Goal: Task Accomplishment & Management: Manage account settings

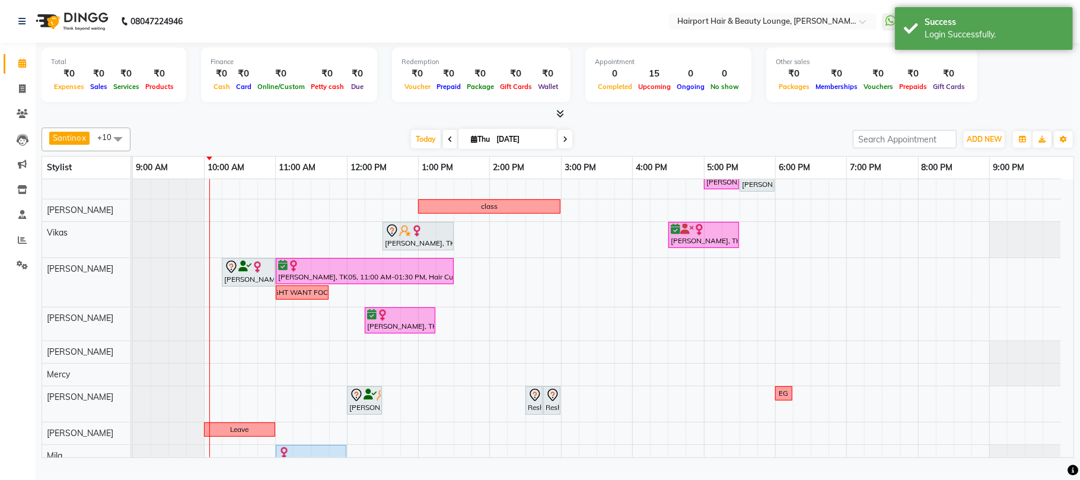
scroll to position [68, 0]
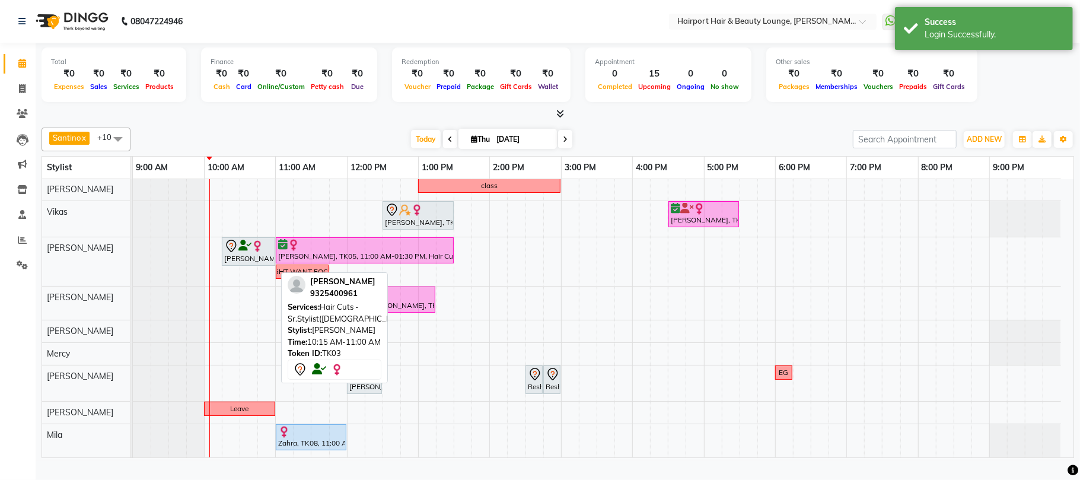
click at [243, 264] on div "Charmaine Soni, TK03, 10:15 AM-11:00 AM, Hair Cuts -Sr.Stylist(Female)" at bounding box center [248, 251] width 51 height 25
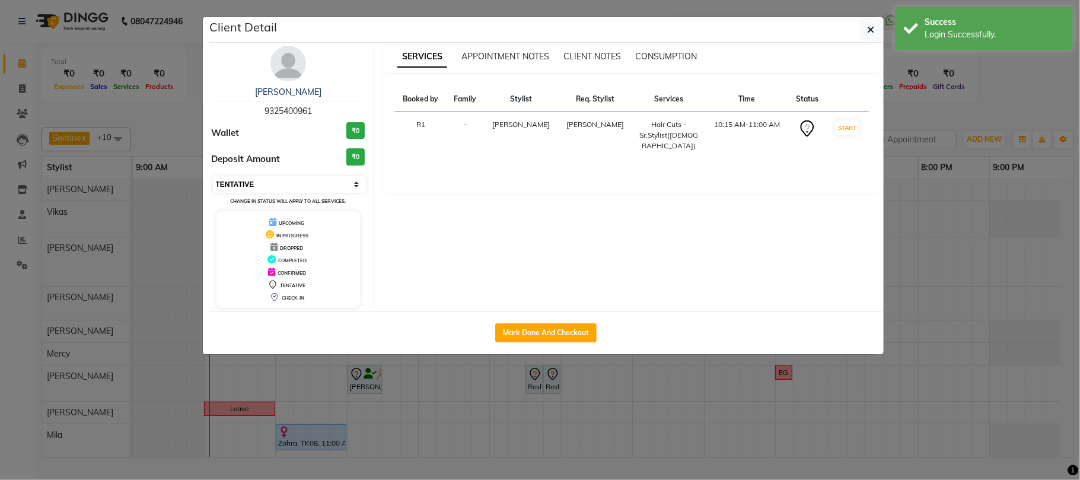
click at [259, 193] on select "Select IN SERVICE CONFIRMED TENTATIVE CHECK IN MARK DONE DROPPED UPCOMING" at bounding box center [290, 184] width 154 height 17
select select "8"
click at [213, 193] on select "Select IN SERVICE CONFIRMED TENTATIVE CHECK IN MARK DONE DROPPED UPCOMING" at bounding box center [290, 184] width 154 height 17
click at [929, 116] on ngb-modal-window "Client Detail Charmaine Soni 9325400961 Wallet ₹0 Deposit Amount ₹0 Select IN S…" at bounding box center [540, 240] width 1080 height 480
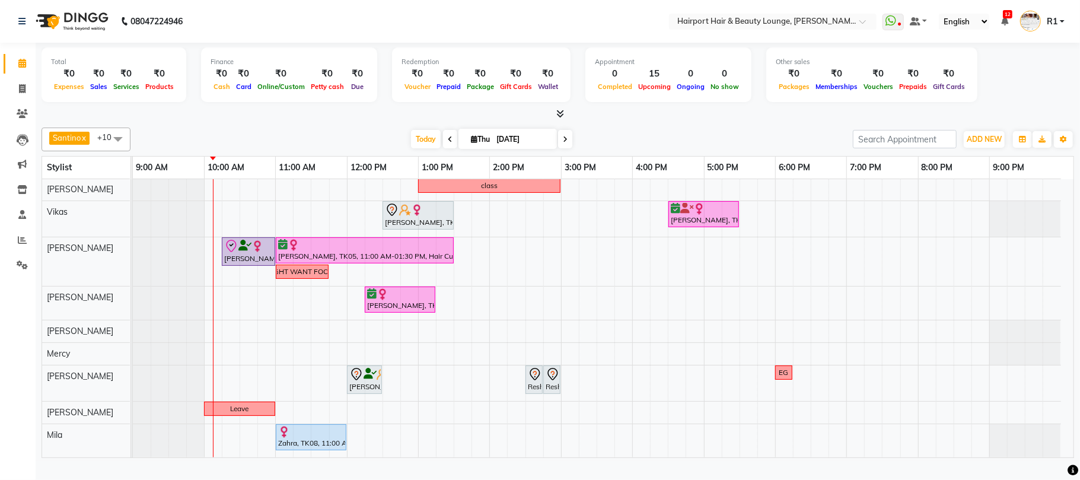
click at [320, 120] on div at bounding box center [558, 114] width 1032 height 12
click at [321, 120] on div at bounding box center [558, 114] width 1032 height 12
click at [300, 133] on div "Santino x Anandita x Vikas x Elizabeth x Adnan x Mercy x Binita x Mila x Genevi…" at bounding box center [558, 290] width 1032 height 335
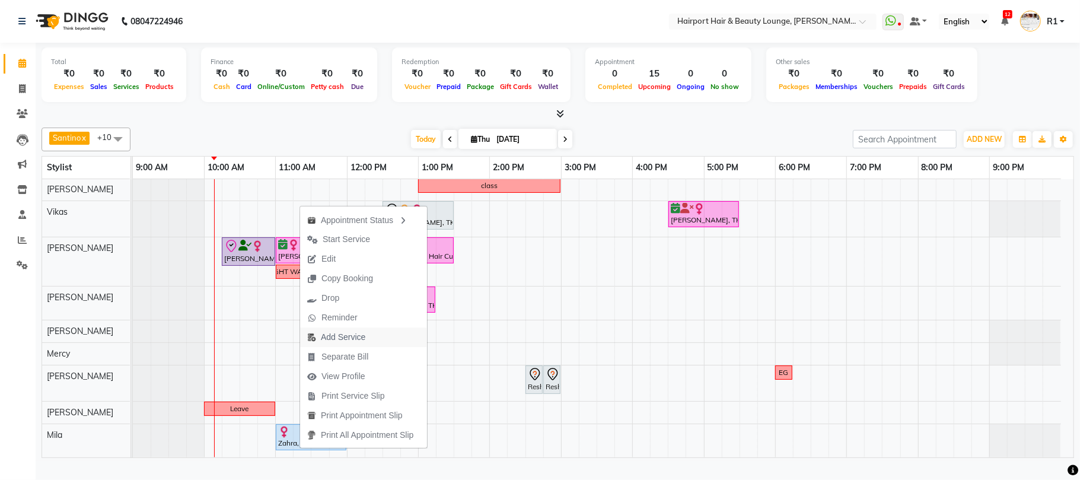
click at [352, 342] on span "Add Service" at bounding box center [343, 337] width 44 height 12
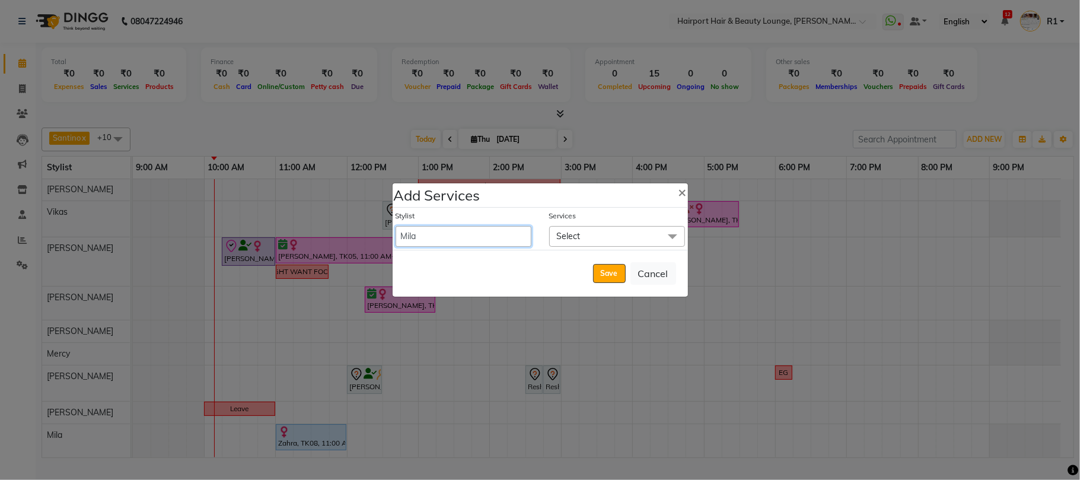
click at [433, 231] on select "8806278622 9822054562 Accounts IV Camp Adnan Alc 3 Alc Camp Office Anandita Ati…" at bounding box center [464, 236] width 136 height 21
select select "70550"
click at [396, 226] on select "8806278622 9822054562 Accounts IV Camp Adnan Alc 3 Alc Camp Office Anandita Ati…" at bounding box center [464, 236] width 136 height 21
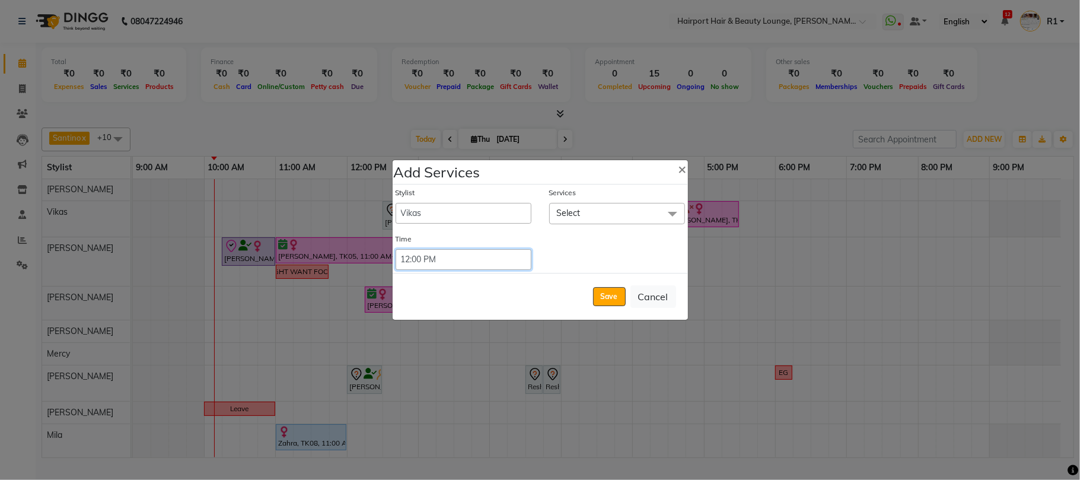
click at [454, 256] on select "Select 09:00 AM 09:15 AM 09:30 AM 09:45 AM 10:00 AM 10:15 AM 10:30 AM 10:45 AM …" at bounding box center [464, 259] width 136 height 21
select select "660"
click at [396, 249] on select "Select 09:00 AM 09:15 AM 09:30 AM 09:45 AM 10:00 AM 10:15 AM 10:30 AM 10:45 AM …" at bounding box center [464, 259] width 136 height 21
click at [581, 212] on span "Select" at bounding box center [617, 213] width 136 height 21
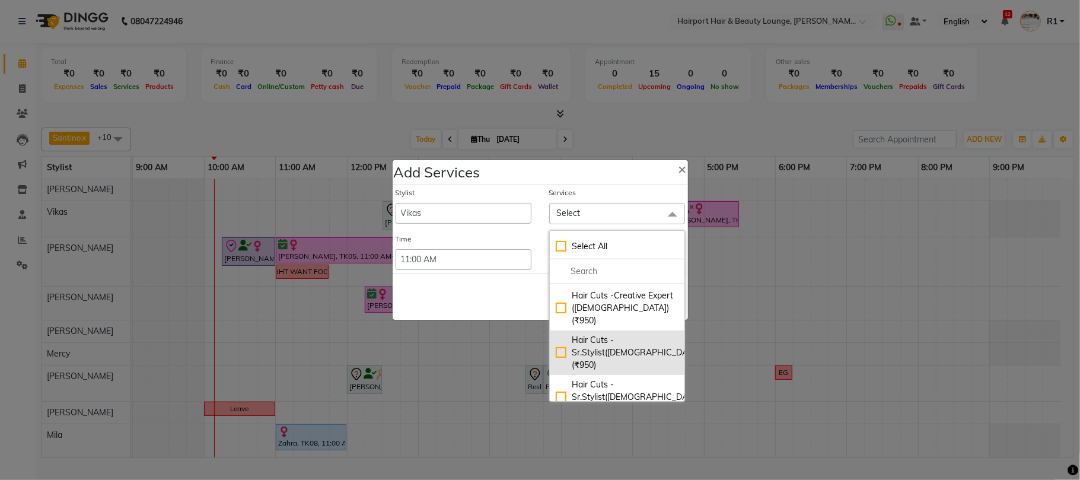
scroll to position [79, 0]
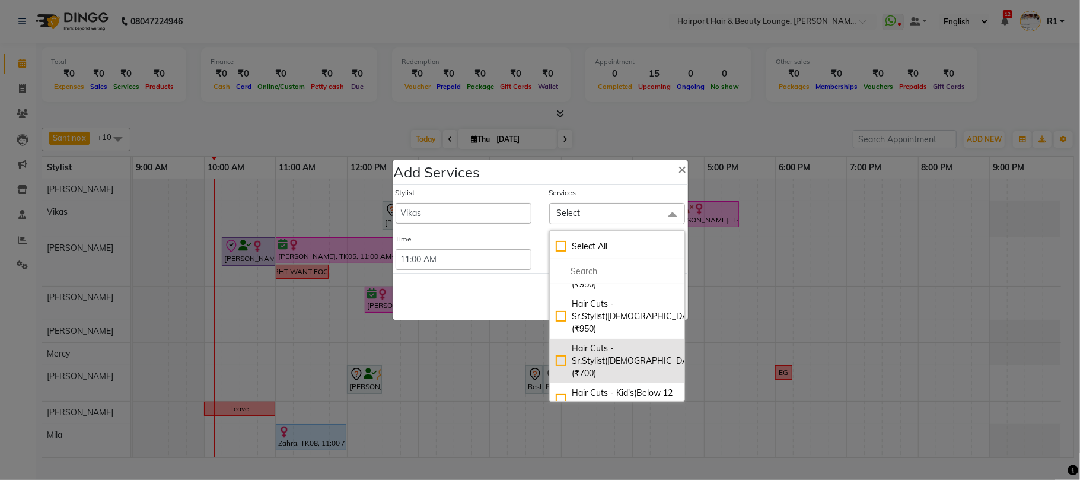
click at [594, 342] on div "Hair Cuts -Sr.Stylist([DEMOGRAPHIC_DATA]) (₹700)" at bounding box center [617, 360] width 123 height 37
checkbox input "true"
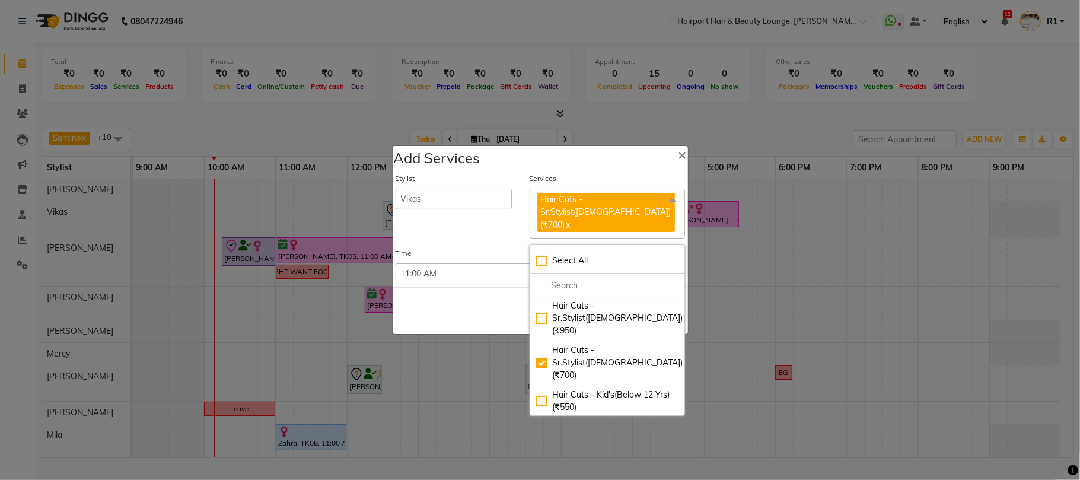
click at [497, 308] on div "Save Cancel" at bounding box center [540, 310] width 295 height 47
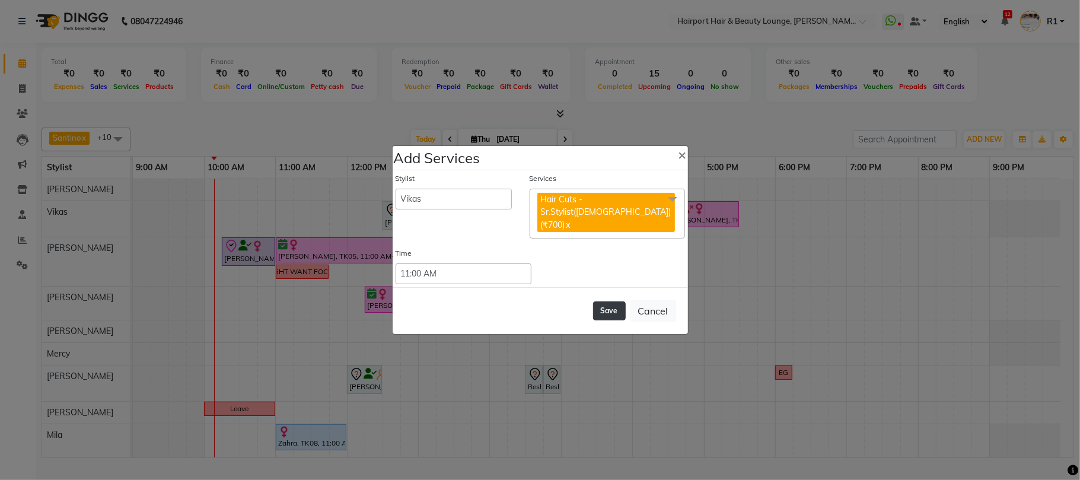
click at [593, 318] on button "Save" at bounding box center [609, 310] width 33 height 19
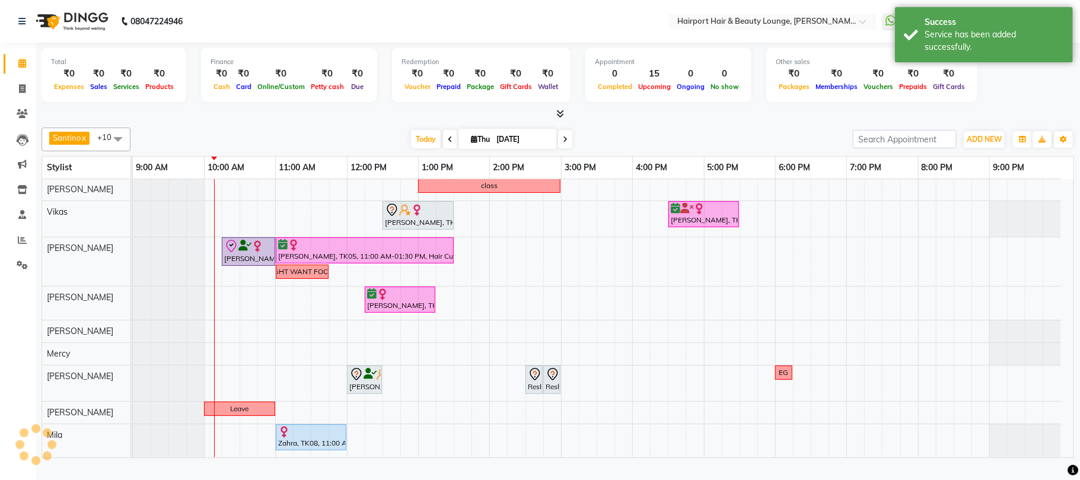
scroll to position [68, 0]
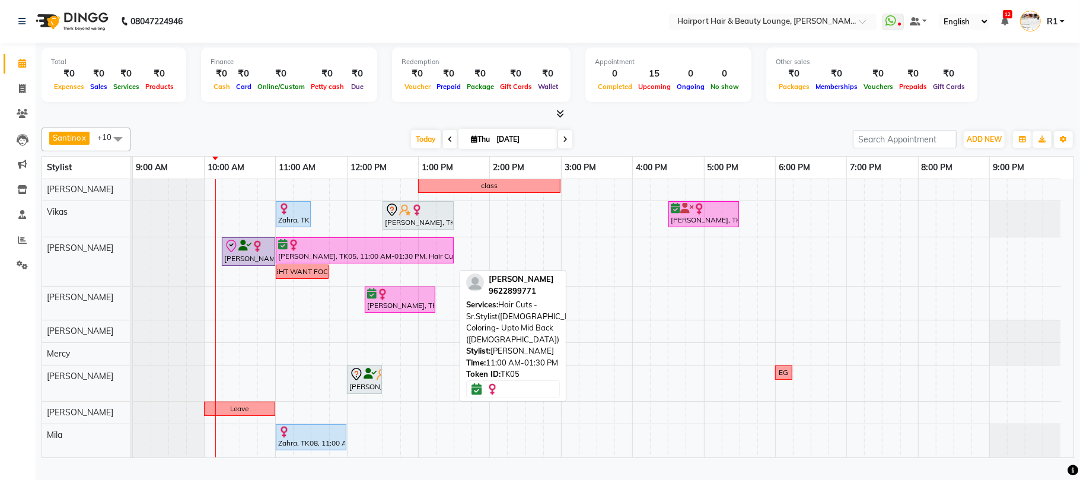
click at [312, 251] on div at bounding box center [364, 245] width 173 height 12
select select "6"
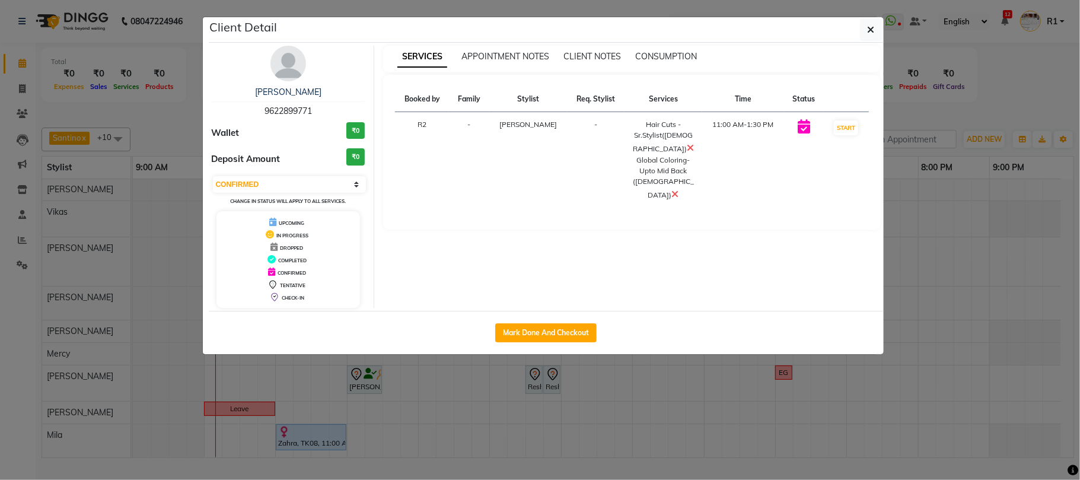
click at [992, 108] on ngb-modal-window "Client Detail Asmita 9622899771 Wallet ₹0 Deposit Amount ₹0 Select IN SERVICE C…" at bounding box center [540, 240] width 1080 height 480
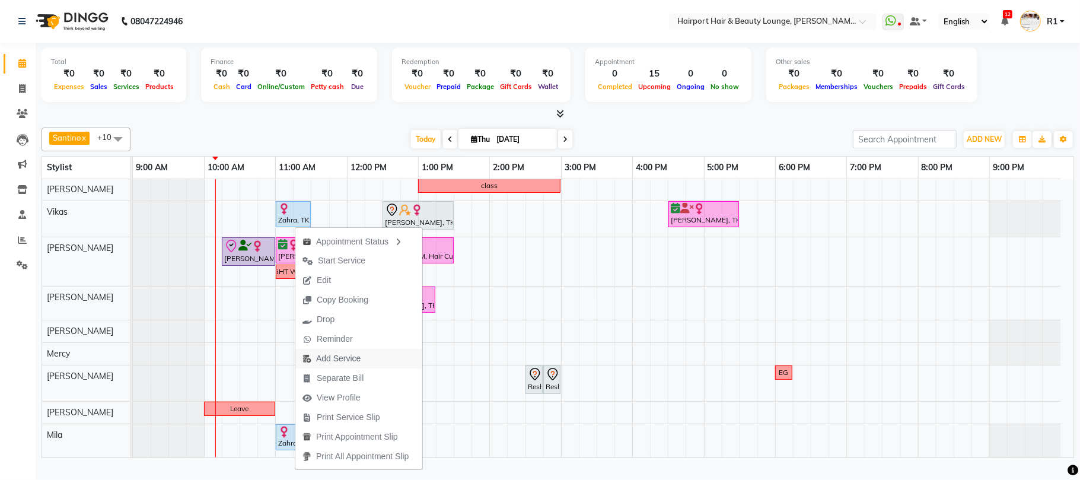
click at [350, 355] on span "Add Service" at bounding box center [338, 358] width 44 height 12
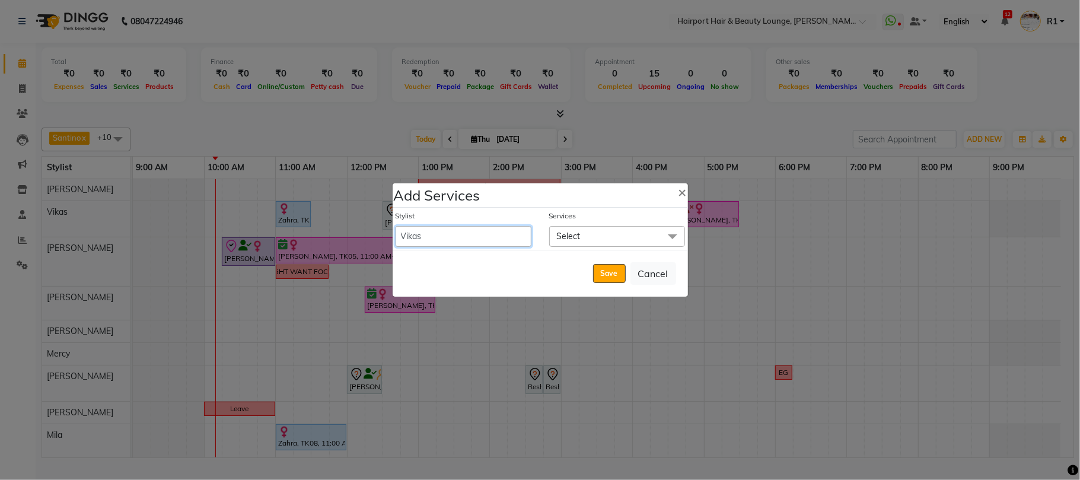
click at [460, 230] on select "8806278622 9822054562 Accounts IV Camp Adnan Alc 3 Alc Camp Office Anandita Ati…" at bounding box center [464, 236] width 136 height 21
select select "13264"
click at [396, 226] on select "8806278622 9822054562 Accounts IV Camp Adnan Alc 3 Alc Camp Office Anandita Ati…" at bounding box center [464, 236] width 136 height 21
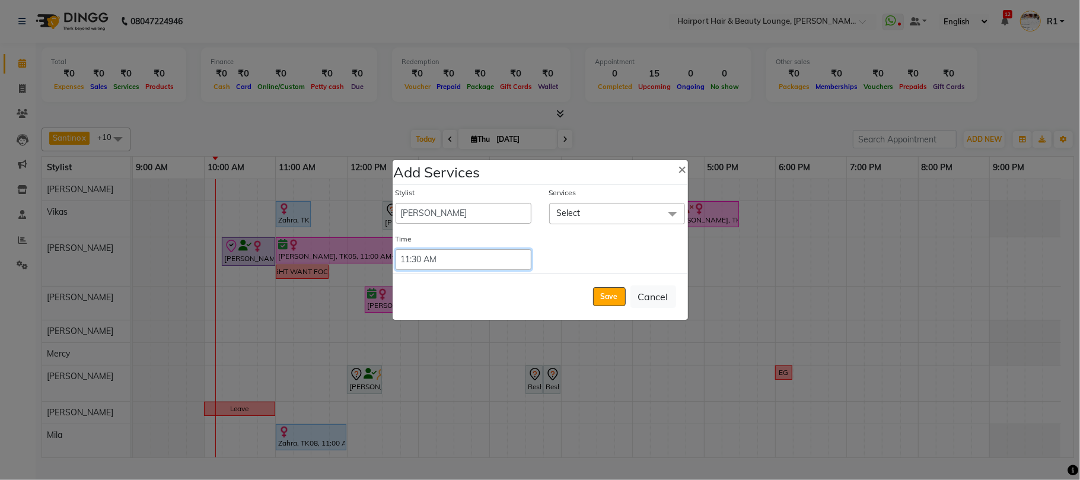
click at [476, 256] on select "Select 09:00 AM 09:15 AM 09:30 AM 09:45 AM 10:00 AM 10:15 AM 10:30 AM 10:45 AM …" at bounding box center [464, 259] width 136 height 21
select select "705"
click at [396, 249] on select "Select 09:00 AM 09:15 AM 09:30 AM 09:45 AM 10:00 AM 10:15 AM 10:30 AM 10:45 AM …" at bounding box center [464, 259] width 136 height 21
click at [588, 203] on span "Select" at bounding box center [617, 213] width 136 height 21
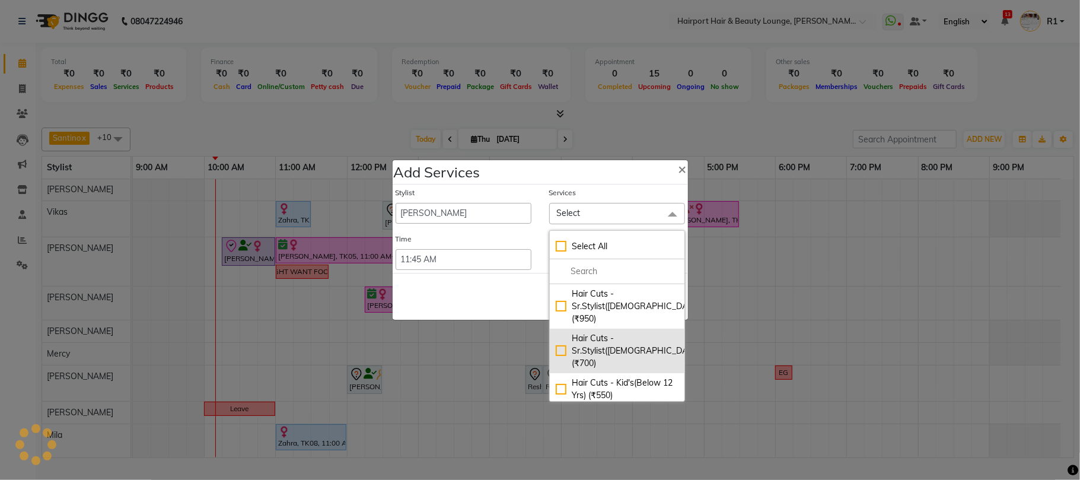
click at [626, 345] on div "Hair Cuts -Sr.Stylist([DEMOGRAPHIC_DATA]) (₹700)" at bounding box center [617, 350] width 123 height 37
checkbox input "true"
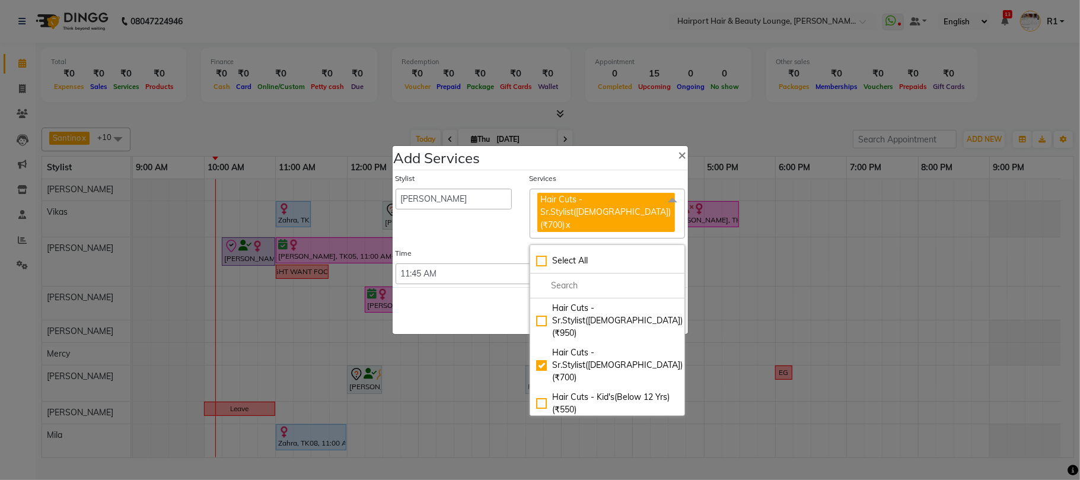
click at [525, 306] on div "Save Cancel" at bounding box center [540, 310] width 295 height 47
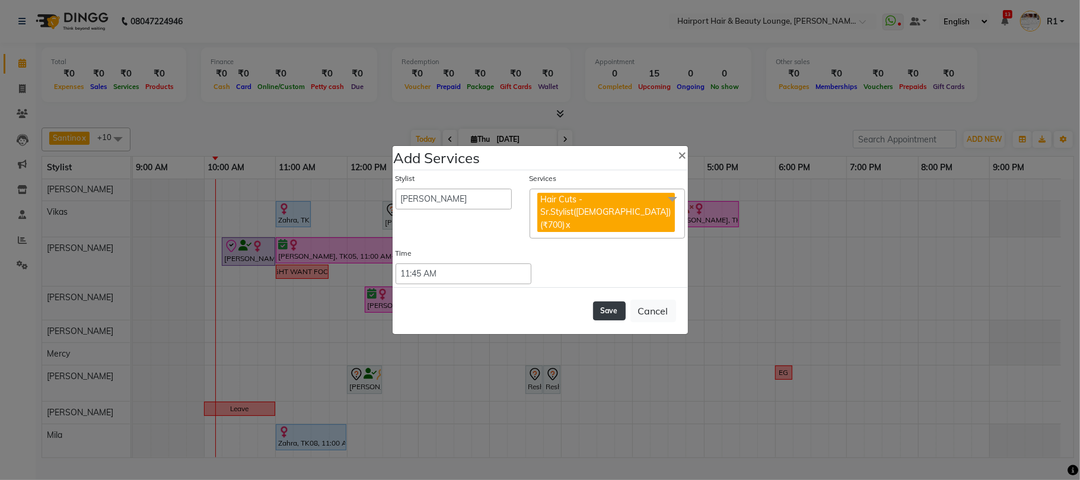
click at [593, 312] on button "Save" at bounding box center [609, 310] width 33 height 19
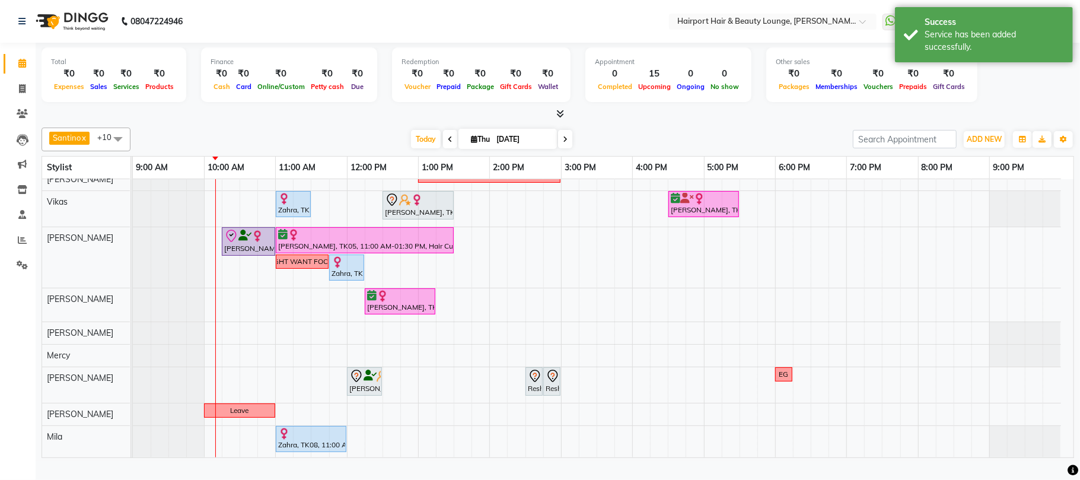
scroll to position [79, 0]
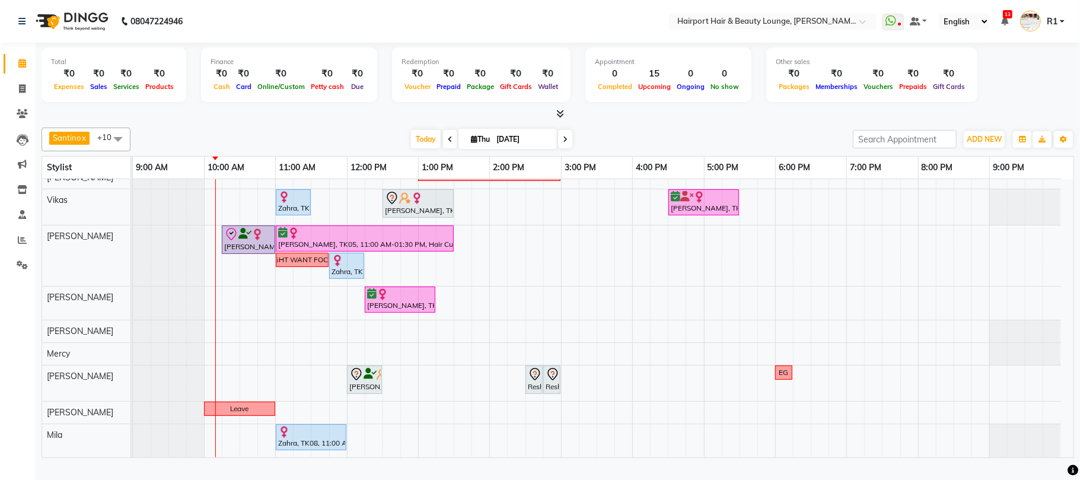
drag, startPoint x: 326, startPoint y: 151, endPoint x: 445, endPoint y: 224, distance: 139.6
click at [326, 148] on div "[DATE] [DATE]" at bounding box center [491, 139] width 710 height 18
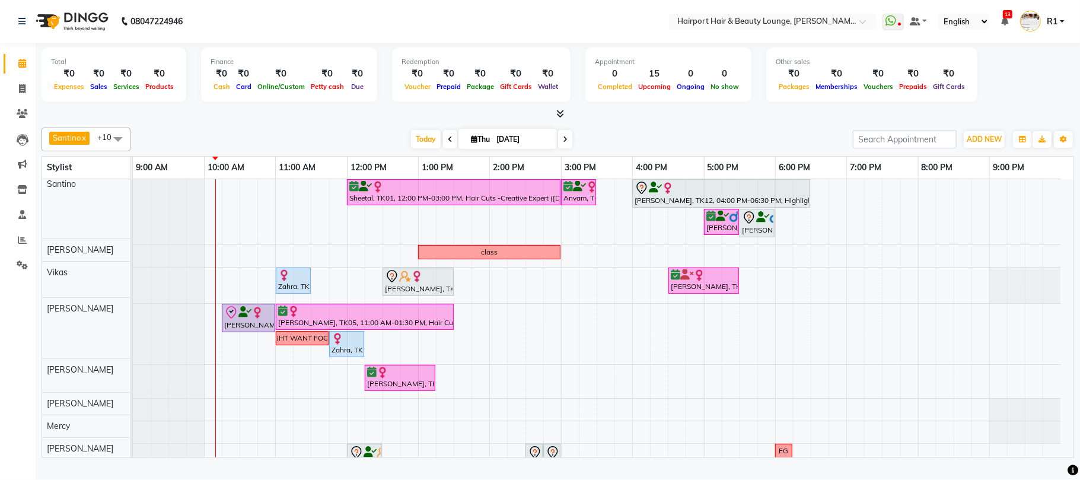
scroll to position [0, 0]
click at [361, 145] on div "[DATE] [DATE]" at bounding box center [491, 139] width 710 height 18
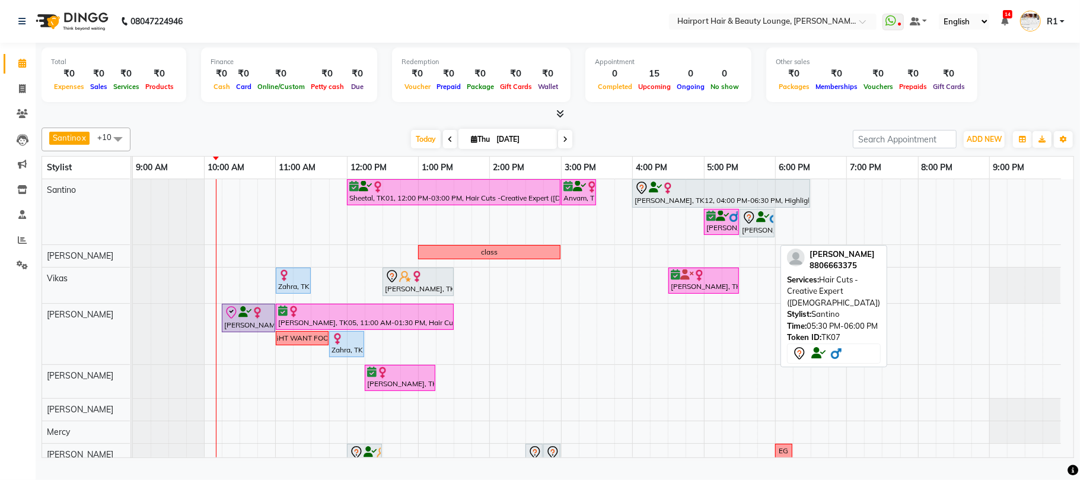
click at [756, 225] on icon at bounding box center [749, 218] width 14 height 14
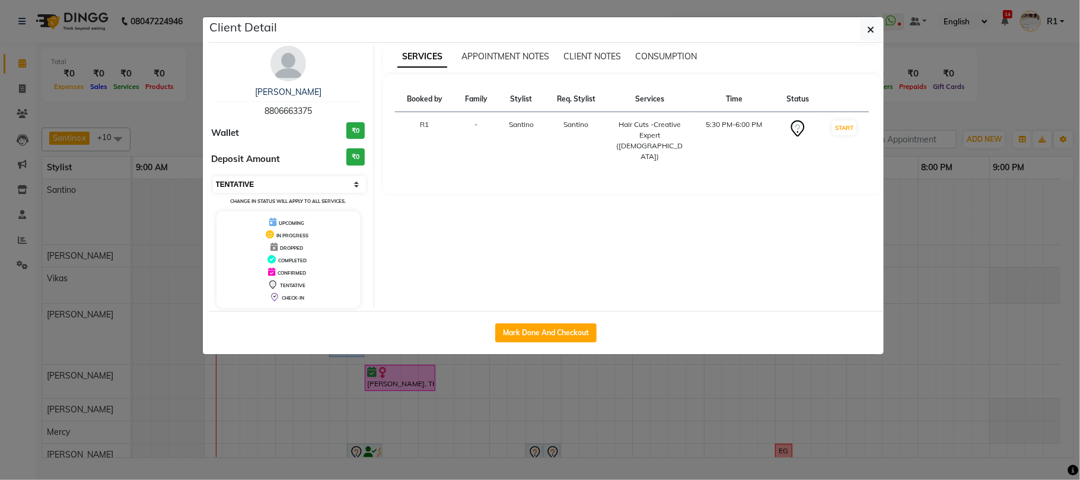
click at [269, 193] on select "Select IN SERVICE CONFIRMED TENTATIVE CHECK IN MARK DONE DROPPED UPCOMING" at bounding box center [290, 184] width 154 height 17
select select "6"
click at [213, 193] on select "Select IN SERVICE CONFIRMED TENTATIVE CHECK IN MARK DONE DROPPED UPCOMING" at bounding box center [290, 184] width 154 height 17
click at [959, 108] on ngb-modal-window "Client Detail Hitesh 8806663375 Wallet ₹0 Deposit Amount ₹0 Select IN SERVICE C…" at bounding box center [540, 240] width 1080 height 480
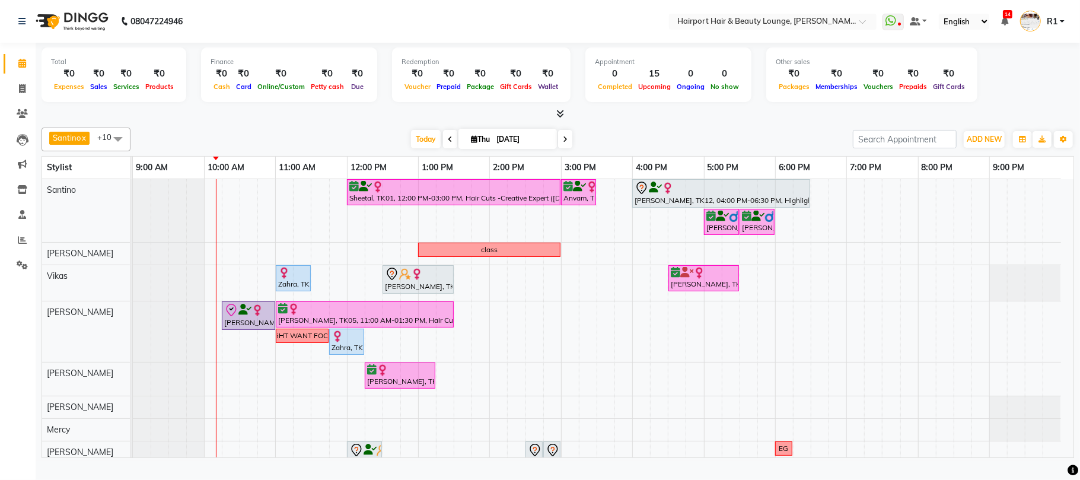
click at [292, 148] on div "[DATE] [DATE]" at bounding box center [491, 139] width 710 height 18
click at [658, 206] on div "[PERSON_NAME], TK12, 04:00 PM-06:30 PM, Highlights- Upto Mid Back" at bounding box center [721, 193] width 176 height 25
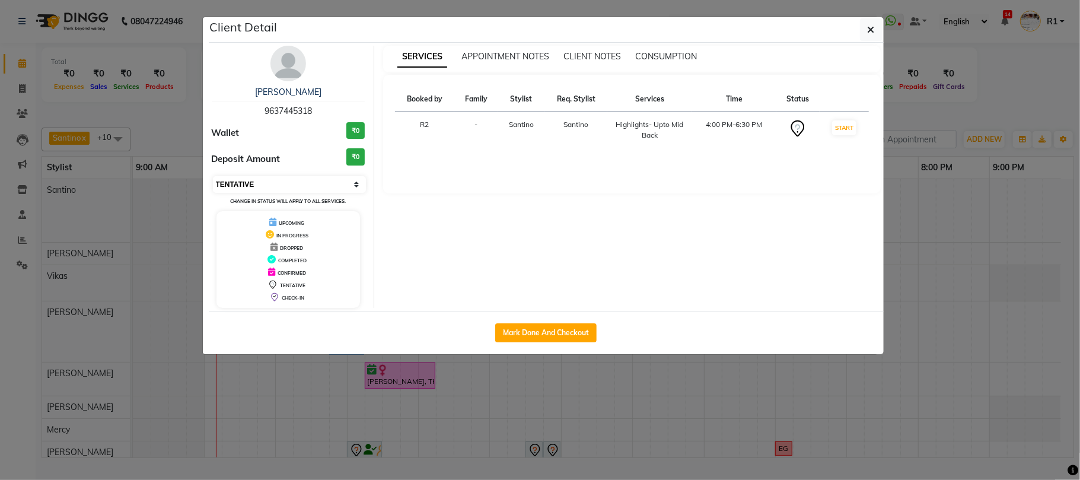
click at [301, 193] on select "Select IN SERVICE CONFIRMED TENTATIVE CHECK IN MARK DONE DROPPED UPCOMING" at bounding box center [290, 184] width 154 height 17
select select "6"
click at [213, 193] on select "Select IN SERVICE CONFIRMED TENTATIVE CHECK IN MARK DONE DROPPED UPCOMING" at bounding box center [290, 184] width 154 height 17
click at [980, 84] on ngb-modal-window "Client Detail Pranjal 9637445318 Wallet ₹0 Deposit Amount ₹0 Select IN SERVICE …" at bounding box center [540, 240] width 1080 height 480
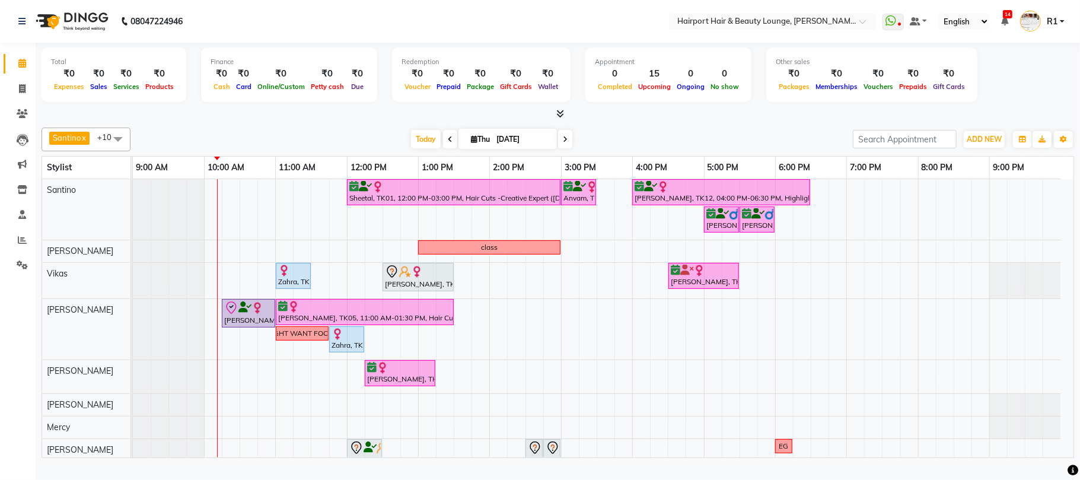
click at [310, 148] on div "[DATE] [DATE]" at bounding box center [491, 139] width 710 height 18
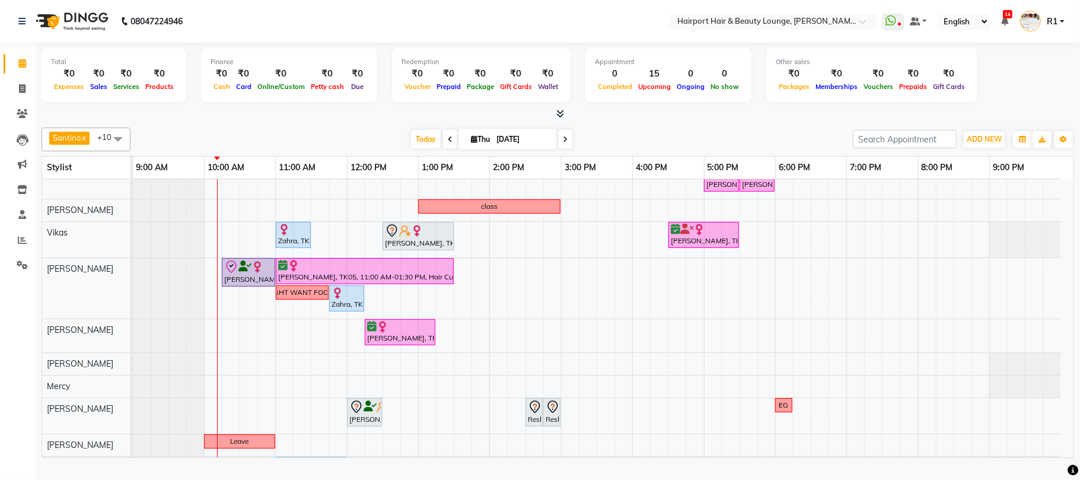
scroll to position [75, 0]
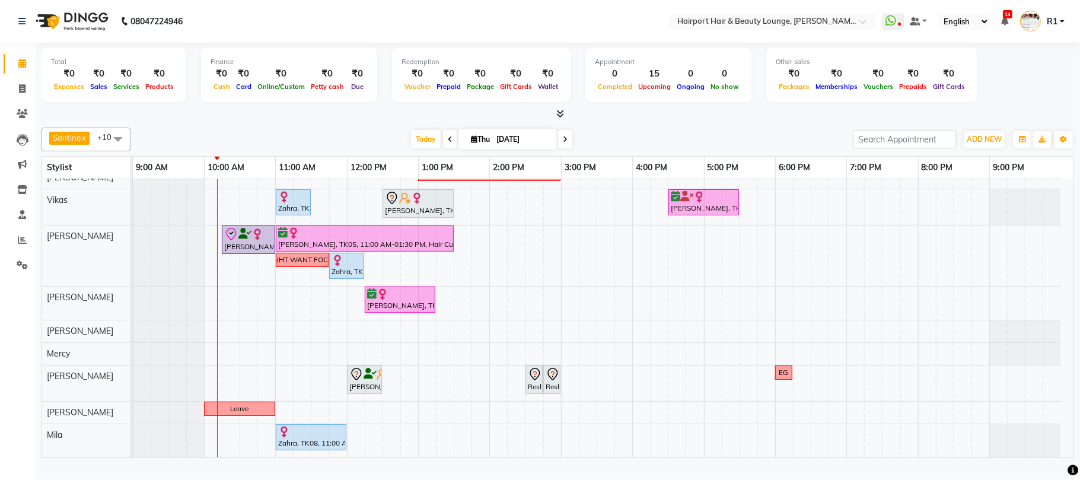
click at [340, 120] on div at bounding box center [558, 114] width 1032 height 12
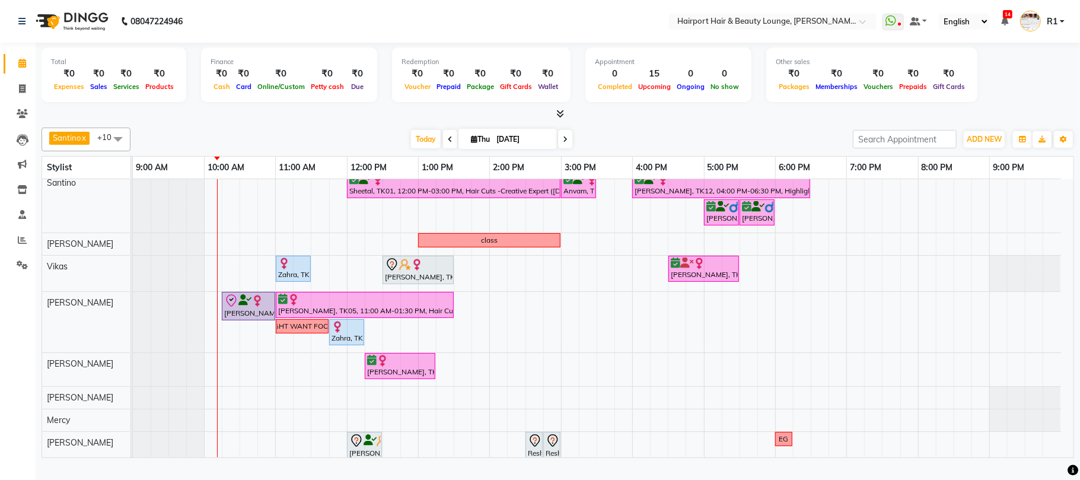
scroll to position [0, 0]
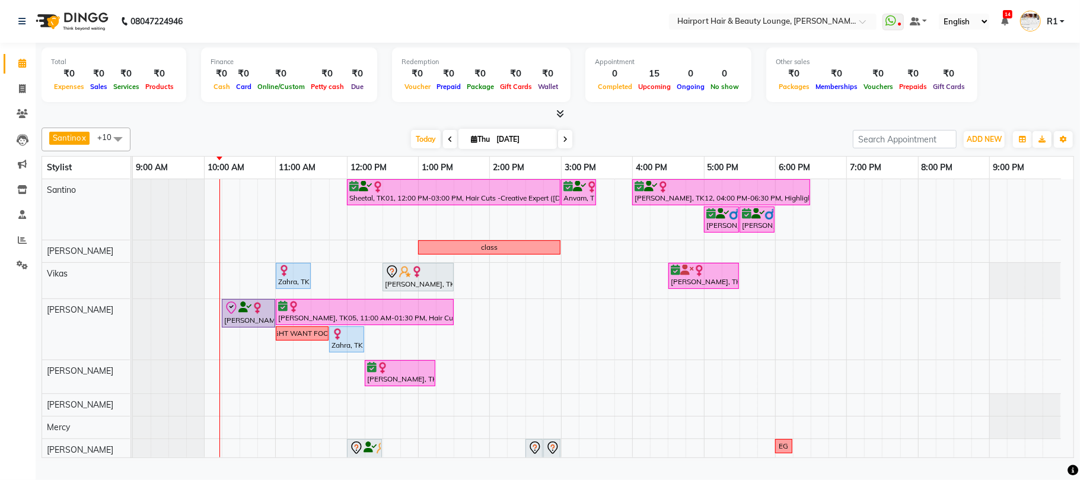
click at [302, 136] on div "Santino x Anandita x Vikas x Elizabeth x Adnan x Mercy x Binita x Mila x Genevi…" at bounding box center [558, 290] width 1032 height 335
click at [558, 148] on span at bounding box center [565, 139] width 14 height 18
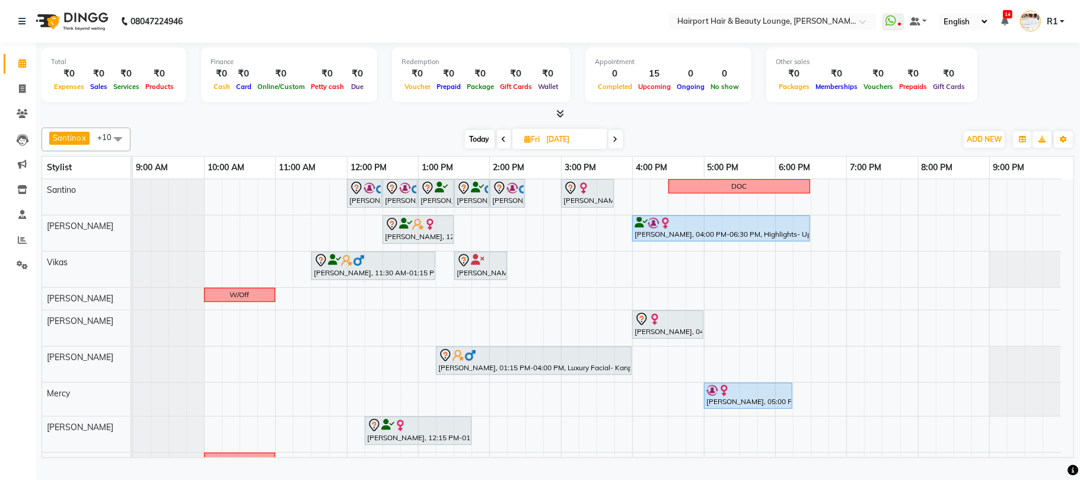
click at [273, 144] on div "Today Fri 05-09-2025" at bounding box center [543, 139] width 814 height 18
click at [479, 148] on span "Today" at bounding box center [480, 139] width 30 height 18
type input "[DATE]"
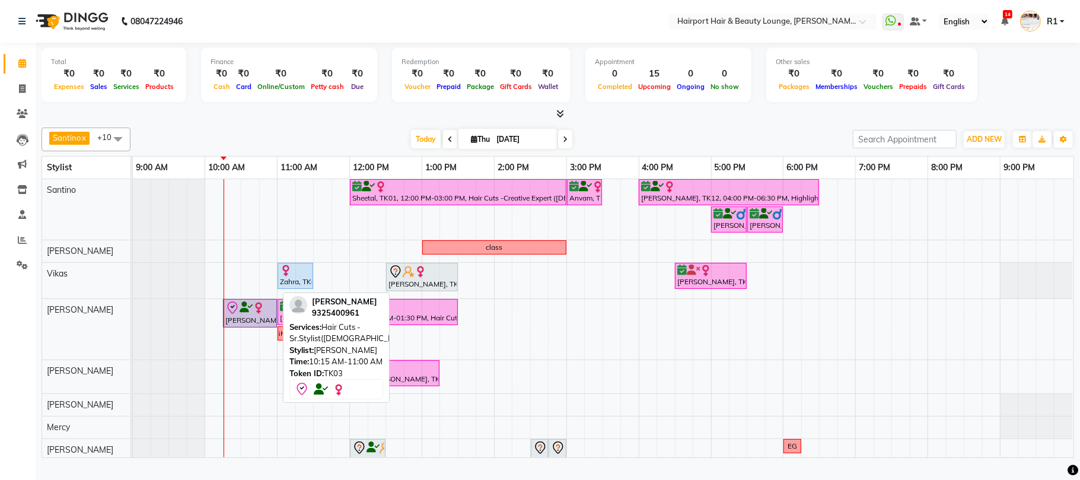
click at [252, 308] on icon at bounding box center [246, 307] width 13 height 1
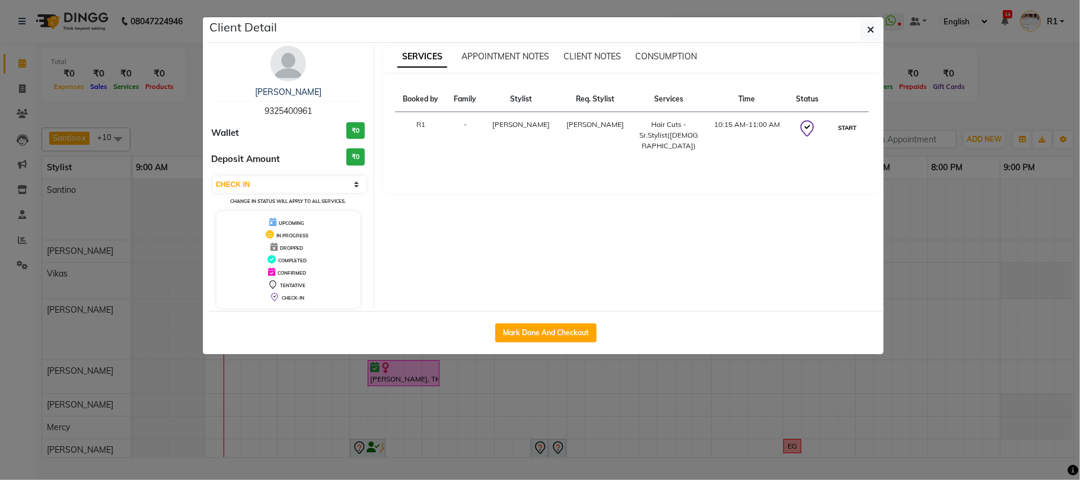
click at [840, 135] on button "START" at bounding box center [847, 127] width 24 height 15
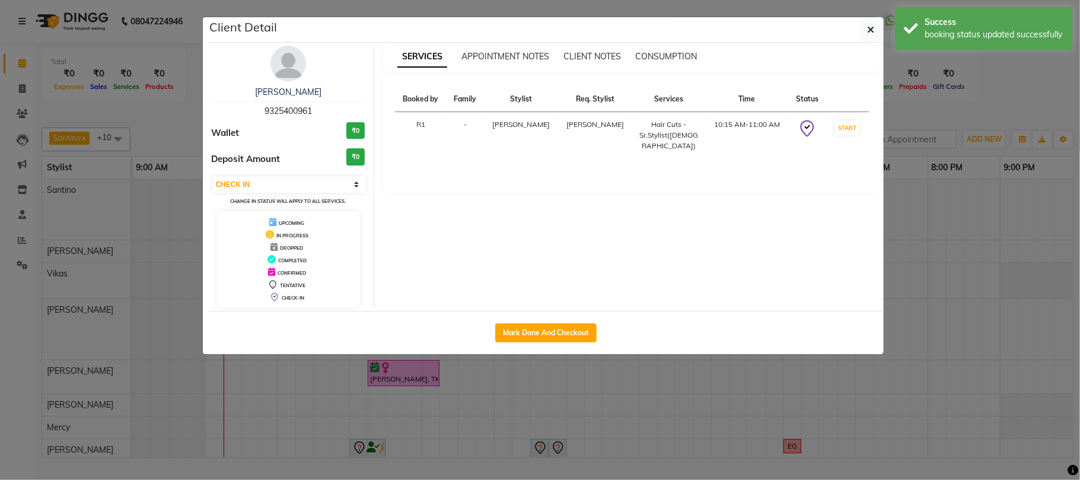
select select "1"
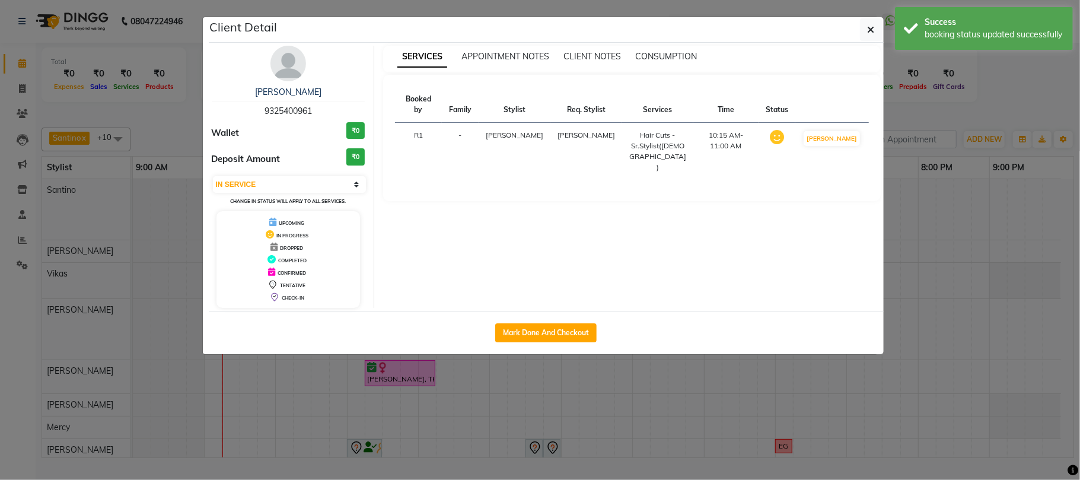
click at [954, 126] on ngb-modal-window "Client Detail Charmaine Soni 9325400961 Wallet ₹0 Deposit Amount ₹0 Select IN S…" at bounding box center [540, 240] width 1080 height 480
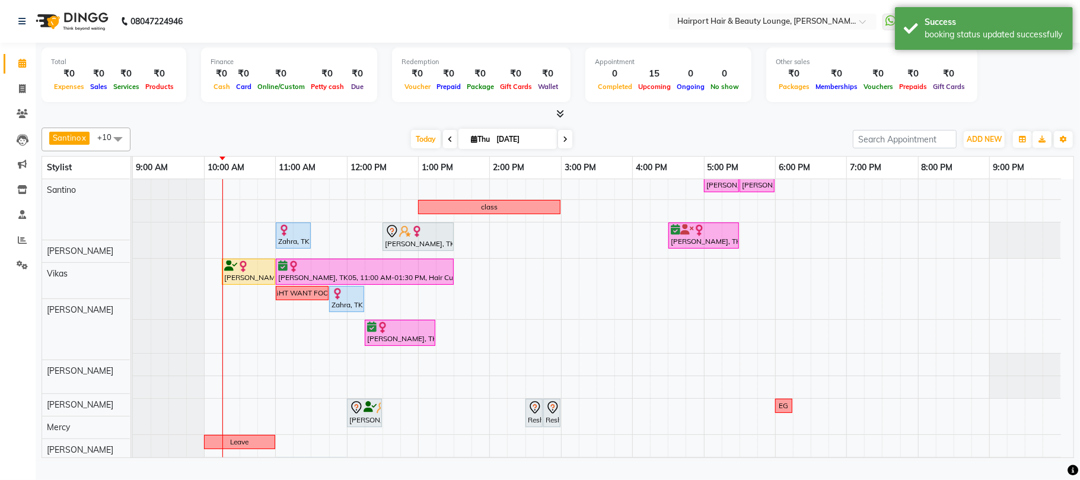
scroll to position [75, 0]
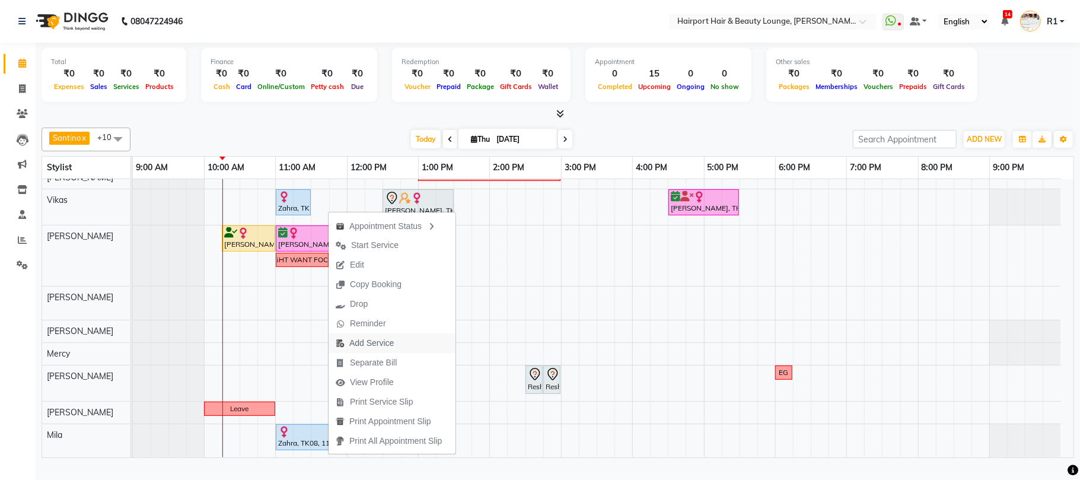
click at [384, 343] on span "Add Service" at bounding box center [371, 343] width 44 height 12
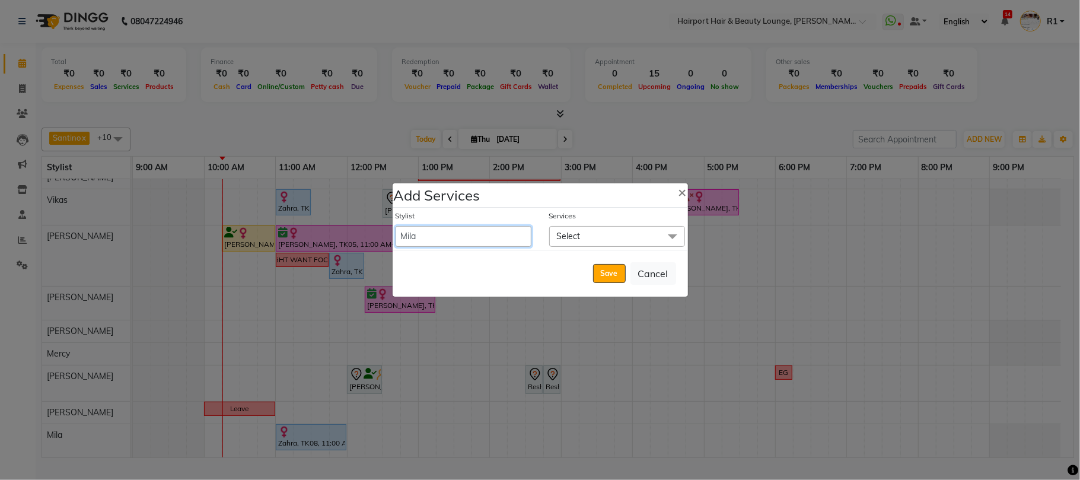
click at [468, 235] on select "8806278622 9822054562 Accounts IV Camp Adnan Alc 3 Alc Camp Office Anandita Ati…" at bounding box center [464, 236] width 136 height 21
select select "69783"
click at [396, 226] on select "8806278622 9822054562 Accounts IV Camp Adnan Alc 3 Alc Camp Office Anandita Ati…" at bounding box center [464, 236] width 136 height 21
select select "720"
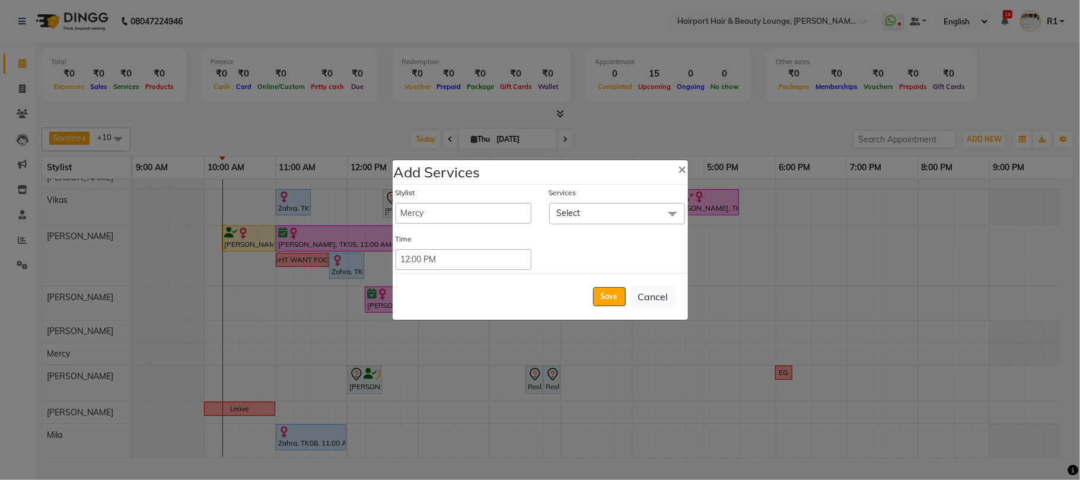
click at [584, 210] on span "Select" at bounding box center [617, 213] width 136 height 21
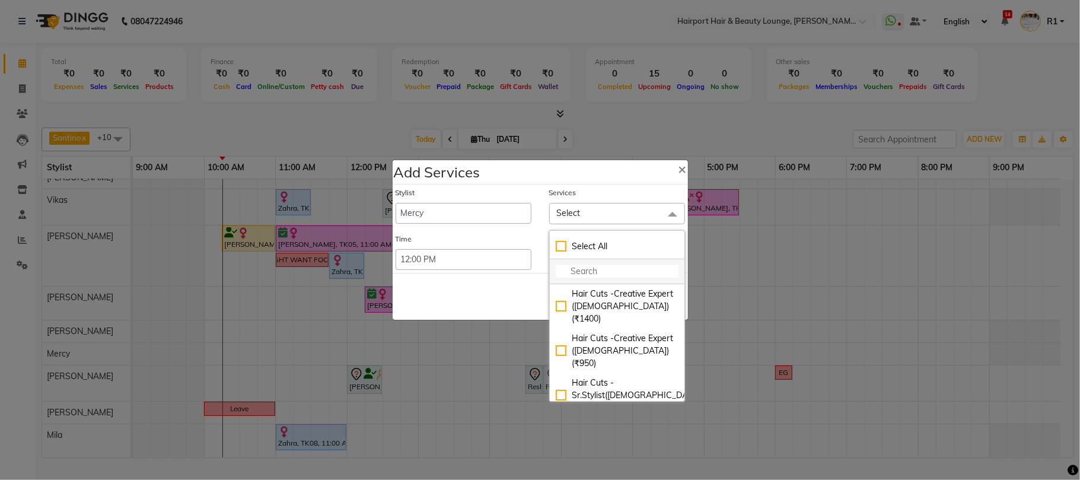
click at [593, 268] on input "multiselect-search" at bounding box center [617, 271] width 123 height 12
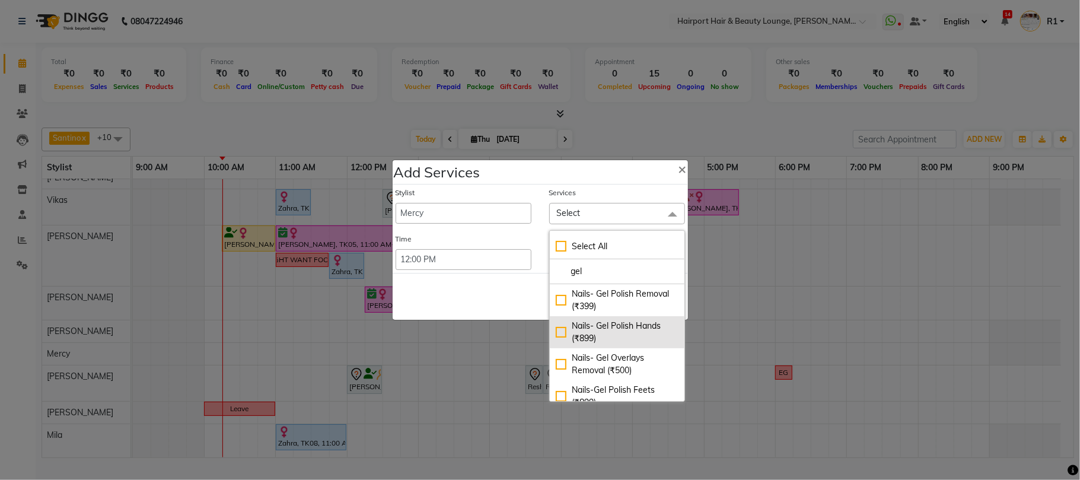
type input "gel"
click at [615, 321] on div "Nails- Gel Polish Hands (₹899)" at bounding box center [617, 332] width 123 height 25
checkbox input "true"
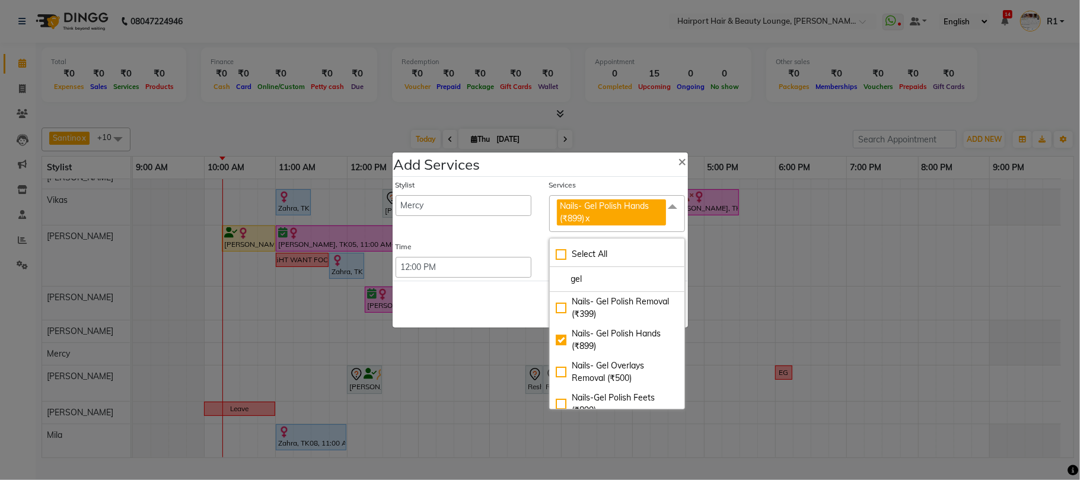
click at [520, 302] on div "Save Cancel" at bounding box center [540, 304] width 295 height 47
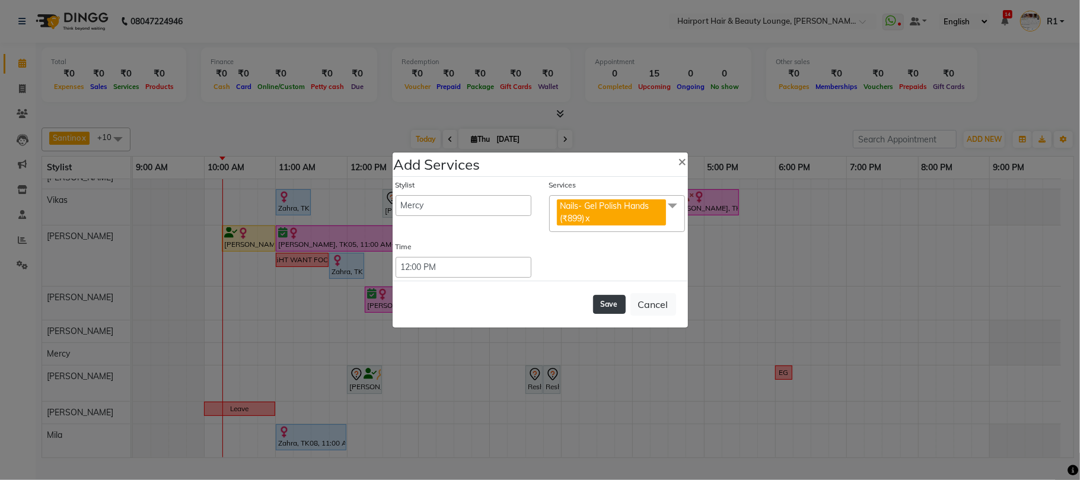
click at [593, 305] on button "Save" at bounding box center [609, 304] width 33 height 19
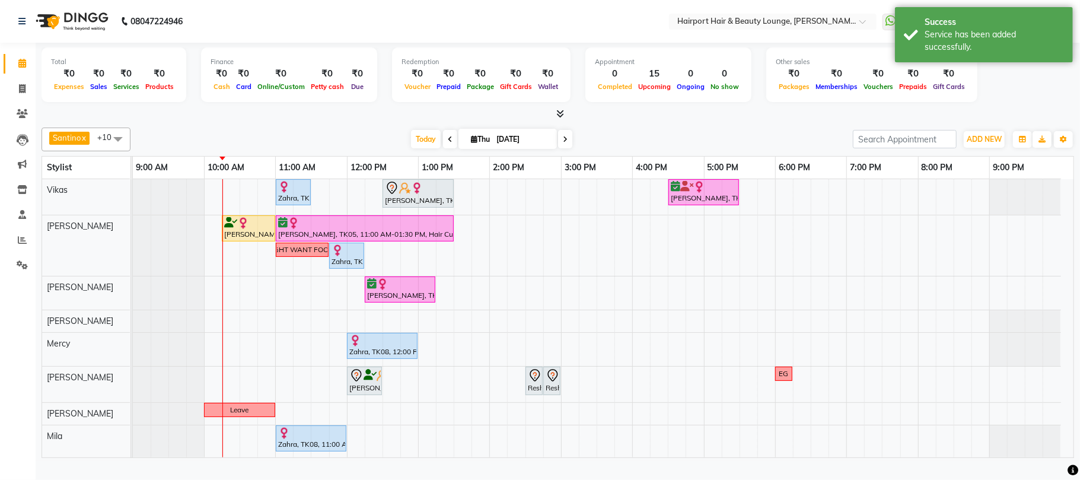
scroll to position [86, 0]
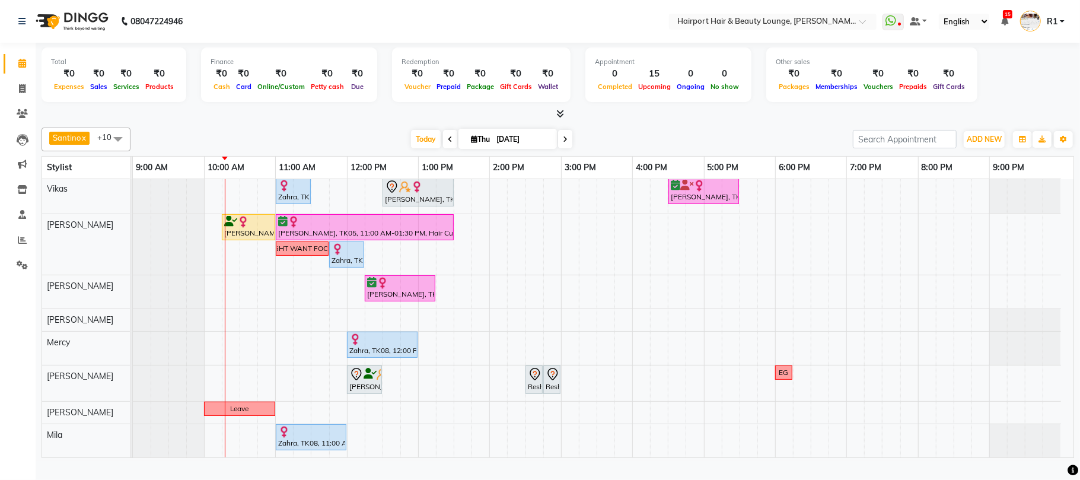
click at [326, 120] on div at bounding box center [558, 114] width 1032 height 12
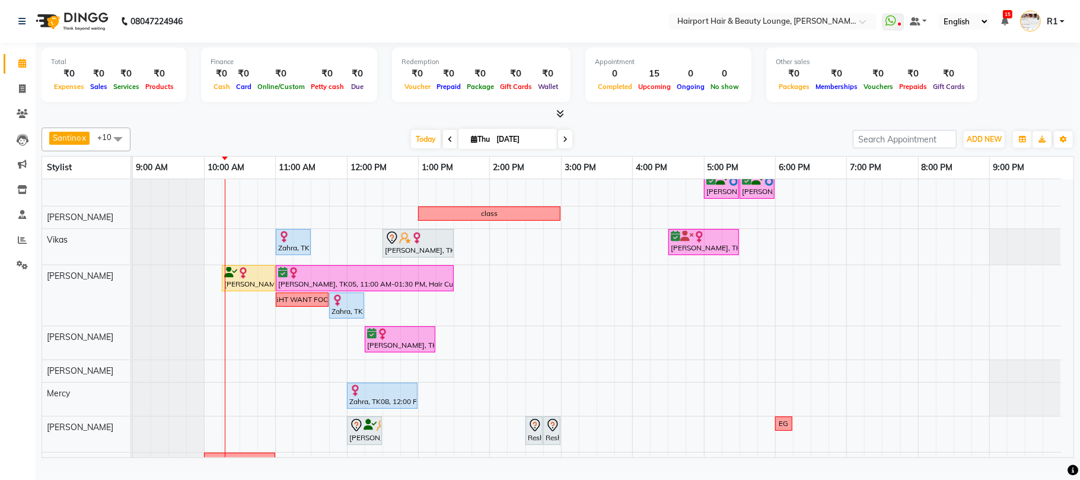
scroll to position [0, 0]
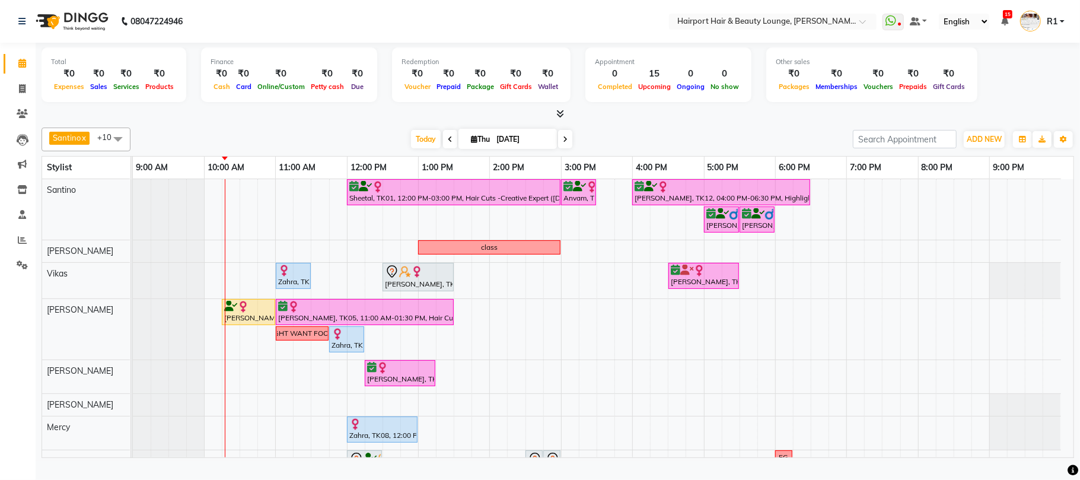
click at [558, 148] on span at bounding box center [565, 139] width 14 height 18
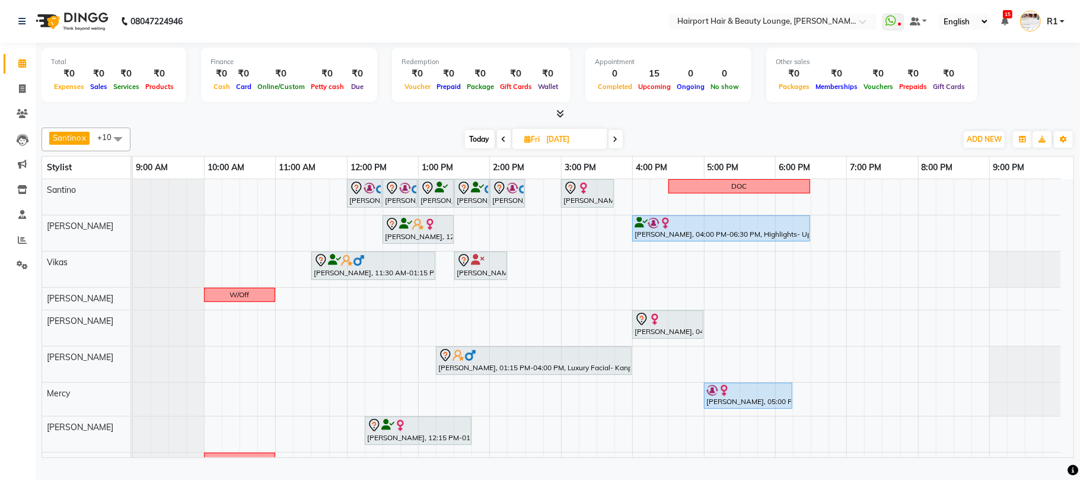
click at [497, 148] on span at bounding box center [504, 139] width 14 height 18
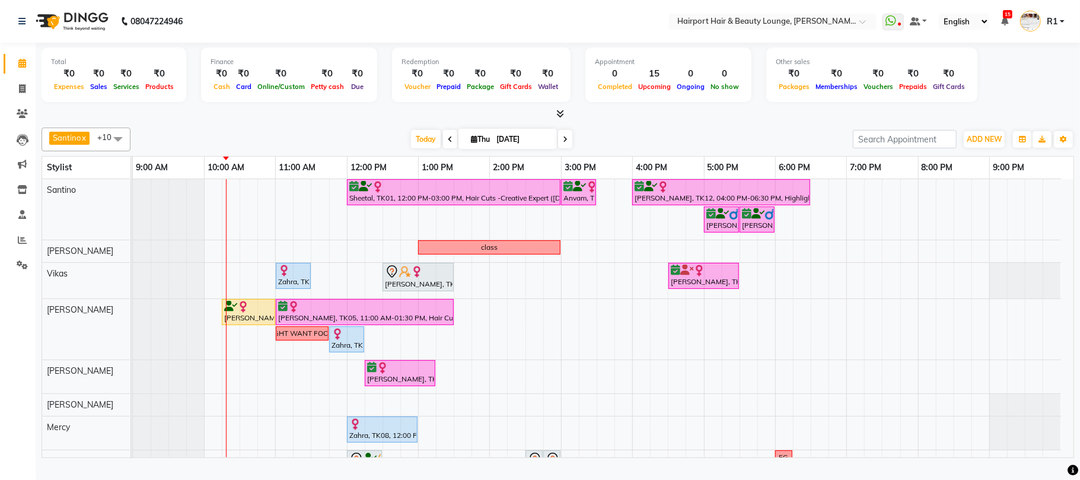
click at [558, 145] on span at bounding box center [565, 139] width 14 height 18
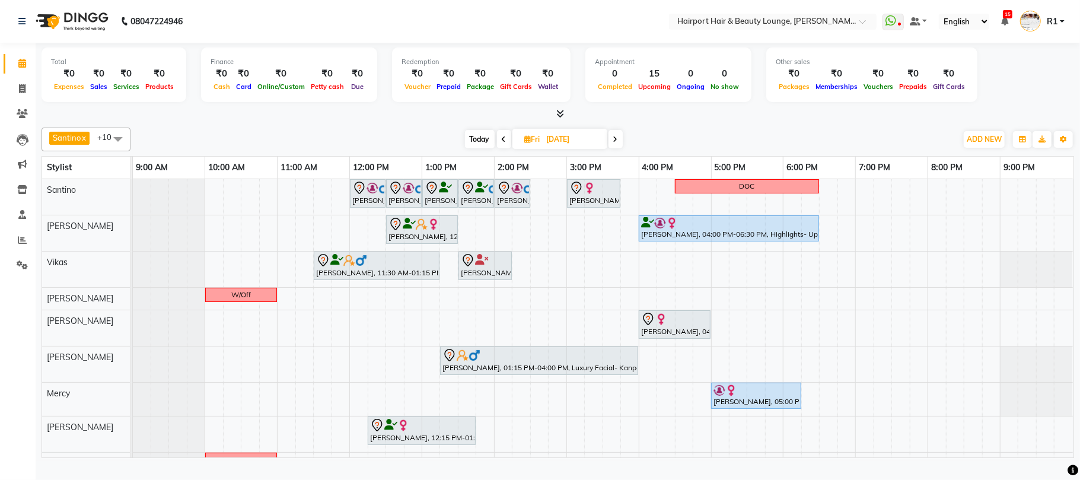
click at [617, 148] on span at bounding box center [615, 139] width 14 height 18
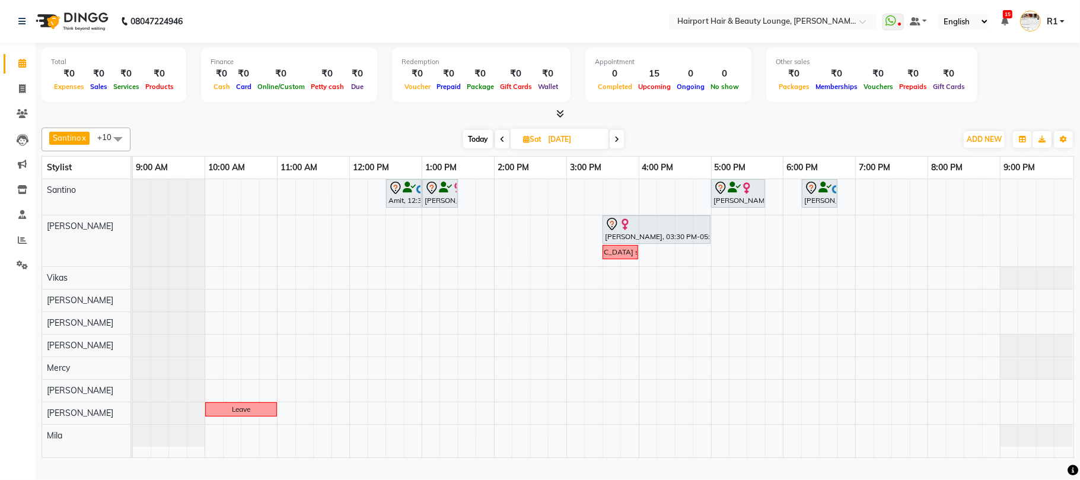
click at [620, 143] on span at bounding box center [617, 139] width 14 height 18
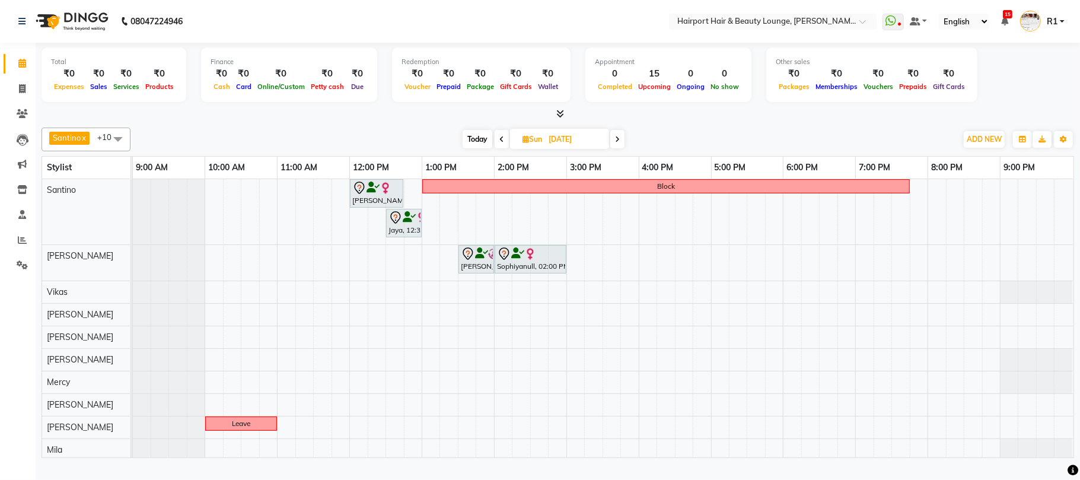
click at [617, 145] on span at bounding box center [617, 139] width 14 height 18
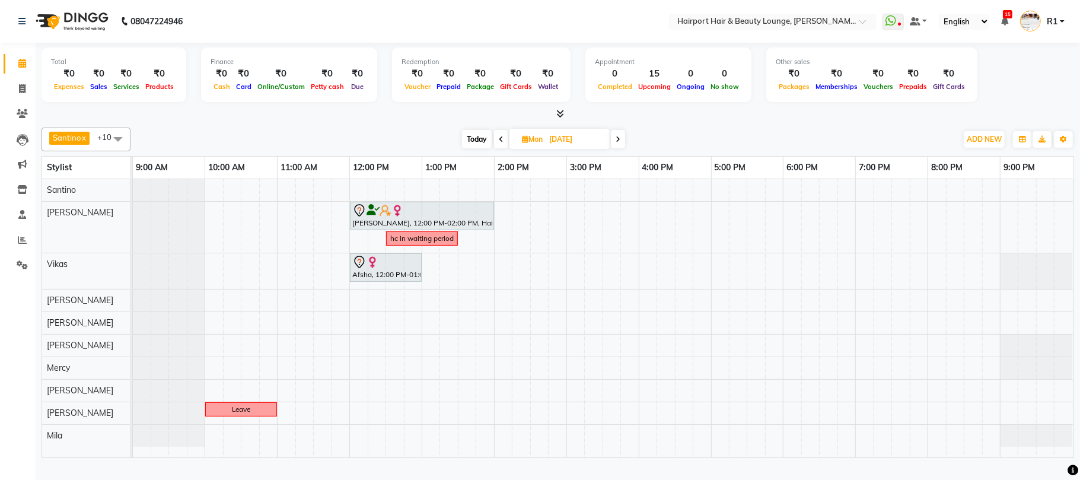
click at [466, 145] on span "Today" at bounding box center [477, 139] width 30 height 18
type input "[DATE]"
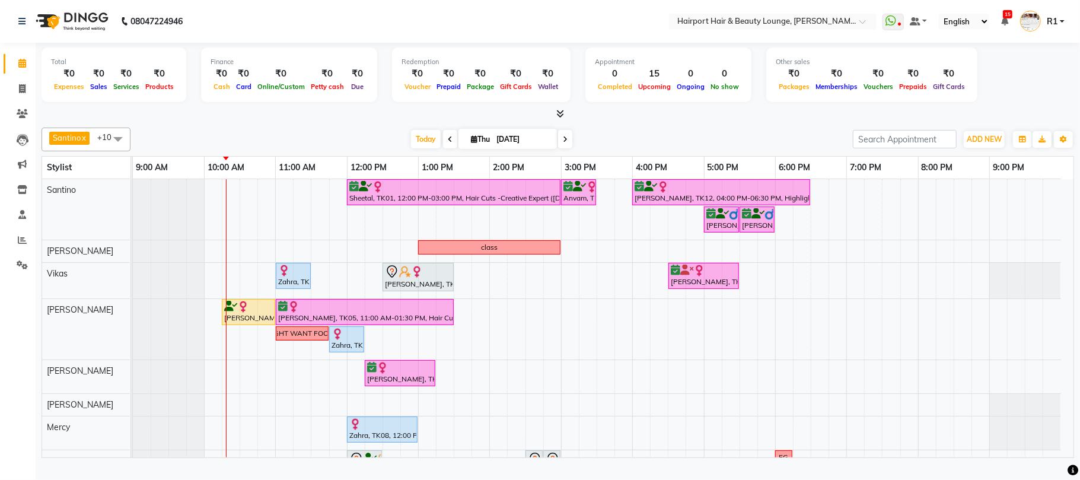
scroll to position [86, 0]
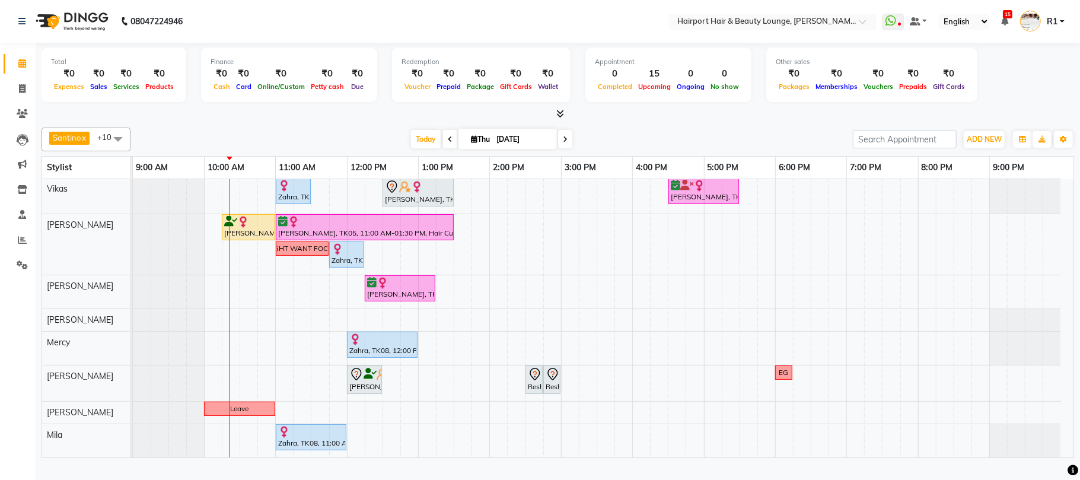
click at [342, 129] on div "Total ₹0 Expenses ₹0 Sales ₹0 Services ₹0 Products Finance ₹0 Cash ₹0 Card ₹0 O…" at bounding box center [558, 252] width 1044 height 418
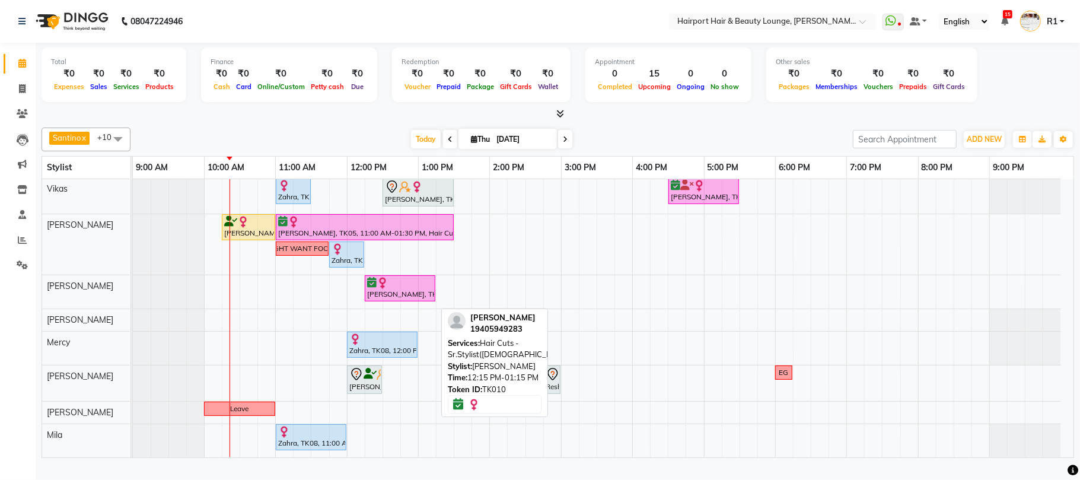
click at [406, 299] on div "Swagata, TK10, 12:15 PM-01:15 PM, Hair Cuts -Sr.Stylist(Female)" at bounding box center [400, 288] width 68 height 23
select select "6"
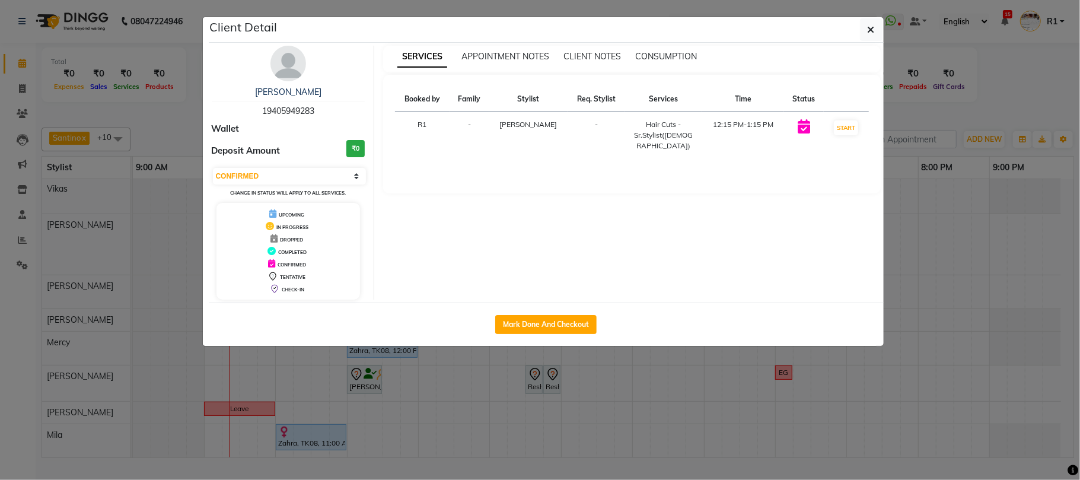
click at [952, 131] on ngb-modal-window "Client Detail Swagata 19405949283 Wallet Deposit Amount ₹0 Select IN SERVICE CO…" at bounding box center [540, 240] width 1080 height 480
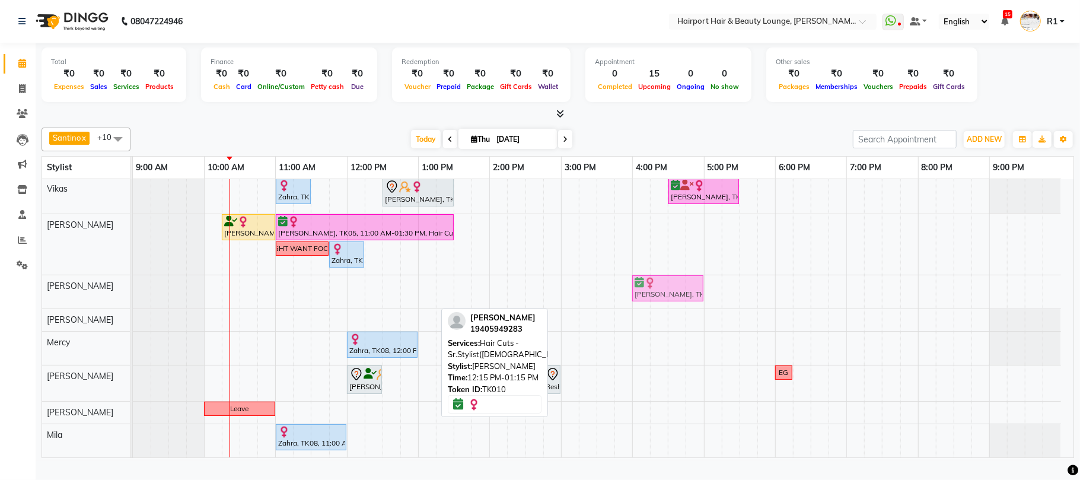
drag, startPoint x: 369, startPoint y: 297, endPoint x: 637, endPoint y: 304, distance: 268.1
click at [133, 304] on div "Swagata, TK10, 12:15 PM-01:15 PM, Hair Cuts -Sr.Stylist(Female) Swagata, TK10, …" at bounding box center [133, 291] width 0 height 33
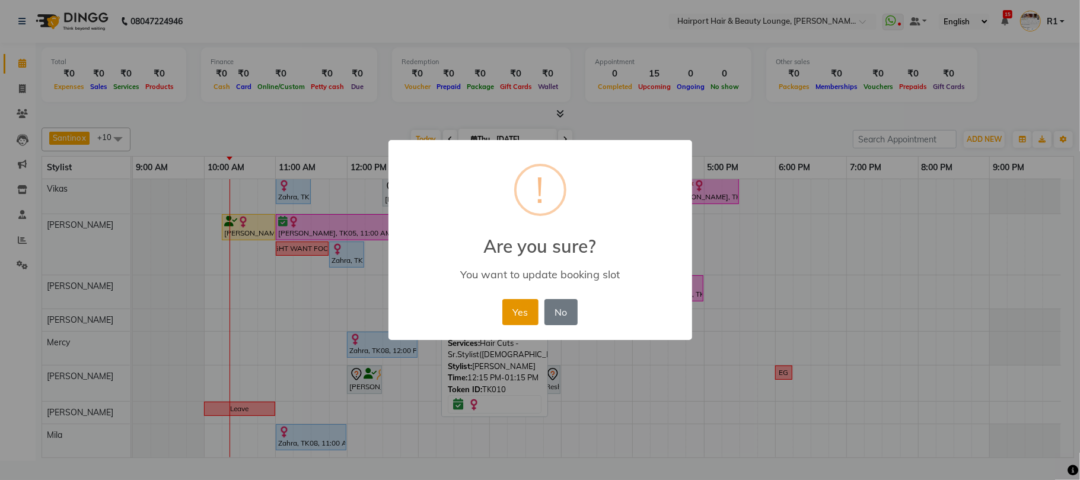
click at [518, 325] on button "Yes" at bounding box center [520, 312] width 36 height 26
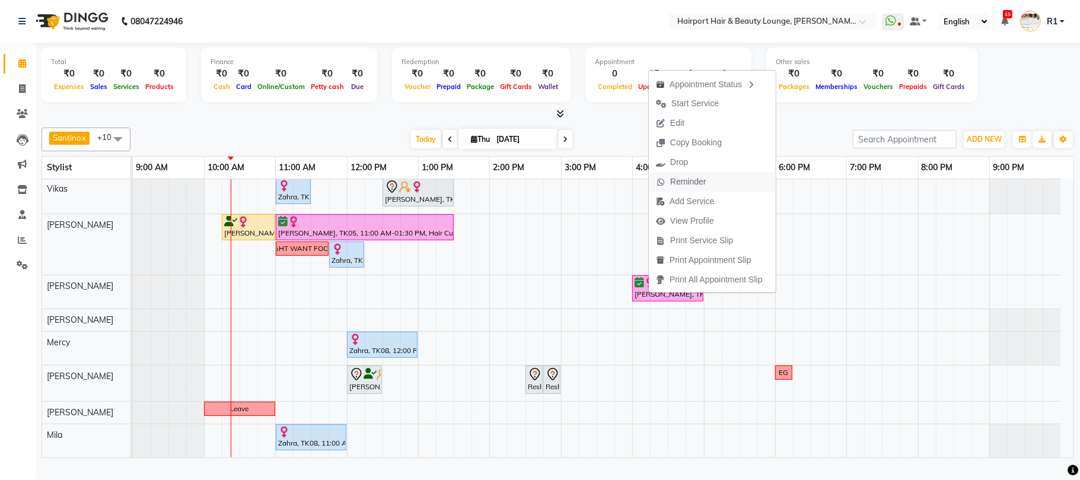
click at [689, 183] on span "Reminder" at bounding box center [688, 182] width 36 height 12
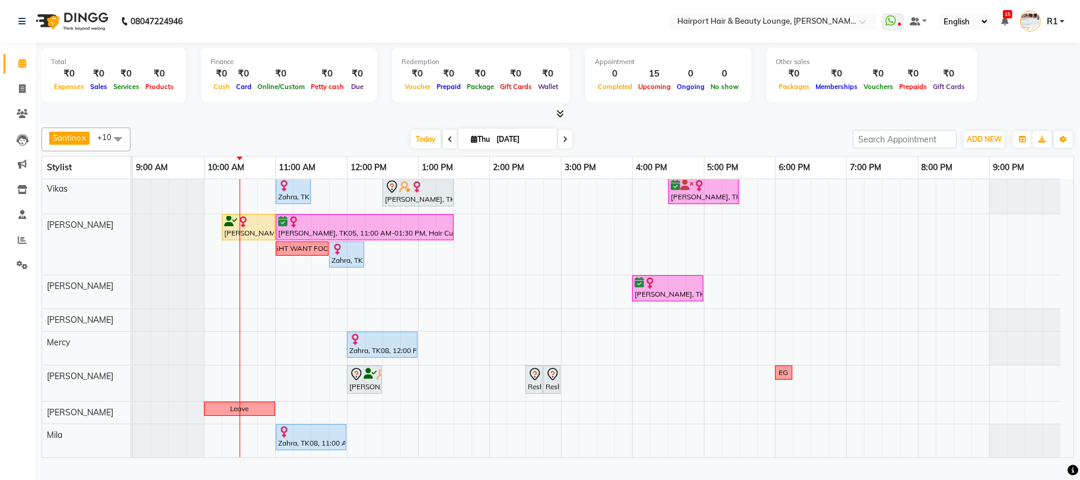
click at [340, 139] on div "Santino x Anandita x Vikas x Elizabeth x Adnan x Mercy x Binita x Mila x Genevi…" at bounding box center [558, 140] width 1032 height 24
click at [321, 130] on div "Total ₹0 Expenses ₹0 Sales ₹0 Services ₹0 Products Finance ₹0 Cash ₹0 Card ₹0 O…" at bounding box center [558, 252] width 1044 height 418
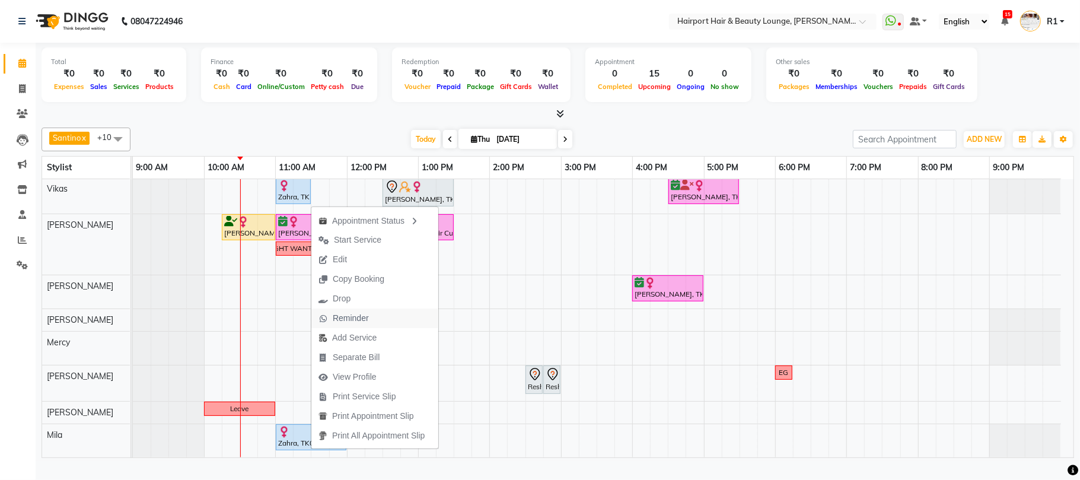
click at [371, 312] on span "Reminder" at bounding box center [343, 318] width 65 height 20
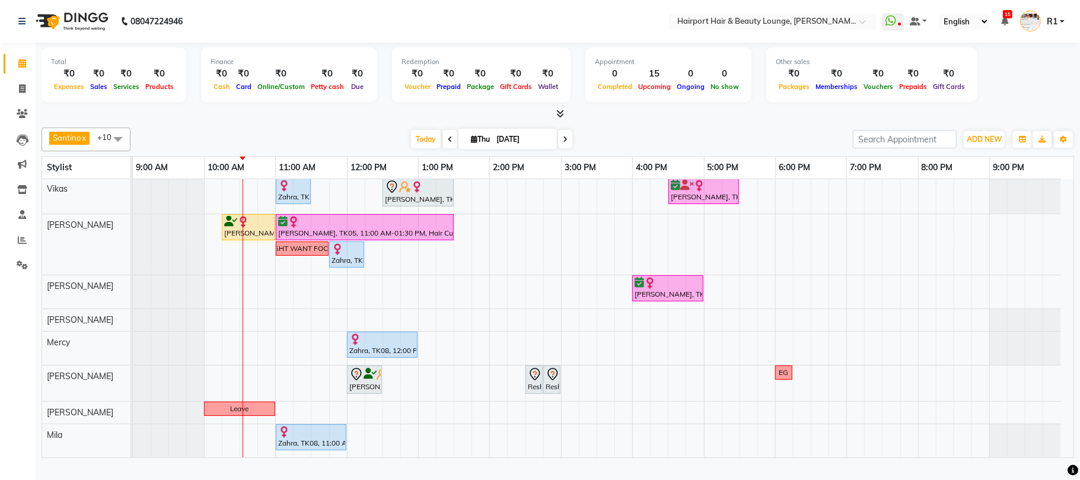
click at [349, 102] on div "Finance ₹0 Cash ₹0 Card ₹0 Online/Custom ₹0 Petty cash ₹0 Due" at bounding box center [289, 74] width 176 height 55
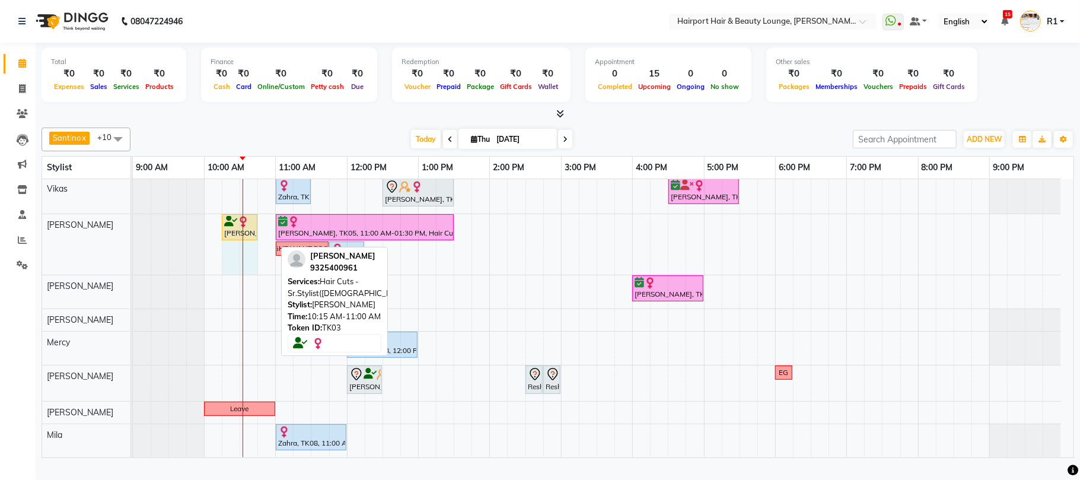
drag, startPoint x: 274, startPoint y: 235, endPoint x: 247, endPoint y: 235, distance: 27.3
click at [133, 235] on div "Charmaine Soni, TK03, 10:15 AM-11:00 AM, Hair Cuts -Sr.Stylist(Female) Asmita, …" at bounding box center [133, 244] width 0 height 60
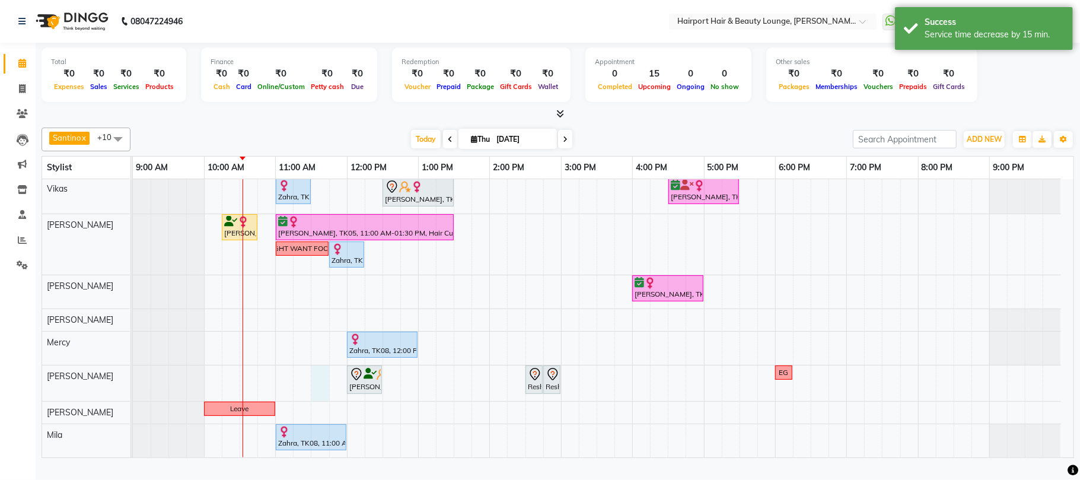
click at [318, 390] on div "Sheetal, TK01, 12:00 PM-03:00 PM, Hair Cuts -Creative Expert (Female),Highlight…" at bounding box center [603, 275] width 941 height 363
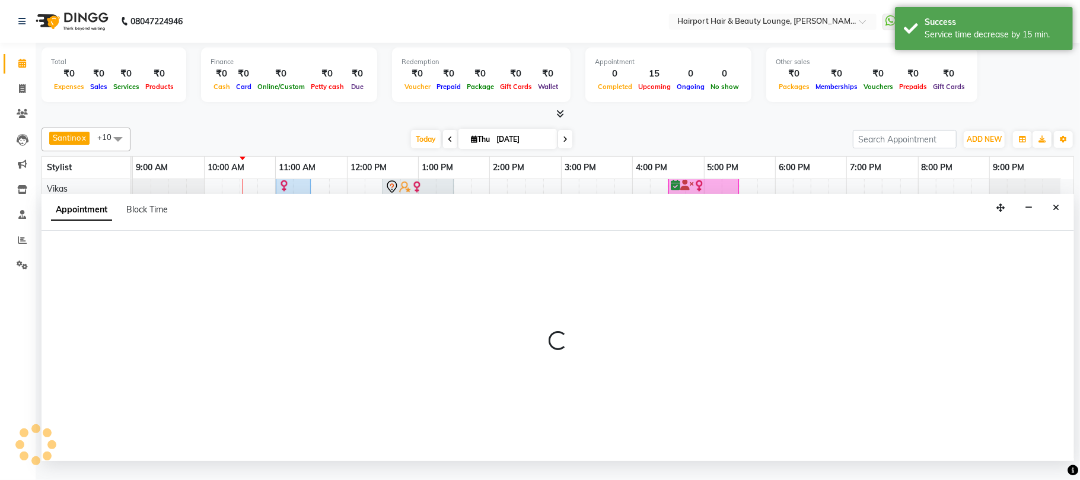
select select "14044"
select select "tentative"
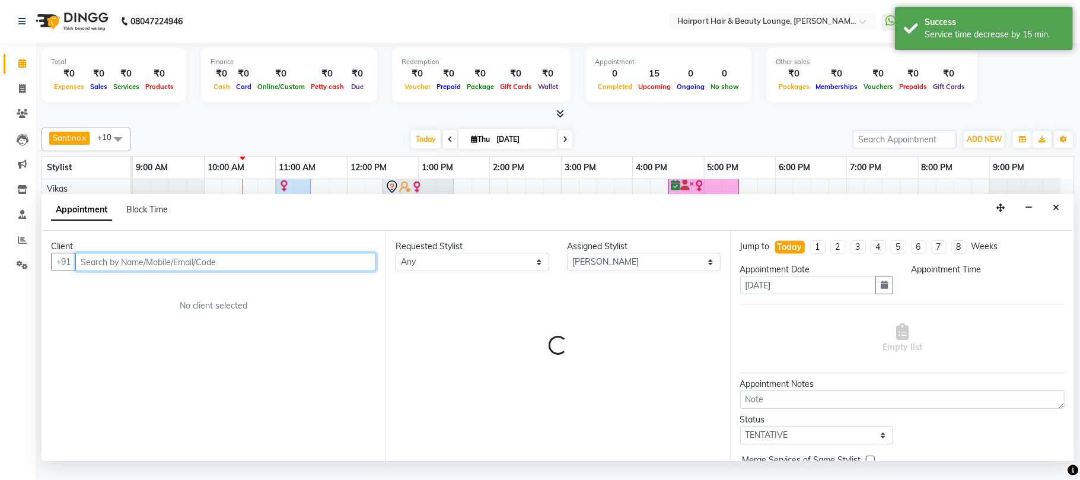
select select "690"
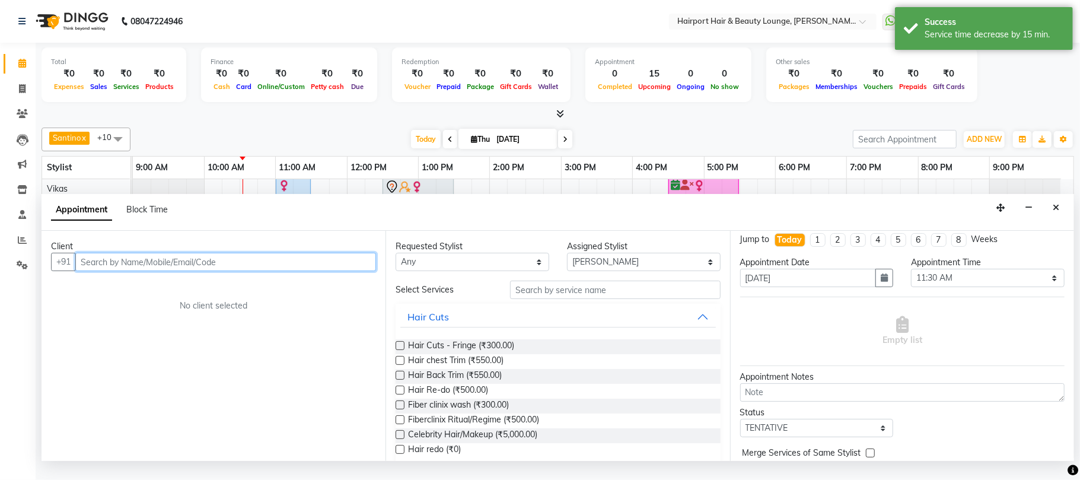
scroll to position [0, 0]
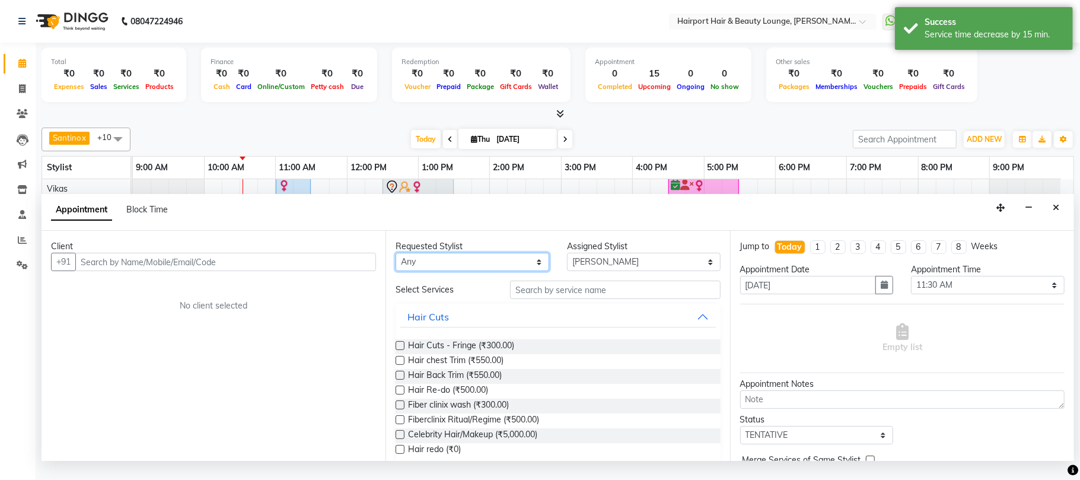
click at [435, 271] on select "Any Adnan Anandita Atish Binita Elizabeth Genevieve Maggie Mercy Mila Santino V…" at bounding box center [473, 262] width 154 height 18
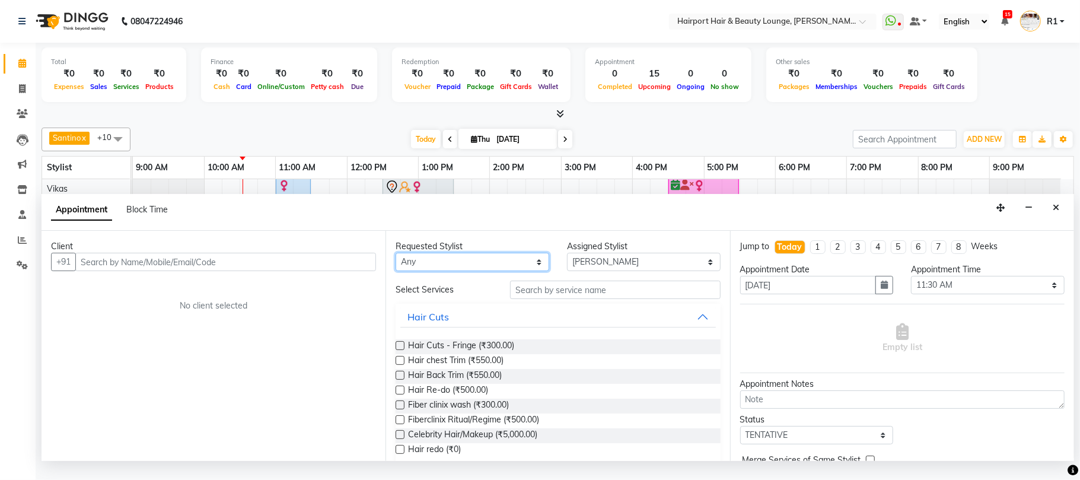
select select "14044"
click at [398, 271] on select "Any Adnan Anandita Atish Binita Elizabeth Genevieve Maggie Mercy Mila Santino V…" at bounding box center [473, 262] width 154 height 18
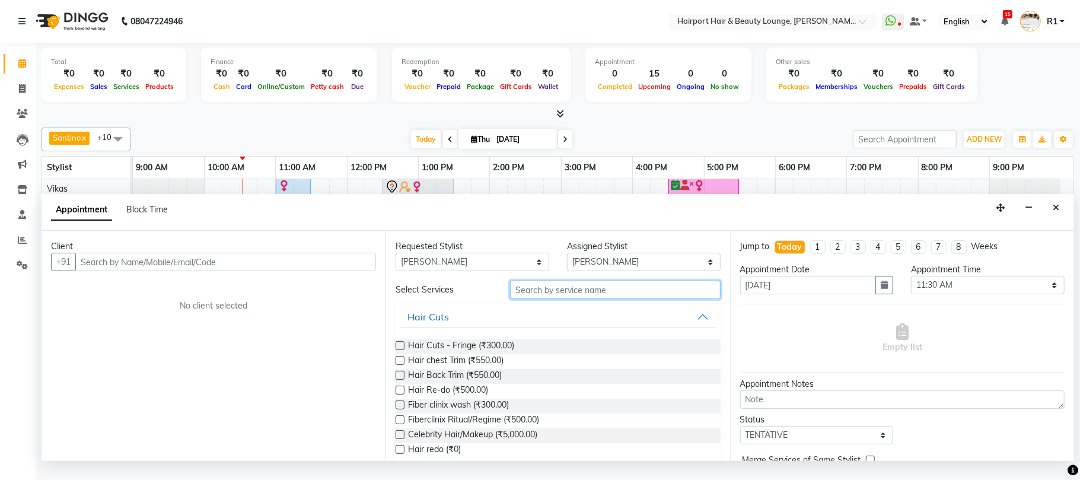
click at [560, 299] on input "text" at bounding box center [615, 290] width 211 height 18
type input "thre"
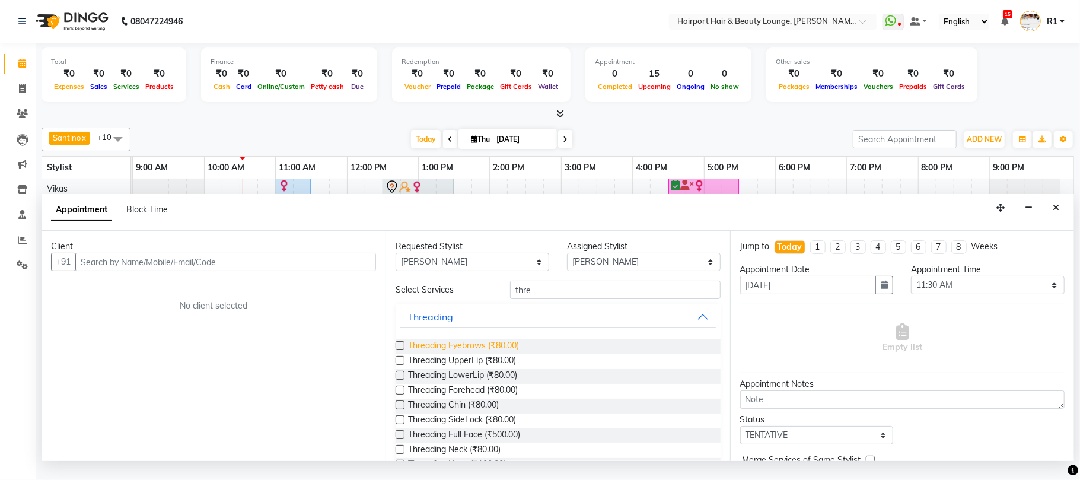
click at [519, 354] on span "Threading Eyebrows (₹80.00)" at bounding box center [463, 346] width 111 height 15
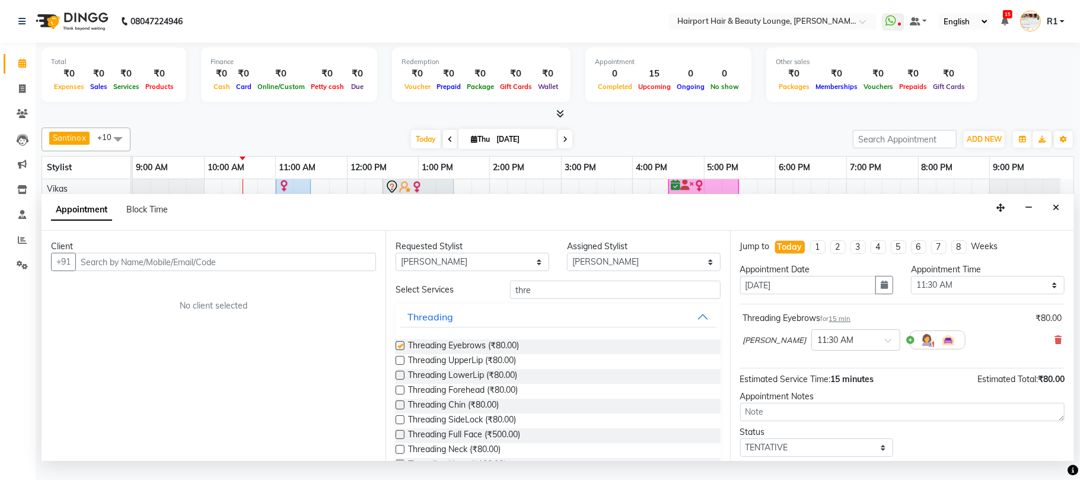
checkbox input "false"
click at [206, 271] on input "text" at bounding box center [225, 262] width 301 height 18
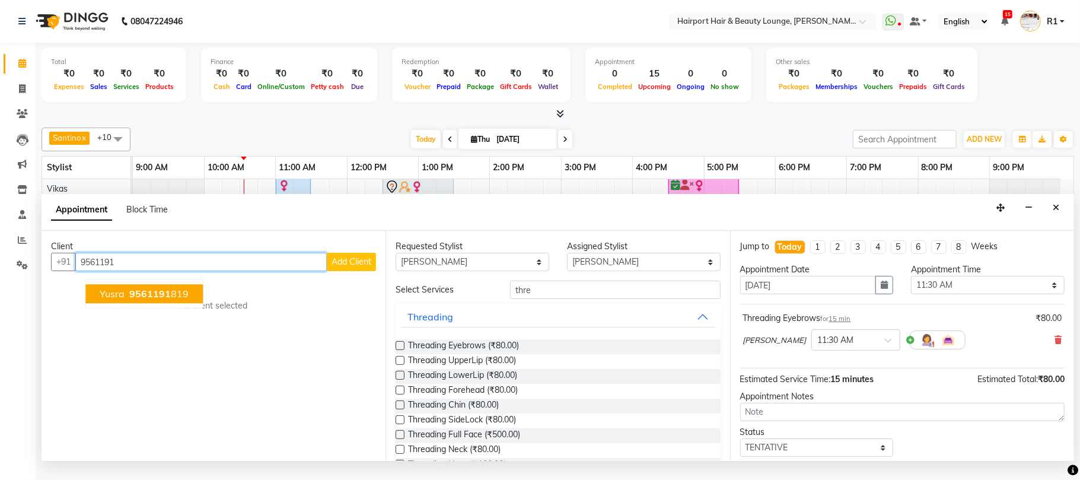
click at [203, 304] on button "Yusra 9561191 819" at bounding box center [143, 294] width 117 height 19
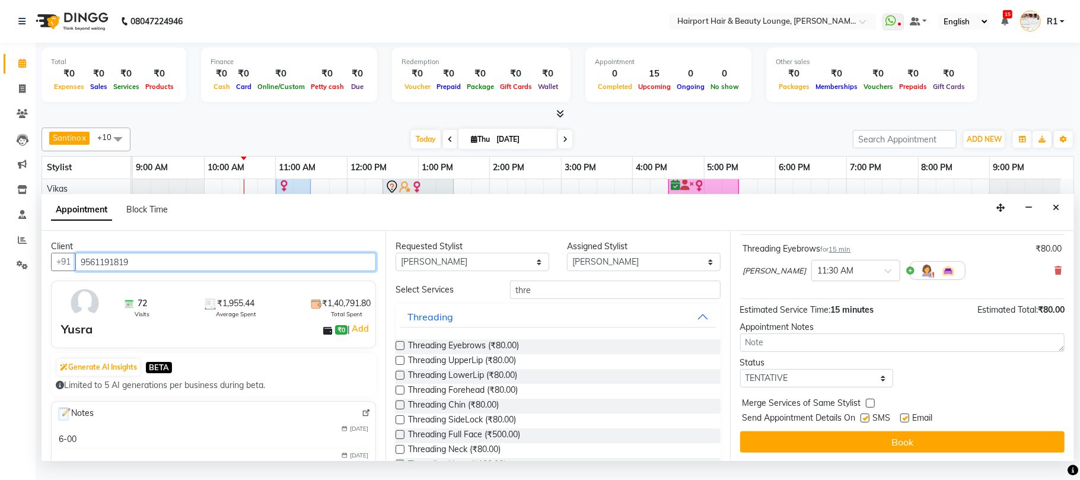
scroll to position [120, 0]
type input "9561191819"
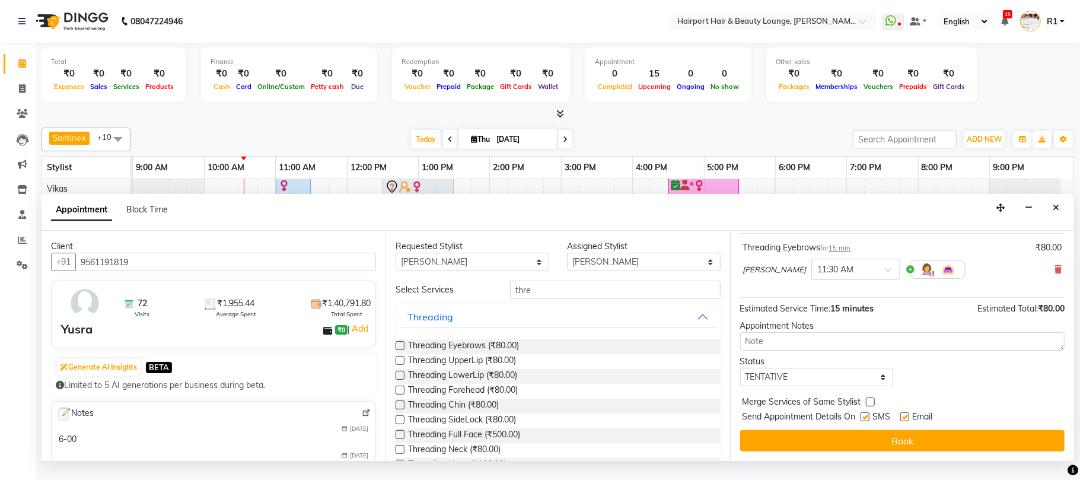
click at [876, 450] on button "Book" at bounding box center [902, 440] width 324 height 21
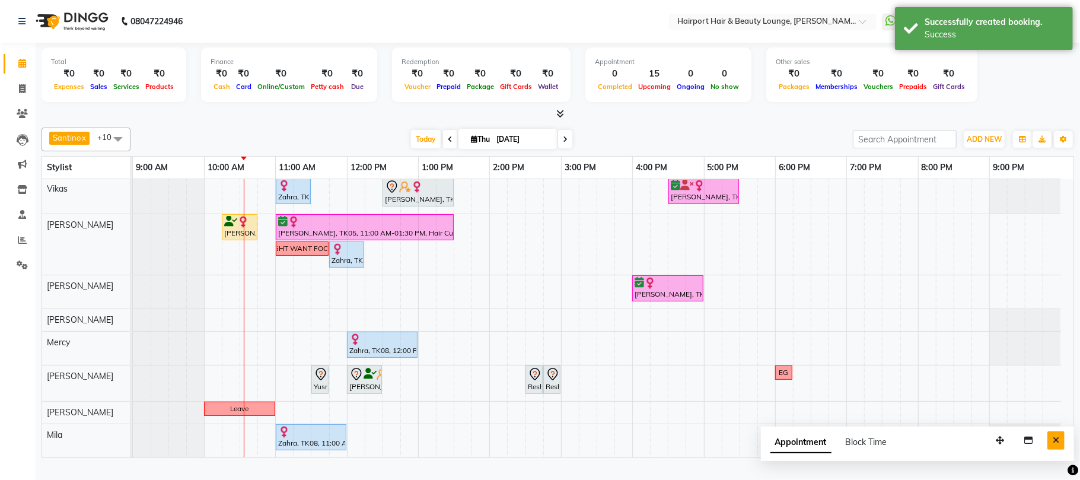
click at [1053, 444] on icon "Close" at bounding box center [1056, 440] width 7 height 8
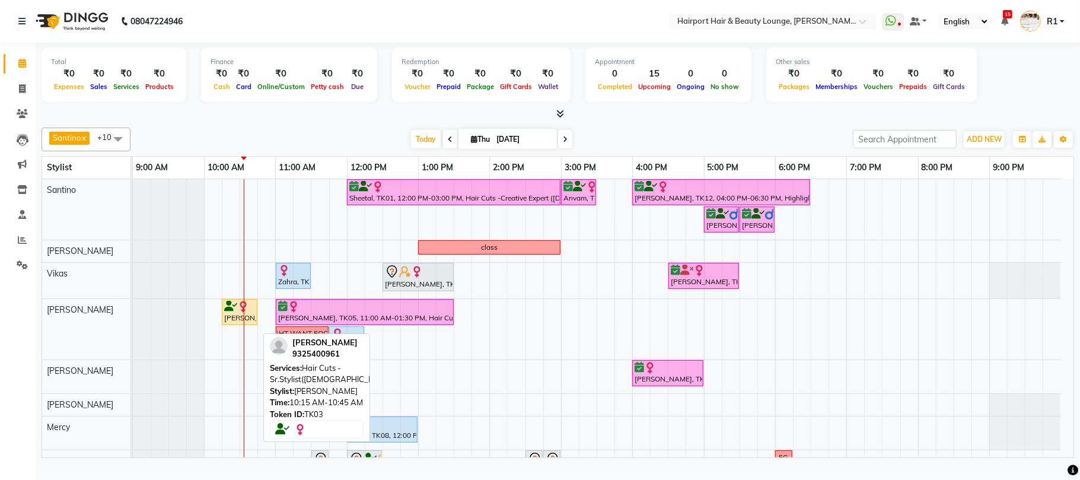
click at [231, 323] on div "[PERSON_NAME], TK03, 10:15 AM-10:45 AM, Hair Cuts -Sr.Stylist([DEMOGRAPHIC_DATA…" at bounding box center [239, 312] width 33 height 23
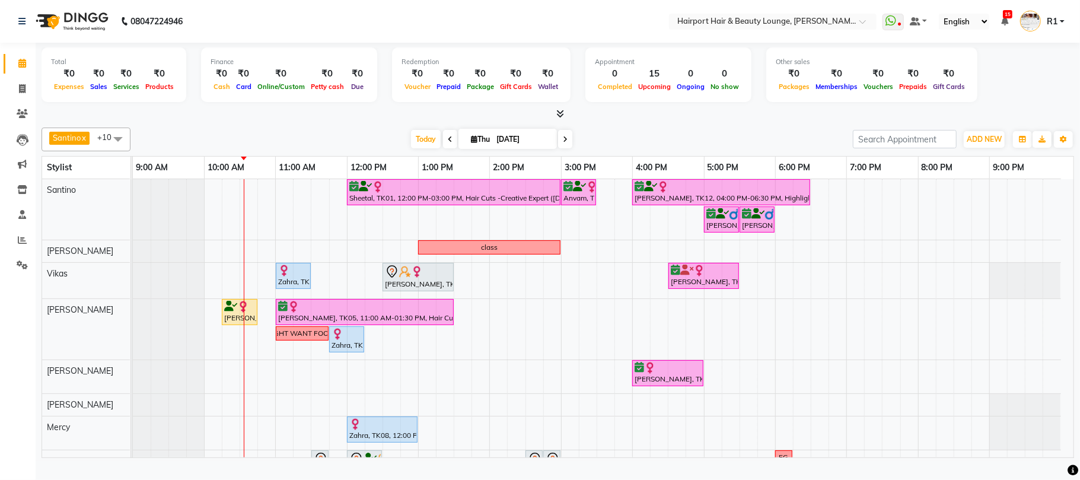
click at [1002, 21] on icon at bounding box center [1004, 21] width 7 height 8
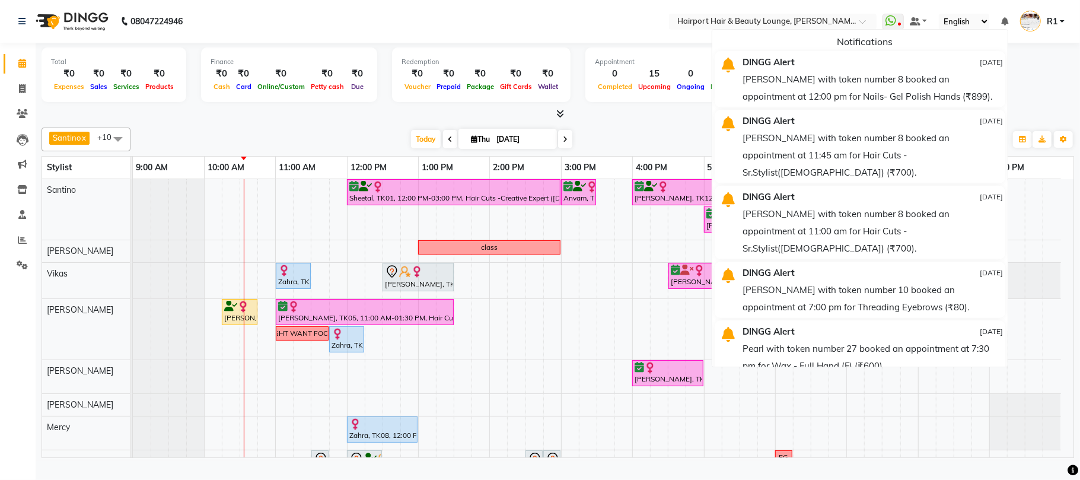
click at [1051, 87] on div "Total ₹0 Expenses ₹0 Sales ₹0 Services ₹0 Products Finance ₹0 Cash ₹0 Card ₹0 O…" at bounding box center [558, 76] width 1032 height 58
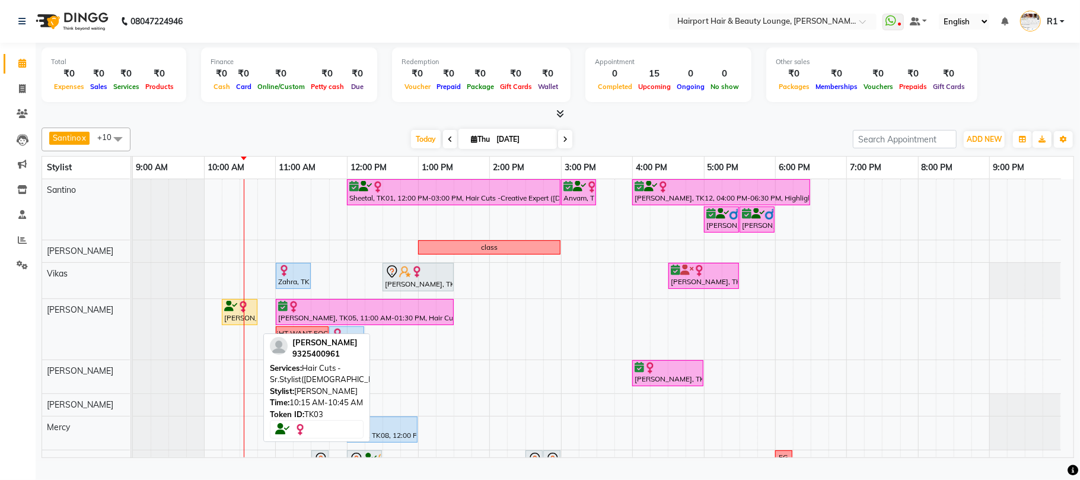
click at [238, 313] on img at bounding box center [243, 307] width 12 height 12
select select "1"
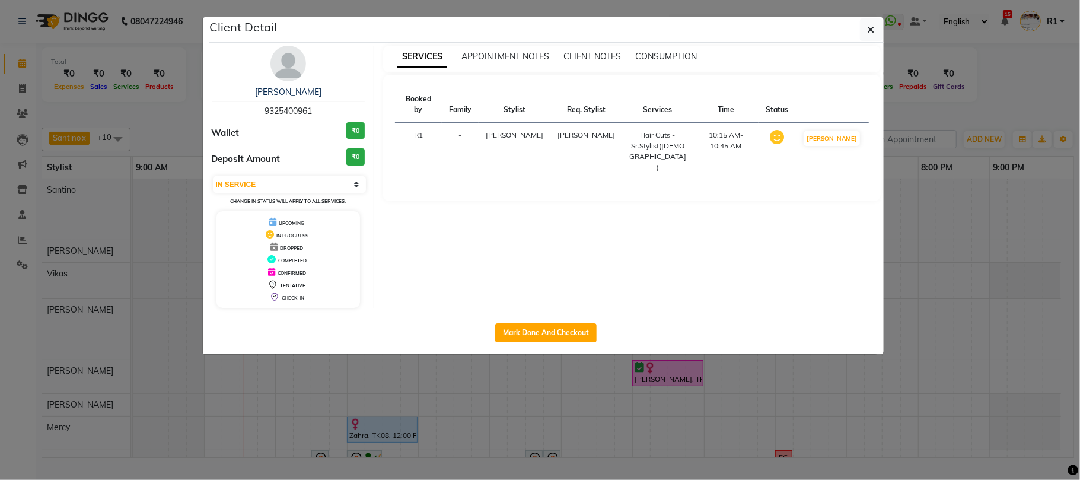
click at [293, 67] on img at bounding box center [288, 64] width 36 height 36
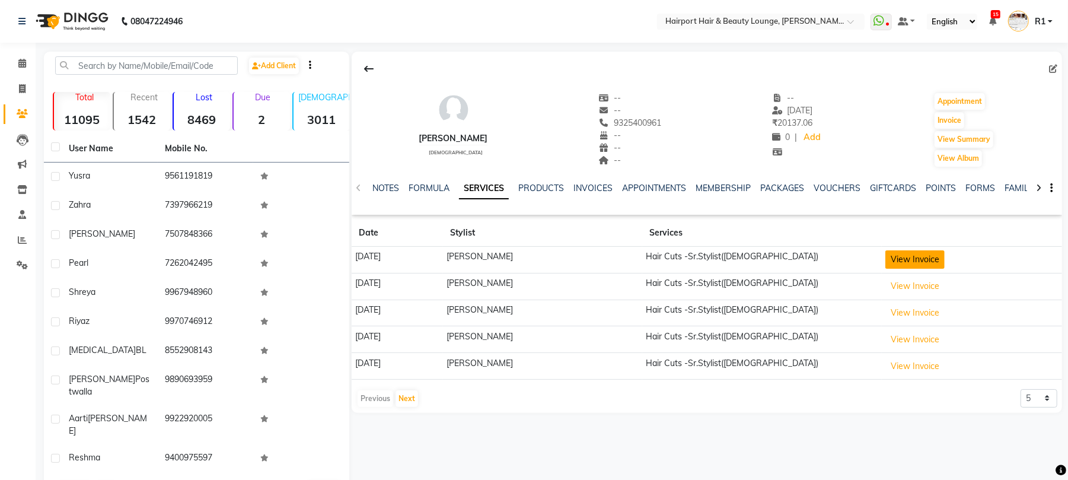
click at [895, 269] on button "View Invoice" at bounding box center [914, 259] width 59 height 18
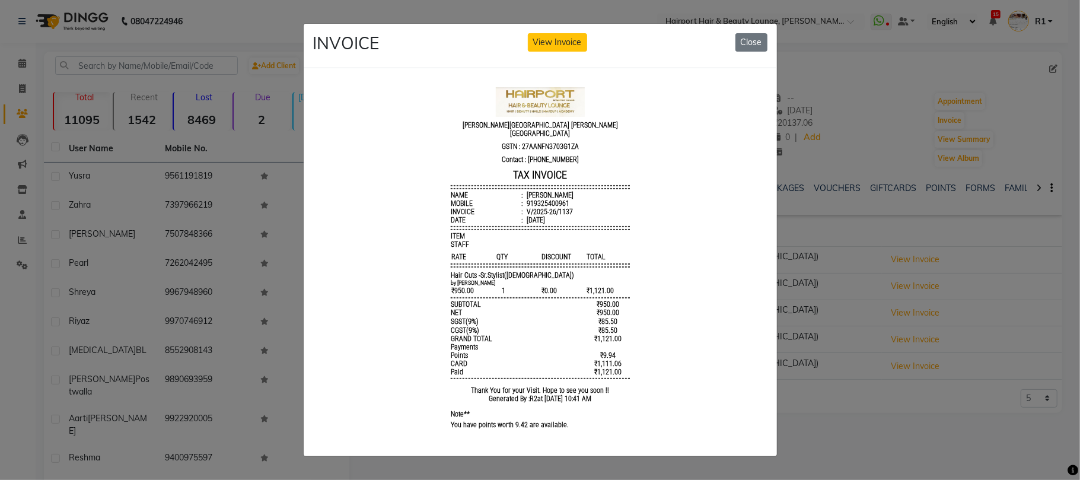
click at [909, 144] on ngb-modal-window "INVOICE View Invoice Close" at bounding box center [540, 240] width 1080 height 480
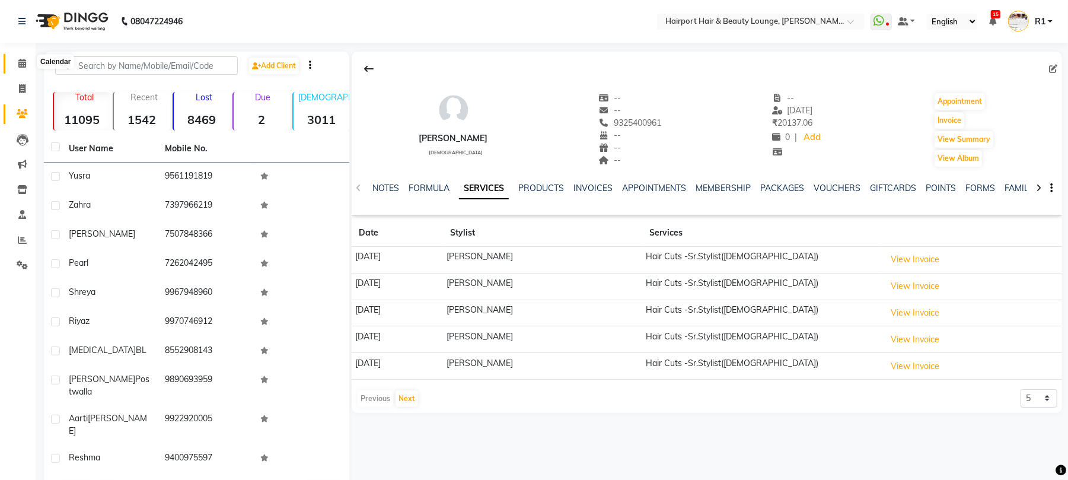
click at [26, 65] on span at bounding box center [22, 64] width 21 height 14
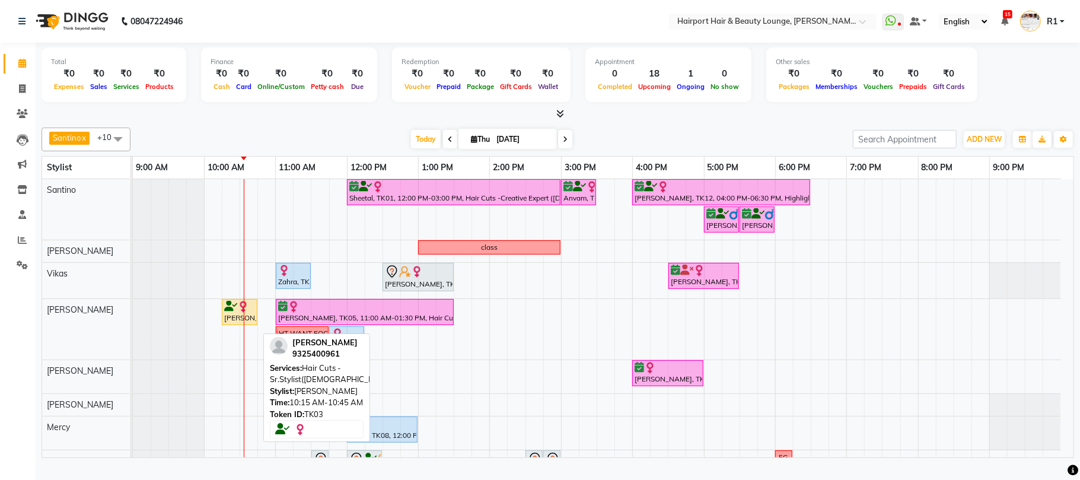
click at [235, 307] on icon at bounding box center [230, 306] width 13 height 1
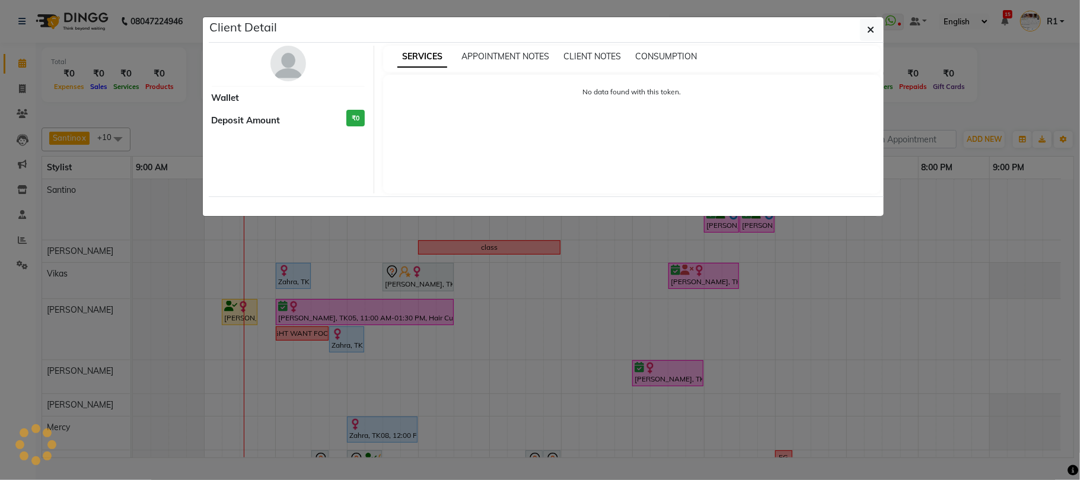
select select "1"
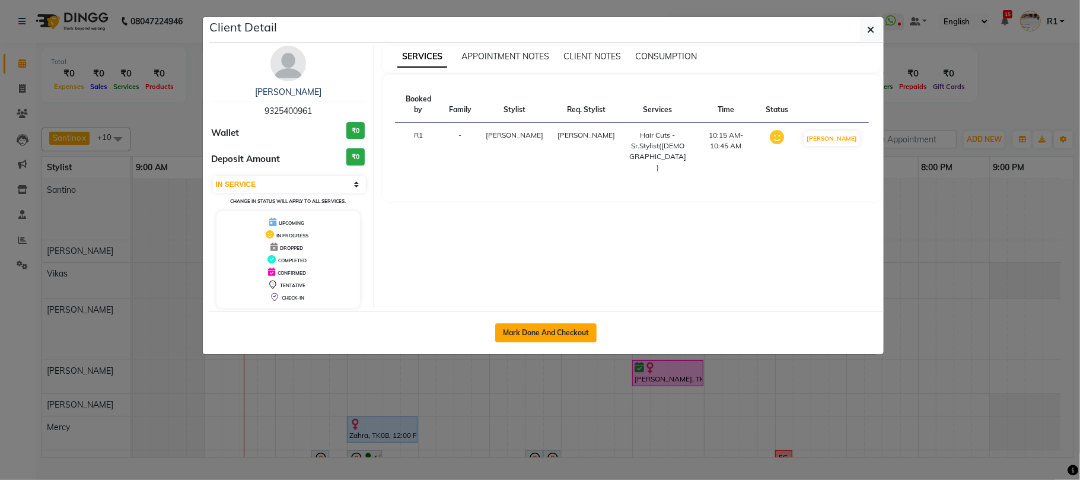
click at [527, 342] on button "Mark Done And Checkout" at bounding box center [545, 332] width 101 height 19
select select "622"
select select "service"
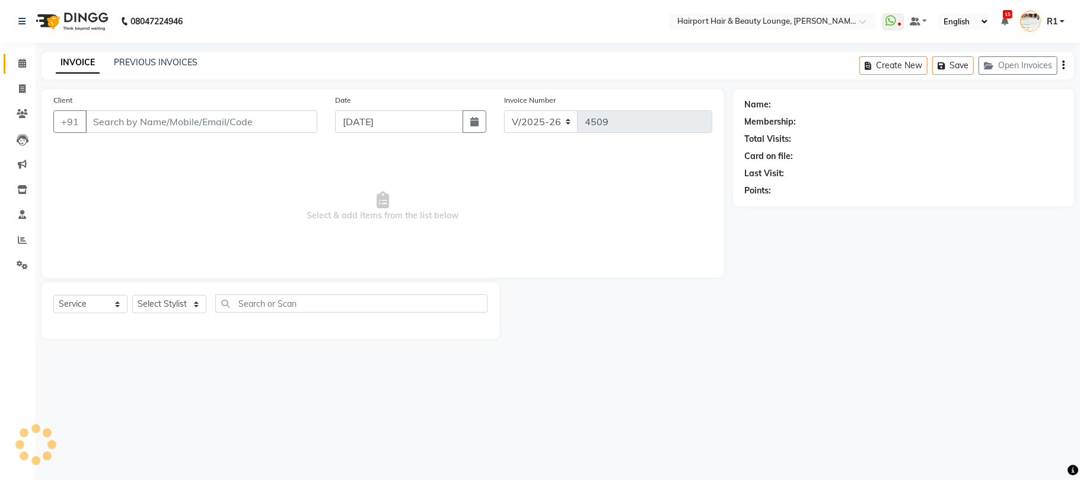
type input "9325400961"
select select "13264"
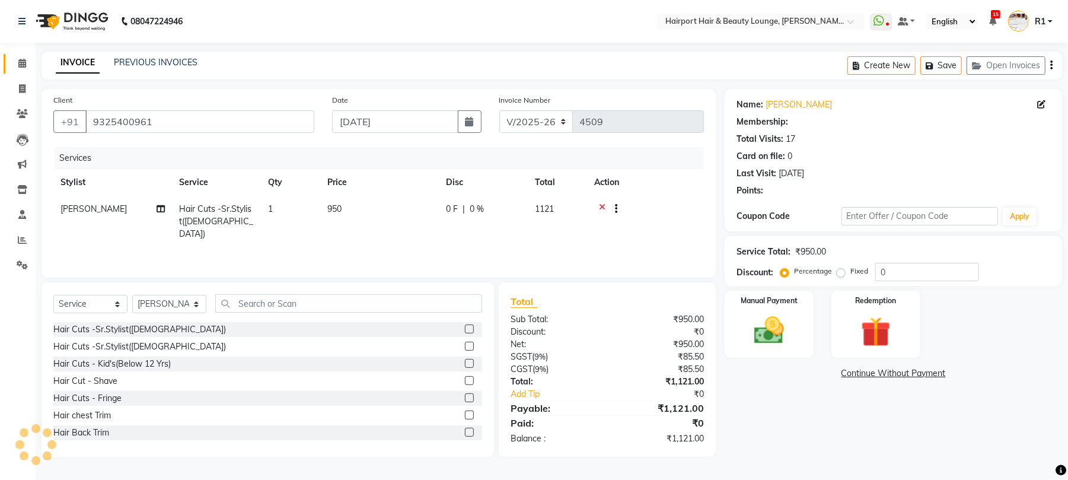
select select "1: Object"
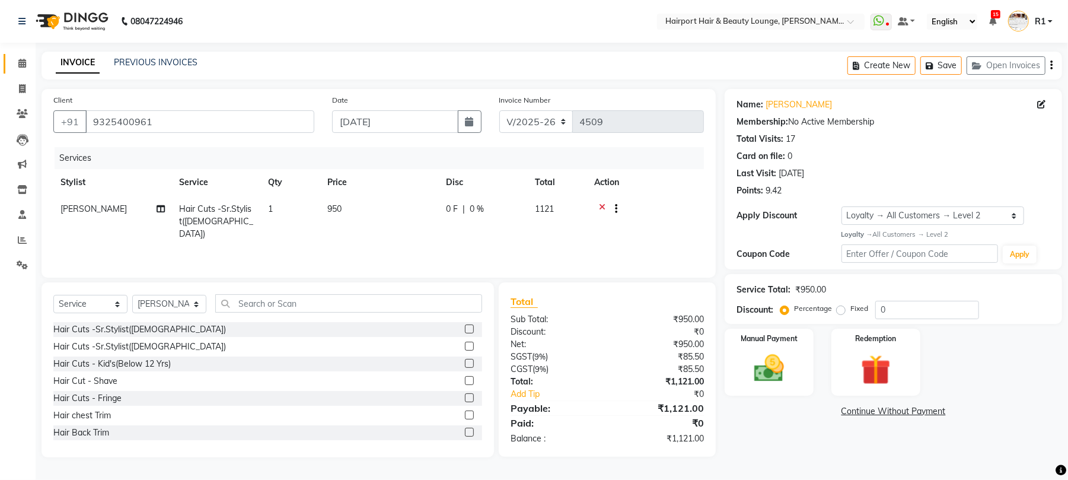
scroll to position [46, 0]
click at [897, 337] on label "Redemption" at bounding box center [876, 337] width 43 height 11
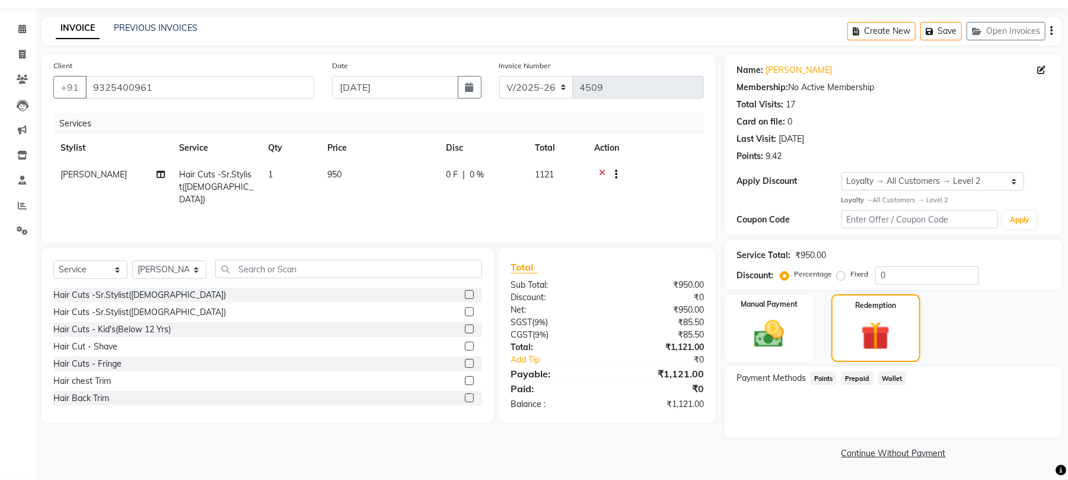
click at [821, 385] on span "Points" at bounding box center [824, 378] width 26 height 14
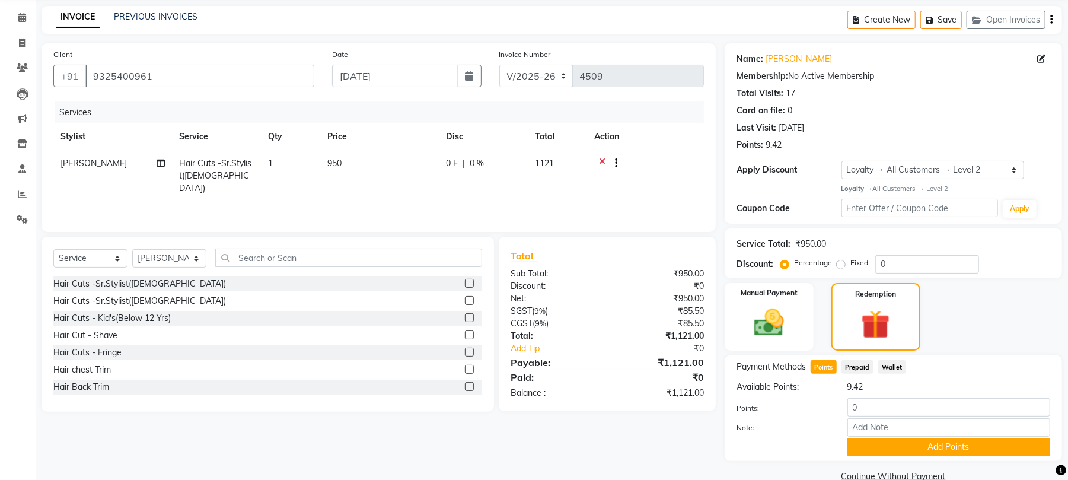
scroll to position [136, 0]
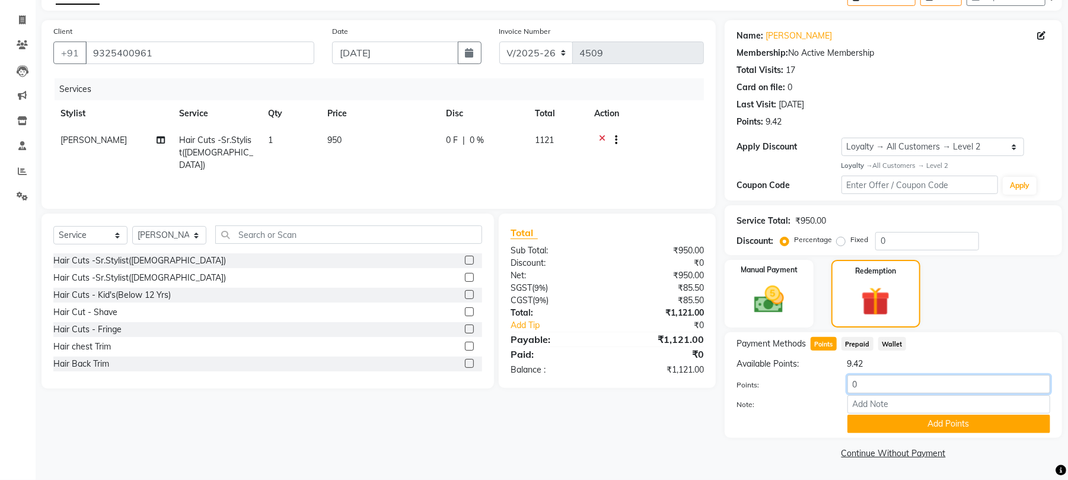
drag, startPoint x: 874, startPoint y: 369, endPoint x: 822, endPoint y: 364, distance: 51.9
click at [822, 375] on div "Points: 0" at bounding box center [894, 385] width 332 height 20
type input "9"
click at [904, 422] on button "Add Points" at bounding box center [948, 424] width 203 height 18
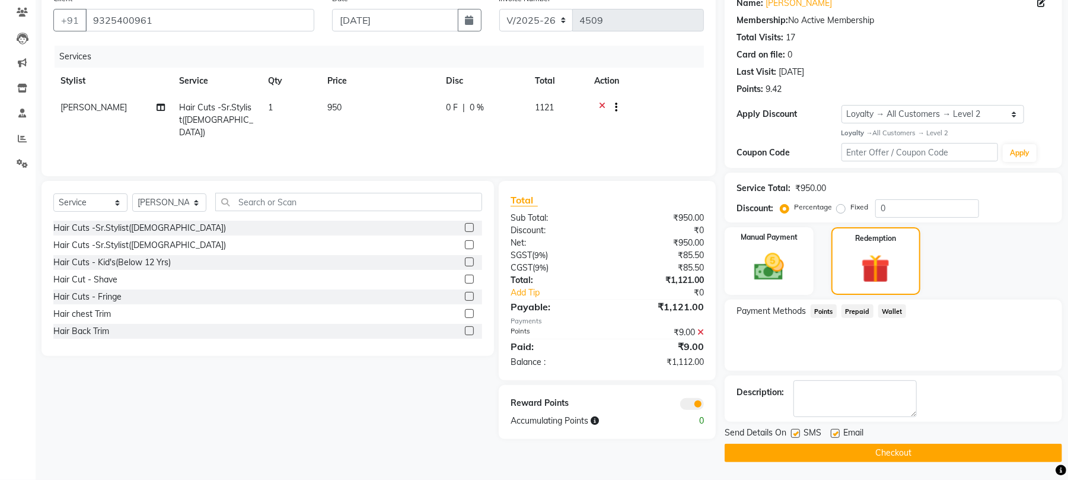
scroll to position [167, 0]
click at [753, 249] on img at bounding box center [769, 267] width 51 height 36
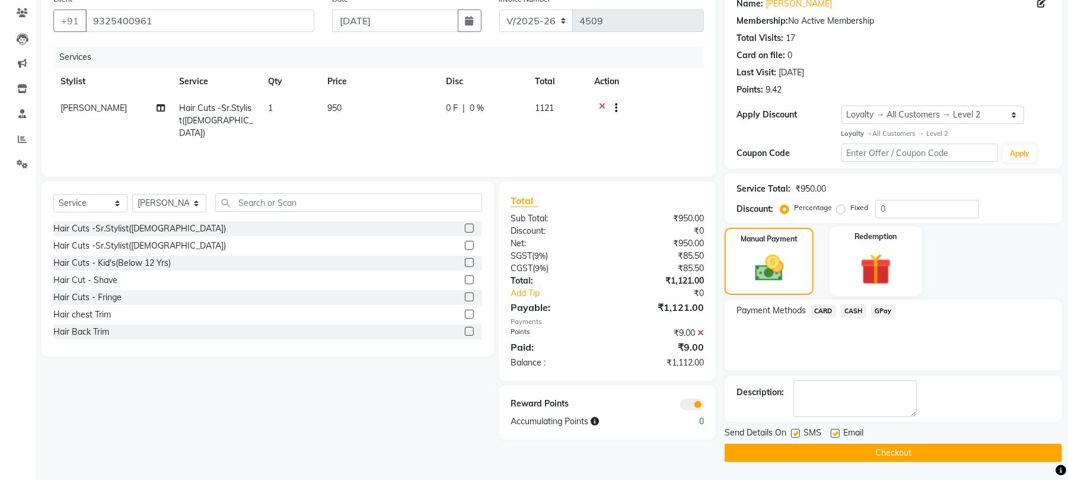
click at [872, 227] on div "Redemption" at bounding box center [876, 261] width 93 height 69
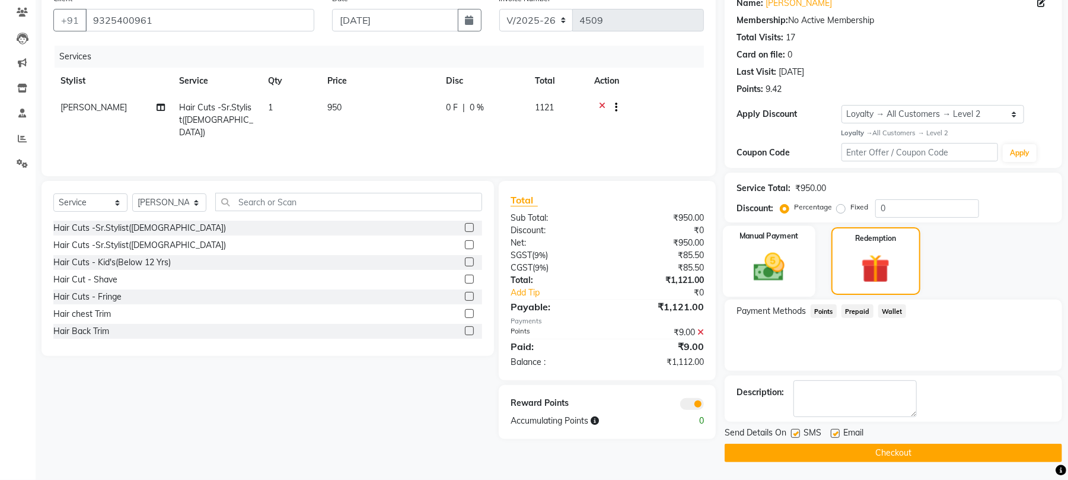
click at [772, 251] on img at bounding box center [769, 267] width 51 height 36
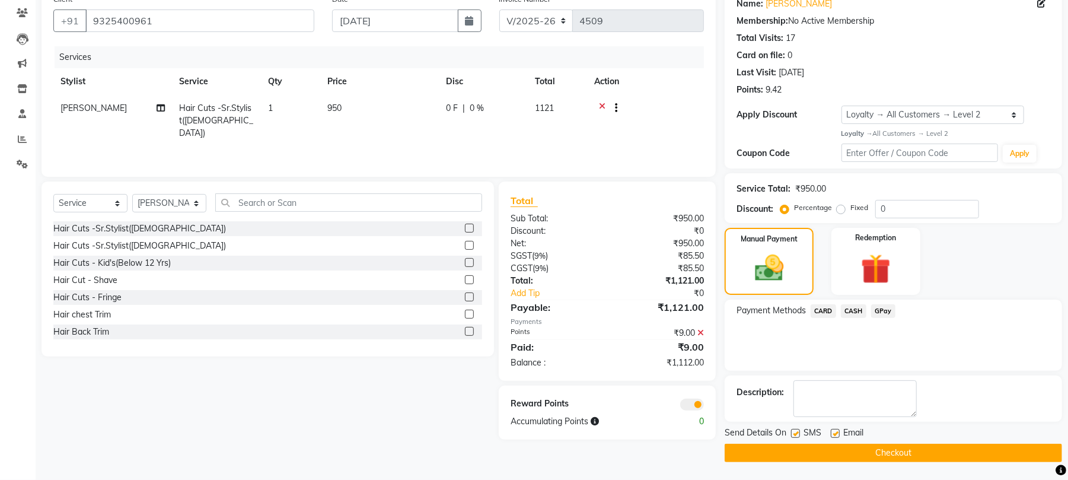
click at [907, 451] on button "Checkout" at bounding box center [893, 453] width 337 height 18
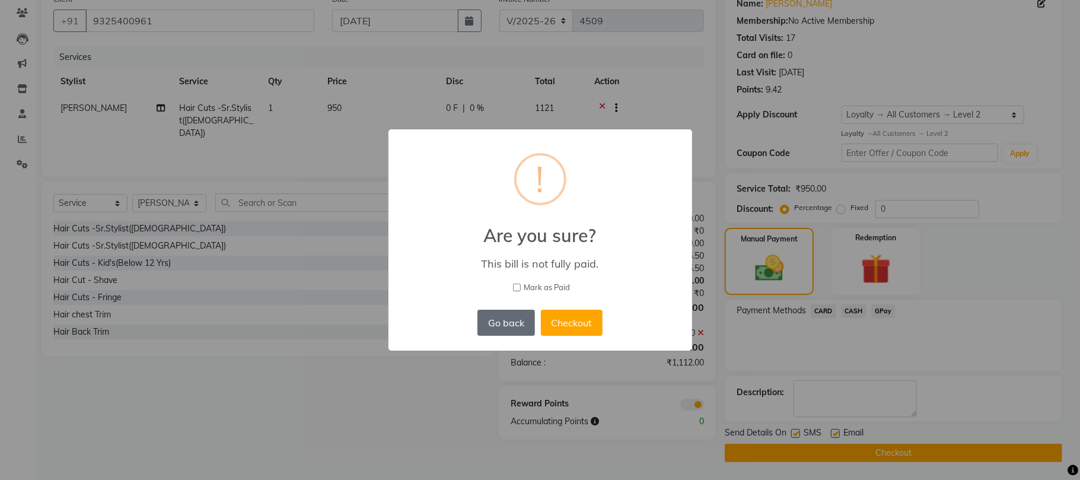
click at [496, 336] on button "Go back" at bounding box center [505, 323] width 57 height 26
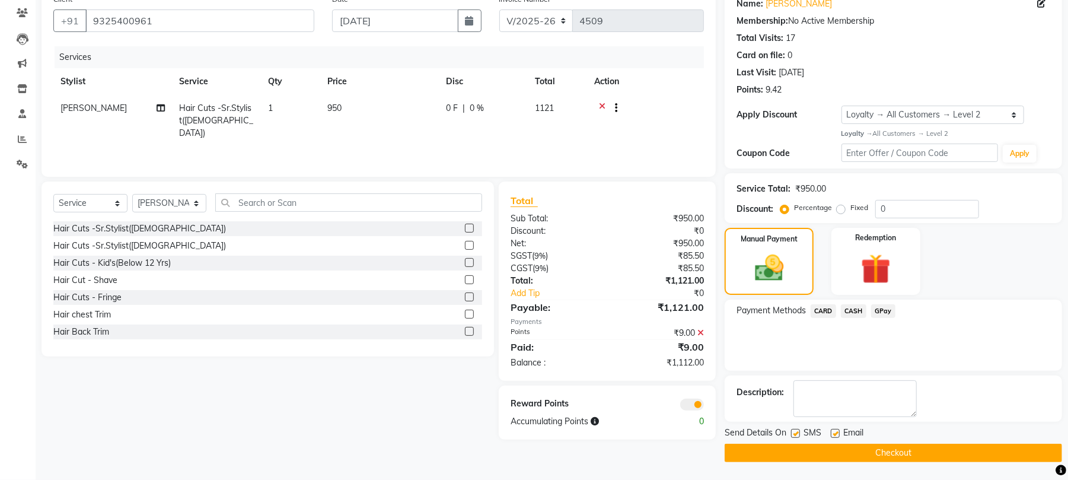
click at [823, 304] on span "CARD" at bounding box center [824, 311] width 26 height 14
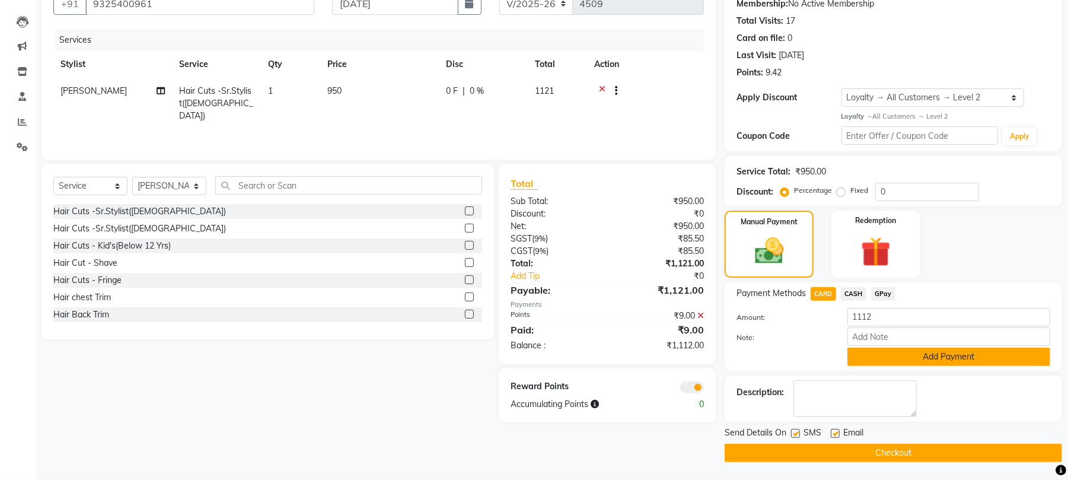
click at [878, 366] on button "Add Payment" at bounding box center [948, 357] width 203 height 18
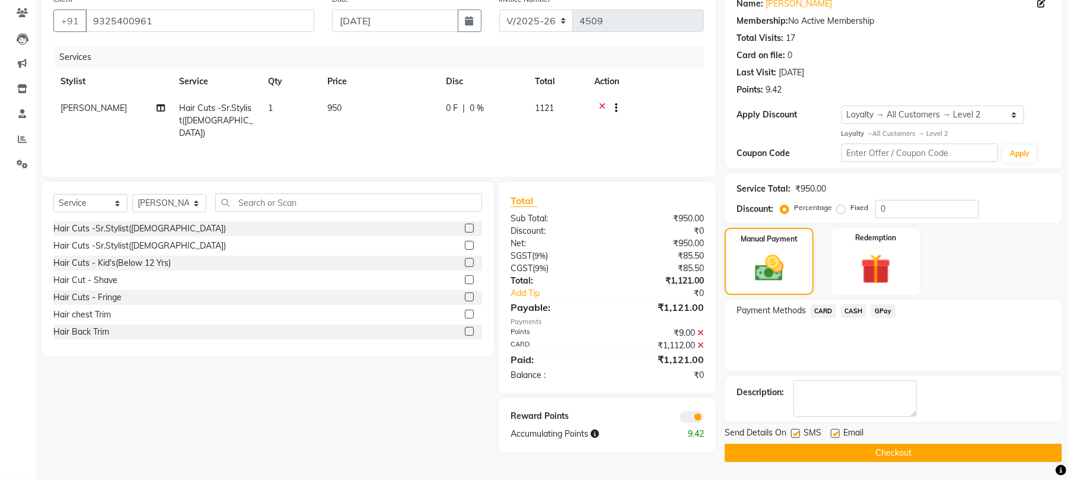
click at [907, 444] on button "Checkout" at bounding box center [893, 453] width 337 height 18
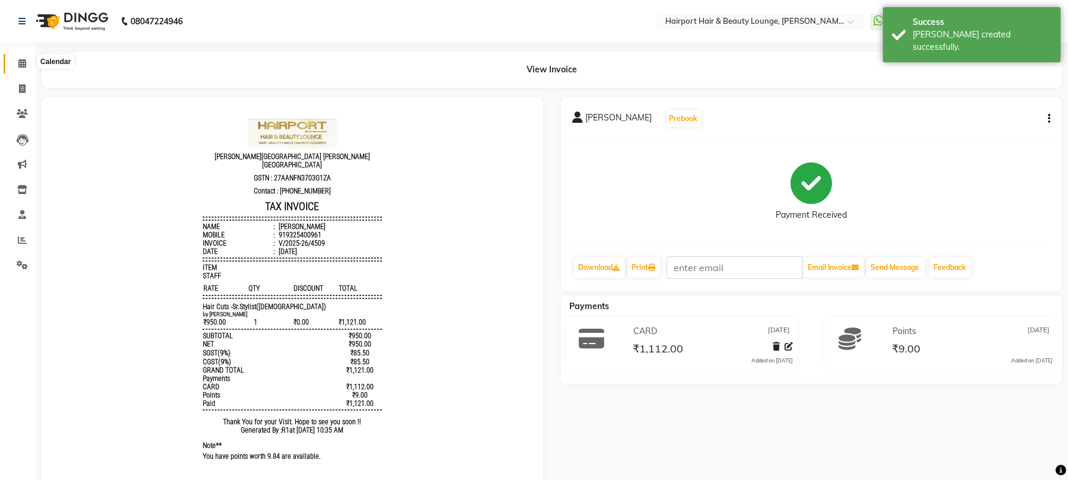
click at [17, 62] on span at bounding box center [22, 64] width 21 height 14
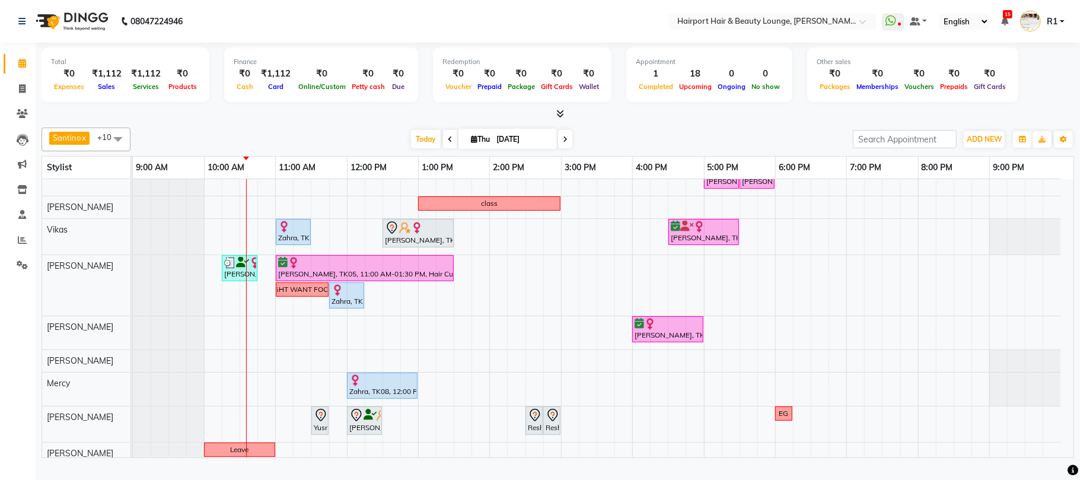
scroll to position [86, 0]
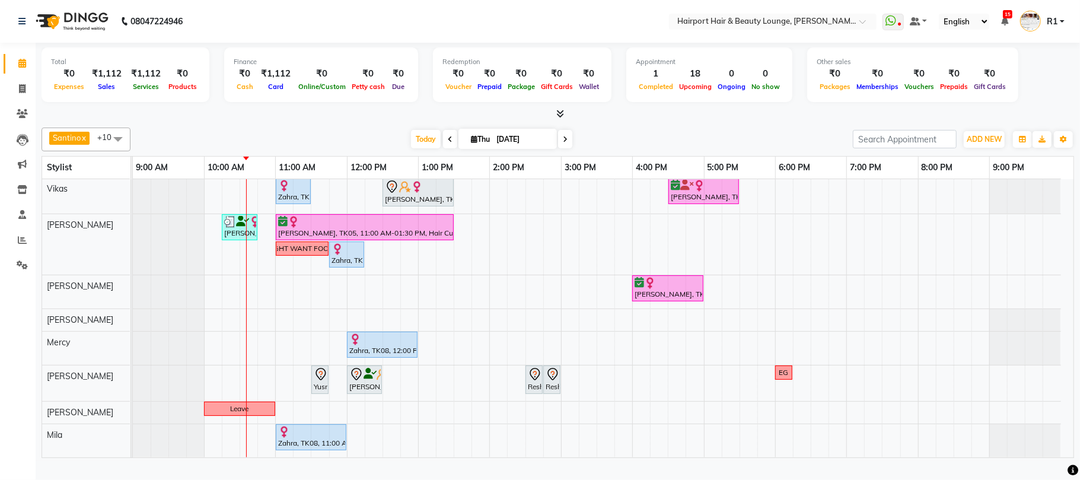
click at [1003, 21] on icon at bounding box center [1004, 21] width 7 height 8
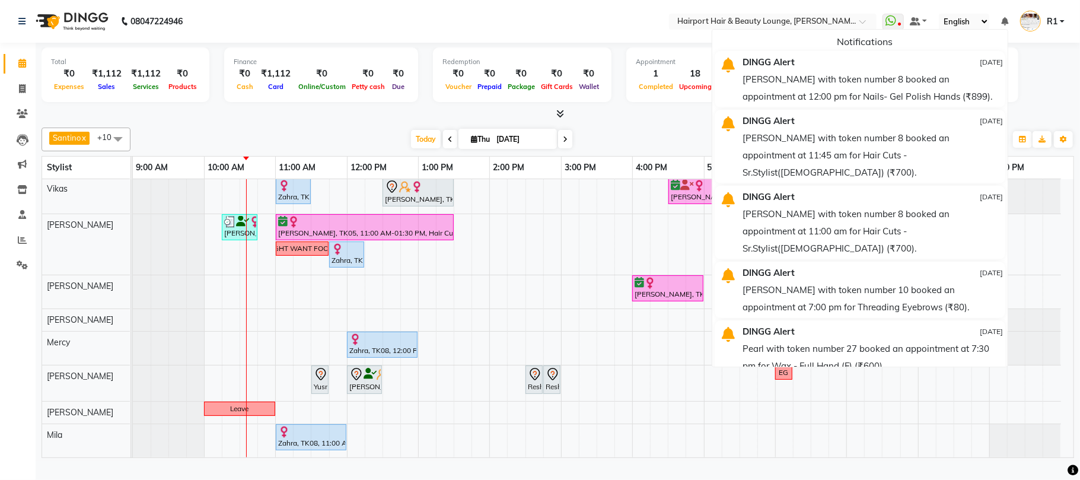
click at [1054, 106] on div "Total ₹0 Expenses ₹1,112 Sales ₹1,112 Services ₹0 Products Finance ₹0 Cash ₹1,1…" at bounding box center [558, 76] width 1032 height 58
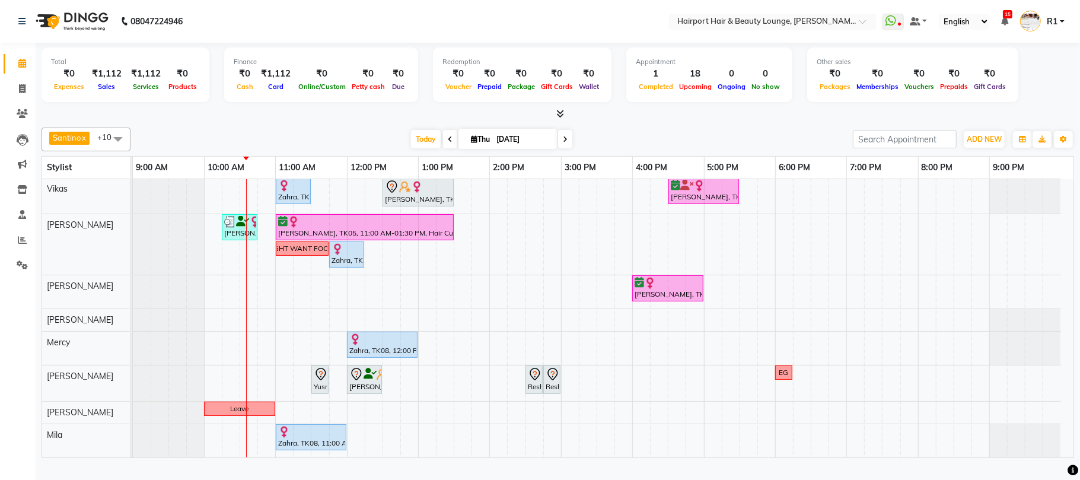
click at [1002, 22] on icon at bounding box center [1004, 21] width 7 height 8
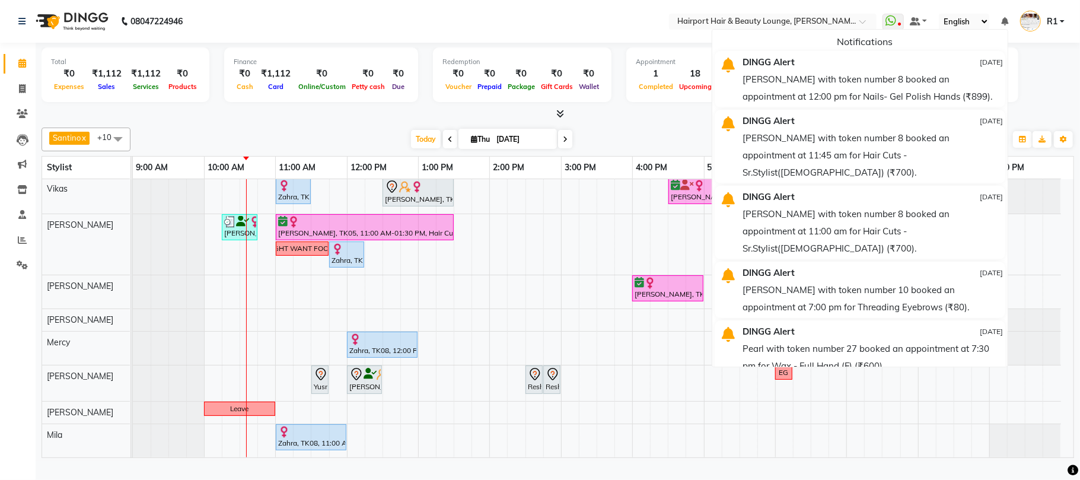
click at [1054, 119] on div at bounding box center [558, 114] width 1032 height 12
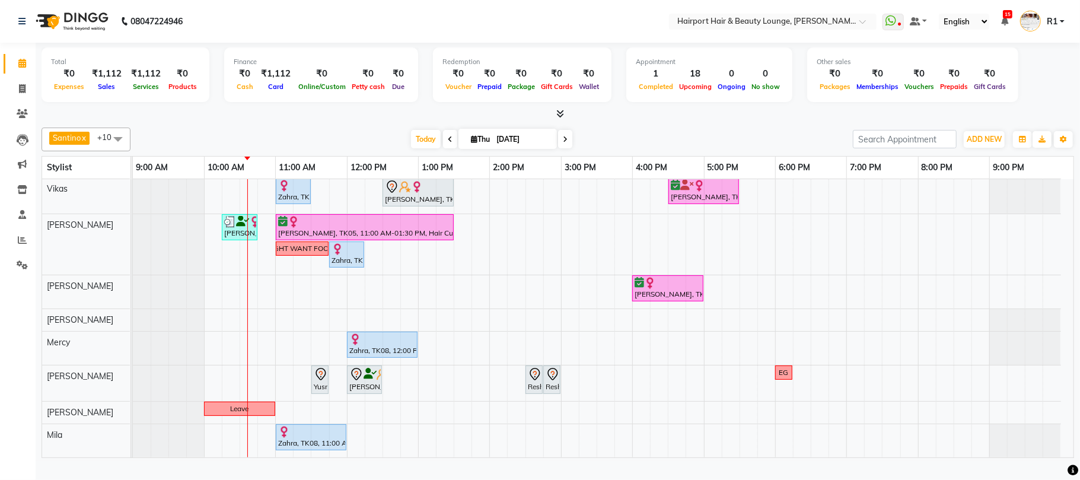
click at [288, 120] on div at bounding box center [558, 114] width 1032 height 12
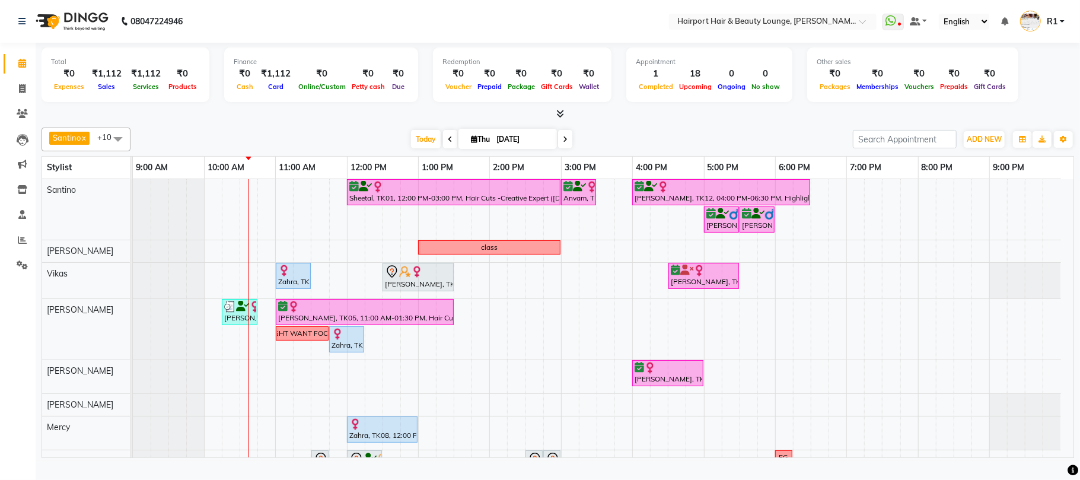
click at [1050, 91] on div "Total ₹0 Expenses ₹1,112 Sales ₹1,112 Services ₹0 Products Finance ₹0 Cash ₹1,1…" at bounding box center [558, 76] width 1032 height 58
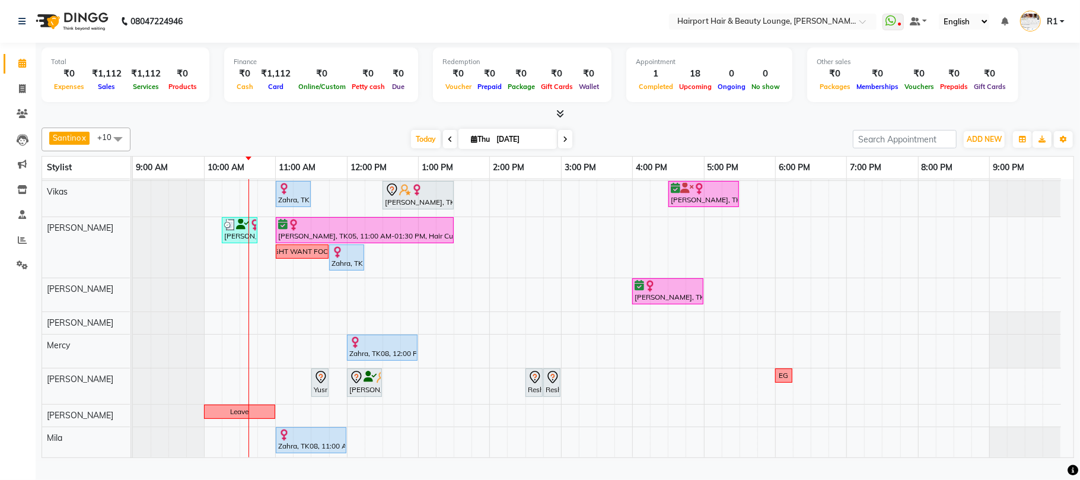
scroll to position [86, 0]
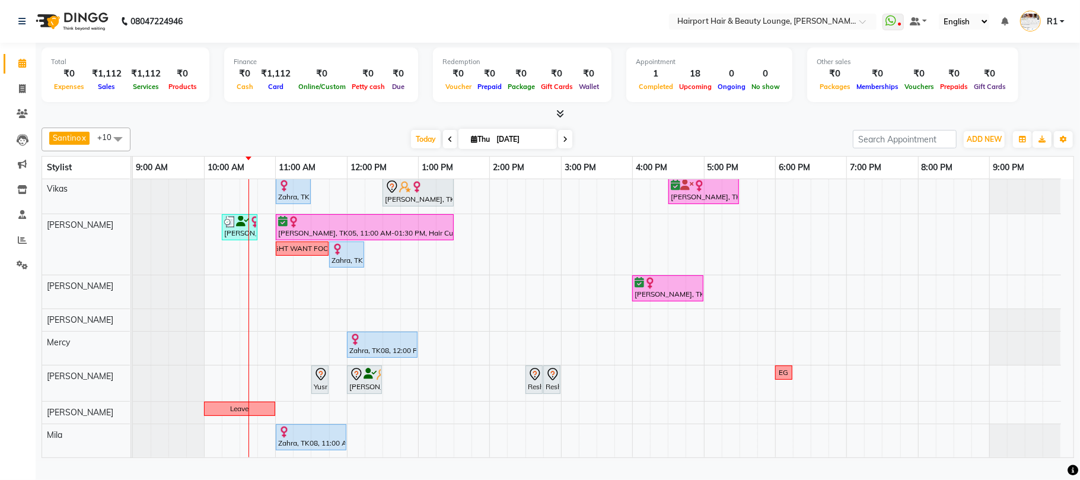
click at [337, 136] on div "Santino x Anandita x Vikas x Elizabeth x Adnan x Mercy x Binita x Mila x Genevi…" at bounding box center [558, 290] width 1032 height 335
click at [314, 120] on div at bounding box center [558, 114] width 1032 height 12
drag, startPoint x: 305, startPoint y: 117, endPoint x: 314, endPoint y: 122, distance: 10.6
click at [305, 117] on div at bounding box center [558, 114] width 1032 height 12
click at [330, 448] on div "Zahra, TK08, 11:00 AM-12:00 PM, Wine Pedicure (F/M)" at bounding box center [311, 437] width 68 height 23
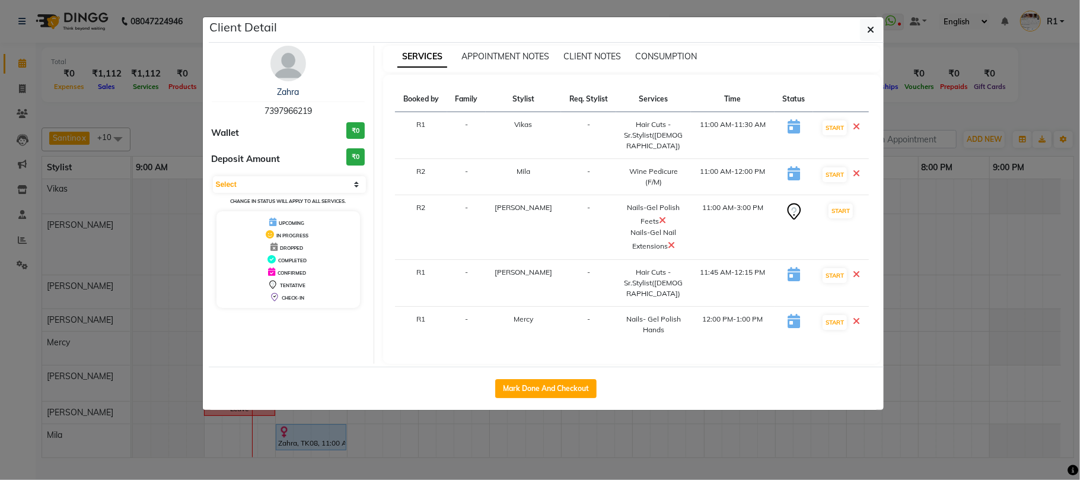
click at [995, 110] on ngb-modal-window "Client Detail Zahra 7397966219 Wallet ₹0 Deposit Amount ₹0 Select IN SERVICE CO…" at bounding box center [540, 240] width 1080 height 480
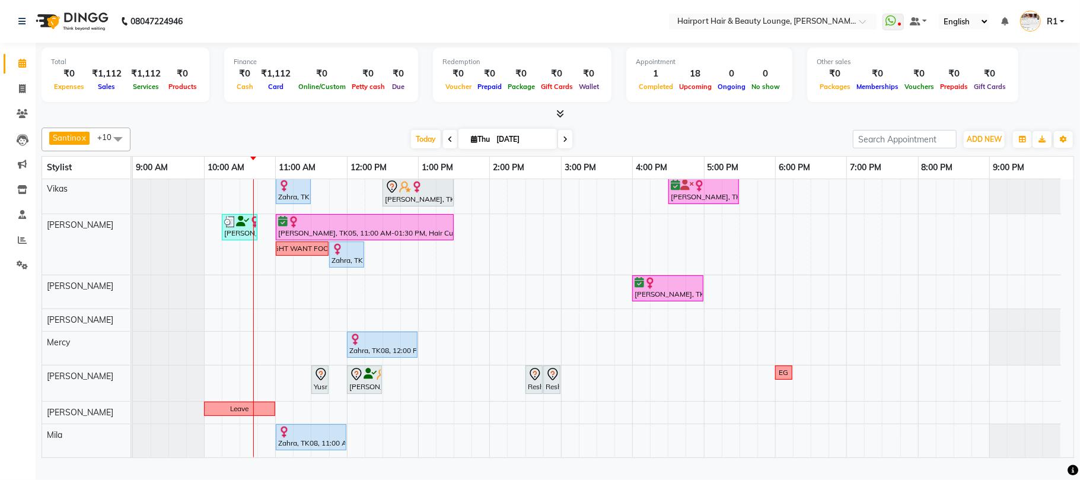
click at [92, 147] on span "Santino x" at bounding box center [70, 139] width 43 height 15
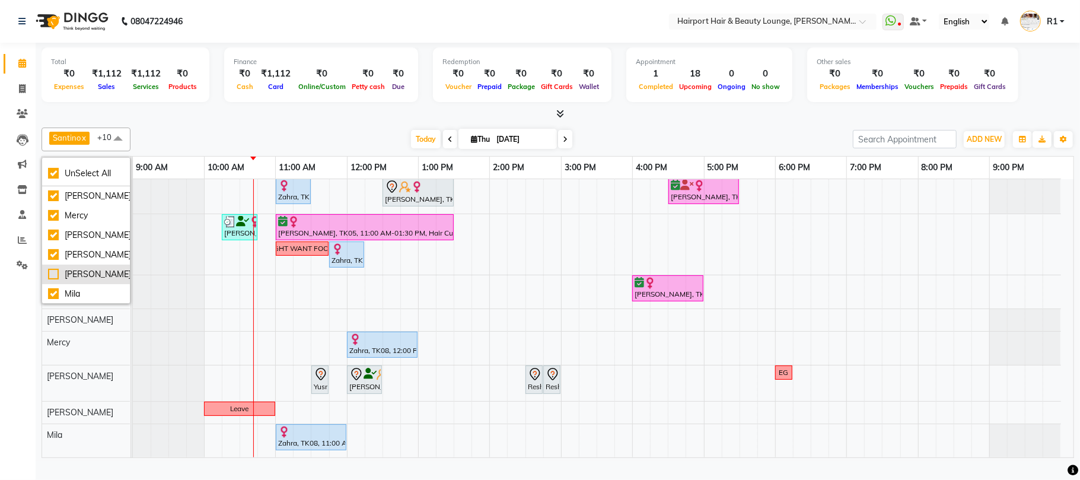
click at [86, 281] on div "[PERSON_NAME]" at bounding box center [86, 274] width 76 height 12
checkbox input "false"
checkbox input "true"
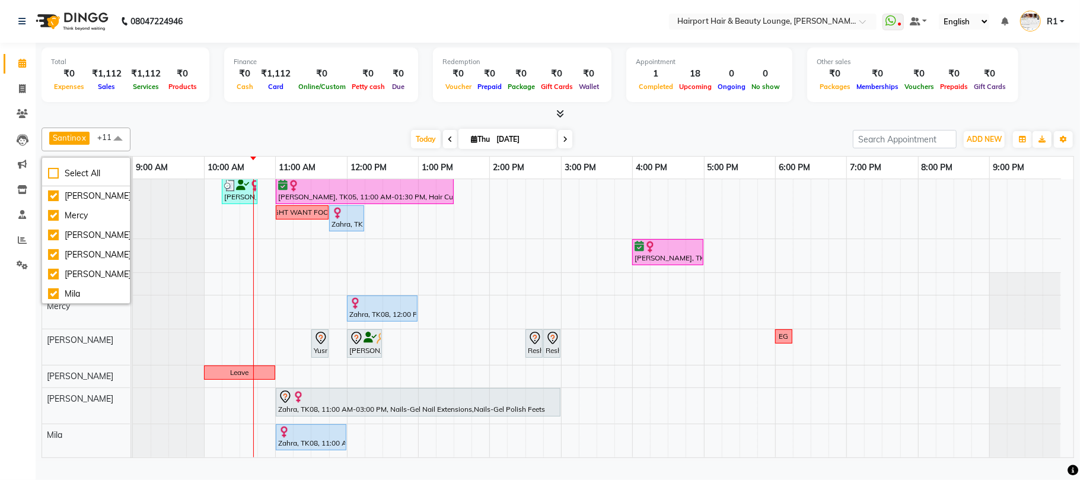
click at [294, 135] on div "Santino x Anandita x Vikas x Elizabeth x Adnan x Mercy x Binita x Mila x Genevi…" at bounding box center [558, 290] width 1032 height 335
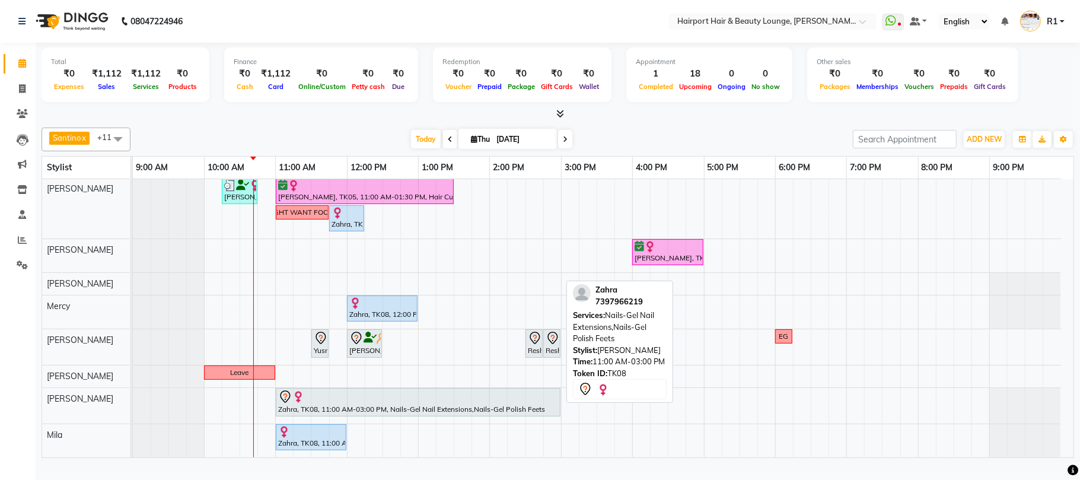
click at [523, 415] on div "Zahra, TK08, 11:00 AM-03:00 PM, Nails-Gel Nail Extensions,Nails-Gel Polish Feets" at bounding box center [418, 402] width 282 height 25
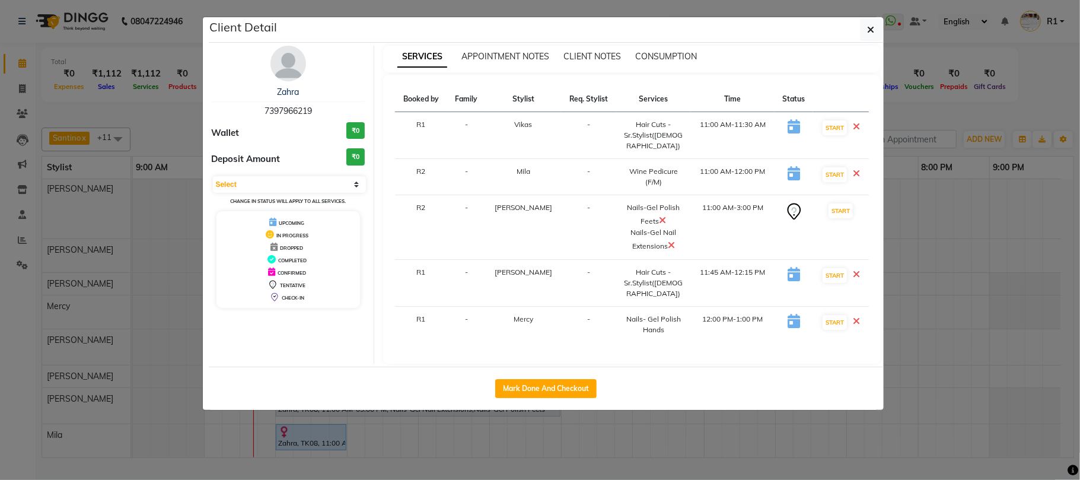
click at [668, 250] on icon at bounding box center [671, 244] width 7 height 9
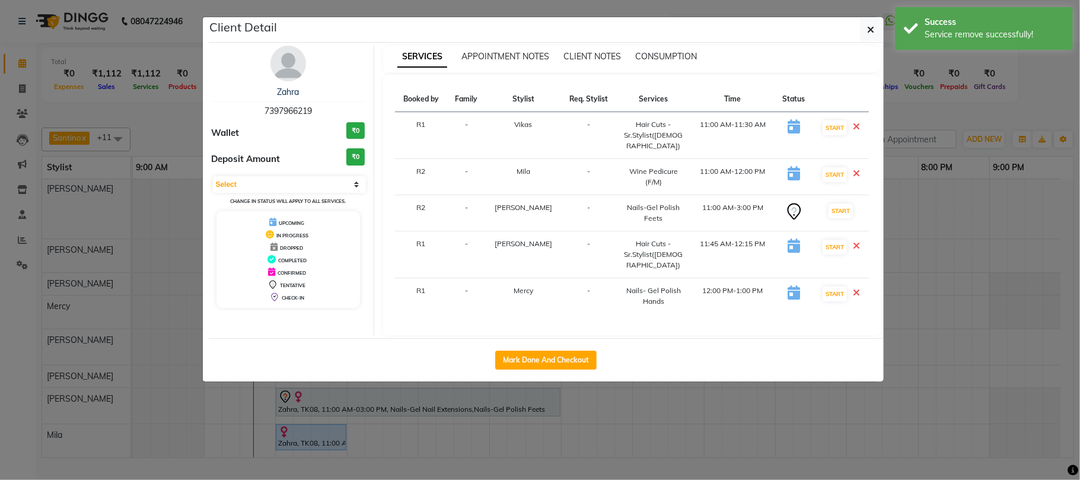
click at [959, 110] on ngb-modal-window "Client Detail Zahra 7397966219 Wallet ₹0 Deposit Amount ₹0 Select IN SERVICE CO…" at bounding box center [540, 240] width 1080 height 480
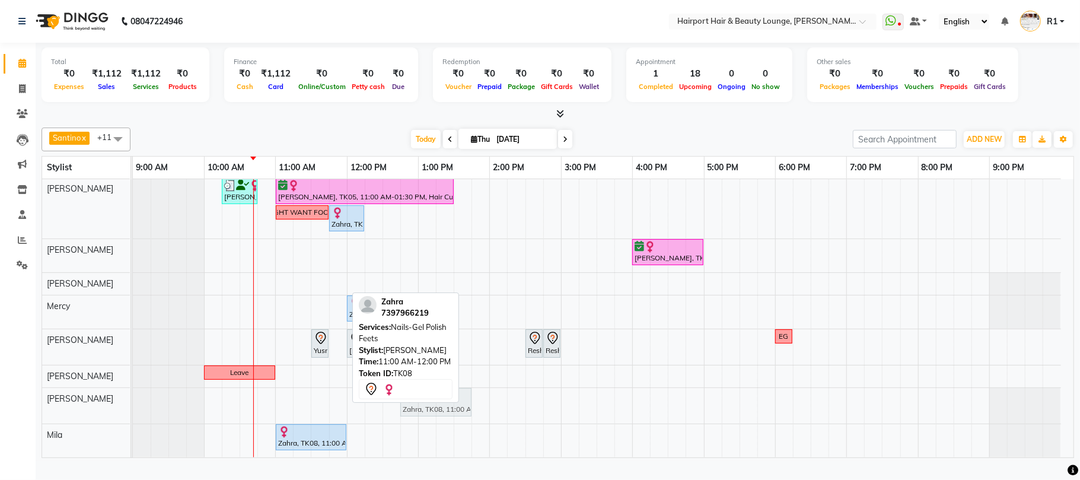
drag, startPoint x: 323, startPoint y: 412, endPoint x: 440, endPoint y: 423, distance: 118.0
click at [133, 423] on div "Zahra, TK08, 11:00 AM-12:00 PM, Nails-Gel Polish Feets Zahra, TK08, 11:00 AM-12…" at bounding box center [133, 406] width 0 height 36
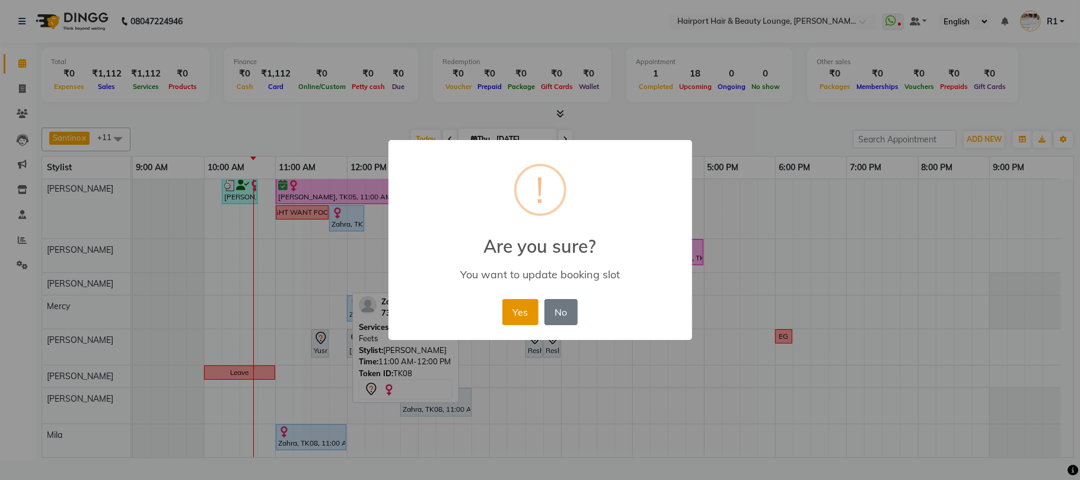
click at [521, 325] on button "Yes" at bounding box center [520, 312] width 36 height 26
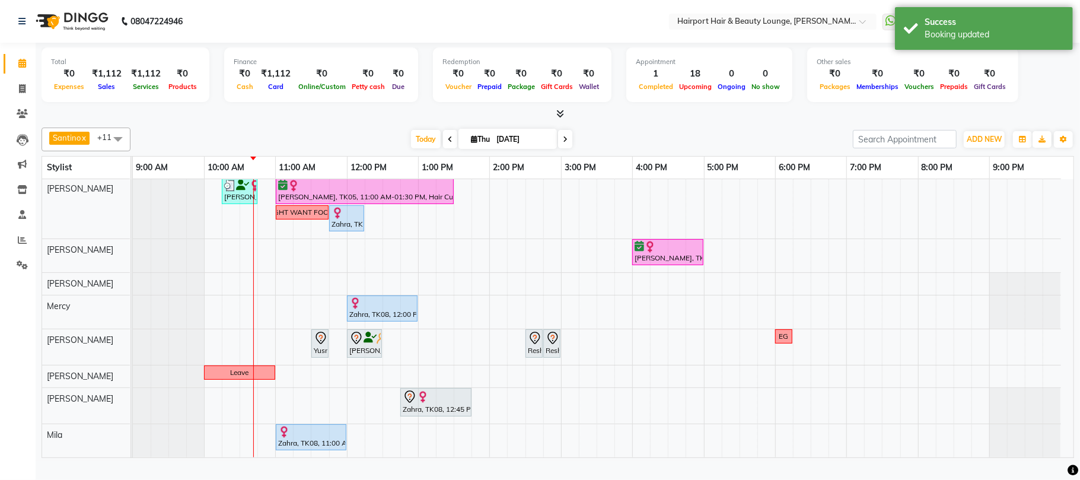
click at [316, 416] on div "Sheetal, TK01, 12:00 PM-03:00 PM, Hair Cuts -Creative Expert (Female),Highlight…" at bounding box center [603, 257] width 941 height 399
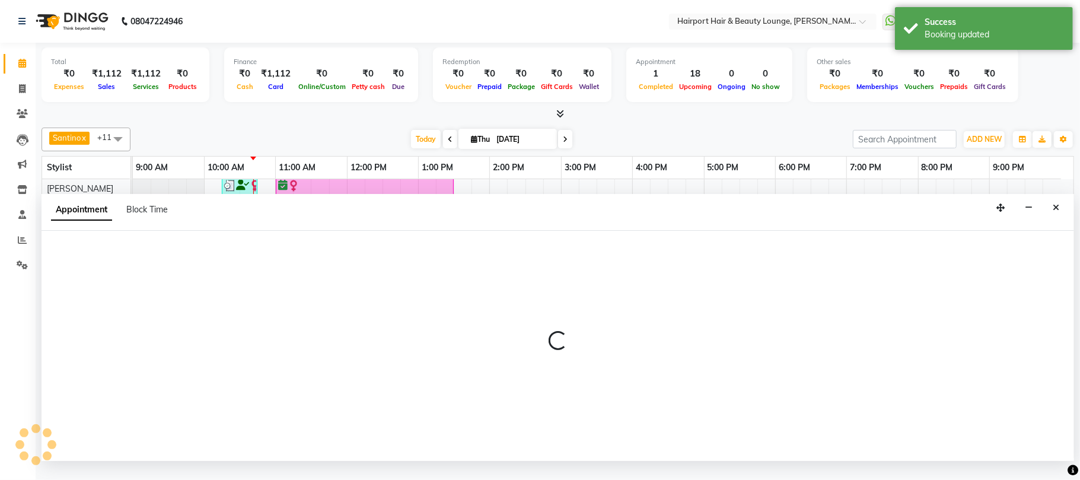
select select "43432"
select select "690"
select select "tentative"
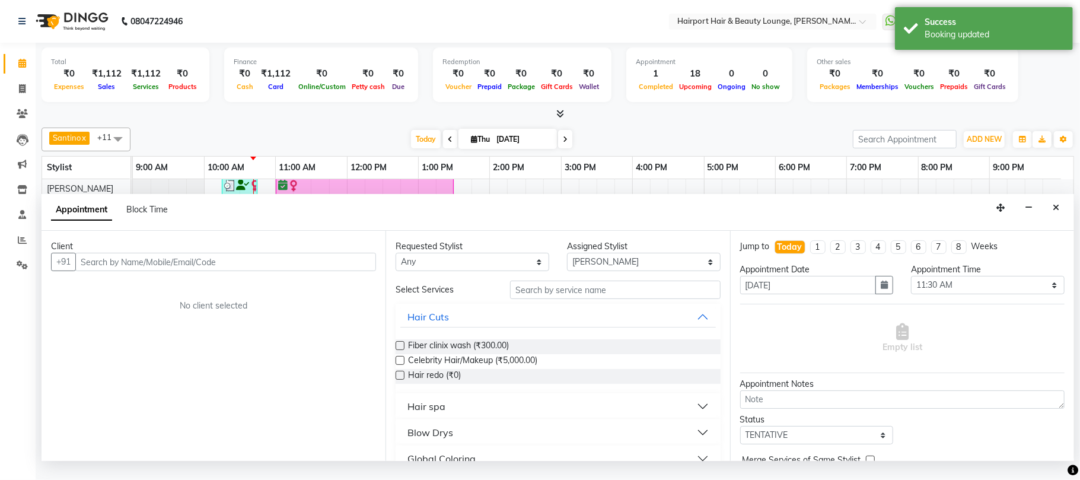
click at [126, 271] on input "text" at bounding box center [225, 262] width 301 height 18
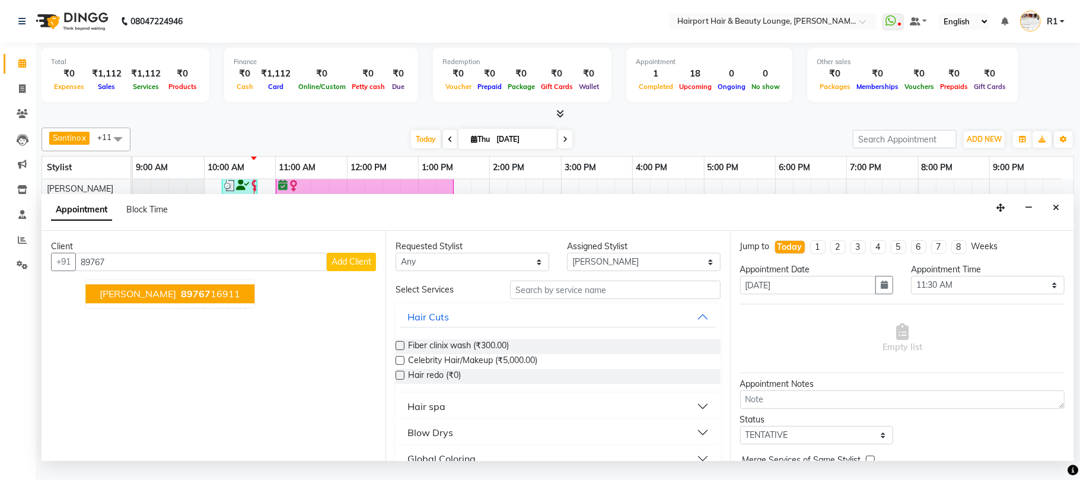
click at [181, 300] on span "89767" at bounding box center [196, 294] width 30 height 12
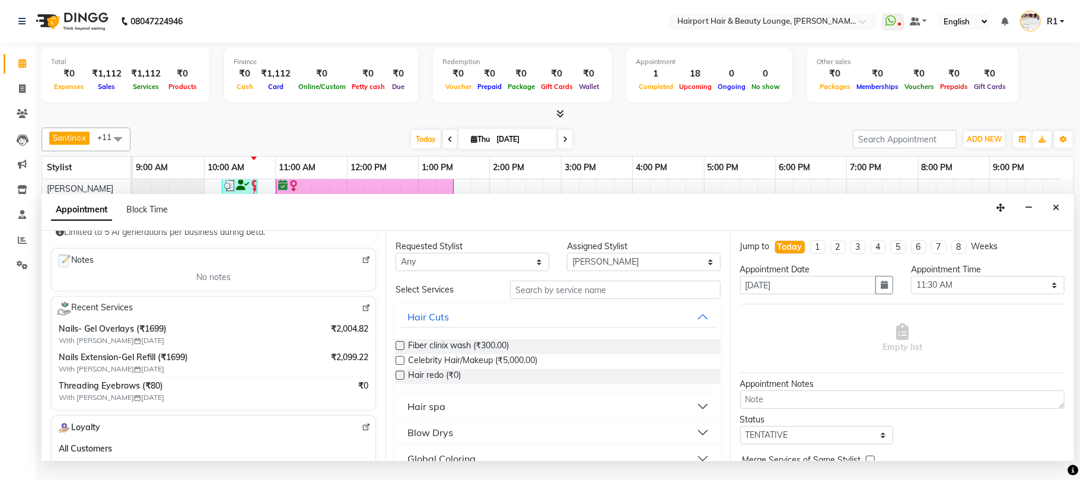
scroll to position [158, 0]
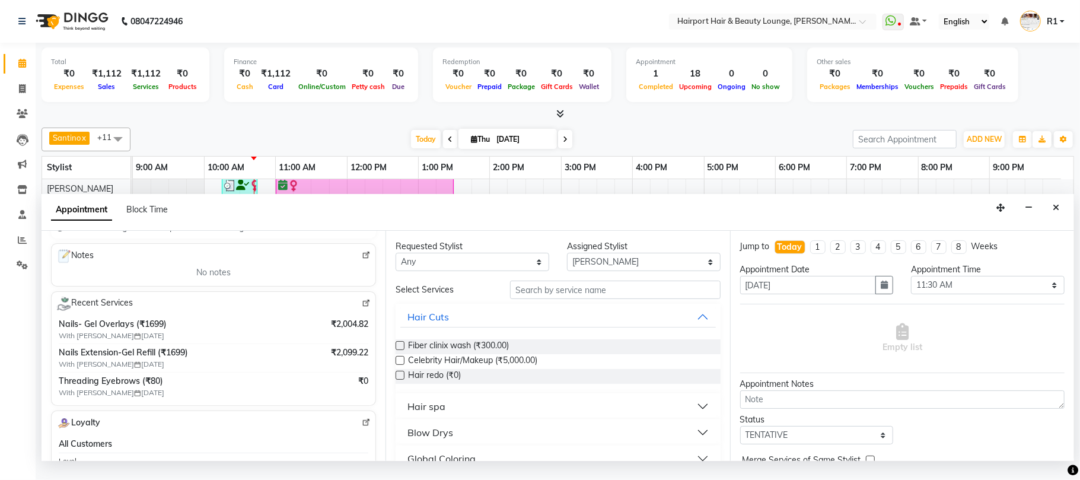
type input "8976716911"
click at [548, 299] on input "text" at bounding box center [615, 290] width 211 height 18
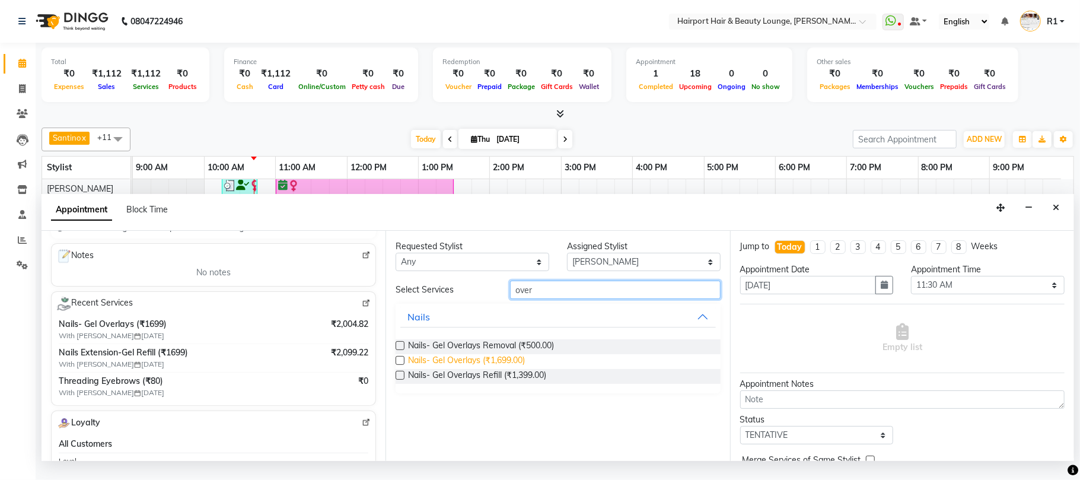
type input "over"
click at [519, 369] on span "Nails- Gel Overlays (₹1,699.00)" at bounding box center [466, 361] width 117 height 15
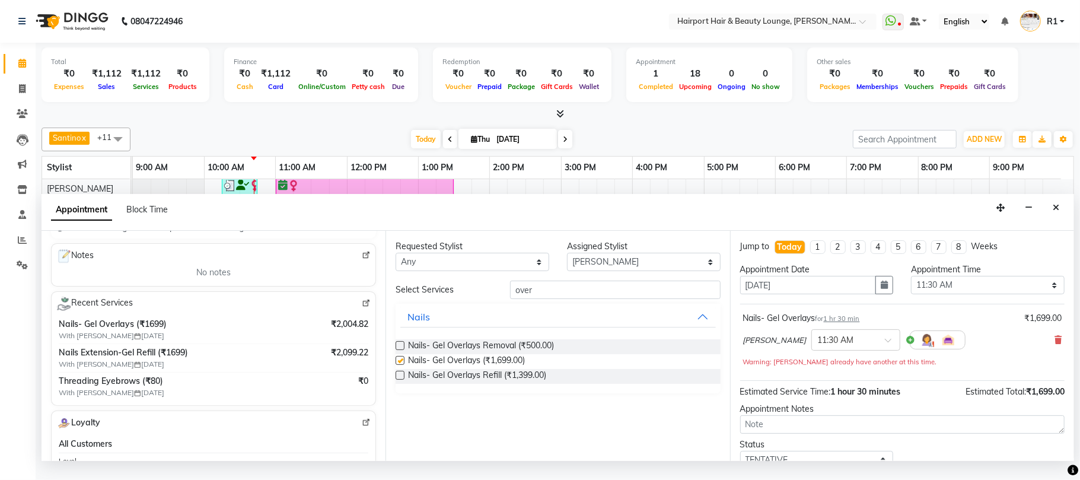
checkbox input "false"
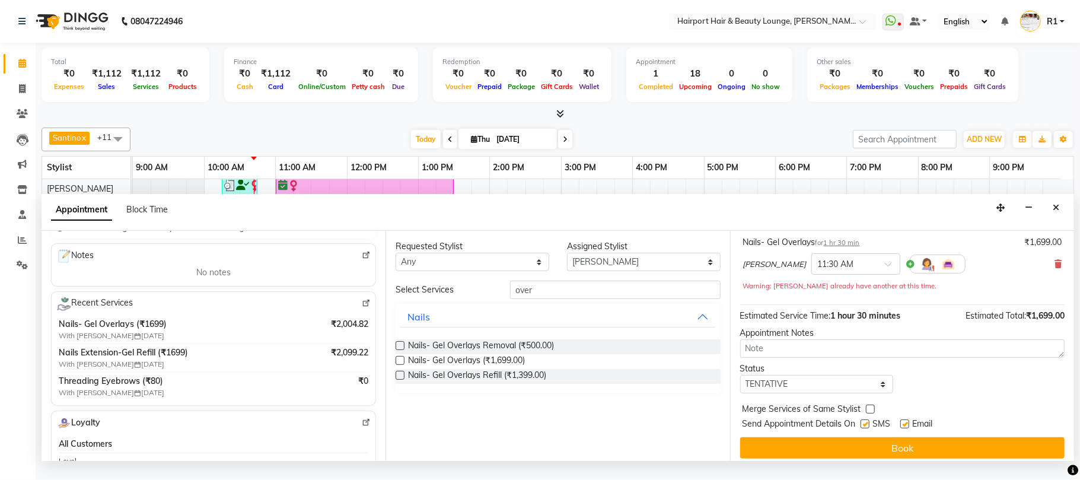
scroll to position [133, 0]
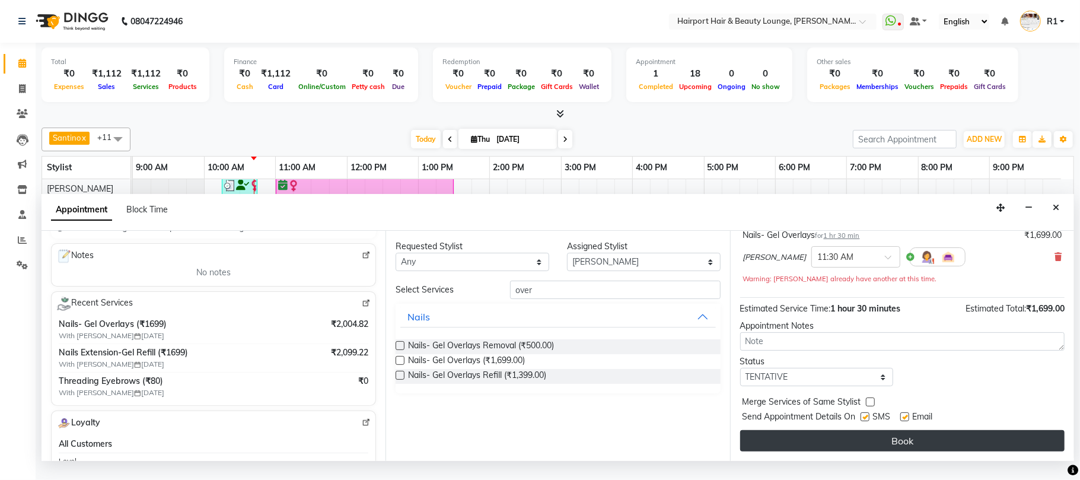
click at [927, 446] on button "Book" at bounding box center [902, 440] width 324 height 21
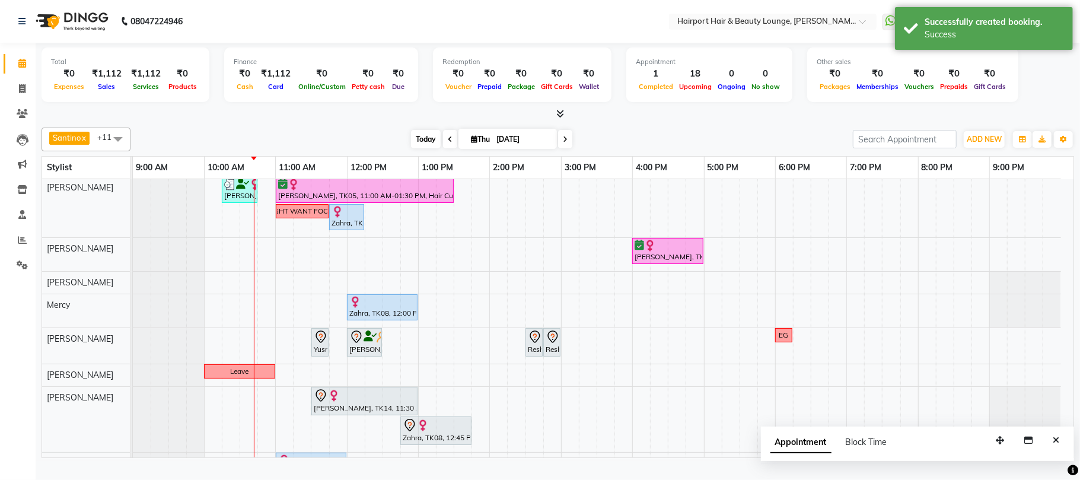
click at [411, 148] on span "Today" at bounding box center [426, 139] width 30 height 18
click at [558, 148] on span at bounding box center [565, 139] width 14 height 18
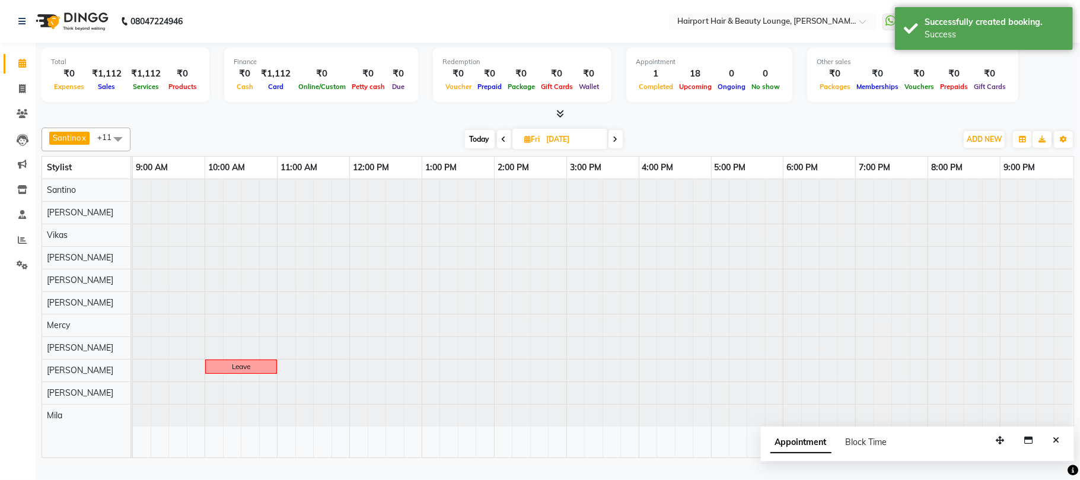
scroll to position [0, 0]
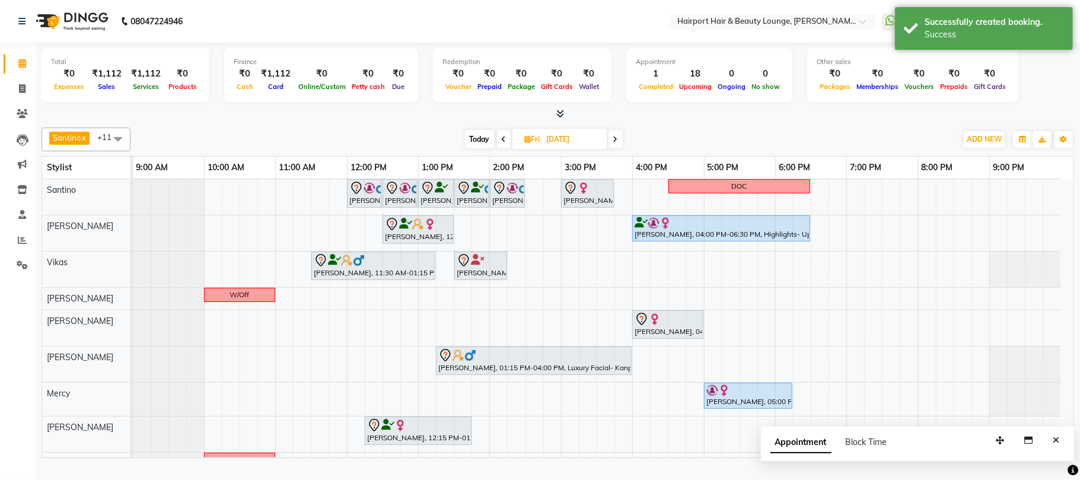
click at [475, 148] on span "Today" at bounding box center [480, 139] width 30 height 18
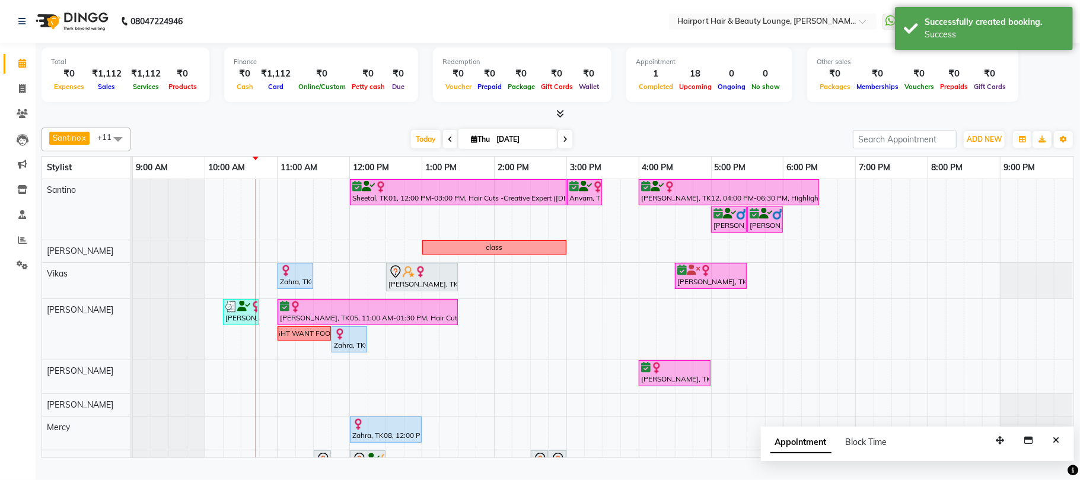
click at [558, 143] on span at bounding box center [565, 139] width 14 height 18
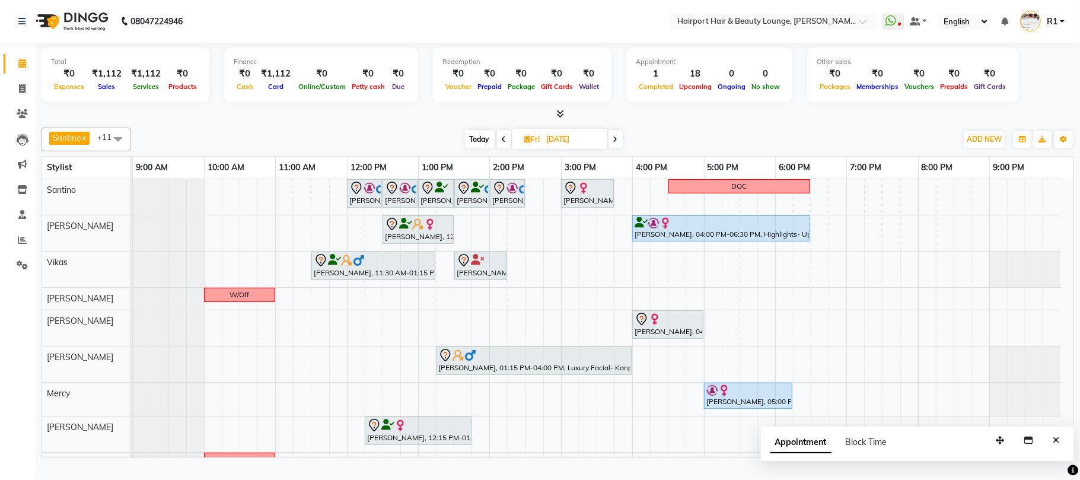
click at [297, 102] on div "Finance ₹0 Cash ₹1,112 Card ₹0 Online/Custom ₹0 Petty cash ₹0 Due" at bounding box center [321, 74] width 194 height 55
click at [476, 148] on span "Today" at bounding box center [480, 139] width 30 height 18
type input "[DATE]"
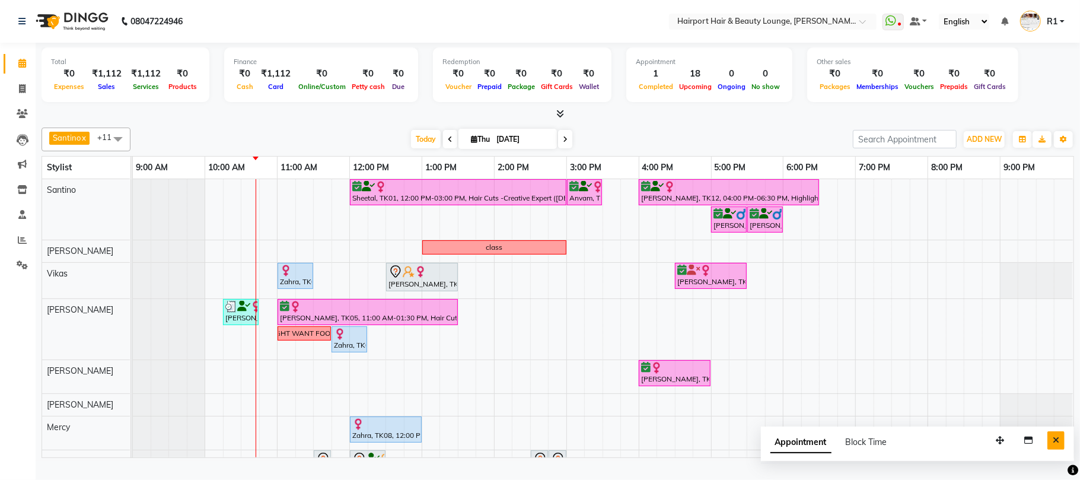
click at [1047, 450] on button "Close" at bounding box center [1055, 440] width 17 height 18
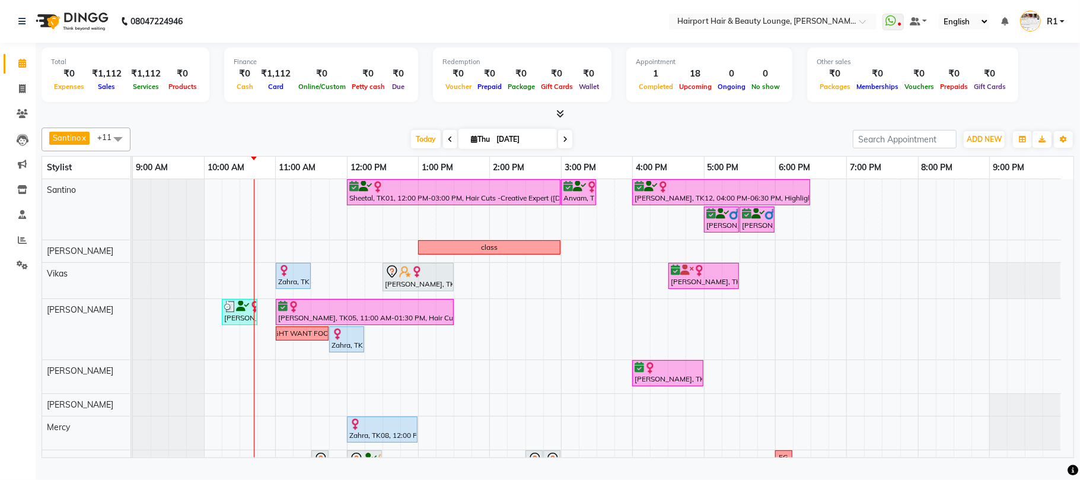
scroll to position [152, 0]
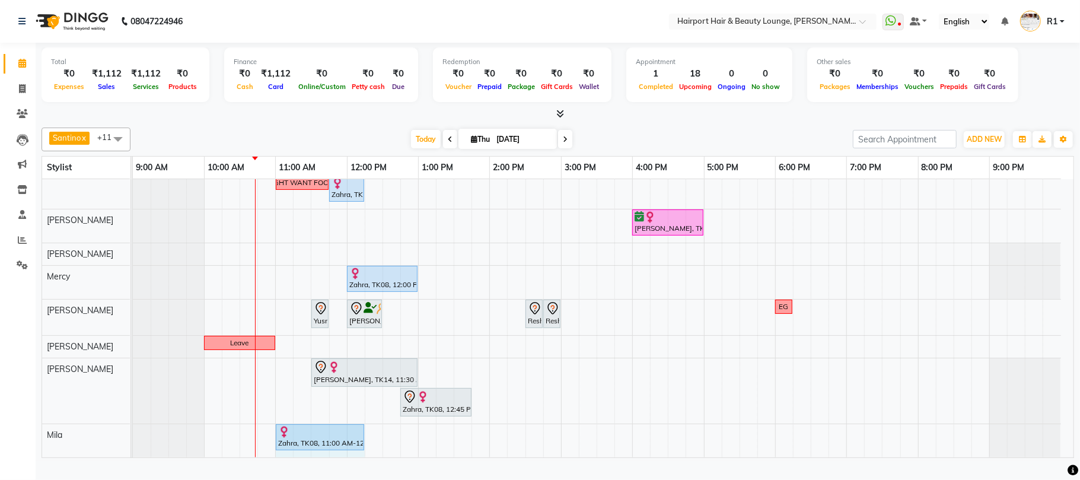
drag, startPoint x: 346, startPoint y: 446, endPoint x: 355, endPoint y: 446, distance: 8.3
click at [133, 446] on div "Zahra, TK08, 11:00 AM-12:00 PM, Wine Pedicure (F/M) Zahra, TK08, 11:00 AM-12:00…" at bounding box center [133, 440] width 0 height 33
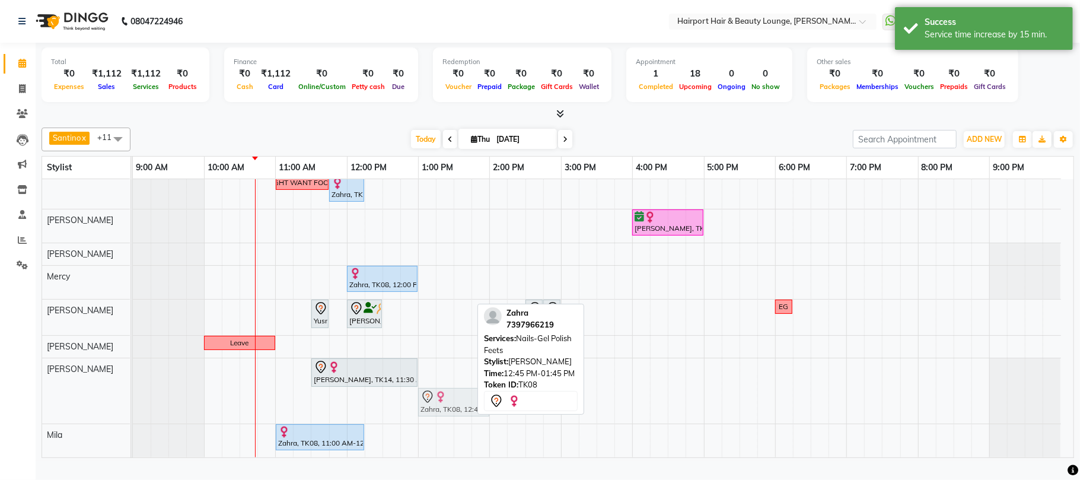
drag, startPoint x: 417, startPoint y: 415, endPoint x: 438, endPoint y: 413, distance: 20.3
click at [133, 413] on div "Saloni, TK14, 11:30 AM-01:00 PM, Nails- Gel Overlays Zahra, TK08, 12:45 PM-01:4…" at bounding box center [133, 390] width 0 height 65
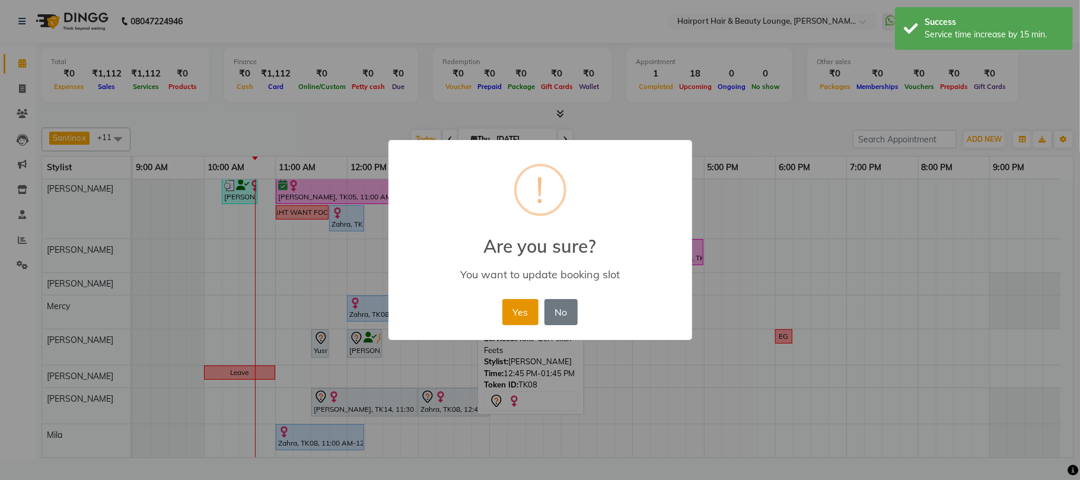
click at [504, 325] on button "Yes" at bounding box center [520, 312] width 36 height 26
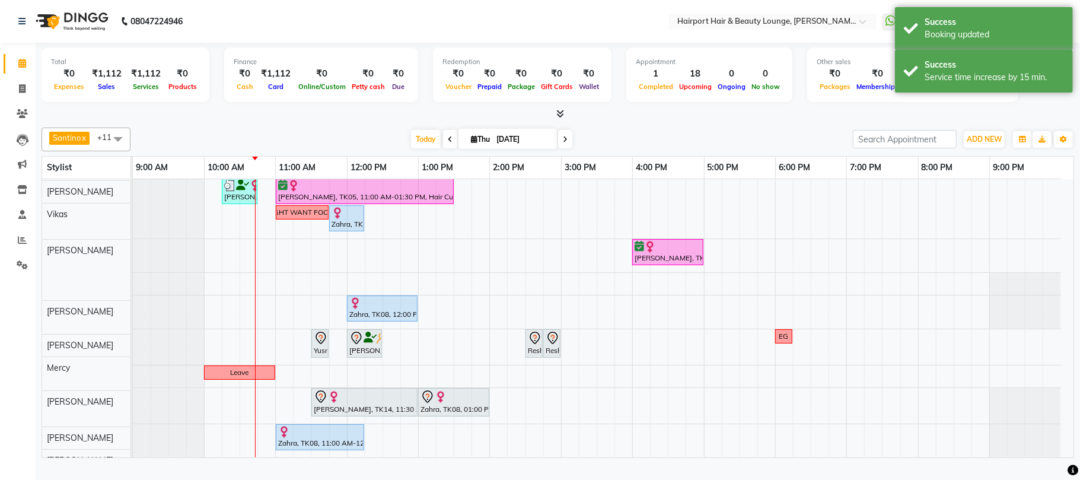
scroll to position [122, 0]
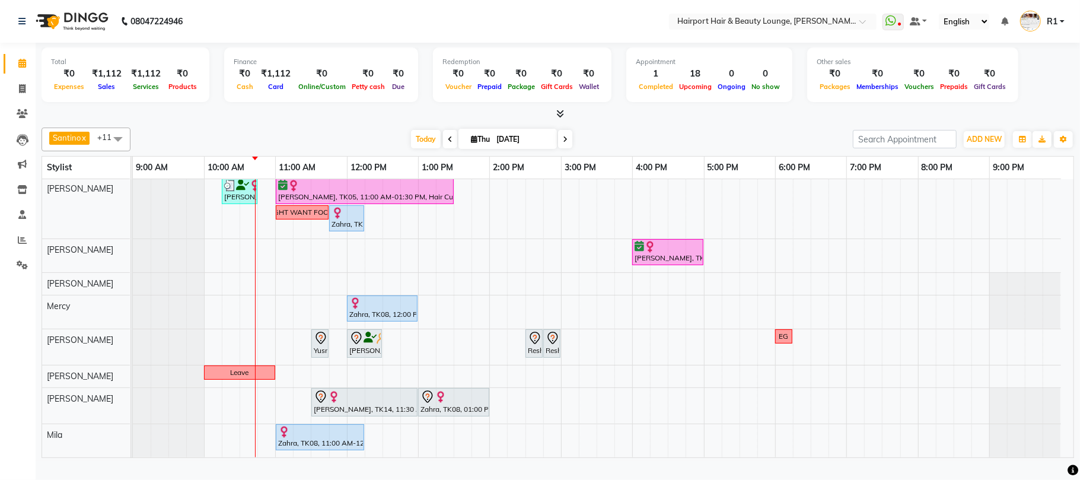
click at [345, 148] on div "[DATE] [DATE]" at bounding box center [491, 139] width 710 height 18
click at [468, 144] on span "Thu" at bounding box center [480, 139] width 25 height 9
select select "9"
select select "2025"
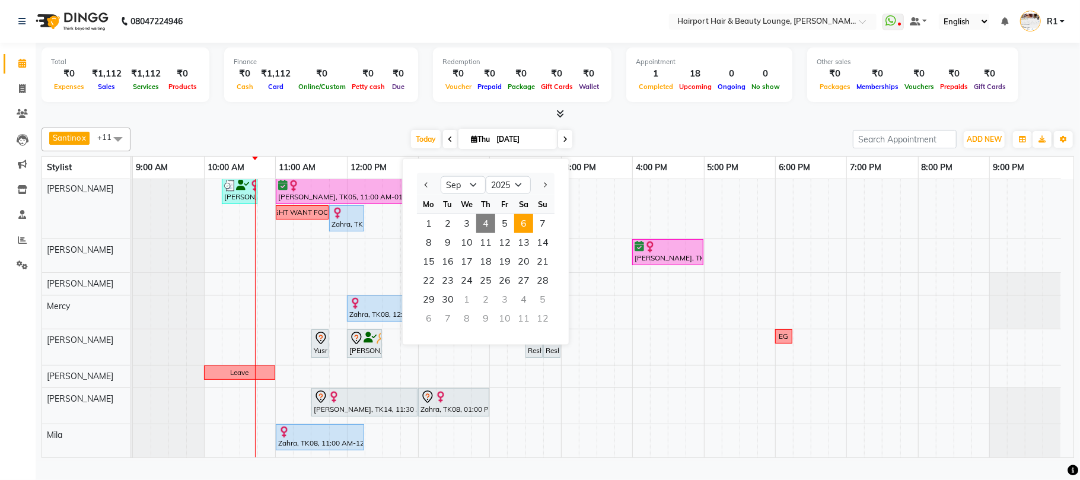
click at [533, 233] on span "6" at bounding box center [523, 223] width 19 height 19
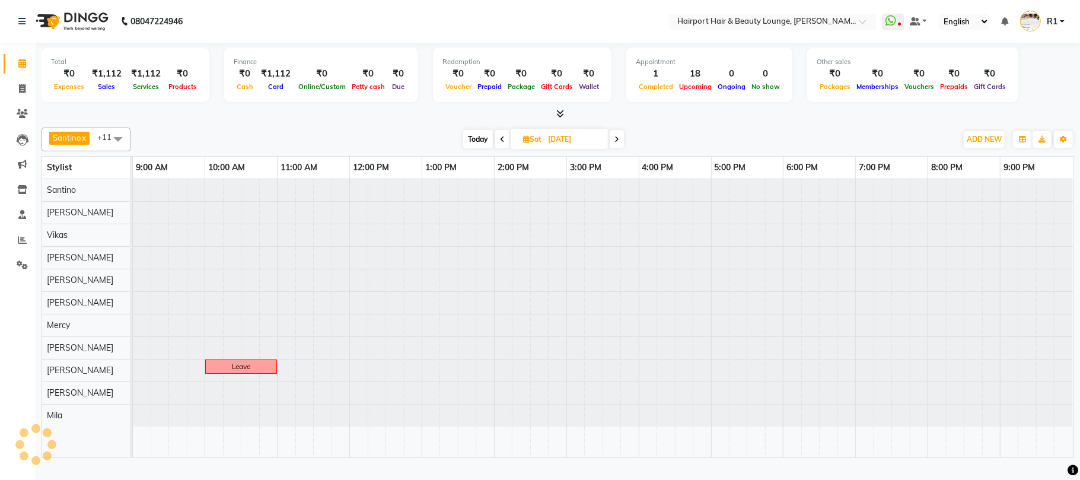
scroll to position [0, 0]
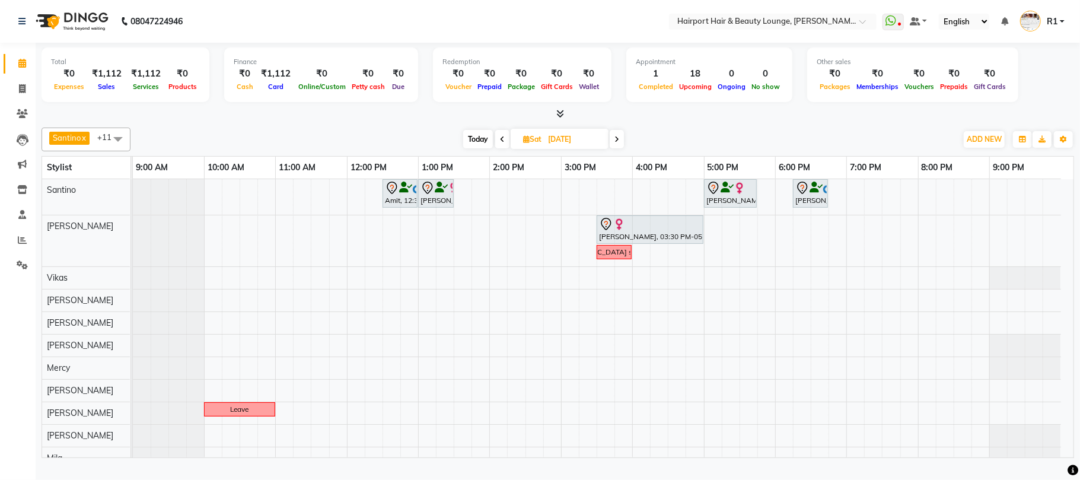
click at [340, 138] on div "Santino x Anandita x Vikas x Elizabeth x Adnan x Mercy x Binita x Mila x Genevi…" at bounding box center [558, 140] width 1032 height 24
click at [474, 148] on span "Today" at bounding box center [478, 139] width 30 height 18
type input "[DATE]"
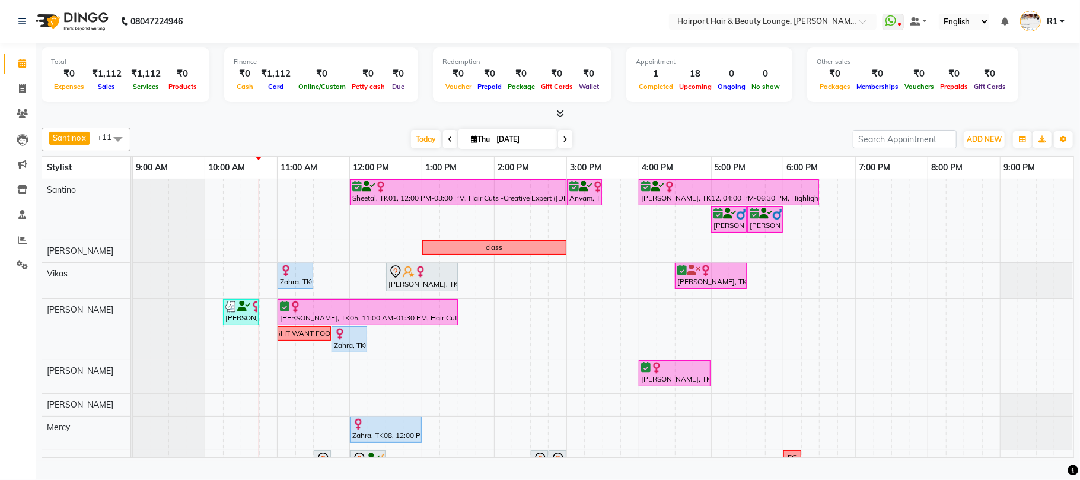
scroll to position [123, 0]
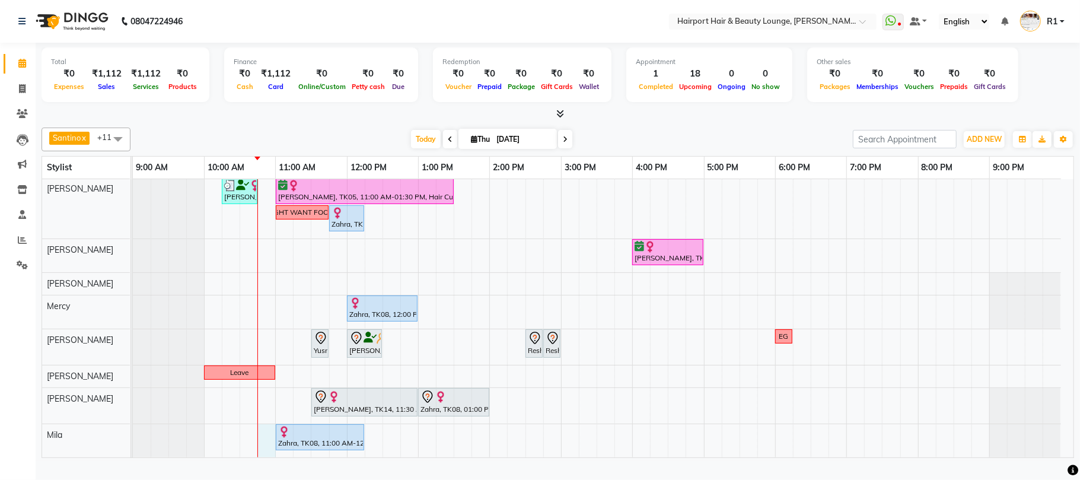
click at [267, 433] on td at bounding box center [267, 257] width 18 height 399
select select "87307"
select select "645"
select select "tentative"
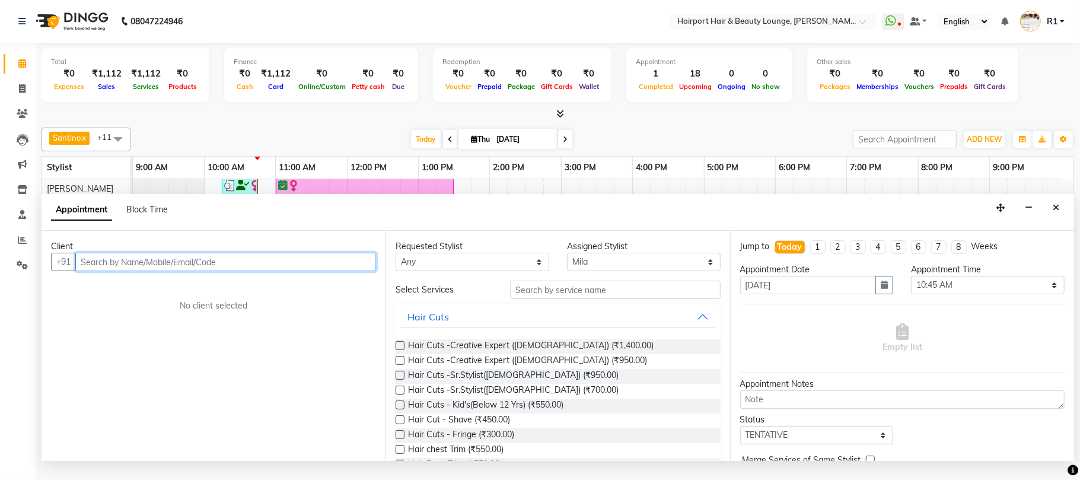
click at [148, 271] on input "text" at bounding box center [225, 262] width 301 height 18
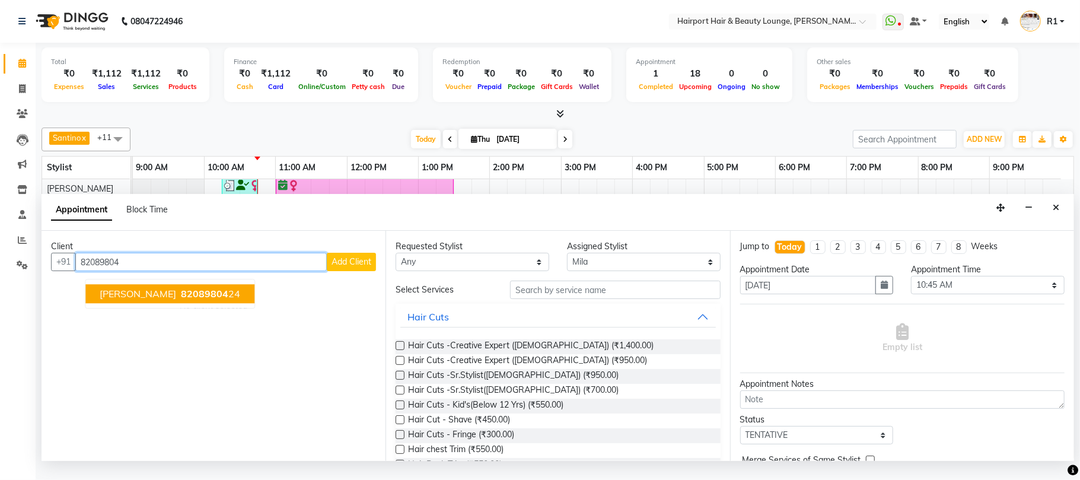
click at [228, 300] on span "82089804" at bounding box center [204, 294] width 47 height 12
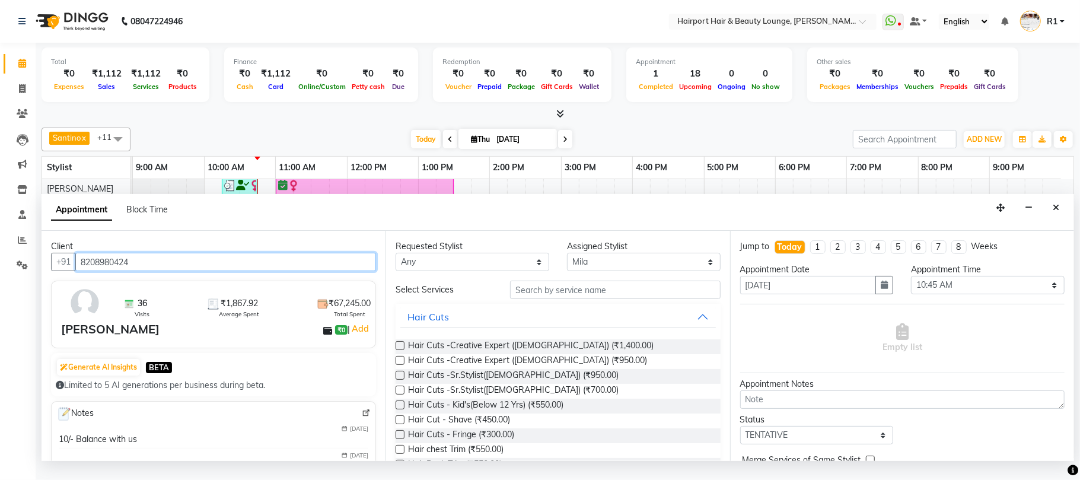
type input "8208980424"
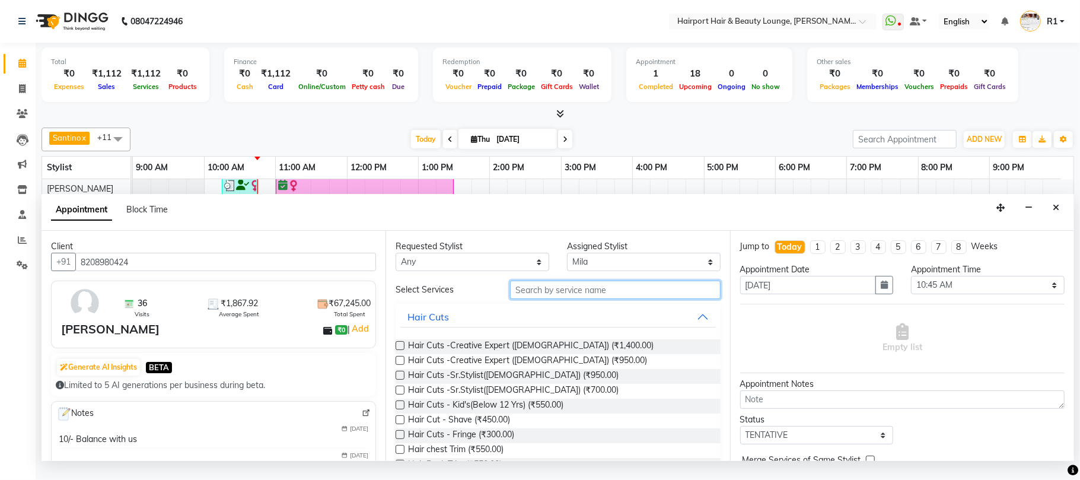
click at [537, 299] on input "text" at bounding box center [615, 290] width 211 height 18
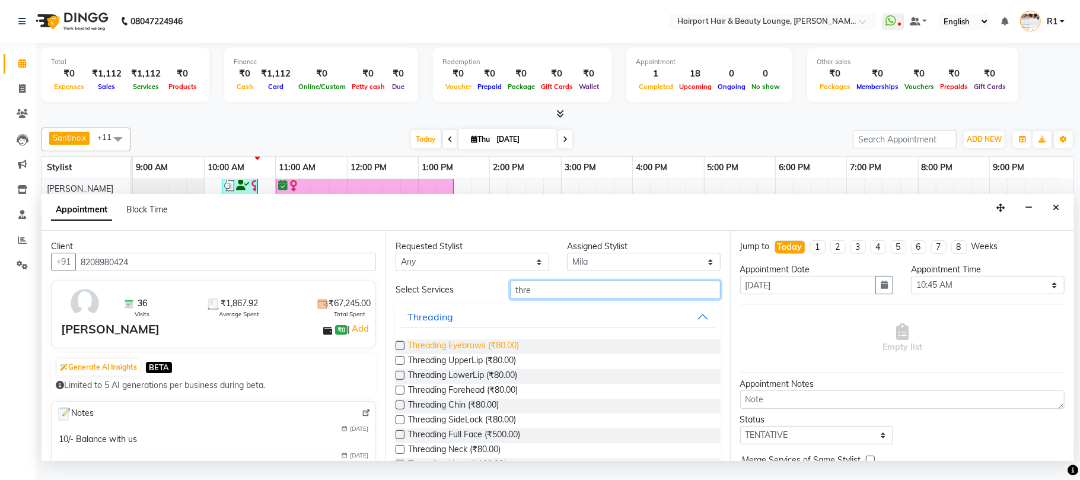
type input "thre"
click at [508, 354] on span "Threading Eyebrows (₹80.00)" at bounding box center [463, 346] width 111 height 15
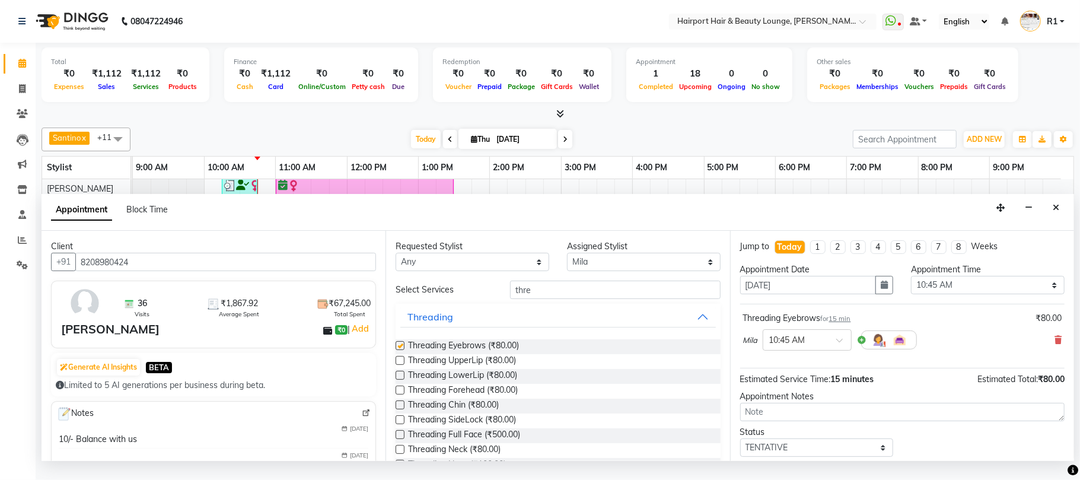
checkbox input "false"
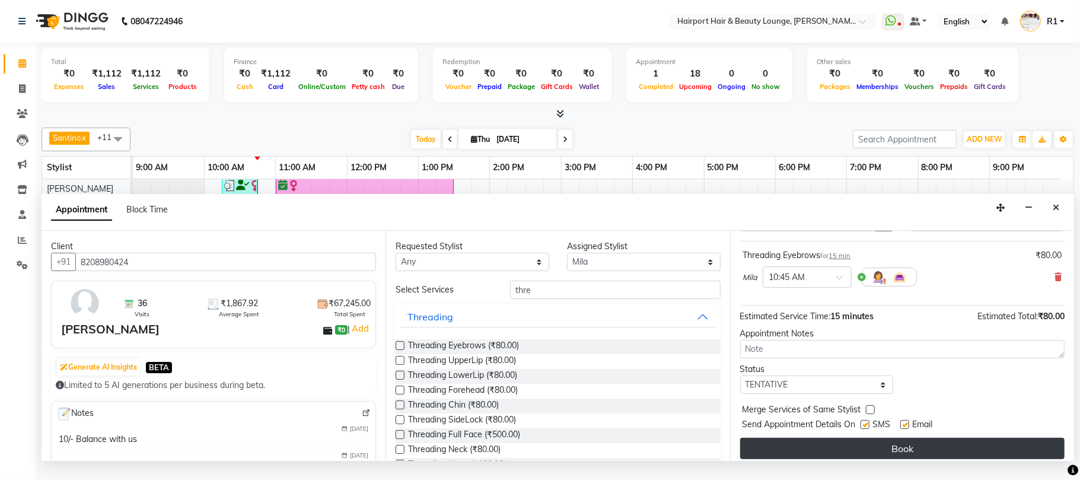
scroll to position [120, 0]
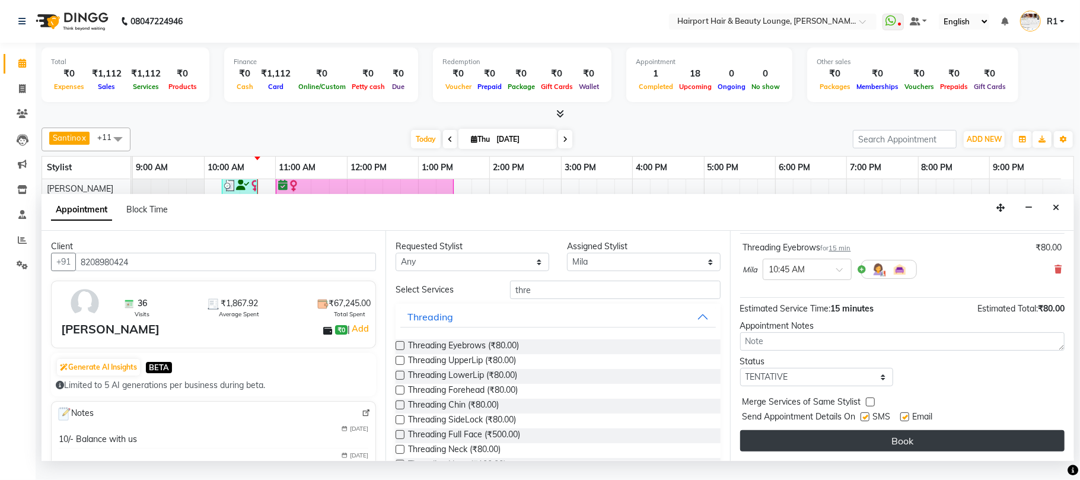
click at [861, 449] on button "Book" at bounding box center [902, 440] width 324 height 21
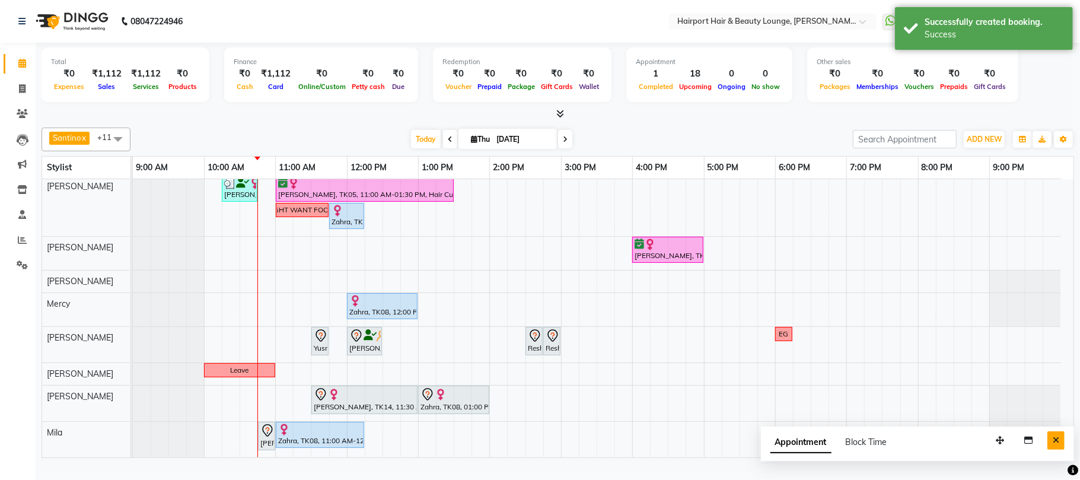
click at [1053, 444] on icon "Close" at bounding box center [1056, 440] width 7 height 8
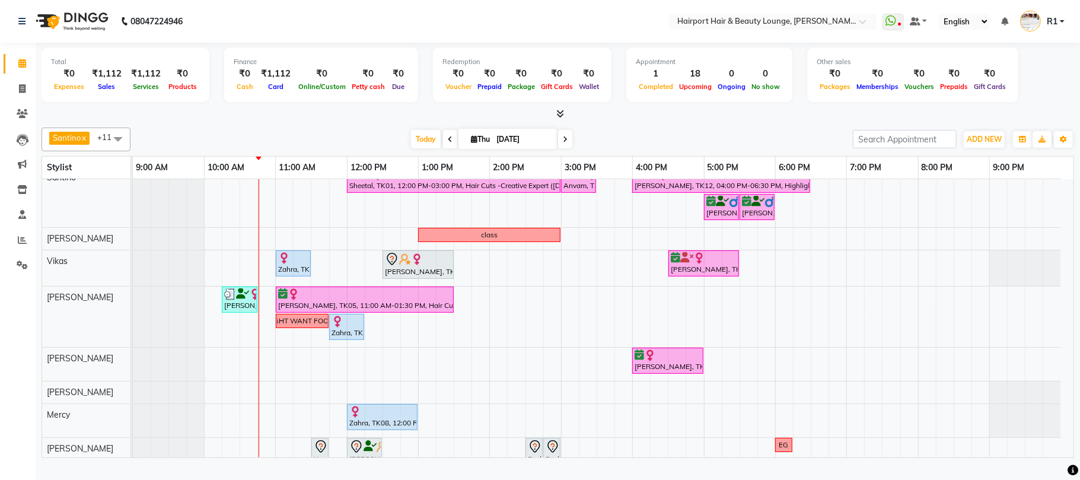
scroll to position [0, 0]
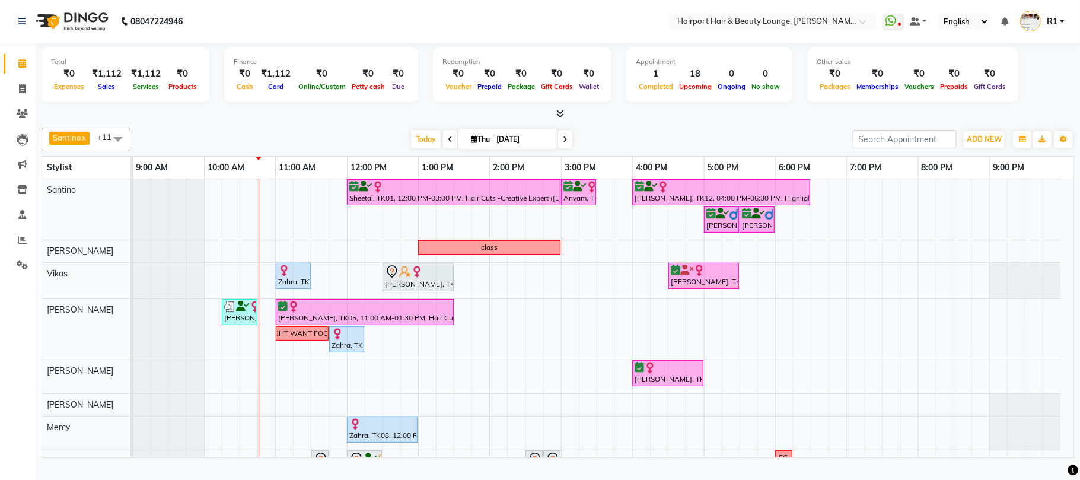
click at [468, 144] on span "Thu" at bounding box center [480, 139] width 25 height 9
select select "9"
select select "2025"
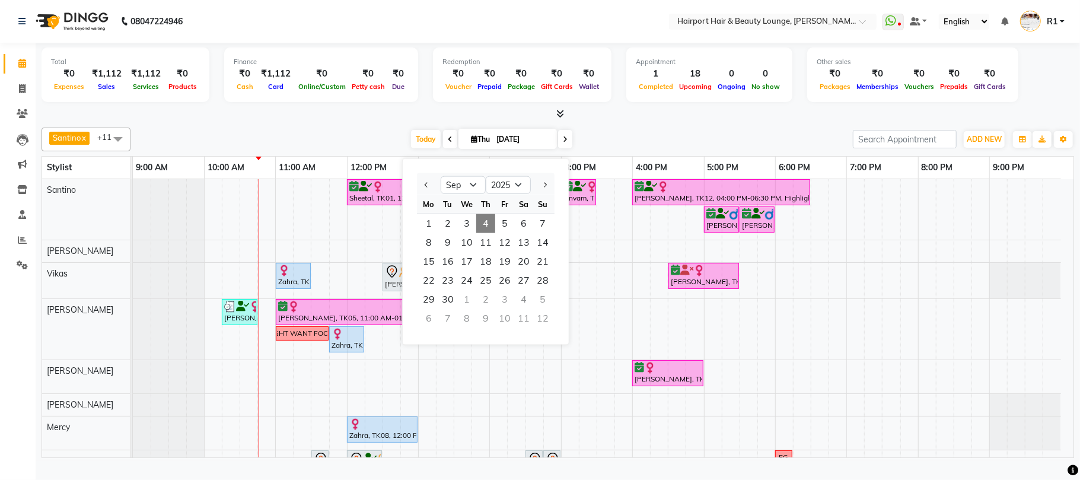
click at [626, 145] on div "Today Thu 04-09-2025 Jan Feb Mar Apr May Jun Jul Aug Sep Oct Nov Dec 2015 2016 …" at bounding box center [491, 139] width 710 height 18
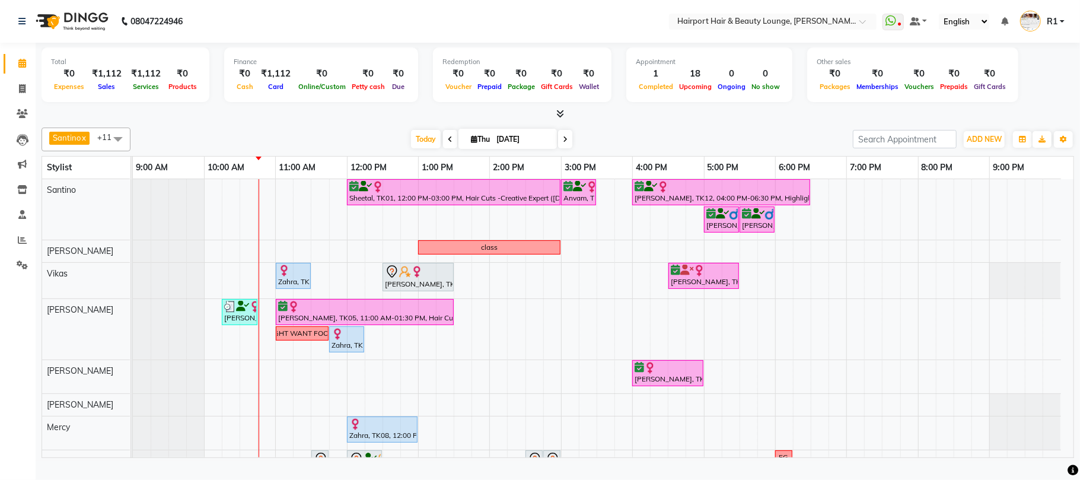
click at [356, 140] on div "[PERSON_NAME] x Vikas x [PERSON_NAME] [PERSON_NAME] x Mercy x [PERSON_NAME] x M…" at bounding box center [558, 140] width 1032 height 24
click at [563, 143] on icon at bounding box center [565, 139] width 5 height 7
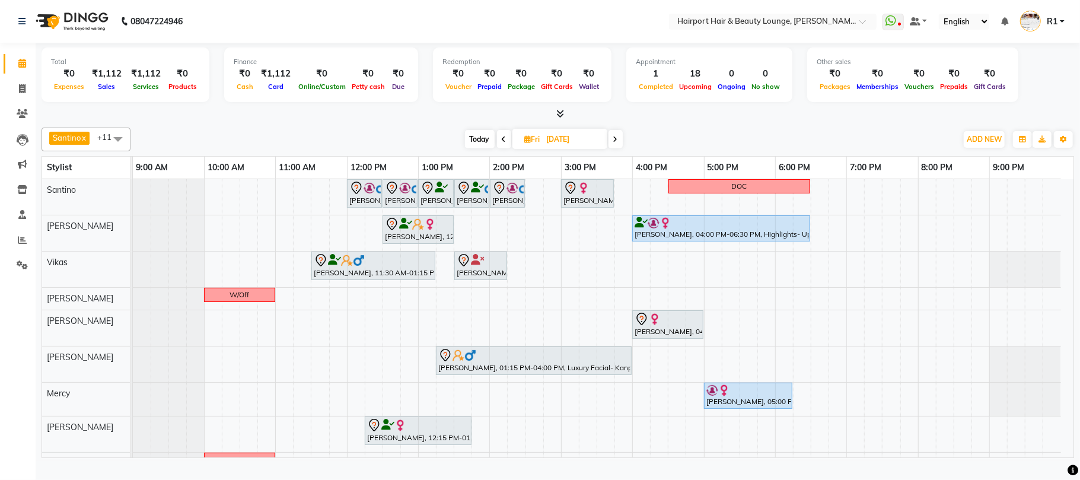
click at [617, 143] on icon at bounding box center [615, 139] width 5 height 7
type input "06-09-2025"
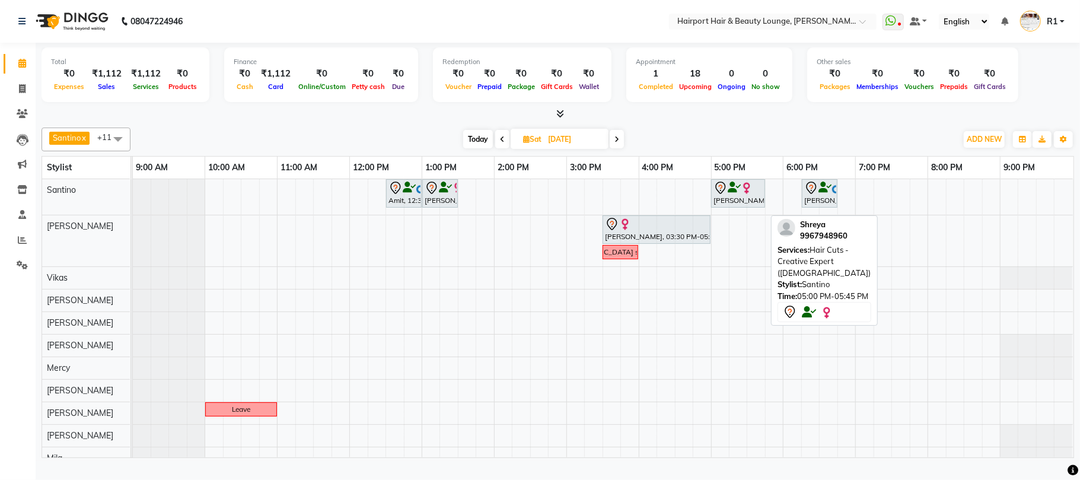
click at [717, 206] on div "Shreyanull, 05:00 PM-05:45 PM, Hair Cuts -Creative Expert (Female)" at bounding box center [738, 193] width 52 height 25
select select "7"
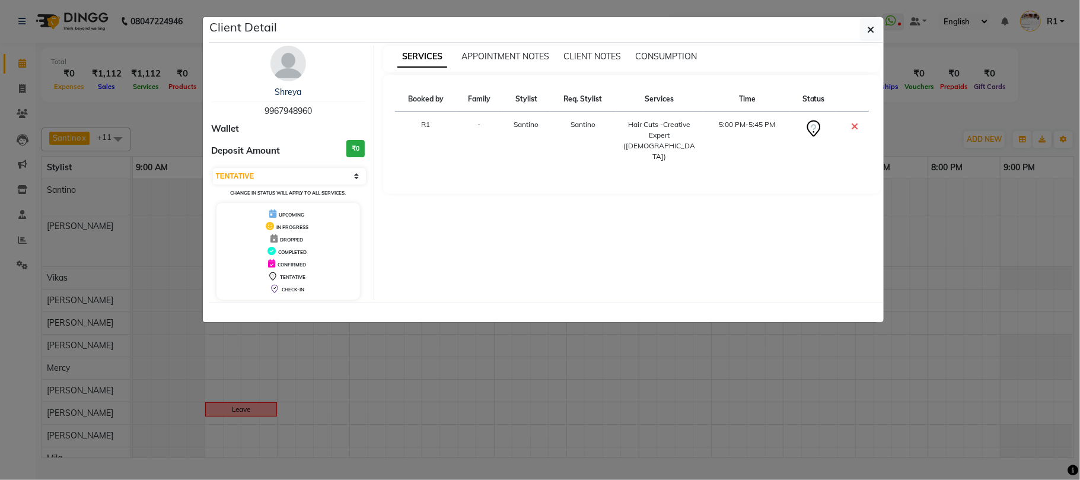
click at [285, 76] on img at bounding box center [288, 64] width 36 height 36
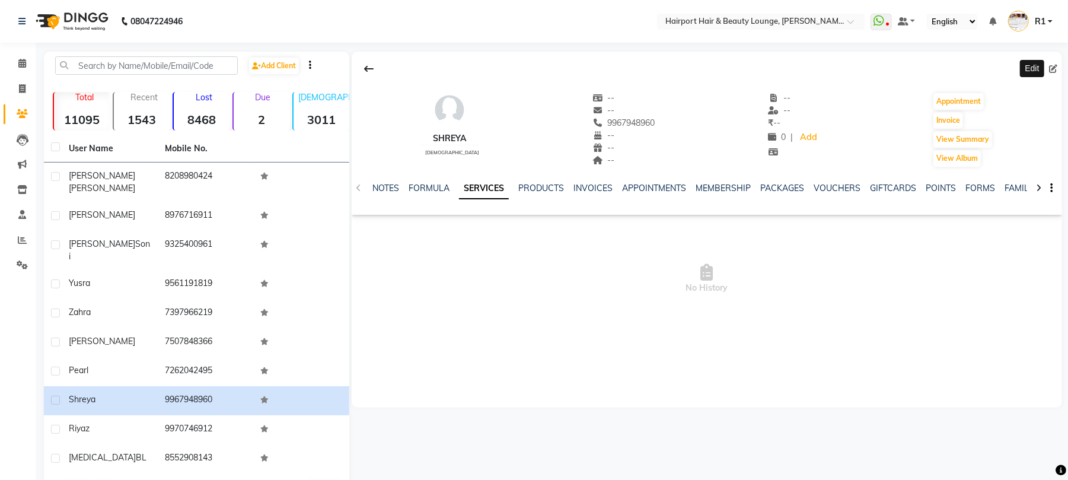
click at [1053, 73] on icon at bounding box center [1053, 69] width 8 height 8
select select "22"
select select "female"
select select "10261"
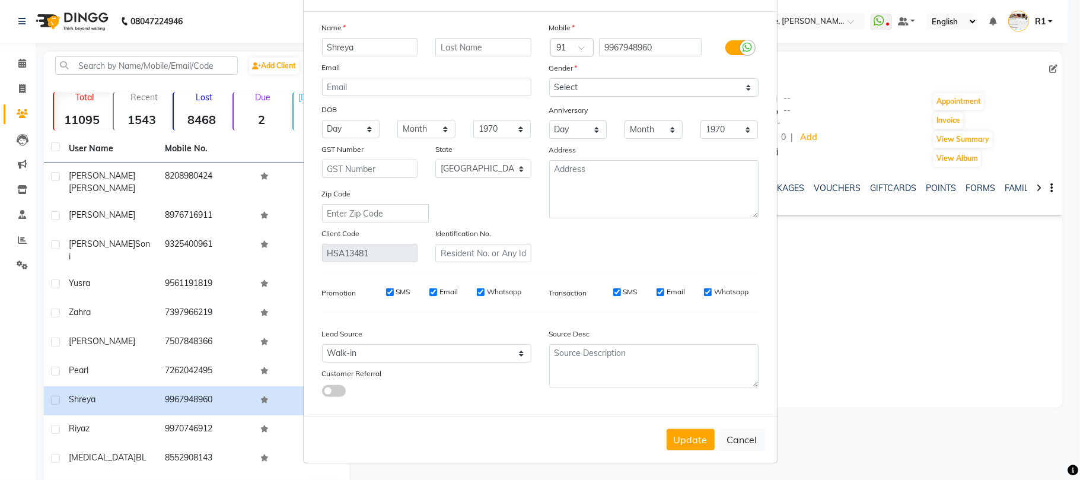
scroll to position [107, 0]
type input "Shreya"
click at [667, 450] on button "Update" at bounding box center [691, 439] width 48 height 21
select select
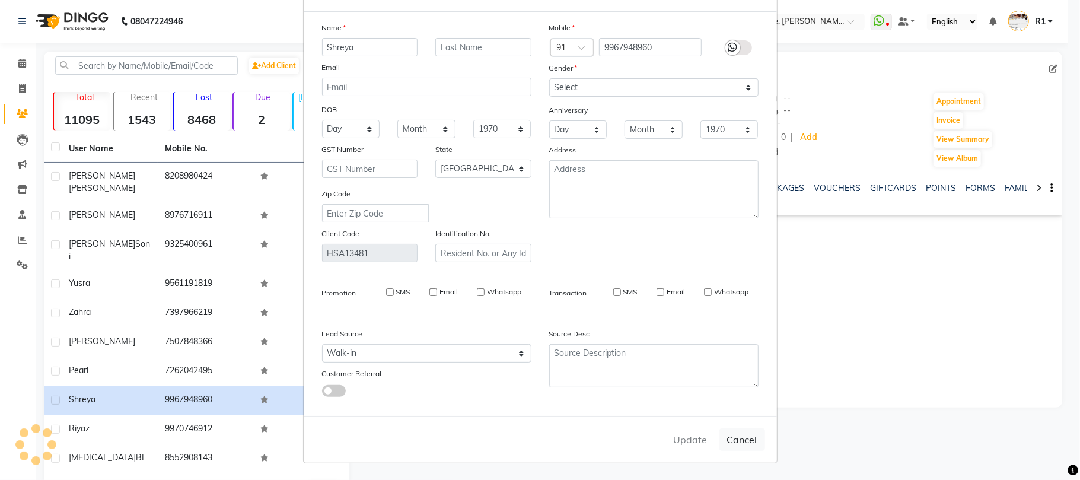
select select
select select "null"
select select
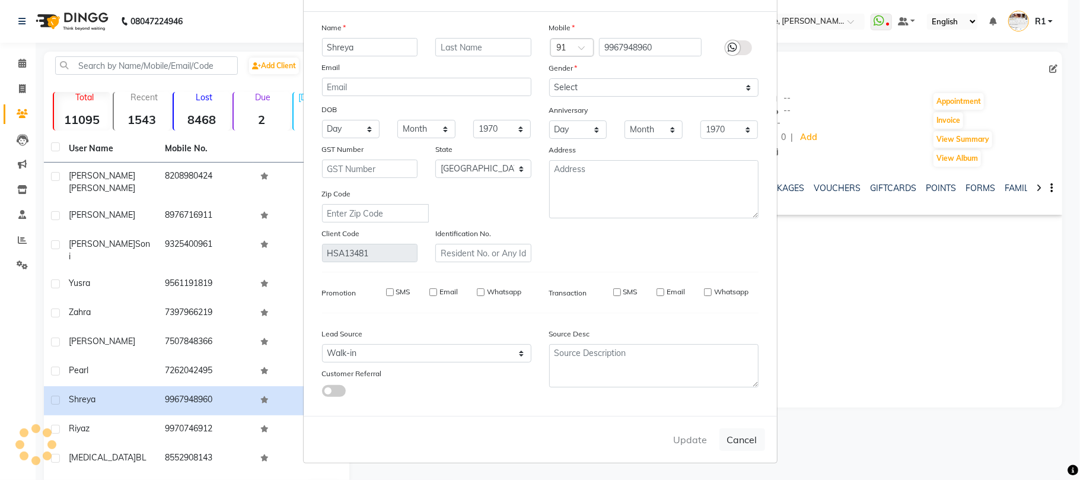
select select
checkbox input "false"
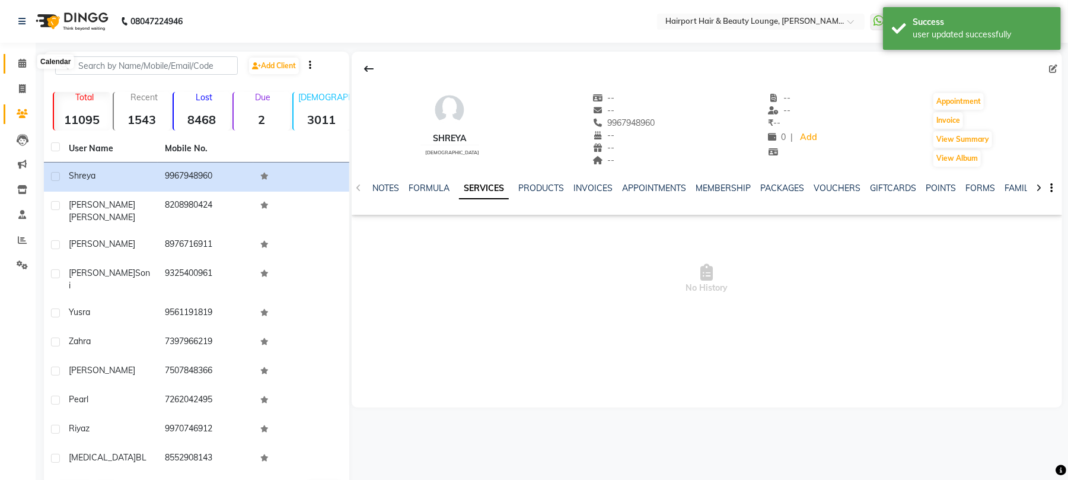
click at [24, 59] on icon at bounding box center [22, 63] width 8 height 9
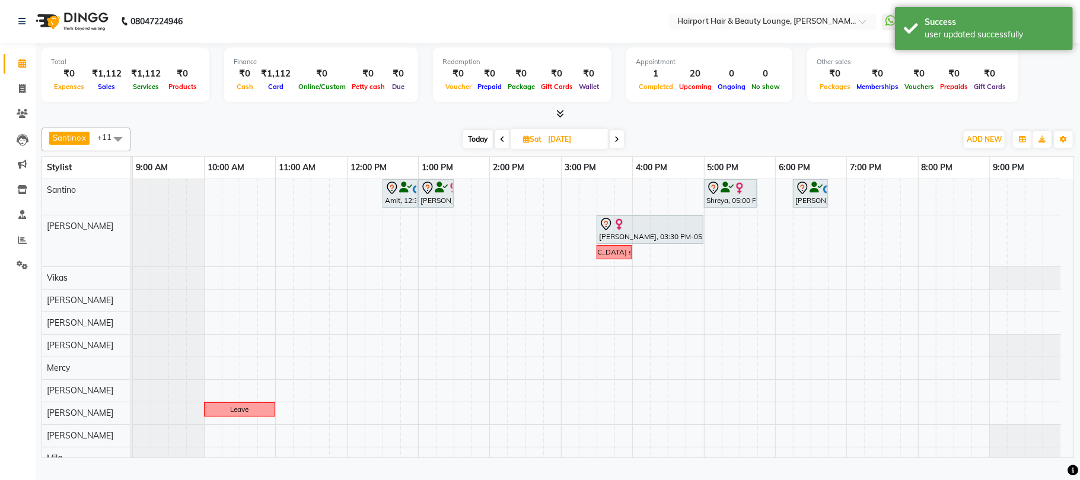
click at [473, 146] on span "Today" at bounding box center [478, 139] width 30 height 18
type input "[DATE]"
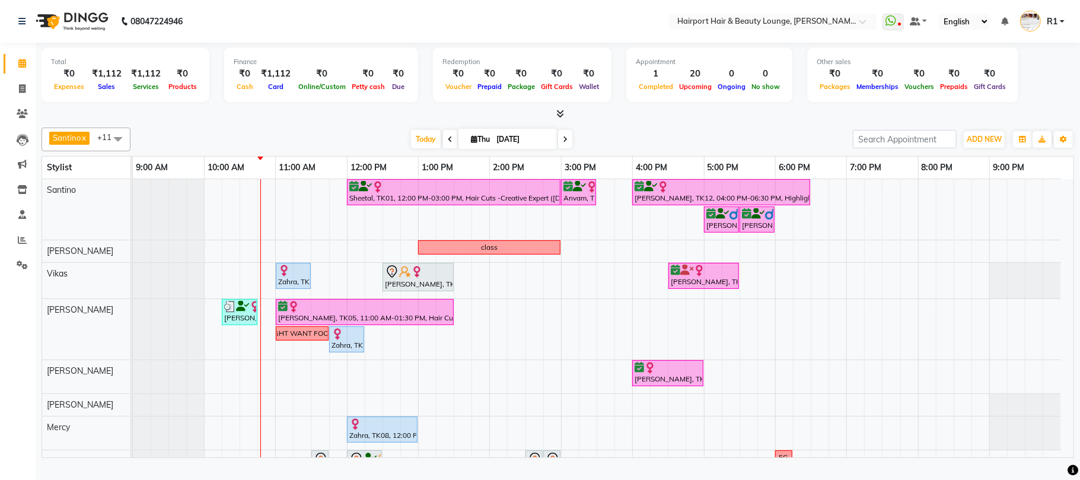
click at [337, 131] on div "Total ₹0 Expenses ₹1,112 Sales ₹1,112 Services ₹0 Products Finance ₹0 Cash ₹1,1…" at bounding box center [558, 252] width 1044 height 418
click at [468, 144] on span "Thu" at bounding box center [480, 139] width 25 height 9
select select "9"
select select "2025"
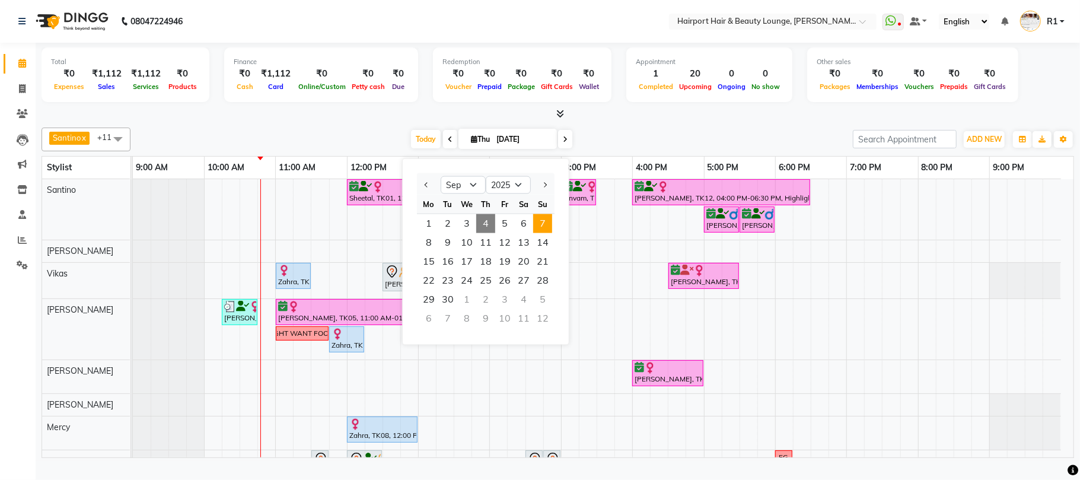
click at [552, 231] on span "7" at bounding box center [542, 223] width 19 height 19
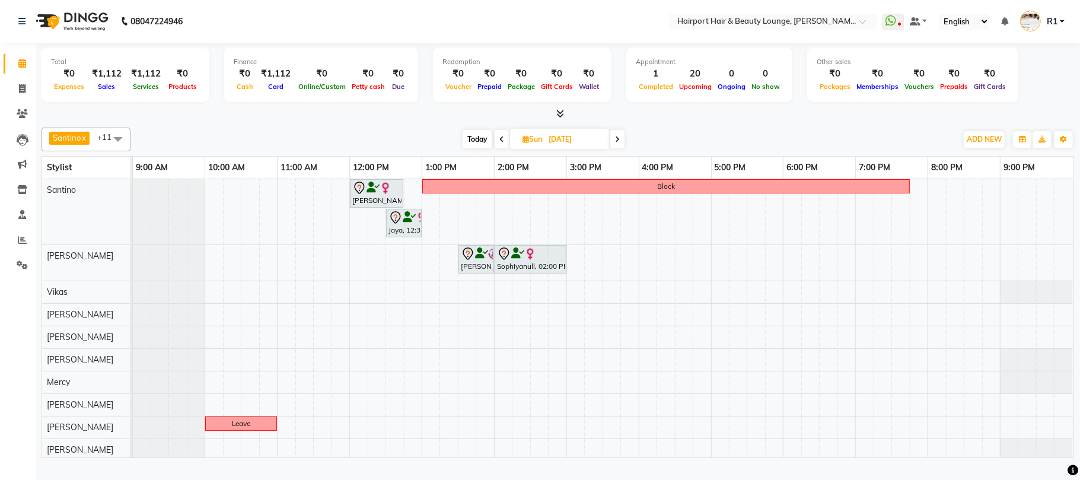
click at [502, 143] on icon at bounding box center [501, 139] width 5 height 7
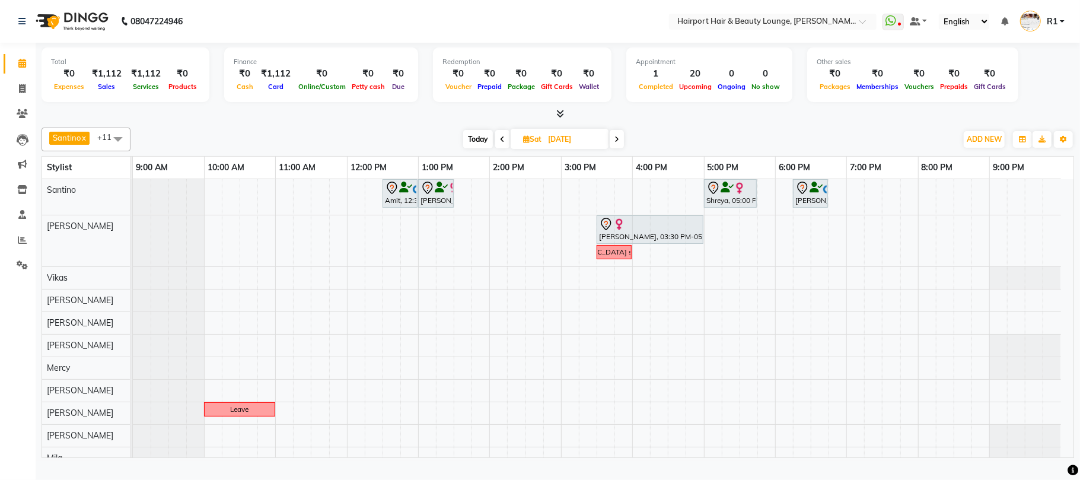
click at [233, 101] on div "Finance ₹0 Cash ₹1,112 Card ₹0 Online/Custom ₹0 Petty cash ₹0 Due" at bounding box center [321, 74] width 194 height 55
click at [473, 148] on span "Today" at bounding box center [478, 139] width 30 height 18
type input "[DATE]"
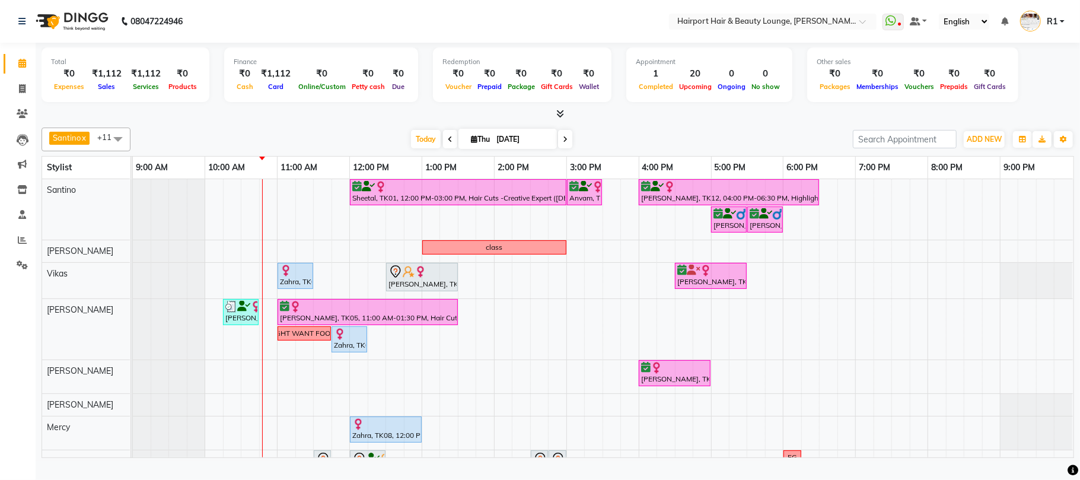
click at [631, 141] on div "[DATE] [DATE]" at bounding box center [491, 139] width 710 height 18
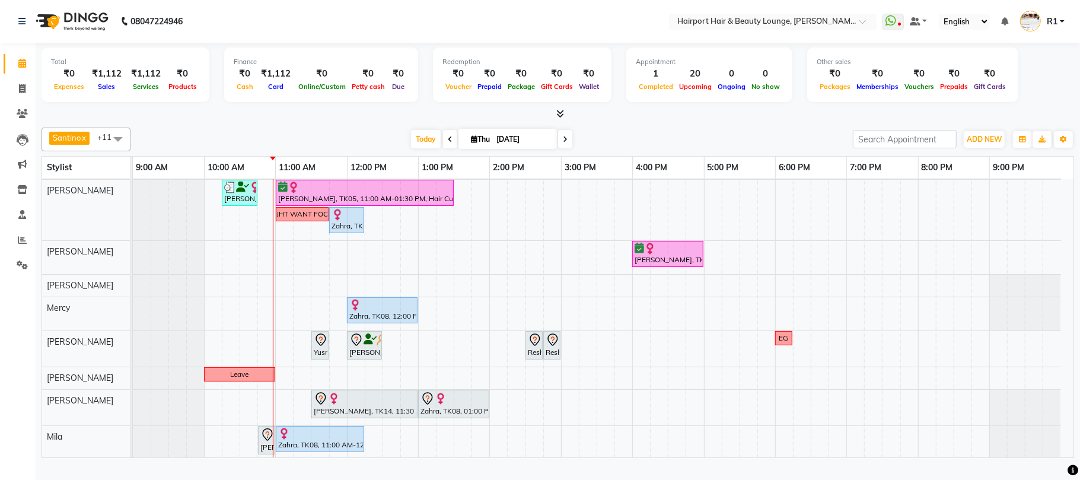
scroll to position [125, 0]
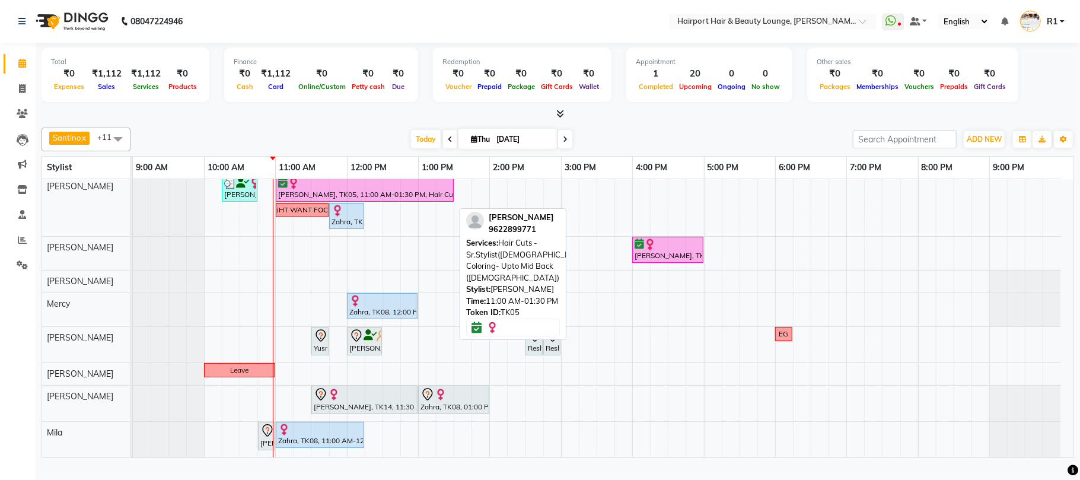
click at [327, 200] on div "Asmita, TK05, 11:00 AM-01:30 PM, Hair Cuts -Sr.Stylist(Female),Global Coloring-…" at bounding box center [365, 188] width 176 height 23
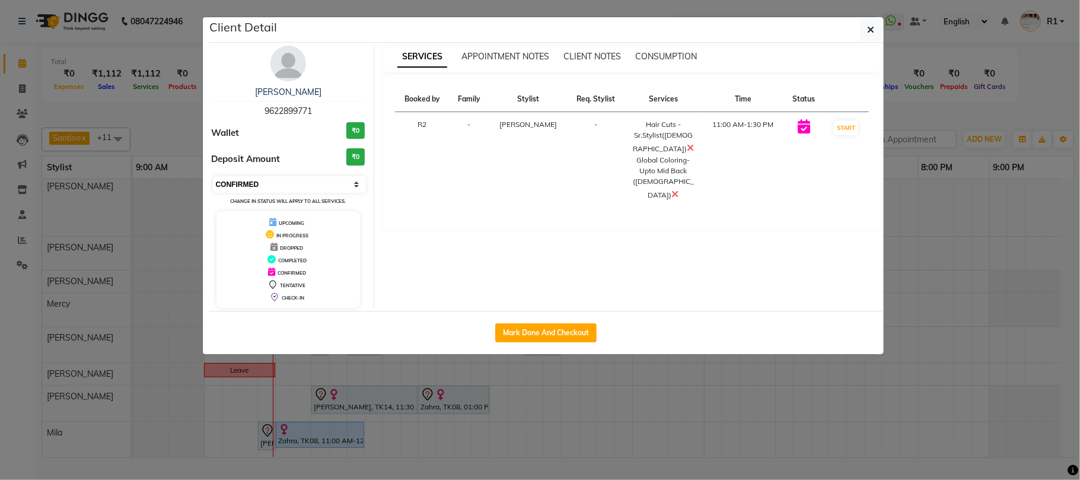
click at [307, 193] on select "Select IN SERVICE CONFIRMED TENTATIVE CHECK IN MARK DONE DROPPED UPCOMING" at bounding box center [290, 184] width 154 height 17
select select "8"
click at [213, 193] on select "Select IN SERVICE CONFIRMED TENTATIVE CHECK IN MARK DONE DROPPED UPCOMING" at bounding box center [290, 184] width 154 height 17
click at [985, 95] on ngb-modal-window "Client Detail Asmita 9622899771 Wallet ₹0 Deposit Amount ₹0 Select IN SERVICE C…" at bounding box center [540, 240] width 1080 height 480
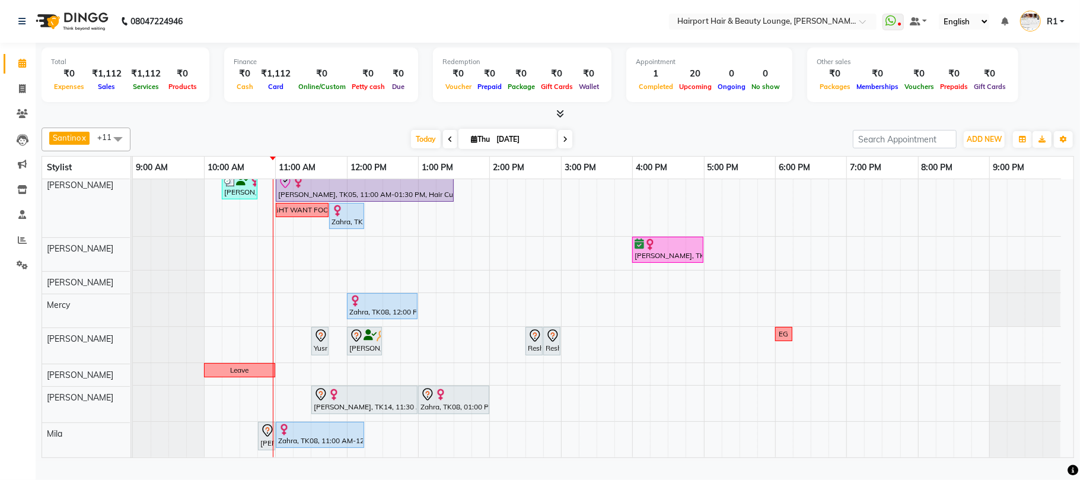
scroll to position [127, 0]
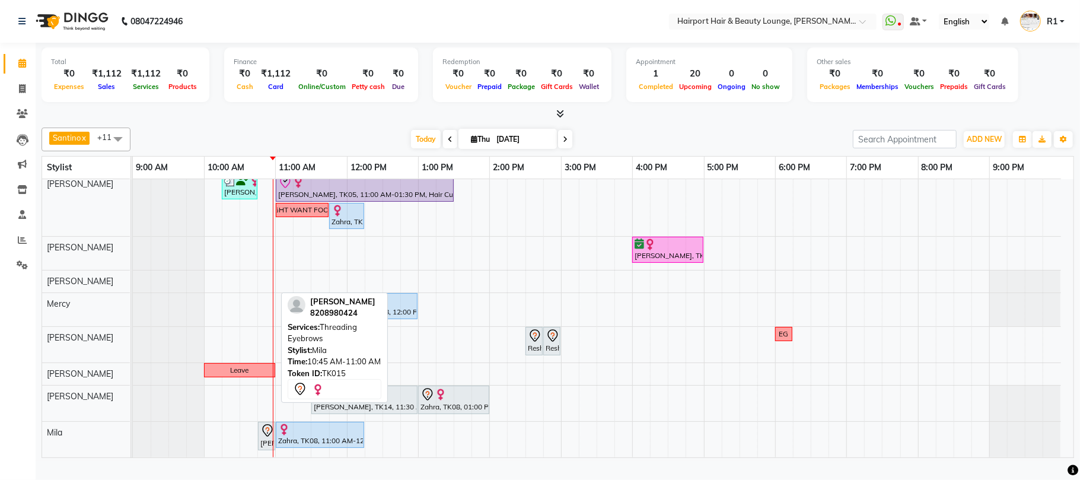
click at [264, 436] on icon at bounding box center [267, 430] width 10 height 12
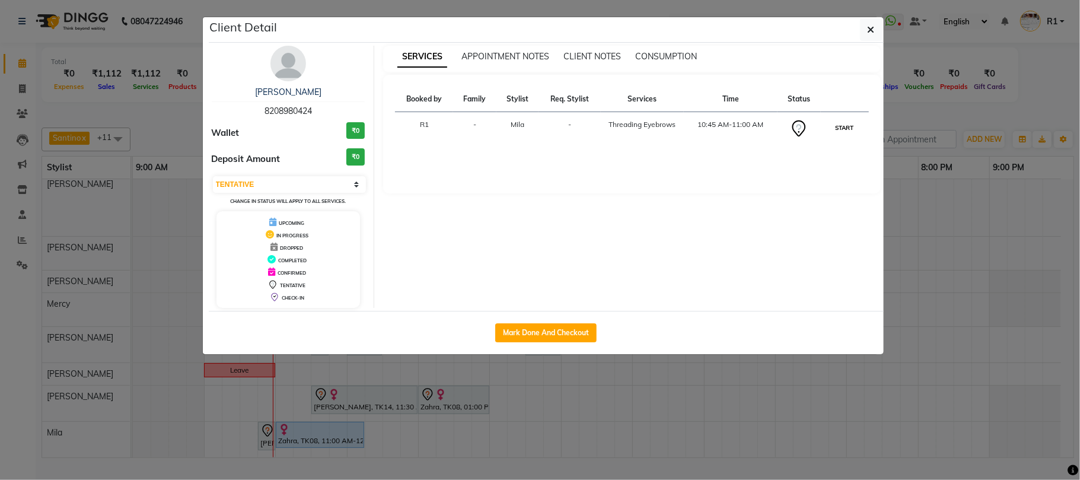
click at [843, 135] on button "START" at bounding box center [845, 127] width 24 height 15
select select "1"
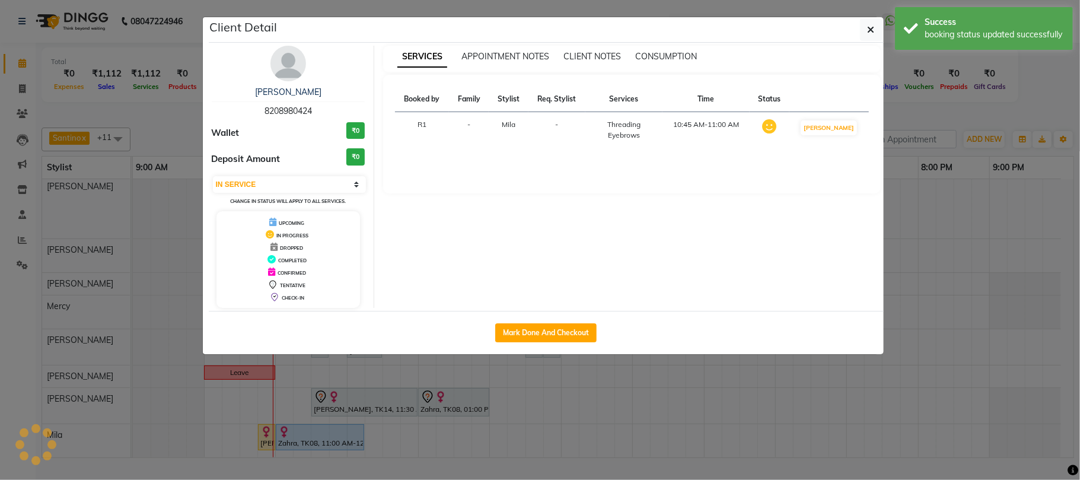
scroll to position [126, 0]
click at [995, 117] on ngb-modal-window "Client Detail Sonia Makkad 8208980424 Wallet ₹0 Deposit Amount ₹0 Select IN SER…" at bounding box center [540, 240] width 1080 height 480
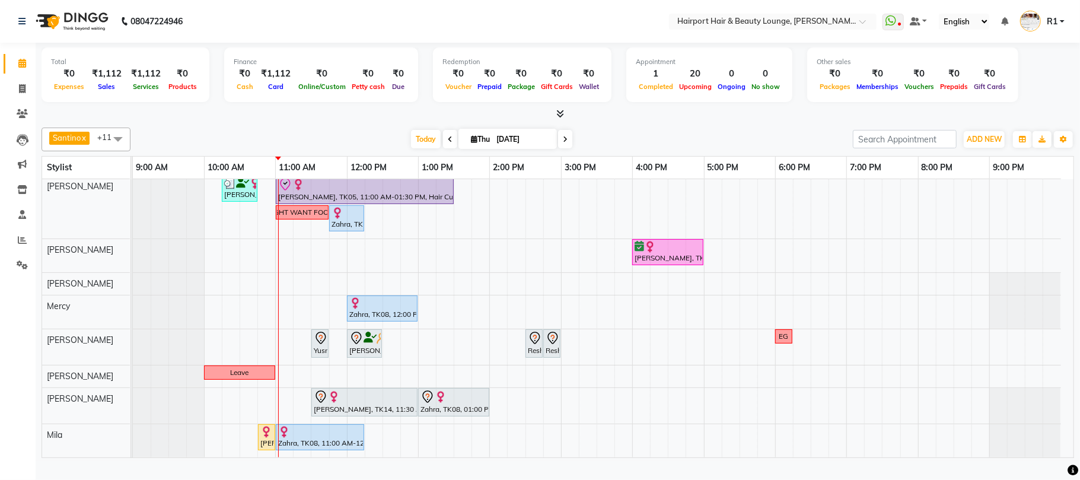
click at [347, 134] on div "[PERSON_NAME] x Vikas x [PERSON_NAME] [PERSON_NAME] x Mercy x [PERSON_NAME] x M…" at bounding box center [558, 290] width 1032 height 335
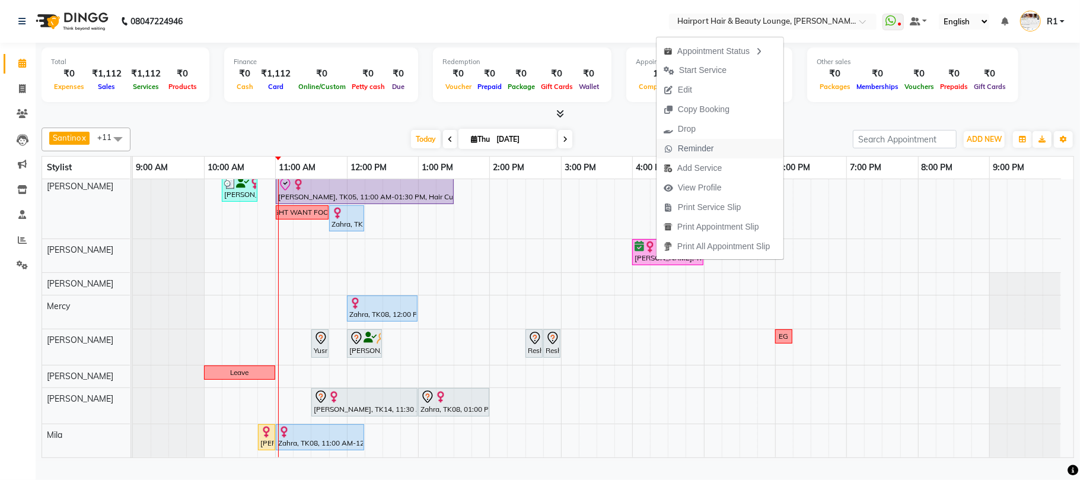
click at [695, 145] on span "Reminder" at bounding box center [696, 148] width 36 height 12
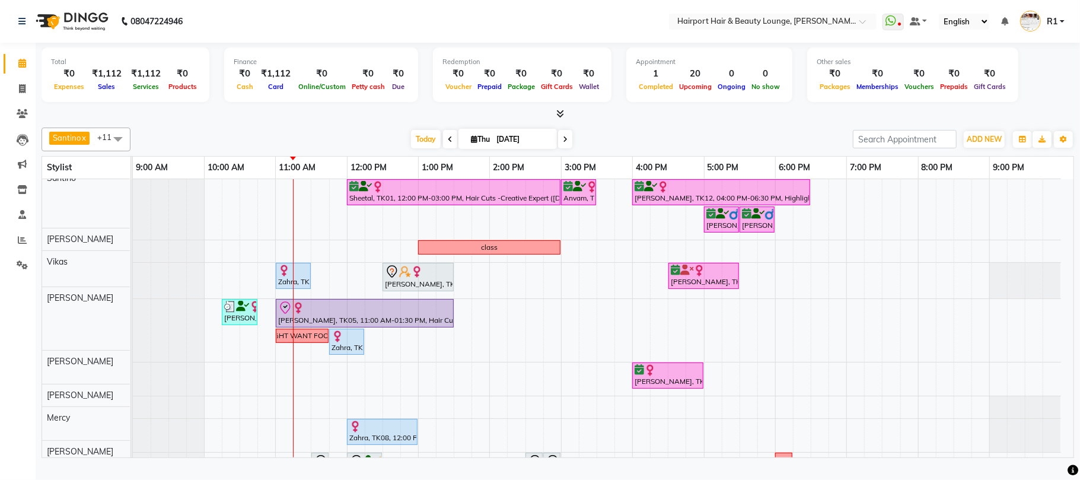
scroll to position [0, 0]
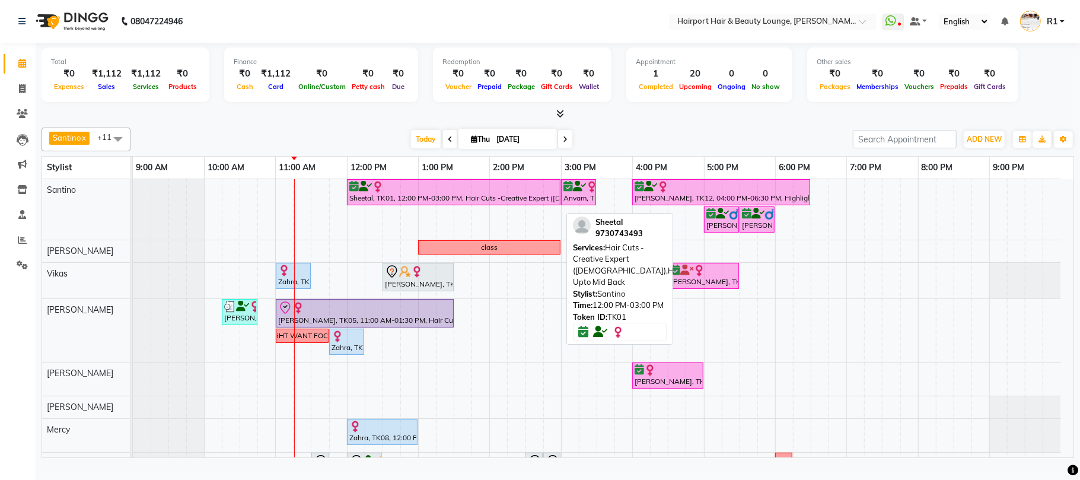
click at [444, 203] on div "Sheetal, TK01, 12:00 PM-03:00 PM, Hair Cuts -Creative Expert ([DEMOGRAPHIC_DATA…" at bounding box center [453, 192] width 211 height 23
select select "6"
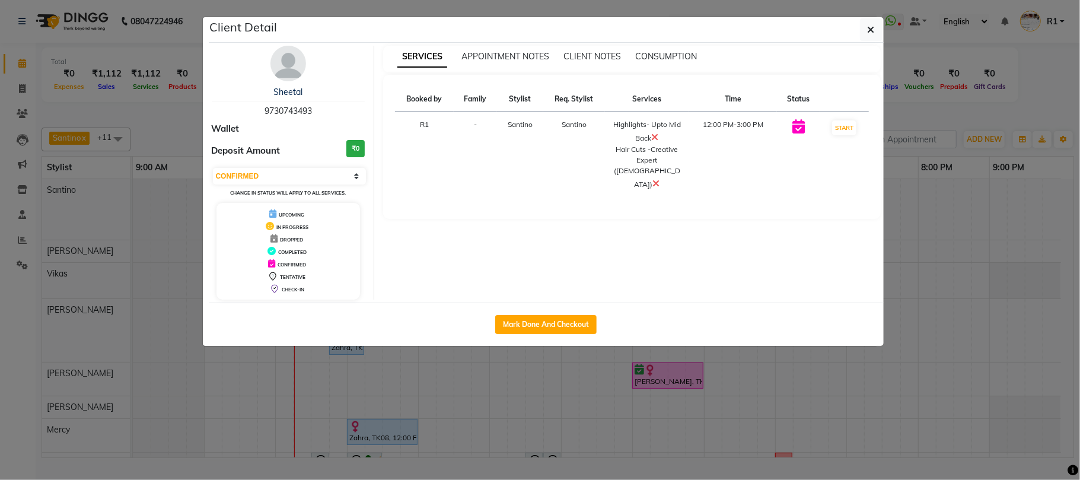
click at [990, 106] on ngb-modal-window "Client Detail Sheetal 9730743493 Wallet Deposit Amount ₹0 Select IN SERVICE CON…" at bounding box center [540, 240] width 1080 height 480
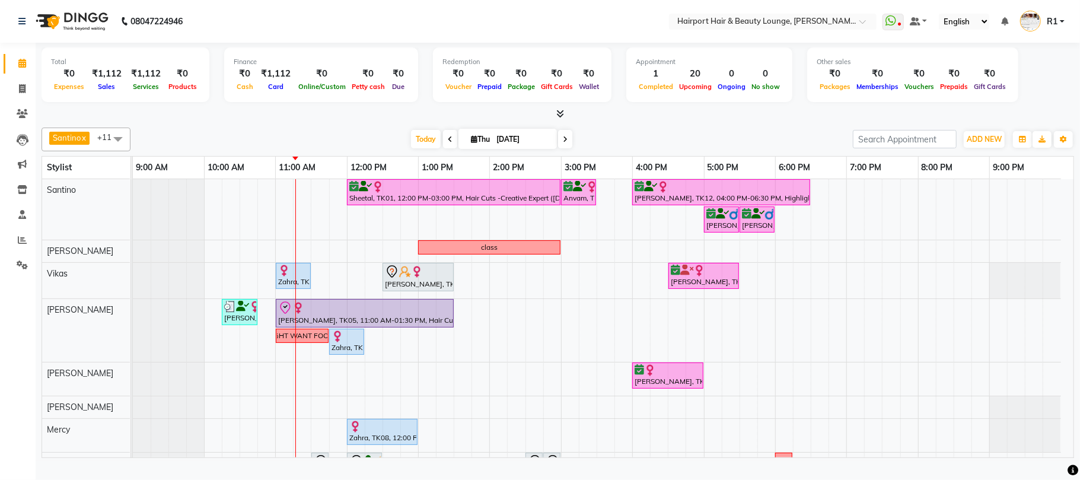
click at [293, 120] on div at bounding box center [558, 114] width 1032 height 12
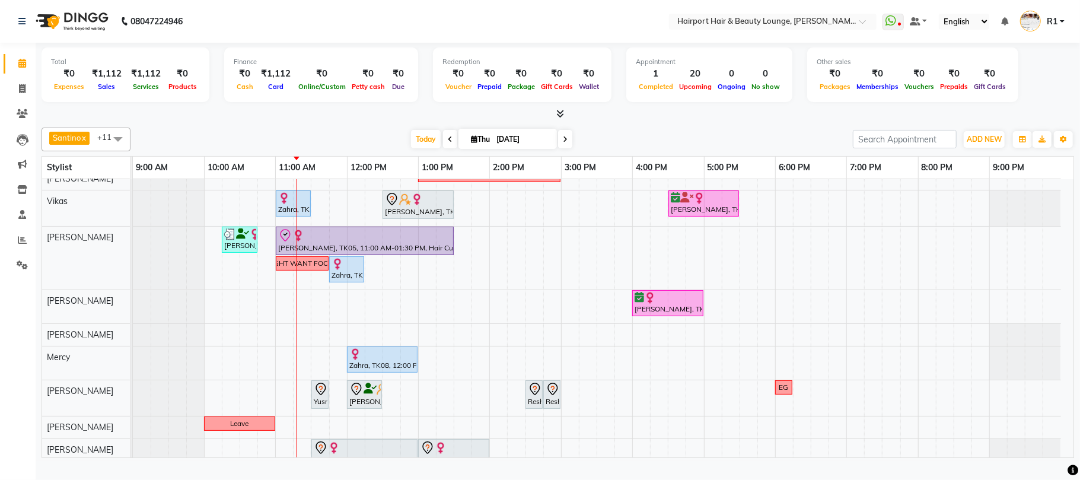
scroll to position [46, 0]
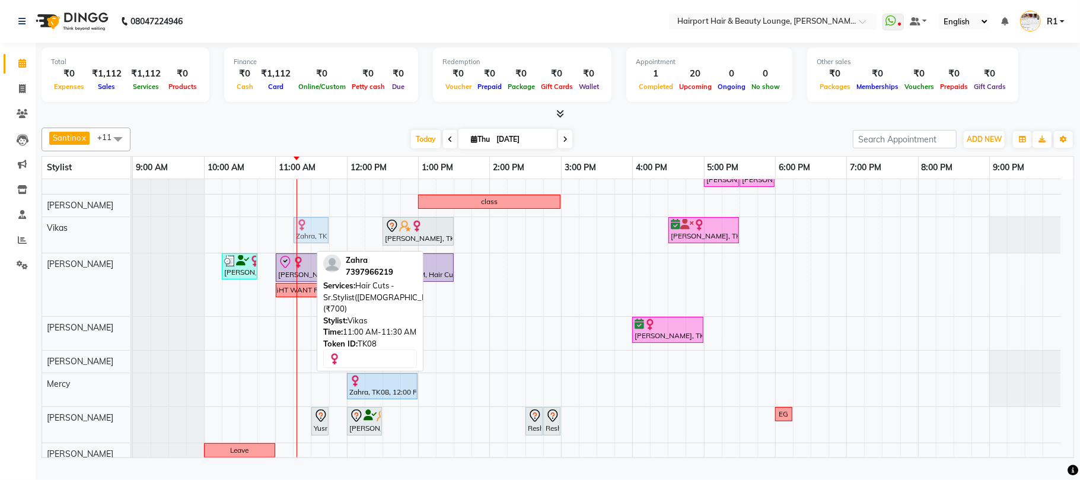
drag, startPoint x: 286, startPoint y: 238, endPoint x: 298, endPoint y: 238, distance: 11.9
click at [133, 238] on div "Zahra, TK08, 11:00 AM-11:30 AM, Hair Cuts -Sr.Stylist(Male) (₹700) Pushpa PAREK…" at bounding box center [133, 235] width 0 height 36
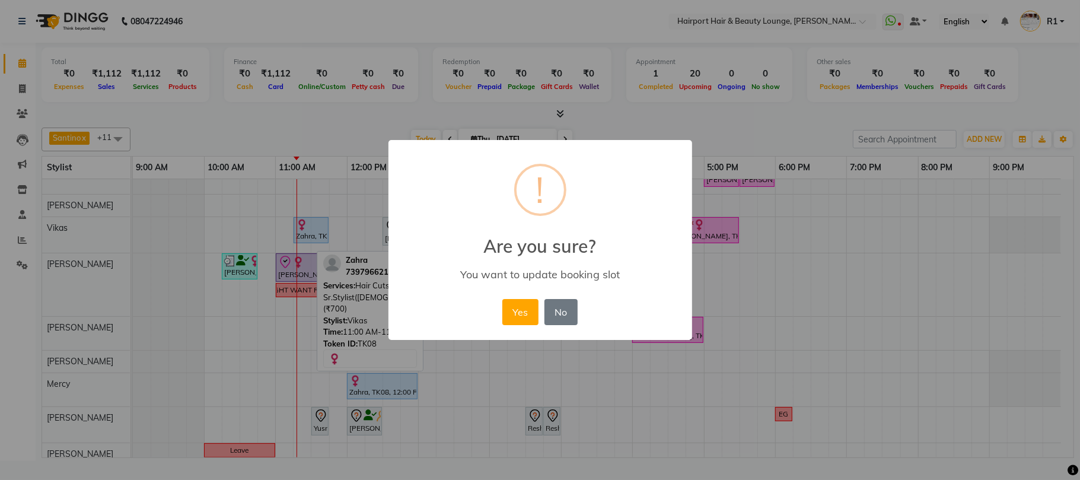
click at [795, 140] on div "× ! Are you sure? You want to update booking slot Yes No No" at bounding box center [540, 240] width 1080 height 480
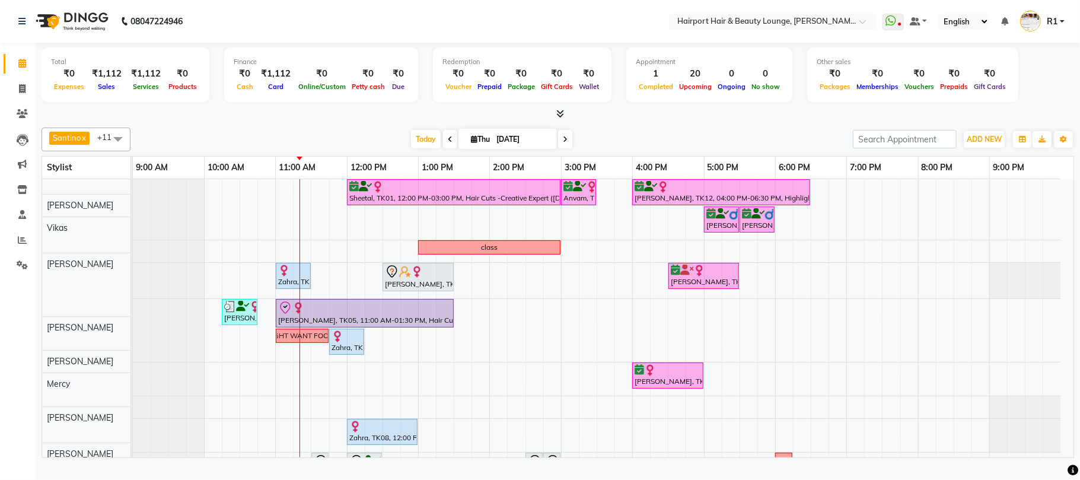
scroll to position [0, 0]
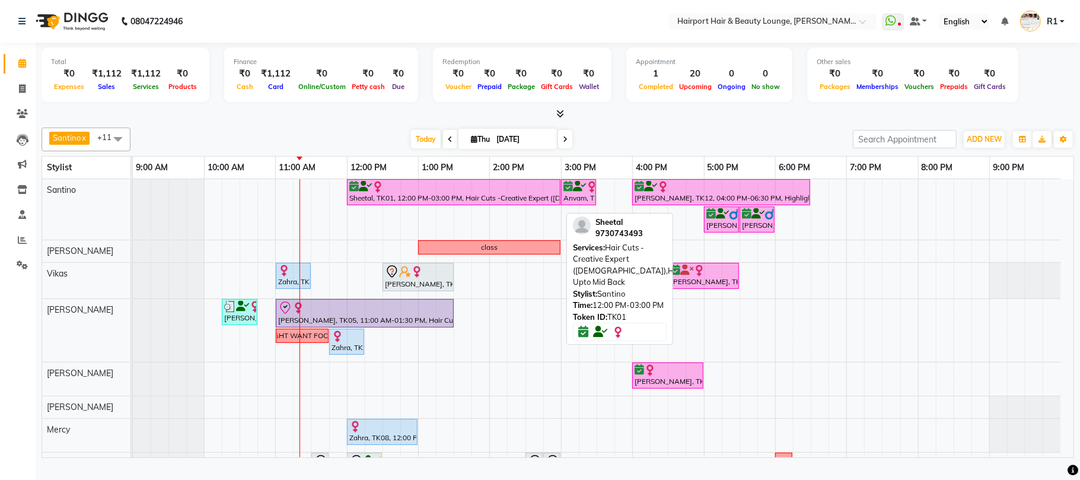
click at [410, 193] on div at bounding box center [453, 187] width 209 height 12
select select "6"
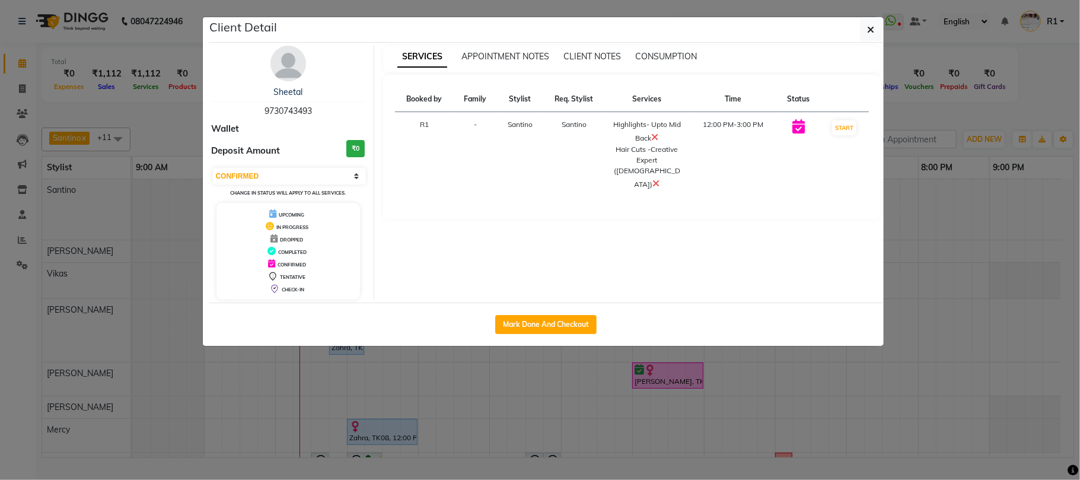
click at [935, 109] on ngb-modal-window "Client Detail Sheetal 9730743493 Wallet Deposit Amount ₹0 Select IN SERVICE CON…" at bounding box center [540, 240] width 1080 height 480
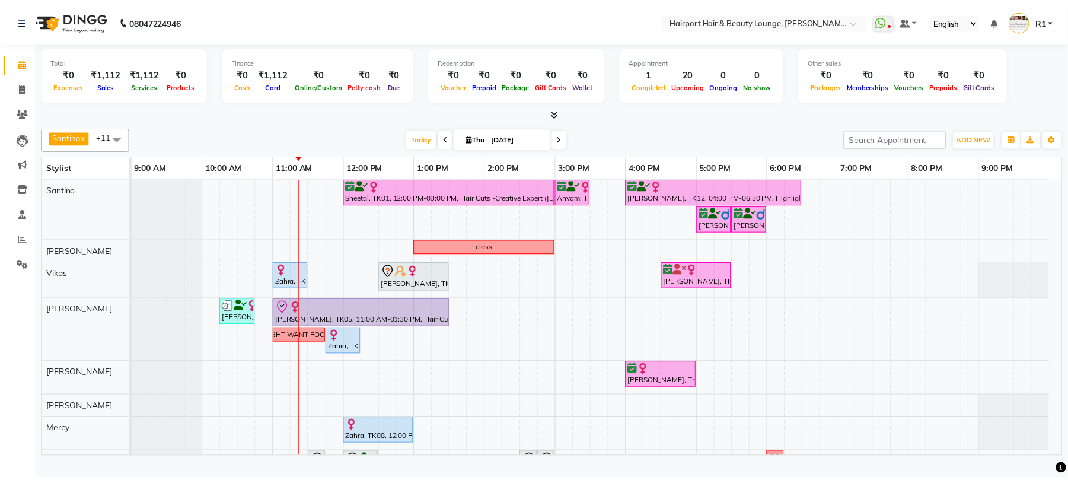
scroll to position [125, 0]
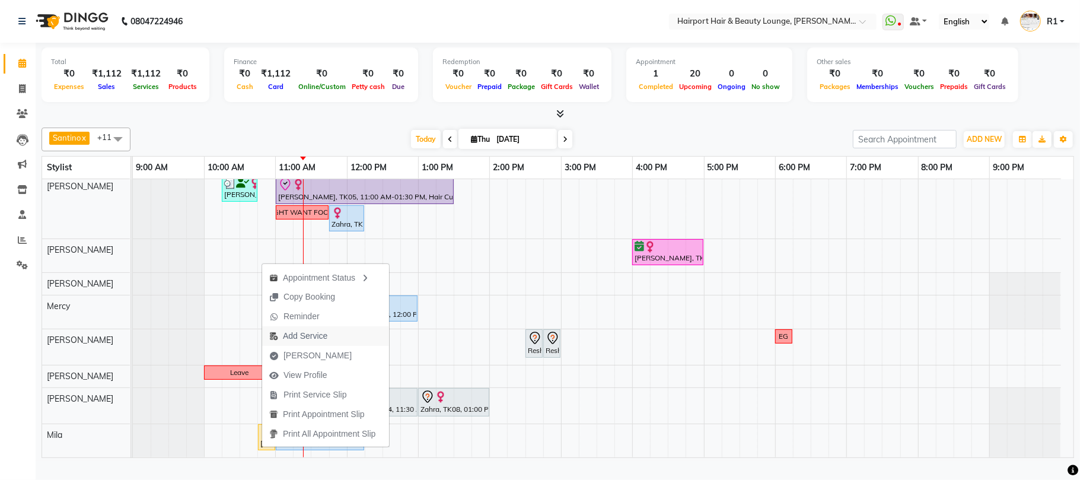
click at [313, 337] on span "Add Service" at bounding box center [305, 336] width 44 height 12
select select "87307"
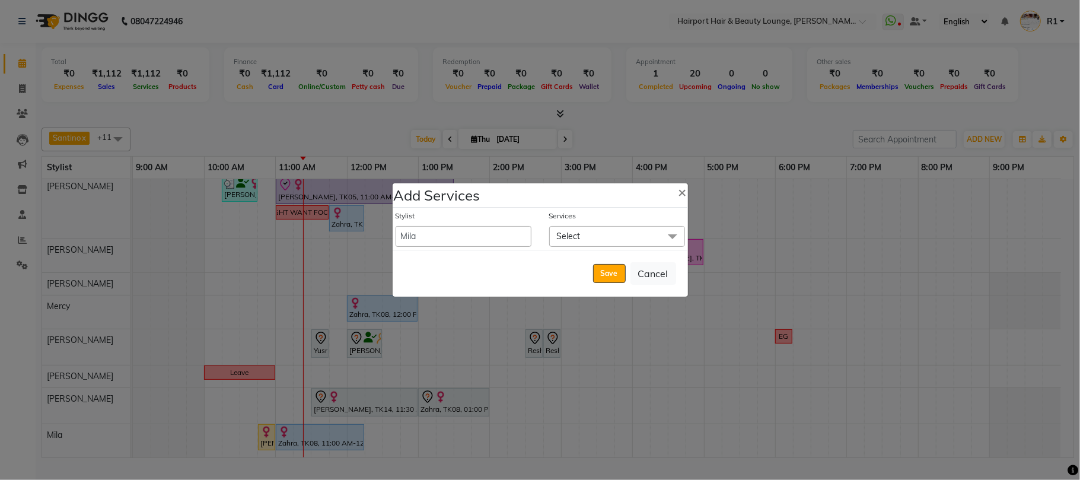
click at [573, 233] on span "Select" at bounding box center [569, 236] width 24 height 11
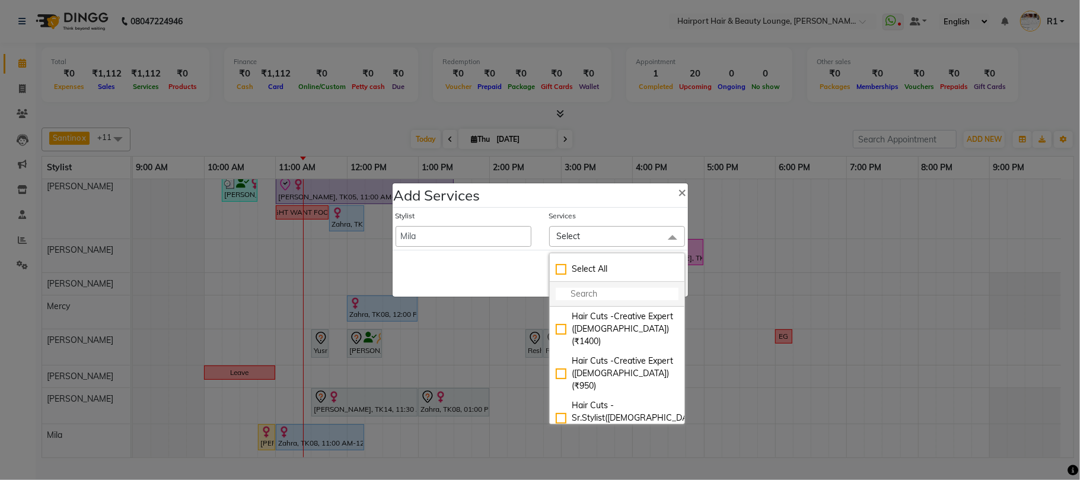
click at [573, 292] on input "multiselect-search" at bounding box center [617, 294] width 123 height 12
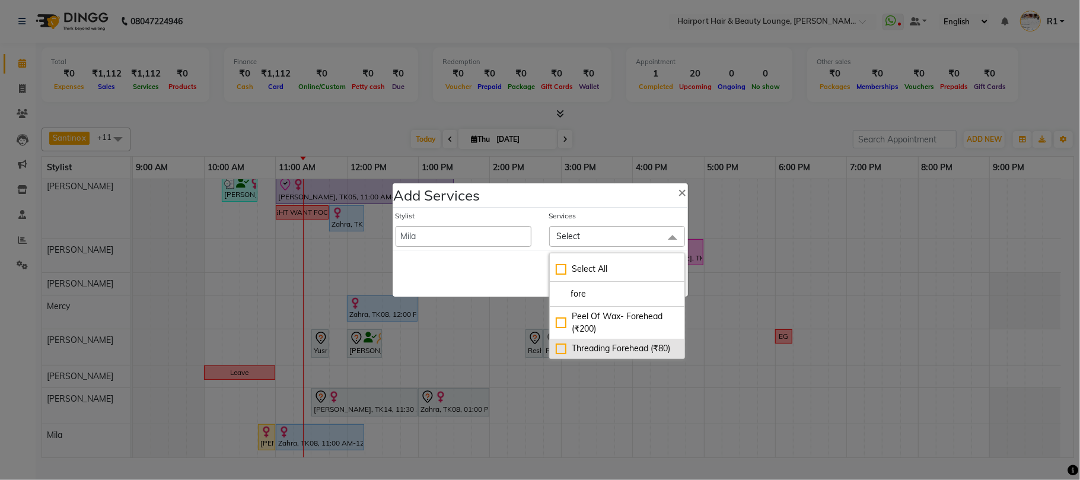
type input "fore"
click at [623, 339] on li "Threading Forehead (₹80)" at bounding box center [617, 349] width 135 height 20
checkbox input "true"
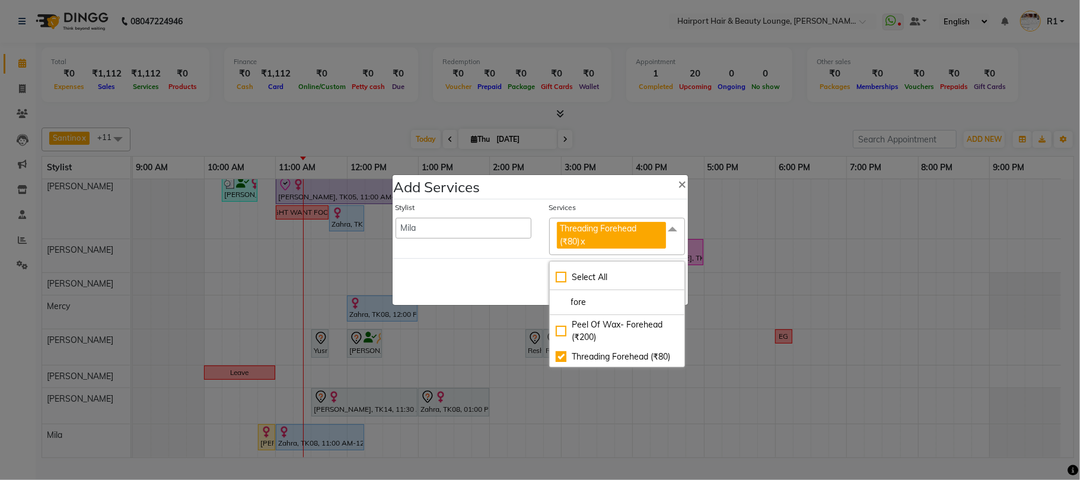
click at [527, 288] on div "Save Cancel" at bounding box center [540, 281] width 295 height 47
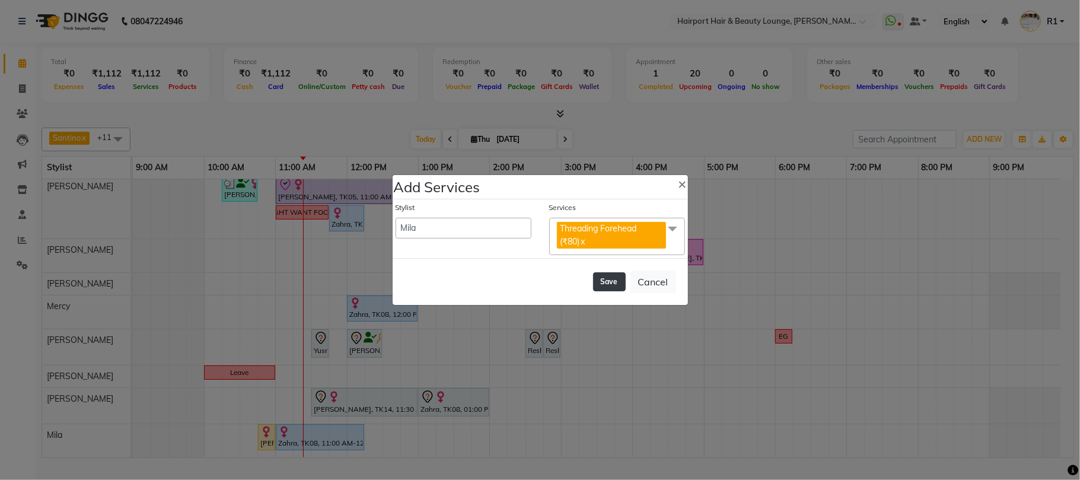
click at [593, 291] on button "Save" at bounding box center [609, 281] width 33 height 19
select select "7127"
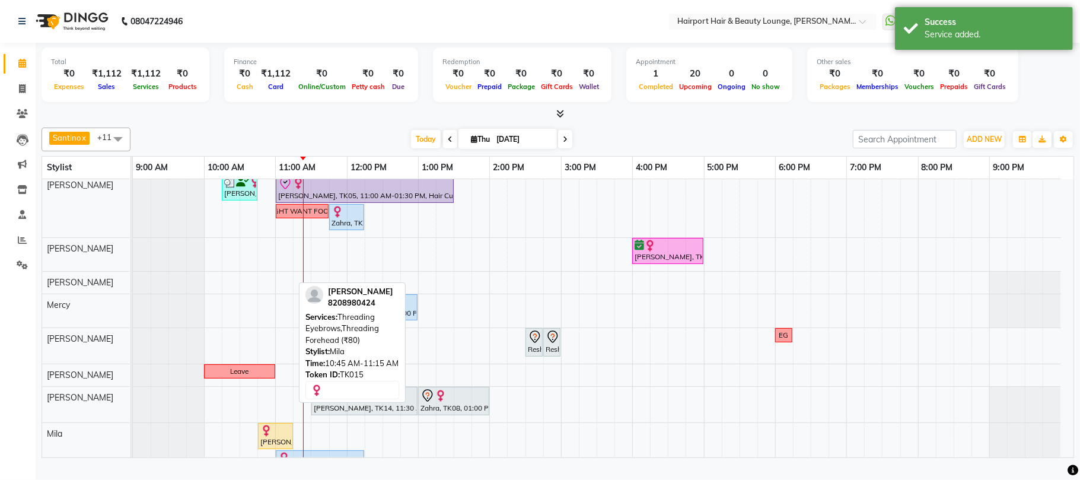
click at [272, 436] on img at bounding box center [266, 431] width 12 height 12
select select "1"
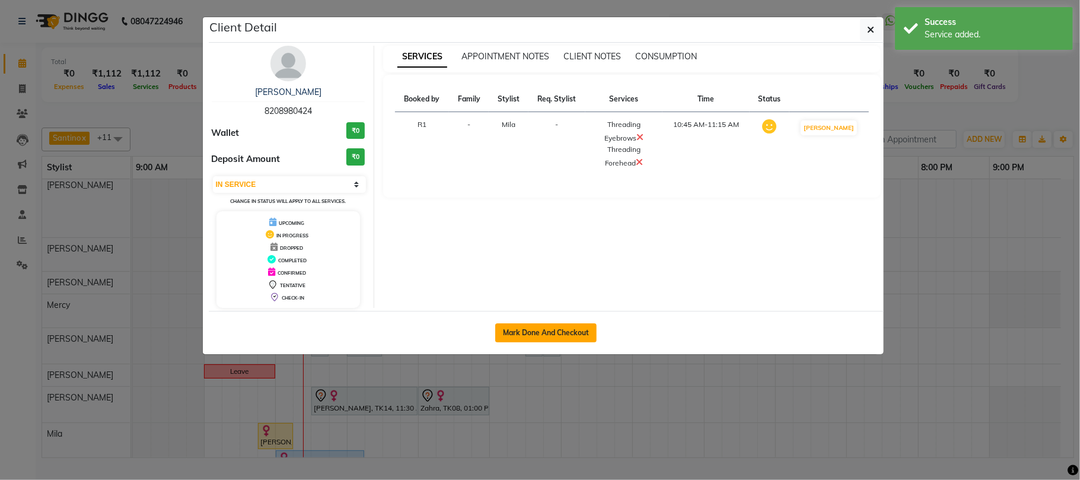
click at [584, 342] on button "Mark Done And Checkout" at bounding box center [545, 332] width 101 height 19
select select "622"
select select "service"
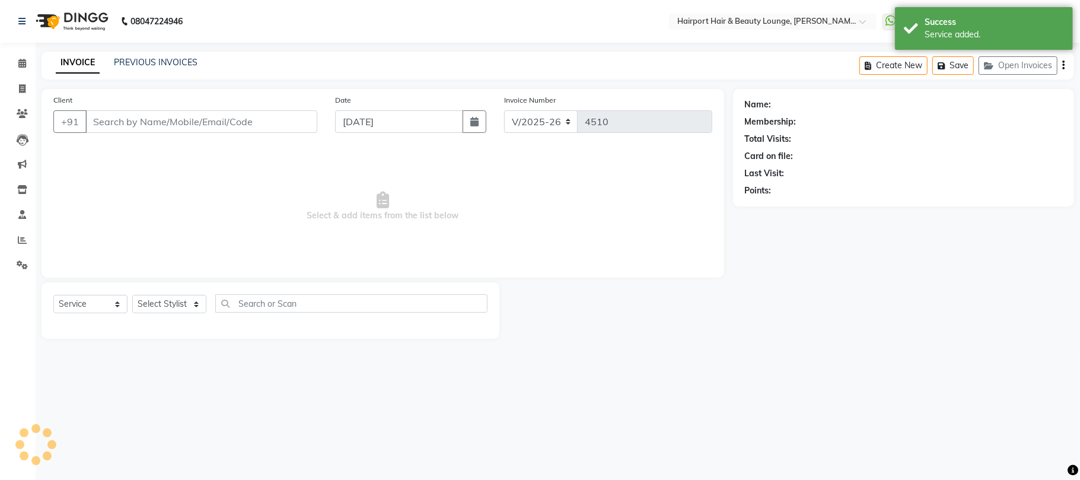
type input "8208980424"
select select "87307"
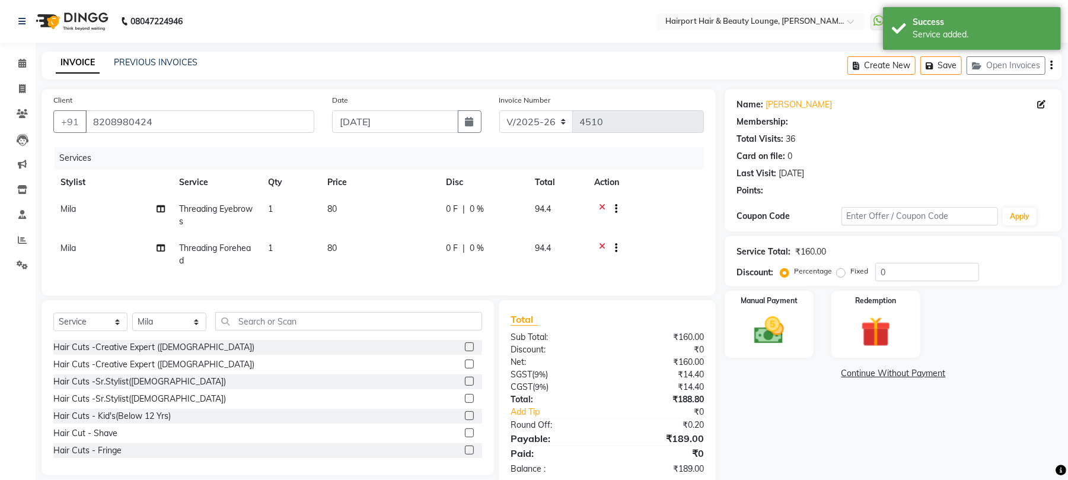
select select "1: Object"
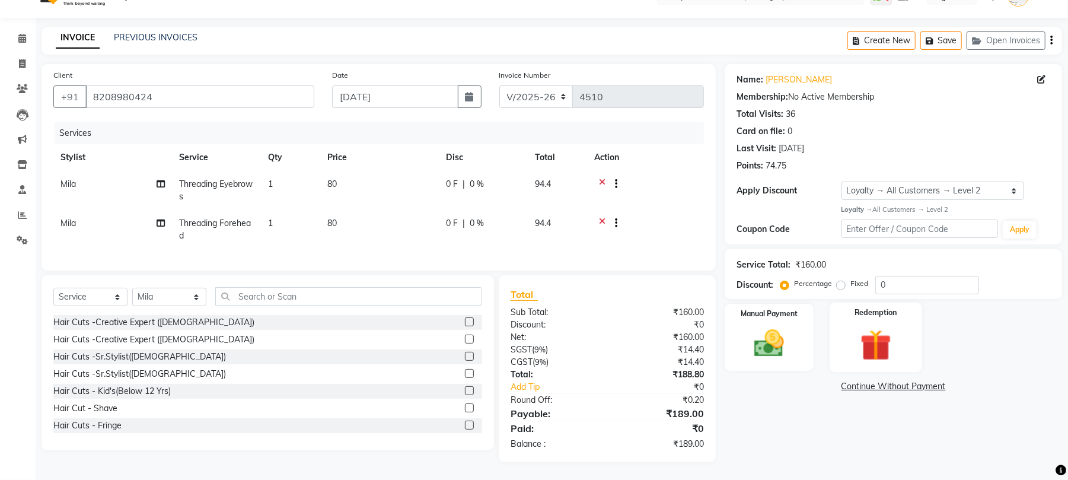
scroll to position [100, 0]
click at [776, 326] on img at bounding box center [769, 344] width 51 height 36
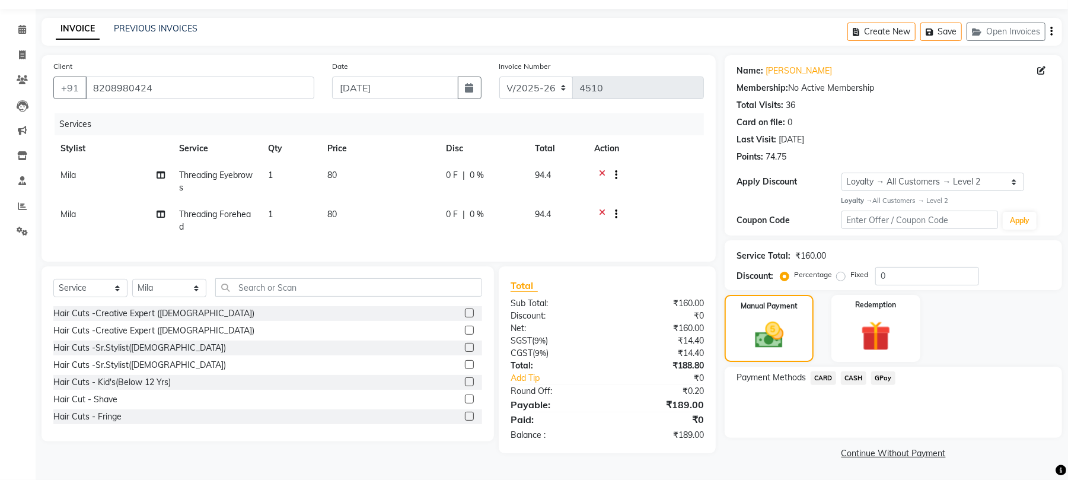
click at [825, 371] on span "CARD" at bounding box center [824, 378] width 26 height 14
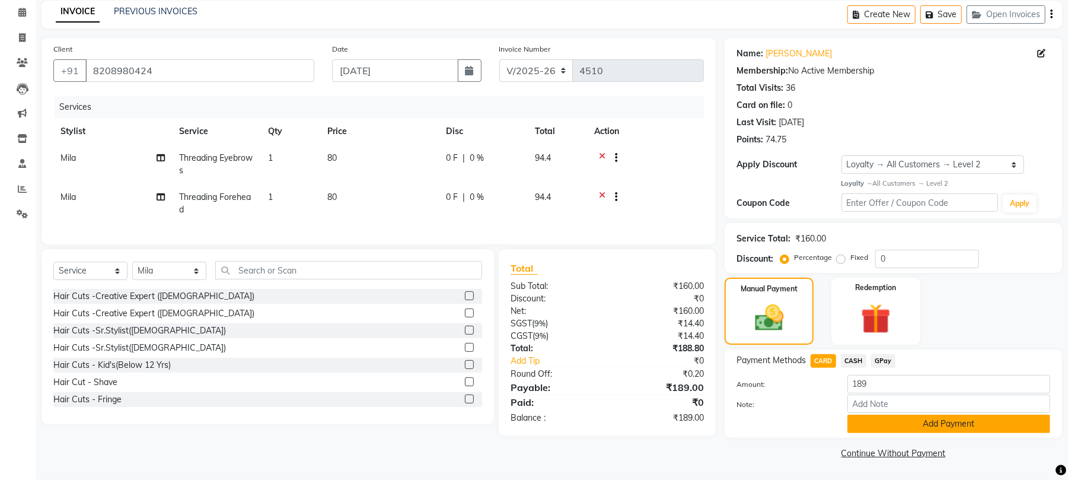
click at [906, 426] on button "Add Payment" at bounding box center [948, 424] width 203 height 18
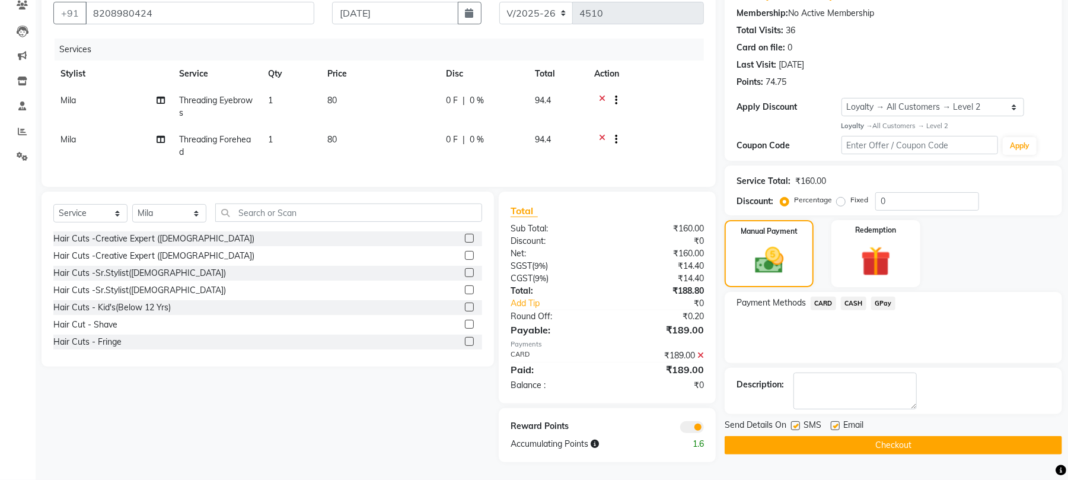
scroll to position [193, 0]
click at [890, 436] on button "Checkout" at bounding box center [893, 445] width 337 height 18
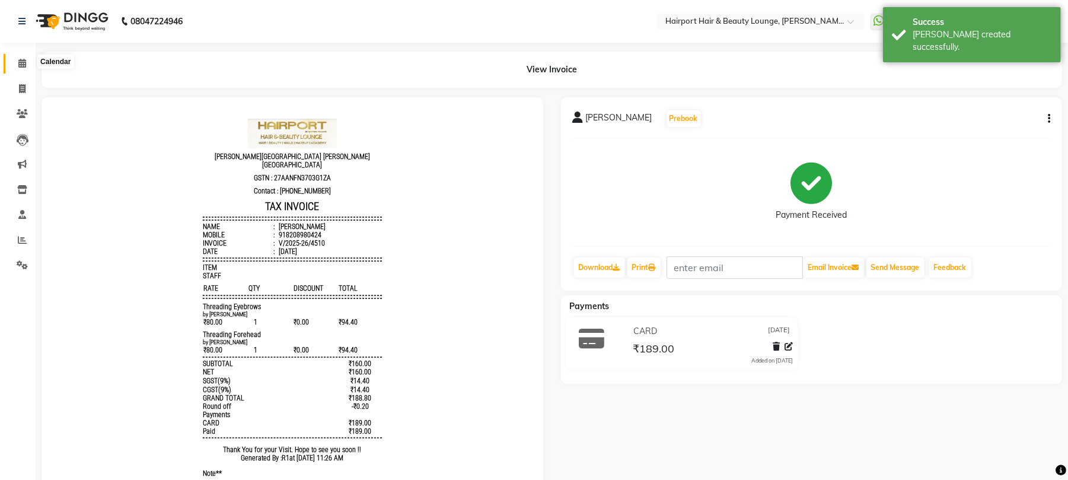
click at [20, 60] on icon at bounding box center [22, 63] width 8 height 9
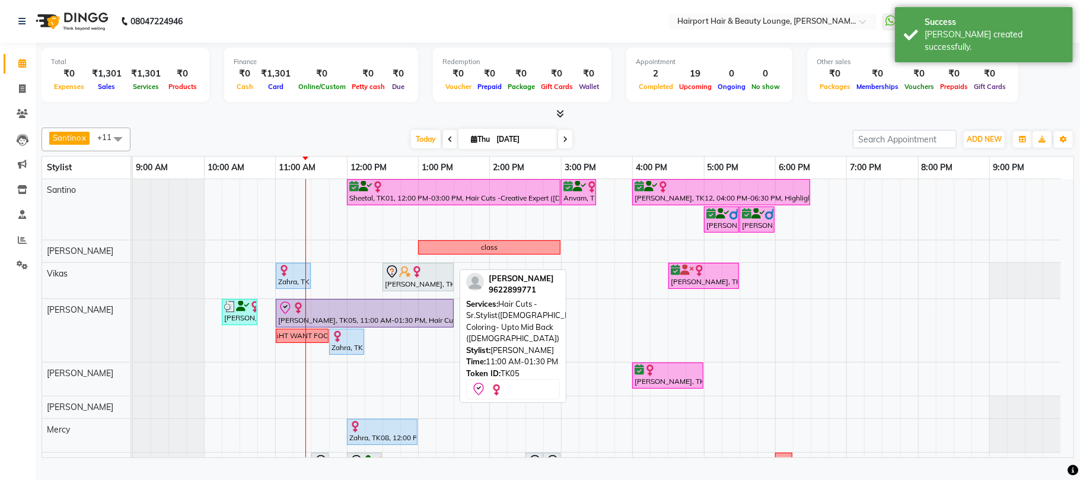
click at [330, 315] on div at bounding box center [364, 308] width 173 height 14
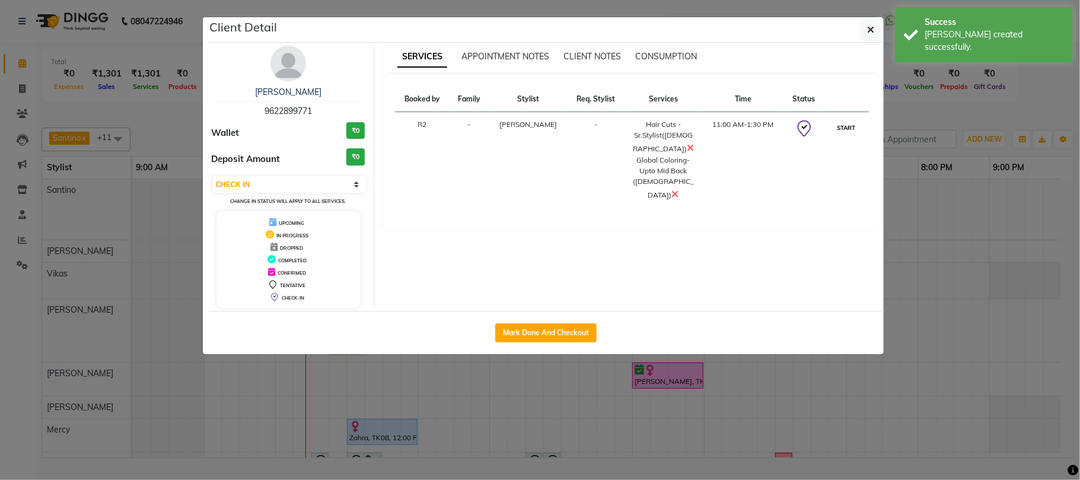
click at [845, 135] on button "START" at bounding box center [846, 127] width 24 height 15
select select "1"
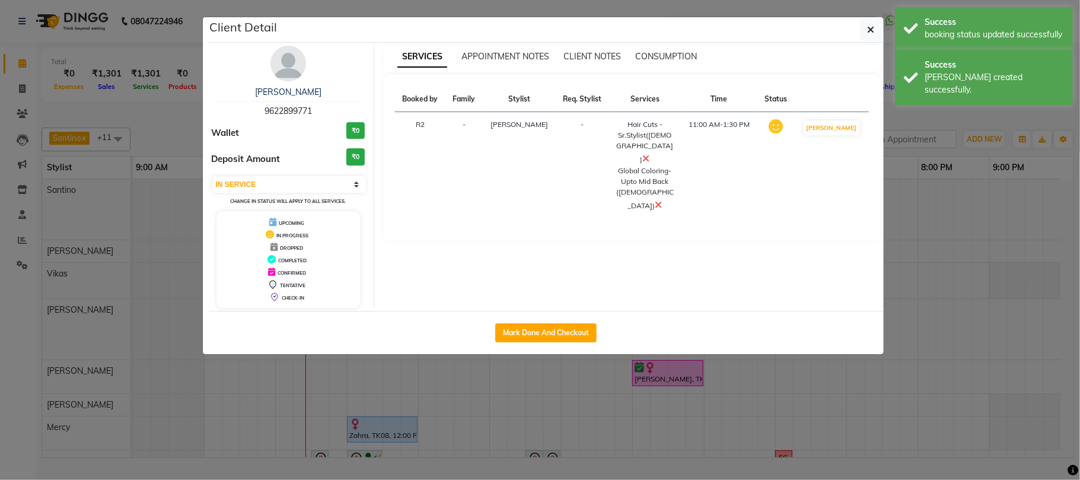
drag, startPoint x: 950, startPoint y: 125, endPoint x: 886, endPoint y: 235, distance: 127.5
click at [951, 125] on ngb-modal-window "Client Detail Asmita 9622899771 Wallet ₹0 Deposit Amount ₹0 Select IN SERVICE C…" at bounding box center [540, 240] width 1080 height 480
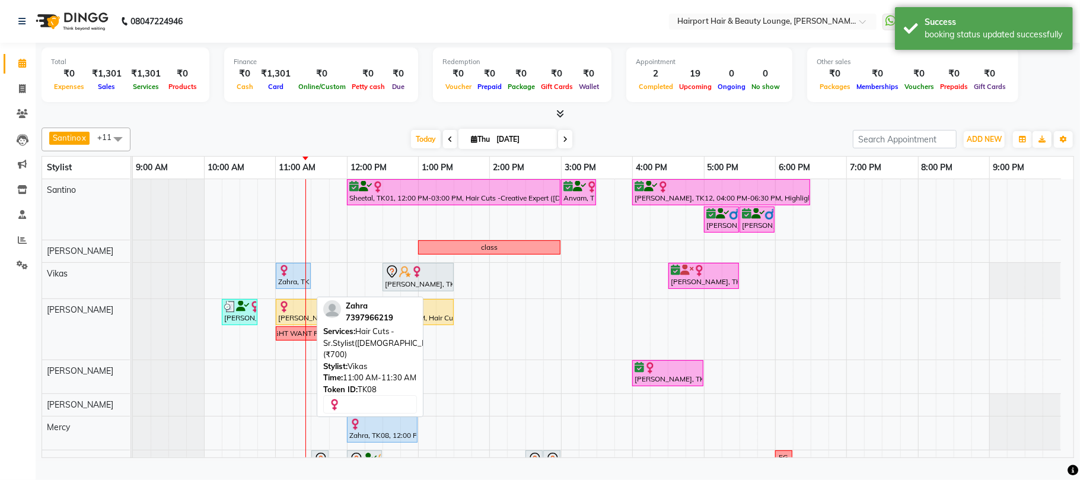
click at [286, 276] on img at bounding box center [284, 270] width 12 height 12
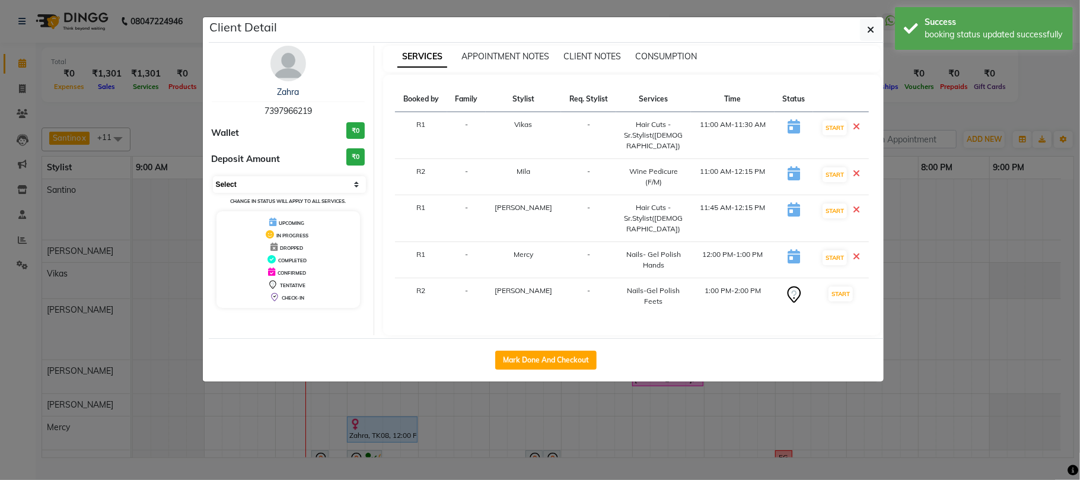
click at [269, 193] on select "Select IN SERVICE CONFIRMED TENTATIVE CHECK IN MARK DONE DROPPED UPCOMING" at bounding box center [290, 184] width 154 height 17
select select "8"
click at [213, 193] on select "Select IN SERVICE CONFIRMED TENTATIVE CHECK IN MARK DONE DROPPED UPCOMING" at bounding box center [290, 184] width 154 height 17
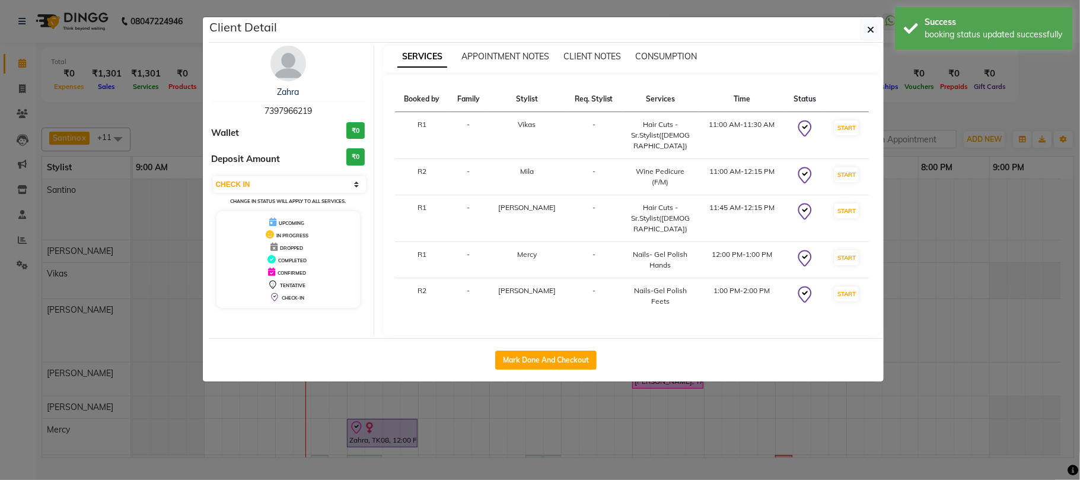
click at [989, 104] on ngb-modal-window "Client Detail Zahra 7397966219 Wallet ₹0 Deposit Amount ₹0 Select IN SERVICE CO…" at bounding box center [540, 240] width 1080 height 480
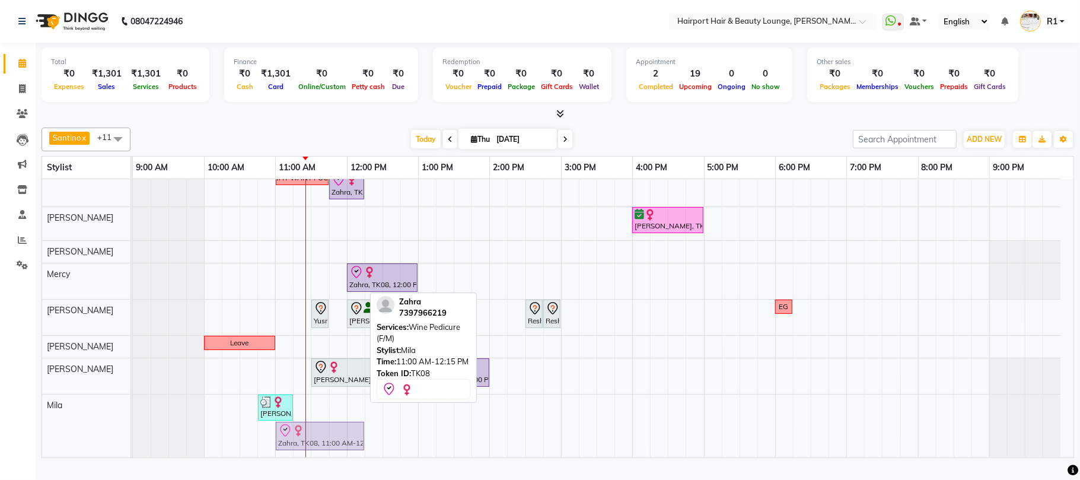
scroll to position [158, 0]
drag, startPoint x: 313, startPoint y: 442, endPoint x: 344, endPoint y: 447, distance: 31.2
click at [133, 447] on div "Sonia Makkad, TK15, 10:45 AM-11:15 AM, Threading Eyebrows,Threading Forehead (₹…" at bounding box center [133, 425] width 0 height 63
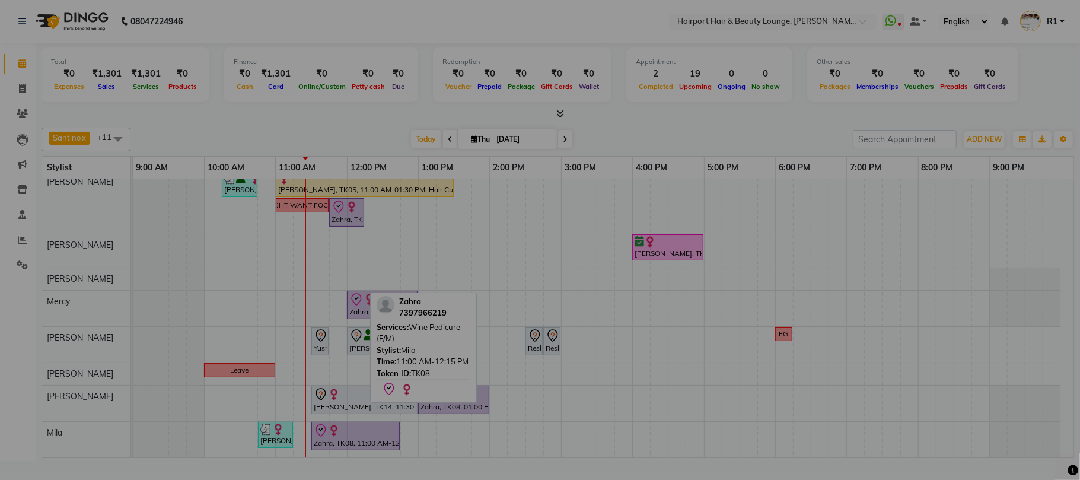
scroll to position [130, 0]
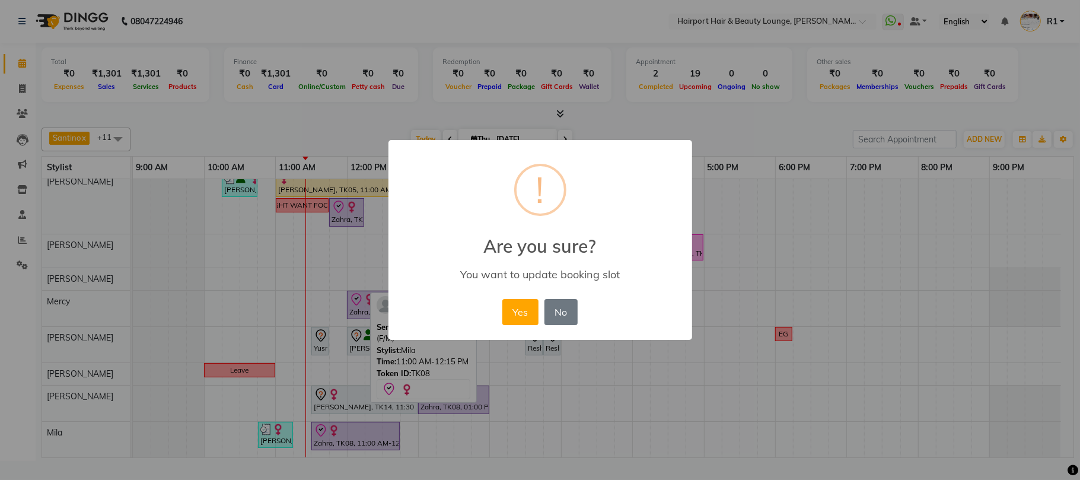
drag, startPoint x: 518, startPoint y: 330, endPoint x: 543, endPoint y: 328, distance: 25.0
click at [519, 325] on button "Yes" at bounding box center [520, 312] width 36 height 26
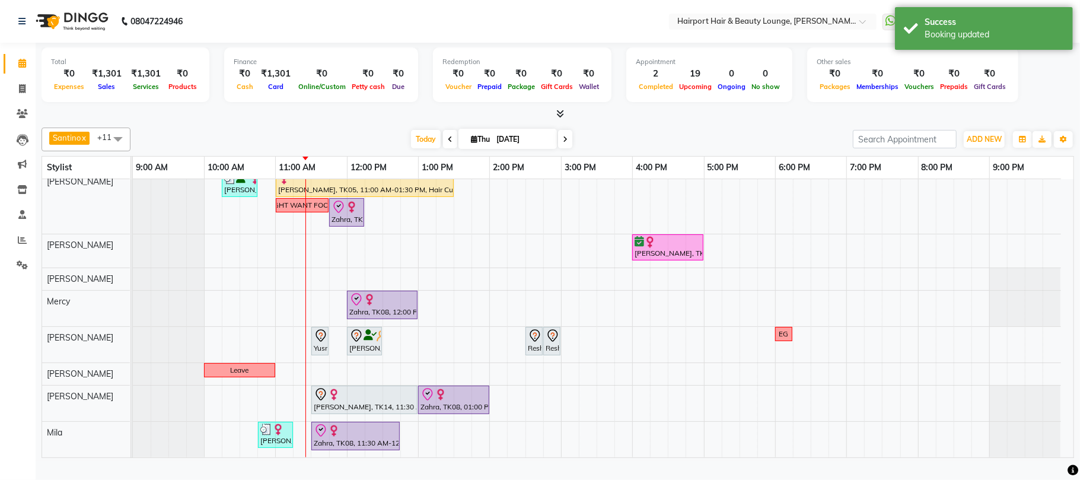
scroll to position [129, 0]
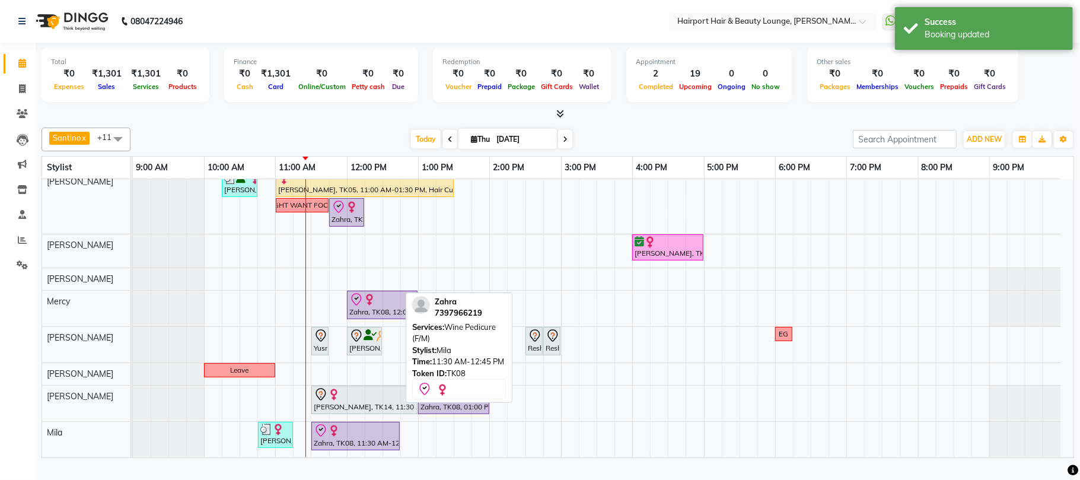
click at [338, 448] on div "Zahra, TK08, 11:30 AM-12:45 PM, Wine Pedicure (F/M)" at bounding box center [356, 435] width 86 height 25
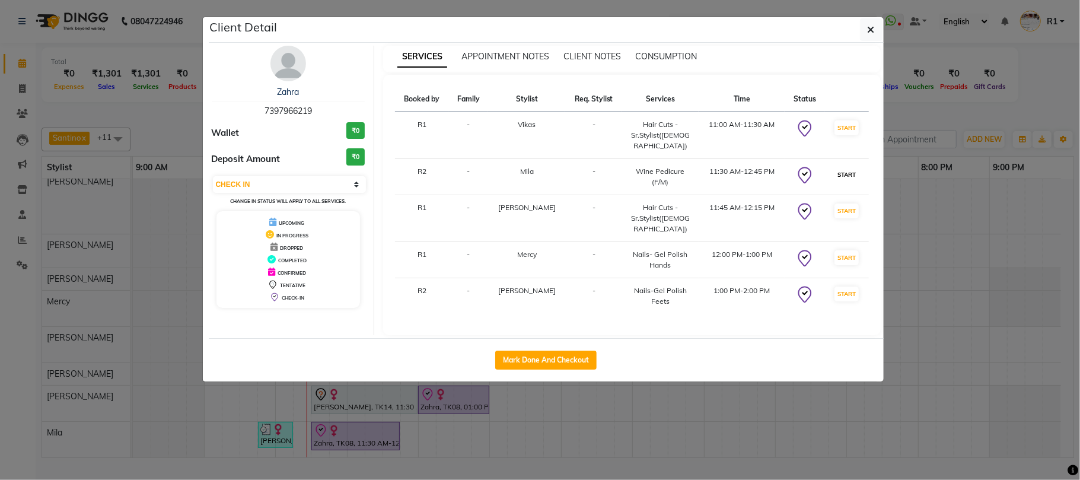
click at [834, 182] on button "START" at bounding box center [846, 174] width 24 height 15
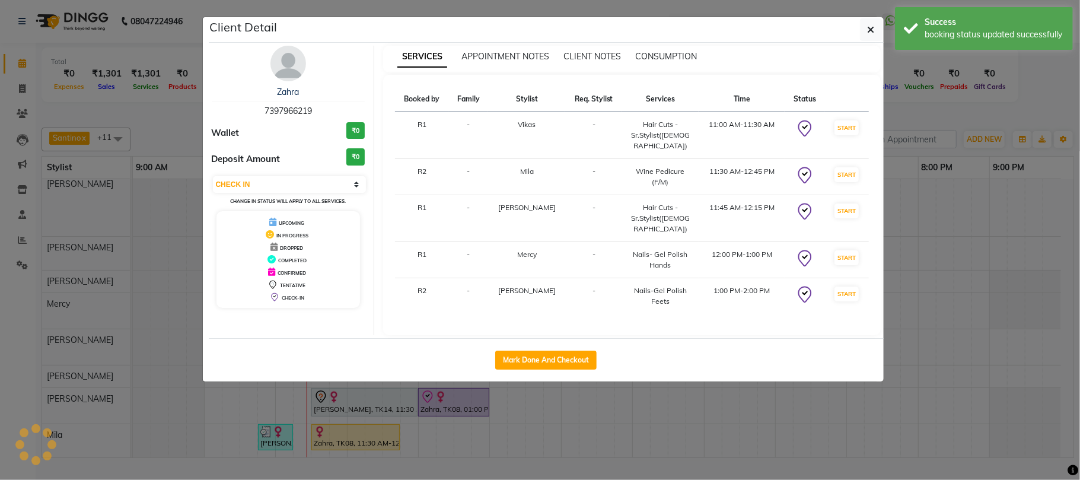
select select "select"
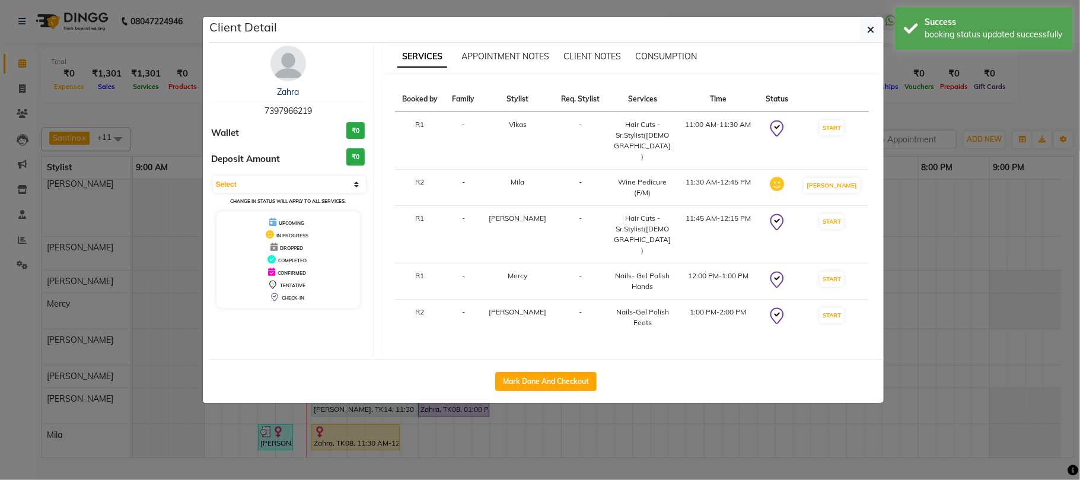
click at [943, 93] on ngb-modal-window "Client Detail Zahra 7397966219 Wallet ₹0 Deposit Amount ₹0 Select IN SERVICE CO…" at bounding box center [540, 240] width 1080 height 480
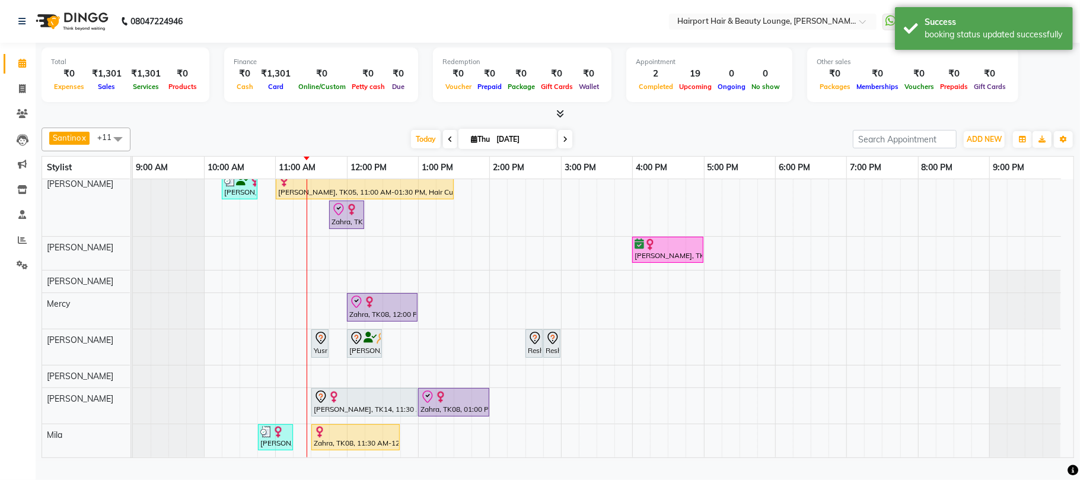
scroll to position [127, 0]
click at [434, 404] on icon at bounding box center [427, 397] width 14 height 14
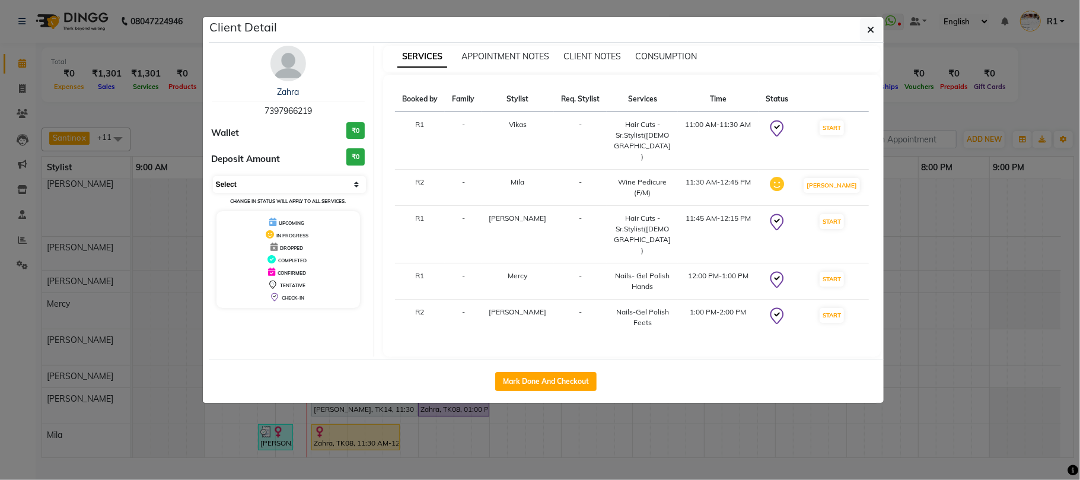
drag, startPoint x: 291, startPoint y: 199, endPoint x: 291, endPoint y: 212, distance: 12.5
click at [291, 193] on select "Select IN SERVICE CONFIRMED TENTATIVE CHECK IN MARK DONE DROPPED UPCOMING" at bounding box center [290, 184] width 154 height 17
click at [213, 193] on select "Select IN SERVICE CONFIRMED TENTATIVE CHECK IN MARK DONE DROPPED UPCOMING" at bounding box center [290, 184] width 154 height 17
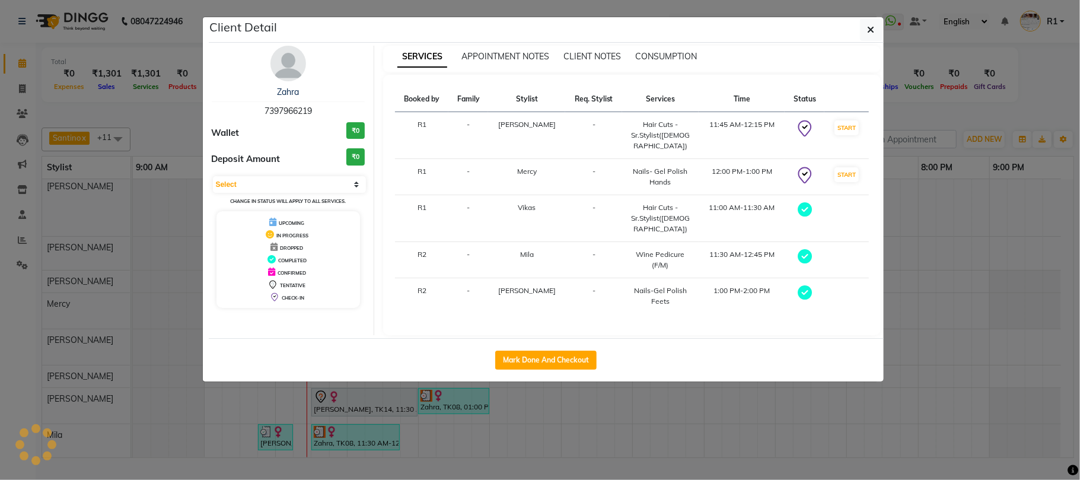
scroll to position [126, 0]
click at [272, 193] on select "Select MARK DONE DROPPED UPCOMING" at bounding box center [290, 184] width 154 height 17
select select "5"
click at [213, 193] on select "Select MARK DONE DROPPED UPCOMING" at bounding box center [290, 184] width 154 height 17
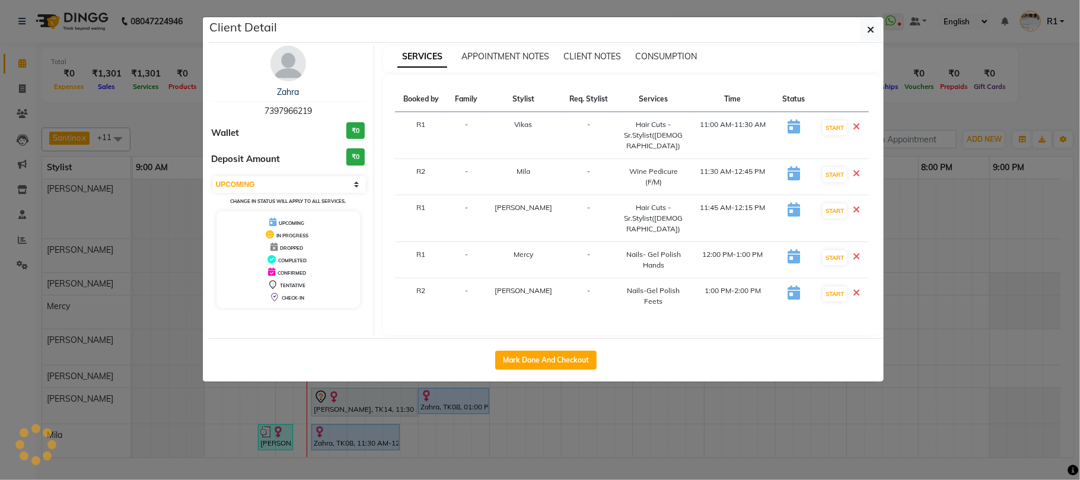
scroll to position [123, 0]
click at [853, 261] on icon at bounding box center [856, 255] width 7 height 9
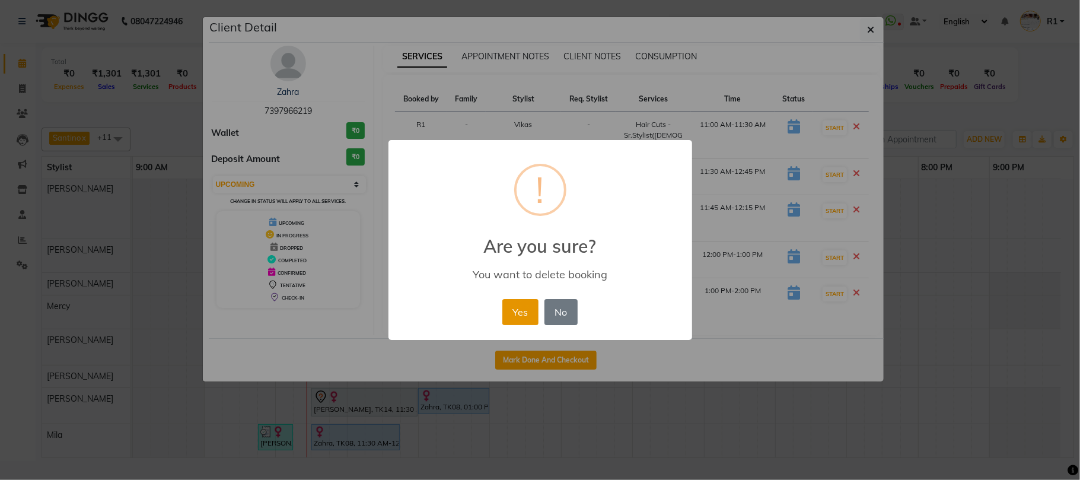
click at [522, 325] on button "Yes" at bounding box center [520, 312] width 36 height 26
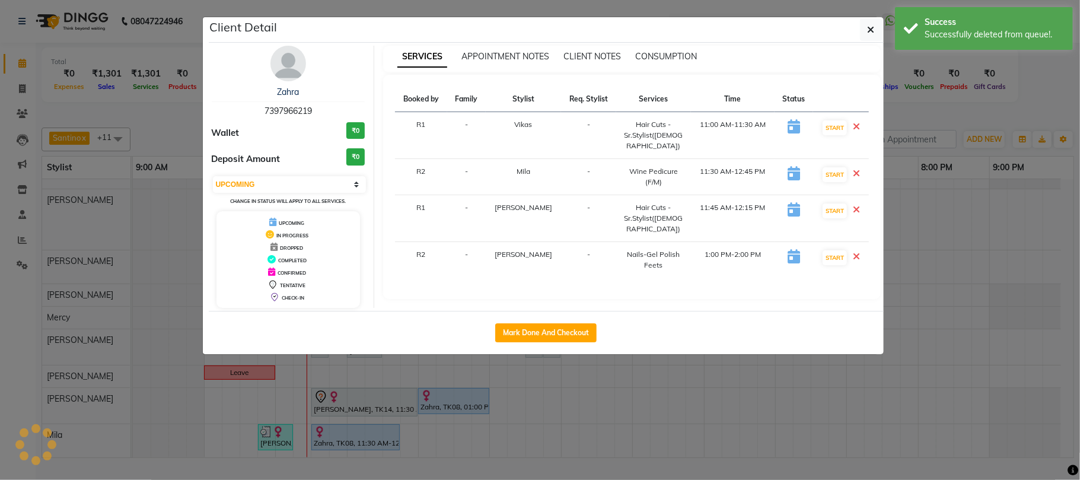
scroll to position [112, 0]
click at [936, 129] on ngb-modal-window "Client Detail Zahra 7397966219 Wallet ₹0 Deposit Amount ₹0 Select IN SERVICE CO…" at bounding box center [540, 240] width 1080 height 480
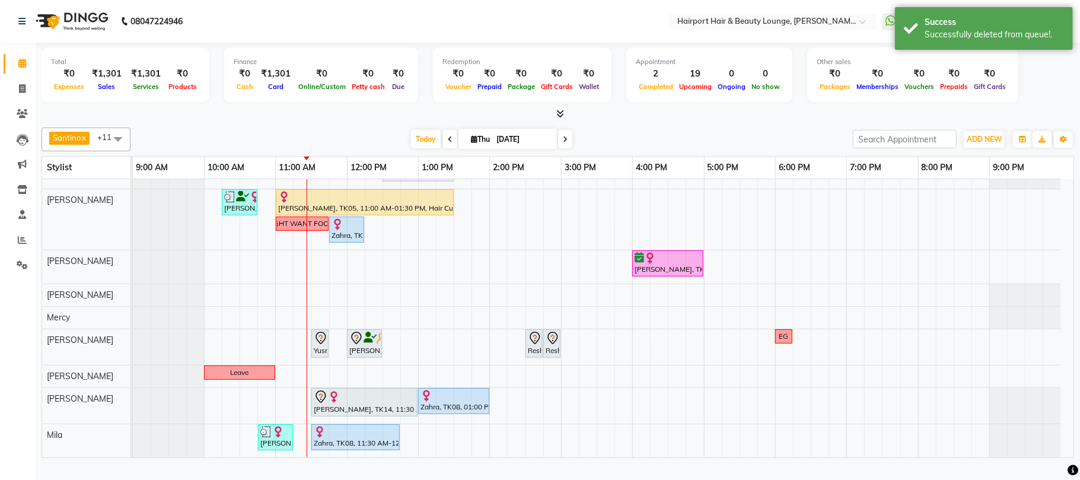
scroll to position [111, 0]
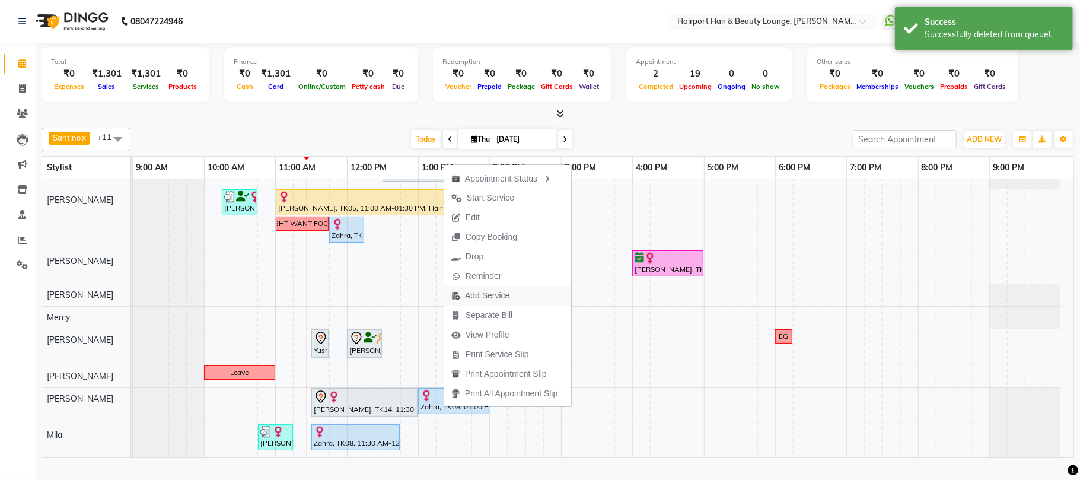
click at [489, 298] on span "Add Service" at bounding box center [487, 295] width 44 height 12
select select "43432"
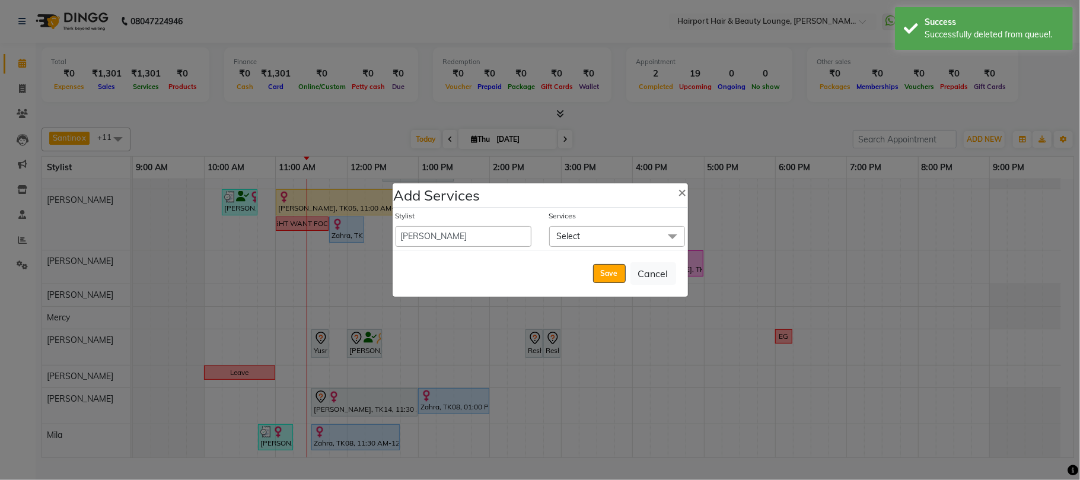
click at [575, 235] on span "Select" at bounding box center [569, 236] width 24 height 11
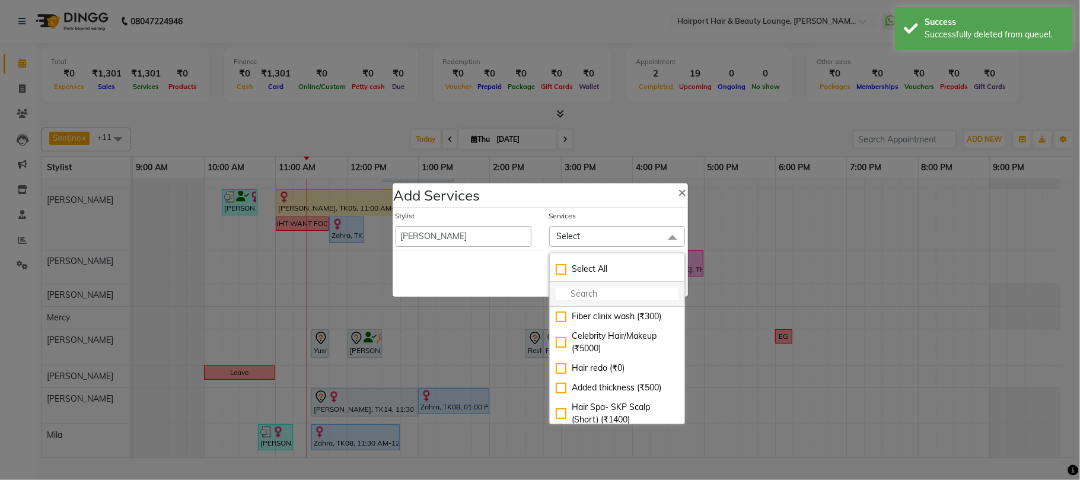
click at [578, 288] on input "multiselect-search" at bounding box center [617, 294] width 123 height 12
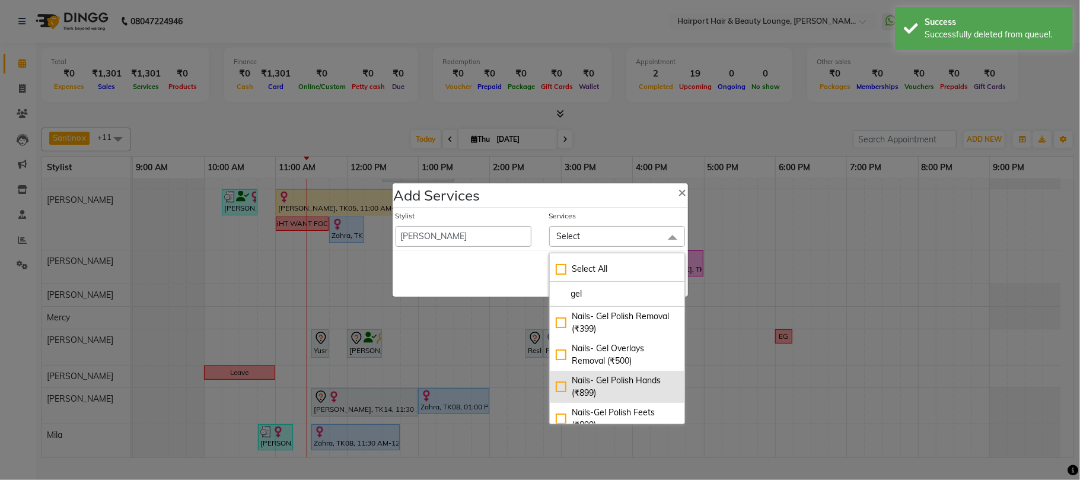
type input "gel"
click at [610, 382] on div "Nails- Gel Polish Hands (₹899)" at bounding box center [617, 386] width 123 height 25
checkbox input "true"
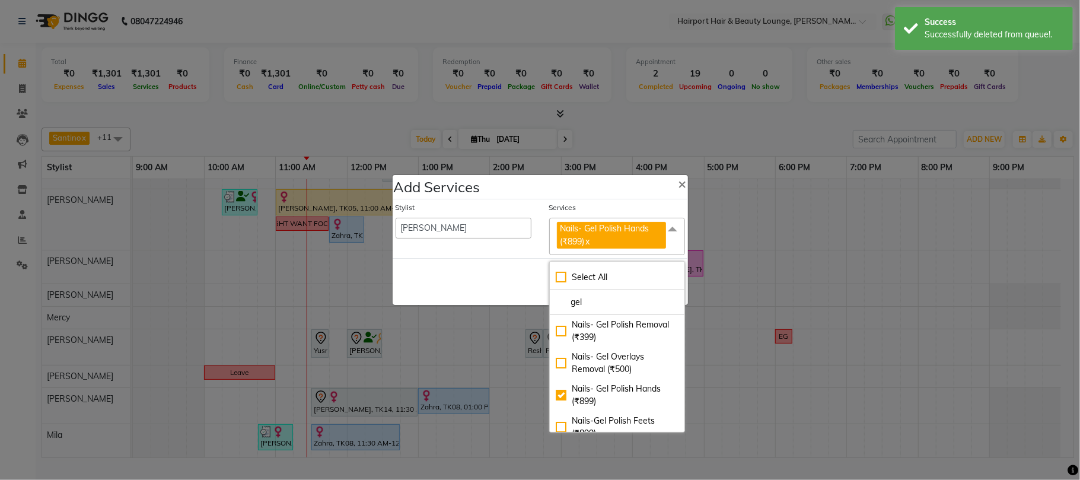
click at [515, 285] on div "Save Cancel" at bounding box center [540, 281] width 295 height 47
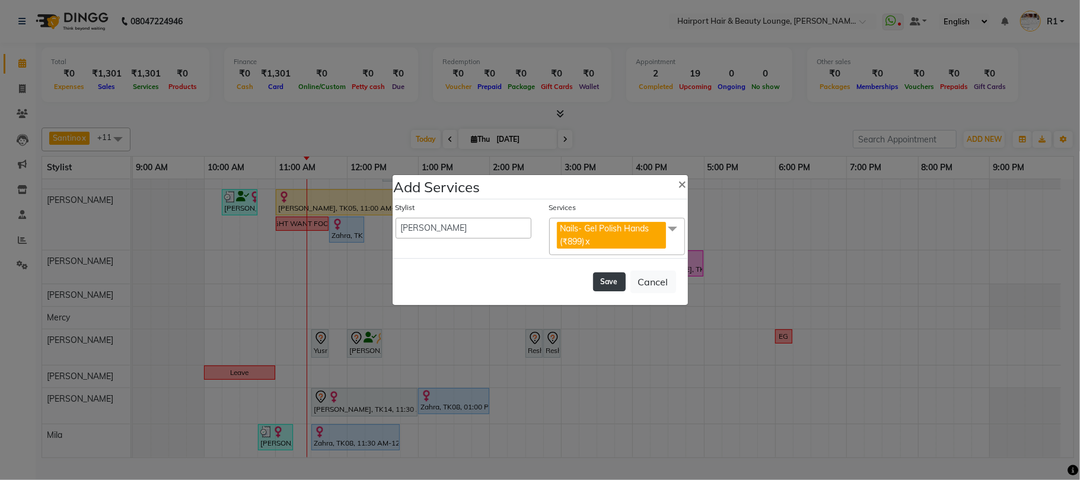
click at [593, 283] on button "Save" at bounding box center [609, 281] width 33 height 19
select select "7127"
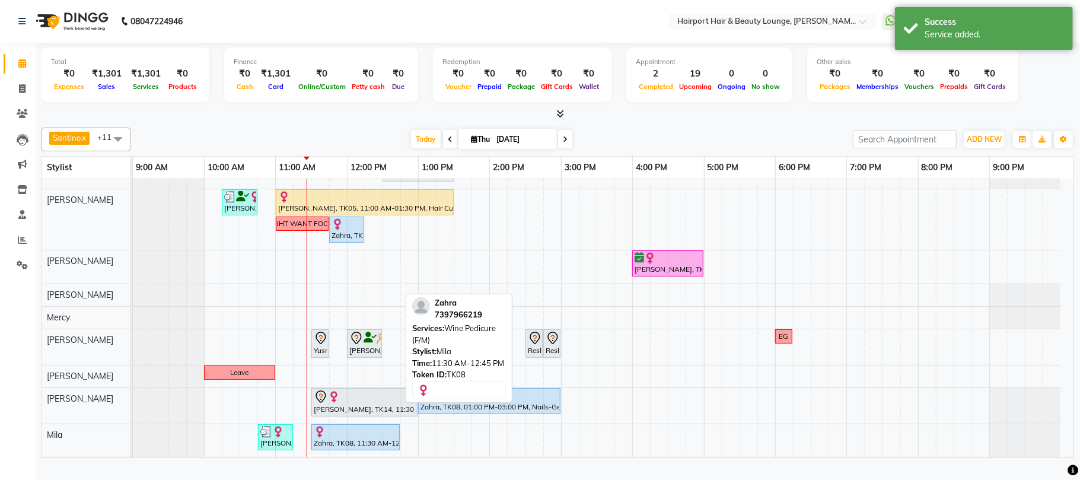
click at [340, 448] on div "Zahra, TK08, 11:30 AM-12:45 PM, Wine Pedicure (F/M)" at bounding box center [356, 437] width 86 height 23
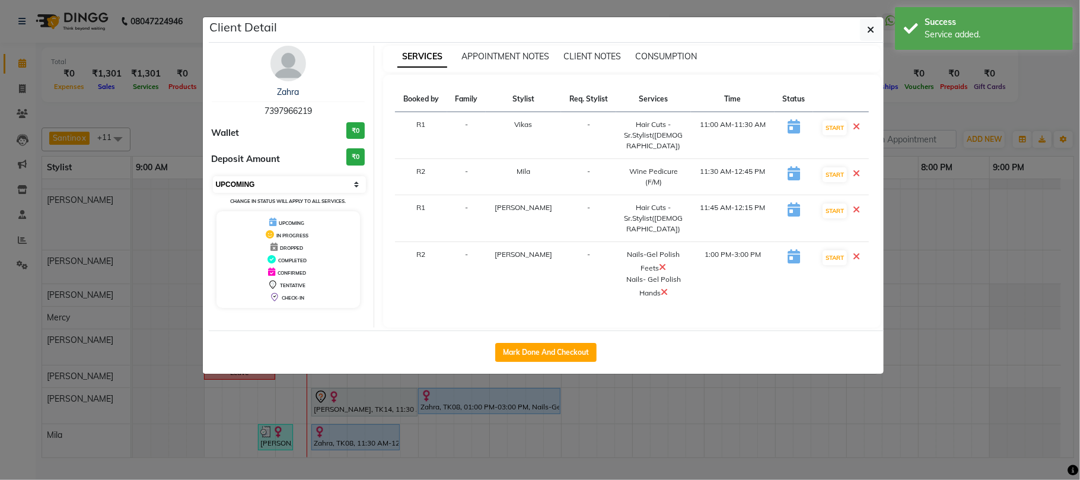
click at [276, 193] on select "Select IN SERVICE CONFIRMED TENTATIVE CHECK IN MARK DONE DROPPED UPCOMING" at bounding box center [290, 184] width 154 height 17
click at [213, 193] on select "Select IN SERVICE CONFIRMED TENTATIVE CHECK IN MARK DONE DROPPED UPCOMING" at bounding box center [290, 184] width 154 height 17
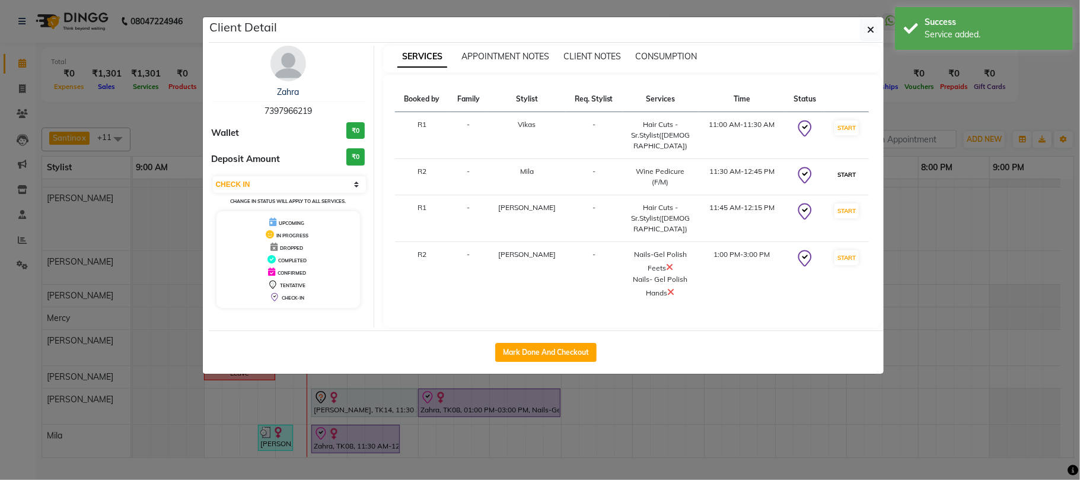
click at [844, 182] on button "START" at bounding box center [846, 174] width 24 height 15
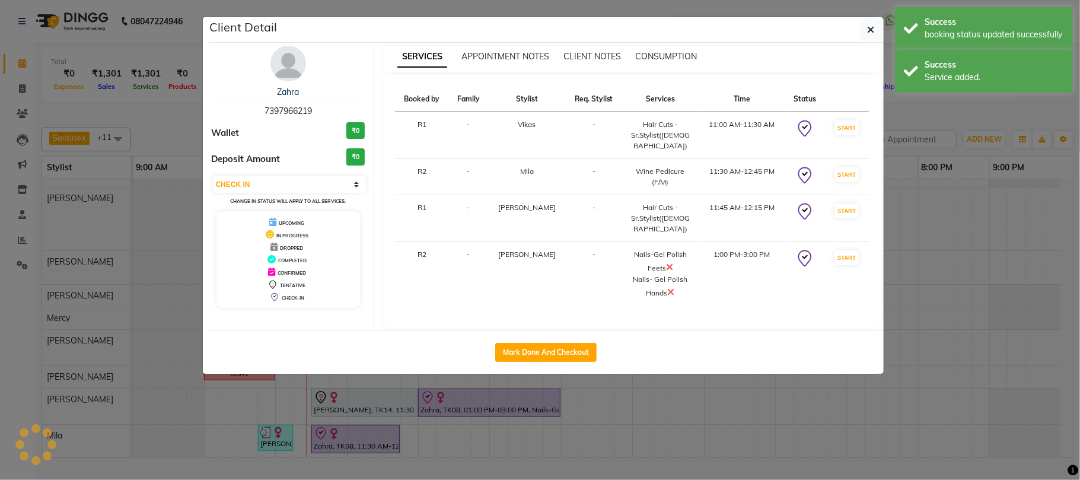
select select "select"
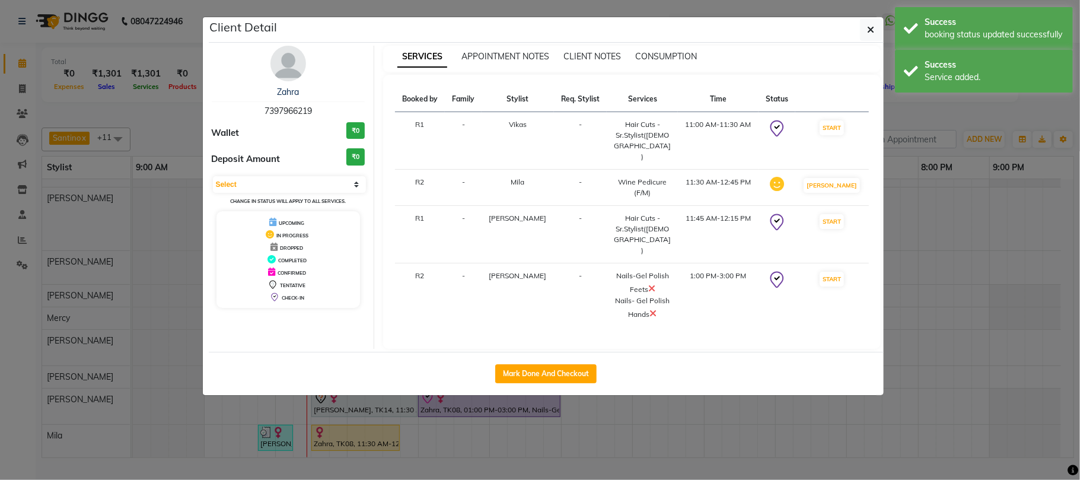
click at [950, 114] on ngb-modal-window "Client Detail Zahra 7397966219 Wallet ₹0 Deposit Amount ₹0 Select IN SERVICE CO…" at bounding box center [540, 240] width 1080 height 480
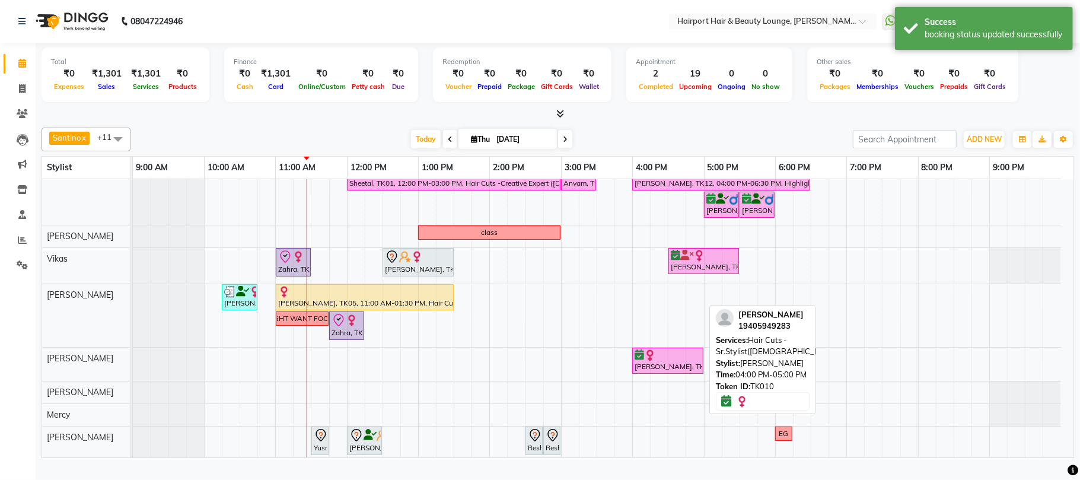
scroll to position [0, 0]
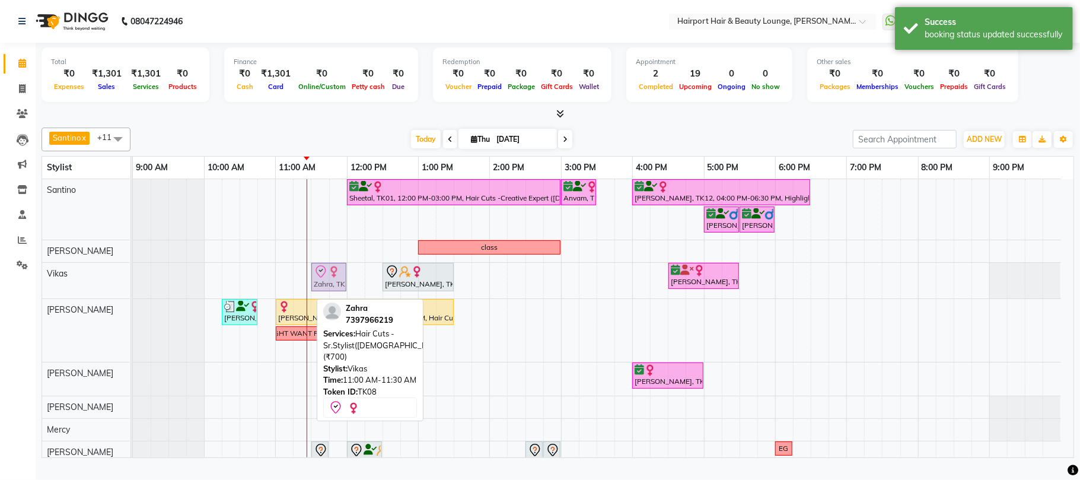
drag, startPoint x: 288, startPoint y: 291, endPoint x: 332, endPoint y: 298, distance: 44.5
click at [133, 298] on div "Zahra, TK08, 11:00 AM-11:30 AM, Hair Cuts -Sr.Stylist(Male) (₹700) Pushpa PAREK…" at bounding box center [133, 281] width 0 height 36
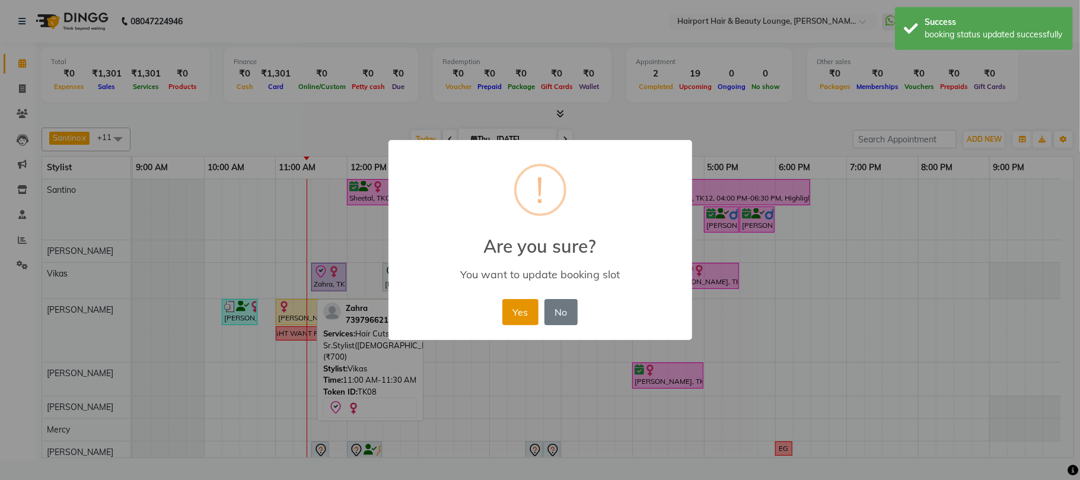
click at [517, 325] on button "Yes" at bounding box center [520, 312] width 36 height 26
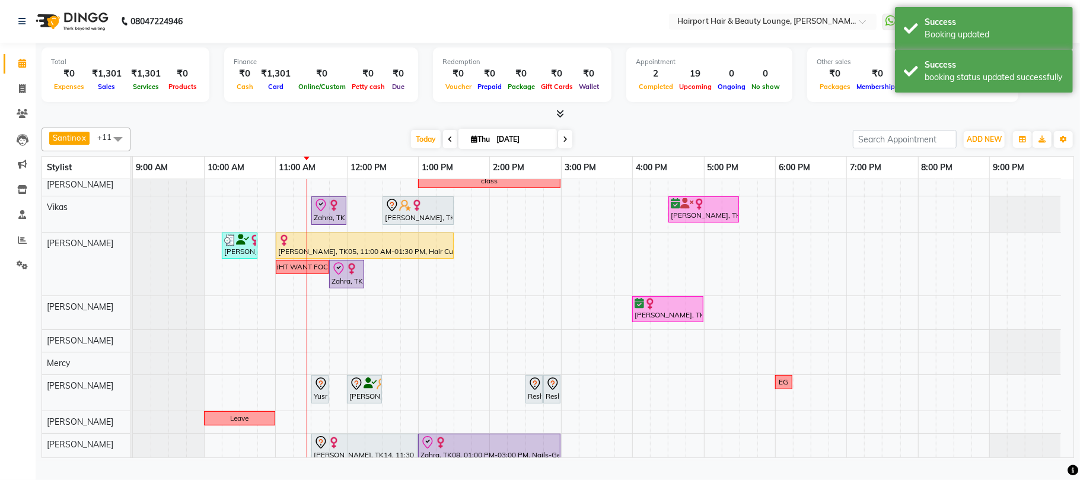
scroll to position [114, 0]
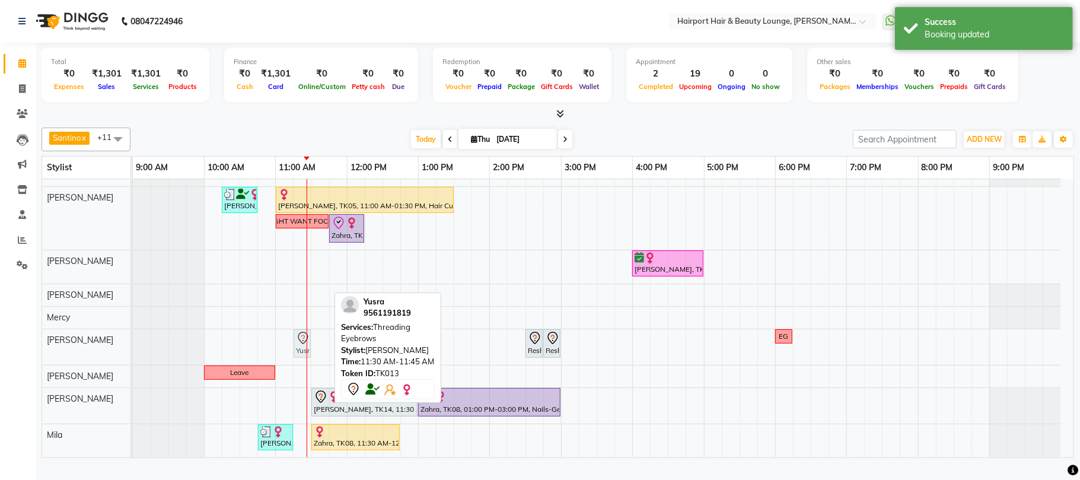
drag, startPoint x: 316, startPoint y: 350, endPoint x: 306, endPoint y: 348, distance: 10.4
click at [306, 348] on div "Sheetal, TK01, 12:00 PM-03:00 PM, Hair Cuts -Creative Expert (Female),Highlight…" at bounding box center [603, 262] width 941 height 390
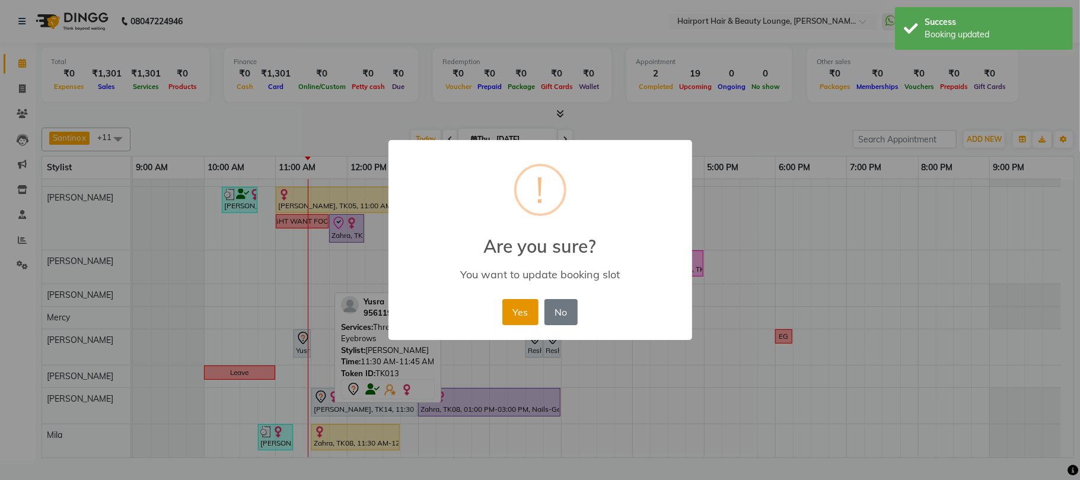
click at [515, 325] on button "Yes" at bounding box center [520, 312] width 36 height 26
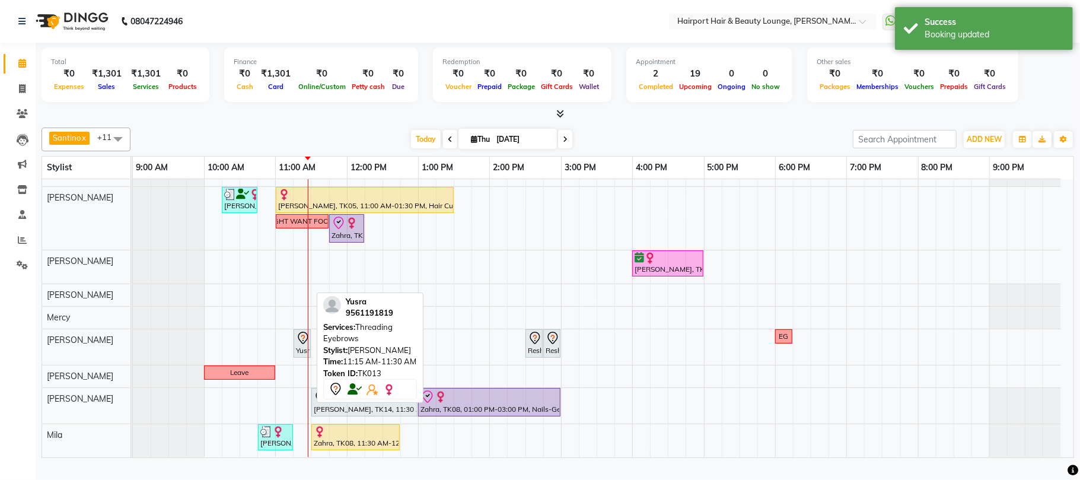
click at [302, 345] on icon at bounding box center [303, 338] width 14 height 14
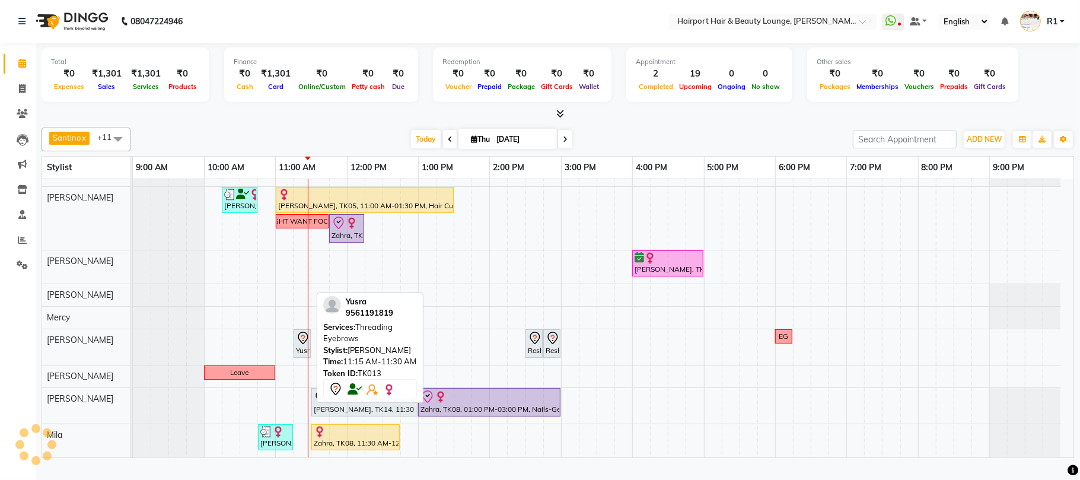
click at [302, 345] on icon at bounding box center [303, 338] width 14 height 14
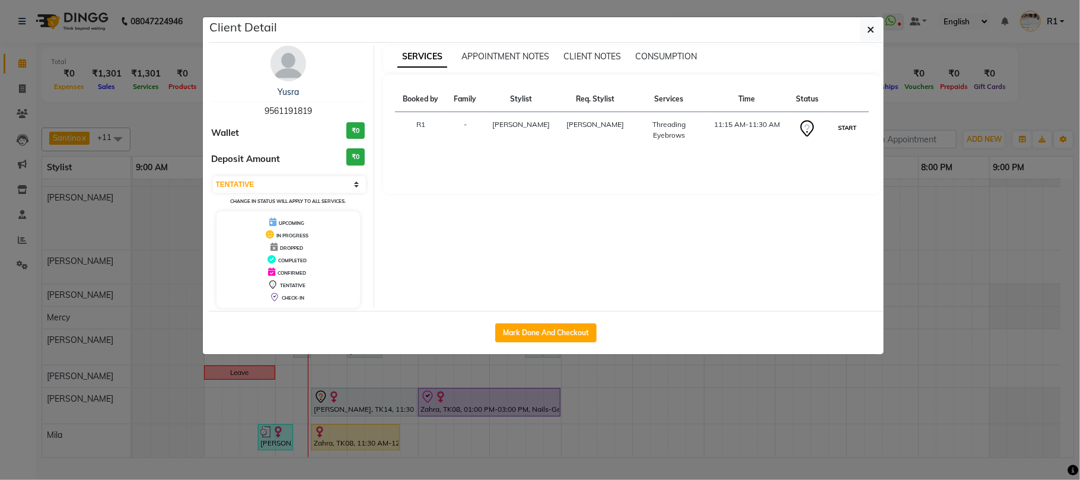
click at [839, 135] on button "START" at bounding box center [847, 127] width 24 height 15
select select "1"
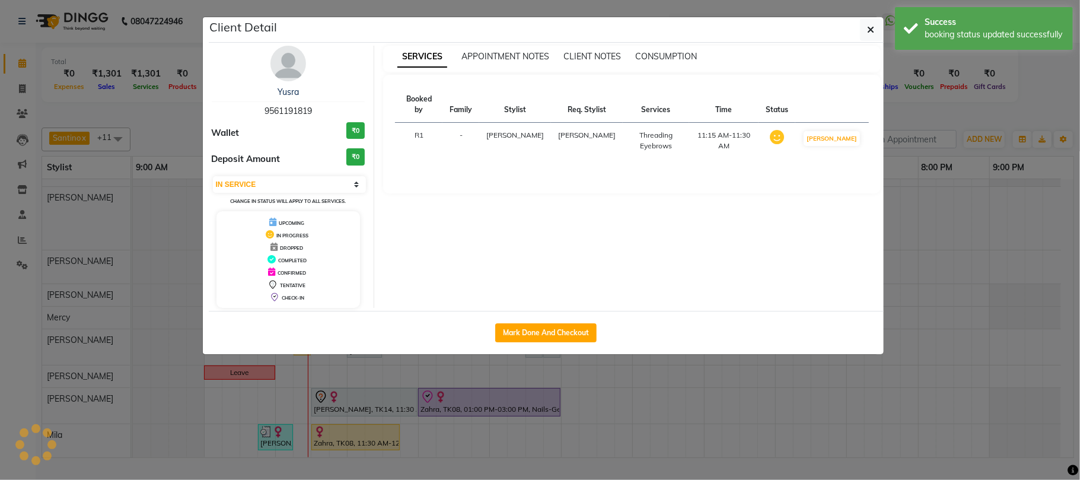
click at [974, 125] on ngb-modal-window "Client Detail Yusra 9561191819 Wallet ₹0 Deposit Amount ₹0 Select IN SERVICE CO…" at bounding box center [540, 240] width 1080 height 480
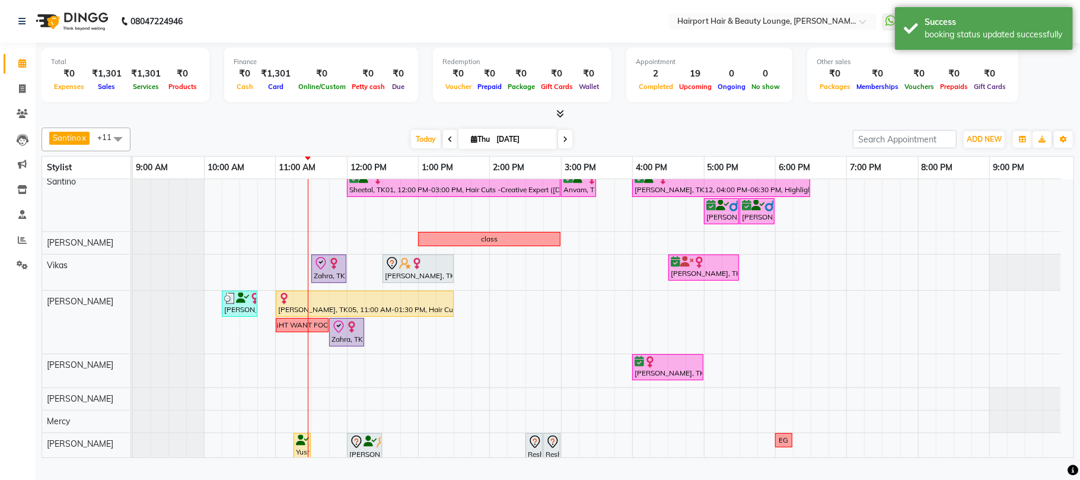
scroll to position [0, 0]
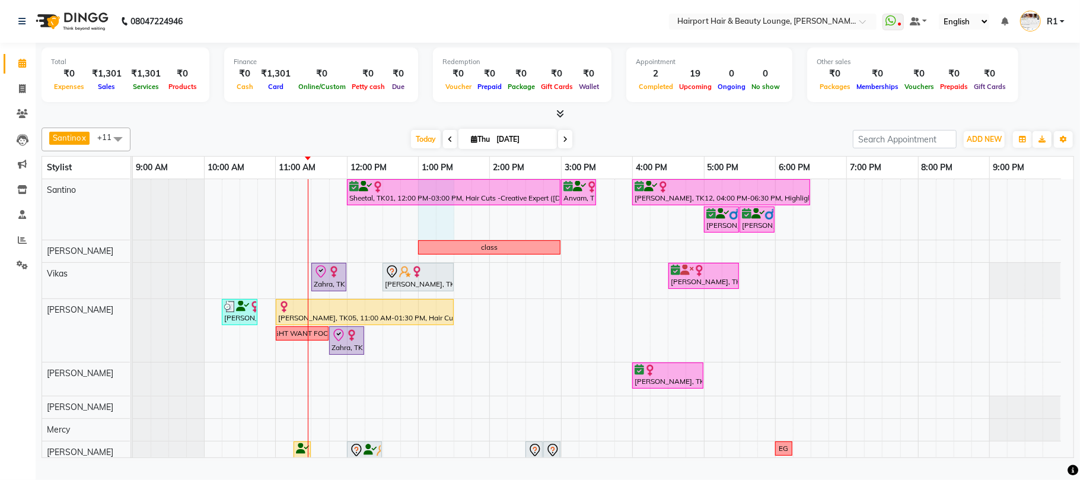
drag, startPoint x: 428, startPoint y: 227, endPoint x: 442, endPoint y: 230, distance: 15.2
click at [442, 230] on div "Sheetal, TK01, 12:00 PM-03:00 PM, Hair Cuts -Creative Expert (Female),Highlight…" at bounding box center [603, 374] width 941 height 390
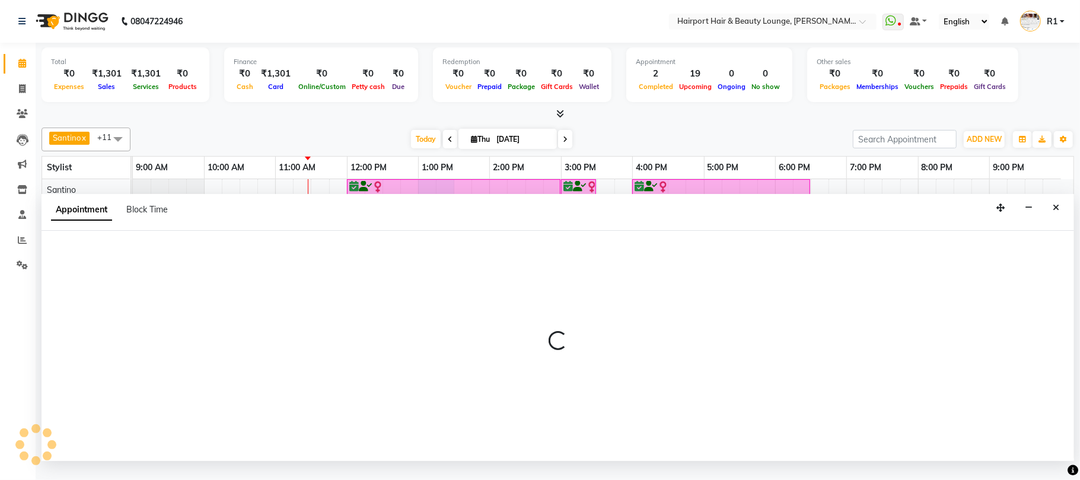
select select "9137"
select select "780"
select select "tentative"
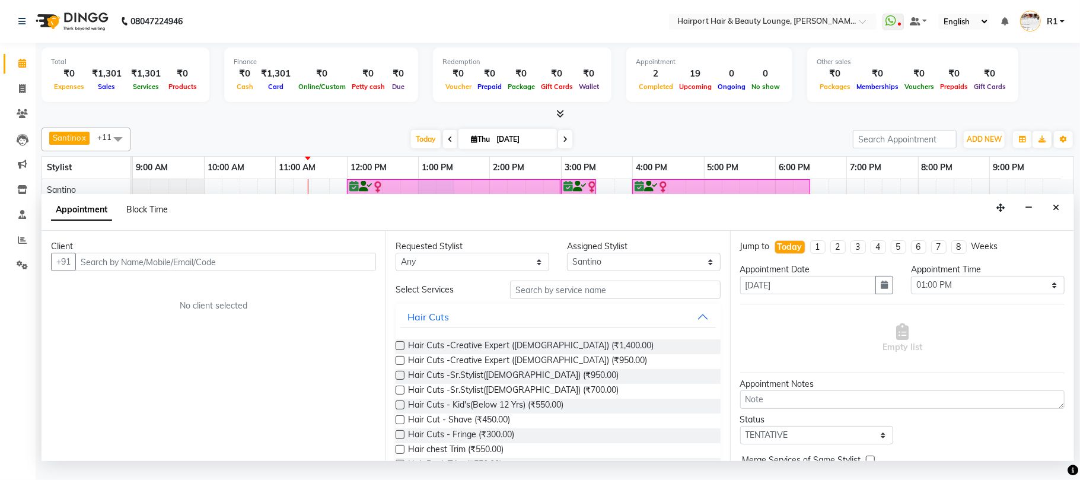
click at [151, 215] on span "Block Time" at bounding box center [147, 209] width 42 height 11
select select "9137"
select select "780"
select select "810"
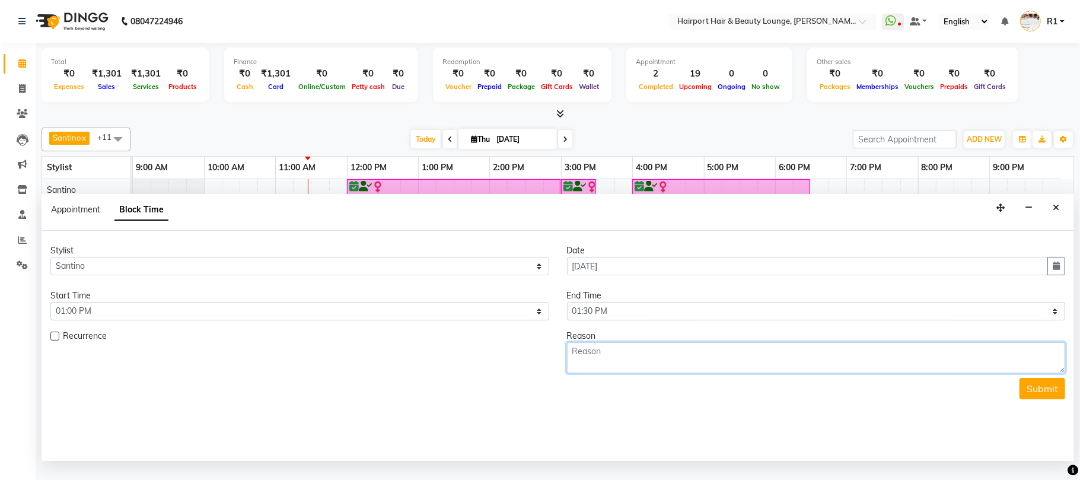
click at [594, 373] on textarea at bounding box center [816, 357] width 499 height 31
type textarea "Hc"
click at [1046, 399] on button "Submit" at bounding box center [1042, 388] width 46 height 21
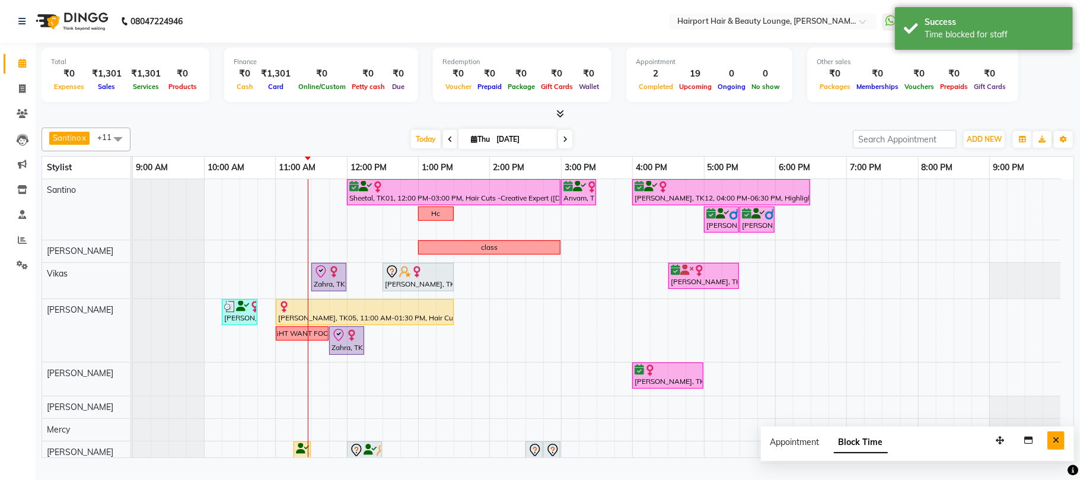
click at [1054, 444] on icon "Close" at bounding box center [1056, 440] width 7 height 8
click at [468, 144] on span "Thu" at bounding box center [480, 139] width 25 height 9
select select "9"
select select "2025"
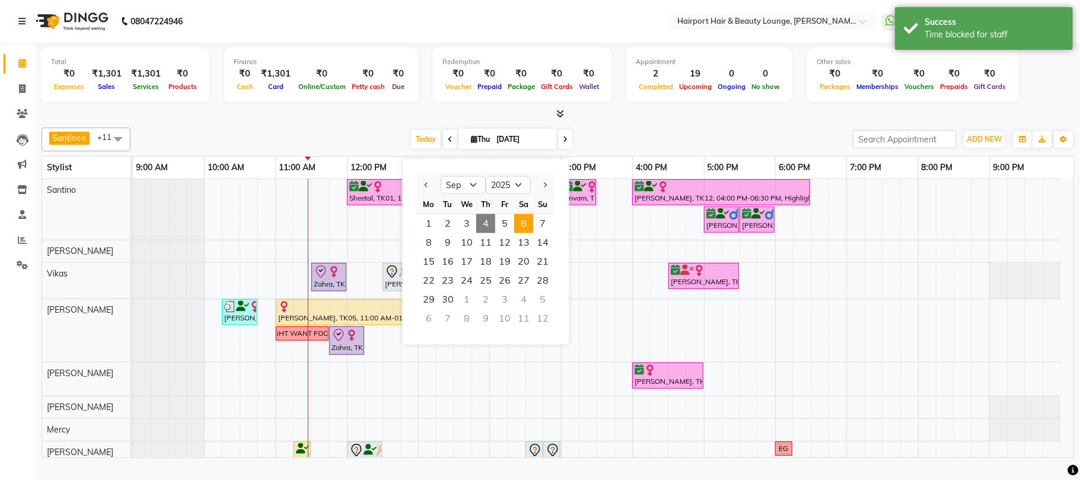
click at [533, 232] on span "6" at bounding box center [523, 223] width 19 height 19
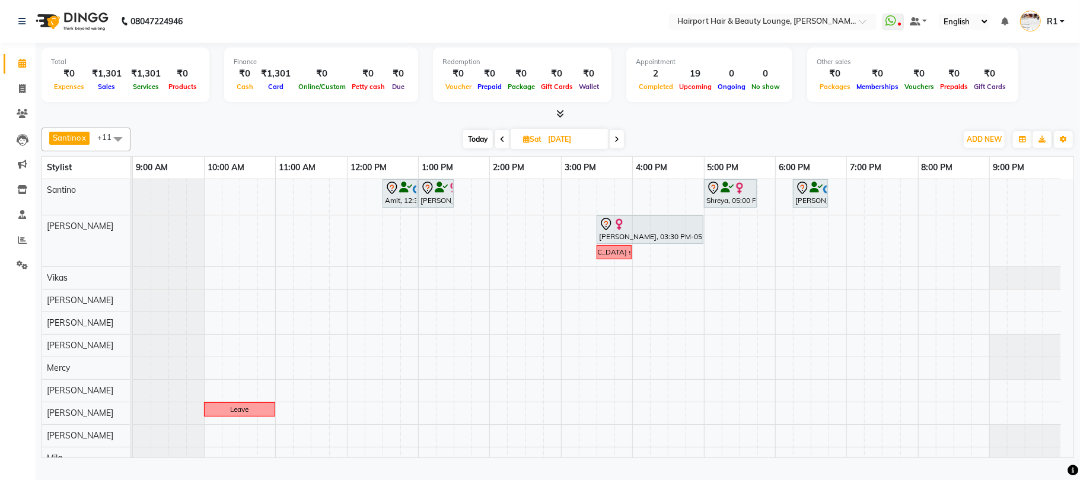
click at [468, 148] on span "Today" at bounding box center [478, 139] width 30 height 18
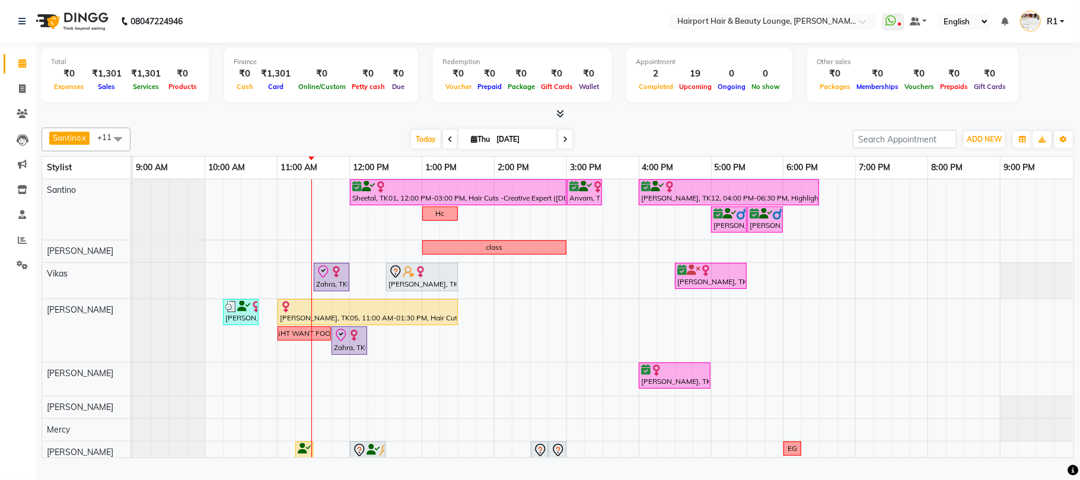
click at [448, 143] on icon at bounding box center [450, 139] width 5 height 7
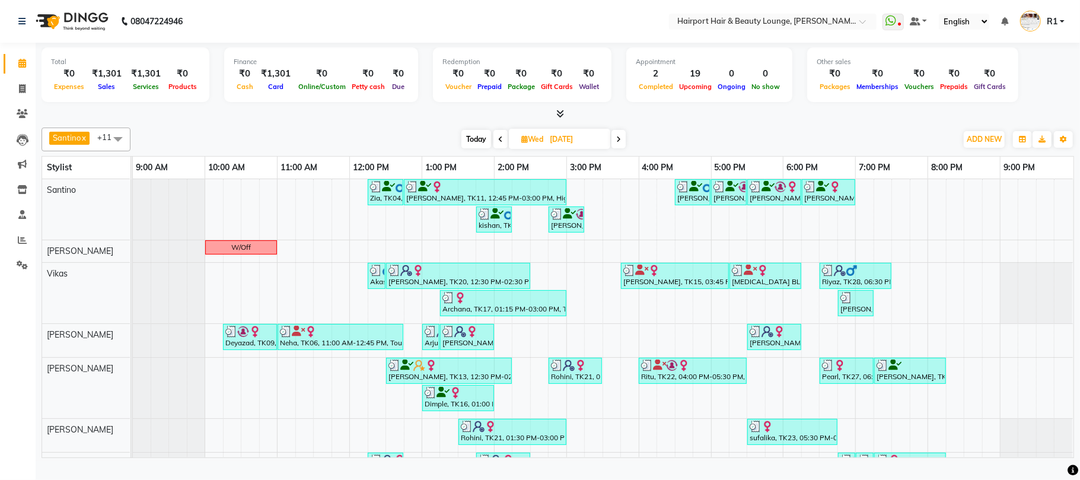
click at [478, 146] on span "Today" at bounding box center [476, 139] width 30 height 18
type input "[DATE]"
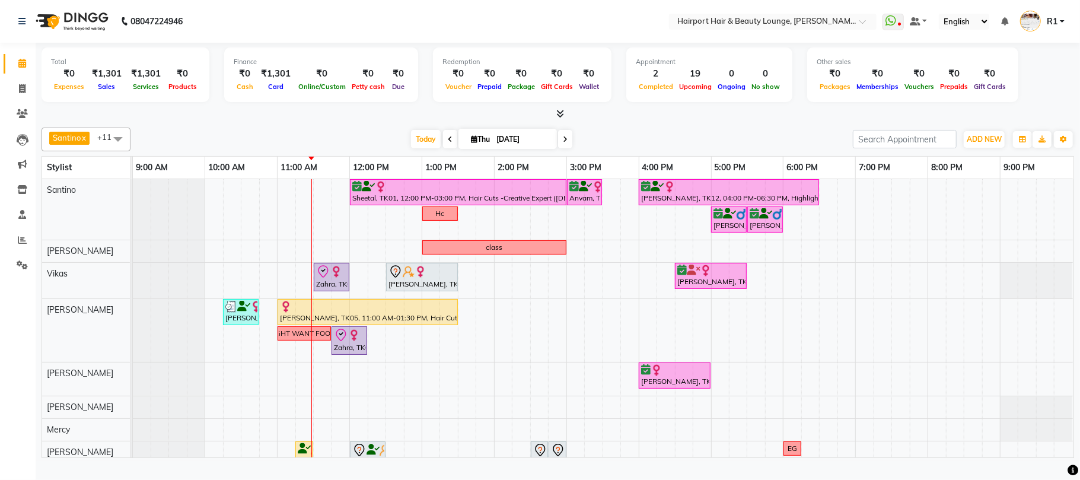
click at [471, 143] on icon at bounding box center [474, 139] width 7 height 8
select select "9"
select select "2025"
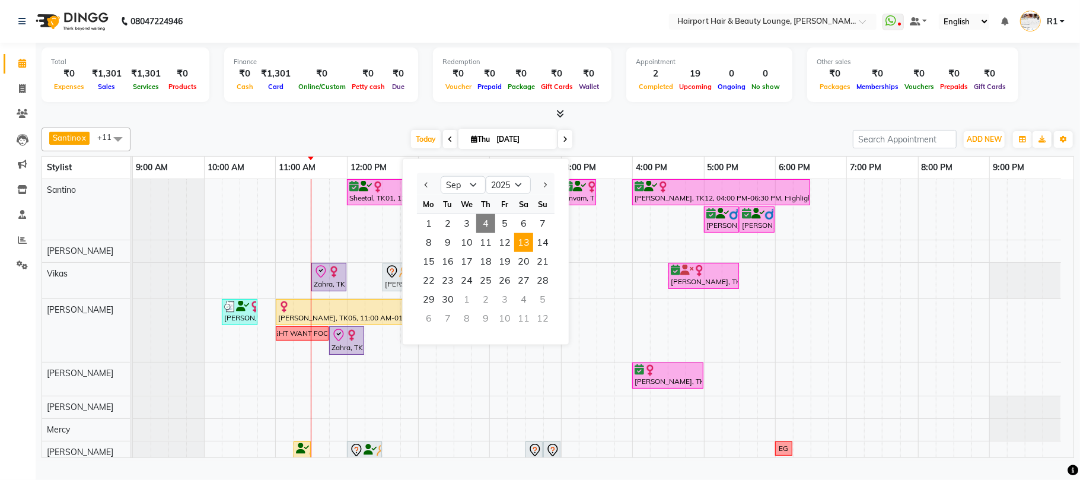
click at [533, 252] on span "13" at bounding box center [523, 242] width 19 height 19
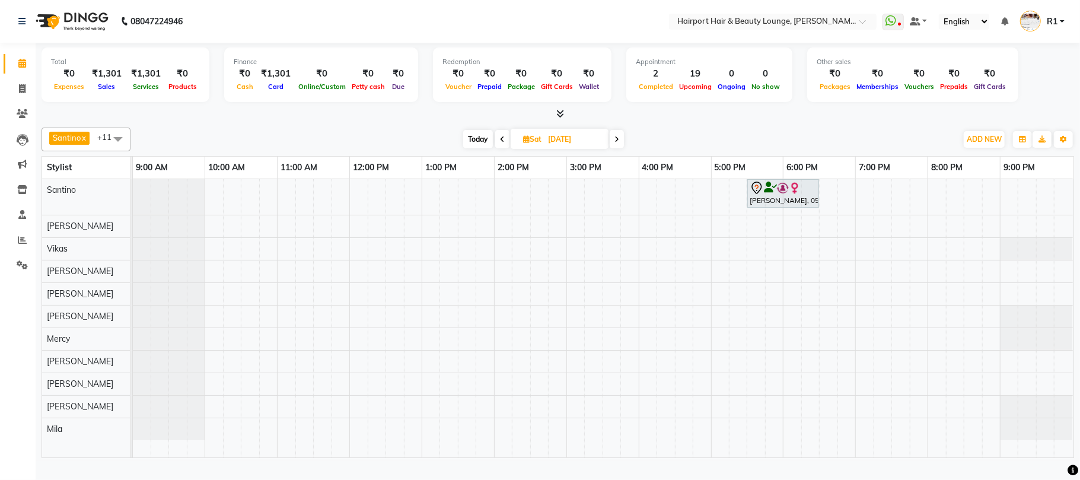
click at [471, 148] on span "Today" at bounding box center [478, 139] width 30 height 18
type input "[DATE]"
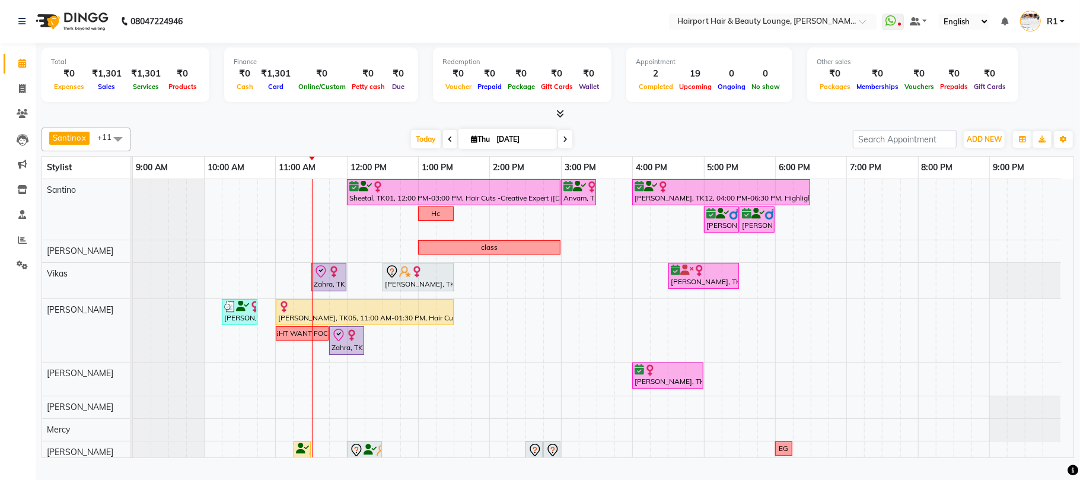
click at [471, 143] on icon at bounding box center [474, 139] width 7 height 8
select select "9"
select select "2025"
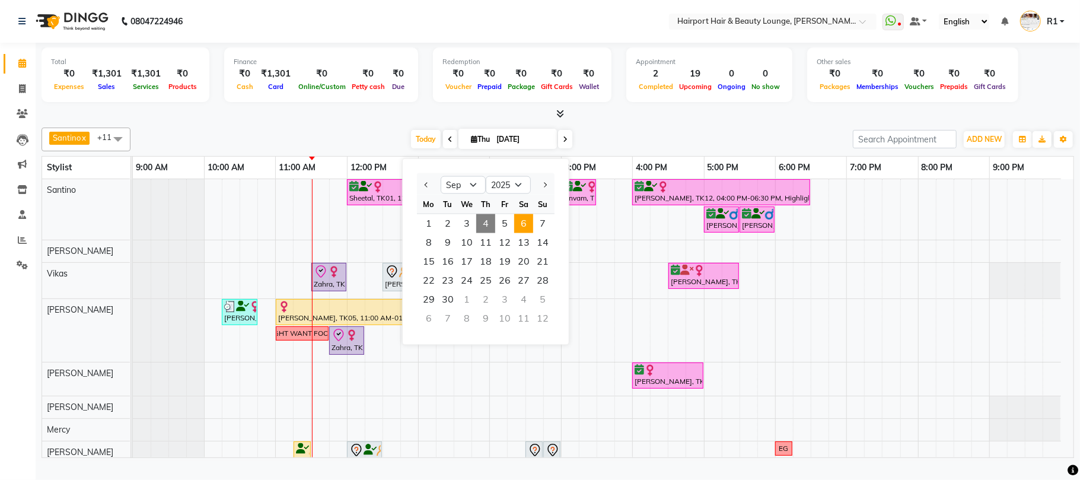
click at [533, 233] on span "6" at bounding box center [523, 223] width 19 height 19
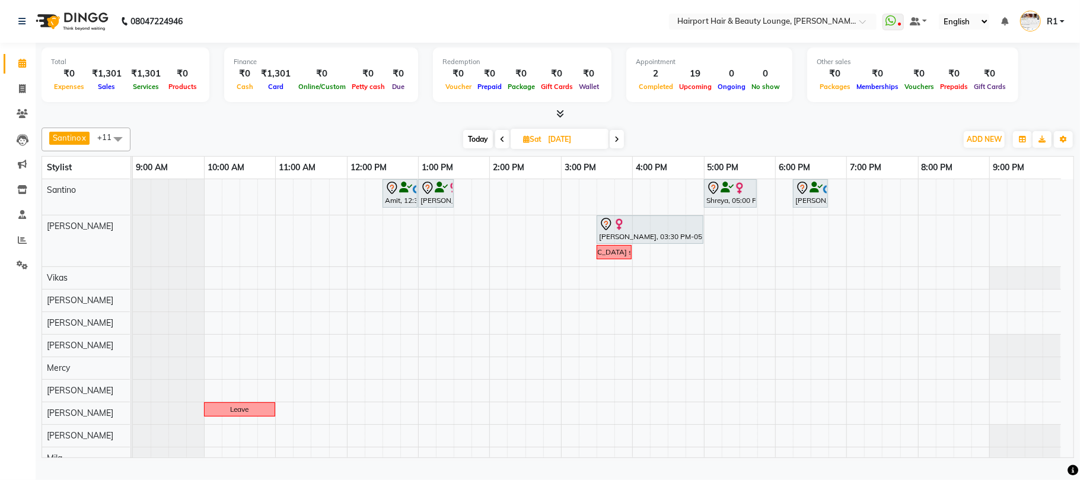
scroll to position [13, 0]
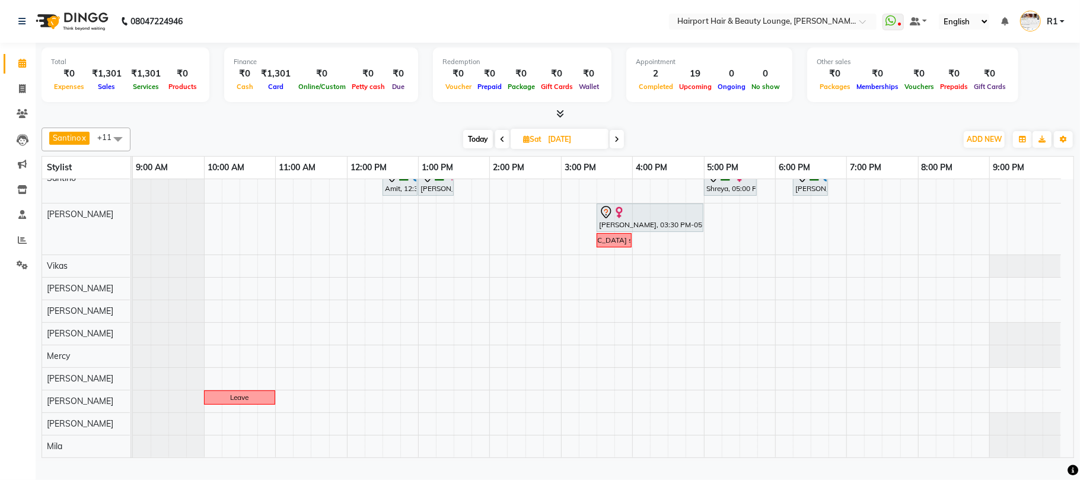
click at [477, 147] on span "Today" at bounding box center [478, 139] width 30 height 18
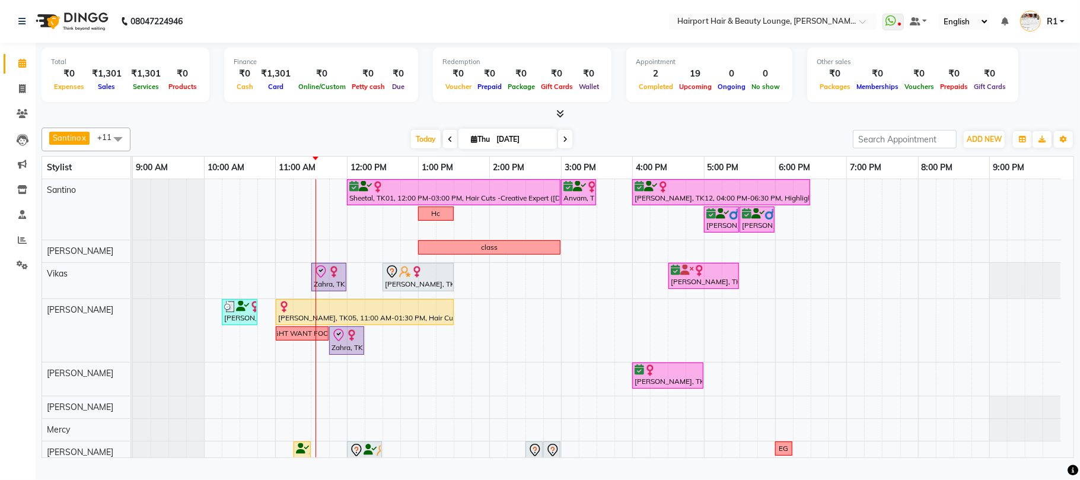
scroll to position [114, 0]
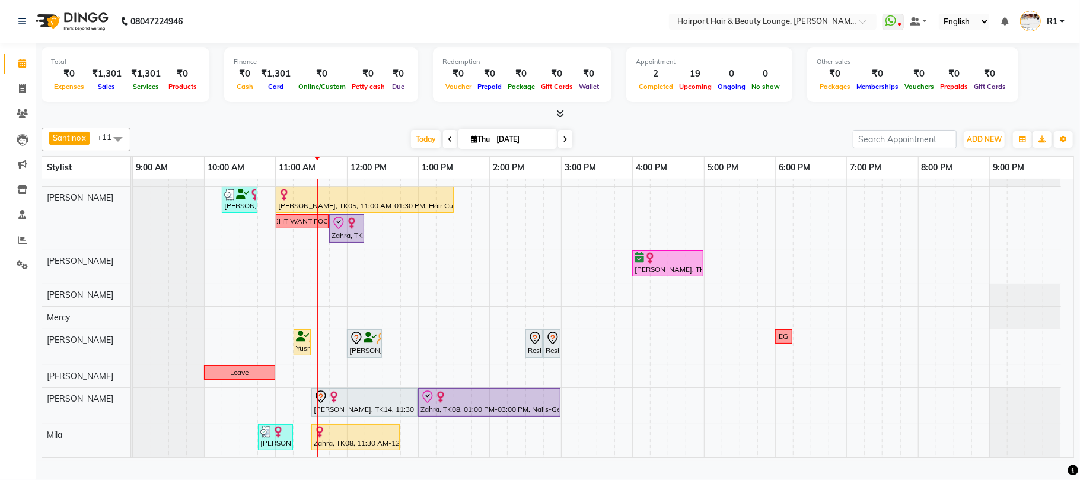
click at [558, 148] on span at bounding box center [565, 139] width 14 height 18
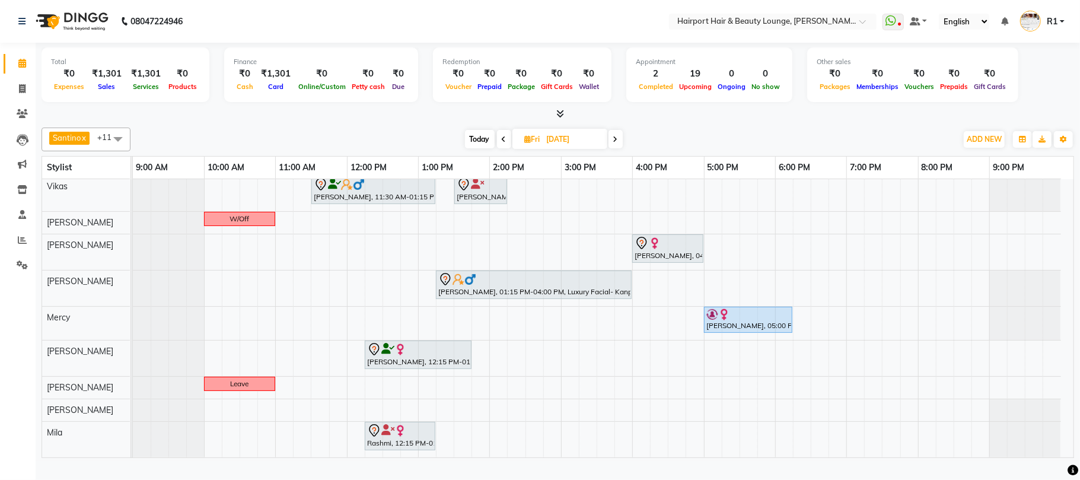
scroll to position [0, 0]
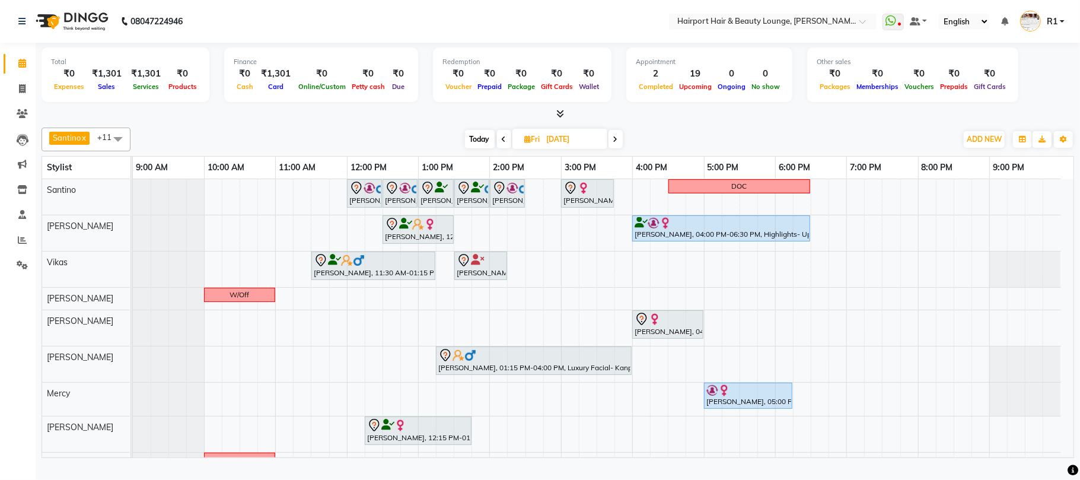
click at [479, 148] on span "Today" at bounding box center [480, 139] width 30 height 18
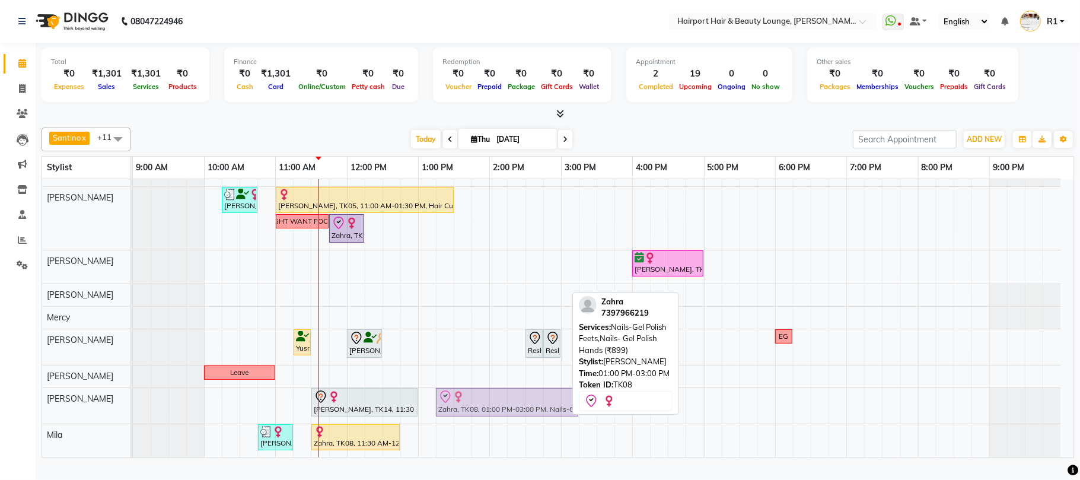
scroll to position [114, 0]
drag, startPoint x: 451, startPoint y: 403, endPoint x: 474, endPoint y: 401, distance: 23.2
click at [133, 401] on div "Saloni, TK14, 11:30 AM-01:00 PM, Nails- Gel Overlays Zahra, TK08, 01:00 PM-03:0…" at bounding box center [133, 406] width 0 height 36
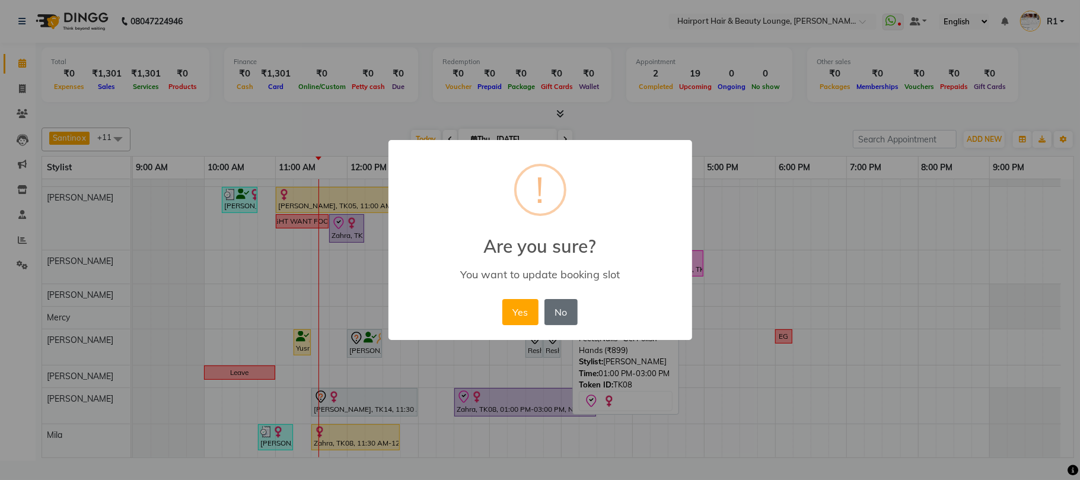
click at [568, 325] on button "No" at bounding box center [560, 312] width 33 height 26
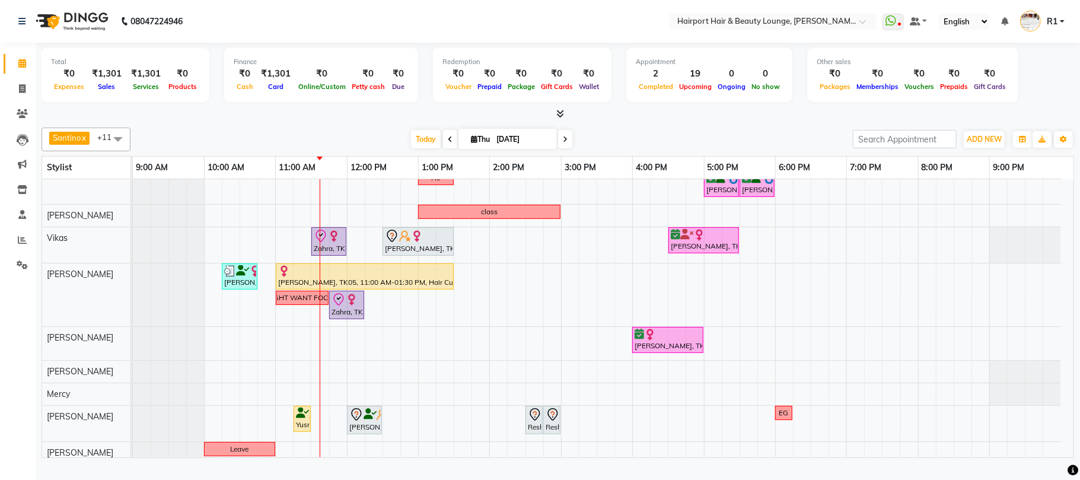
scroll to position [0, 0]
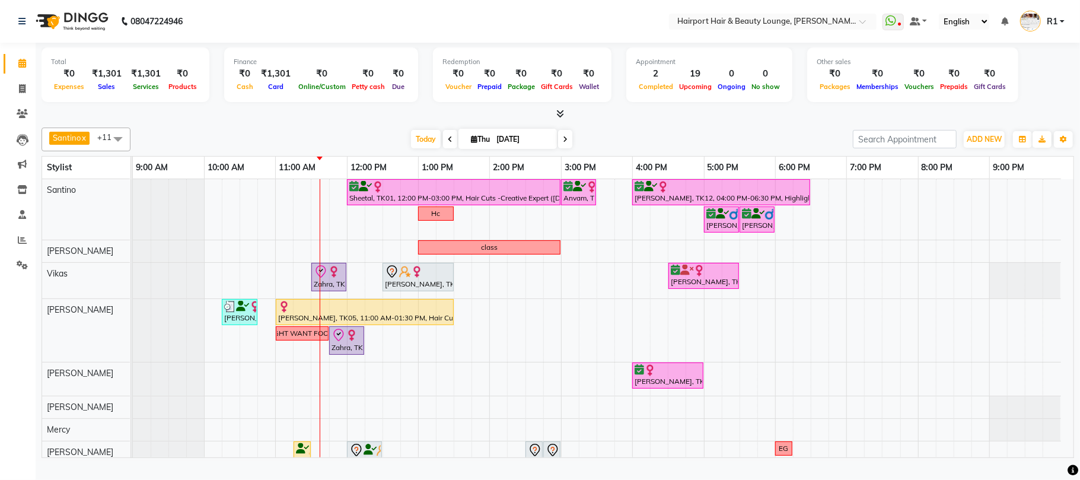
click at [448, 143] on icon at bounding box center [450, 139] width 5 height 7
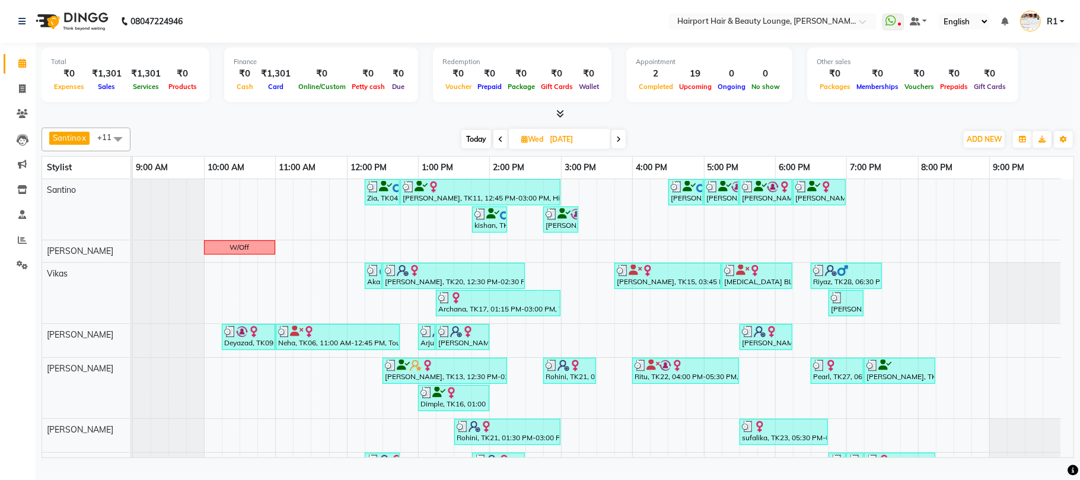
click at [501, 143] on icon at bounding box center [500, 139] width 5 height 7
type input "02-09-2025"
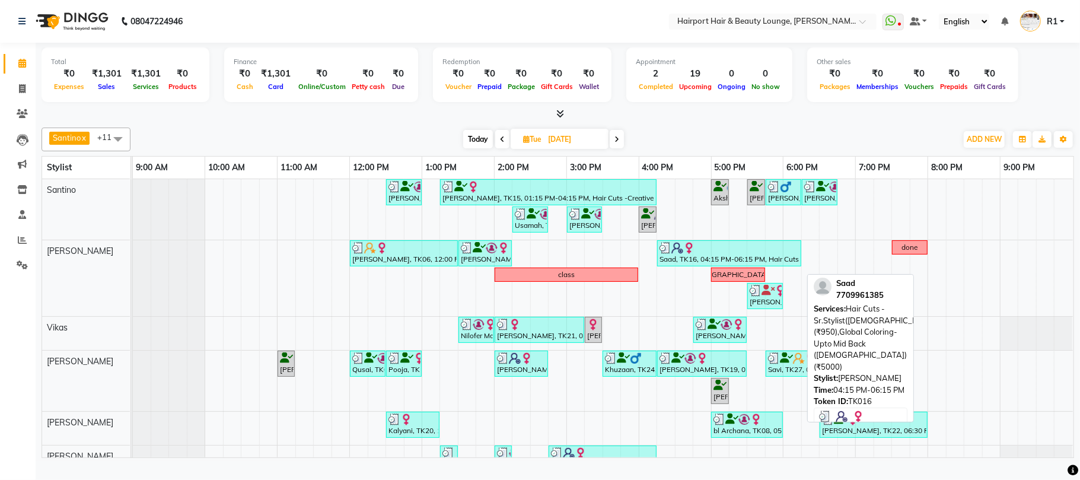
click at [731, 254] on div at bounding box center [728, 248] width 139 height 12
select select "3"
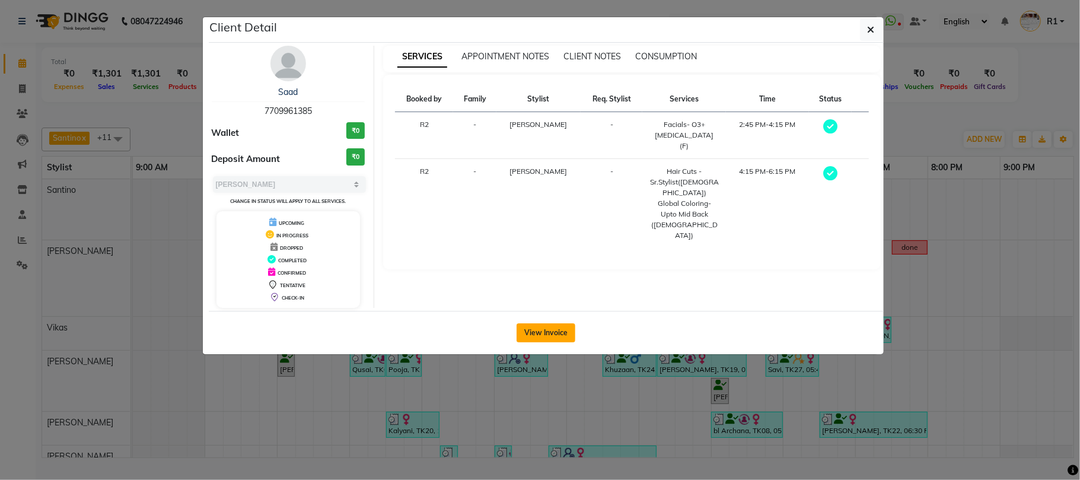
click at [565, 342] on button "View Invoice" at bounding box center [546, 332] width 59 height 19
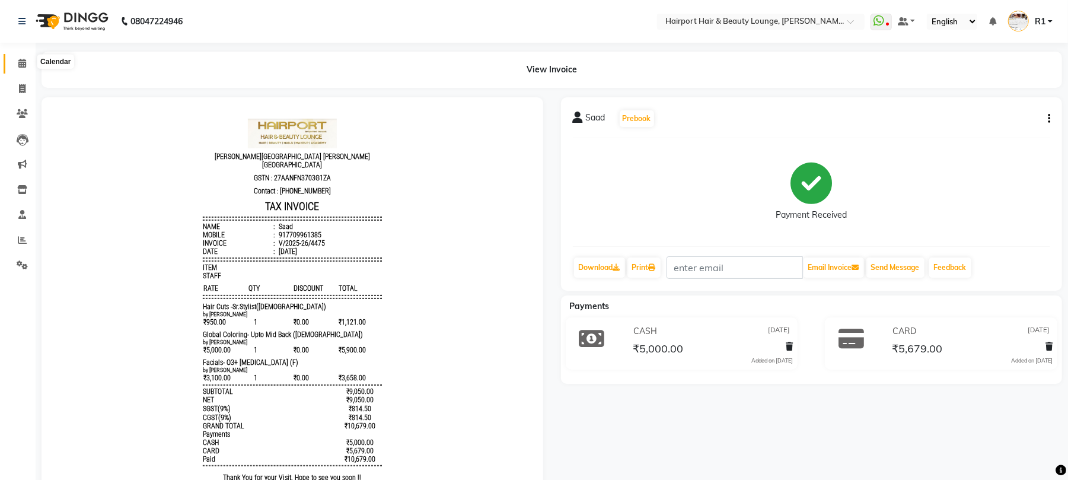
click at [20, 58] on span at bounding box center [22, 64] width 21 height 14
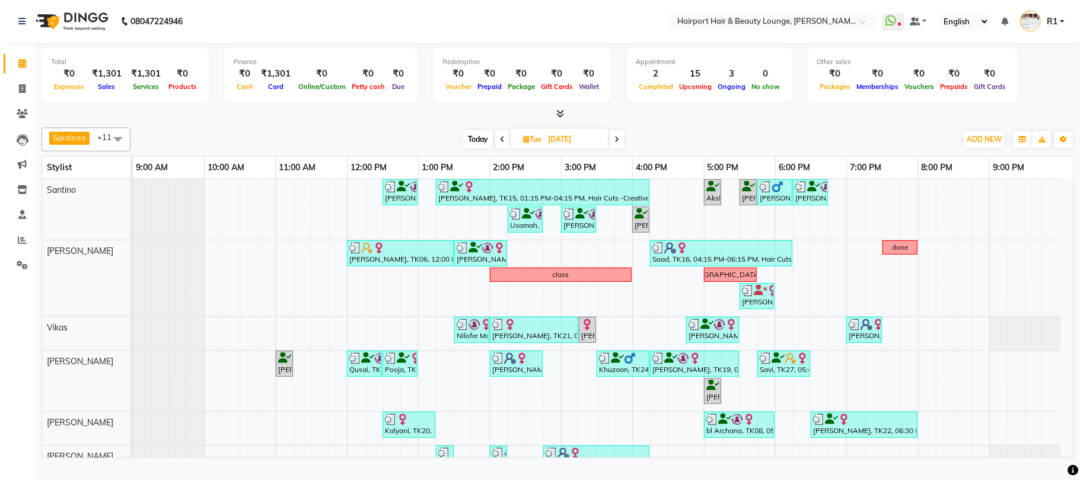
click at [477, 148] on span "Today" at bounding box center [478, 139] width 30 height 18
type input "[DATE]"
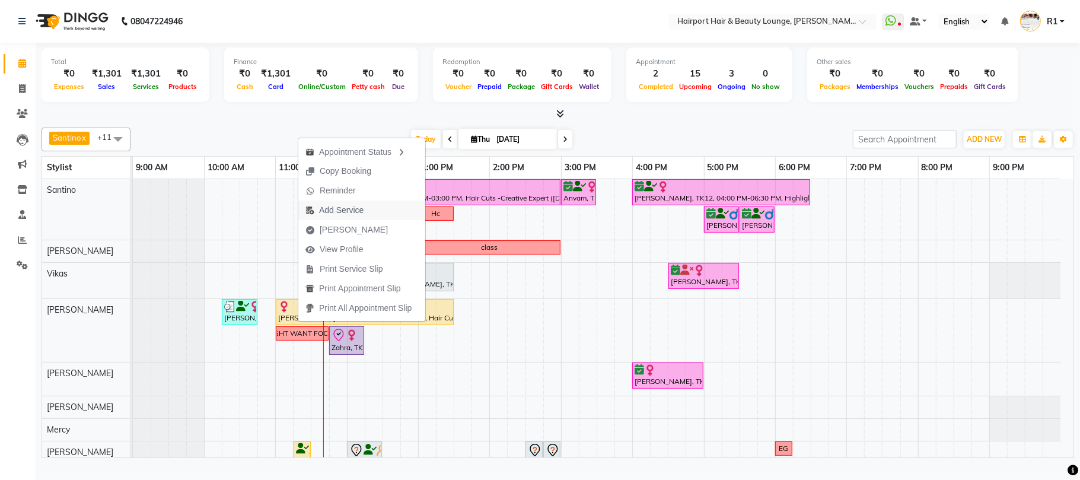
click at [347, 209] on span "Add Service" at bounding box center [341, 210] width 44 height 12
select select "13264"
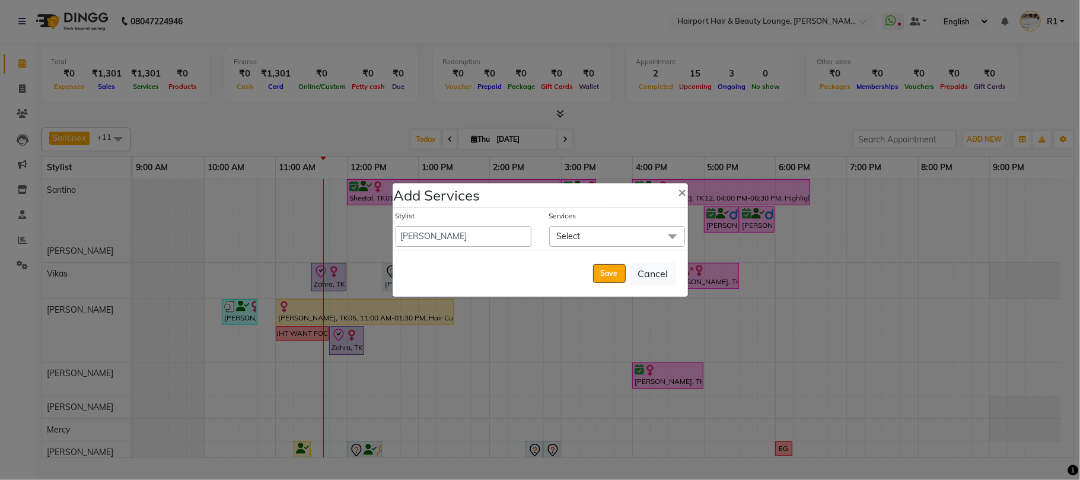
click at [573, 232] on span "Select" at bounding box center [569, 236] width 24 height 11
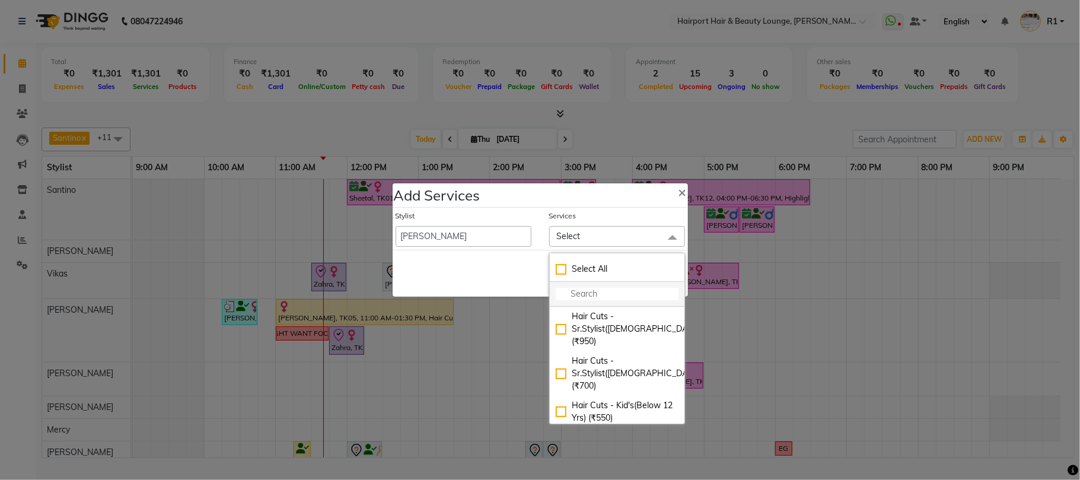
click at [580, 292] on input "multiselect-search" at bounding box center [617, 294] width 123 height 12
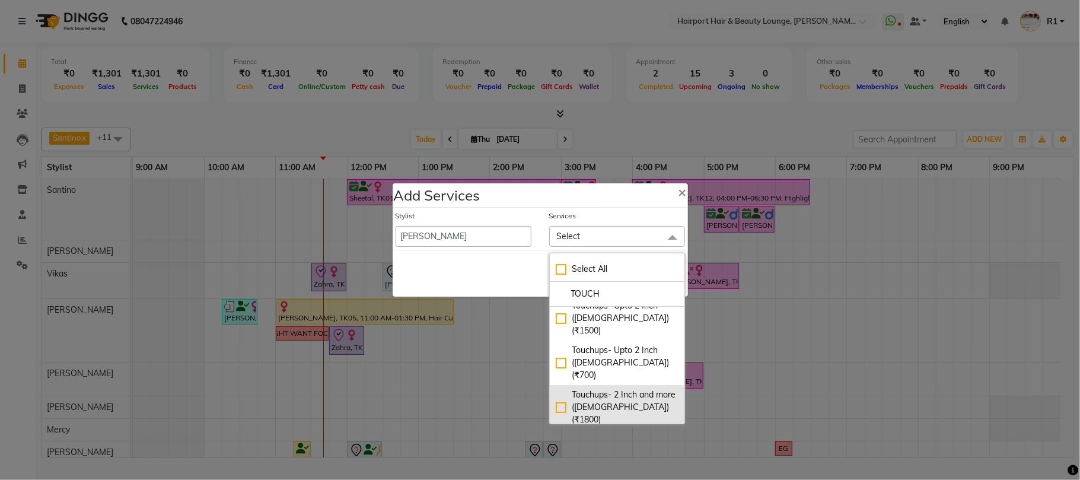
type input "TOUCH"
click at [619, 388] on div "Touchups- 2 Inch and more (Female) (₹1800)" at bounding box center [617, 406] width 123 height 37
checkbox input "true"
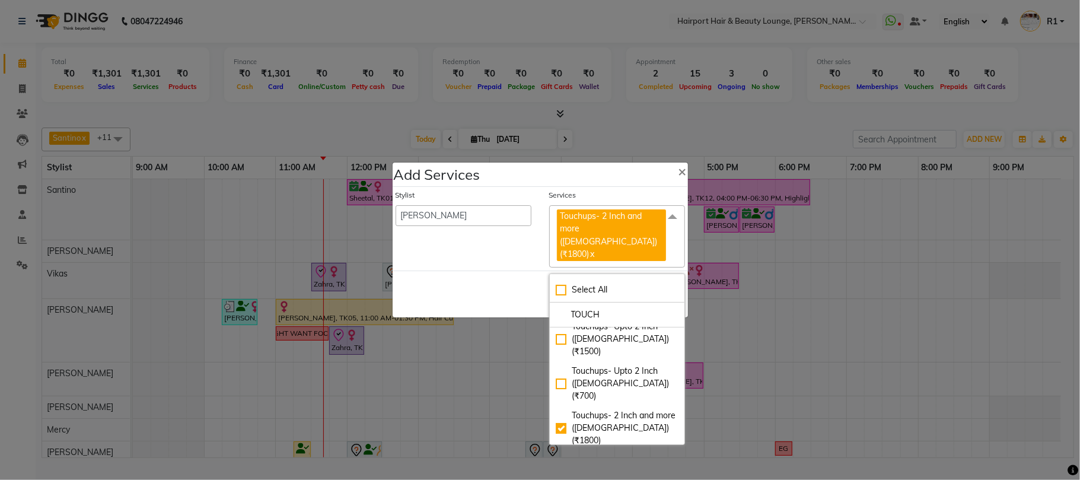
click at [514, 285] on div "Save Cancel" at bounding box center [540, 293] width 295 height 47
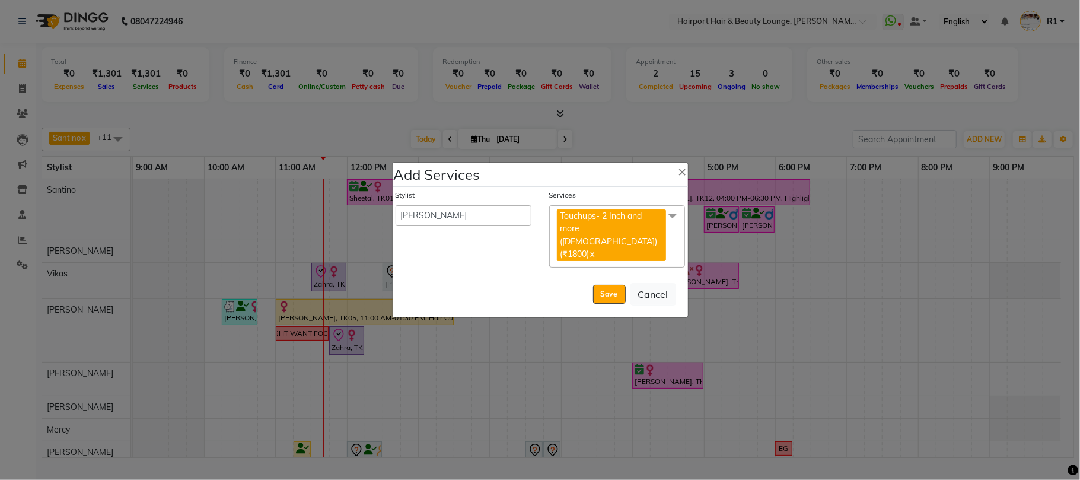
click at [588, 247] on span "Touchups- 2 Inch and more (Female) (₹1800) x" at bounding box center [613, 236] width 112 height 55
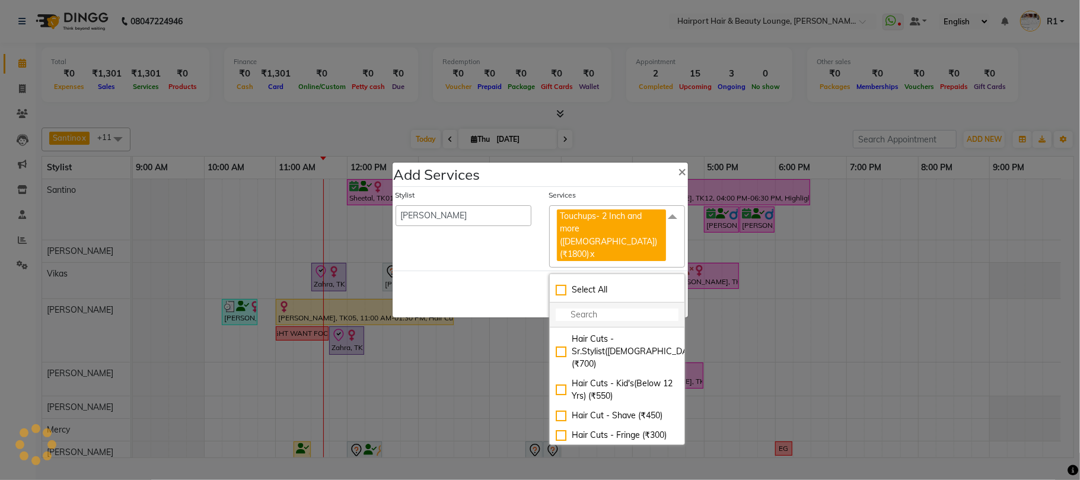
click at [592, 308] on input "multiselect-search" at bounding box center [617, 314] width 123 height 12
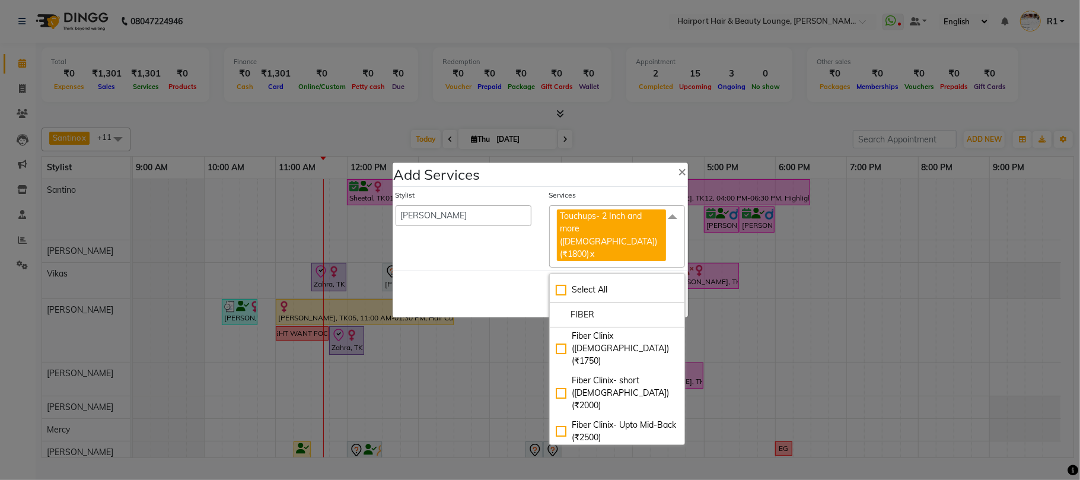
scroll to position [79, 0]
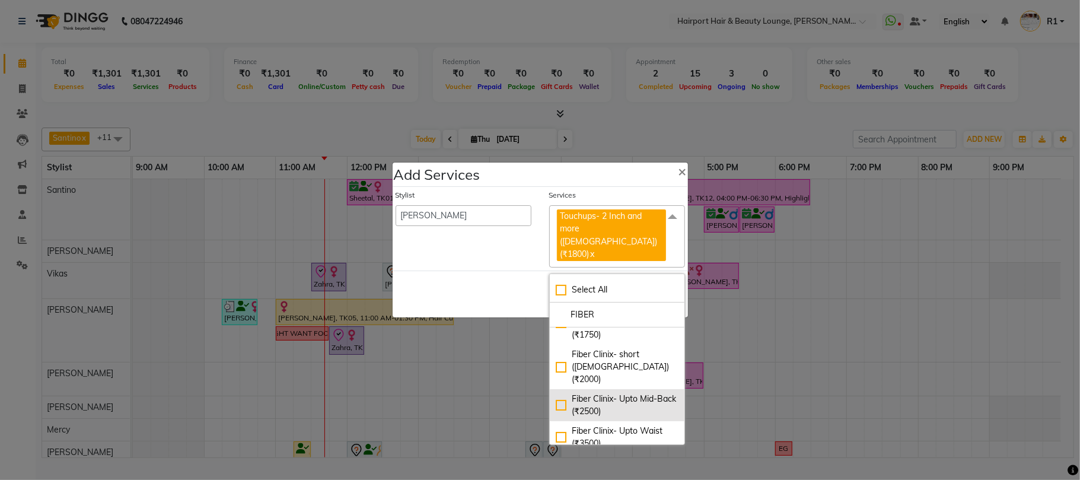
type input "FIBER"
click at [619, 393] on div "Fiber Clinix- Upto Mid-Back (₹2500)" at bounding box center [617, 405] width 123 height 25
checkbox input "true"
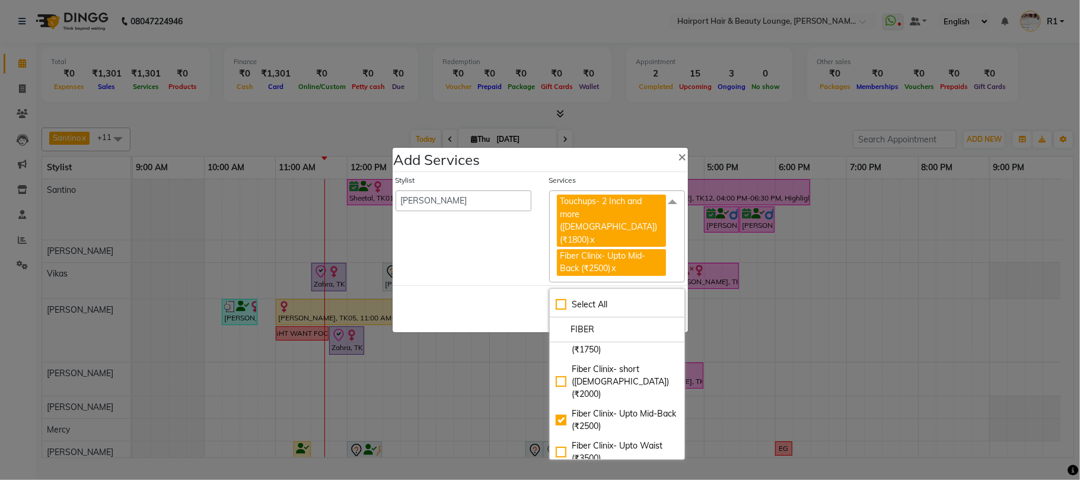
click at [502, 292] on div "Save Cancel" at bounding box center [540, 308] width 295 height 47
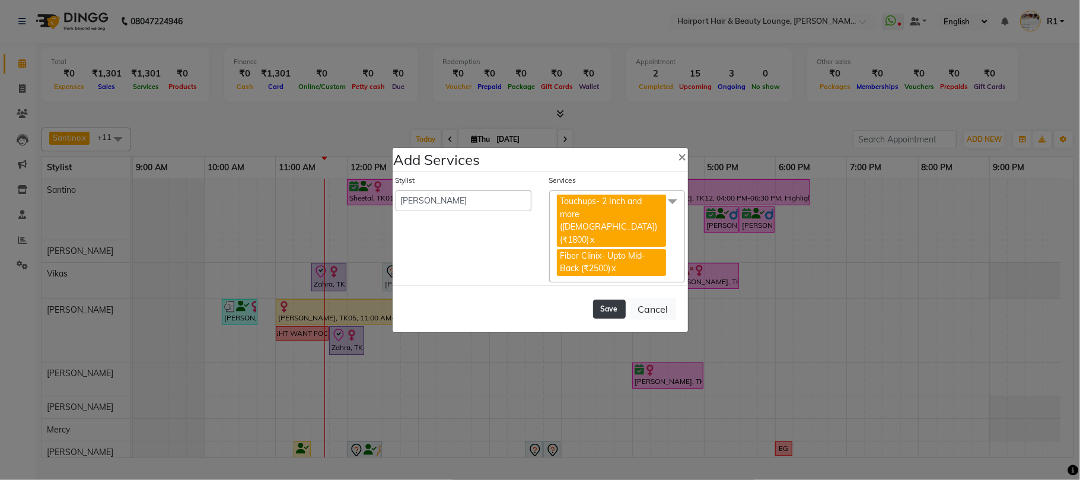
click at [598, 300] on button "Save" at bounding box center [609, 308] width 33 height 19
select select "7127"
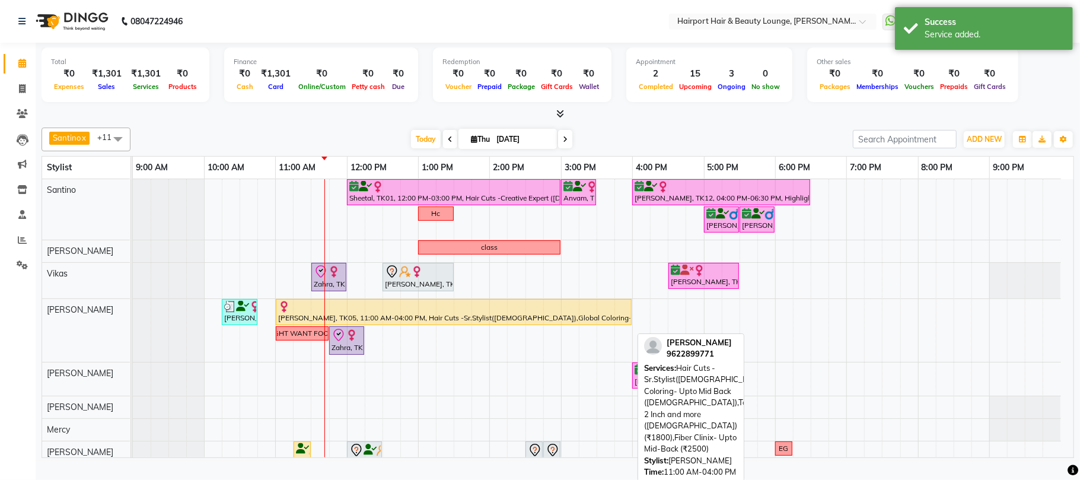
click at [385, 313] on link "Asmita, TK05, 11:00 AM-04:00 PM, Hair Cuts -Sr.Stylist(Female),Global Coloring-…" at bounding box center [454, 312] width 356 height 26
select select "1"
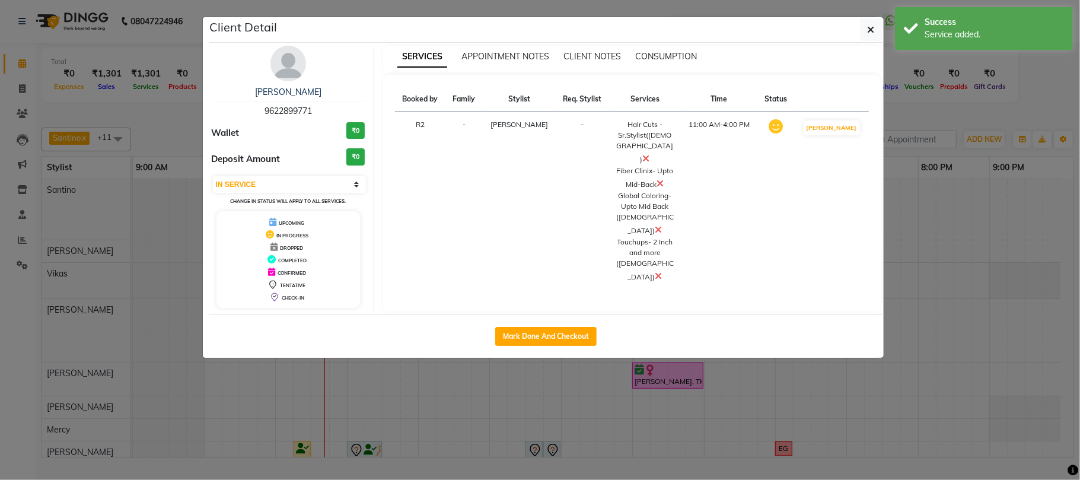
click at [655, 231] on icon at bounding box center [658, 229] width 7 height 9
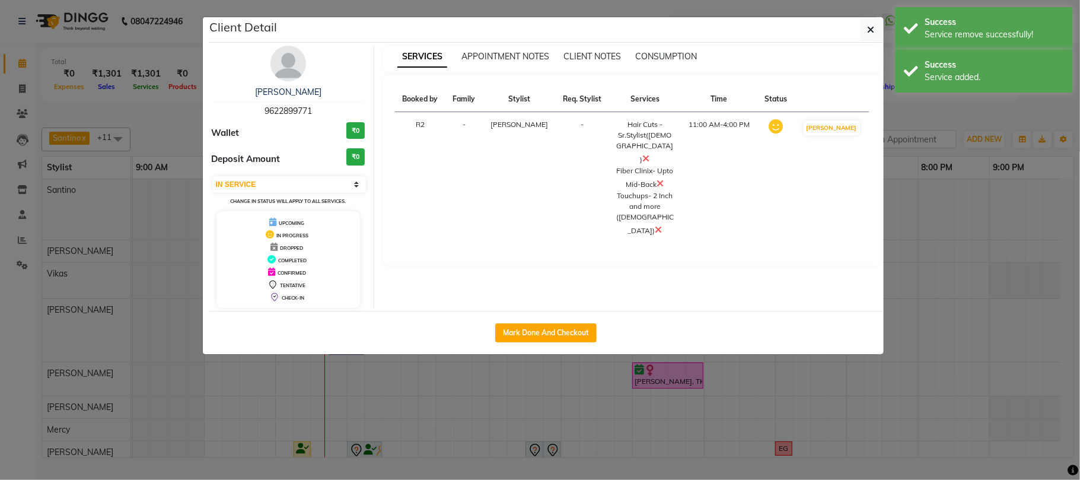
click at [935, 124] on ngb-modal-window "Client Detail Asmita 9622899771 Wallet ₹0 Deposit Amount ₹0 Select IN SERVICE C…" at bounding box center [540, 240] width 1080 height 480
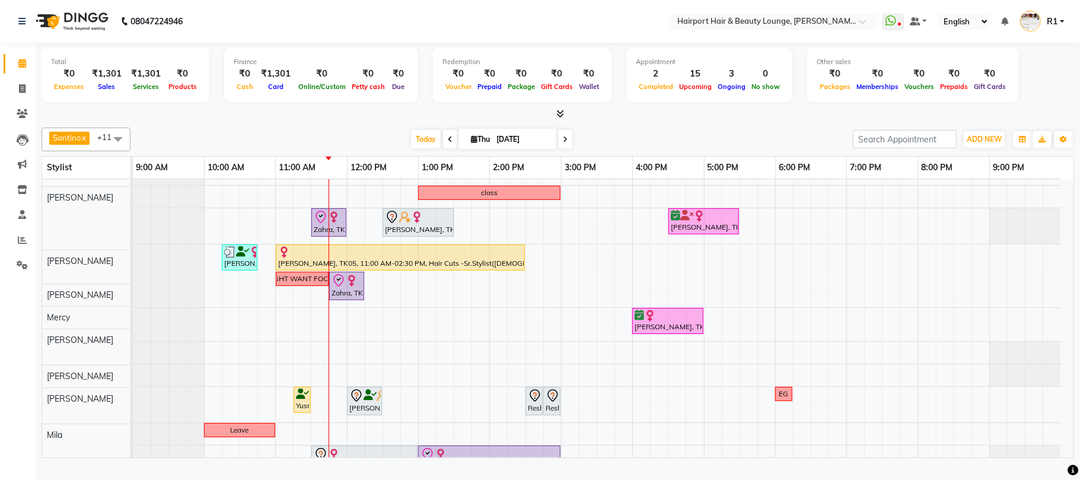
scroll to position [34, 0]
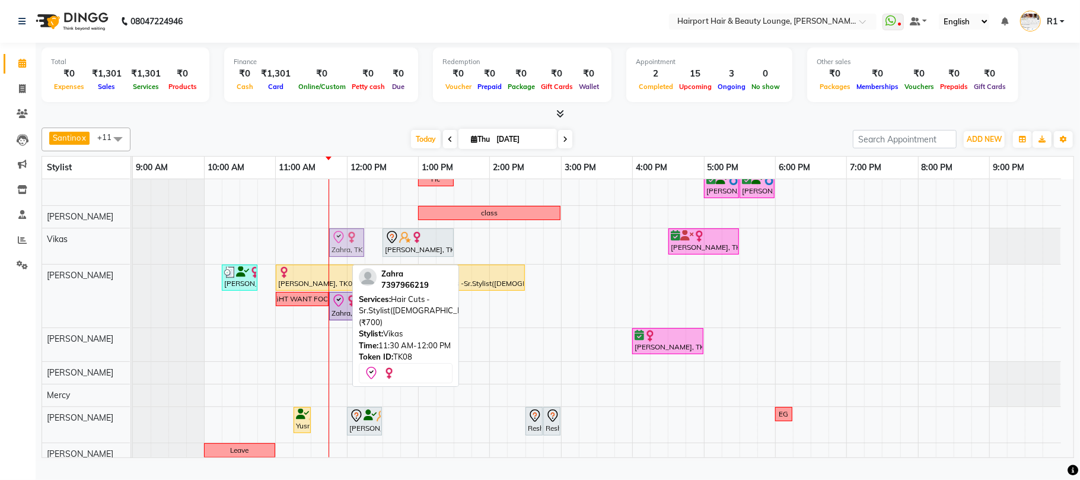
drag, startPoint x: 340, startPoint y: 250, endPoint x: 356, endPoint y: 249, distance: 16.6
click at [133, 249] on div "Zahra, TK08, 11:30 AM-12:00 PM, Hair Cuts -Sr.Stylist(Male) (₹700) Pushpa PAREK…" at bounding box center [133, 246] width 0 height 36
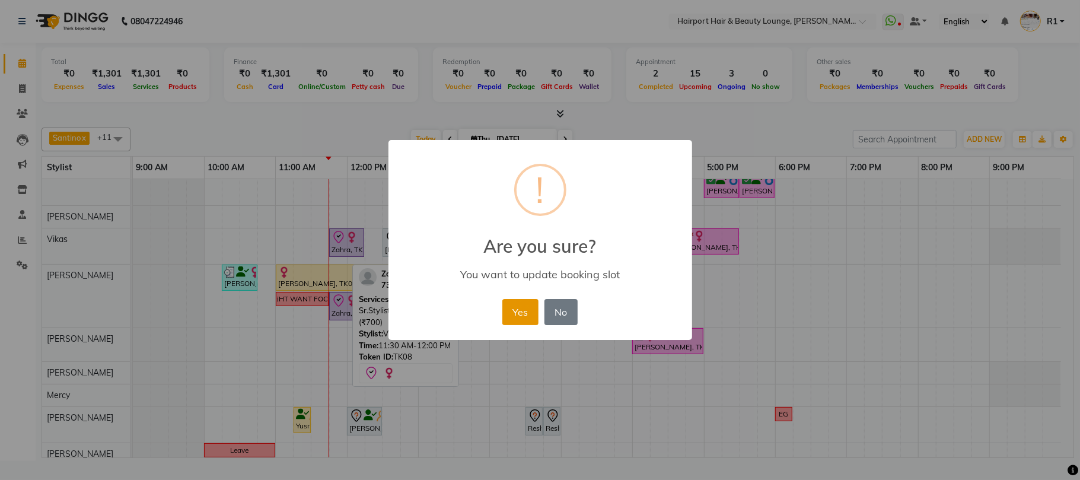
click at [525, 325] on button "Yes" at bounding box center [520, 312] width 36 height 26
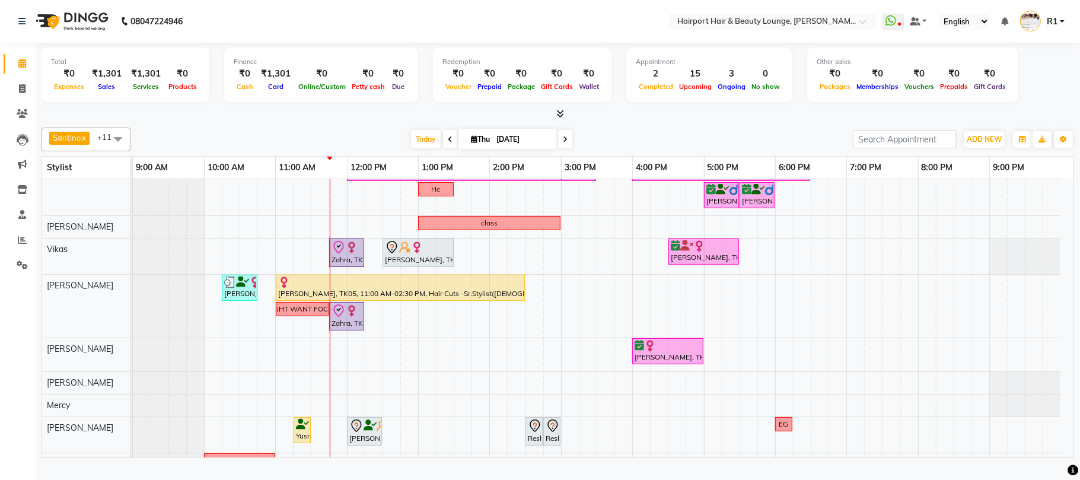
scroll to position [0, 0]
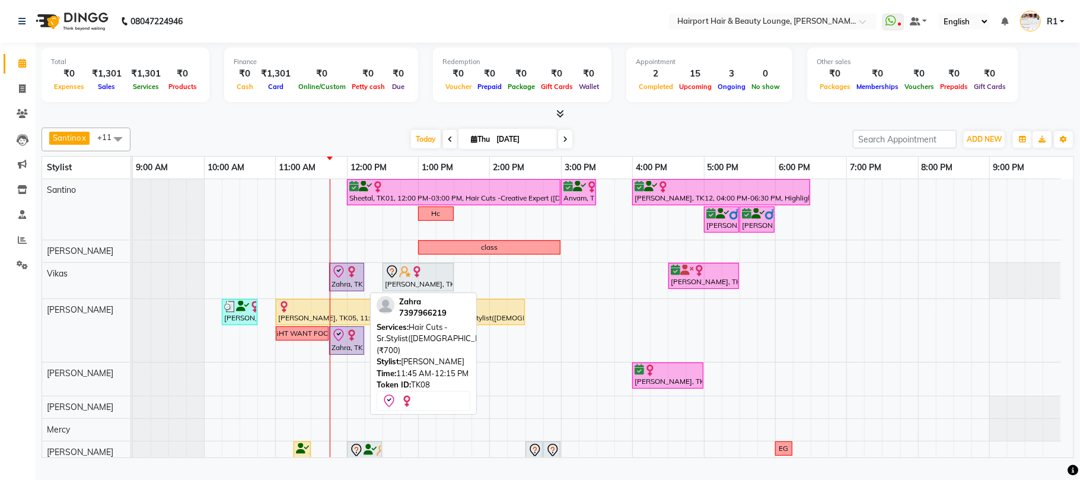
click at [351, 353] on div "Zahra, TK08, 11:45 AM-12:15 PM, Hair Cuts -Sr.Stylist([DEMOGRAPHIC_DATA]) (₹700)" at bounding box center [346, 340] width 33 height 25
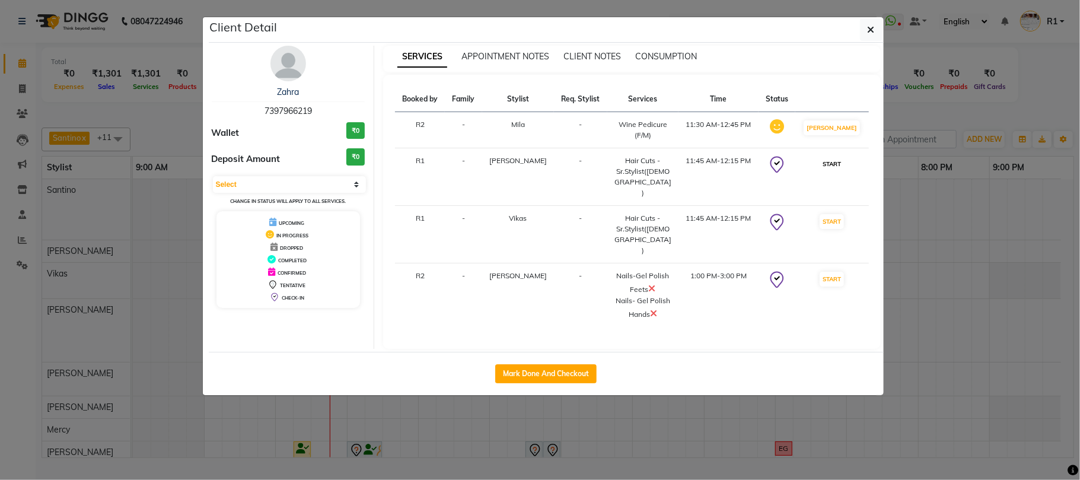
click at [839, 171] on button "START" at bounding box center [832, 164] width 24 height 15
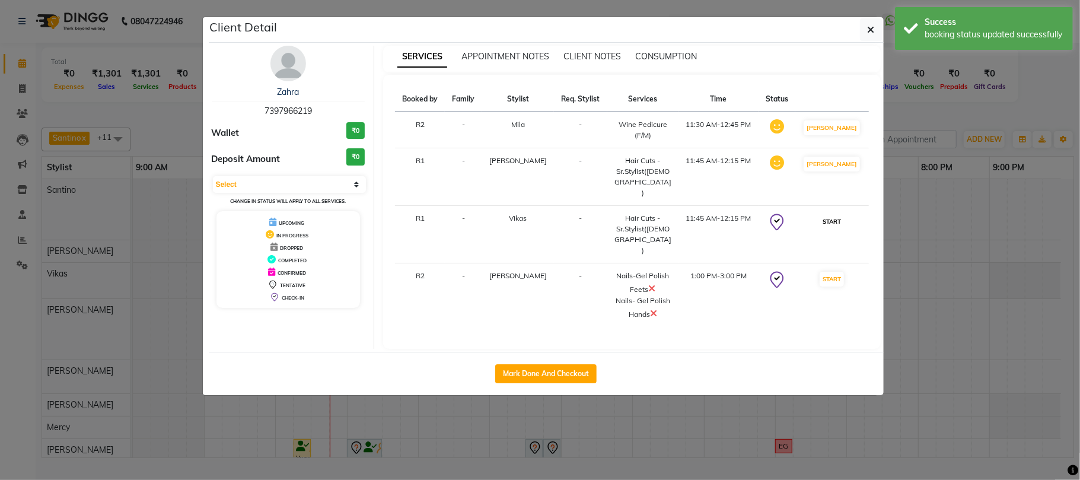
click at [836, 229] on button "START" at bounding box center [832, 221] width 24 height 15
click at [938, 125] on ngb-modal-window "Client Detail Zahra 7397966219 Wallet ₹0 Deposit Amount ₹0 Select IN SERVICE CO…" at bounding box center [540, 240] width 1080 height 480
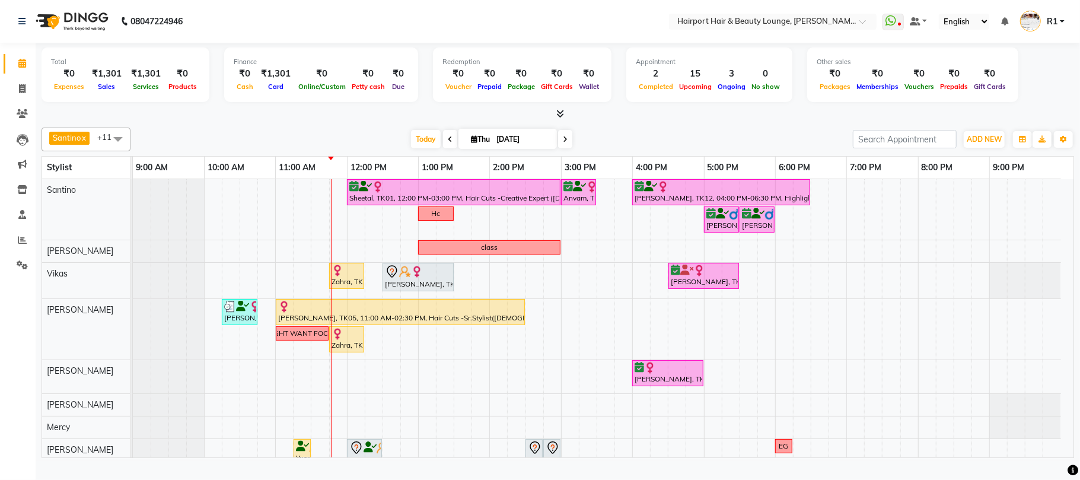
click at [337, 140] on div "[PERSON_NAME] x Vikas x [PERSON_NAME] [PERSON_NAME] x Mercy x [PERSON_NAME] x M…" at bounding box center [558, 140] width 1032 height 24
click at [448, 143] on icon at bounding box center [450, 139] width 5 height 7
type input "03-09-2025"
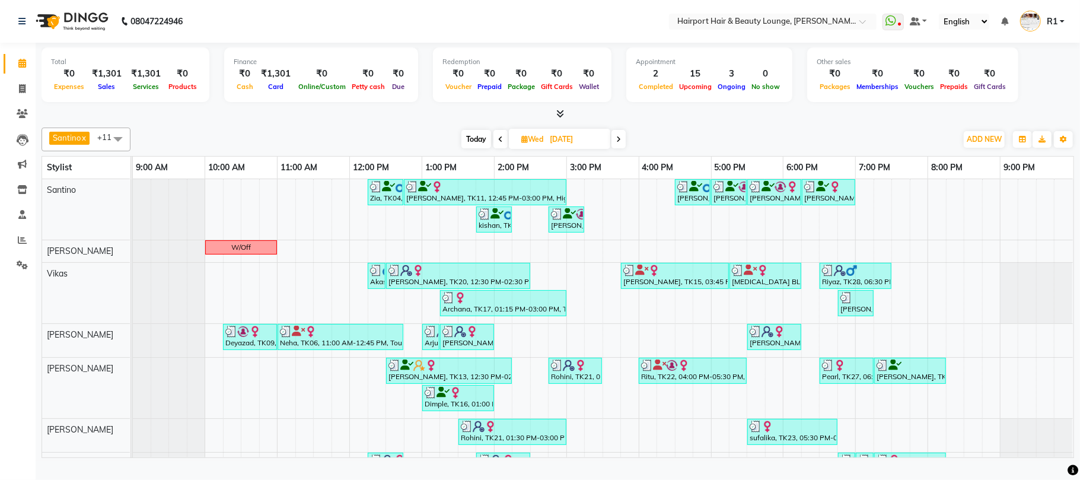
click at [523, 143] on icon at bounding box center [524, 139] width 7 height 8
select select "9"
select select "2025"
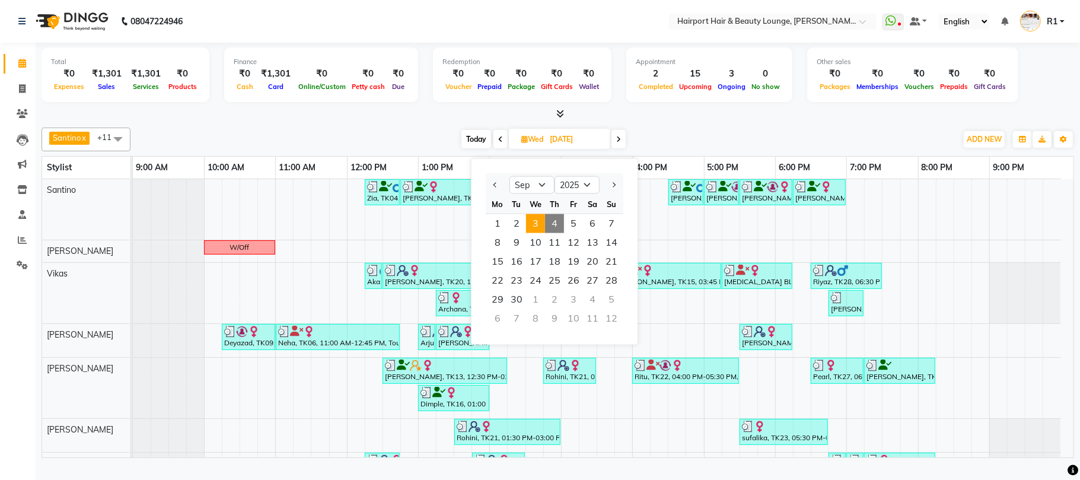
click at [718, 148] on div "Today Wed 03-09-2025 Jan Feb Mar Apr May Jun Jul Aug Sep Oct Nov Dec 2015 2016 …" at bounding box center [543, 139] width 814 height 18
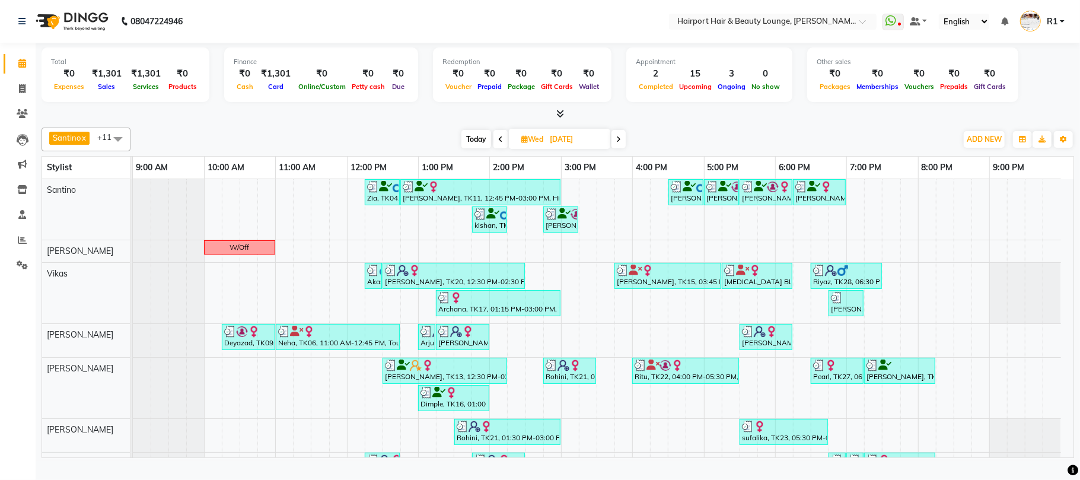
click at [470, 148] on span "Today" at bounding box center [476, 139] width 30 height 18
type input "[DATE]"
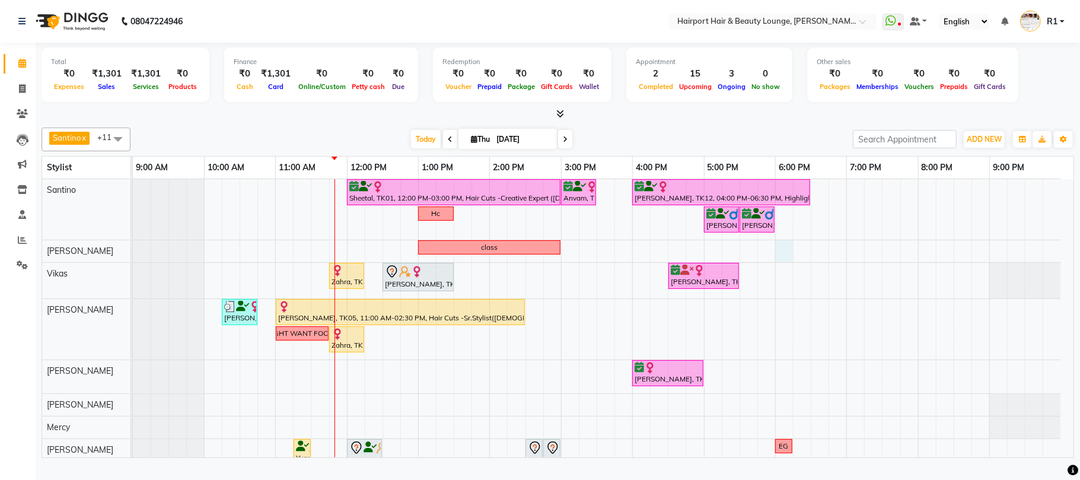
click at [781, 264] on div "Sheetal, TK01, 12:00 PM-03:00 PM, Hair Cuts -Creative Expert (Female),Highlight…" at bounding box center [603, 373] width 941 height 388
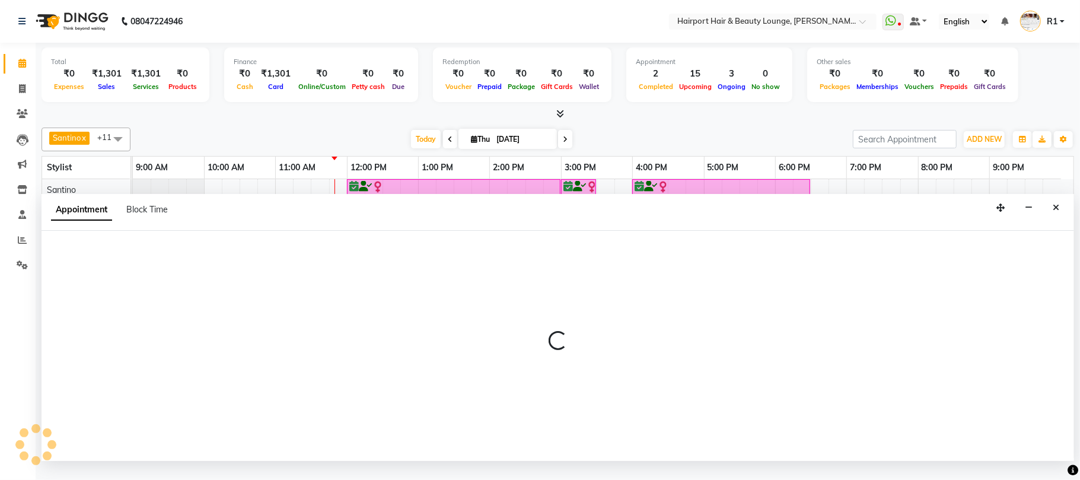
select select "9138"
select select "1080"
select select "tentative"
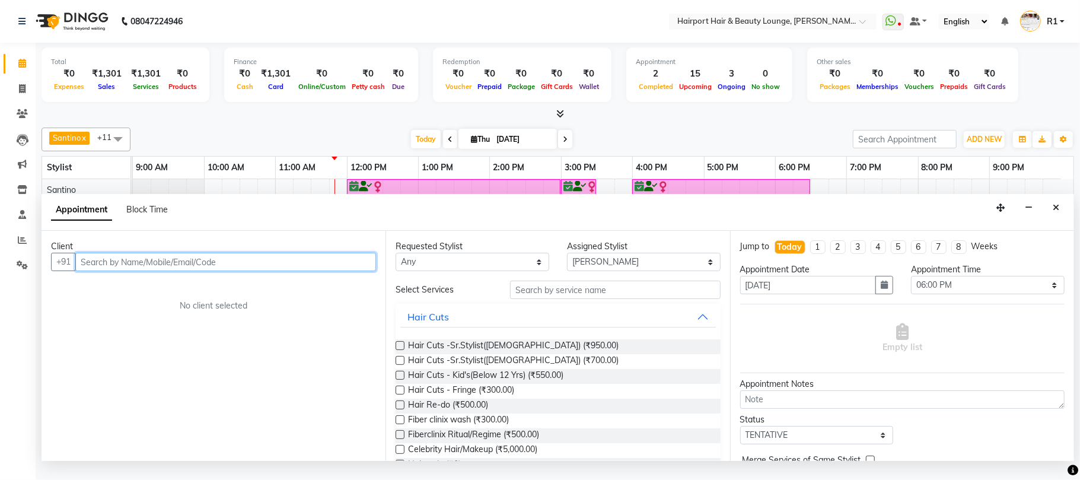
click at [123, 271] on input "text" at bounding box center [225, 262] width 301 height 18
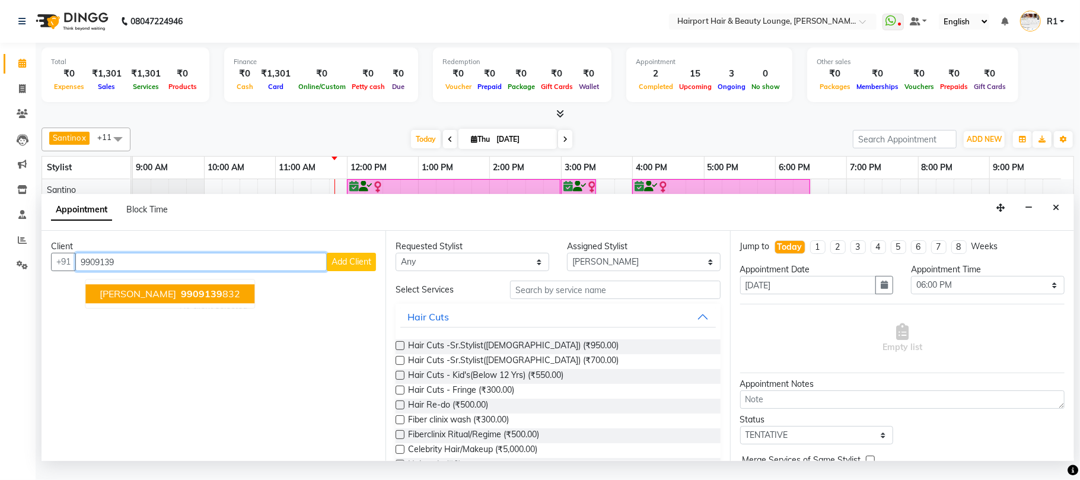
click at [181, 300] on span "9909139" at bounding box center [202, 294] width 42 height 12
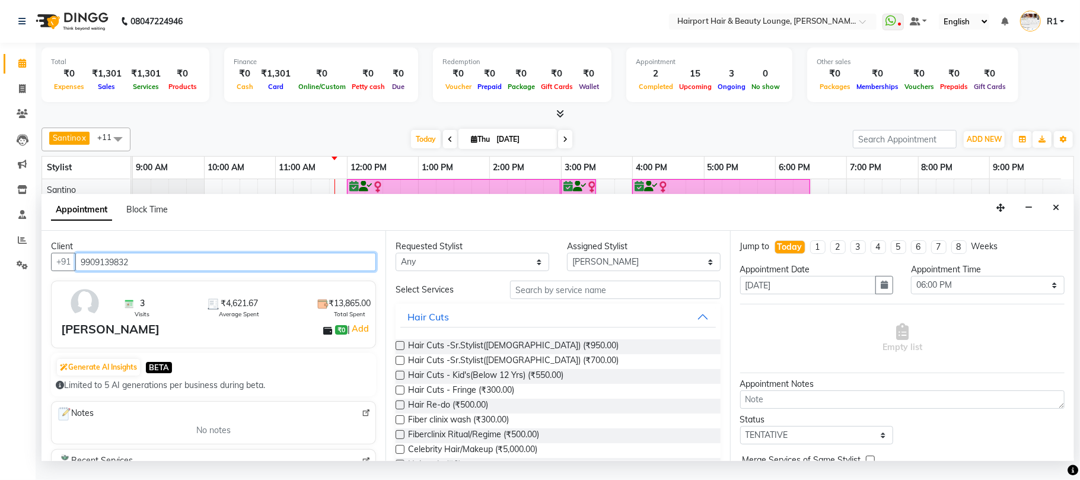
type input "9909139832"
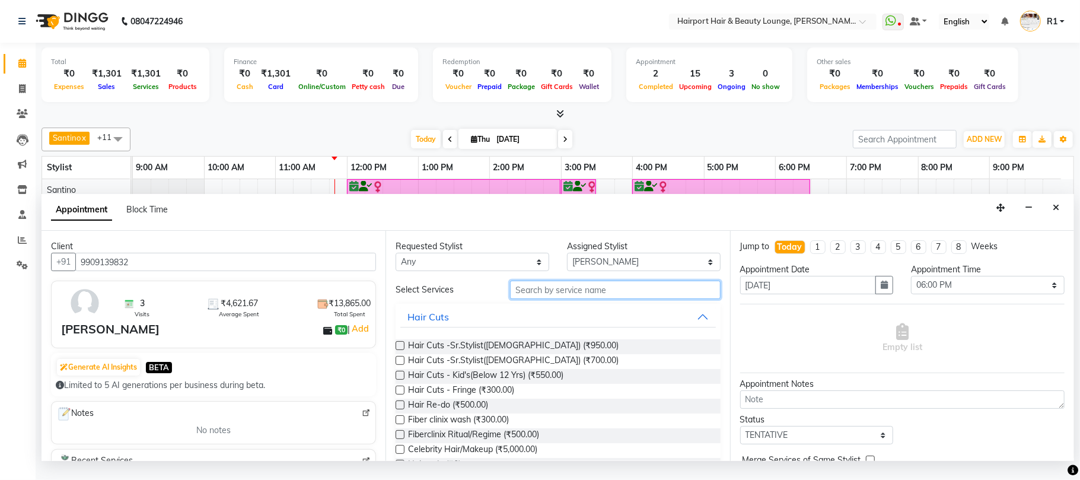
click at [540, 299] on input "text" at bounding box center [615, 290] width 211 height 18
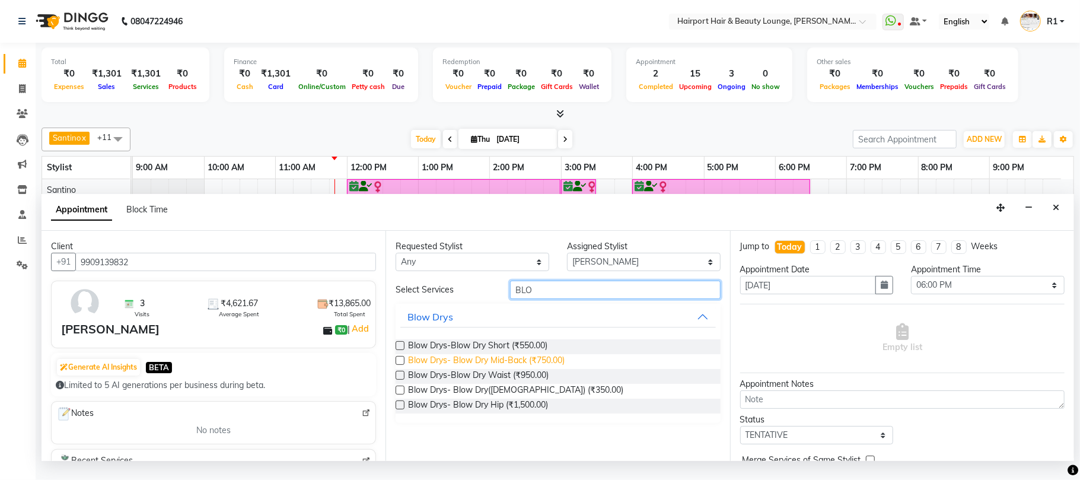
type input "BLO"
click at [552, 369] on span "Blow Drys- Blow Dry Mid-Back (₹750.00)" at bounding box center [486, 361] width 157 height 15
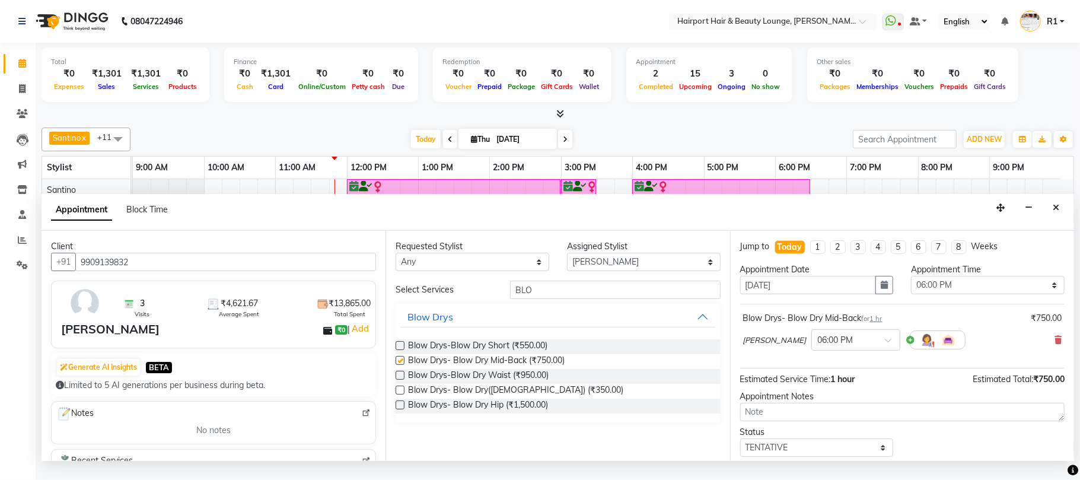
checkbox input "false"
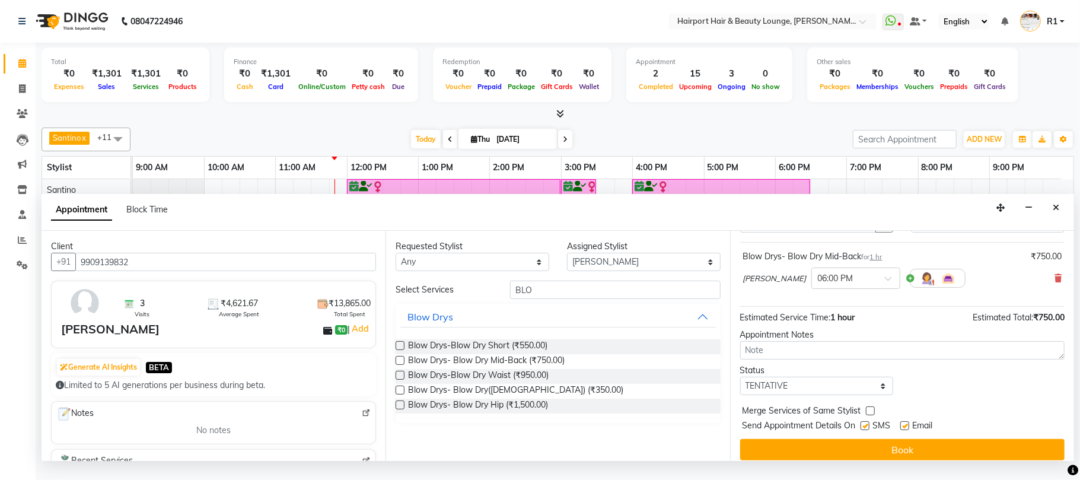
scroll to position [120, 0]
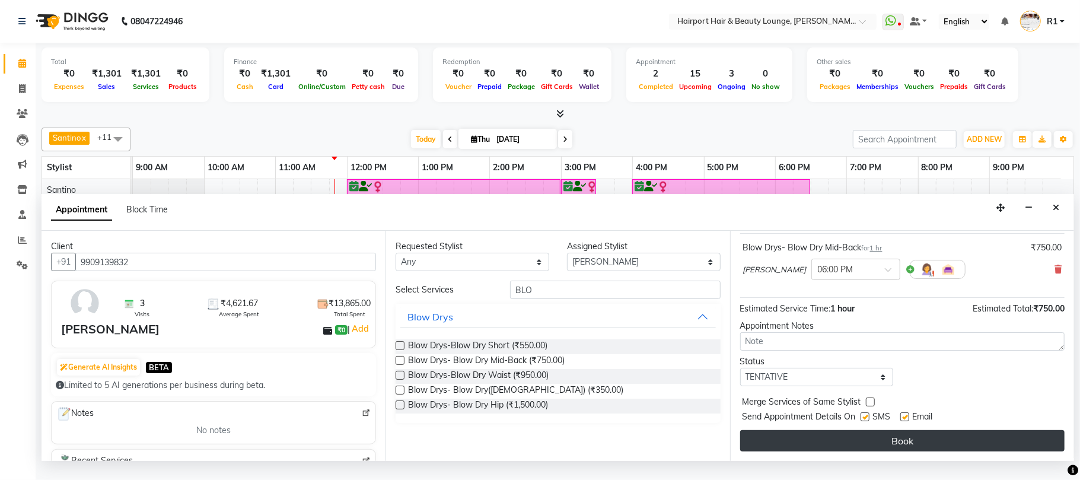
click at [960, 447] on button "Book" at bounding box center [902, 440] width 324 height 21
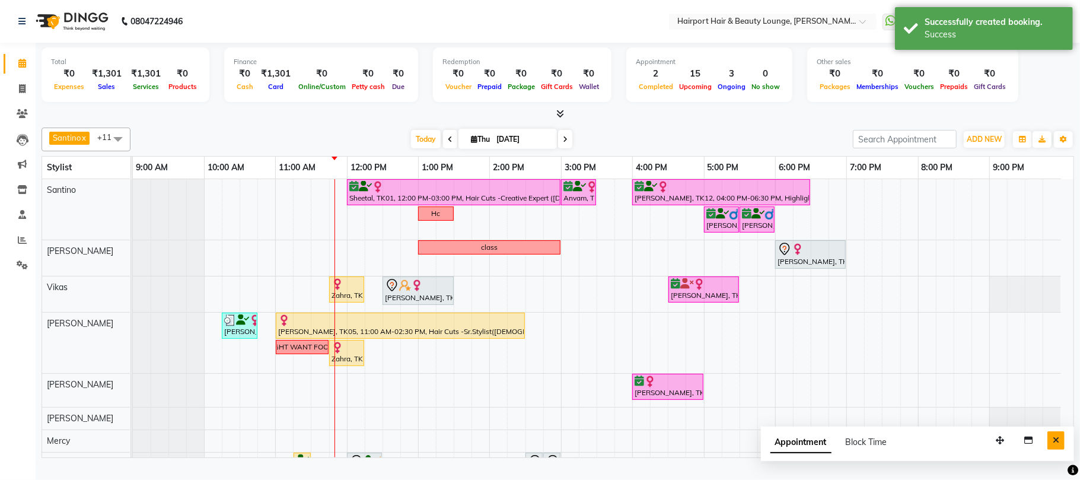
click at [1056, 450] on button "Close" at bounding box center [1055, 440] width 17 height 18
click at [558, 145] on span at bounding box center [565, 139] width 14 height 18
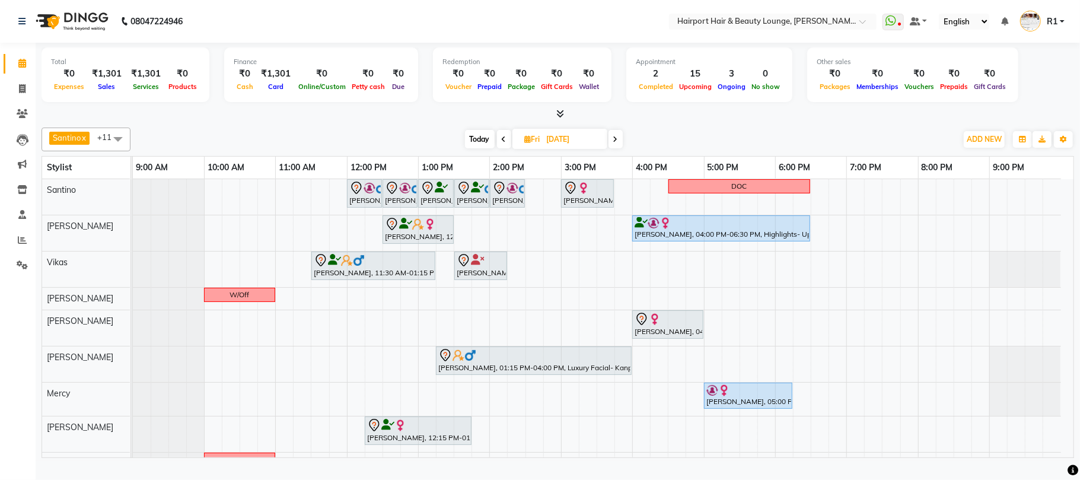
click at [617, 143] on icon at bounding box center [615, 139] width 5 height 7
type input "06-09-2025"
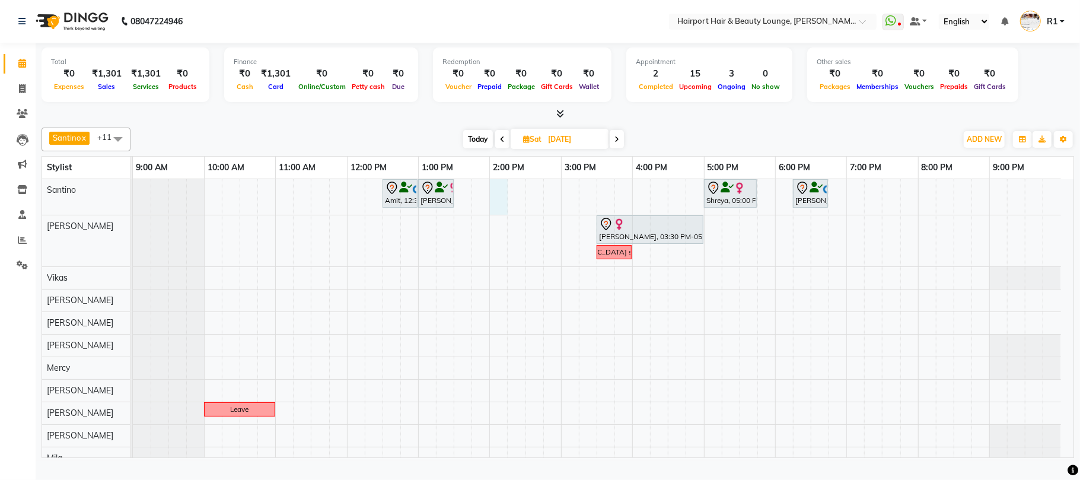
click at [501, 206] on div "Amit, 12:30 PM-01:00 PM, Hair Cuts -Creative Expert (Male) VISHI, 01:00 PM-01:3…" at bounding box center [603, 324] width 941 height 290
select select "9137"
select select "tentative"
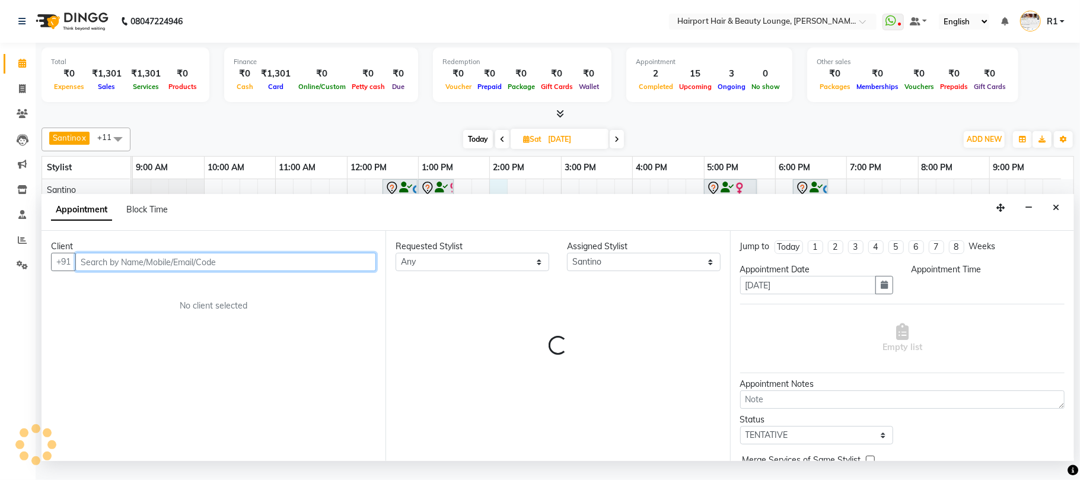
select select "840"
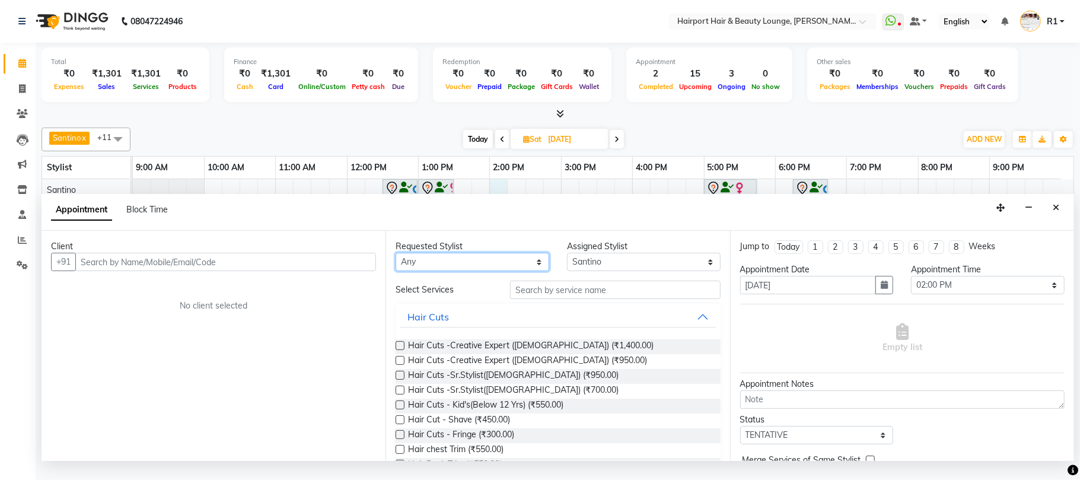
click at [493, 271] on select "Any Adnan Anandita Atish Binita Elizabeth Genevieve Maggie Mercy Mila Santino V…" at bounding box center [473, 262] width 154 height 18
select select "9137"
click at [398, 271] on select "Any Adnan Anandita Atish Binita Elizabeth Genevieve Maggie Mercy Mila Santino V…" at bounding box center [473, 262] width 154 height 18
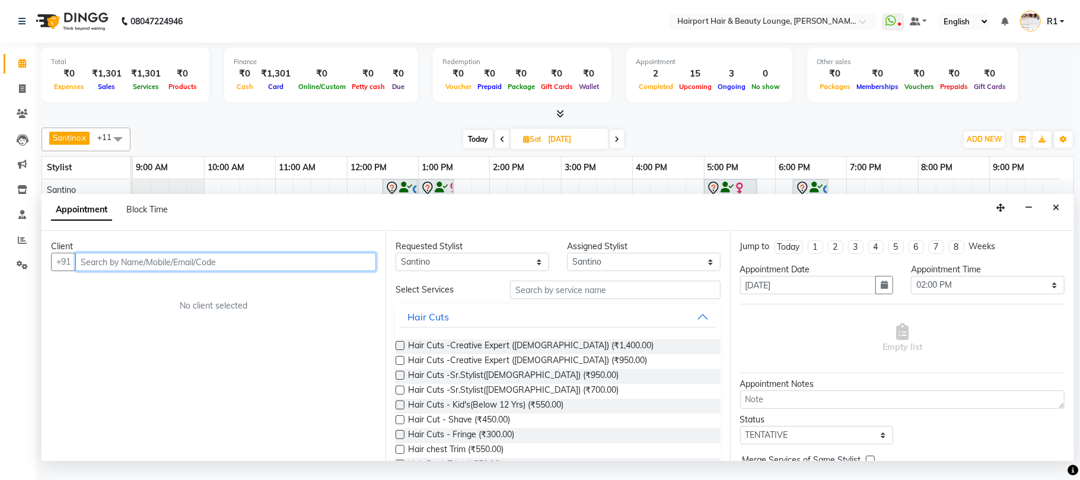
click at [196, 271] on input "text" at bounding box center [225, 262] width 301 height 18
type input "9881380355"
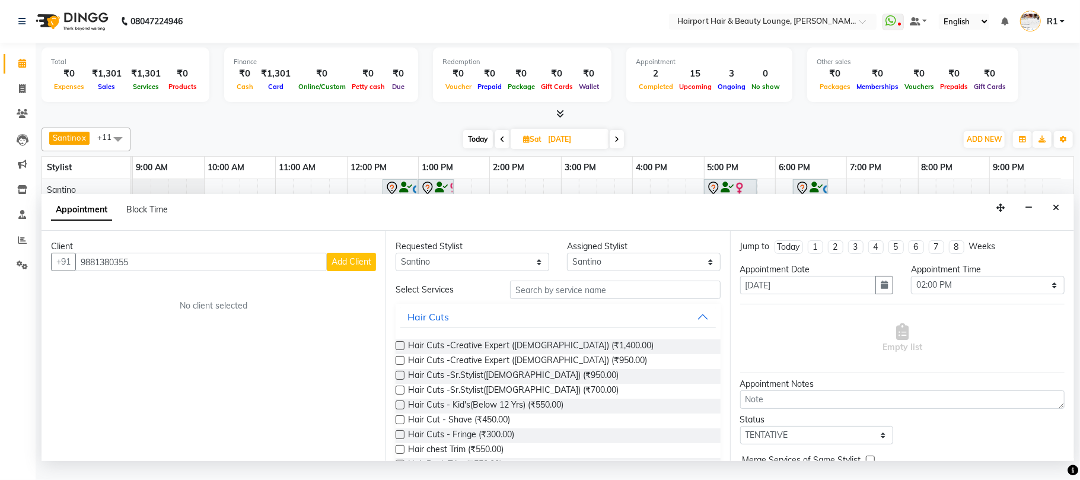
click at [332, 267] on span "Add Client" at bounding box center [352, 261] width 40 height 11
select select "22"
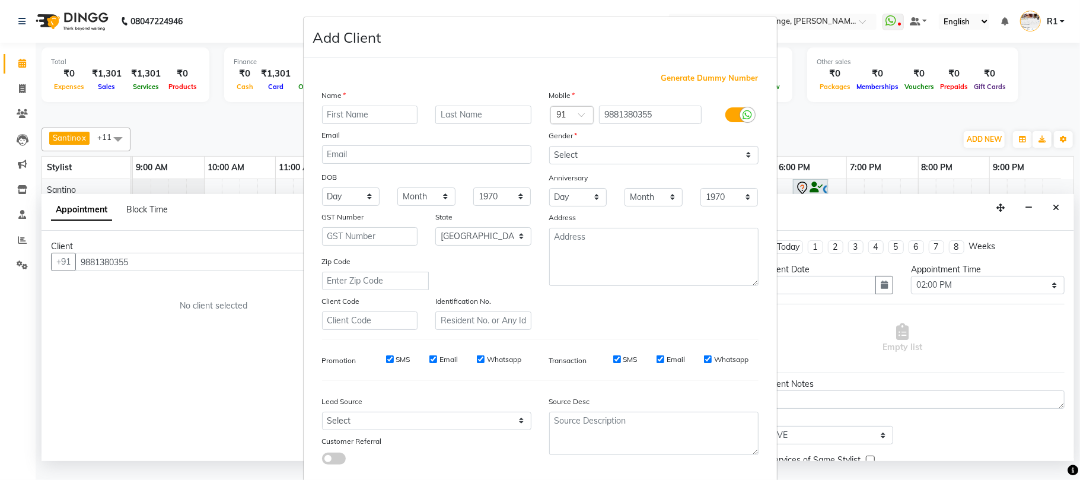
click at [365, 124] on input "text" at bounding box center [370, 115] width 96 height 18
type input "r"
click at [329, 124] on input "riya" at bounding box center [370, 115] width 96 height 18
type input "Riya"
click at [568, 164] on select "Select Male Female Other Prefer Not To Say" at bounding box center [653, 155] width 209 height 18
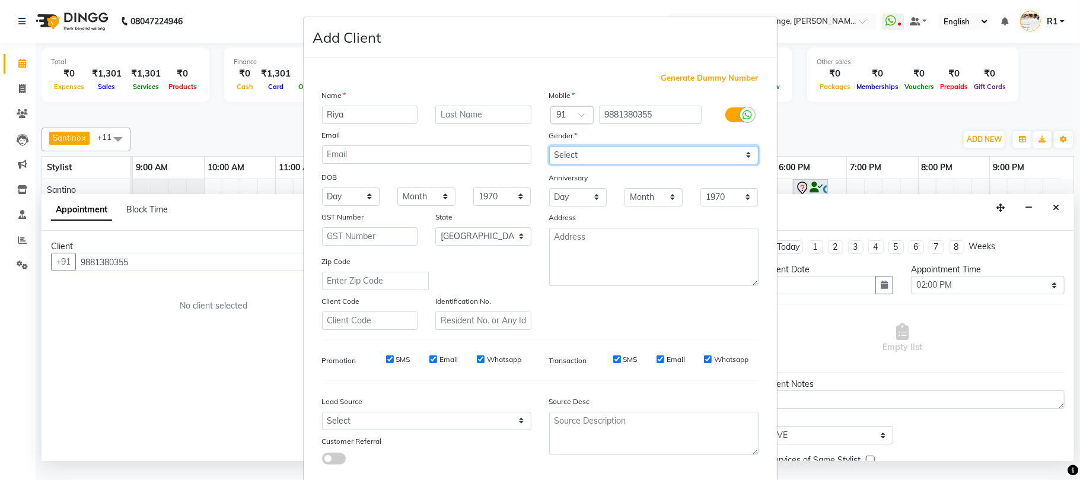
select select "female"
click at [549, 164] on select "Select Male Female Other Prefer Not To Say" at bounding box center [653, 155] width 209 height 18
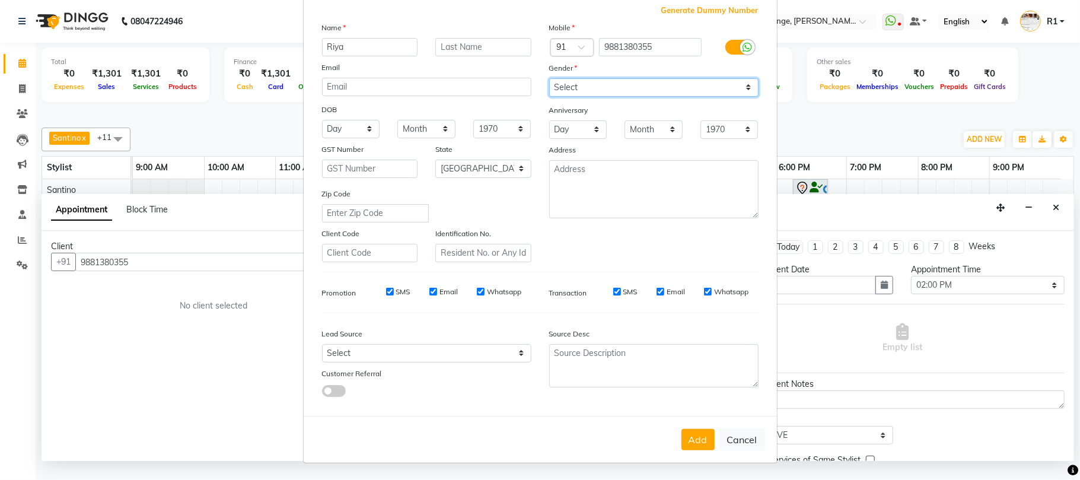
scroll to position [158, 0]
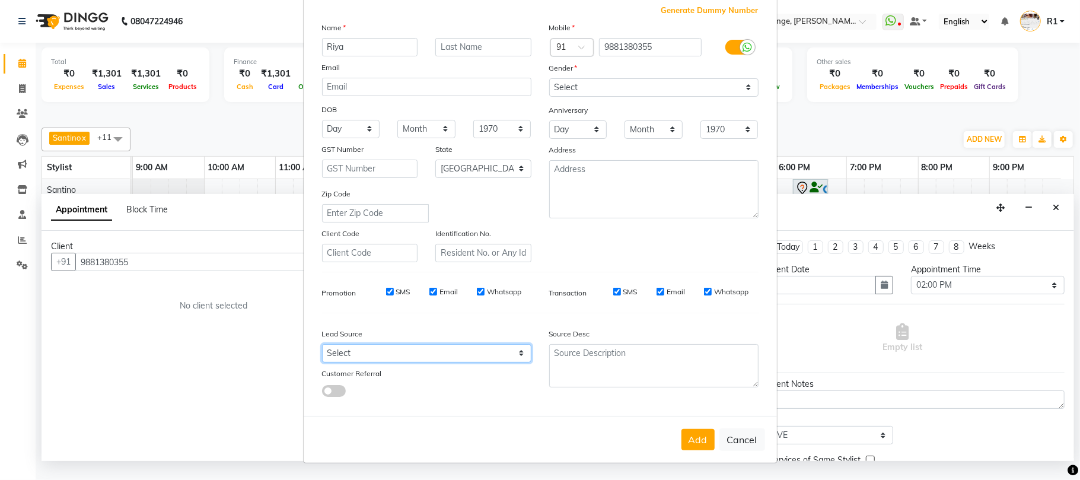
click at [387, 344] on select "Select Walk-in Referral Internet Friend Word of Mouth Advertisement Facebook Ju…" at bounding box center [426, 353] width 209 height 18
select select "10262"
click at [322, 344] on select "Select Walk-in Referral Internet Friend Word of Mouth Advertisement Facebook Ju…" at bounding box center [426, 353] width 209 height 18
click at [332, 385] on span at bounding box center [334, 391] width 24 height 12
click at [322, 393] on input "checkbox" at bounding box center [322, 393] width 0 height 0
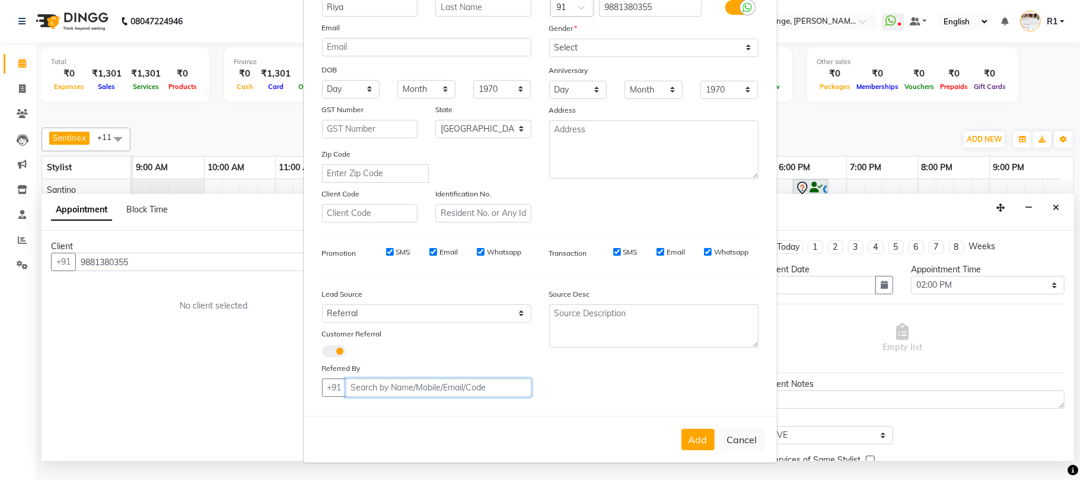
click at [372, 397] on input "text" at bounding box center [439, 387] width 186 height 18
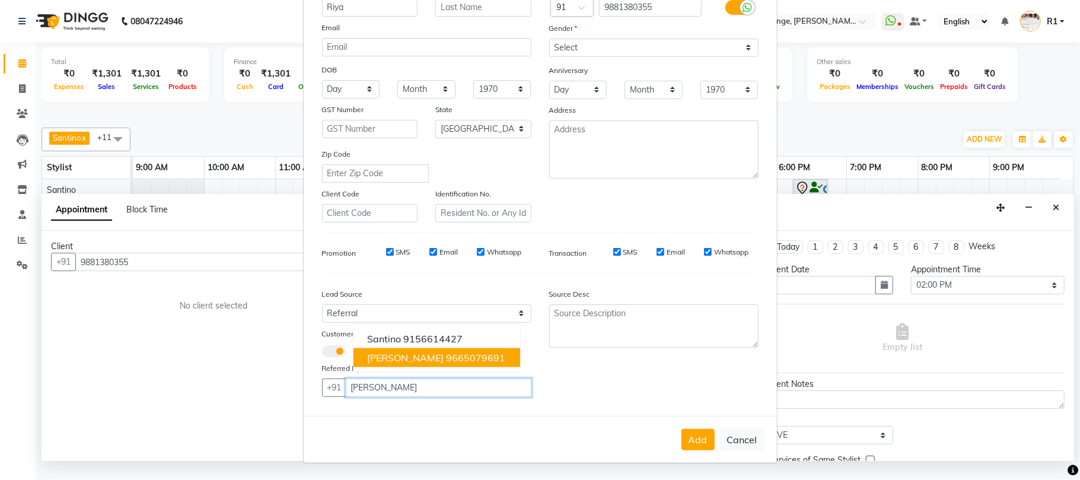
click at [426, 363] on span "Santino Tamang" at bounding box center [406, 357] width 77 height 12
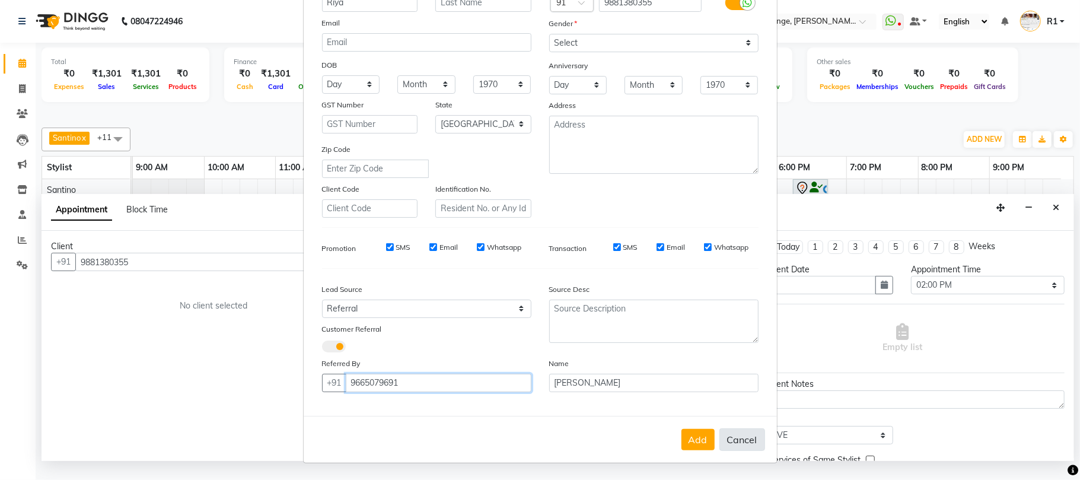
scroll to position [229, 0]
type input "9665079691"
click at [681, 432] on button "Add" at bounding box center [697, 439] width 33 height 21
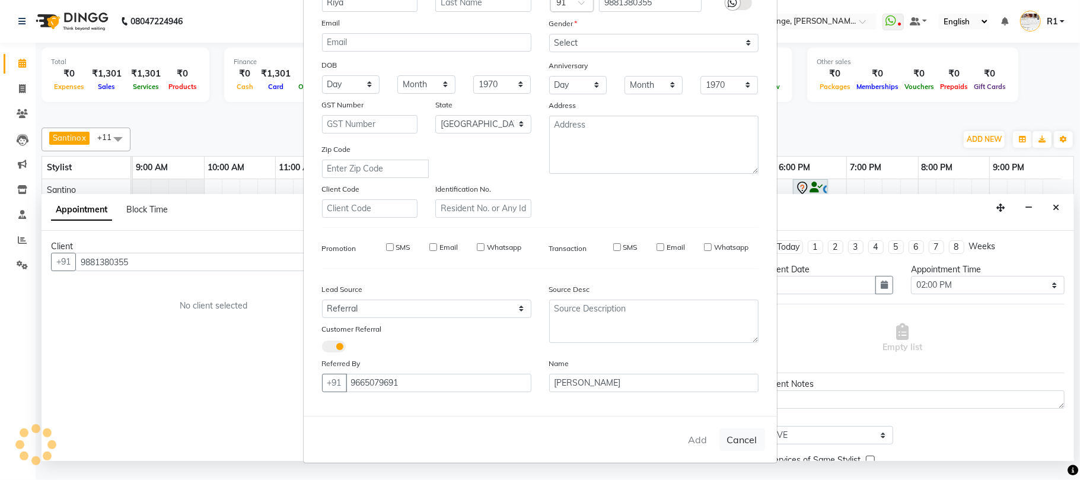
select select
select select "null"
select select
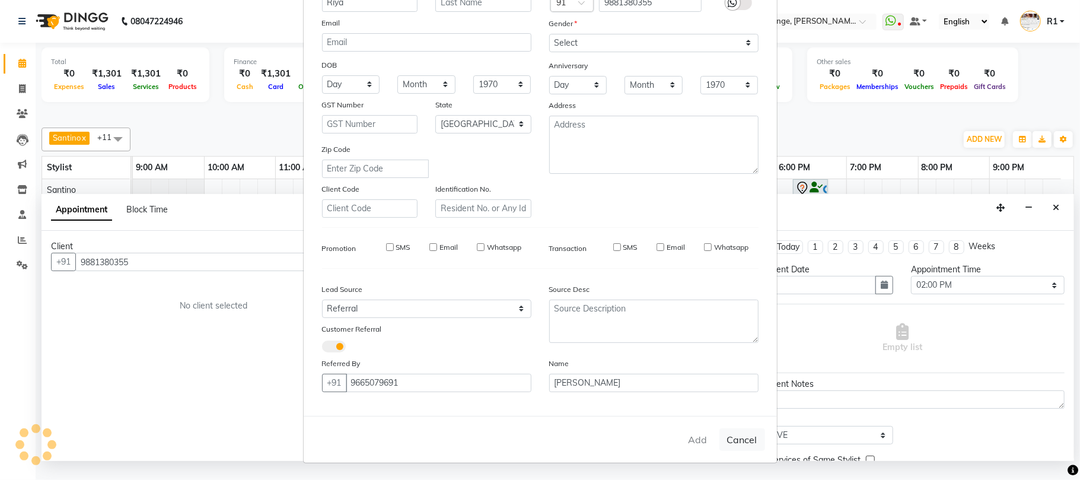
select select
checkbox input "false"
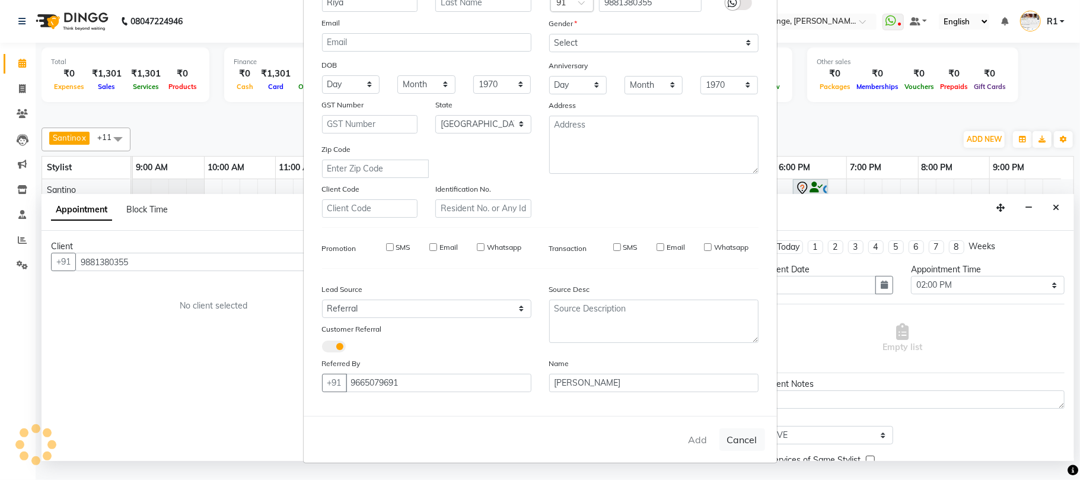
checkbox input "false"
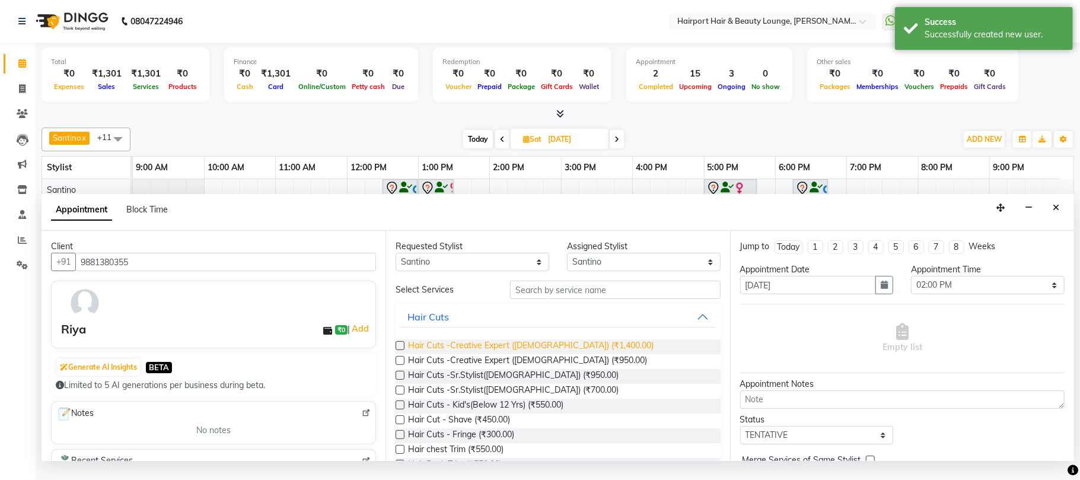
click at [539, 354] on span "Hair Cuts -Creative Expert (Female) (₹1,400.00)" at bounding box center [531, 346] width 246 height 15
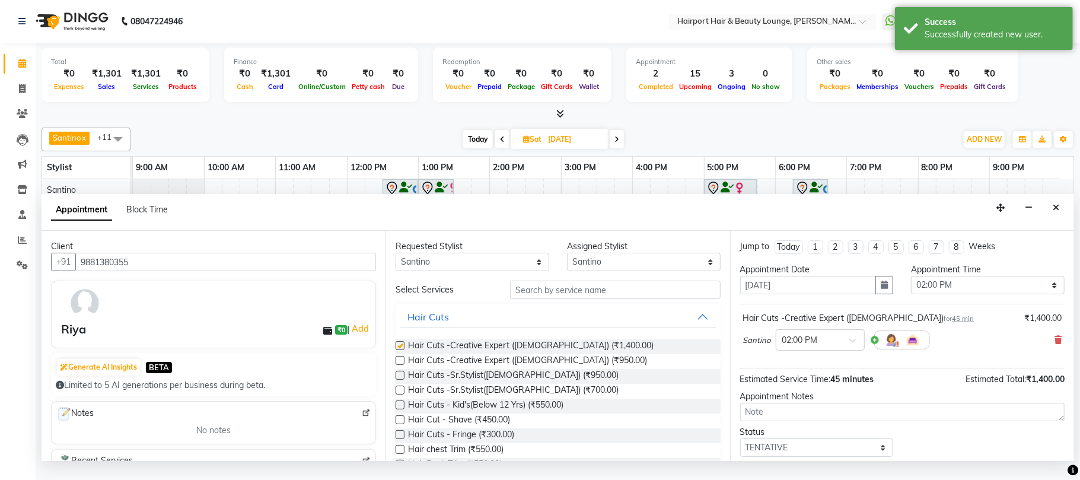
checkbox input "false"
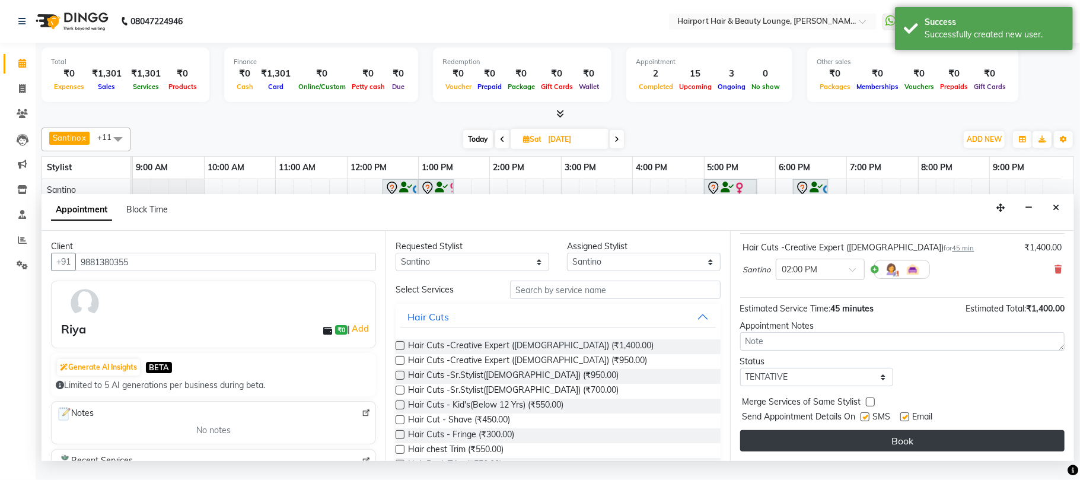
click at [873, 451] on button "Book" at bounding box center [902, 440] width 324 height 21
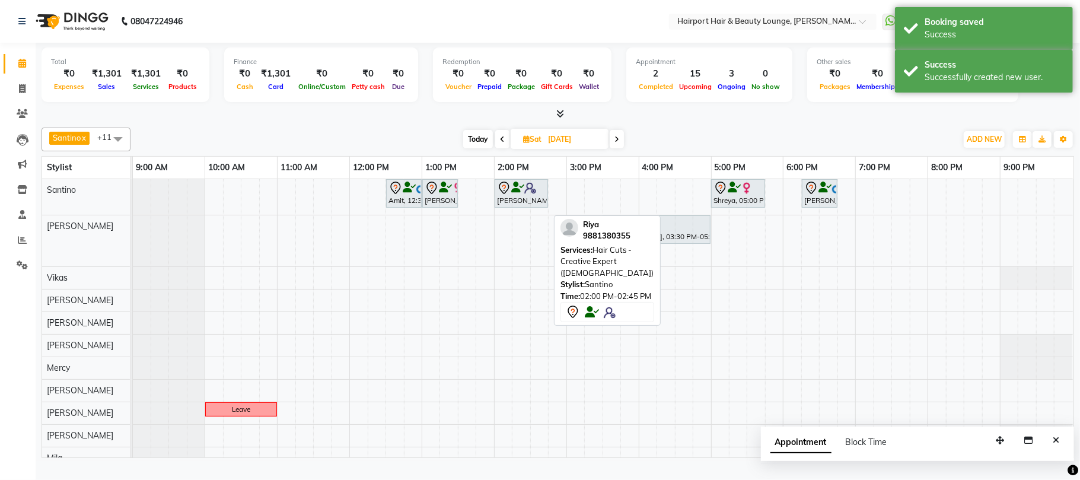
click at [511, 206] on div "Riyanull, 02:00 PM-02:45 PM, Hair Cuts -Creative Expert (Female)" at bounding box center [521, 193] width 51 height 25
select select "7"
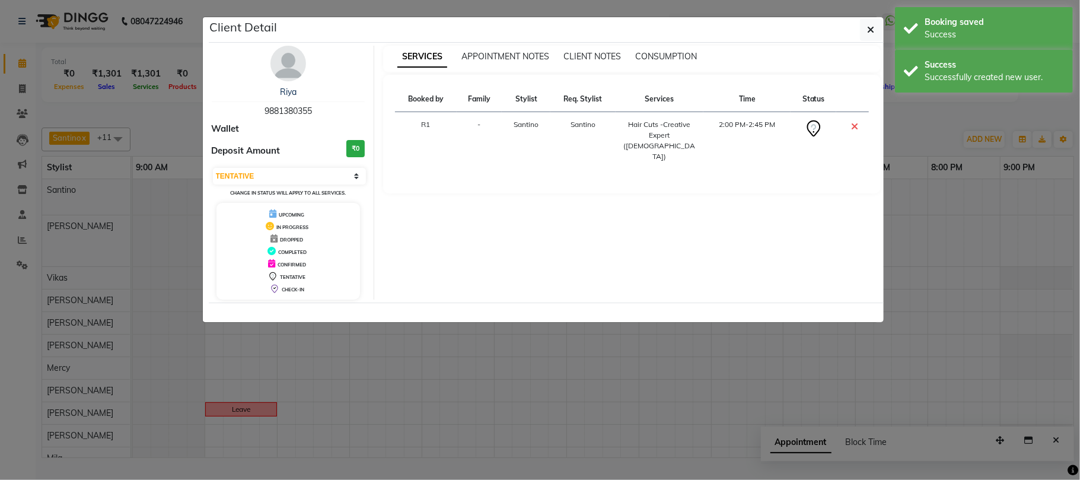
click at [287, 78] on img at bounding box center [288, 64] width 36 height 36
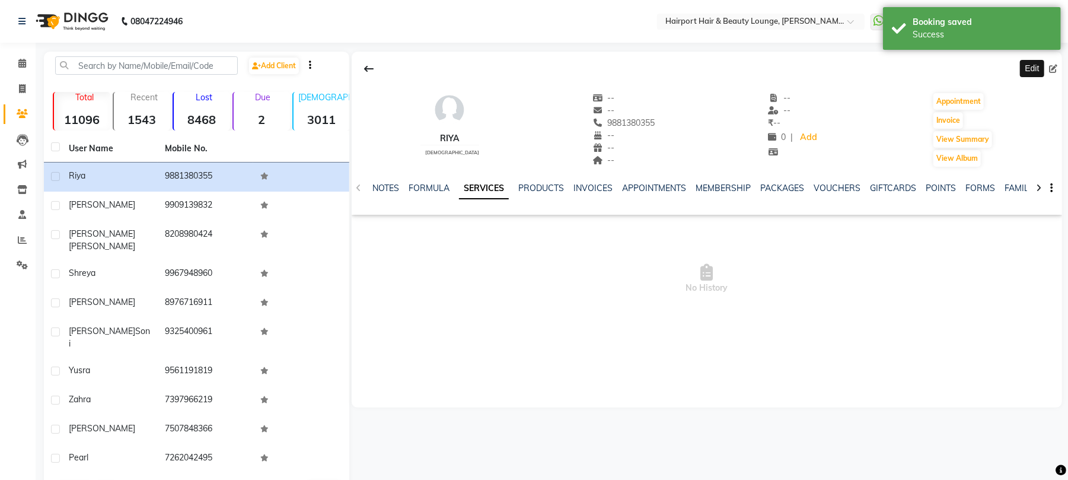
click at [1056, 73] on icon at bounding box center [1053, 69] width 8 height 8
select select "22"
select select "female"
select select "10262"
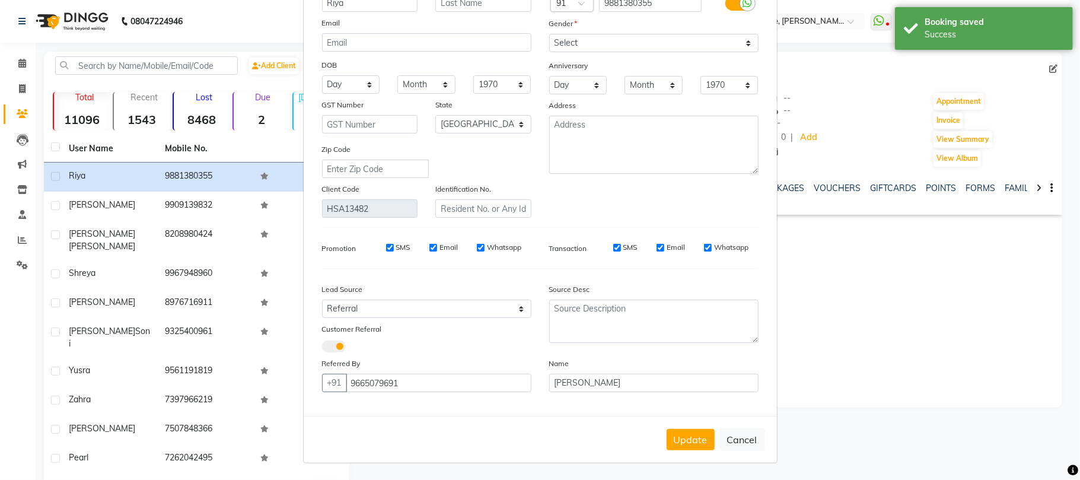
scroll to position [202, 0]
type input "Riya"
click at [667, 429] on button "Update" at bounding box center [691, 439] width 48 height 21
select select
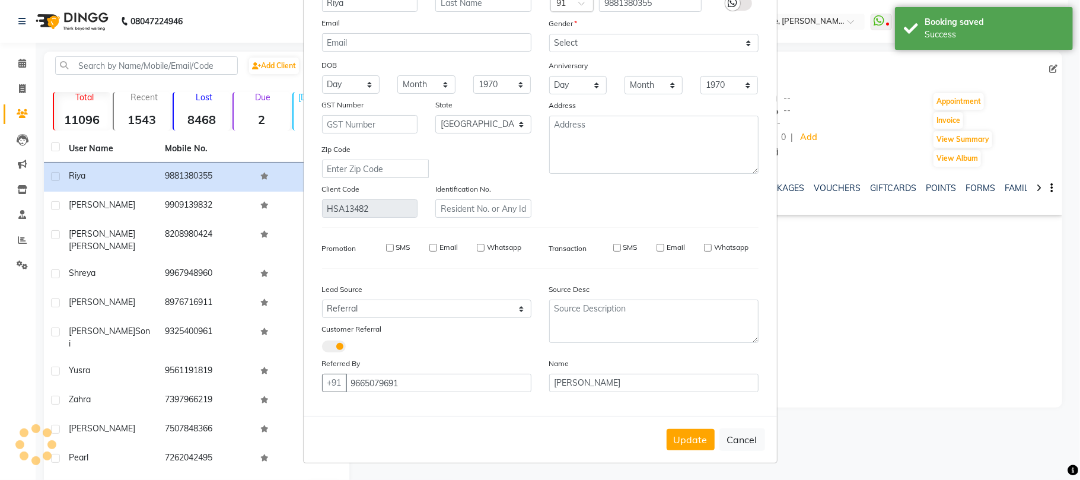
select select
select select "null"
select select
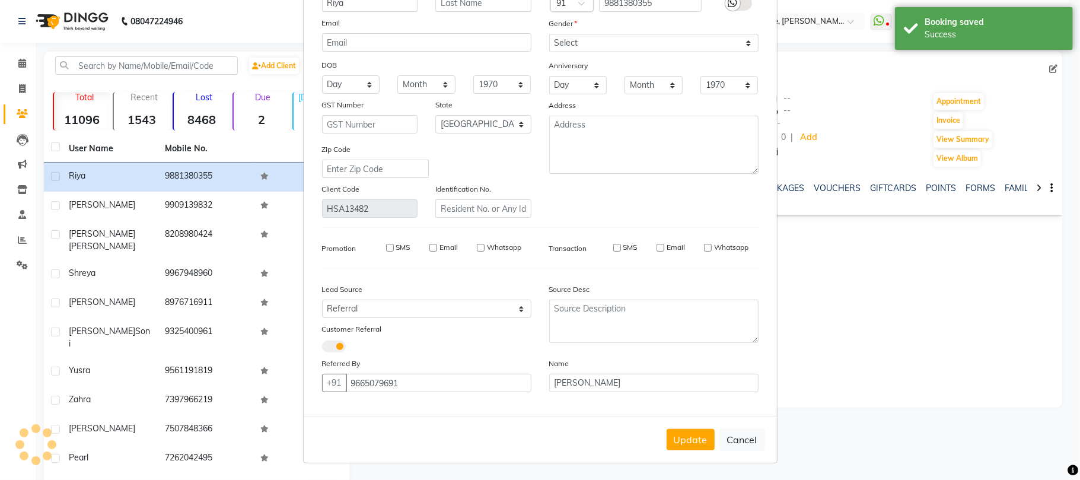
select select
checkbox input "false"
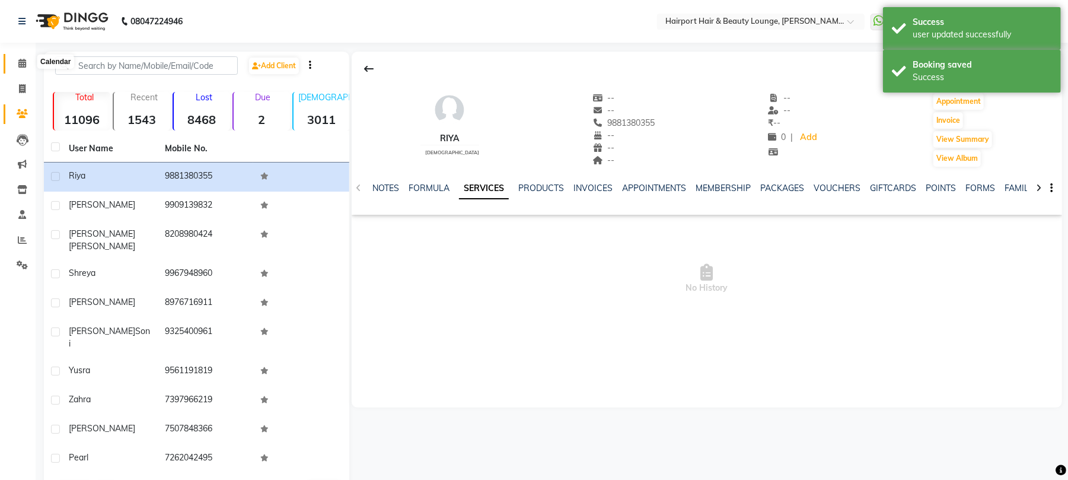
click at [13, 60] on span at bounding box center [22, 64] width 21 height 14
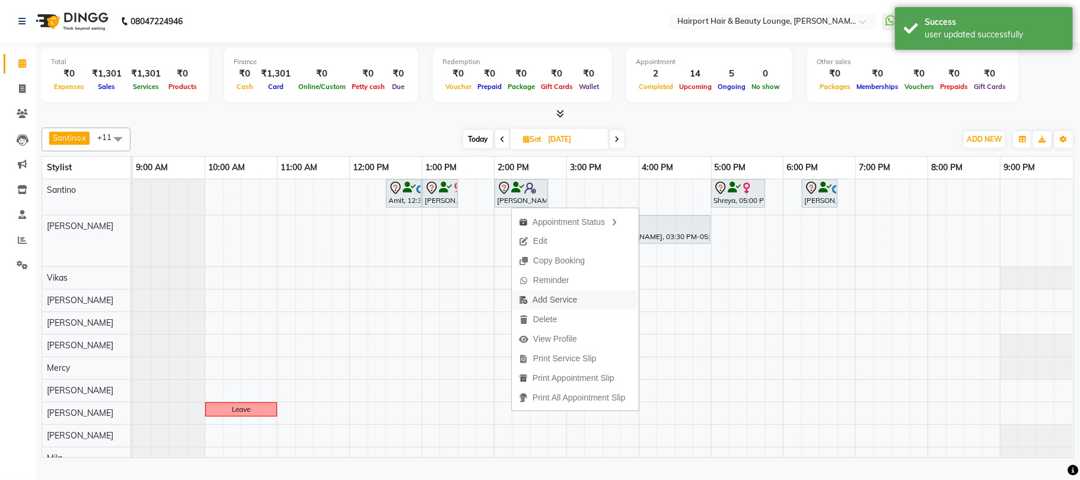
click at [565, 301] on span "Add Service" at bounding box center [555, 300] width 44 height 12
select select "9137"
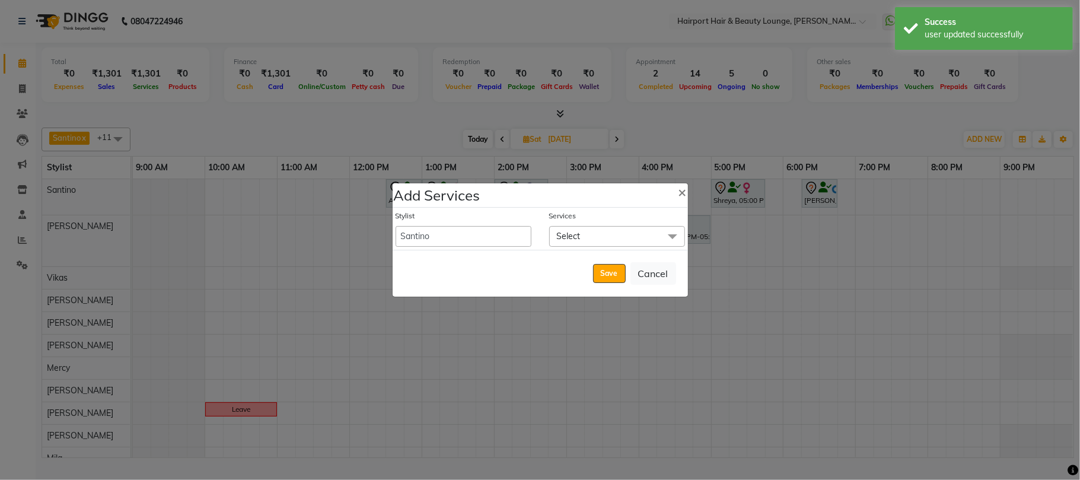
click at [572, 231] on span "Select" at bounding box center [569, 236] width 24 height 11
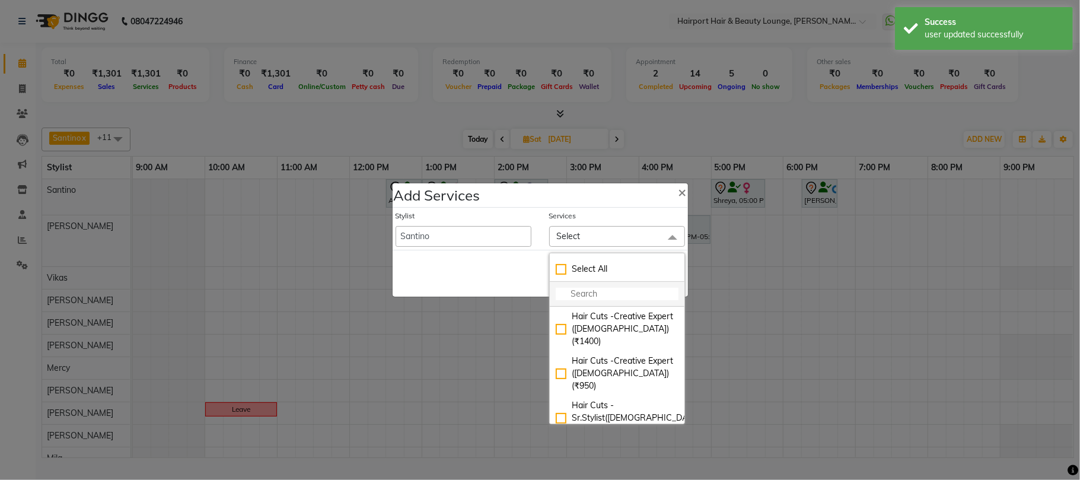
click at [575, 288] on input "multiselect-search" at bounding box center [617, 294] width 123 height 12
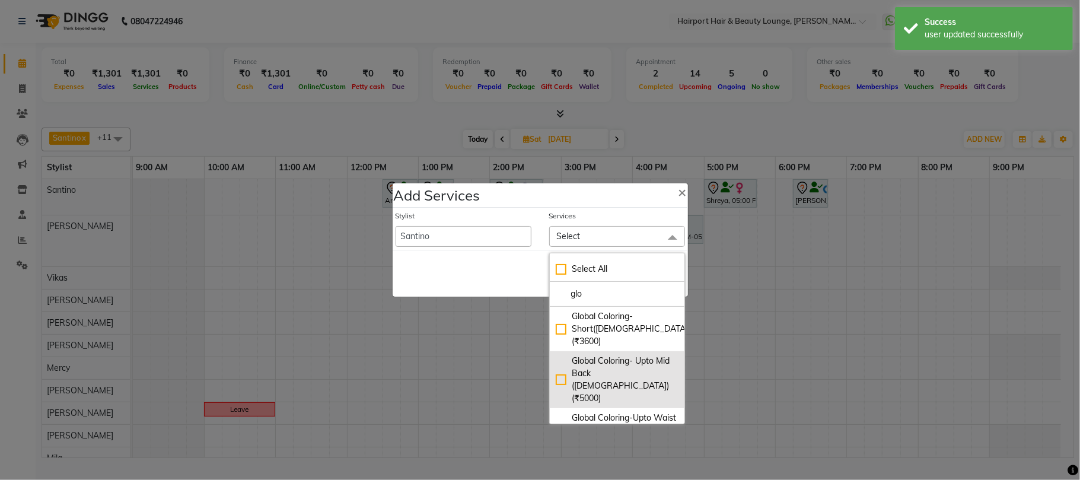
type input "glo"
click at [632, 355] on div "Global Coloring- Upto Mid Back ([DEMOGRAPHIC_DATA]) (₹5000)" at bounding box center [617, 380] width 123 height 50
checkbox input "true"
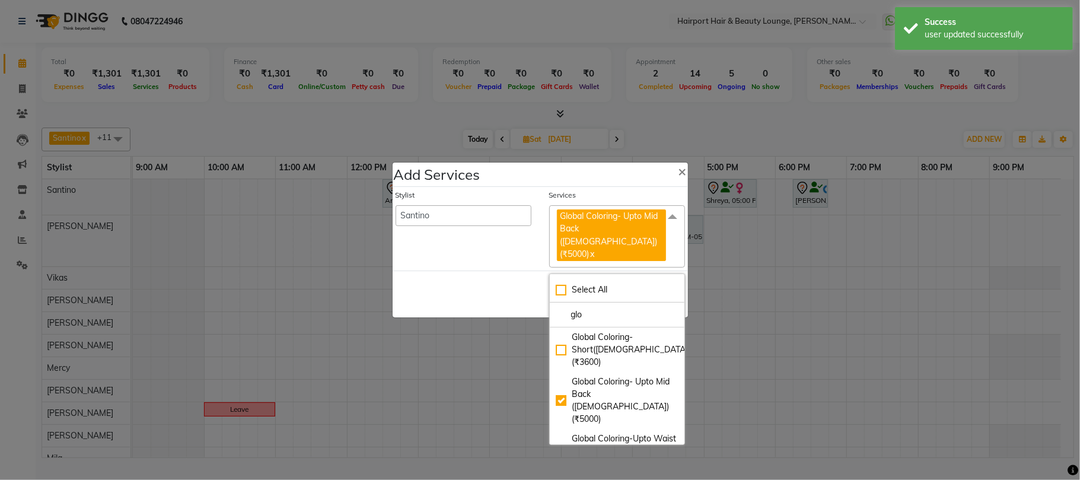
click at [506, 283] on div "Save Cancel" at bounding box center [540, 293] width 295 height 47
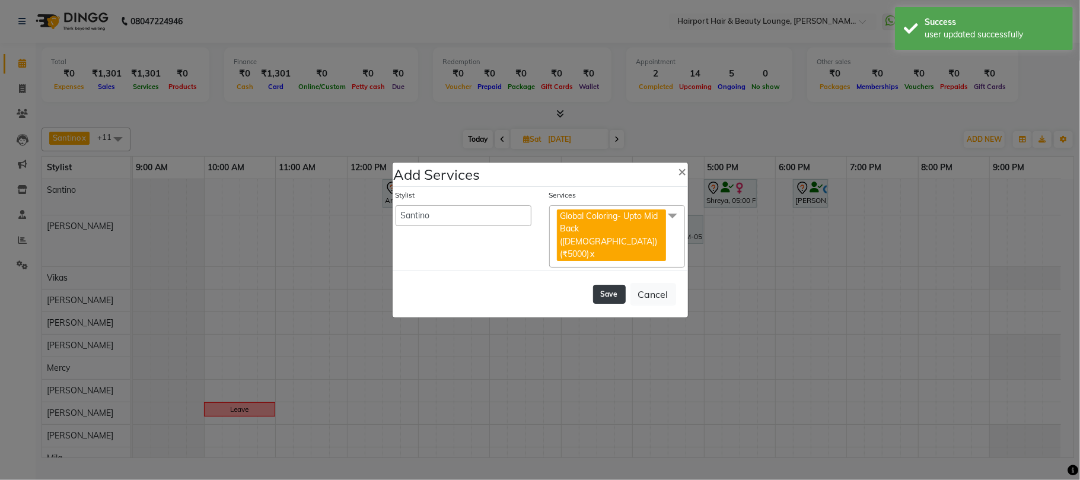
click at [593, 285] on button "Save" at bounding box center [609, 294] width 33 height 19
select select "7127"
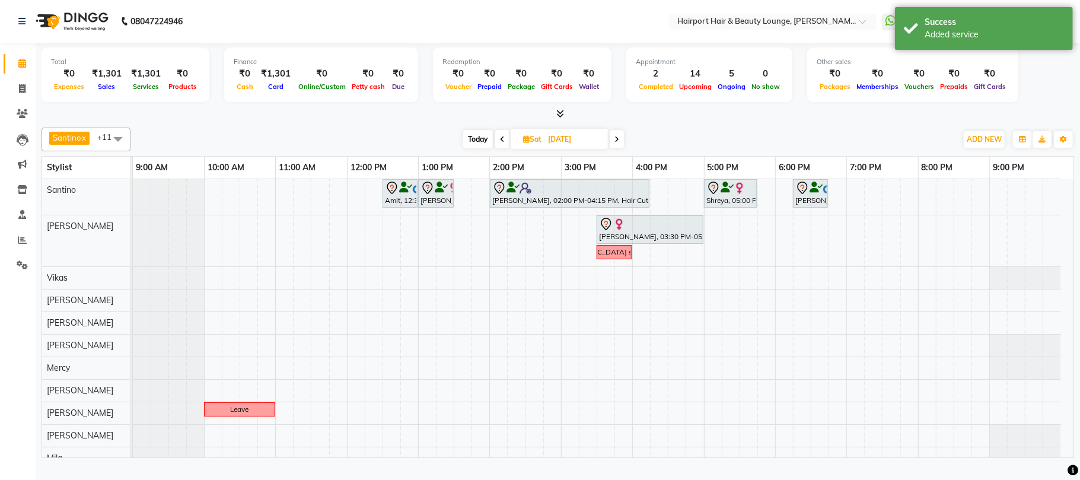
click at [480, 148] on span "Today" at bounding box center [478, 139] width 30 height 18
type input "[DATE]"
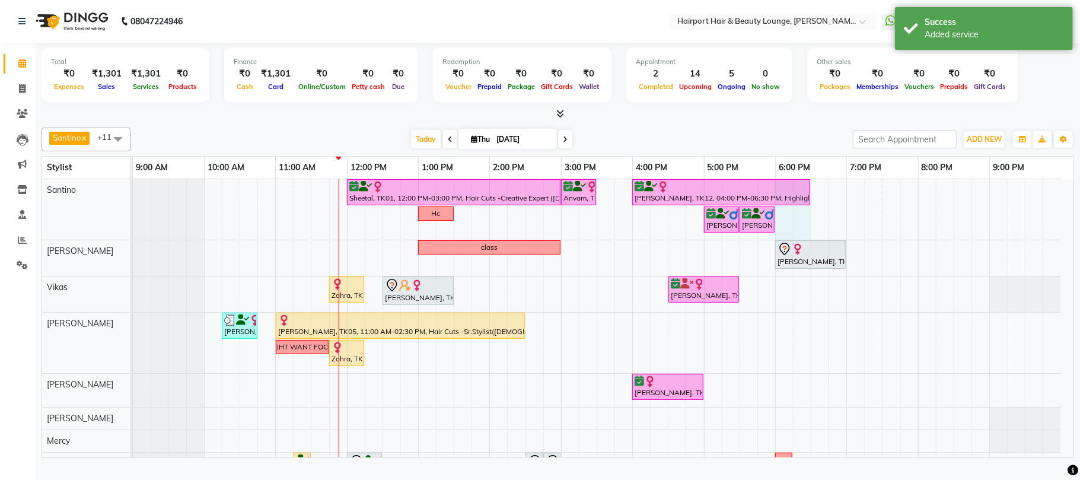
drag, startPoint x: 790, startPoint y: 230, endPoint x: 799, endPoint y: 230, distance: 9.5
click at [799, 230] on div "Sheetal, TK01, 12:00 PM-03:00 PM, Hair Cuts -Creative Expert (Female),Highlight…" at bounding box center [603, 379] width 941 height 401
select select "9137"
select select "tentative"
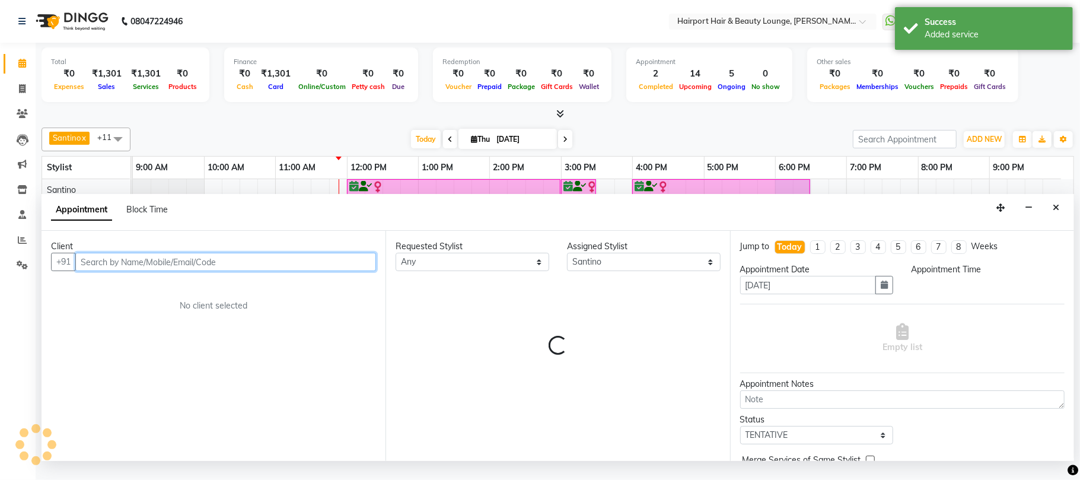
select select "1080"
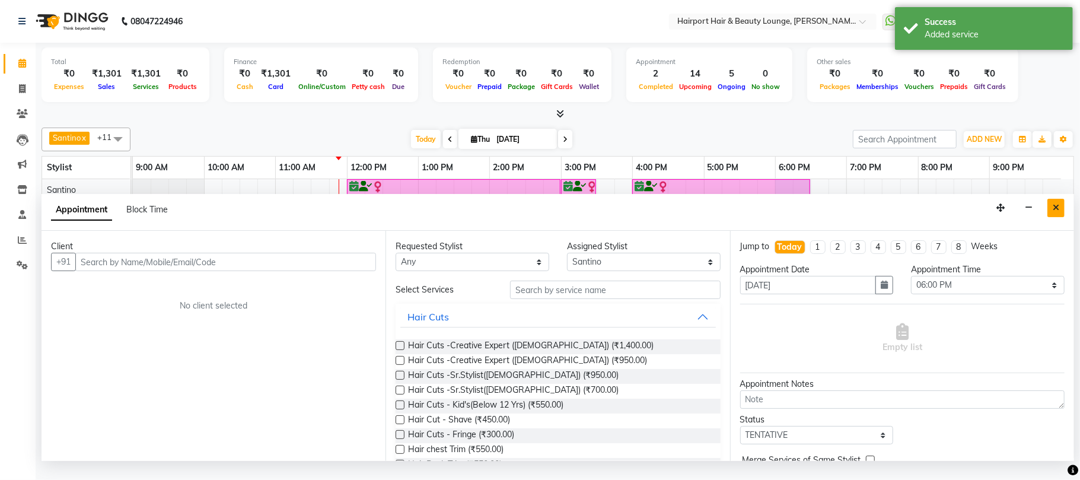
click at [1053, 212] on icon "Close" at bounding box center [1056, 207] width 7 height 8
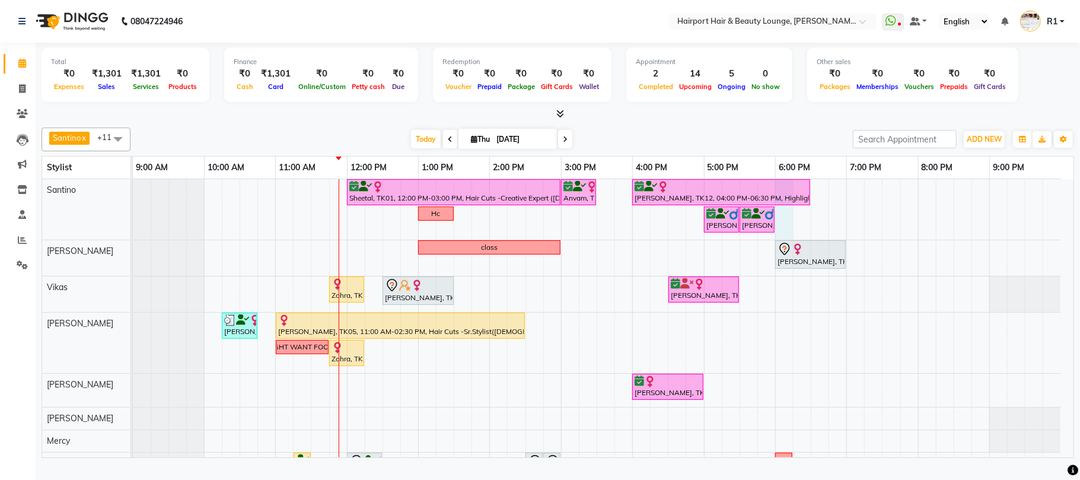
drag, startPoint x: 779, startPoint y: 227, endPoint x: 786, endPoint y: 227, distance: 7.7
click at [786, 227] on div "Sheetal, TK01, 12:00 PM-03:00 PM, Hair Cuts -Creative Expert (Female),Highlight…" at bounding box center [603, 379] width 941 height 401
select select "9137"
select select "1080"
select select "tentative"
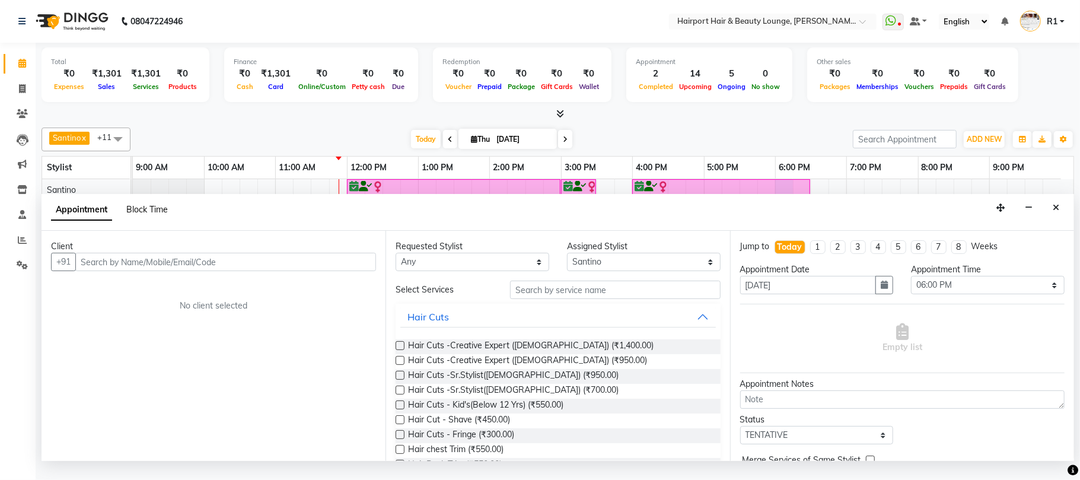
click at [161, 215] on span "Block Time" at bounding box center [147, 209] width 42 height 11
select select "9137"
select select "1080"
select select "1095"
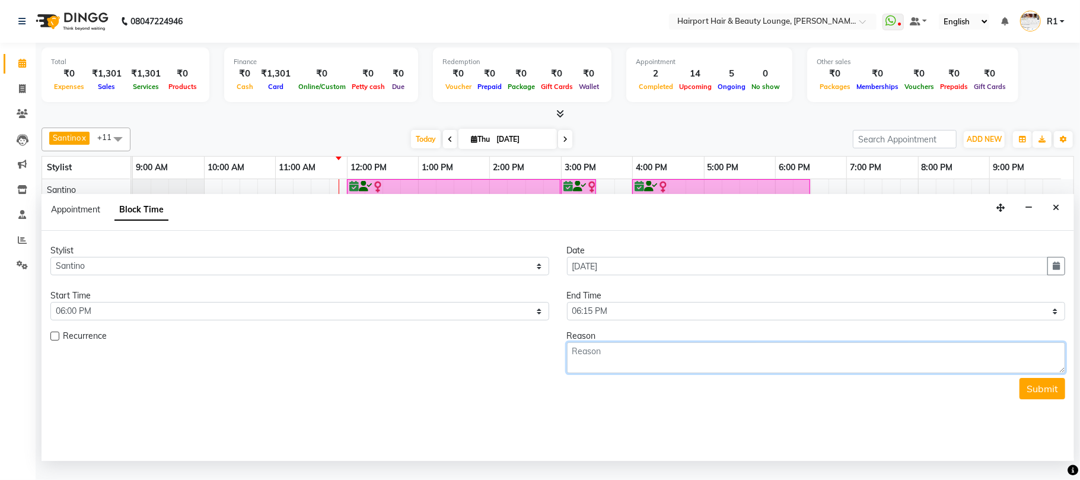
click at [603, 373] on textarea at bounding box center [816, 357] width 499 height 31
type textarea "[PERSON_NAME] consultation"
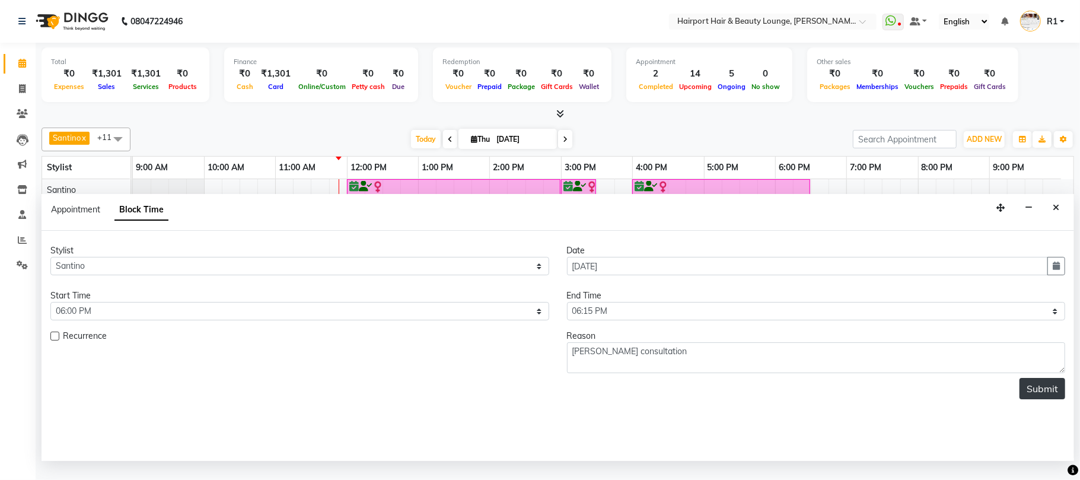
click at [1021, 399] on button "Submit" at bounding box center [1042, 388] width 46 height 21
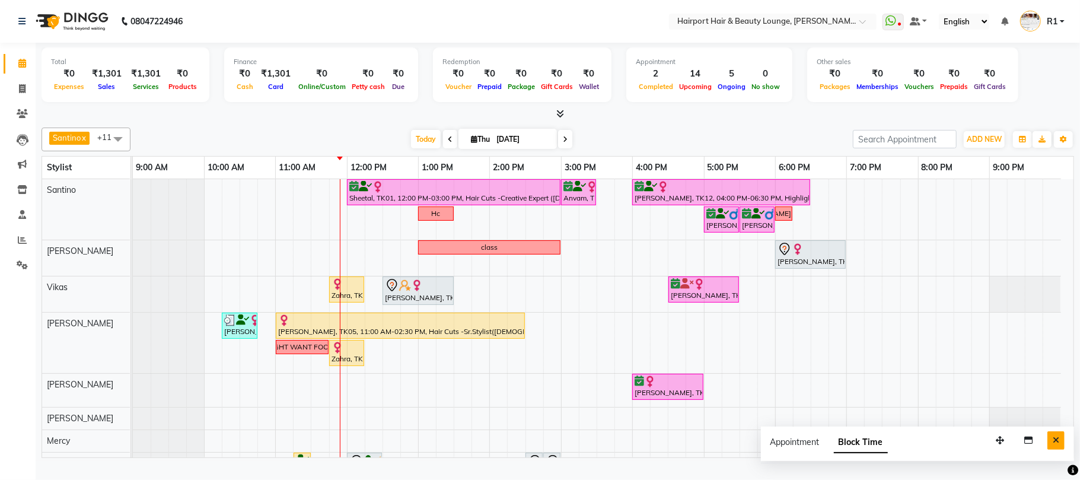
click at [1047, 450] on button "Close" at bounding box center [1055, 440] width 17 height 18
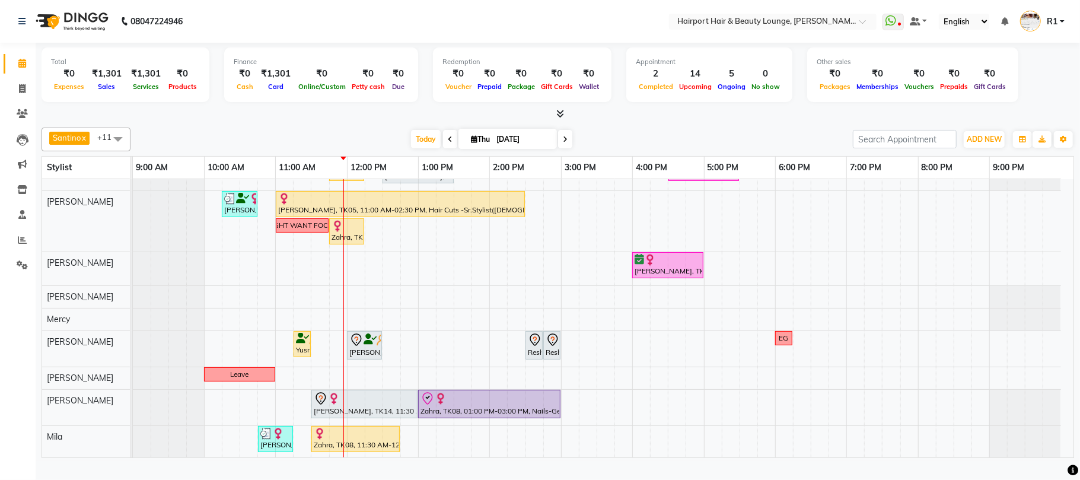
scroll to position [125, 0]
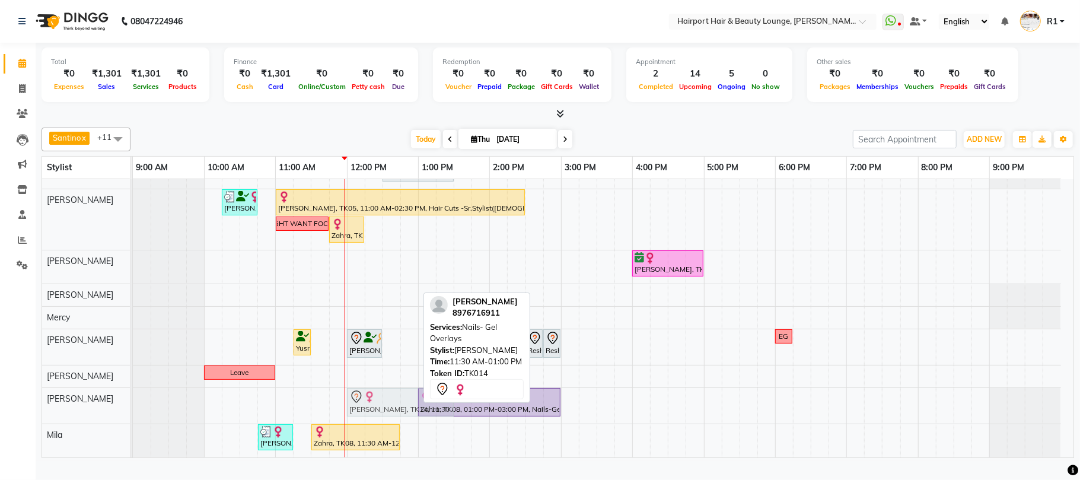
drag, startPoint x: 365, startPoint y: 413, endPoint x: 401, endPoint y: 410, distance: 36.3
click at [133, 410] on div "[PERSON_NAME], TK14, 11:30 AM-01:00 PM, Nails- Gel Overlays [PERSON_NAME], TK08…" at bounding box center [133, 406] width 0 height 36
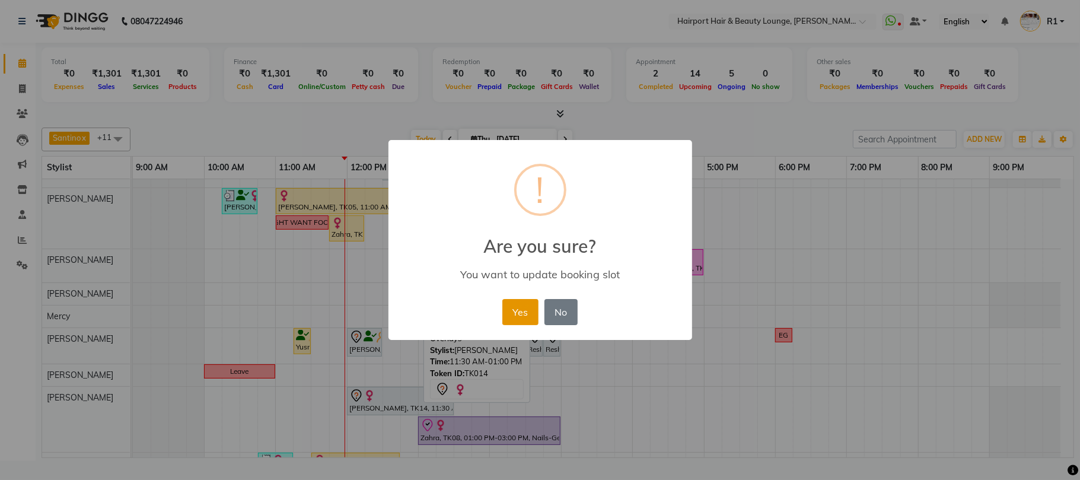
click at [525, 325] on button "Yes" at bounding box center [520, 312] width 36 height 26
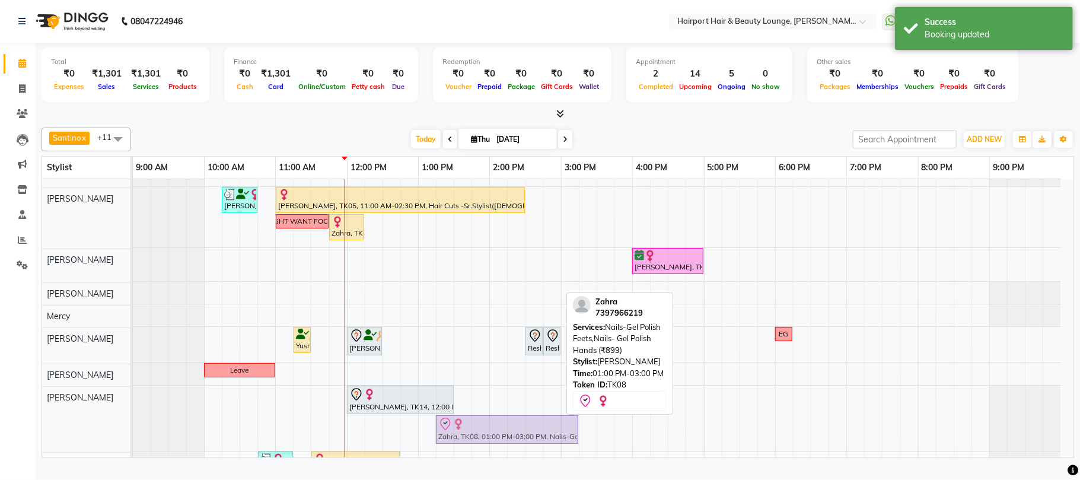
scroll to position [126, 0]
drag, startPoint x: 446, startPoint y: 444, endPoint x: 460, endPoint y: 446, distance: 14.4
click at [133, 446] on div "[PERSON_NAME], TK14, 12:00 PM-01:30 PM, Nails- Gel Overlays Zahra, TK08, 01:00 …" at bounding box center [133, 417] width 0 height 65
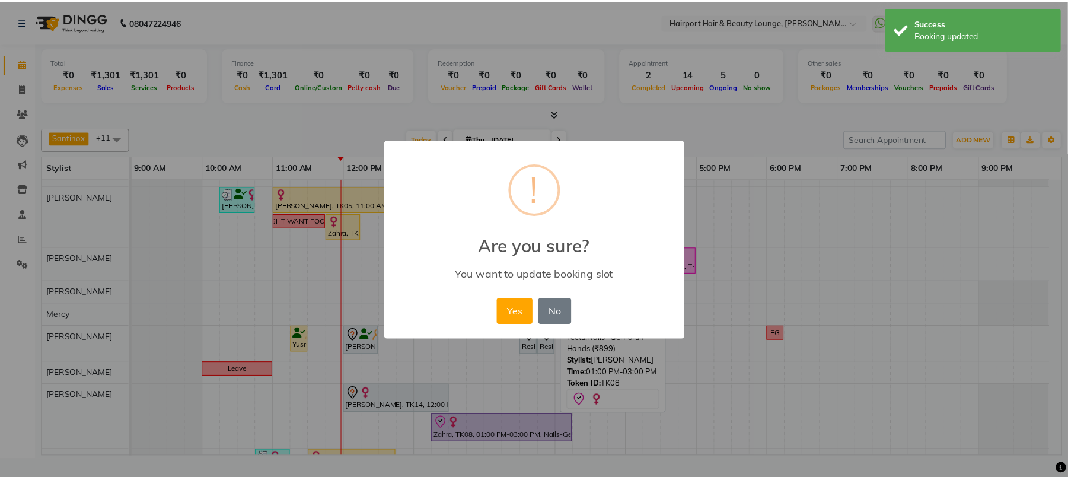
scroll to position [126, 0]
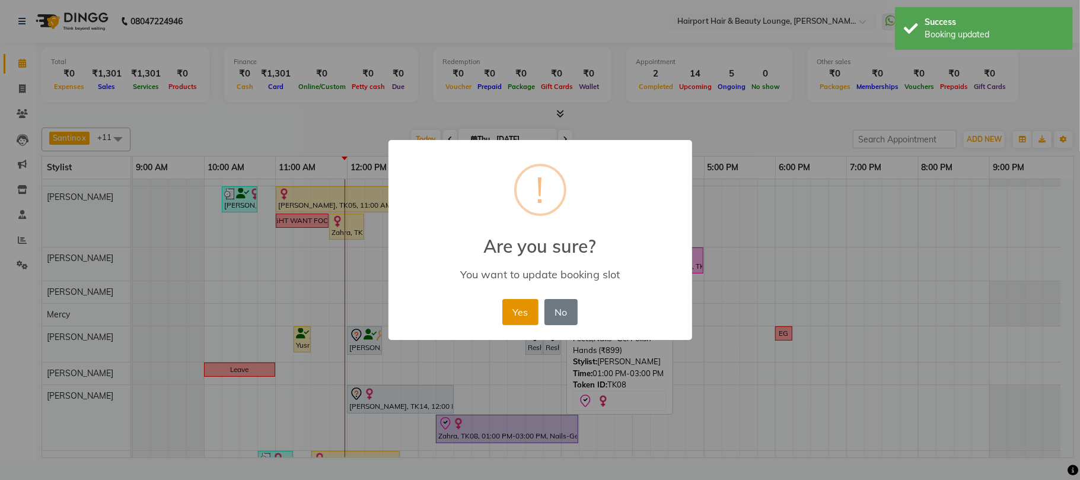
click at [510, 325] on button "Yes" at bounding box center [520, 312] width 36 height 26
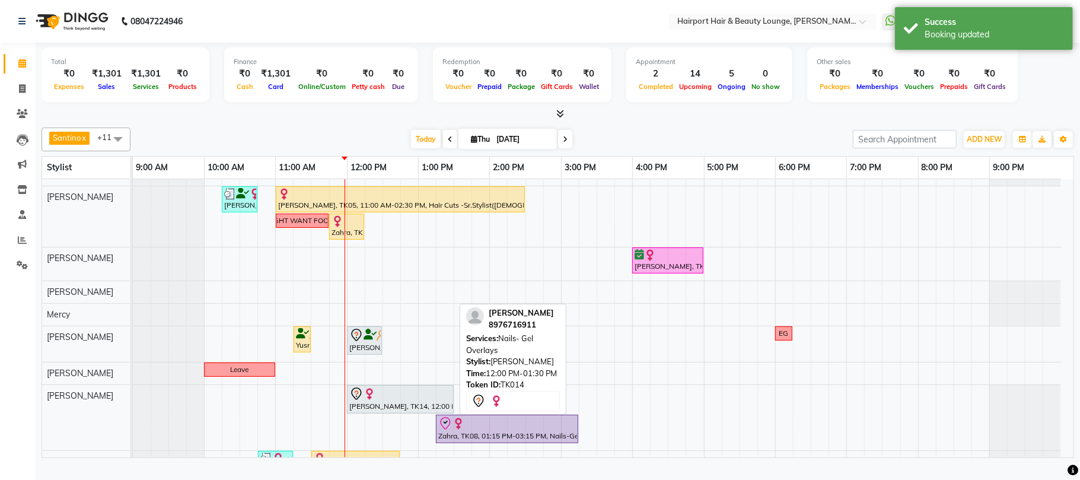
click at [380, 412] on div "[PERSON_NAME], TK14, 12:00 PM-01:30 PM, Nails- Gel Overlays" at bounding box center [400, 399] width 104 height 25
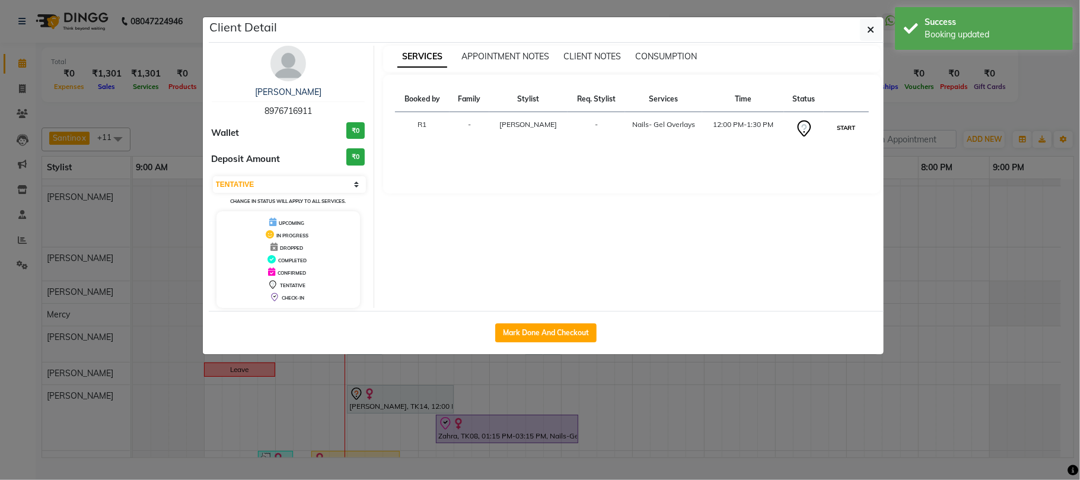
click at [834, 135] on button "START" at bounding box center [846, 127] width 24 height 15
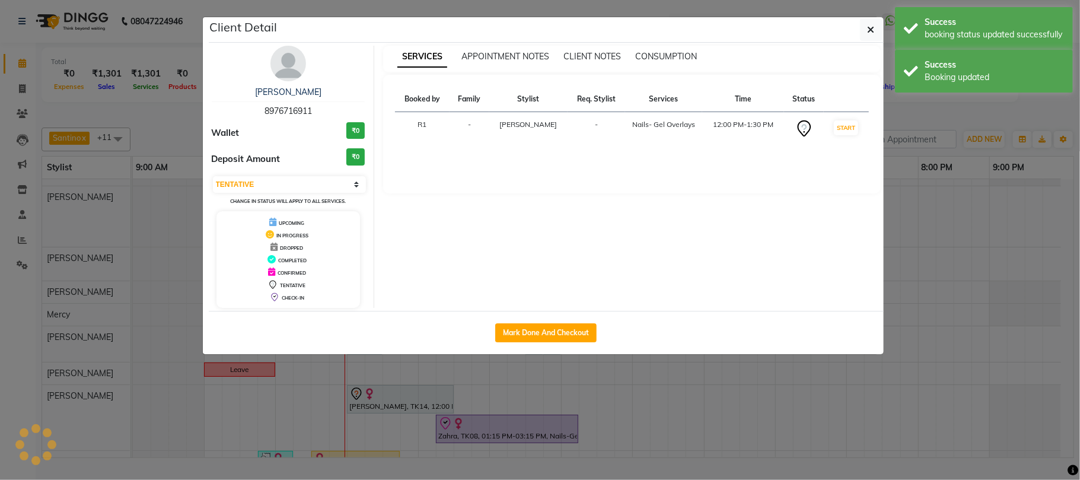
select select "1"
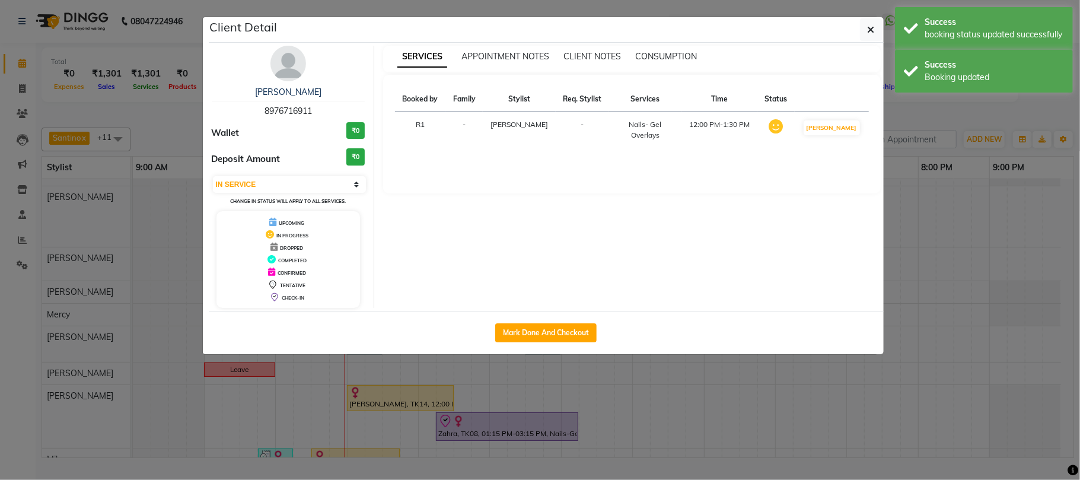
click at [924, 129] on ngb-modal-window "Client Detail [PERSON_NAME] 8976716911 Wallet ₹0 Deposit Amount ₹0 Select IN SE…" at bounding box center [540, 240] width 1080 height 480
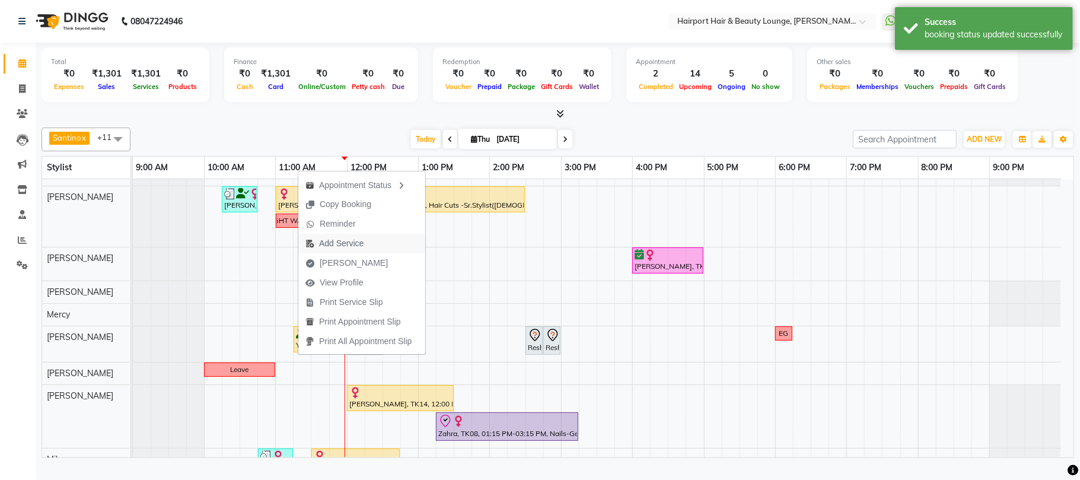
click at [351, 241] on span "Add Service" at bounding box center [341, 243] width 44 height 12
select select "14044"
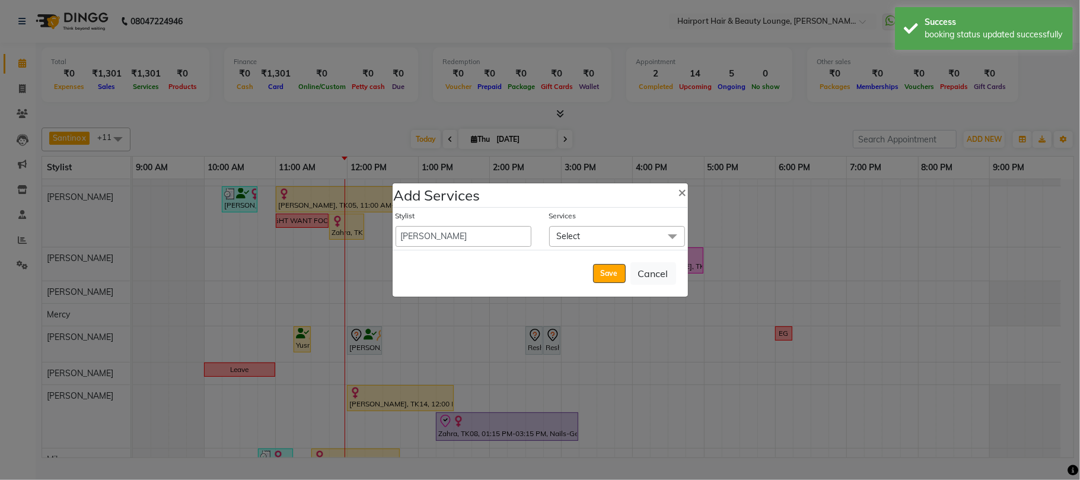
click at [582, 241] on span "Select" at bounding box center [617, 236] width 136 height 21
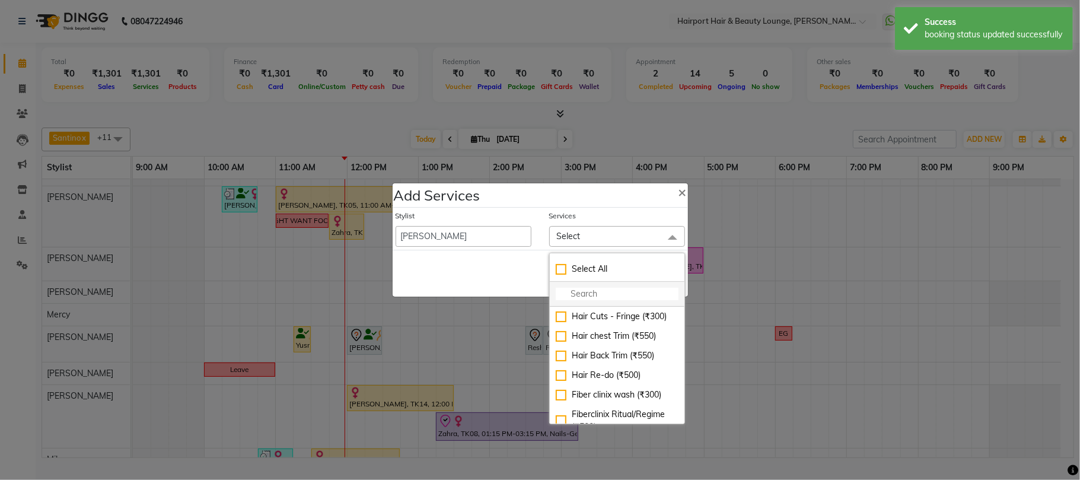
click at [565, 288] on input "multiselect-search" at bounding box center [617, 294] width 123 height 12
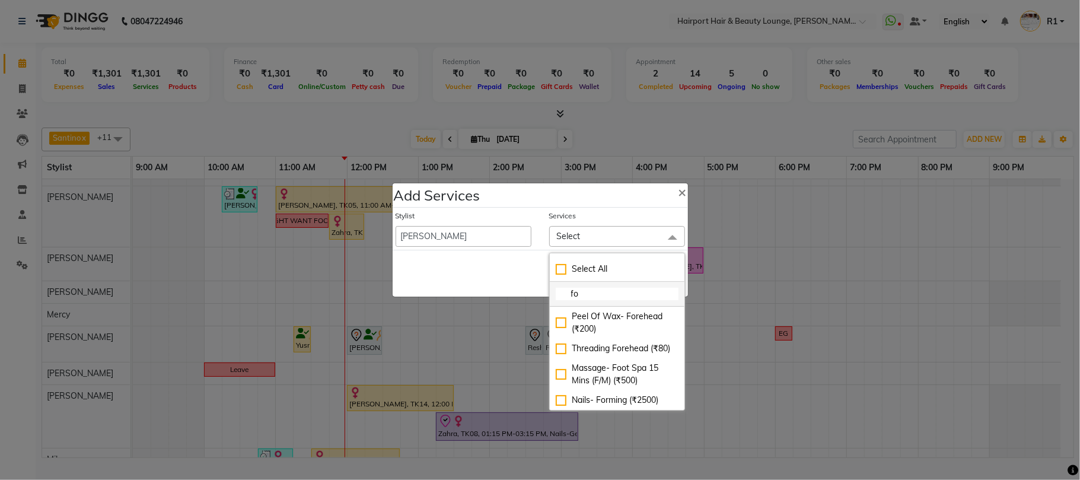
type input "f"
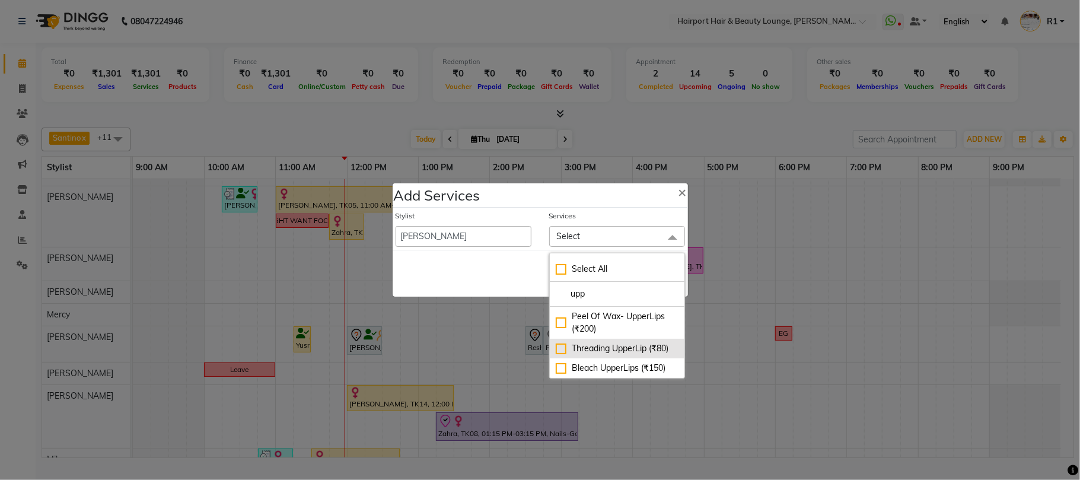
type input "upp"
click at [617, 344] on div "Threading UpperLip (₹80)" at bounding box center [617, 348] width 123 height 12
checkbox input "true"
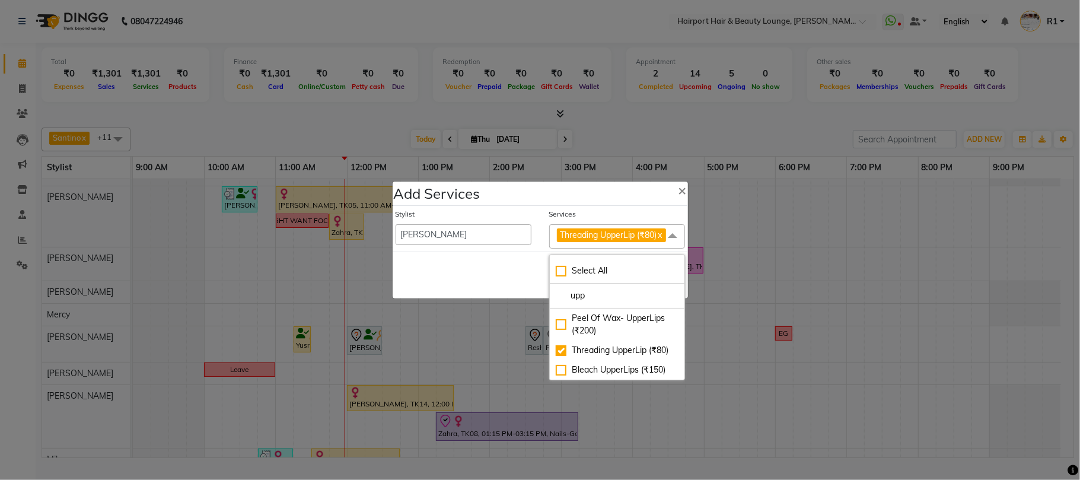
click at [510, 275] on div "Save Cancel" at bounding box center [540, 274] width 295 height 47
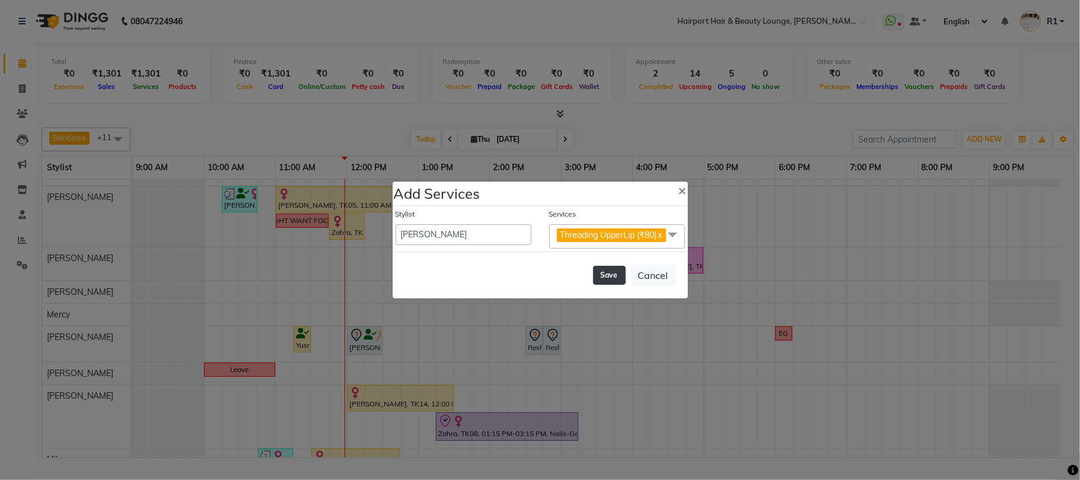
click at [593, 283] on button "Save" at bounding box center [609, 275] width 33 height 19
select select "7127"
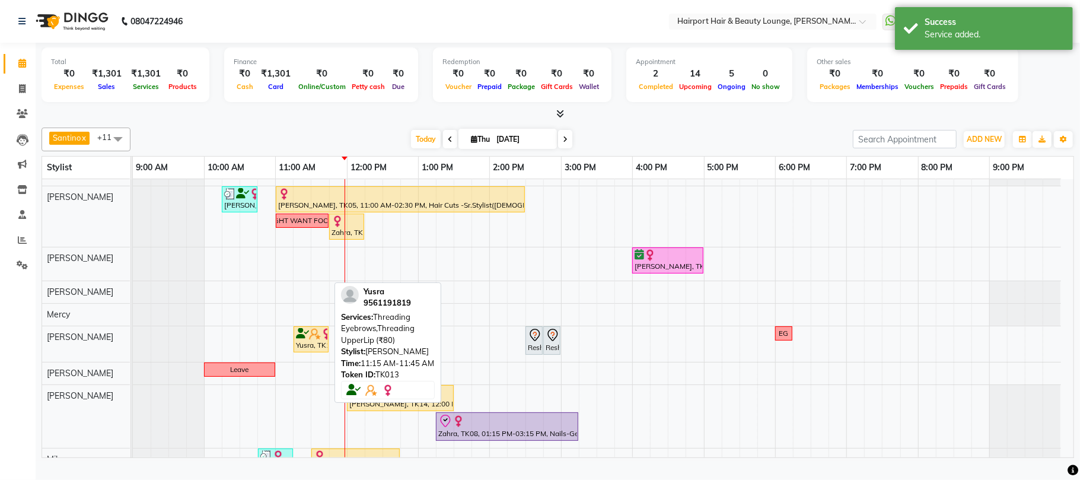
click at [312, 340] on img at bounding box center [315, 334] width 12 height 12
select select "1"
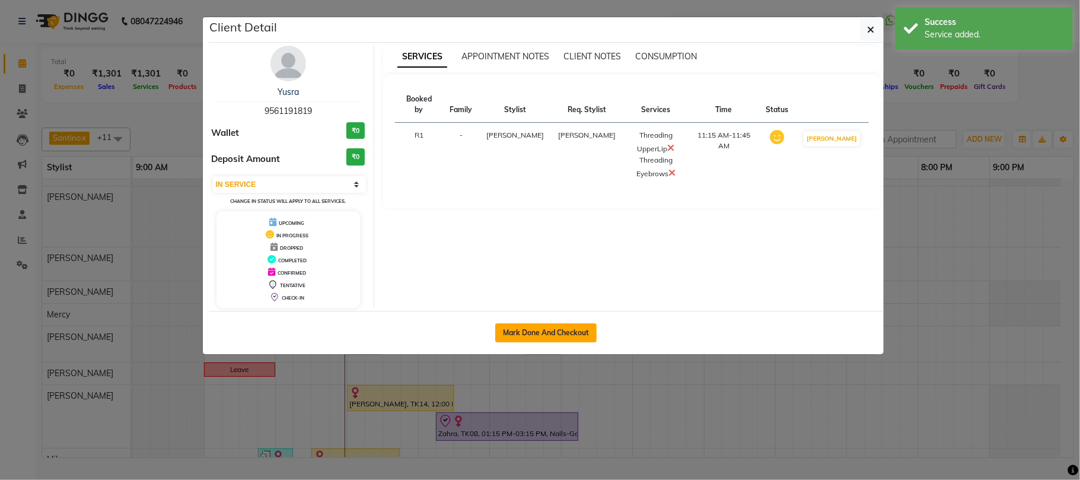
click at [584, 342] on button "Mark Done And Checkout" at bounding box center [545, 332] width 101 height 19
select select "622"
select select "service"
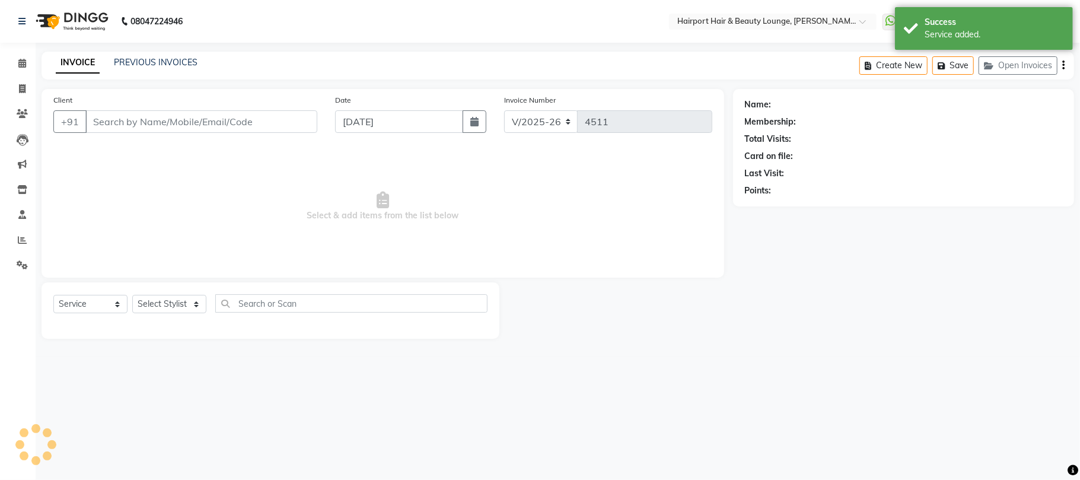
type input "9561191819"
select select "14044"
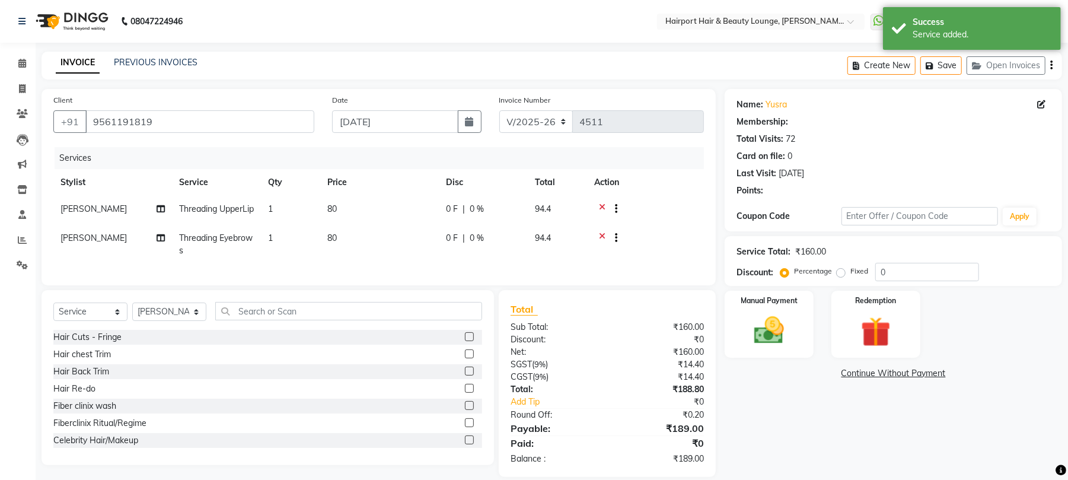
select select "1: Object"
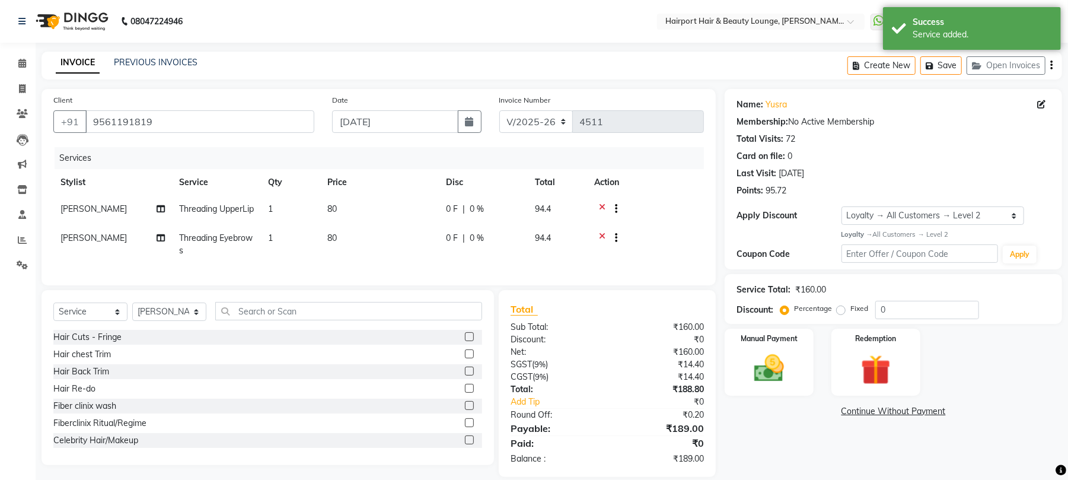
scroll to position [100, 0]
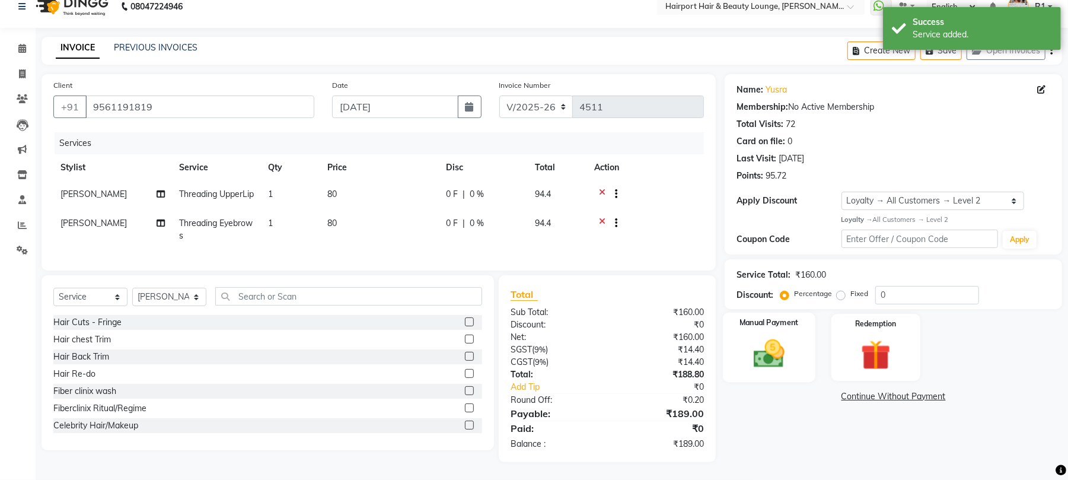
click at [766, 336] on img at bounding box center [769, 354] width 51 height 36
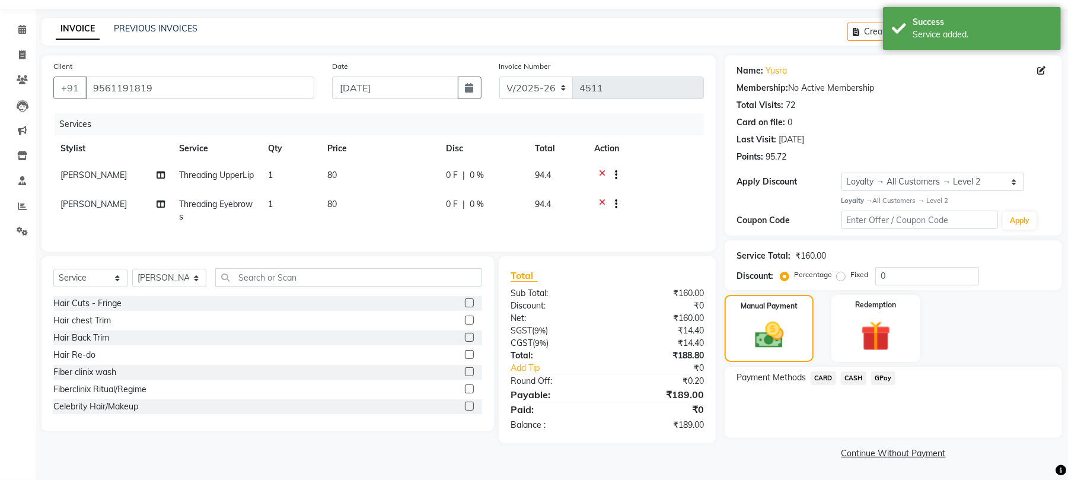
click at [831, 371] on span "CARD" at bounding box center [824, 378] width 26 height 14
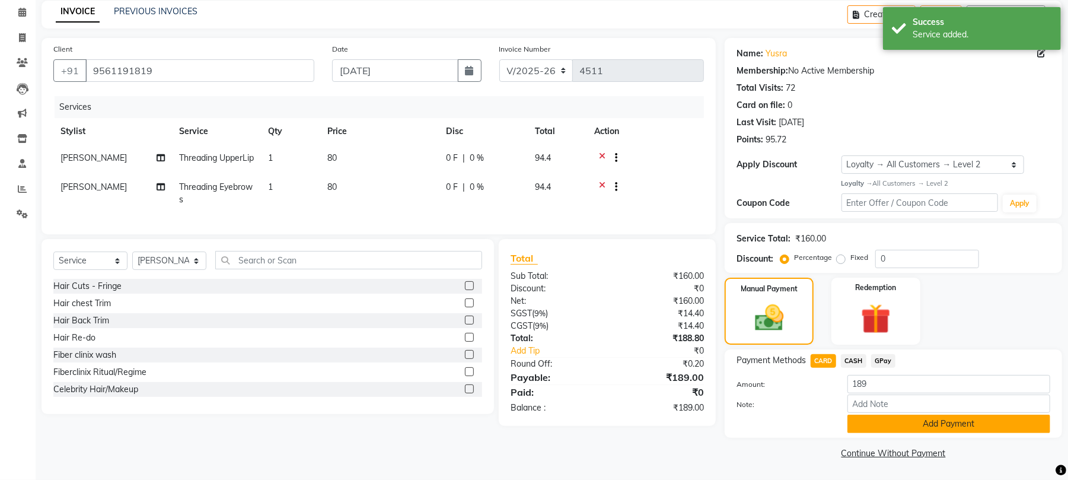
click at [917, 433] on button "Add Payment" at bounding box center [948, 424] width 203 height 18
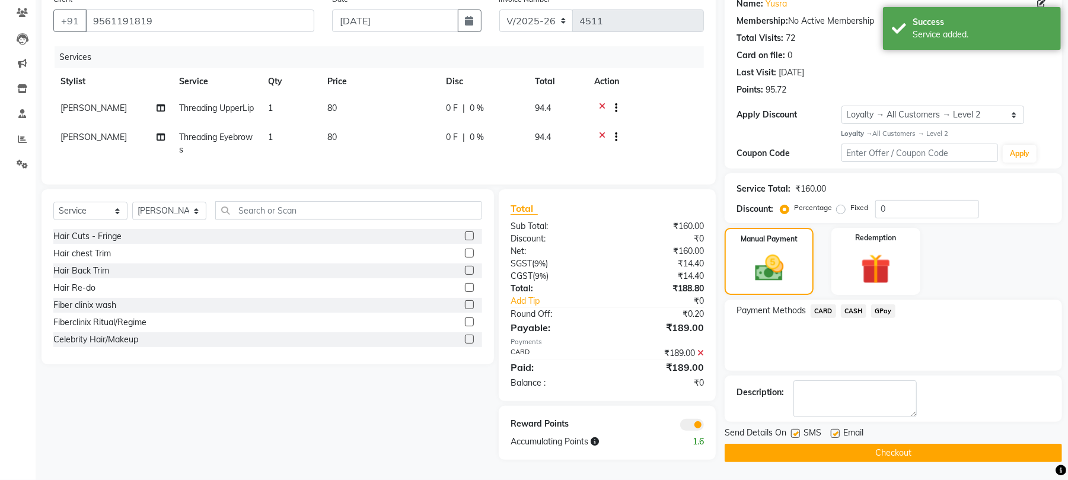
scroll to position [193, 0]
click at [890, 444] on button "Checkout" at bounding box center [893, 453] width 337 height 18
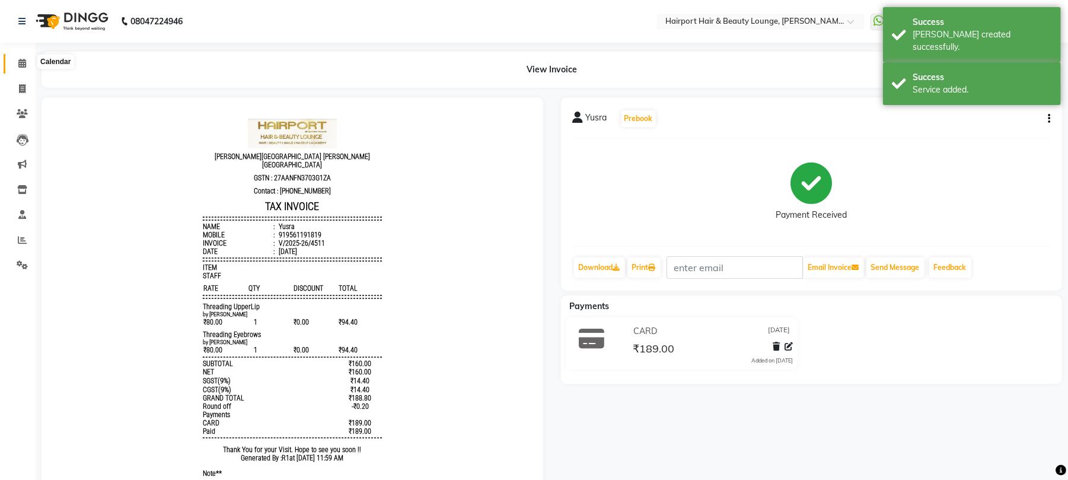
click at [21, 63] on icon at bounding box center [22, 63] width 8 height 9
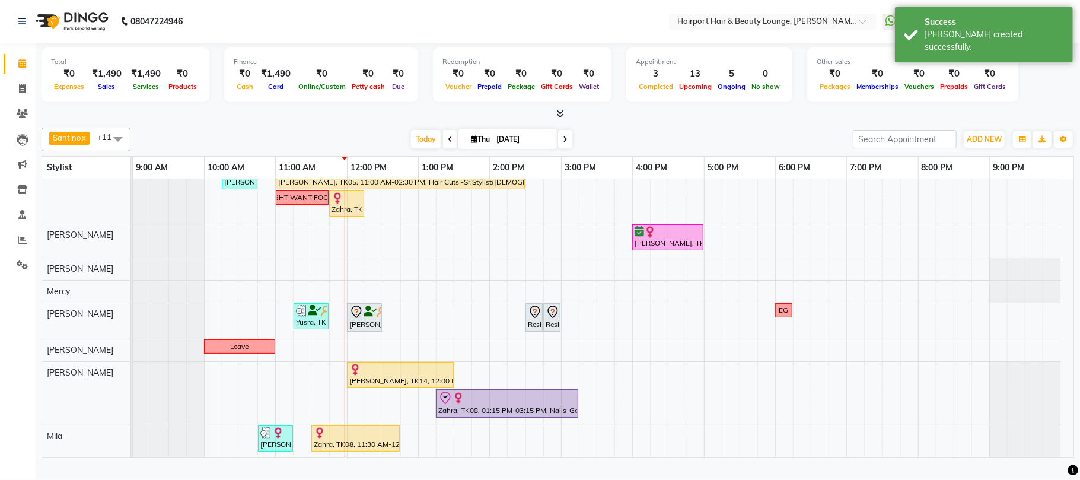
scroll to position [152, 0]
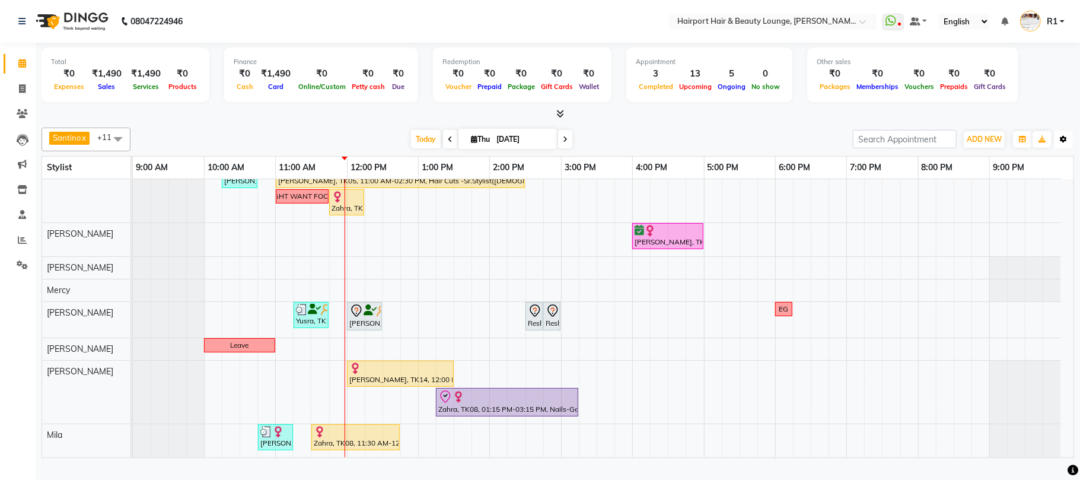
click at [1061, 143] on icon "button" at bounding box center [1063, 139] width 7 height 7
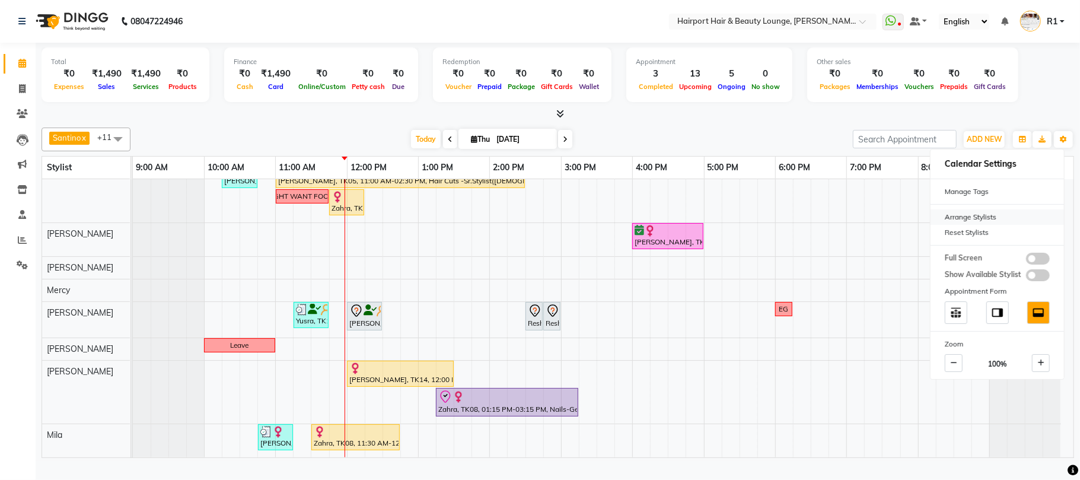
click at [967, 225] on div "Arrange Stylists" at bounding box center [996, 216] width 133 height 15
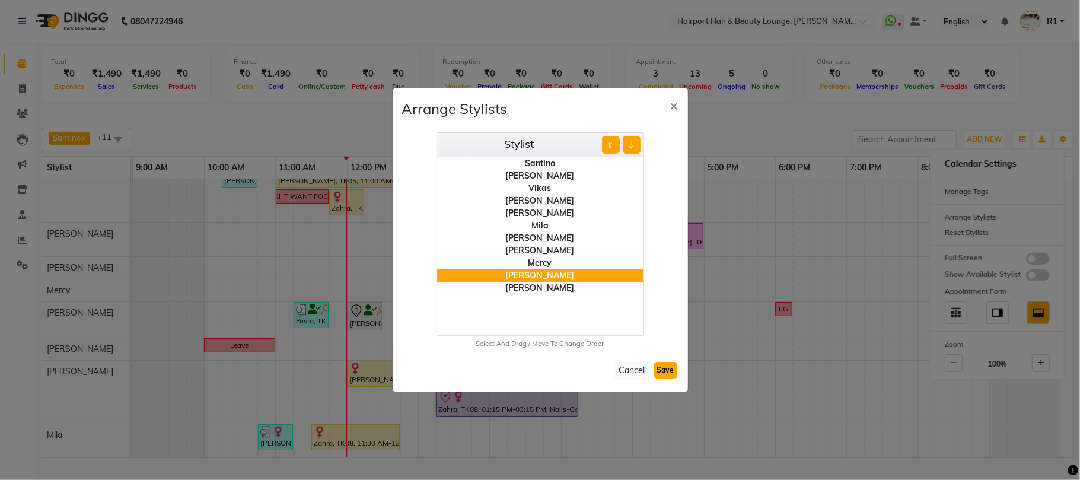
click at [660, 377] on button "Save" at bounding box center [665, 370] width 23 height 17
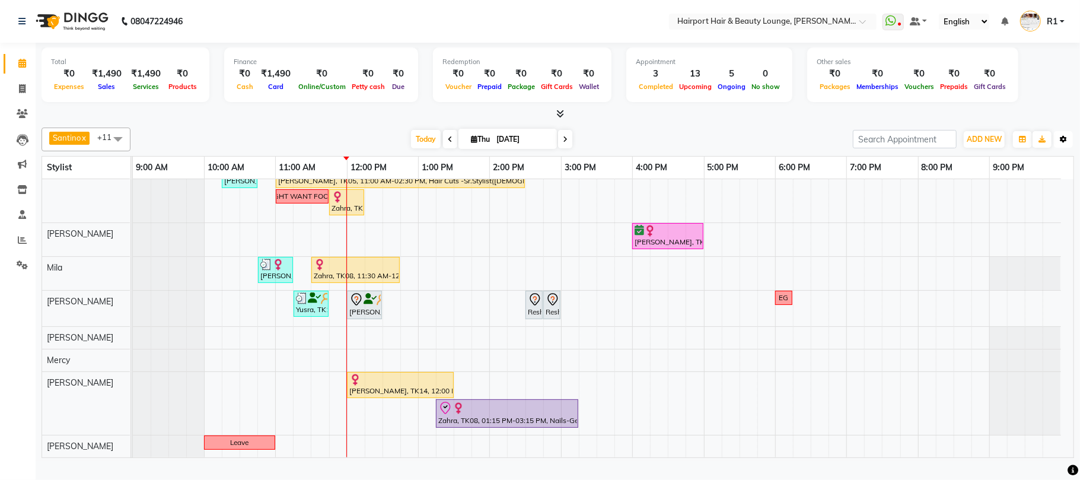
click at [1062, 143] on icon "button" at bounding box center [1063, 139] width 7 height 7
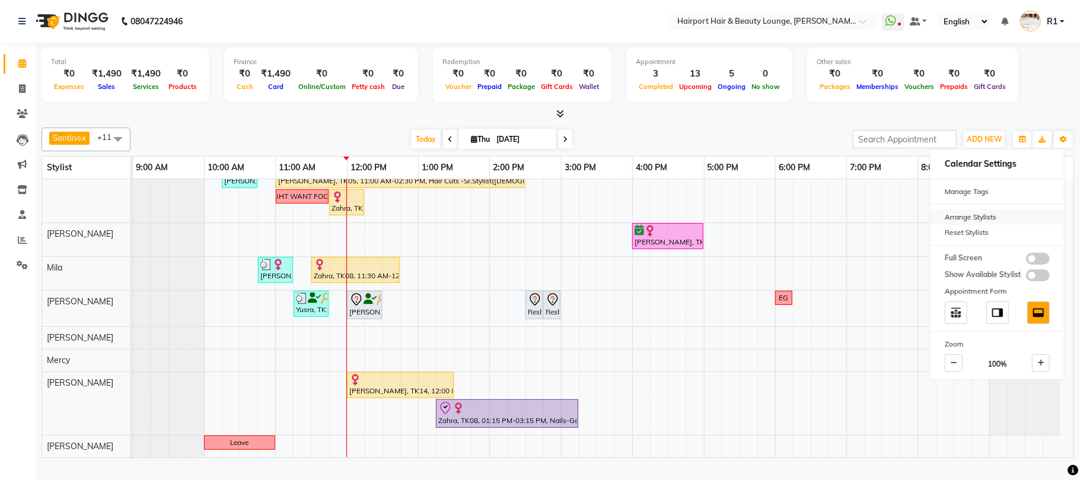
click at [964, 225] on div "Arrange Stylists" at bounding box center [996, 216] width 133 height 15
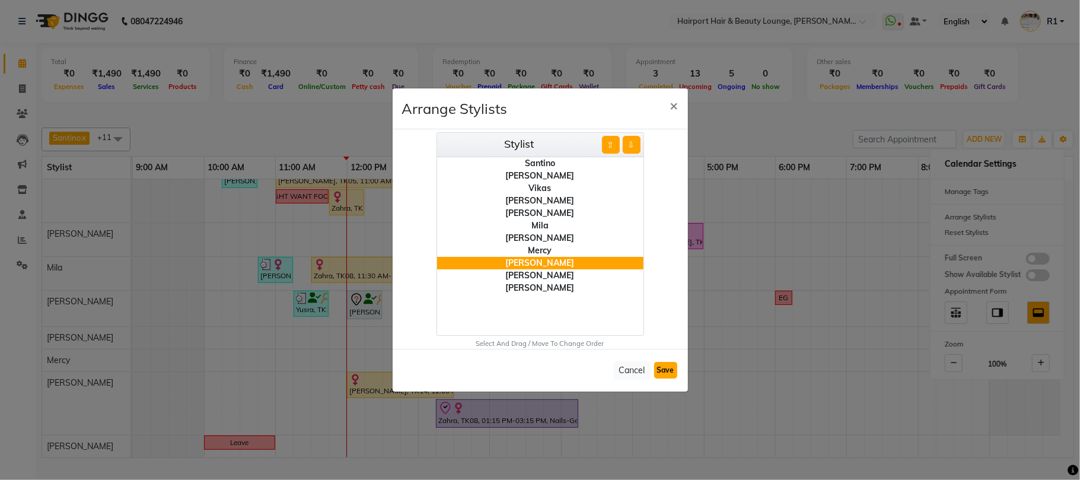
click at [657, 374] on button "Save" at bounding box center [665, 370] width 23 height 17
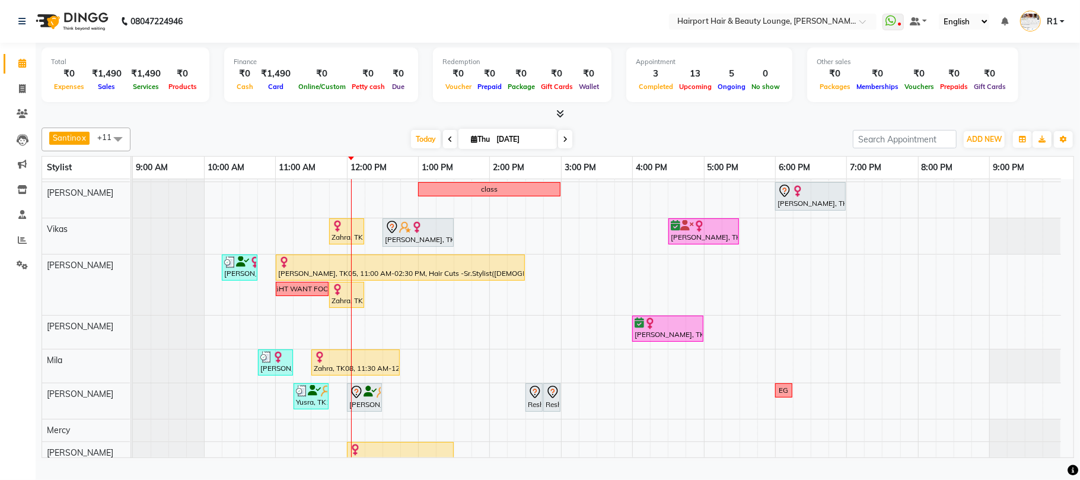
scroll to position [0, 0]
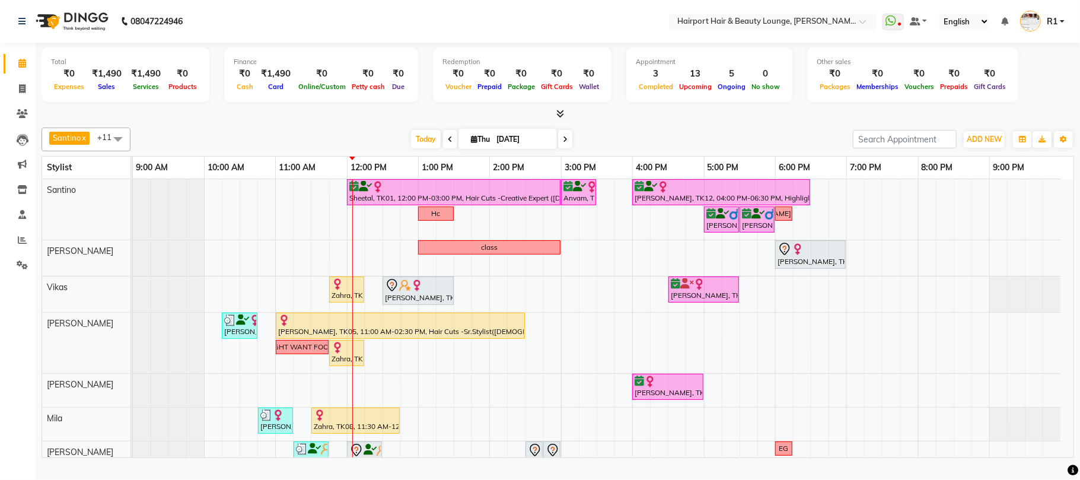
click at [311, 117] on div at bounding box center [558, 114] width 1032 height 12
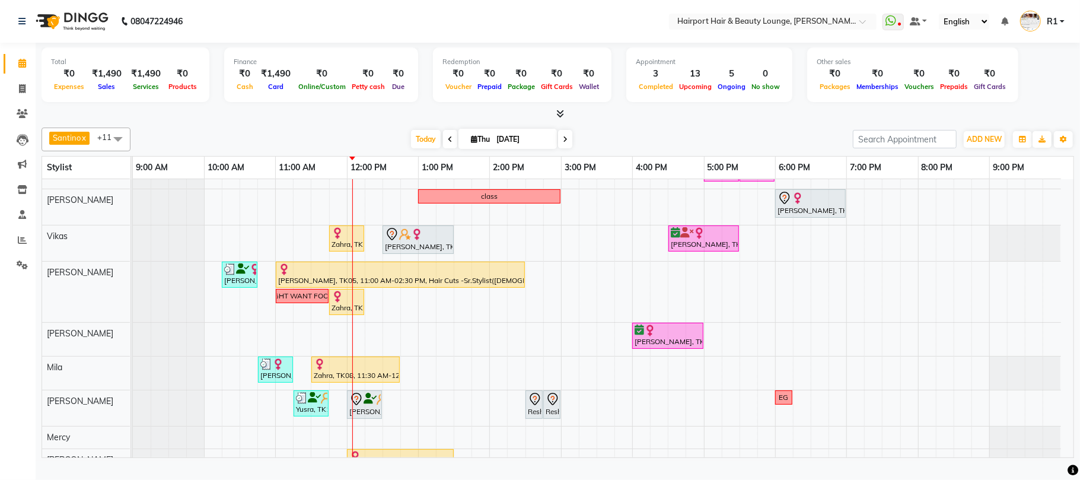
scroll to position [79, 0]
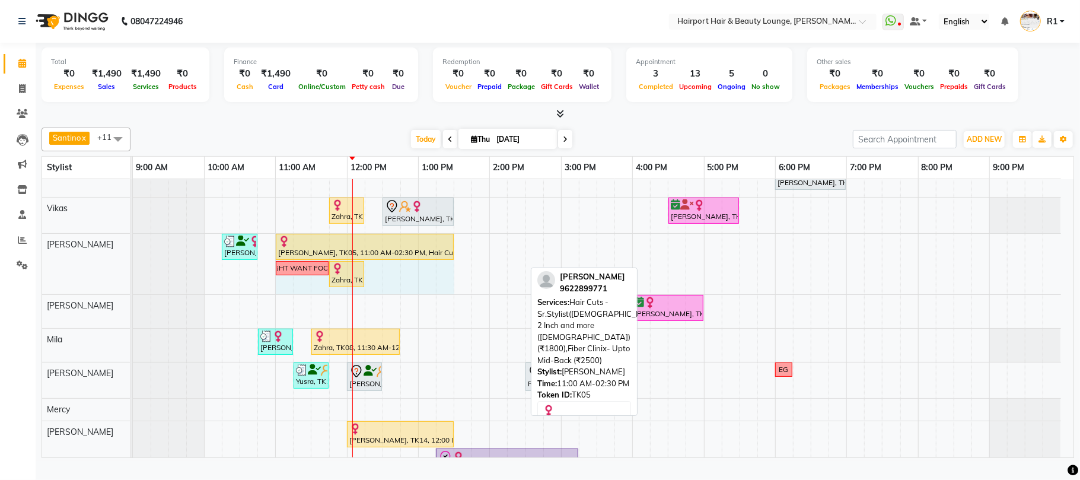
drag, startPoint x: 523, startPoint y: 256, endPoint x: 452, endPoint y: 267, distance: 72.0
click at [133, 267] on div "[PERSON_NAME], TK03, 10:15 AM-10:45 AM, Hair Cuts -Sr.Stylist([DEMOGRAPHIC_DATA…" at bounding box center [133, 264] width 0 height 60
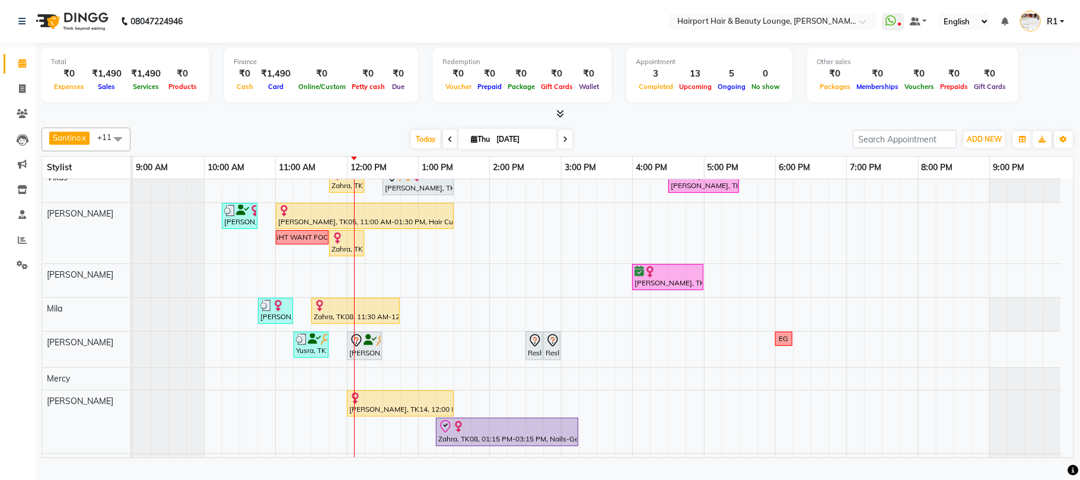
scroll to position [74, 0]
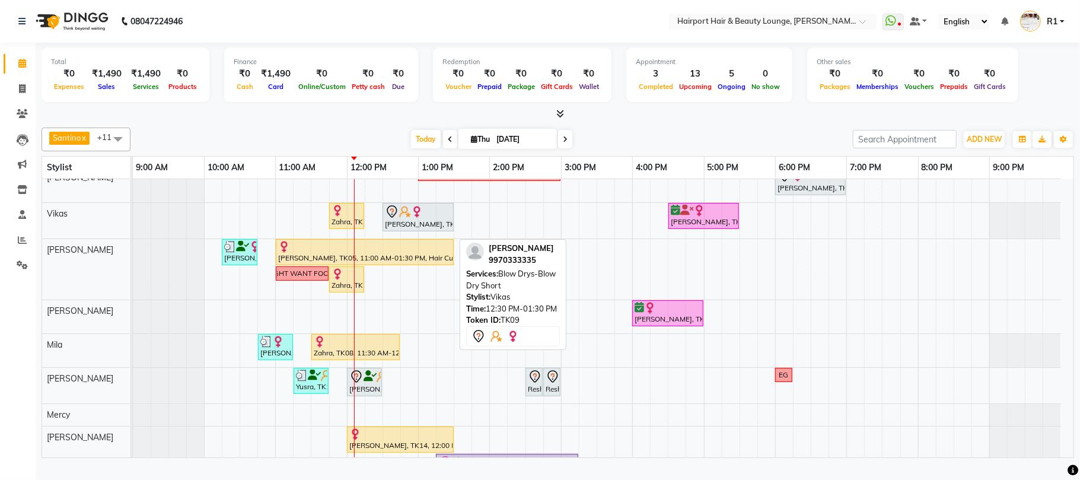
click at [410, 230] on div "[PERSON_NAME], TK09, 12:30 PM-01:30 PM, Blow Drys-Blow Dry Short" at bounding box center [418, 217] width 69 height 25
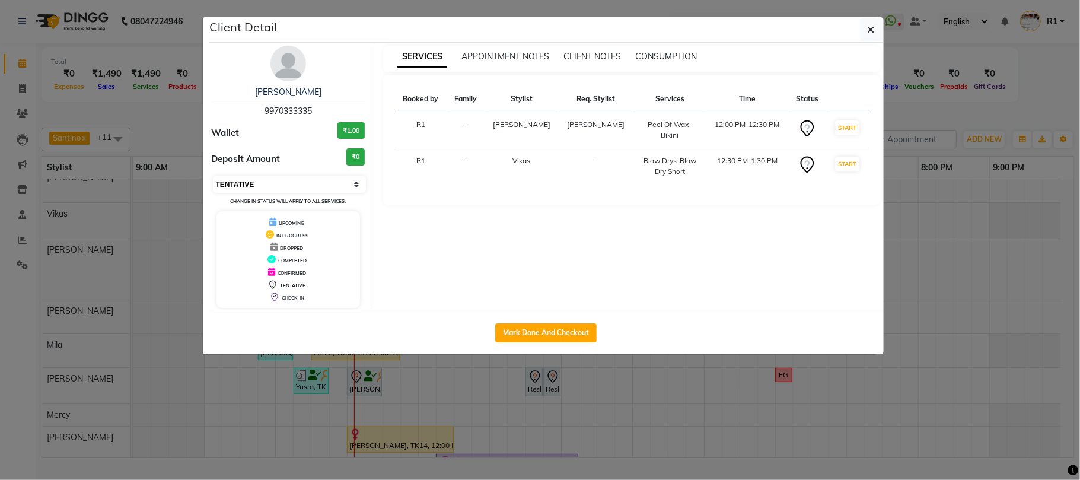
click at [292, 193] on select "Select IN SERVICE CONFIRMED TENTATIVE CHECK IN MARK DONE DROPPED UPCOMING" at bounding box center [290, 184] width 154 height 17
select select "6"
click at [213, 193] on select "Select IN SERVICE CONFIRMED TENTATIVE CHECK IN MARK DONE DROPPED UPCOMING" at bounding box center [290, 184] width 154 height 17
click at [1032, 106] on ngb-modal-window "Client Detail [PERSON_NAME] 9970333335 Wallet ₹1.00 Deposit Amount ₹0 Select IN…" at bounding box center [540, 240] width 1080 height 480
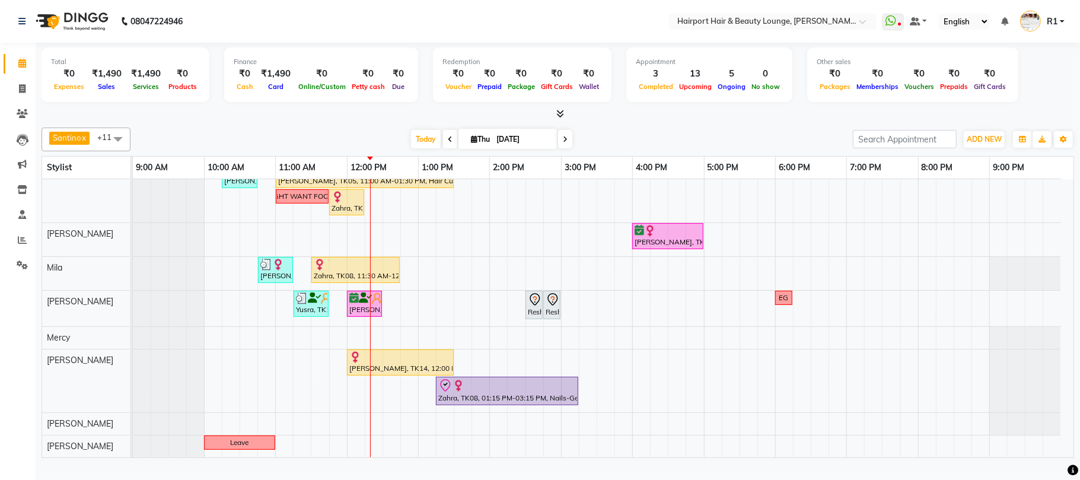
scroll to position [150, 0]
click at [349, 148] on div "[DATE] [DATE]" at bounding box center [491, 139] width 710 height 18
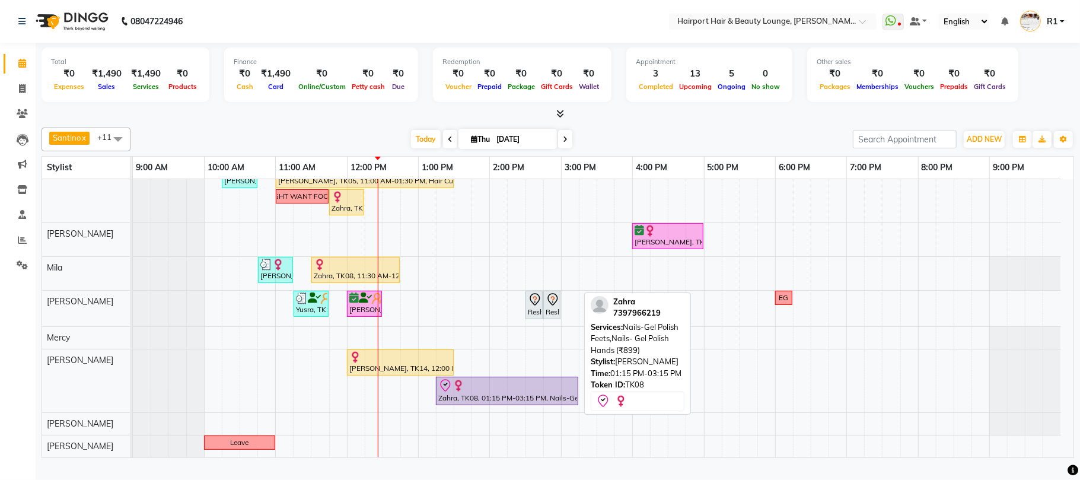
click at [470, 403] on div "Zahra, TK08, 01:15 PM-03:15 PM, Nails-Gel Polish Feets,Nails- Gel Polish Hands …" at bounding box center [507, 390] width 140 height 25
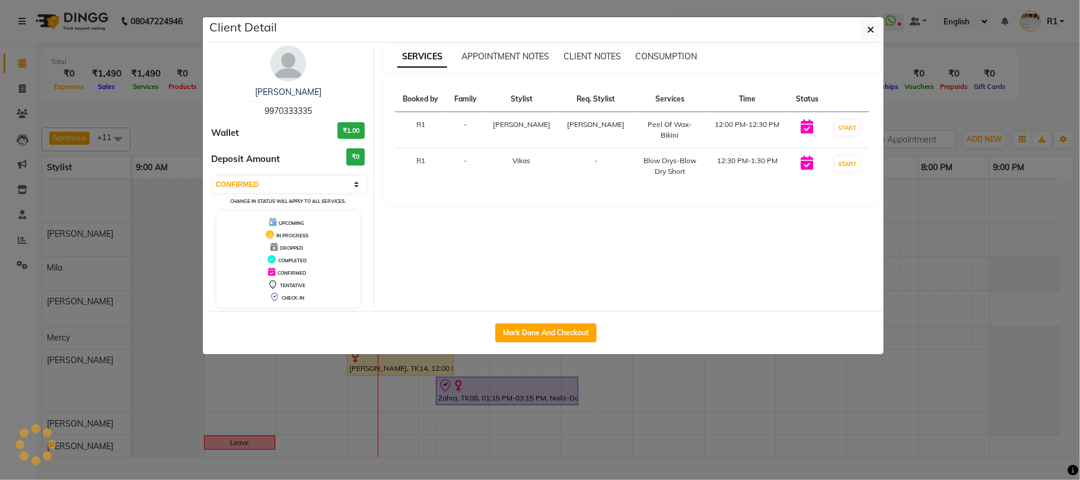
select select "select"
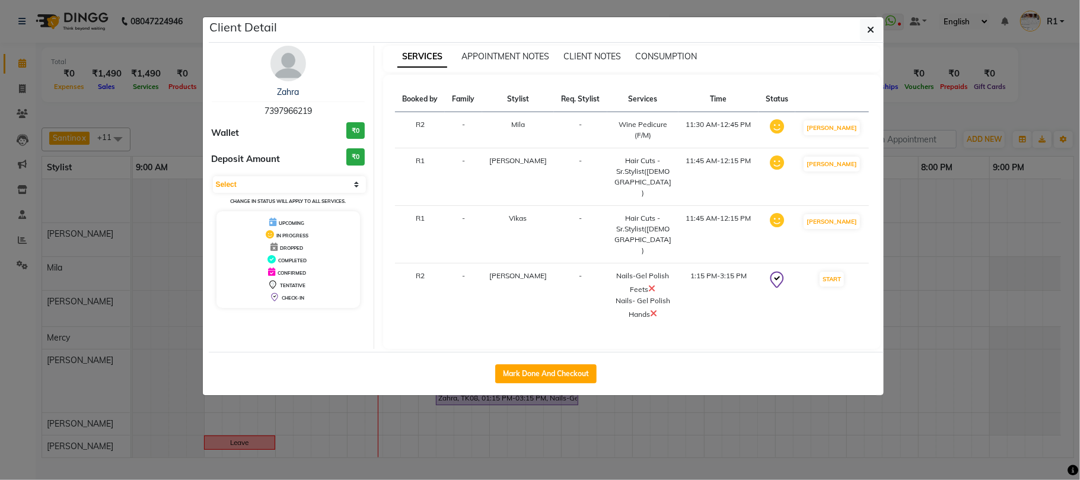
click at [648, 283] on icon at bounding box center [651, 287] width 7 height 9
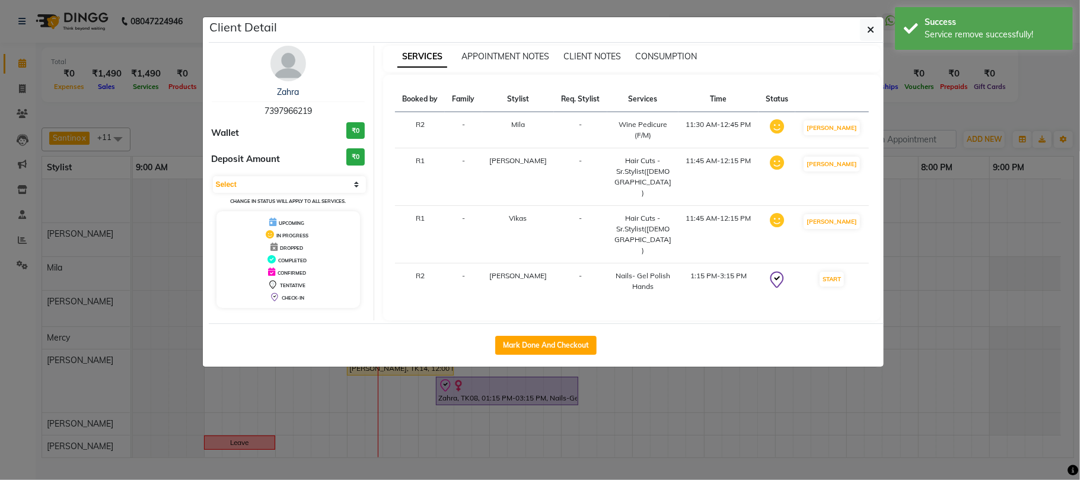
click at [947, 107] on ngb-modal-window "Client Detail Zahra 7397966219 Wallet ₹0 Deposit Amount ₹0 Select IN SERVICE CO…" at bounding box center [540, 240] width 1080 height 480
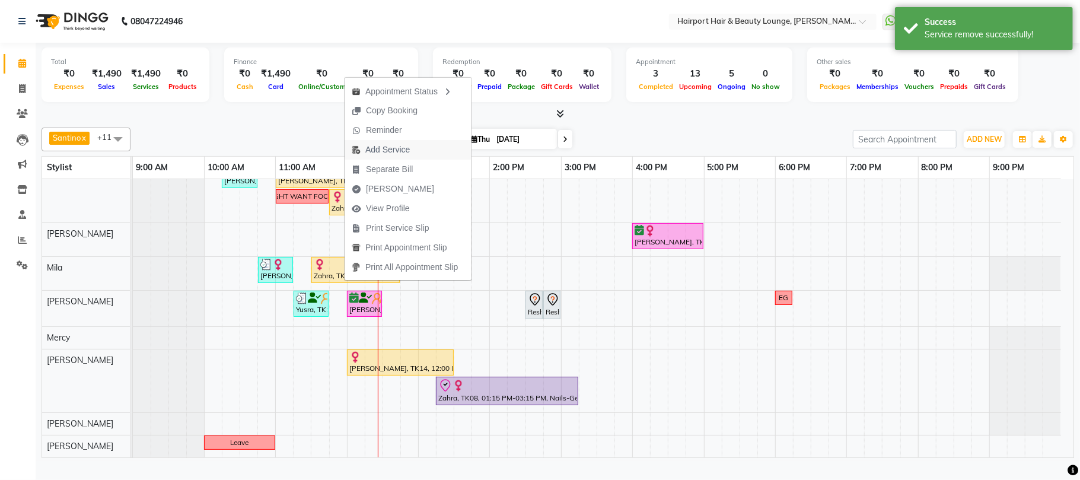
click at [380, 149] on span "Add Service" at bounding box center [387, 150] width 44 height 12
select select "87307"
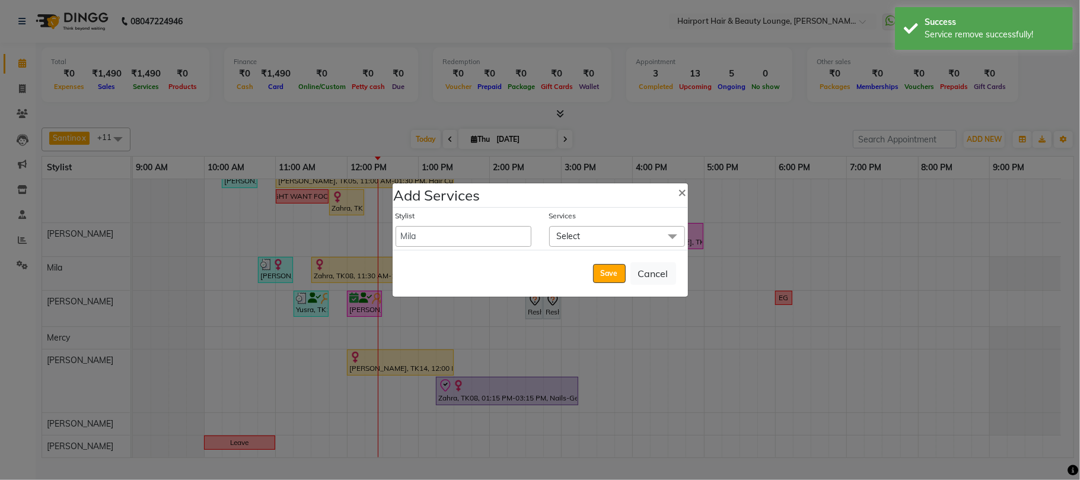
click at [596, 234] on span "Select" at bounding box center [617, 236] width 136 height 21
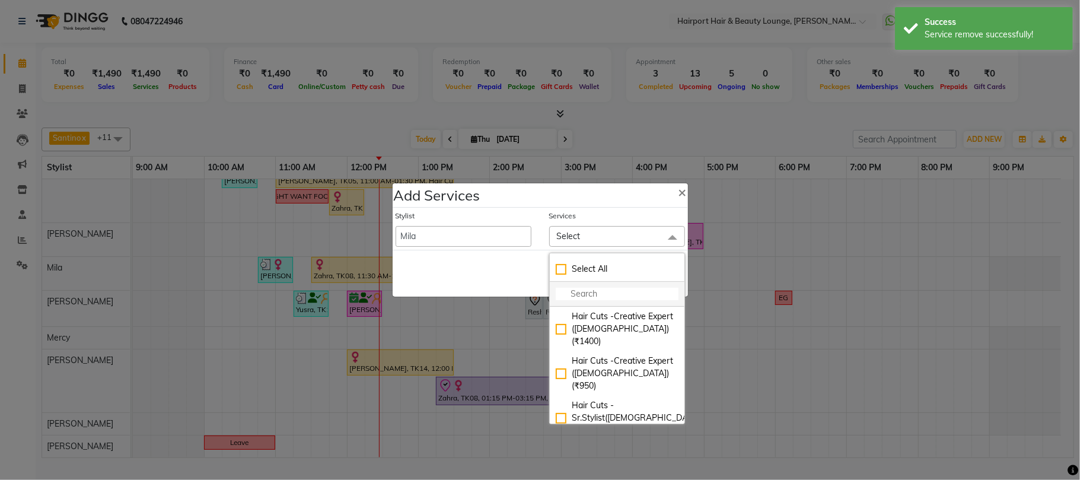
click at [569, 295] on input "multiselect-search" at bounding box center [617, 294] width 123 height 12
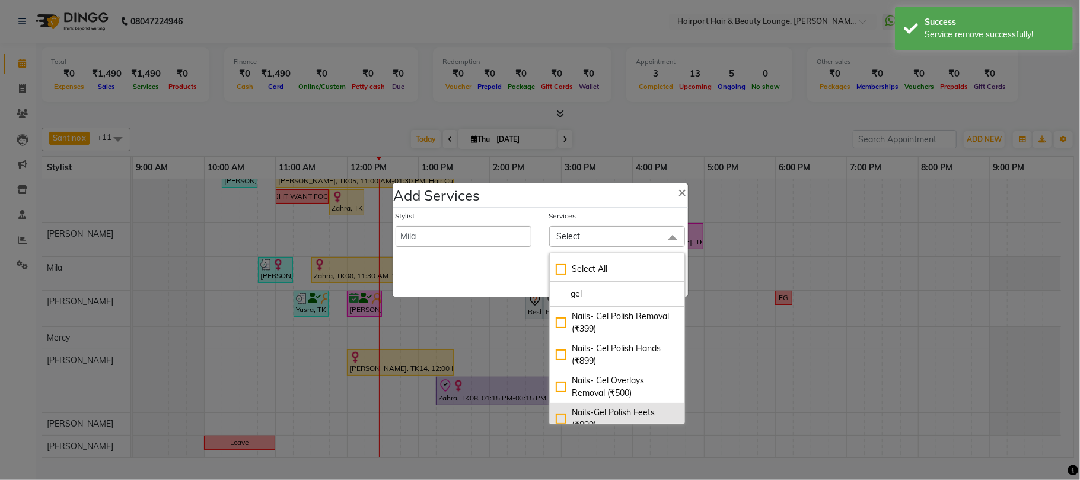
type input "gel"
click at [626, 403] on li "Nails-Gel Polish Feets (₹899)" at bounding box center [617, 419] width 135 height 32
checkbox input "true"
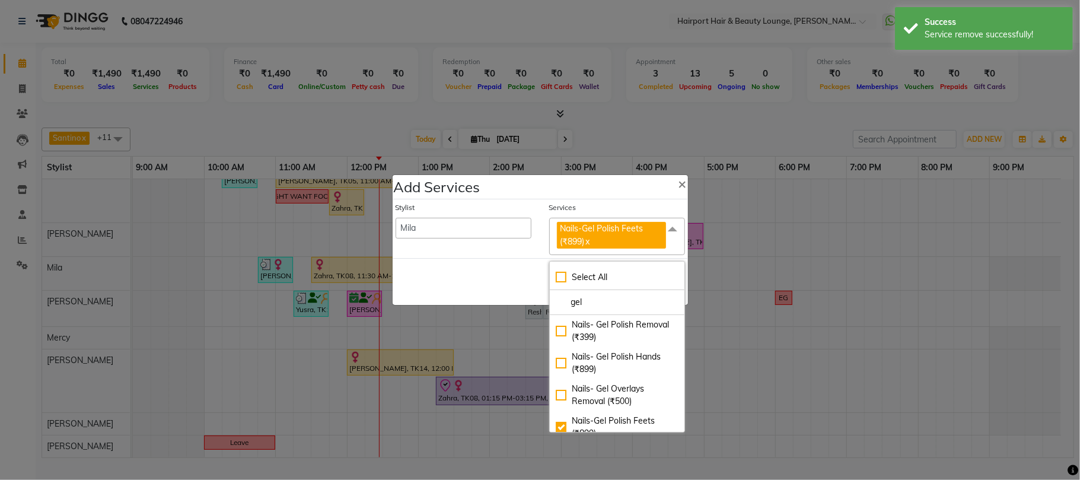
click at [506, 288] on div "Save Cancel" at bounding box center [540, 281] width 295 height 47
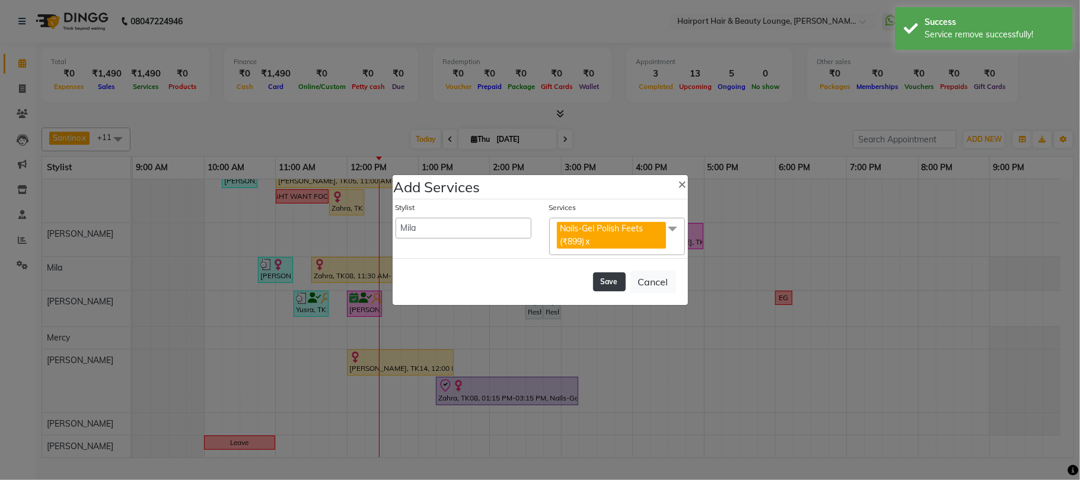
click at [593, 285] on button "Save" at bounding box center [609, 281] width 33 height 19
select select "7127"
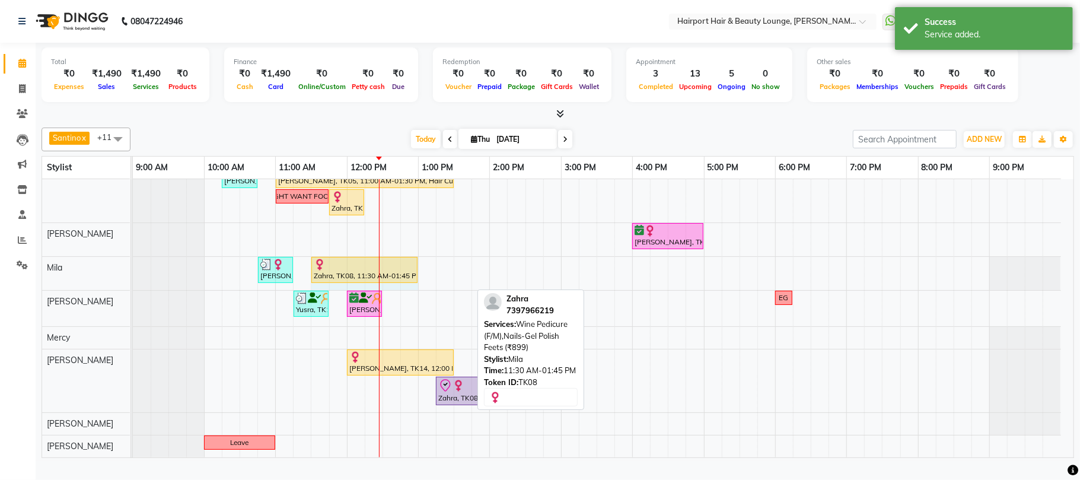
drag, startPoint x: 470, startPoint y: 273, endPoint x: 412, endPoint y: 285, distance: 60.0
click at [133, 285] on div "Sonia Makkad, TK15, 10:45 AM-11:15 AM, Threading Eyebrows,Threading Forehead (₹…" at bounding box center [133, 273] width 0 height 33
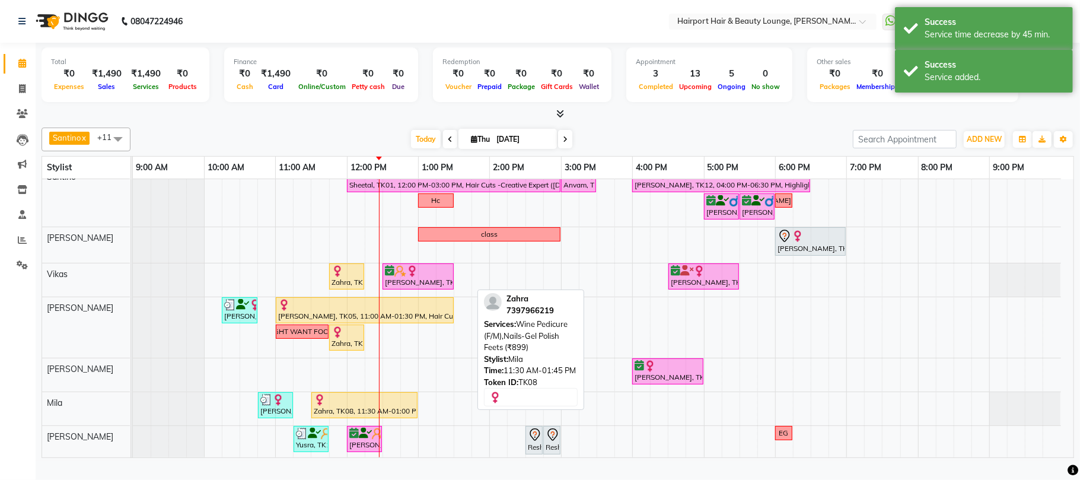
scroll to position [0, 0]
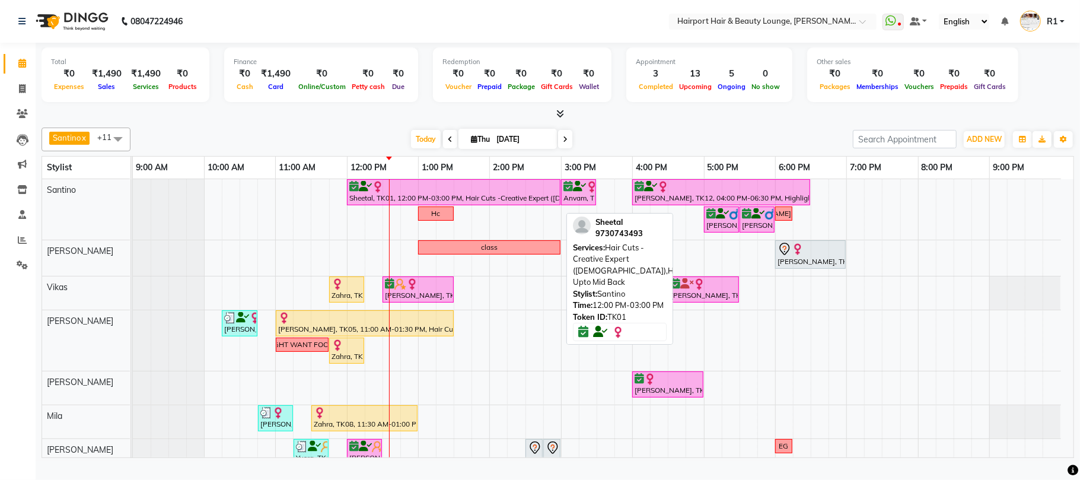
click at [363, 187] on icon at bounding box center [365, 186] width 13 height 1
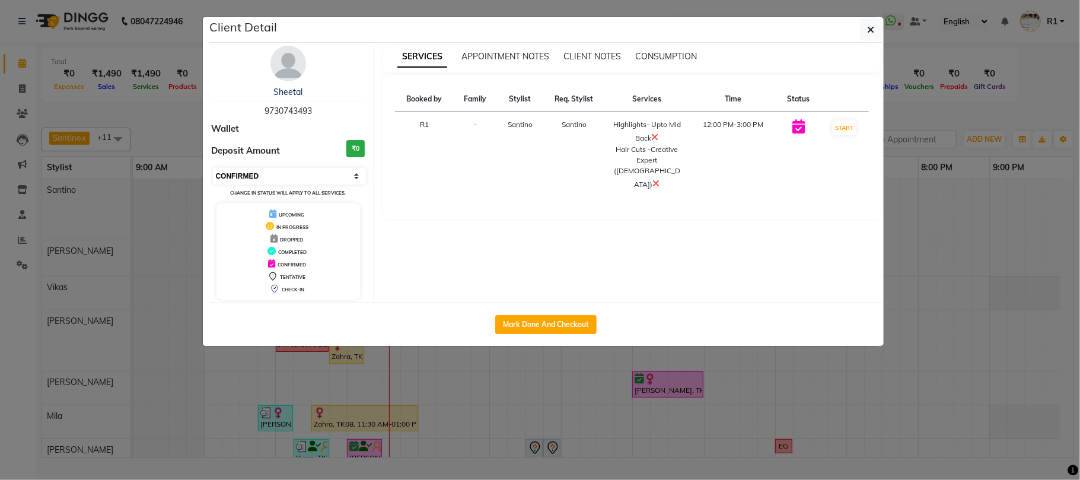
drag, startPoint x: 274, startPoint y: 187, endPoint x: 274, endPoint y: 202, distance: 14.8
click at [274, 184] on select "Select IN SERVICE CONFIRMED TENTATIVE CHECK IN MARK DONE DROPPED UPCOMING" at bounding box center [290, 176] width 154 height 17
select select "8"
click at [213, 184] on select "Select IN SERVICE CONFIRMED TENTATIVE CHECK IN MARK DONE DROPPED UPCOMING" at bounding box center [290, 176] width 154 height 17
click at [916, 106] on ngb-modal-window "Client Detail Sheetal 9730743493 Wallet Deposit Amount ₹0 Select IN SERVICE CON…" at bounding box center [540, 240] width 1080 height 480
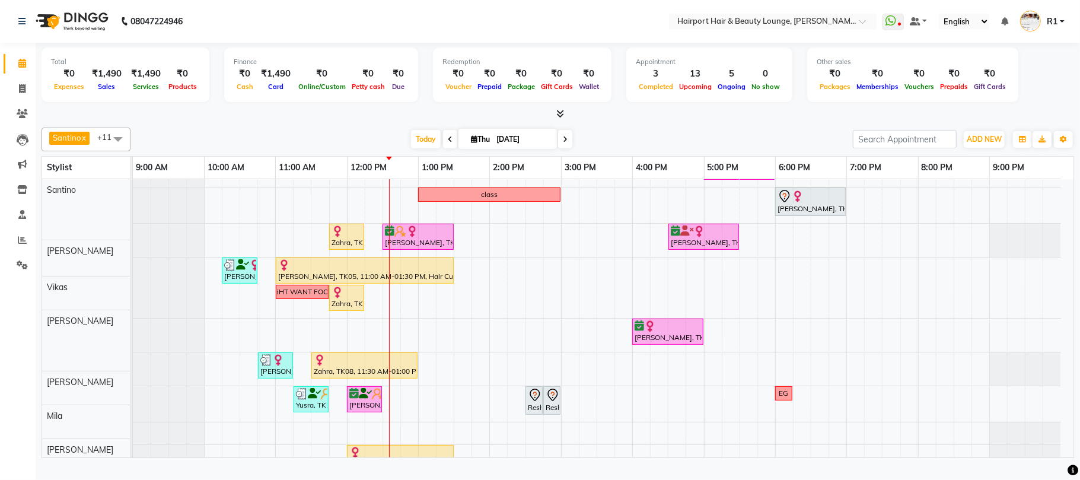
scroll to position [150, 0]
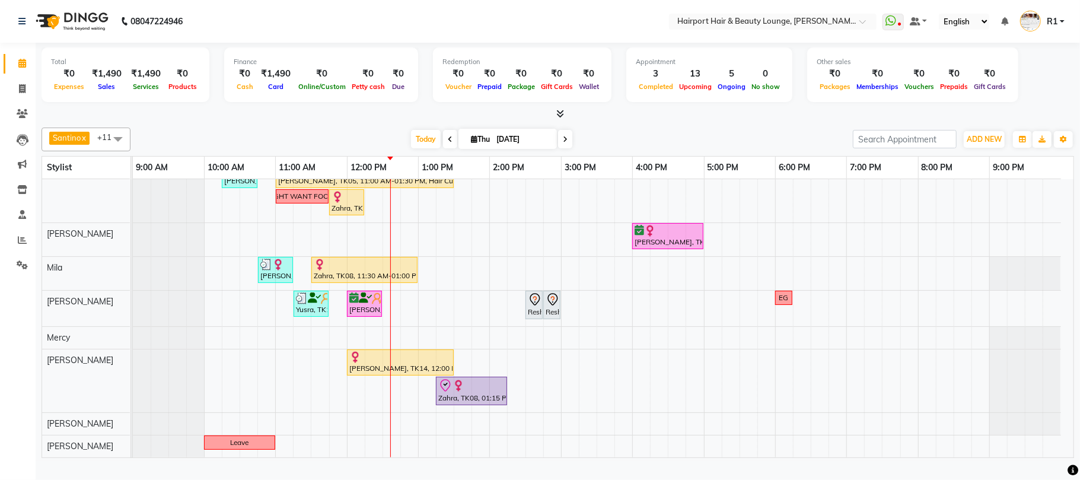
click at [330, 139] on div "Santino x Anandita x Vikas x Elizabeth x Adnan x Mercy x Binita x Mila x Genevi…" at bounding box center [558, 140] width 1032 height 24
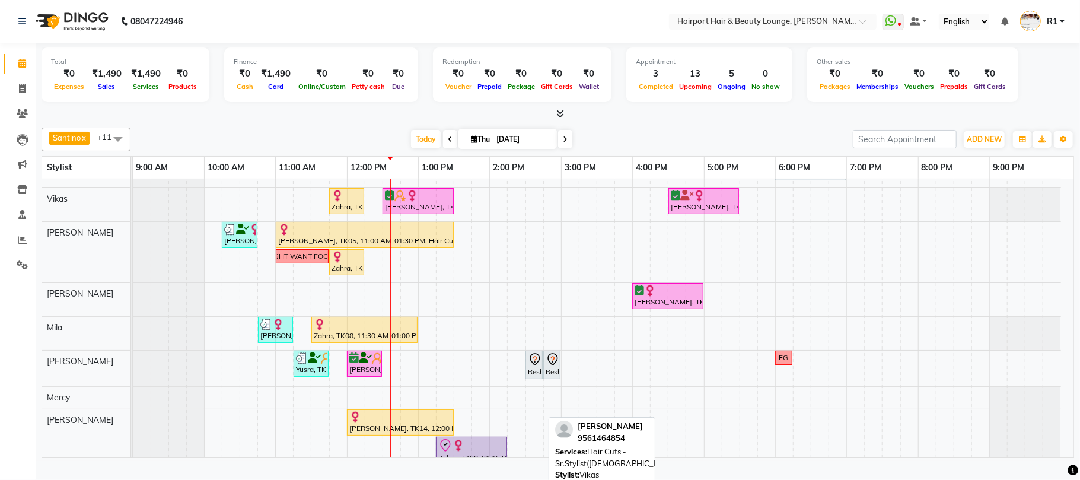
scroll to position [0, 0]
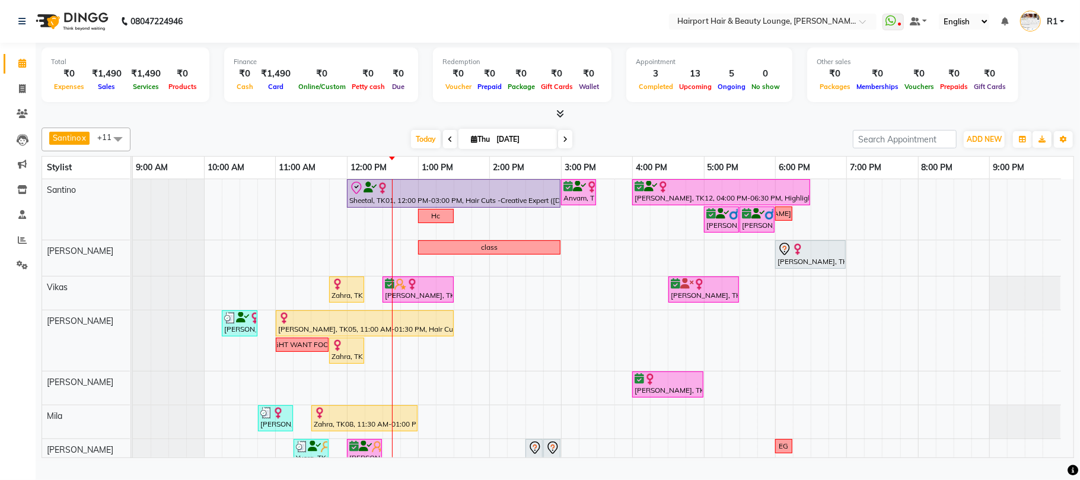
click at [288, 138] on div "Santino x Anandita x Vikas x Elizabeth x Adnan x Mercy x Binita x Mila x Genevi…" at bounding box center [558, 290] width 1032 height 335
click at [297, 143] on div "Today Thu 04-09-2025" at bounding box center [491, 139] width 710 height 18
click at [333, 145] on div "Today Thu 04-09-2025" at bounding box center [491, 139] width 710 height 18
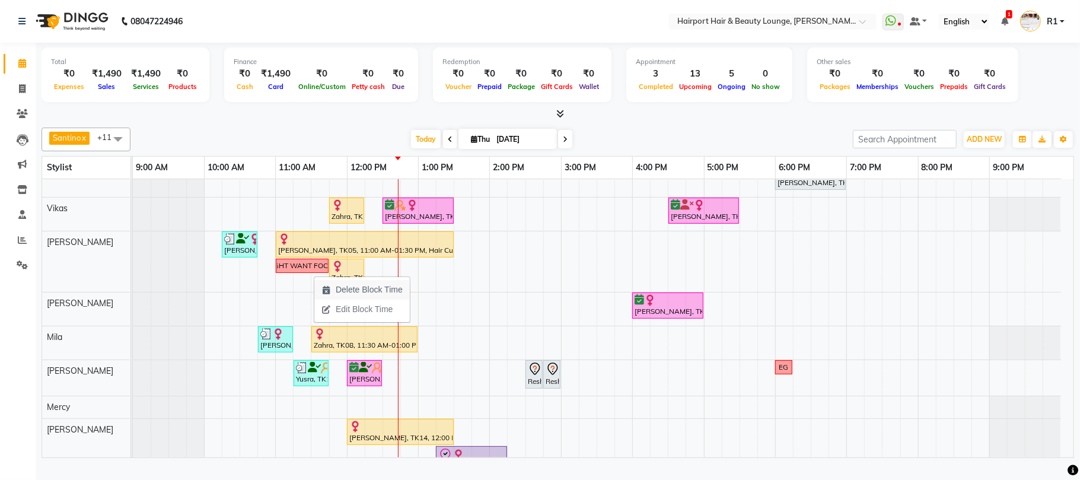
click at [349, 290] on span "Delete Block Time" at bounding box center [369, 289] width 67 height 12
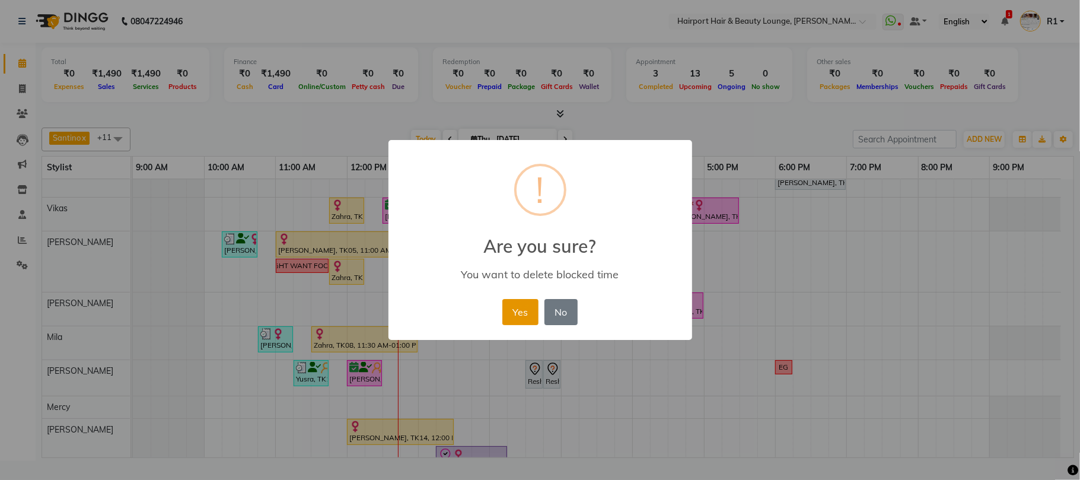
click at [505, 321] on button "Yes" at bounding box center [520, 312] width 36 height 26
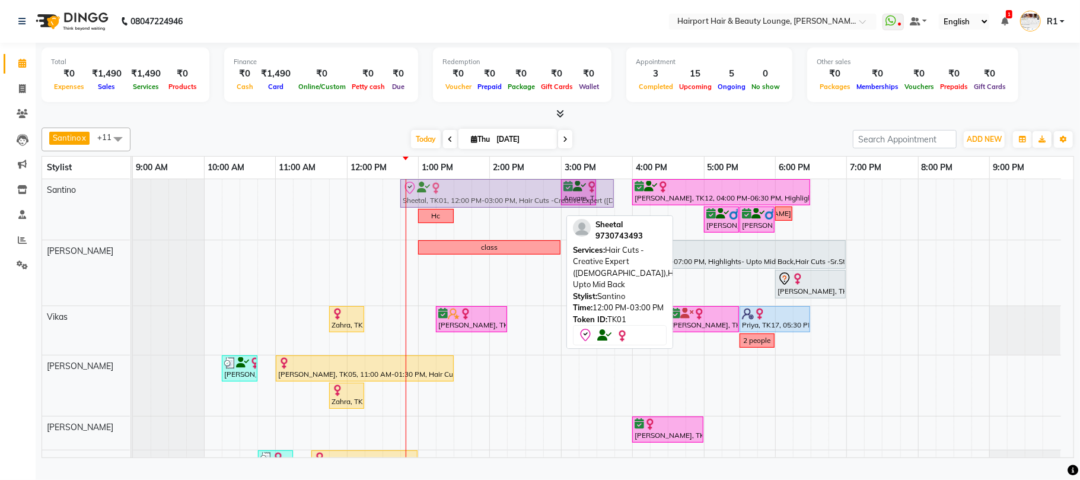
drag, startPoint x: 370, startPoint y: 202, endPoint x: 416, endPoint y: 202, distance: 46.3
click at [133, 202] on div "Sheetal, TK01, 12:00 PM-03:00 PM, Hair Cuts -Creative Expert ([DEMOGRAPHIC_DATA…" at bounding box center [133, 209] width 0 height 60
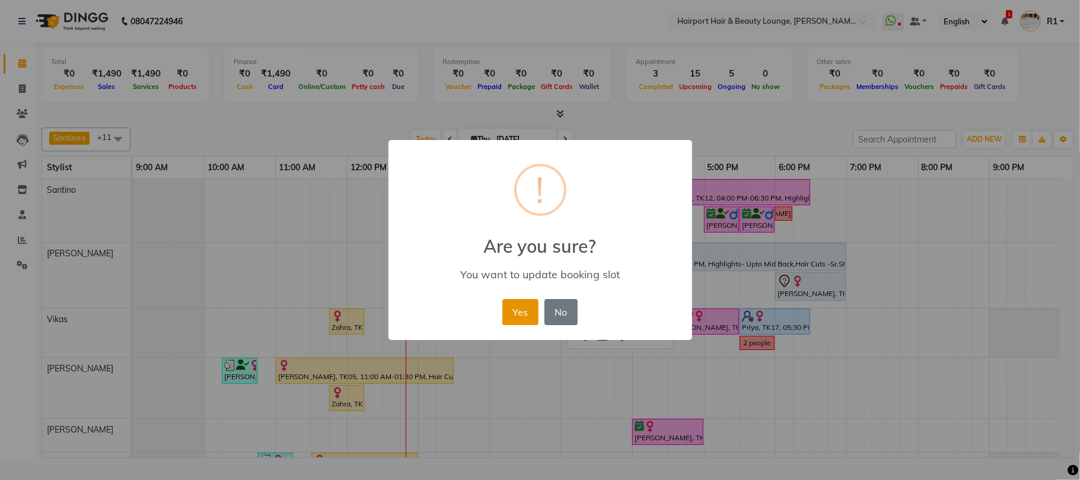
click at [511, 325] on button "Yes" at bounding box center [520, 312] width 36 height 26
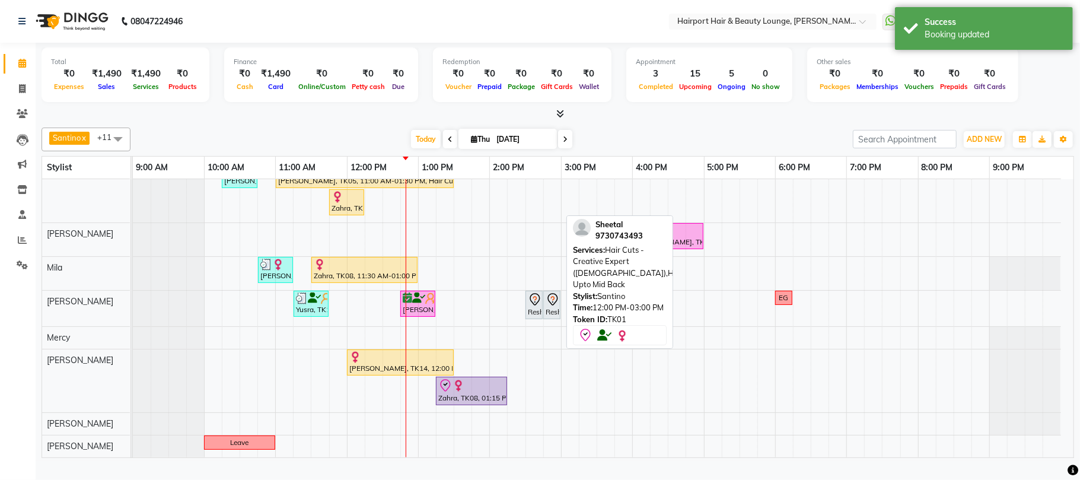
scroll to position [197, 0]
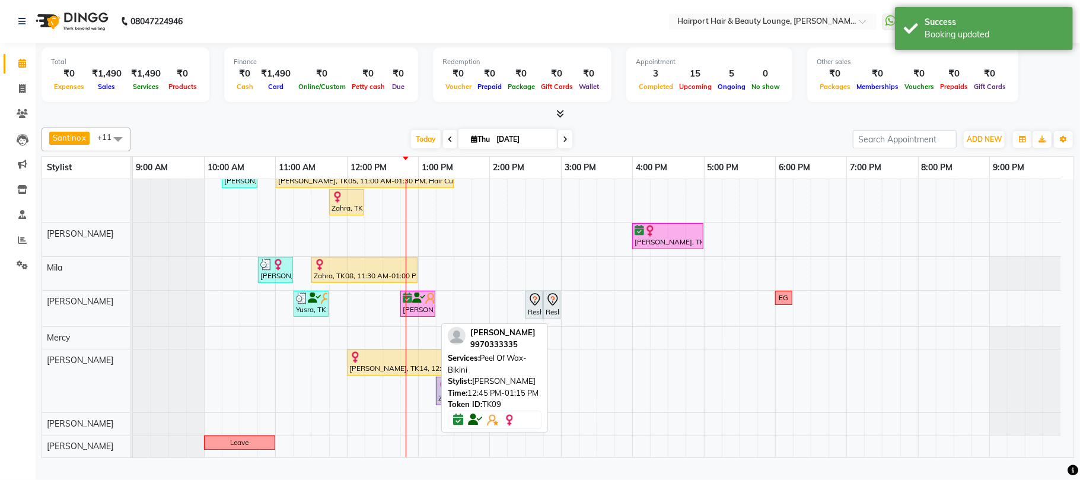
click at [423, 315] on div "[PERSON_NAME], TK09, 12:45 PM-01:15 PM, Peel Of Wax- Bikini" at bounding box center [417, 303] width 33 height 23
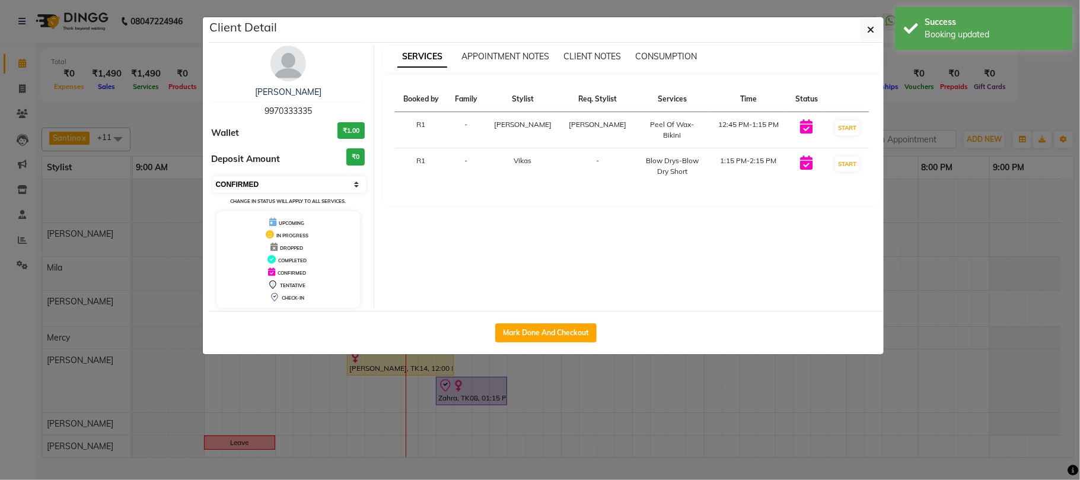
click at [288, 193] on select "Select IN SERVICE CONFIRMED TENTATIVE CHECK IN MARK DONE DROPPED UPCOMING" at bounding box center [290, 184] width 154 height 17
select select "8"
click at [213, 193] on select "Select IN SERVICE CONFIRMED TENTATIVE CHECK IN MARK DONE DROPPED UPCOMING" at bounding box center [290, 184] width 154 height 17
click at [987, 122] on ngb-modal-window "Client Detail [PERSON_NAME] 9970333335 Wallet ₹1.00 Deposit Amount ₹0 Select IN…" at bounding box center [540, 240] width 1080 height 480
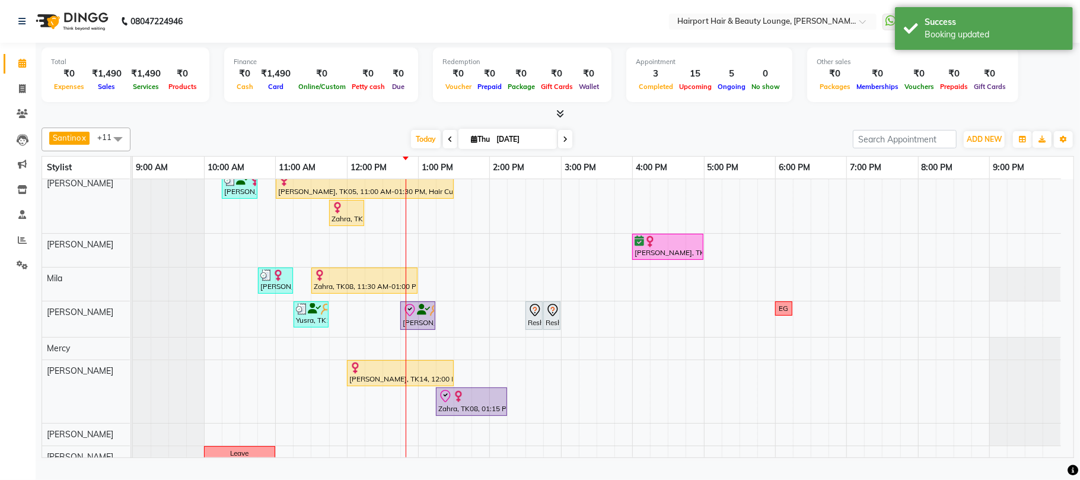
scroll to position [197, 0]
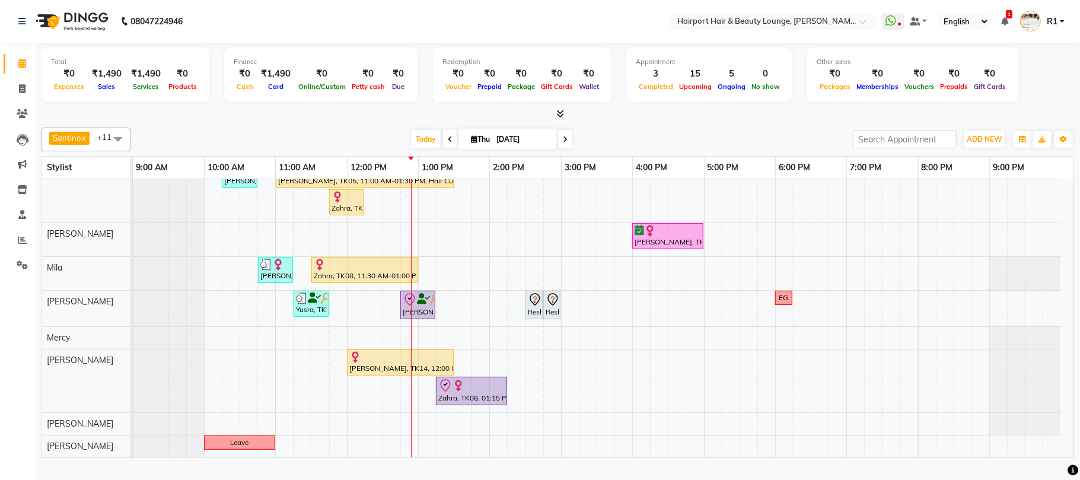
click at [364, 148] on div "[DATE] [DATE]" at bounding box center [491, 139] width 710 height 18
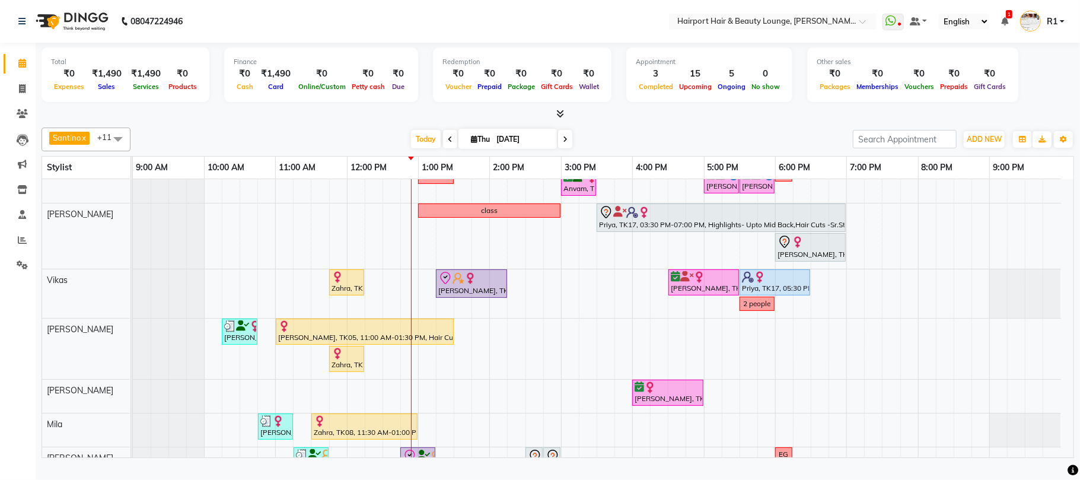
scroll to position [0, 0]
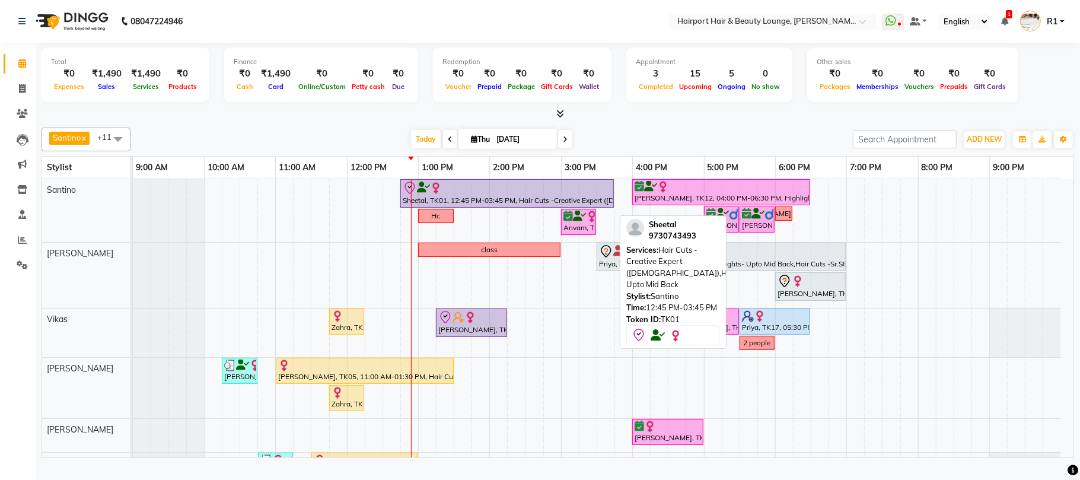
click at [518, 195] on div at bounding box center [507, 188] width 209 height 14
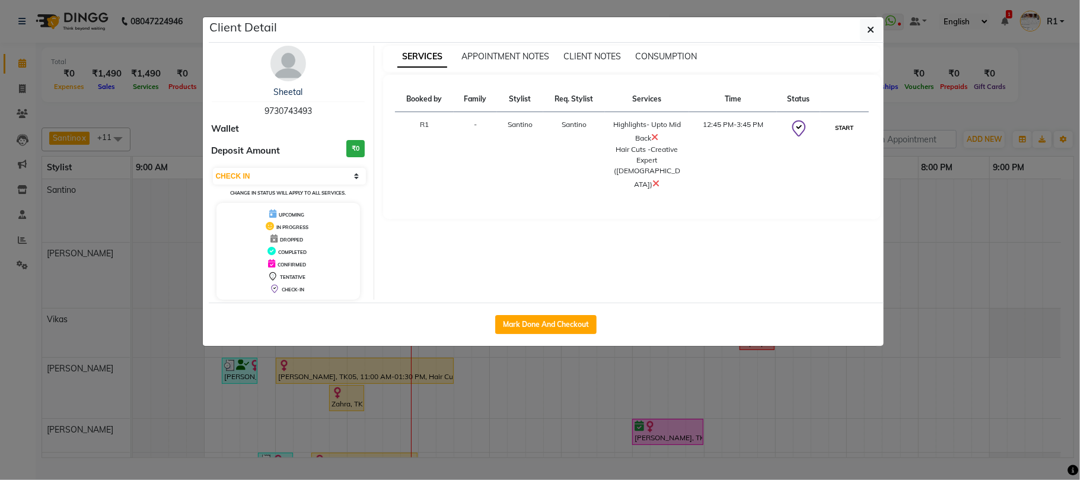
click at [832, 135] on button "START" at bounding box center [844, 127] width 24 height 15
select select "1"
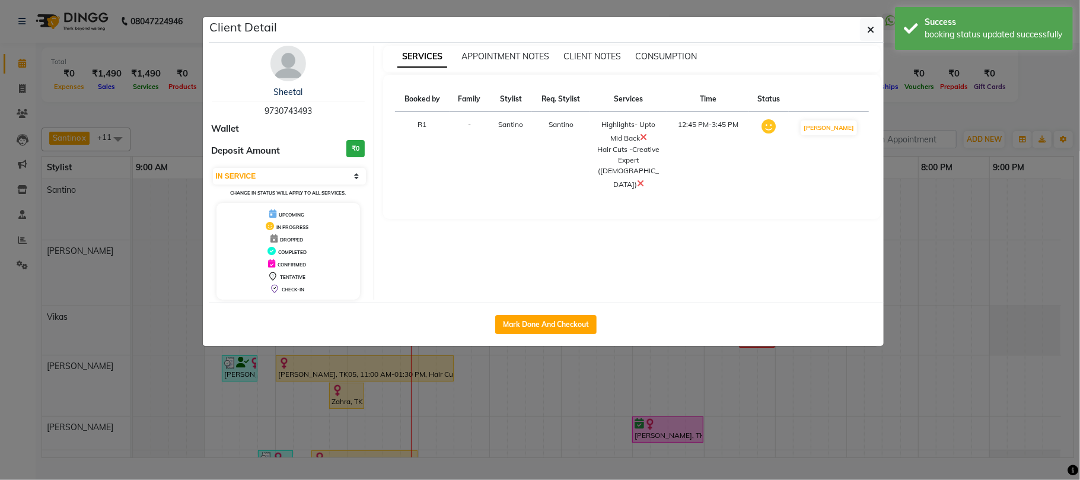
click at [955, 121] on ngb-modal-window "Client Detail Sheetal 9730743493 Wallet Deposit Amount ₹0 Select IN SERVICE CON…" at bounding box center [540, 240] width 1080 height 480
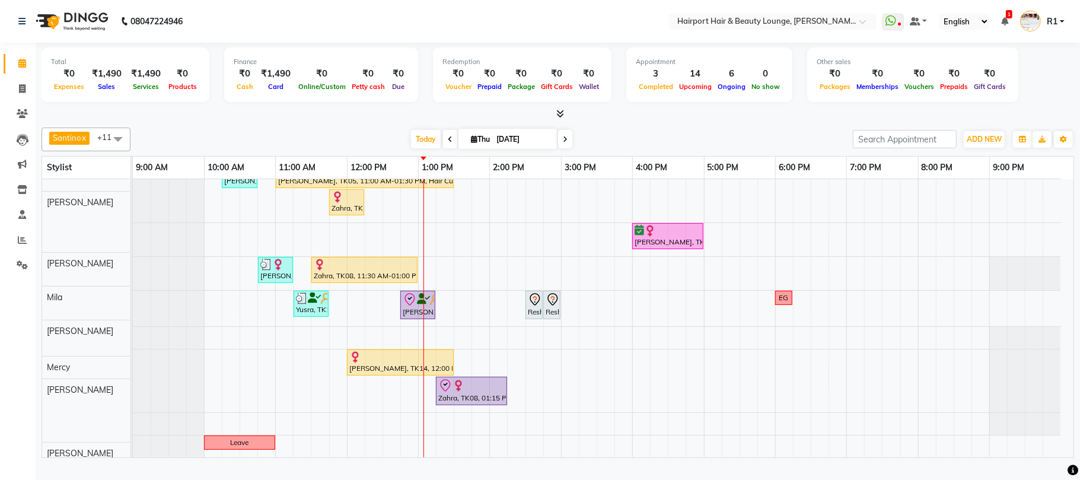
scroll to position [195, 0]
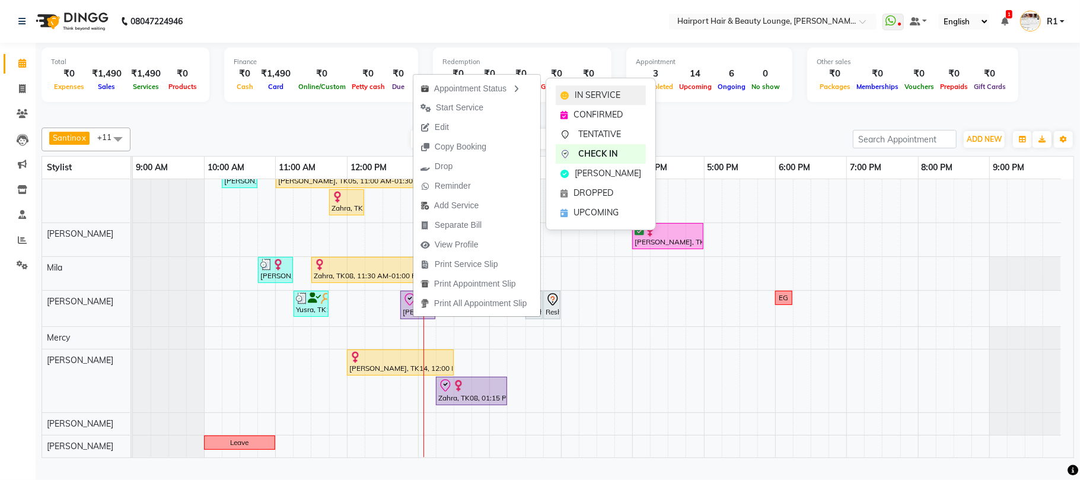
click at [587, 95] on span "IN SERVICE" at bounding box center [598, 95] width 46 height 12
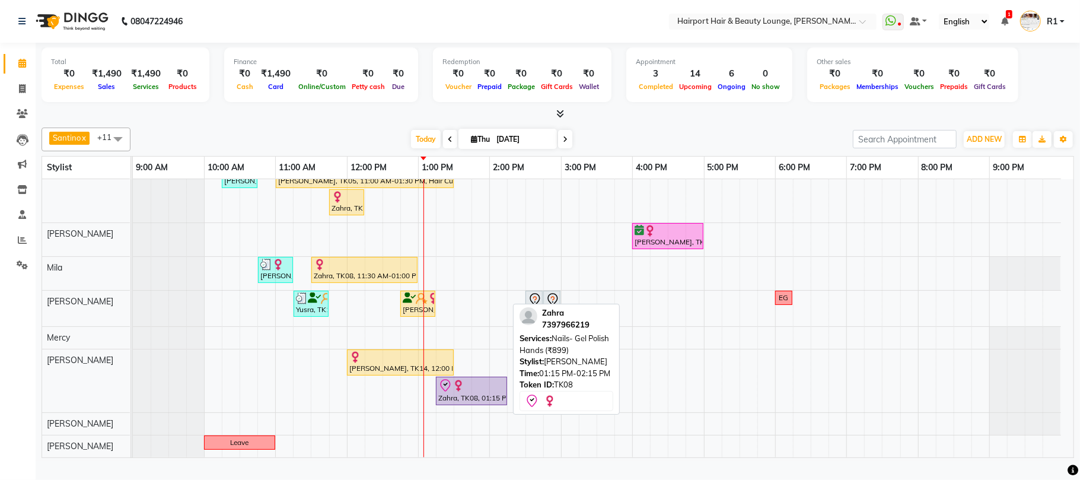
click at [466, 403] on div "Zahra, TK08, 01:15 PM-02:15 PM, Nails- Gel Polish Hands (₹899)" at bounding box center [471, 390] width 69 height 25
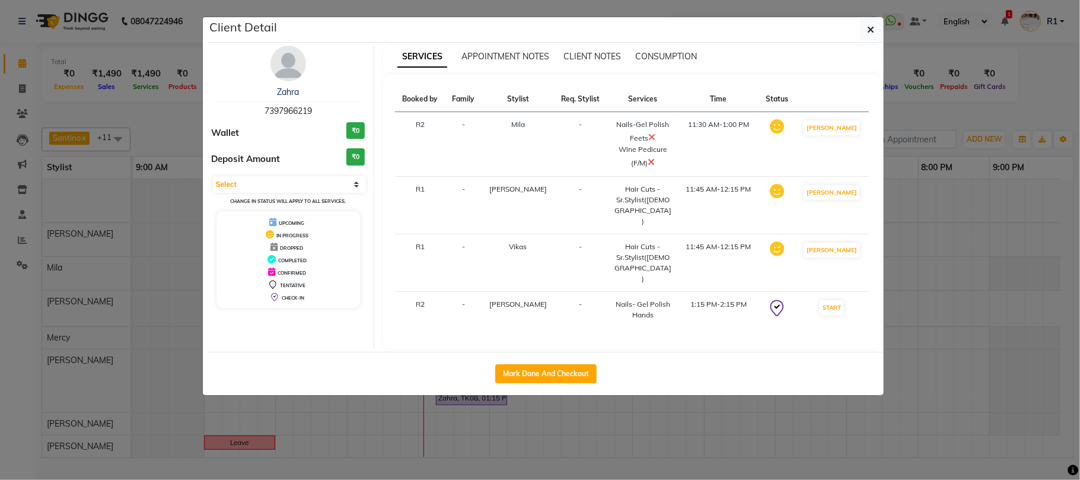
click at [699, 437] on ngb-modal-window "Client Detail Zahra 7397966219 Wallet ₹0 Deposit Amount ₹0 Select IN SERVICE CO…" at bounding box center [540, 240] width 1080 height 480
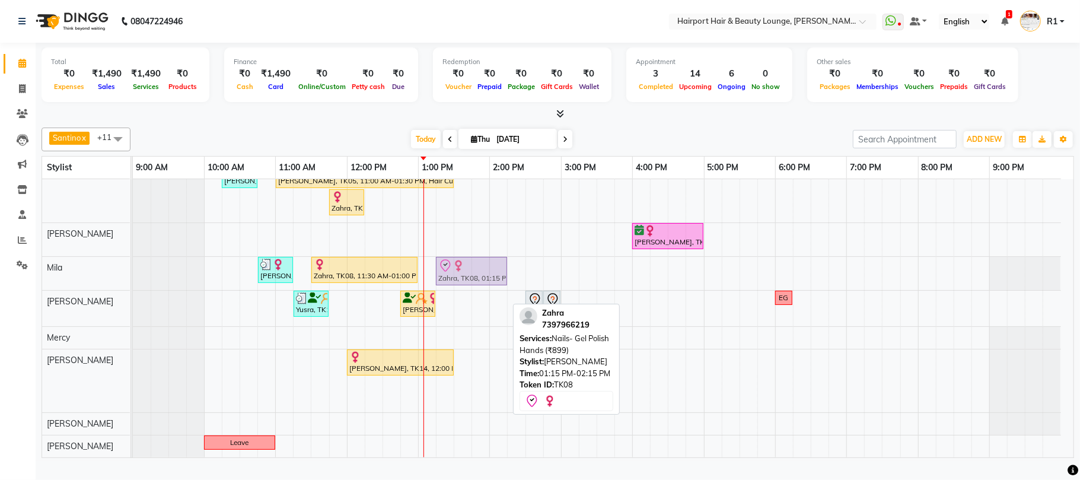
drag, startPoint x: 451, startPoint y: 404, endPoint x: 451, endPoint y: 292, distance: 112.1
click at [451, 292] on tbody "Sheetal, TK01, 12:45 PM-03:45 PM, Hair Cuts -Creative Expert ([DEMOGRAPHIC_DATA…" at bounding box center [597, 221] width 928 height 471
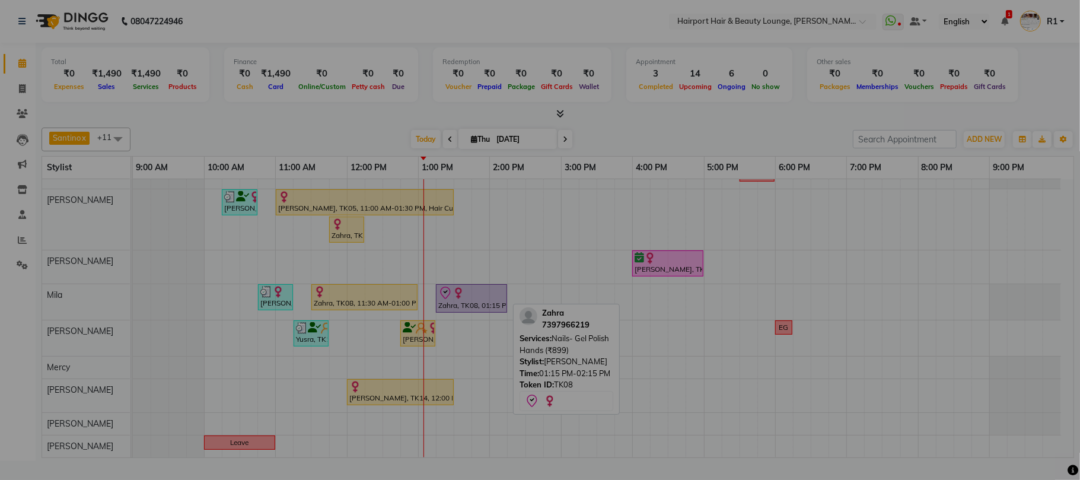
scroll to position [168, 0]
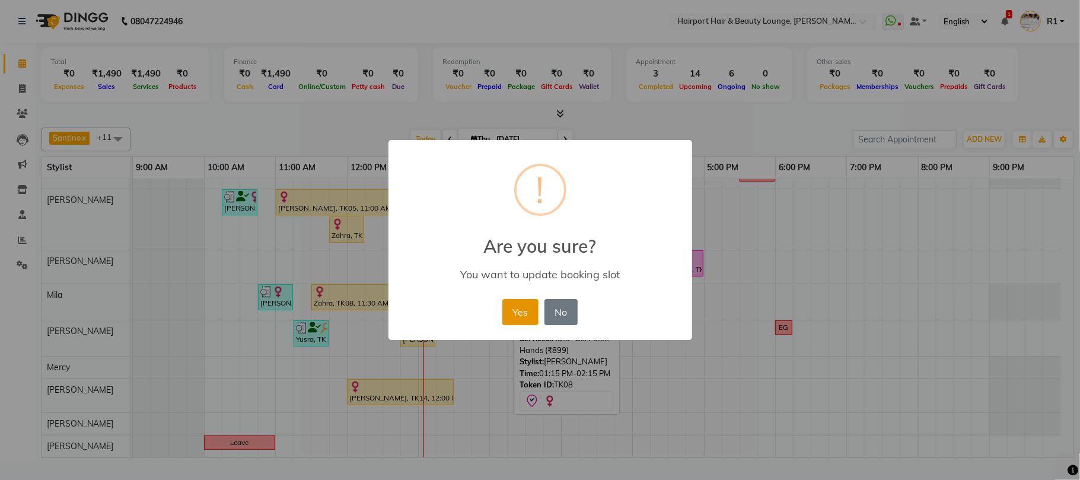
click at [530, 325] on button "Yes" at bounding box center [520, 312] width 36 height 26
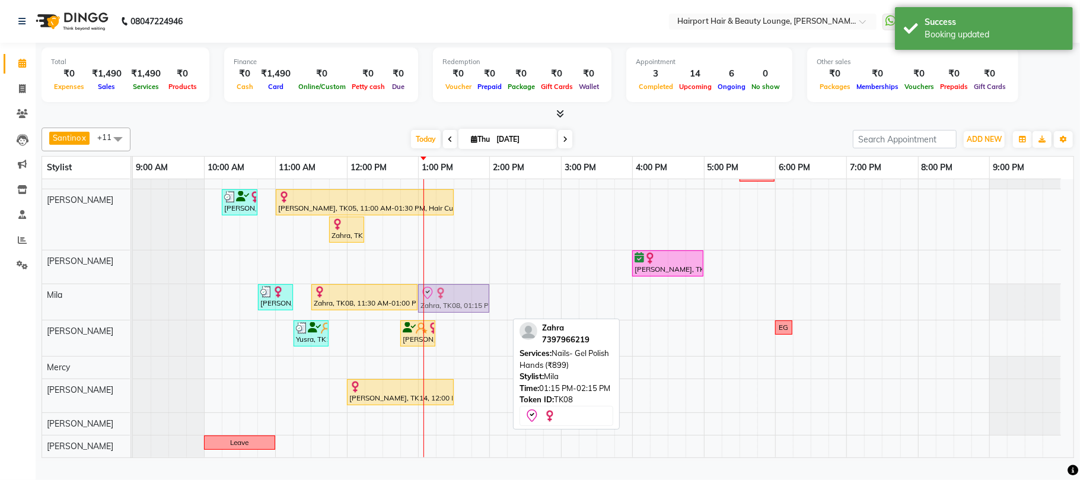
drag, startPoint x: 490, startPoint y: 295, endPoint x: 458, endPoint y: 309, distance: 34.8
click at [133, 309] on div "[PERSON_NAME], TK15, 10:45 AM-11:15 AM, Threading Eyebrows,Threading Forehead (…" at bounding box center [133, 302] width 0 height 36
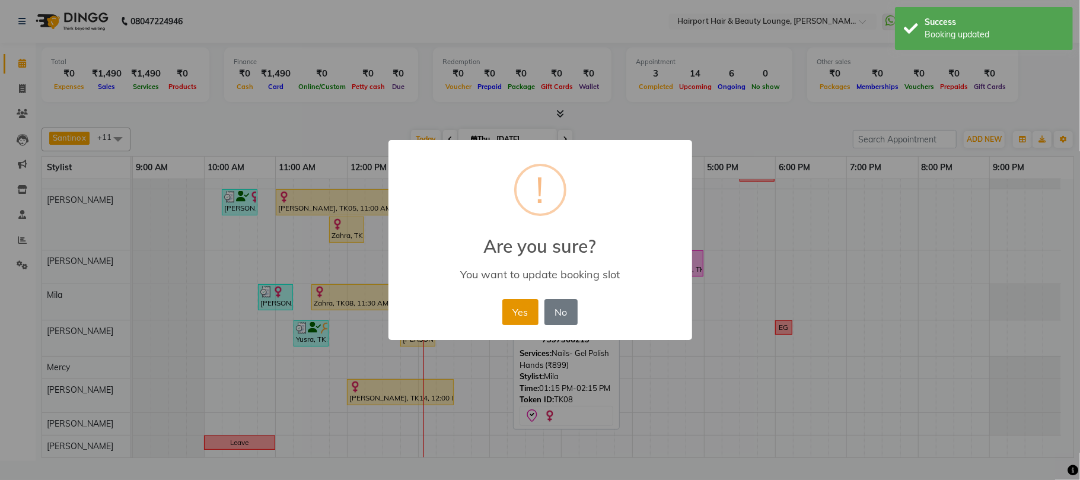
click at [514, 325] on button "Yes" at bounding box center [520, 312] width 36 height 26
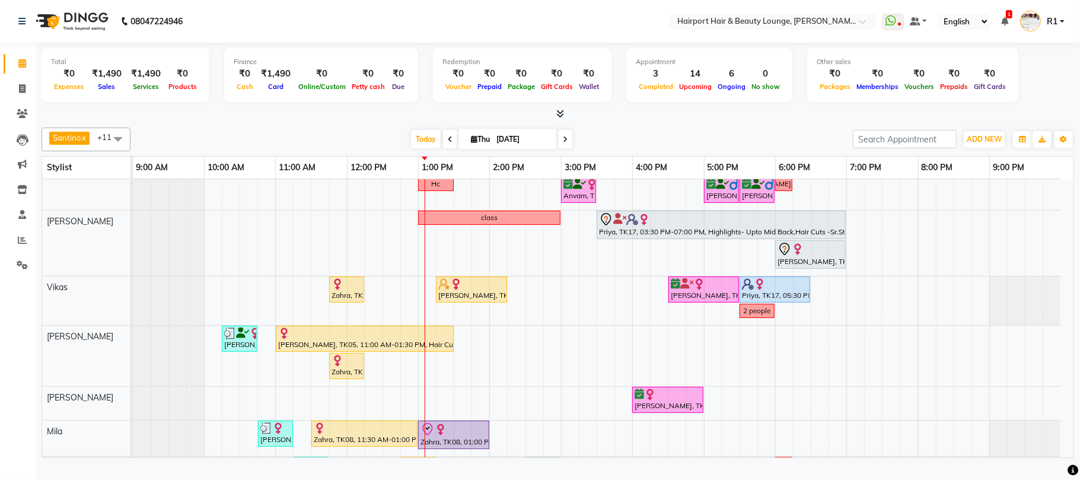
scroll to position [0, 0]
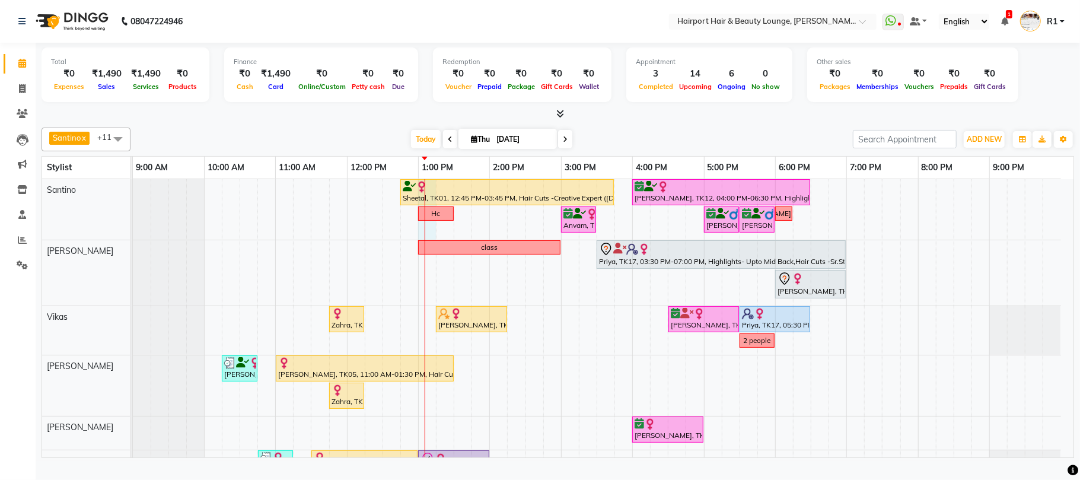
click at [428, 246] on div "Sheetal, TK01, 12:45 PM-03:45 PM, Hair Cuts -Creative Expert ([DEMOGRAPHIC_DATA…" at bounding box center [603, 401] width 941 height 444
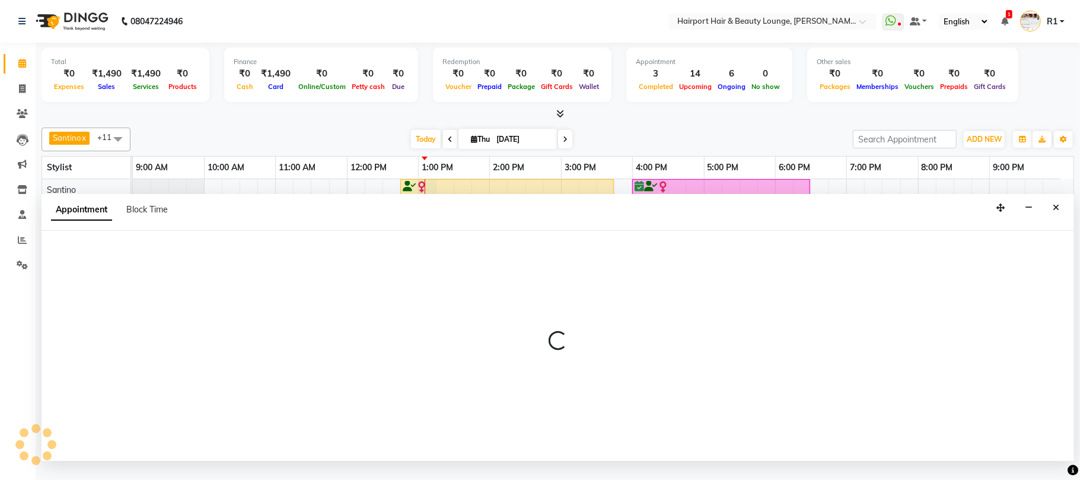
select select "9137"
select select "tentative"
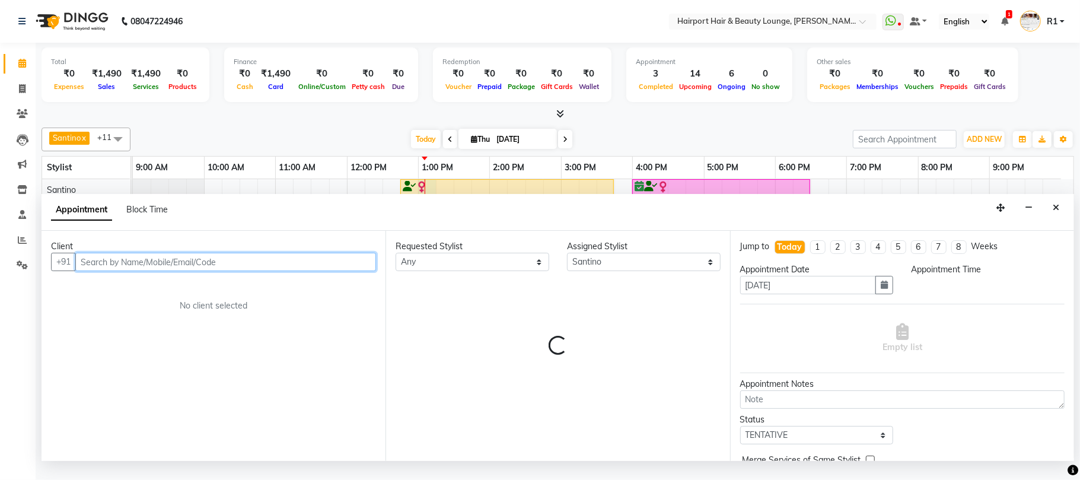
select select "780"
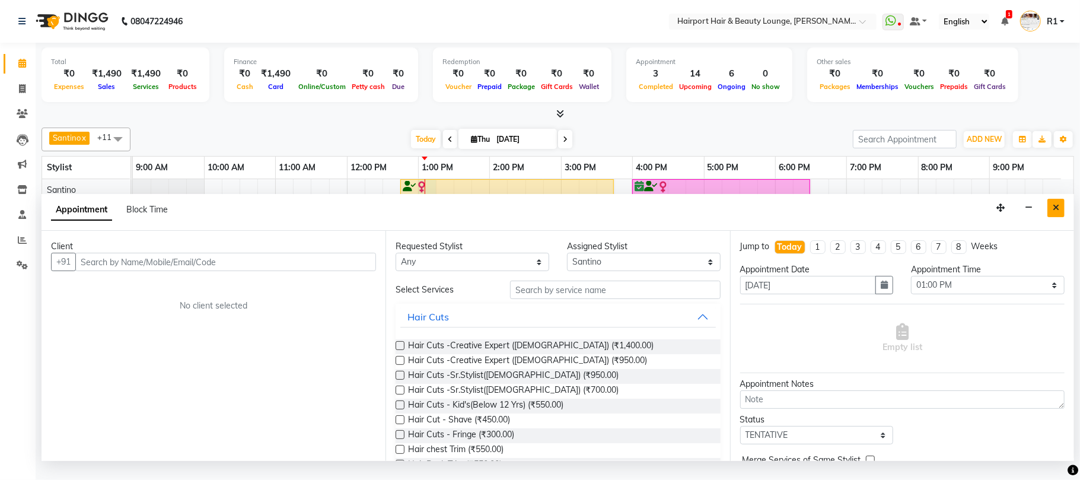
click at [1047, 217] on button "Close" at bounding box center [1055, 208] width 17 height 18
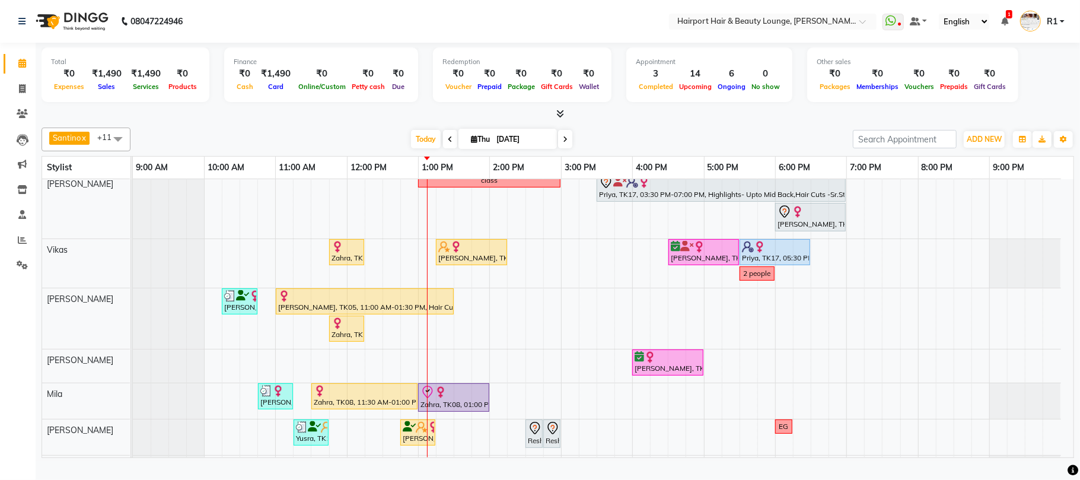
scroll to position [158, 0]
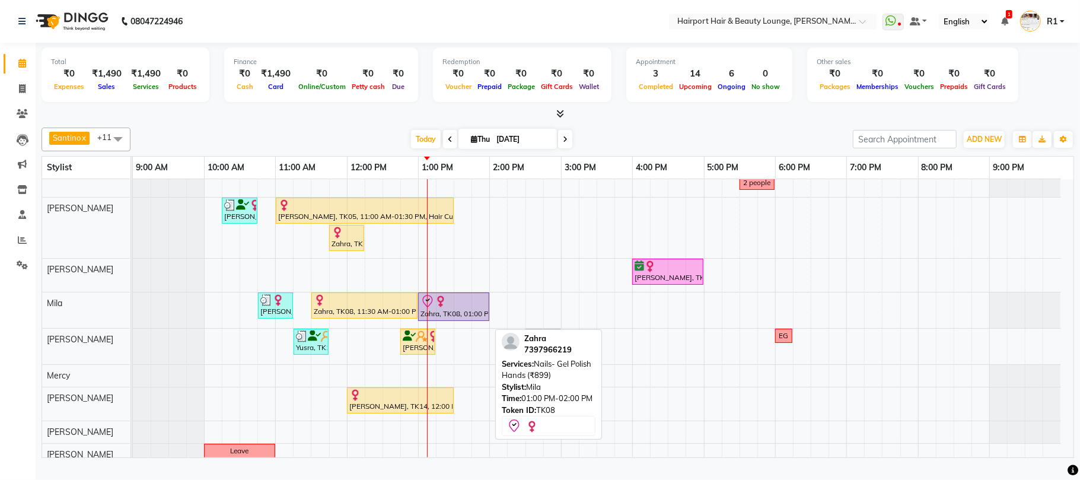
click at [471, 319] on div "Zahra, TK08, 01:00 PM-02:00 PM, Nails- Gel Polish Hands (₹899)" at bounding box center [453, 306] width 69 height 25
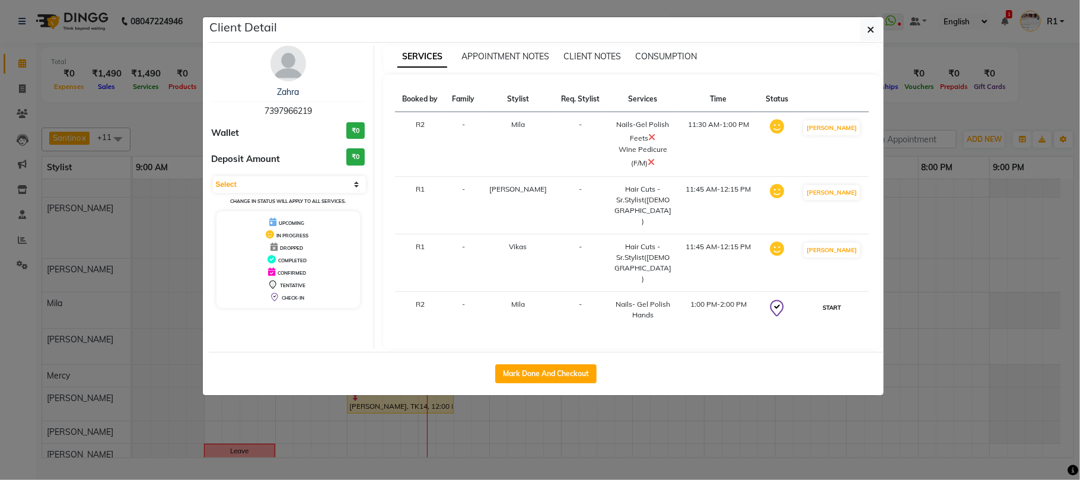
click at [827, 300] on button "START" at bounding box center [832, 307] width 24 height 15
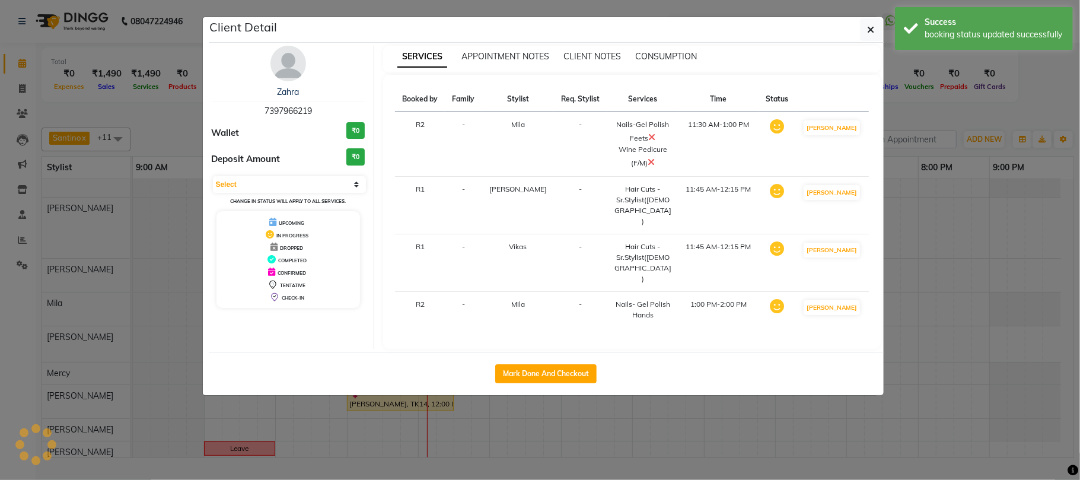
select select "1"
click at [981, 114] on ngb-modal-window "Client Detail Zahra 7397966219 Wallet ₹0 Deposit Amount ₹0 Select IN SERVICE CO…" at bounding box center [540, 240] width 1080 height 480
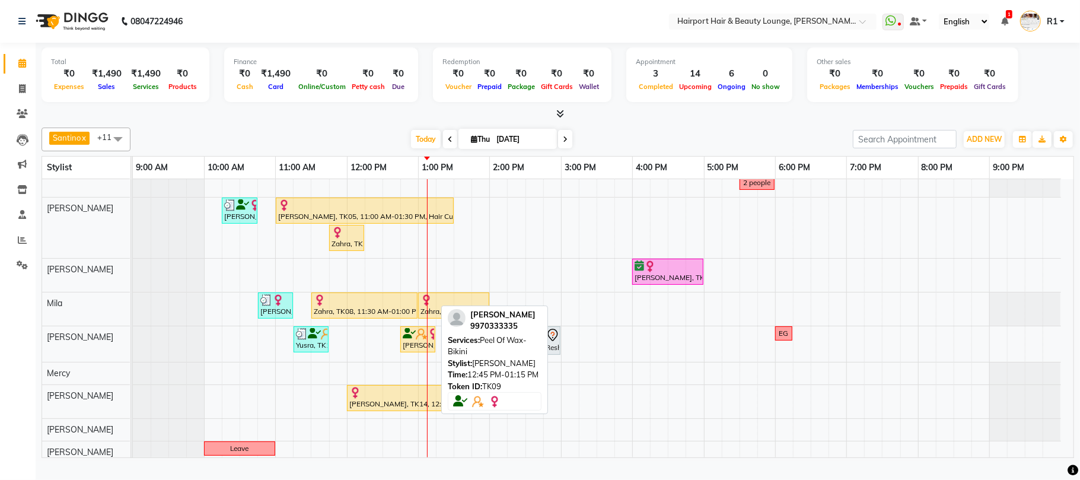
click at [401, 350] on div "Pushpa PAREKH, TK09, 12:45 PM-01:15 PM, Peel Of Wax- Bikini" at bounding box center [417, 339] width 33 height 23
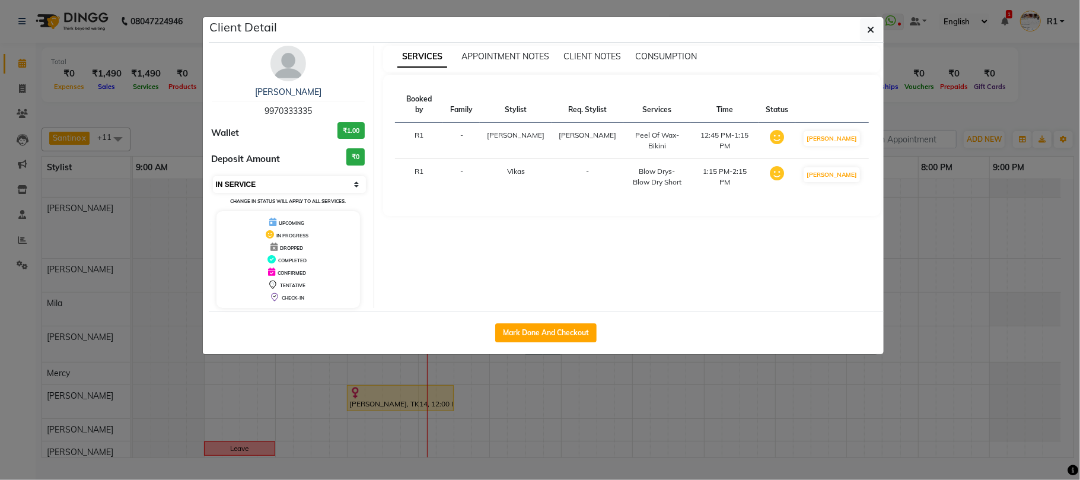
click at [287, 193] on select "Select IN SERVICE CONFIRMED TENTATIVE CHECK IN MARK DONE DROPPED UPCOMING" at bounding box center [290, 184] width 154 height 17
click at [213, 193] on select "Select IN SERVICE CONFIRMED TENTATIVE CHECK IN MARK DONE DROPPED UPCOMING" at bounding box center [290, 184] width 154 height 17
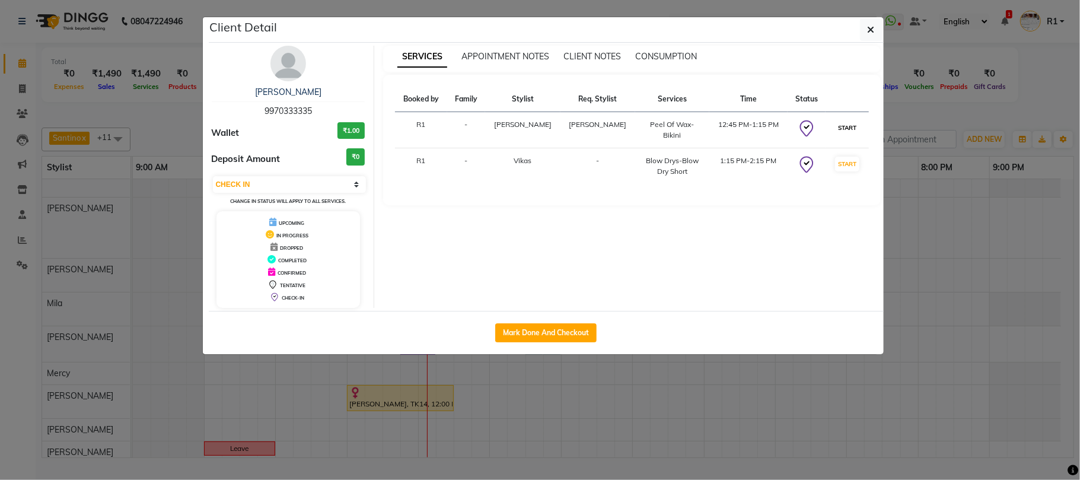
click at [835, 135] on button "START" at bounding box center [847, 127] width 24 height 15
select select "select"
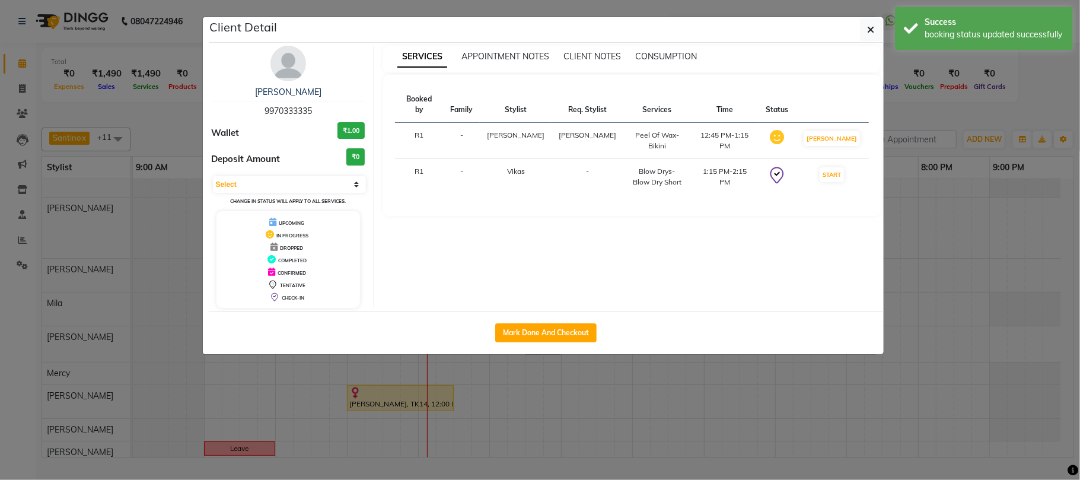
click at [937, 114] on ngb-modal-window "Client Detail Pushpa PAREKH 9970333335 Wallet ₹1.00 Deposit Amount ₹0 Select IN…" at bounding box center [540, 240] width 1080 height 480
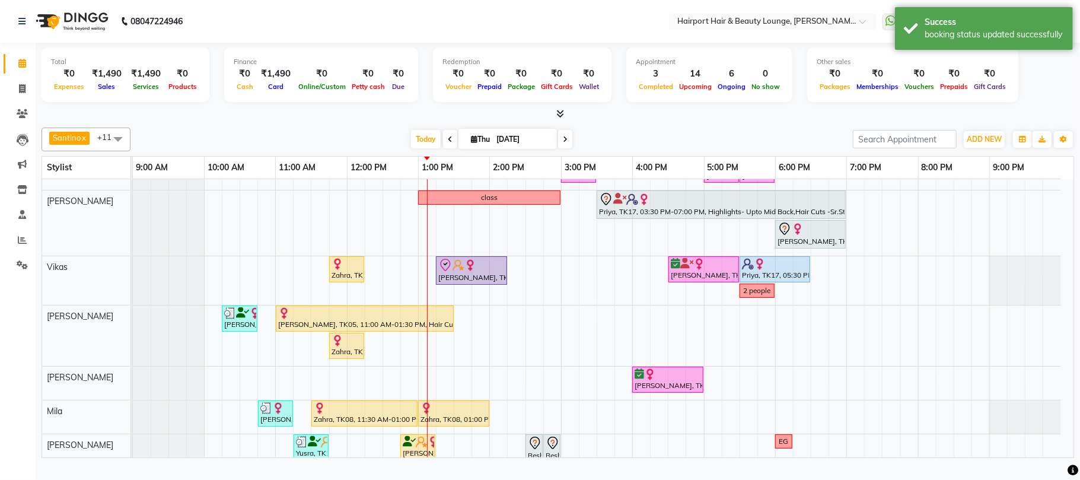
scroll to position [0, 0]
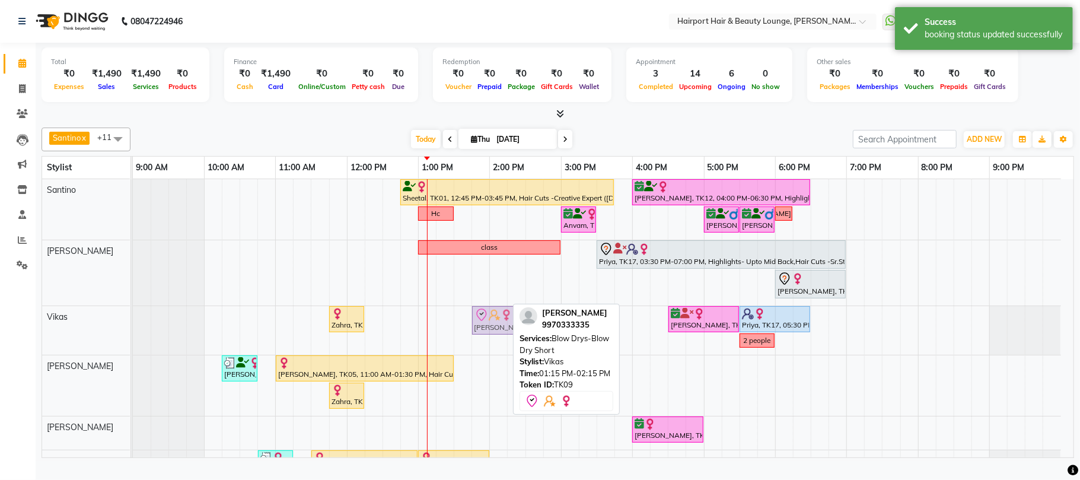
drag, startPoint x: 463, startPoint y: 330, endPoint x: 501, endPoint y: 345, distance: 40.5
click at [133, 345] on div "Zahra, TK08, 11:45 AM-12:15 PM, Hair Cuts -Sr.Stylist(Male) (₹700) Pushpa PAREK…" at bounding box center [133, 330] width 0 height 49
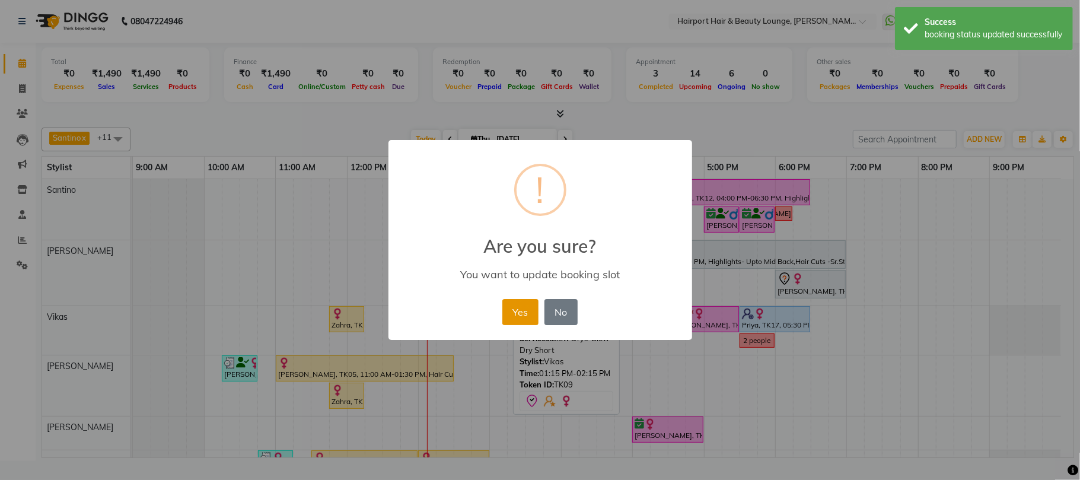
click at [514, 318] on button "Yes" at bounding box center [520, 312] width 36 height 26
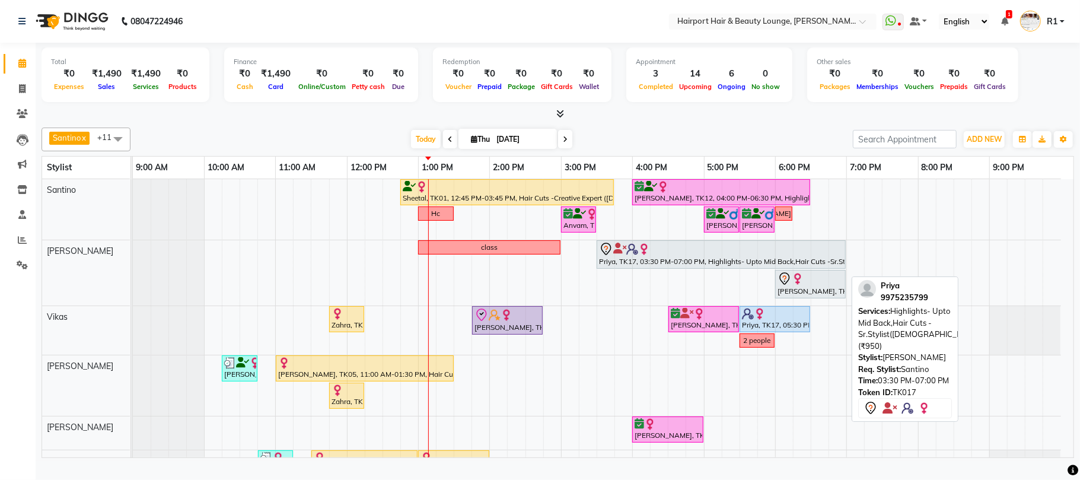
click at [660, 256] on div at bounding box center [721, 249] width 244 height 14
click at [634, 267] on div "Priya, TK17, 03:30 PM-07:00 PM, Highlights- Upto Mid Back,Hair Cuts -Sr.Stylist…" at bounding box center [721, 254] width 247 height 25
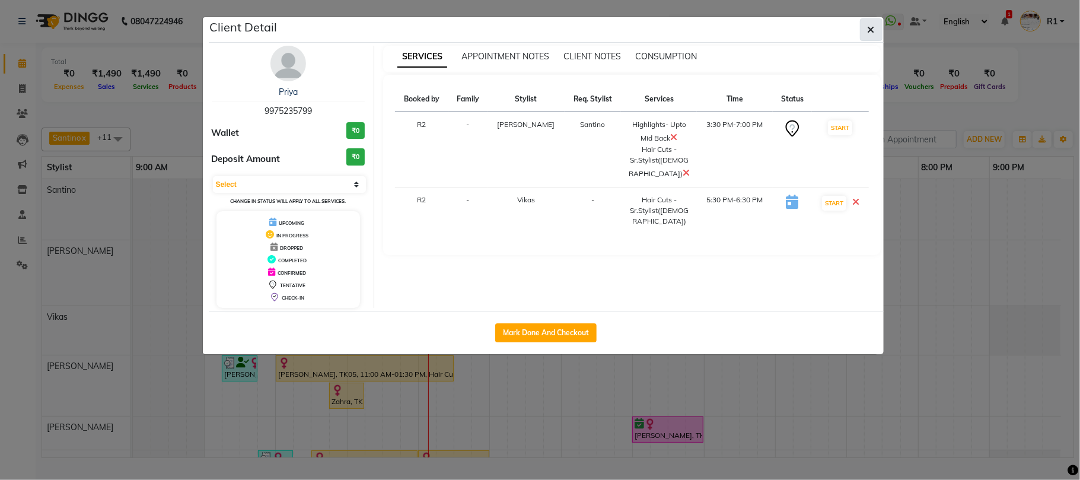
click at [880, 31] on button "button" at bounding box center [871, 29] width 23 height 23
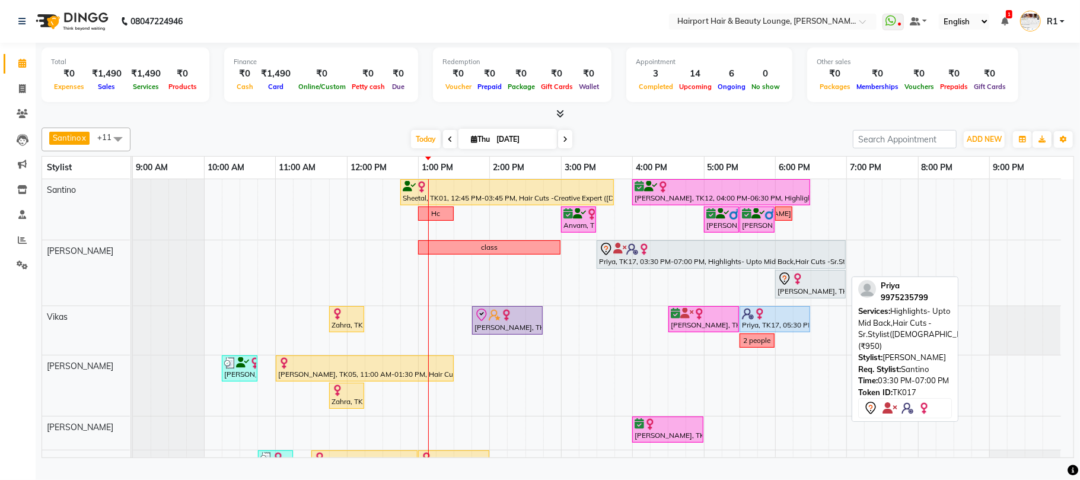
click at [672, 267] on div "Priya, TK17, 03:30 PM-07:00 PM, Highlights- Upto Mid Back,Hair Cuts -Sr.Stylist…" at bounding box center [721, 254] width 247 height 25
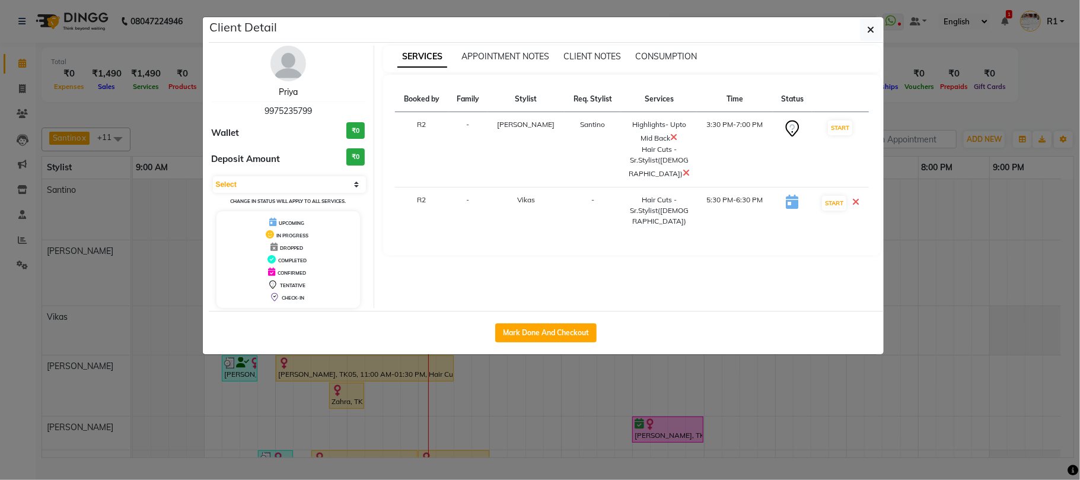
click at [292, 97] on link "Priya" at bounding box center [288, 92] width 19 height 11
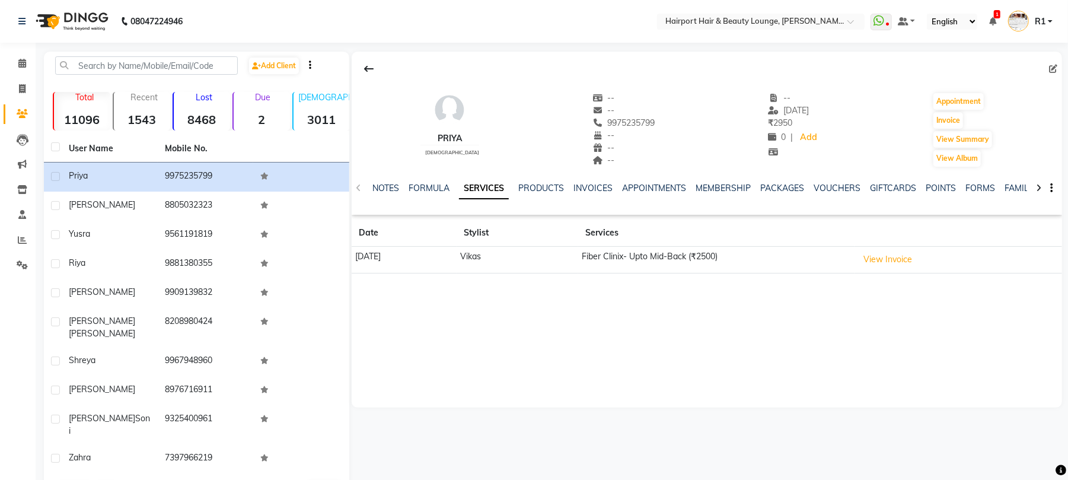
click at [83, 17] on img at bounding box center [70, 21] width 81 height 33
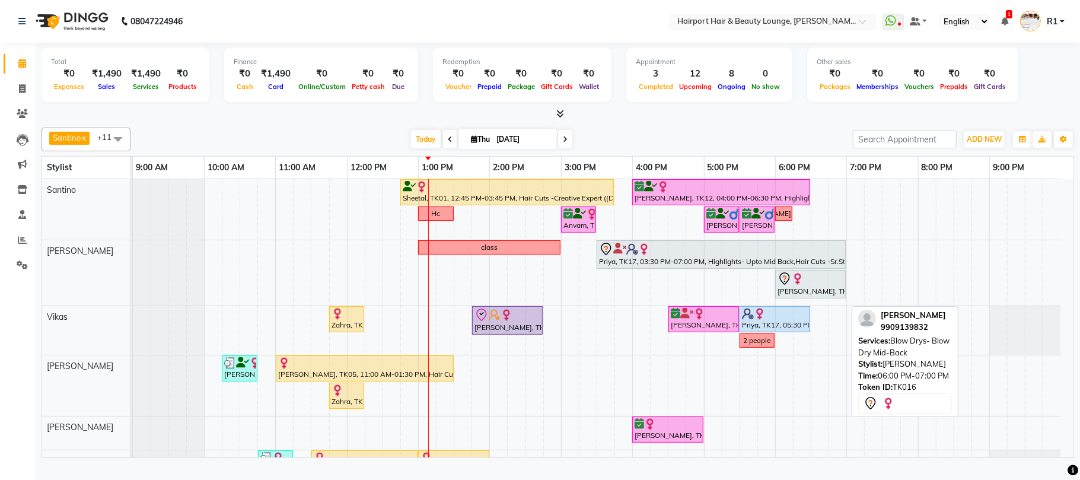
click at [807, 286] on div at bounding box center [810, 279] width 66 height 14
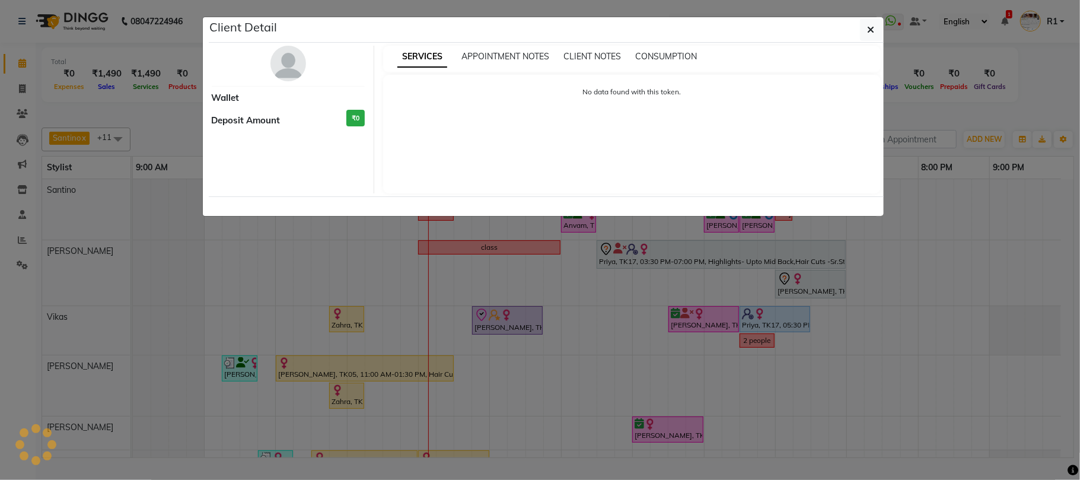
select select "7"
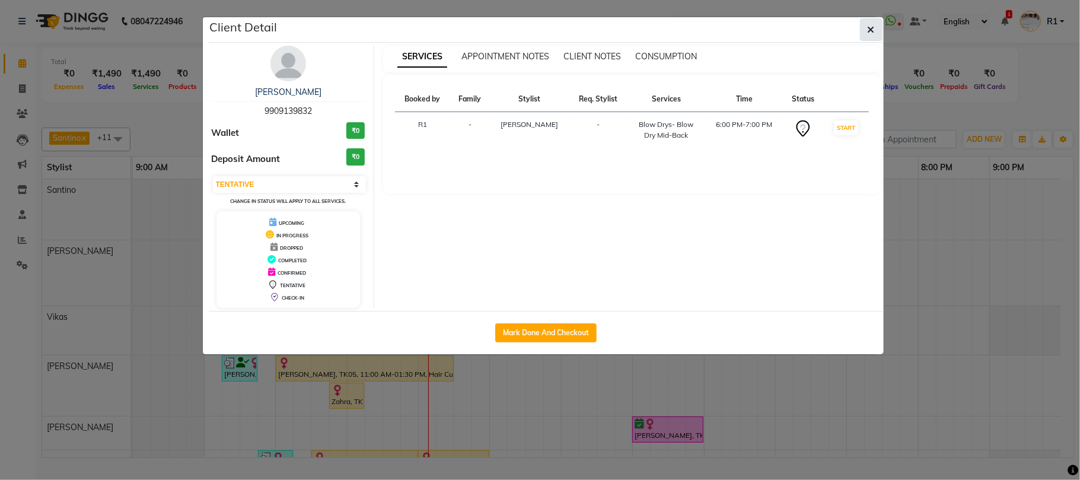
click at [869, 34] on icon "button" at bounding box center [871, 29] width 7 height 9
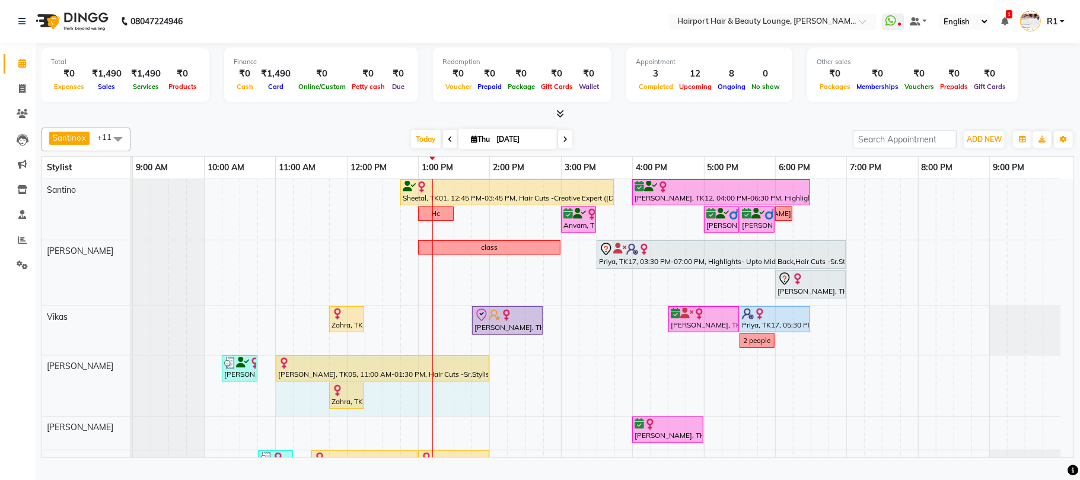
drag, startPoint x: 453, startPoint y: 373, endPoint x: 473, endPoint y: 382, distance: 21.5
click at [133, 382] on div "Charmaine Soni, TK03, 10:15 AM-10:45 AM, Hair Cuts -Sr.Stylist(Female) Asmita, …" at bounding box center [133, 385] width 0 height 60
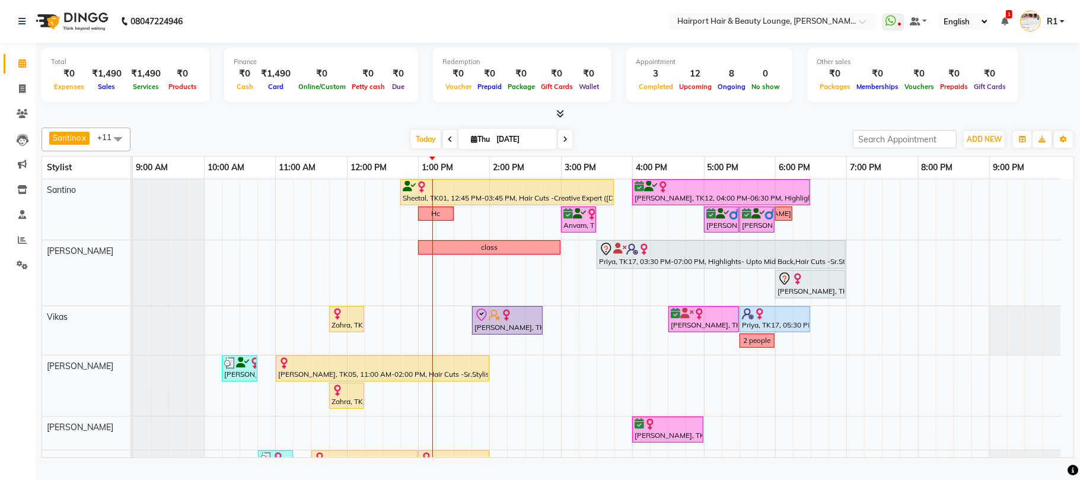
click at [558, 148] on span at bounding box center [565, 139] width 14 height 18
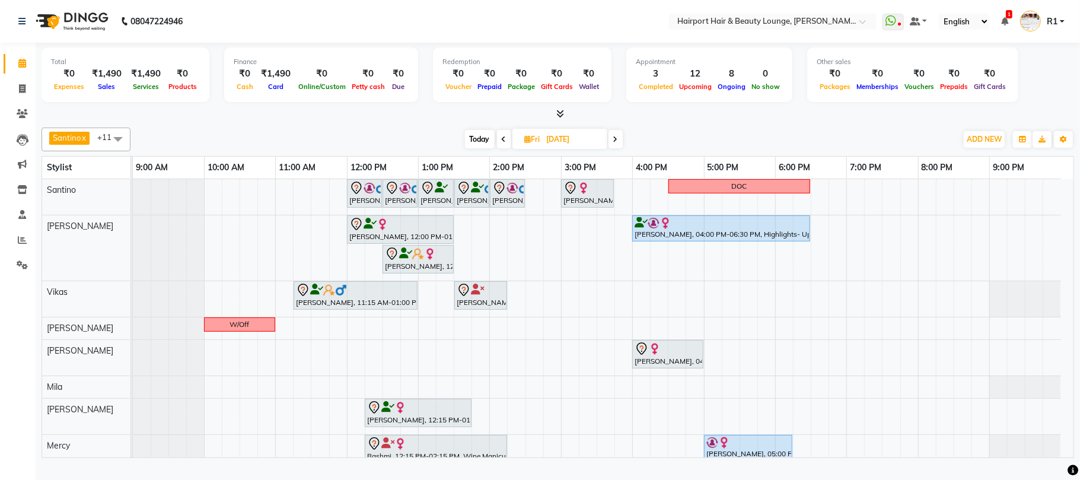
click at [480, 148] on span "Today" at bounding box center [480, 139] width 30 height 18
type input "[DATE]"
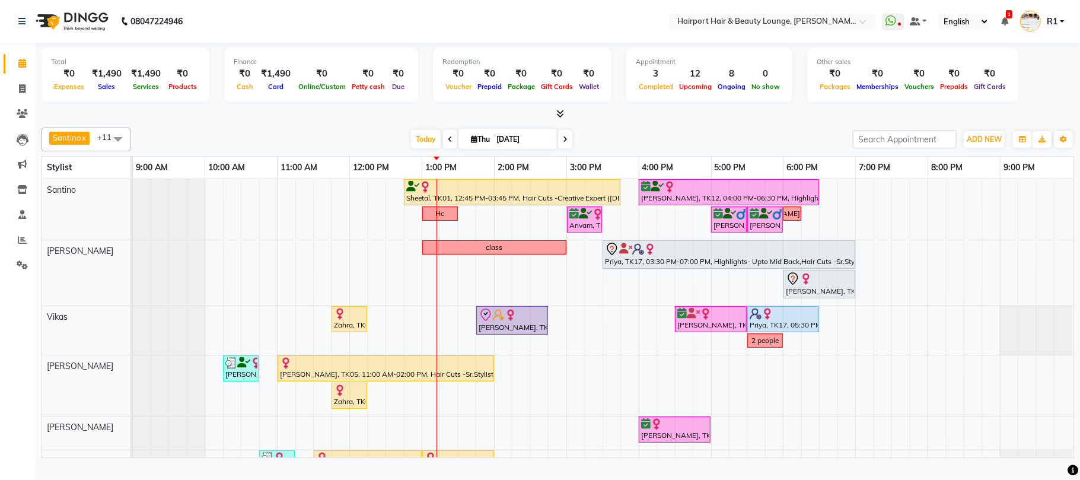
click at [471, 143] on icon at bounding box center [474, 139] width 7 height 8
select select "9"
select select "2025"
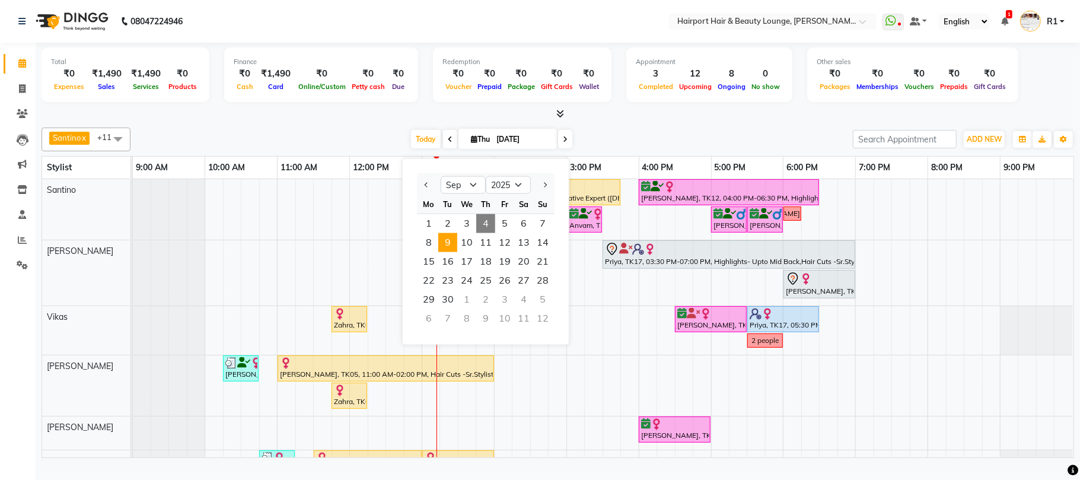
click at [455, 252] on span "9" at bounding box center [447, 242] width 19 height 19
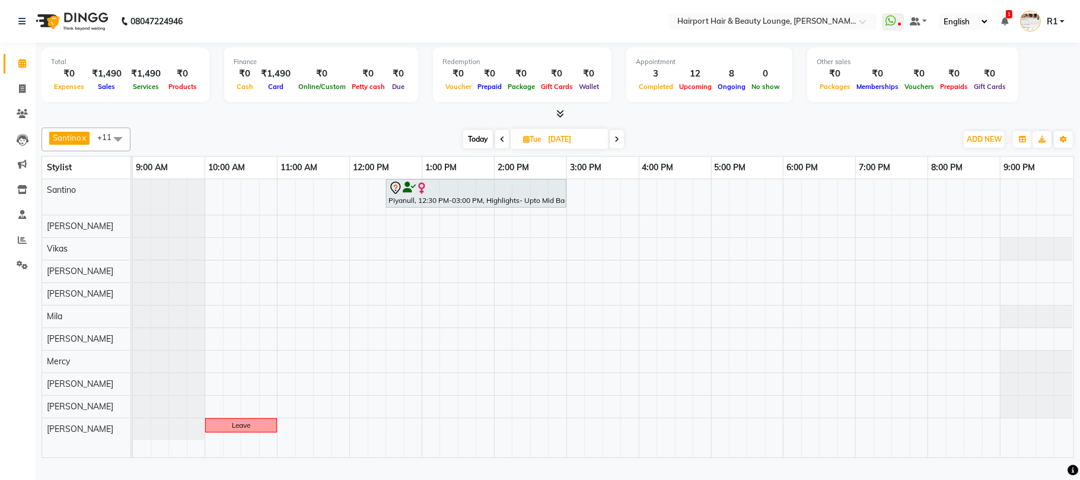
click at [503, 148] on span at bounding box center [502, 139] width 14 height 18
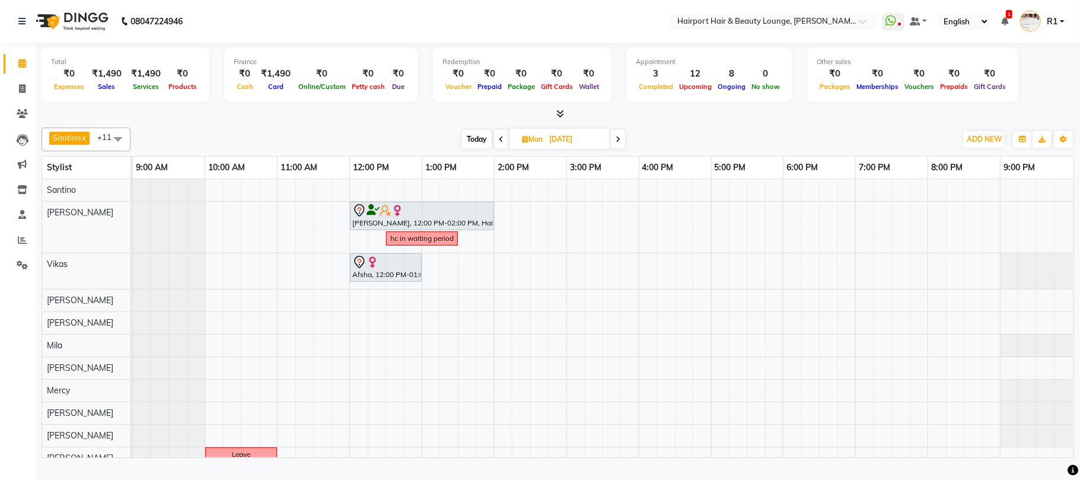
click at [617, 143] on icon at bounding box center [618, 139] width 5 height 7
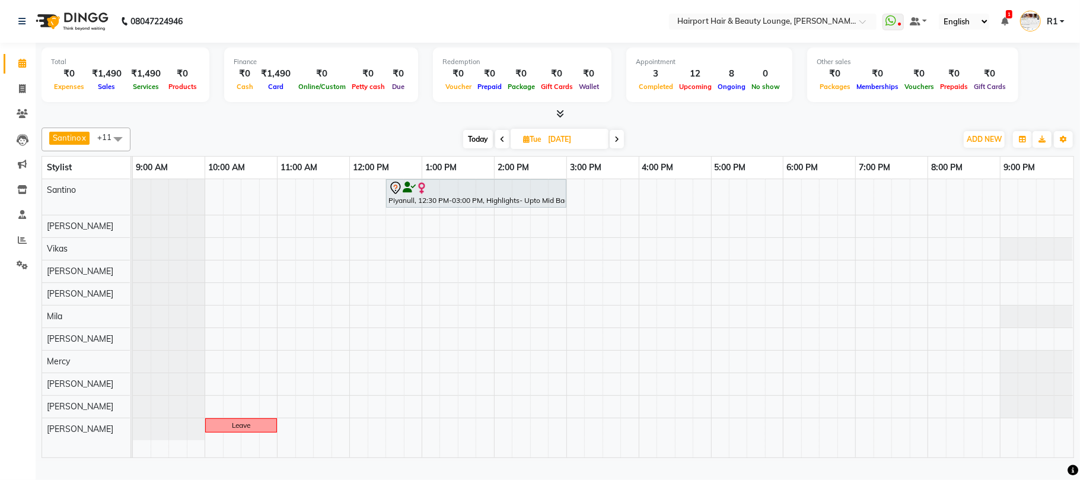
click at [617, 148] on span at bounding box center [617, 139] width 14 height 18
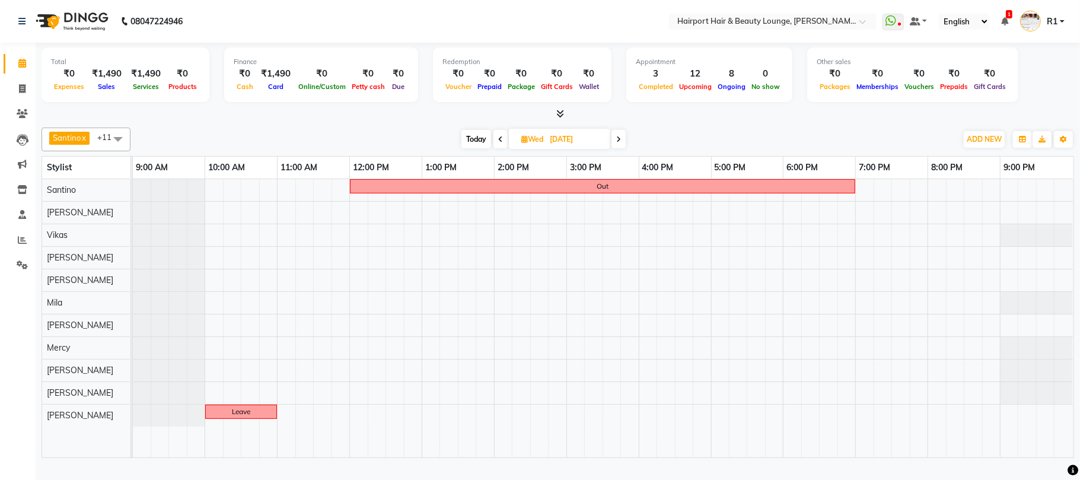
click at [617, 143] on icon at bounding box center [618, 139] width 5 height 7
click at [615, 148] on span at bounding box center [617, 139] width 14 height 18
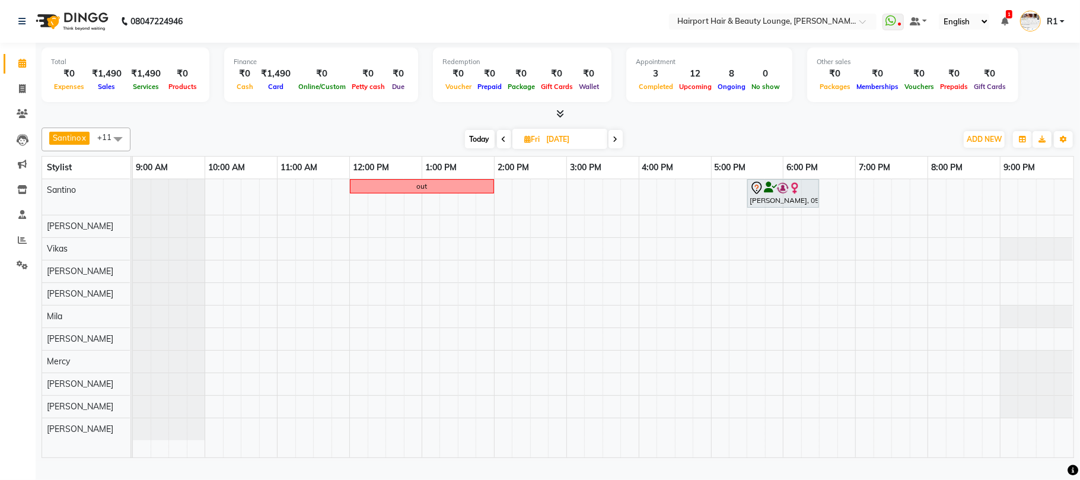
click at [613, 143] on icon at bounding box center [615, 139] width 5 height 7
type input "13-09-2025"
click at [527, 143] on icon at bounding box center [526, 139] width 7 height 8
select select "9"
select select "2025"
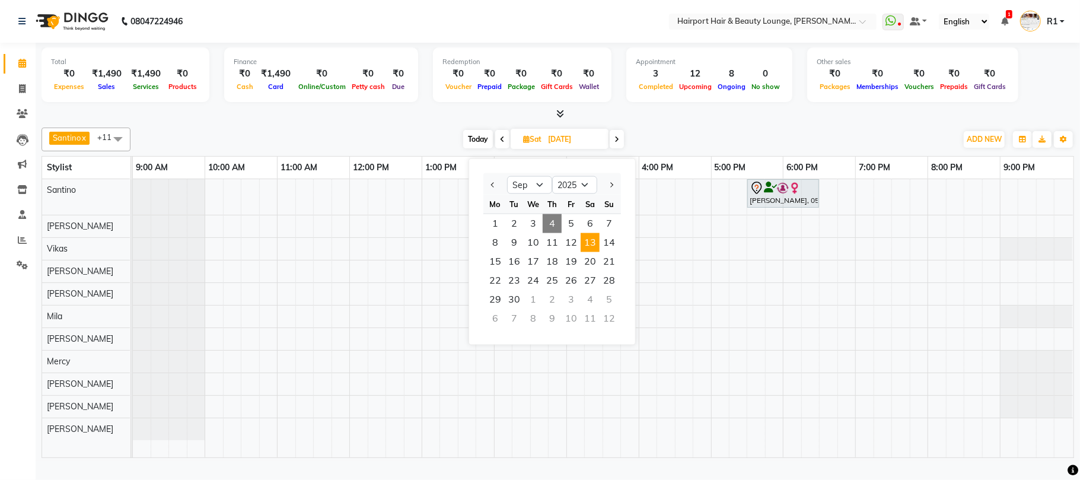
click at [735, 148] on div "Today Sat 13-09-2025 Jan Feb Mar Apr May Jun Jul Aug Sep Oct Nov Dec 2015 2016 …" at bounding box center [543, 139] width 814 height 18
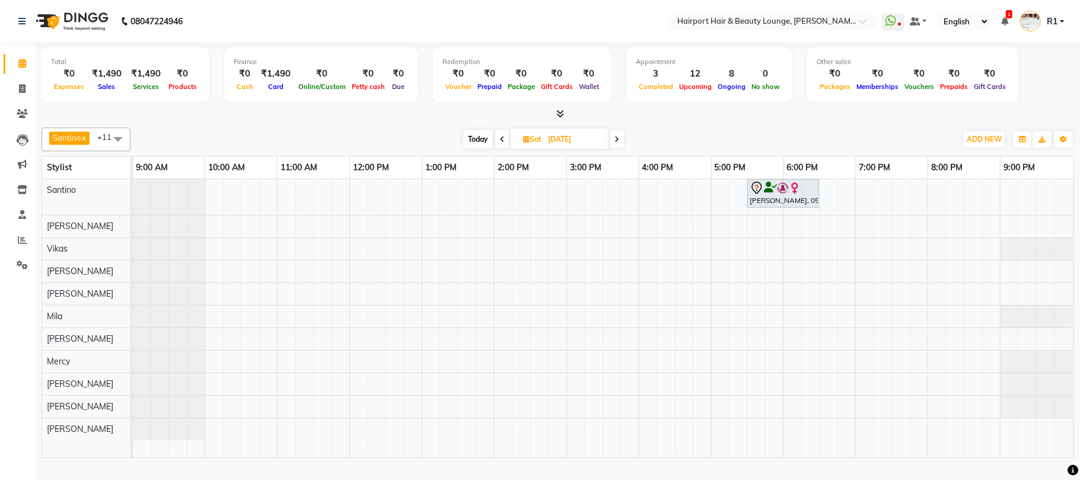
click at [466, 148] on span "Today" at bounding box center [478, 139] width 30 height 18
type input "[DATE]"
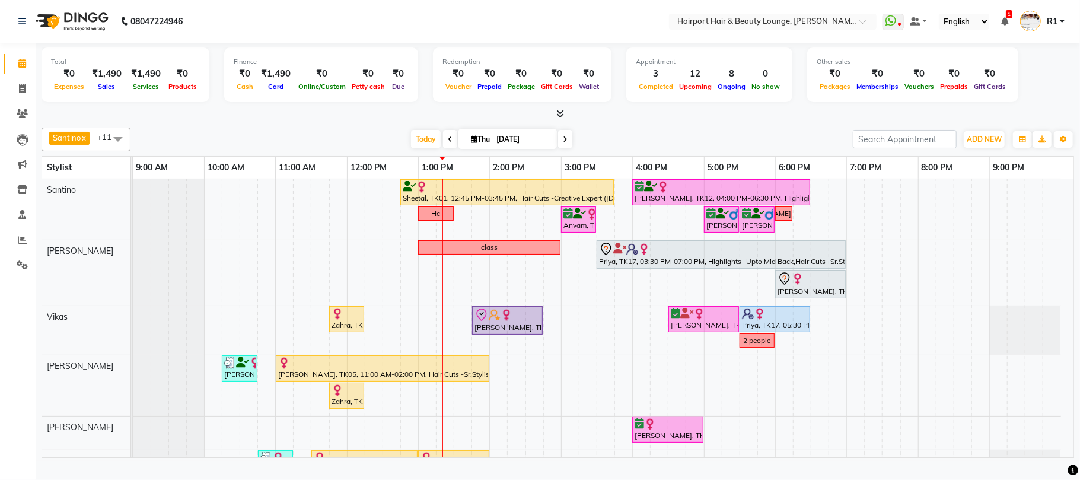
scroll to position [79, 0]
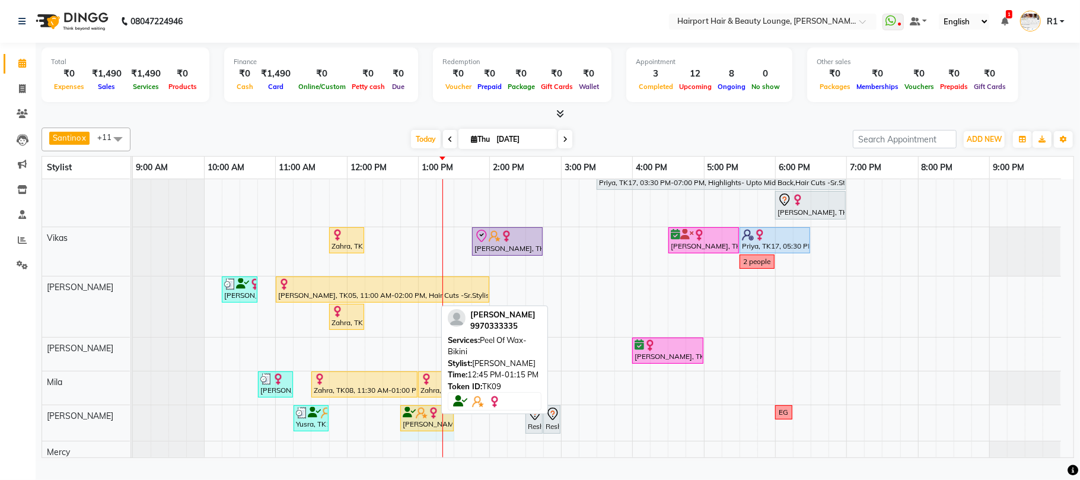
click at [133, 428] on div "Yusra, TK13, 11:15 AM-11:45 AM, Threading Eyebrows,Threading UpperLip (₹80) Pus…" at bounding box center [133, 423] width 0 height 36
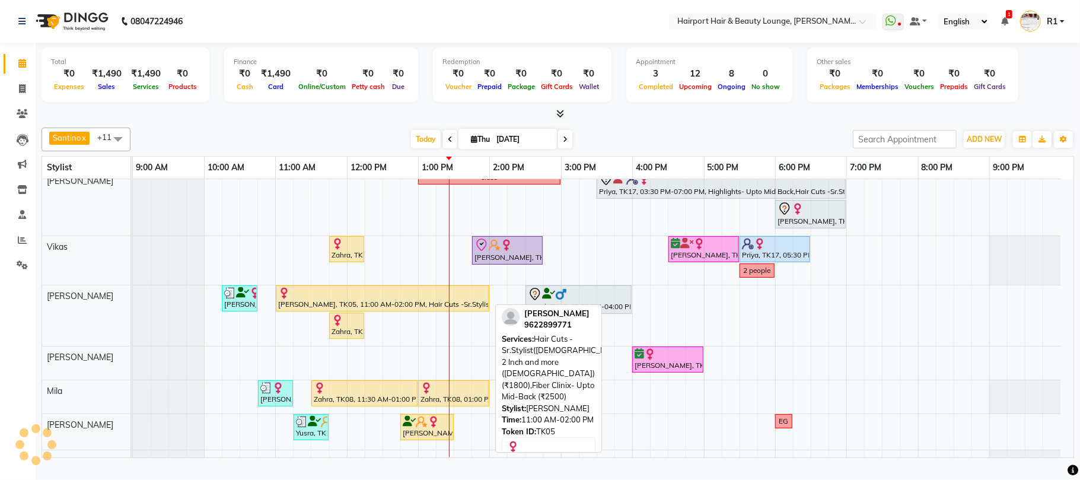
scroll to position [86, 0]
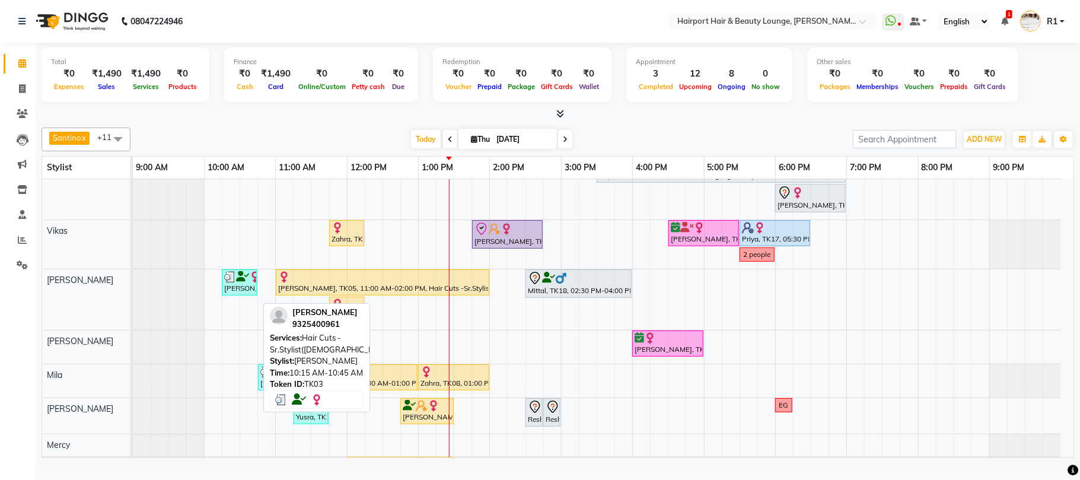
click at [241, 294] on div "[PERSON_NAME], TK03, 10:15 AM-10:45 AM, Hair Cuts -Sr.Stylist([DEMOGRAPHIC_DATA…" at bounding box center [239, 282] width 33 height 23
select select "3"
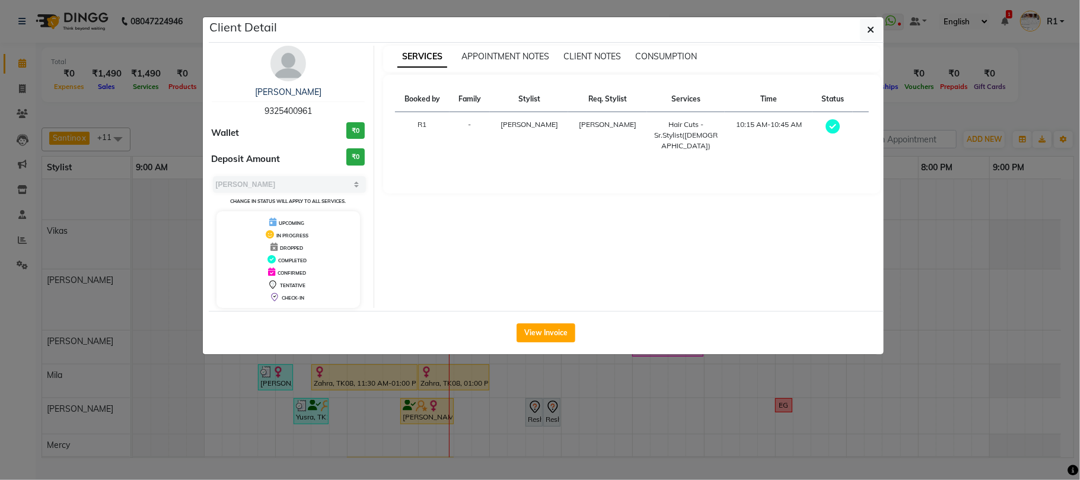
click at [369, 425] on ngb-modal-window "Client Detail Charmaine Soni 9325400961 Wallet ₹0 Deposit Amount ₹0 Select MARK…" at bounding box center [540, 240] width 1080 height 480
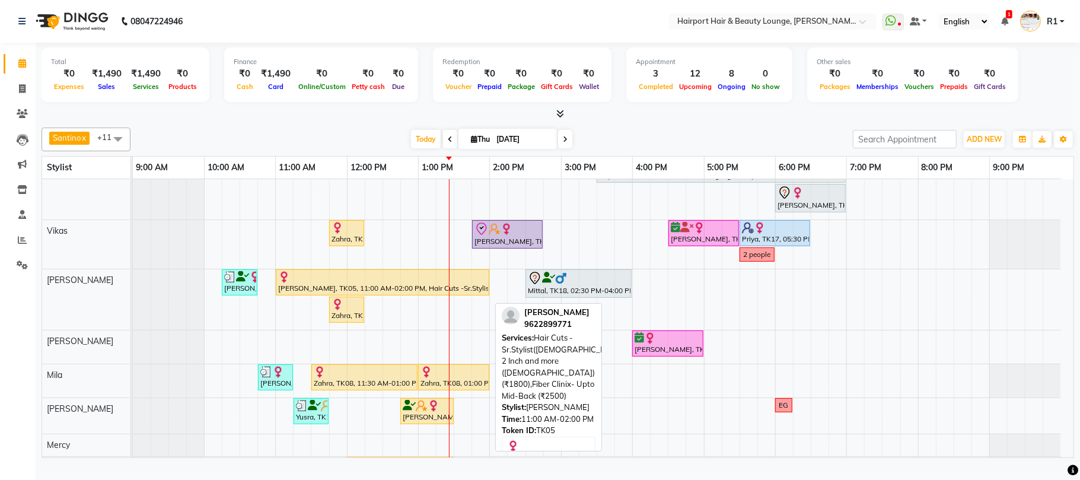
click at [366, 294] on div "[PERSON_NAME], TK05, 11:00 AM-02:00 PM, Hair Cuts -Sr.Stylist([DEMOGRAPHIC_DATA…" at bounding box center [382, 282] width 211 height 23
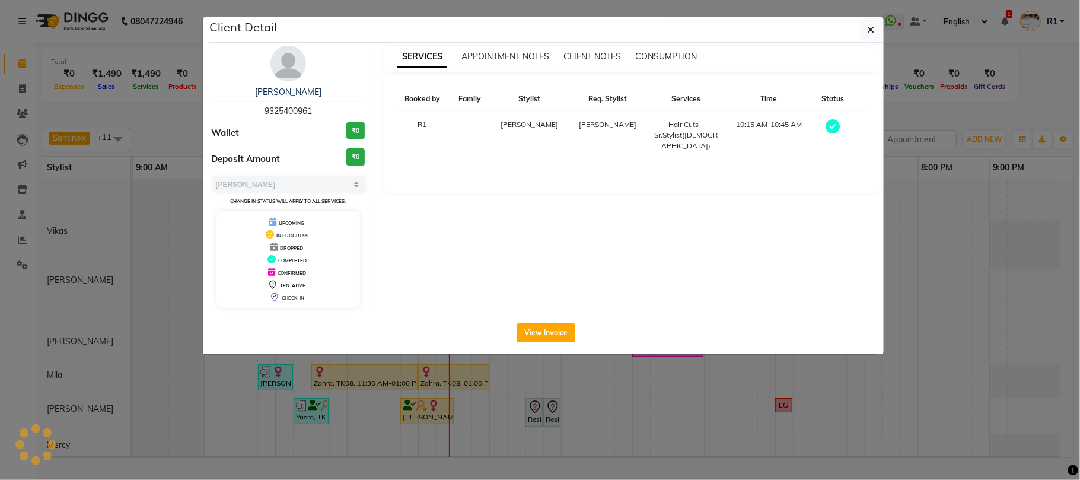
select select "1"
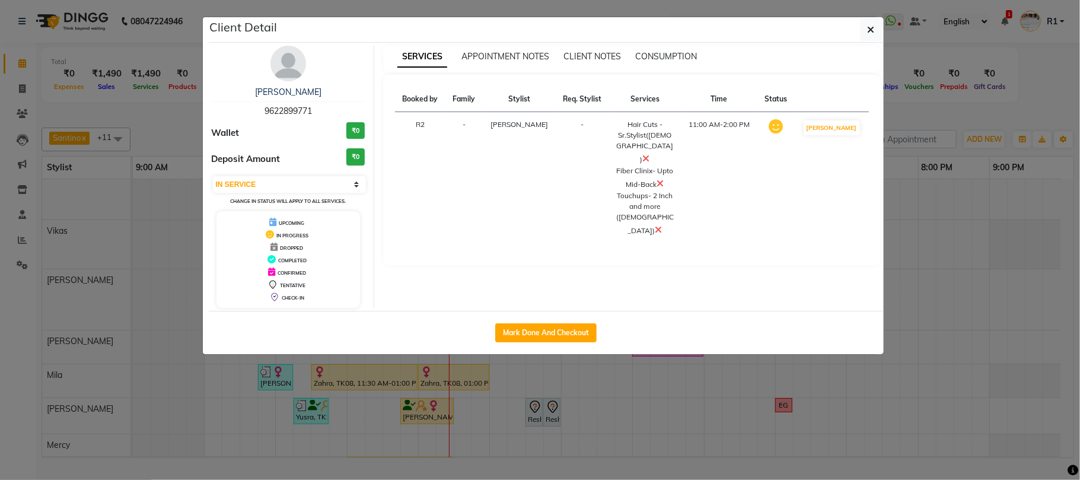
click at [397, 412] on ngb-modal-window "Client Detail Asmita 9622899771 Wallet ₹0 Deposit Amount ₹0 Select IN SERVICE C…" at bounding box center [540, 240] width 1080 height 480
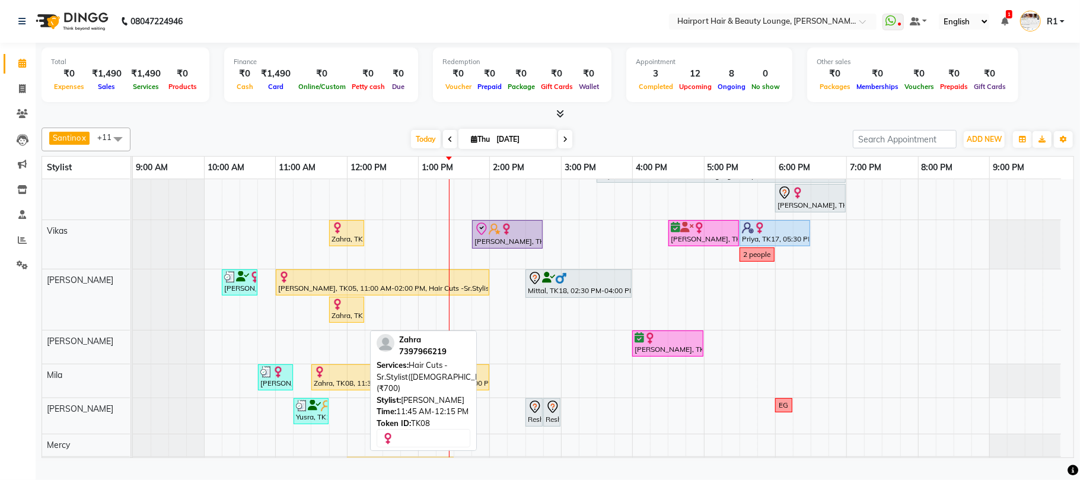
click at [356, 321] on div "Zahra, TK08, 11:45 AM-12:15 PM, Hair Cuts -Sr.Stylist([DEMOGRAPHIC_DATA]) (₹700)" at bounding box center [346, 309] width 33 height 23
select select "1"
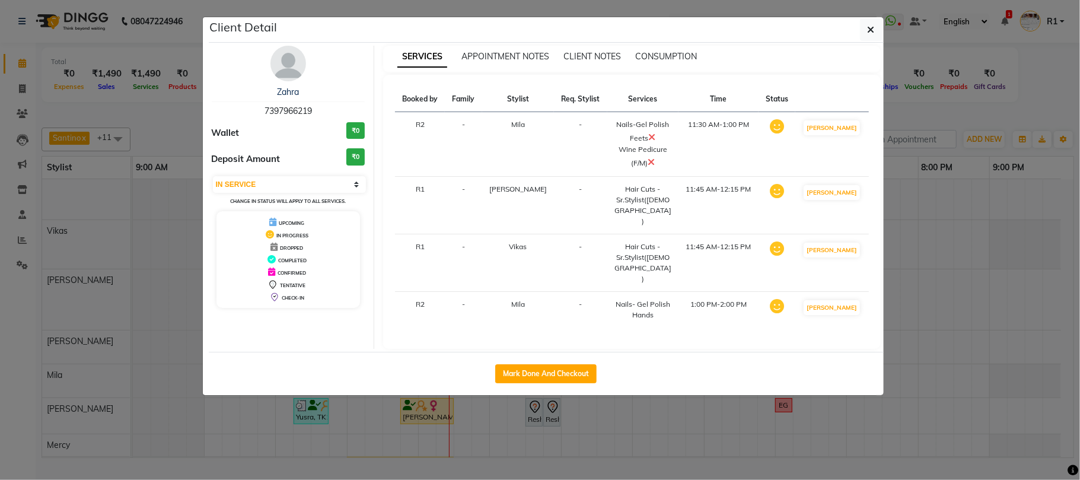
click at [439, 434] on ngb-modal-window "Client Detail Zahra 7397966219 Wallet ₹0 Deposit Amount ₹0 Select IN SERVICE CO…" at bounding box center [540, 240] width 1080 height 480
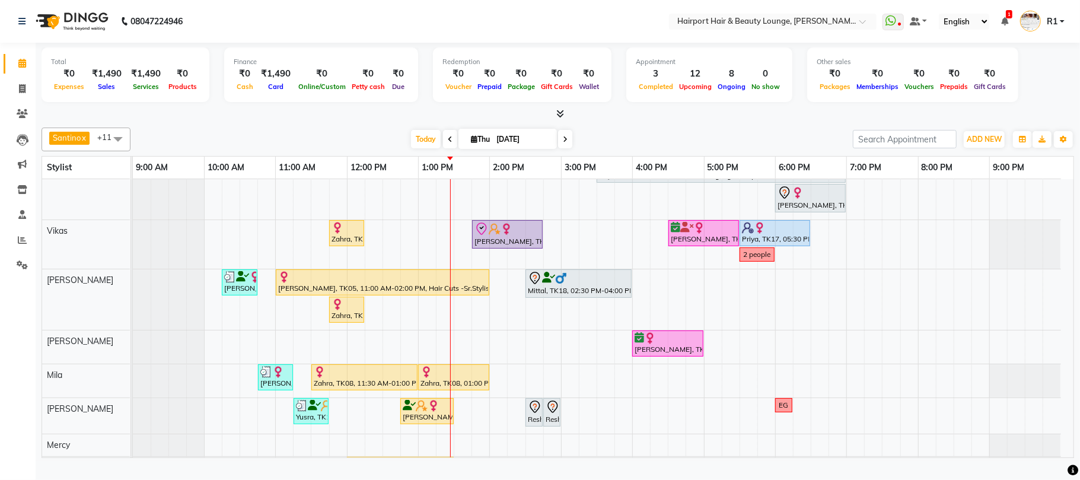
click at [563, 143] on icon at bounding box center [565, 139] width 5 height 7
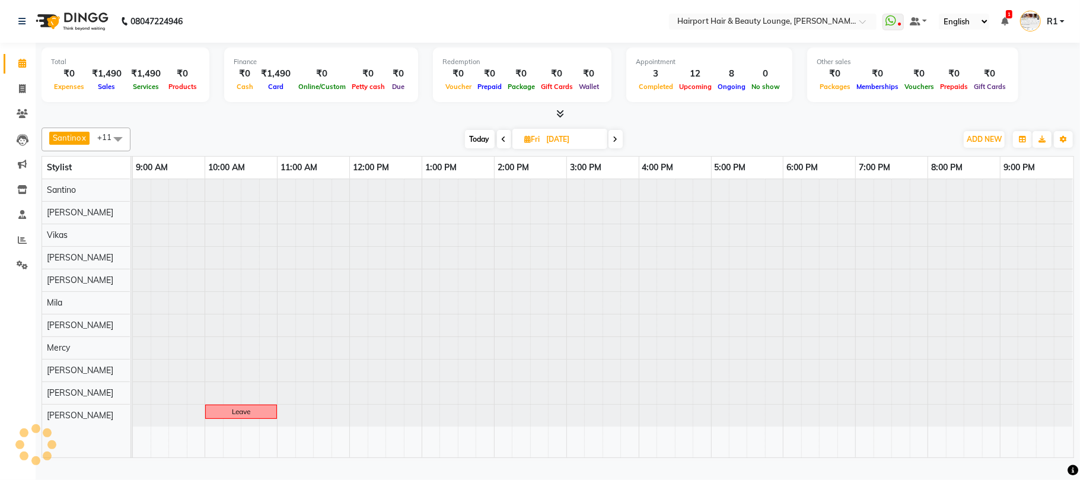
scroll to position [0, 0]
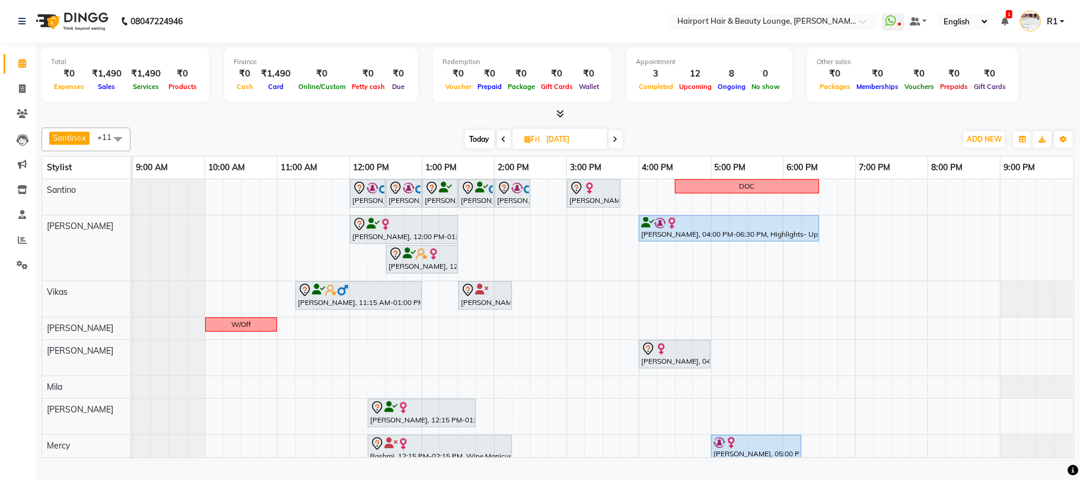
click at [612, 148] on span at bounding box center [615, 139] width 14 height 18
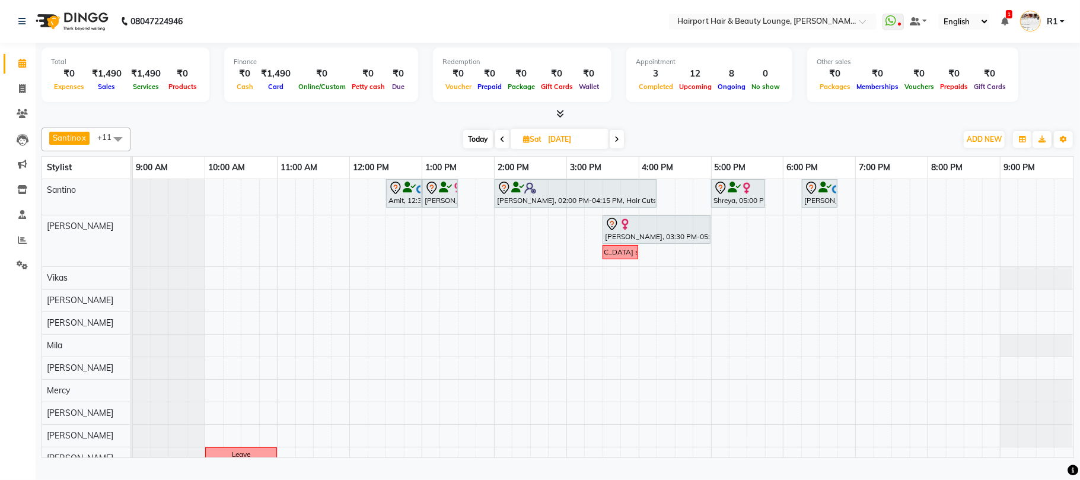
click at [612, 148] on span at bounding box center [617, 139] width 14 height 18
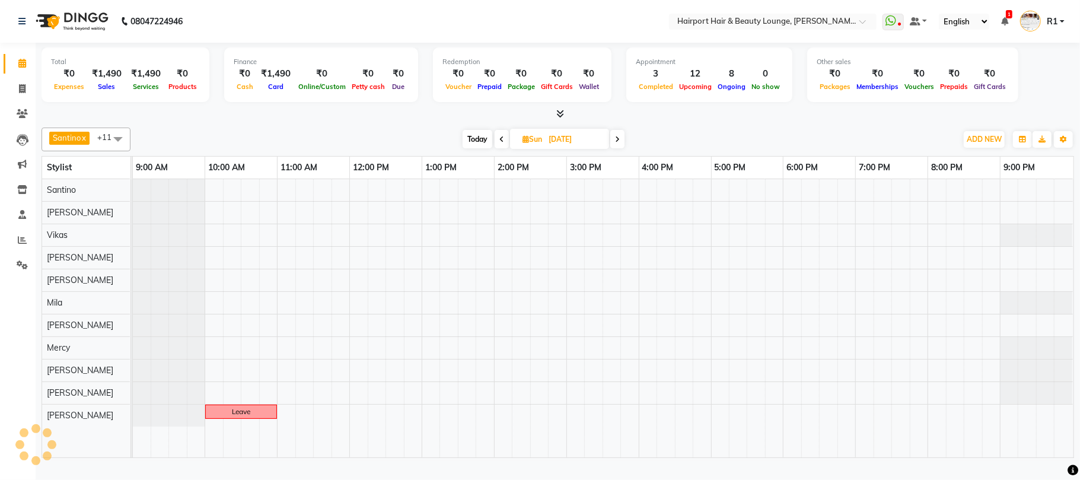
click at [612, 148] on span at bounding box center [617, 139] width 14 height 18
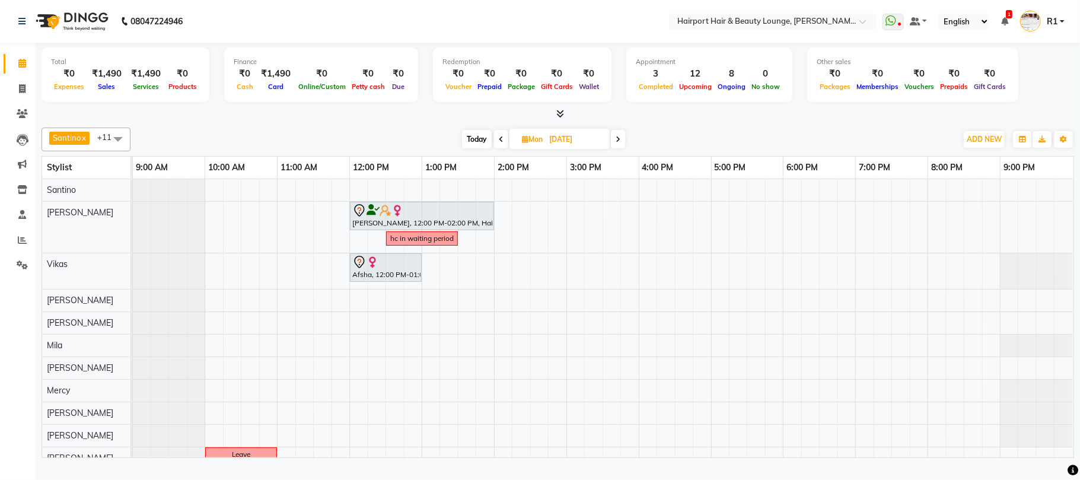
click at [617, 143] on icon at bounding box center [618, 139] width 5 height 7
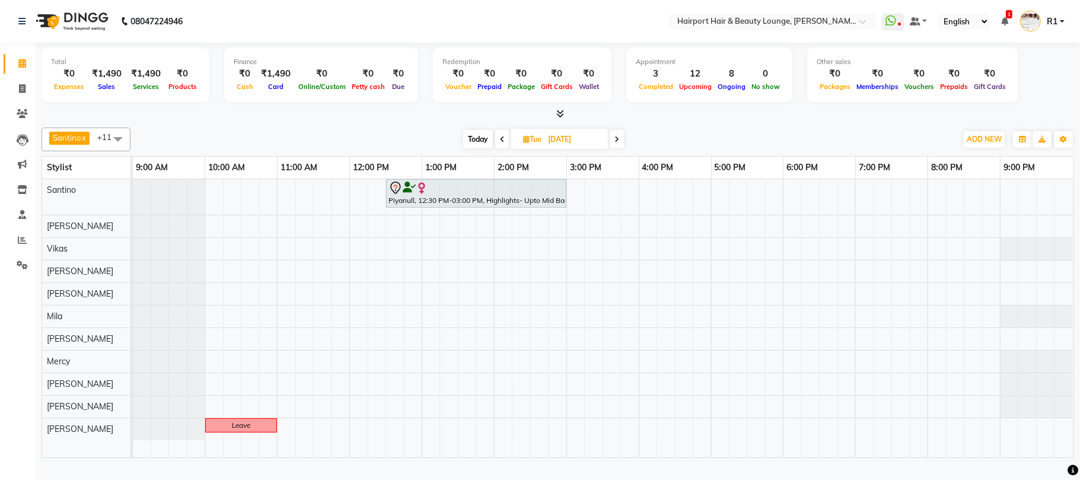
click at [617, 143] on icon at bounding box center [616, 139] width 5 height 7
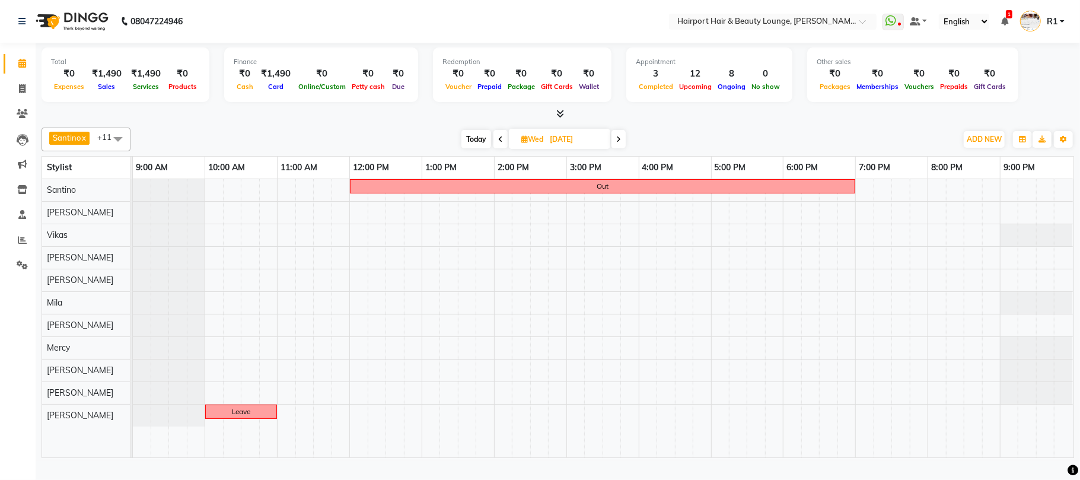
click at [498, 143] on icon at bounding box center [500, 139] width 5 height 7
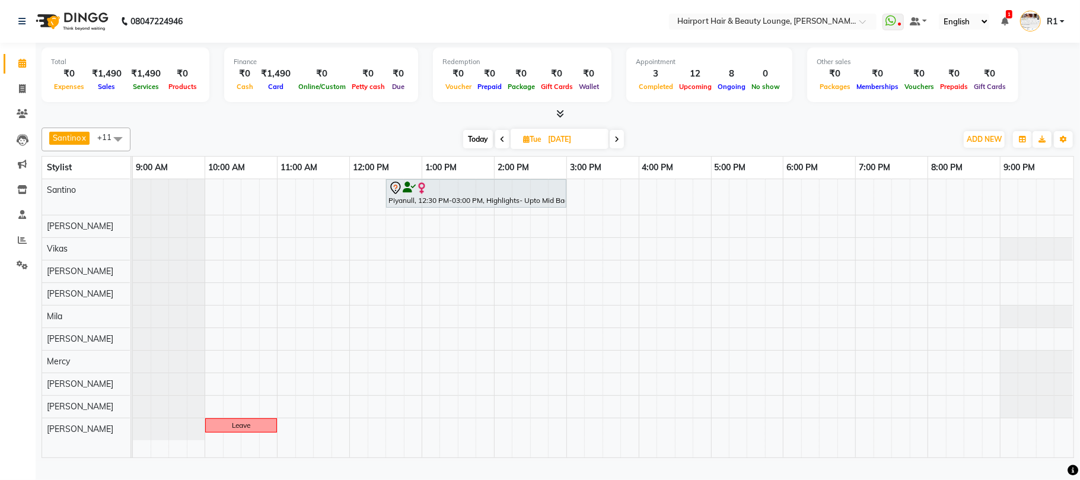
click at [502, 143] on icon at bounding box center [502, 139] width 5 height 7
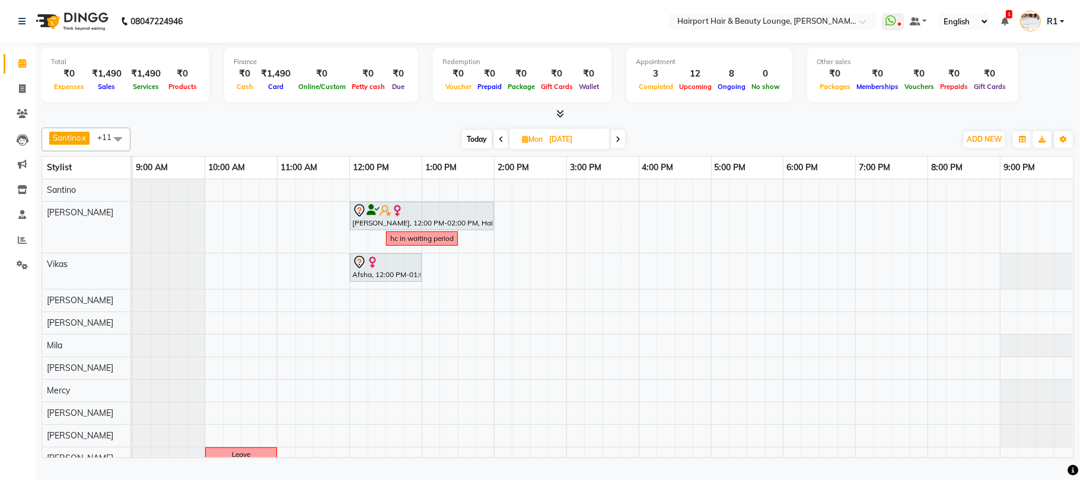
click at [476, 145] on span "Today" at bounding box center [477, 139] width 30 height 18
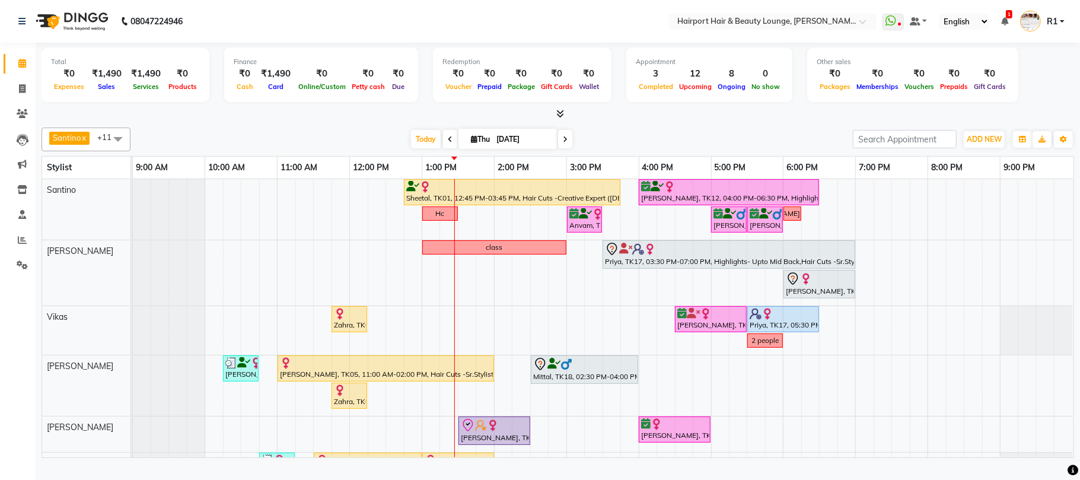
click at [563, 143] on icon at bounding box center [565, 139] width 5 height 7
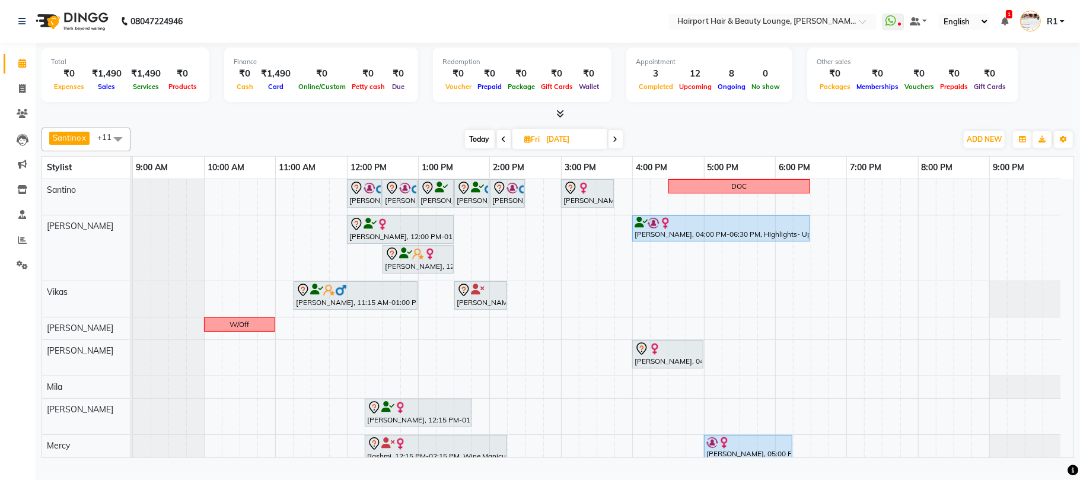
click at [615, 143] on icon at bounding box center [615, 139] width 5 height 7
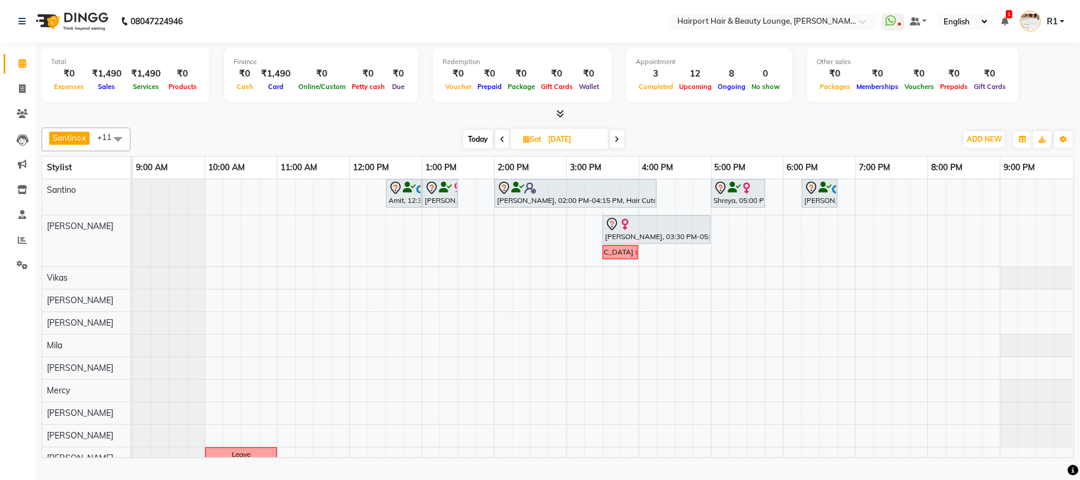
click at [615, 143] on icon at bounding box center [616, 139] width 5 height 7
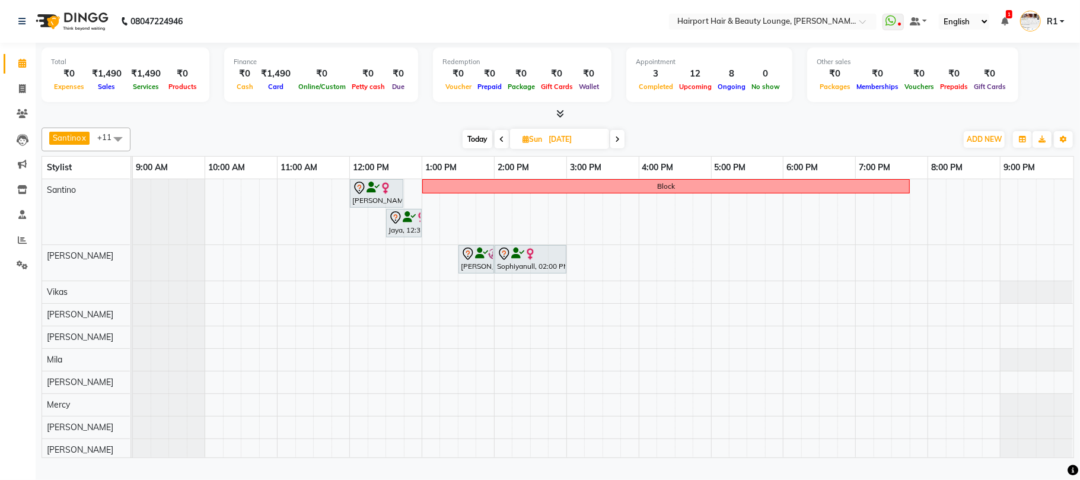
click at [615, 147] on span at bounding box center [617, 139] width 14 height 18
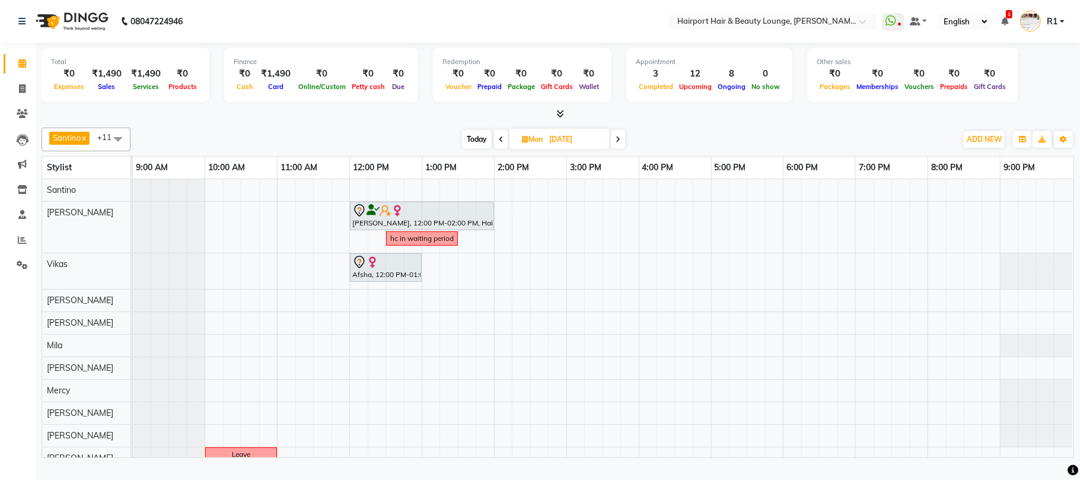
click at [615, 147] on span at bounding box center [618, 139] width 14 height 18
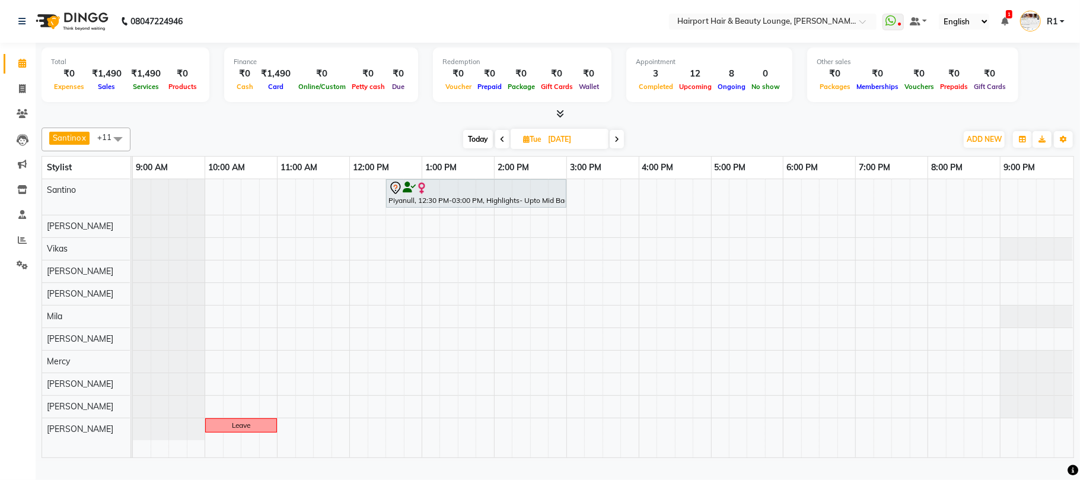
click at [618, 143] on icon at bounding box center [616, 139] width 5 height 7
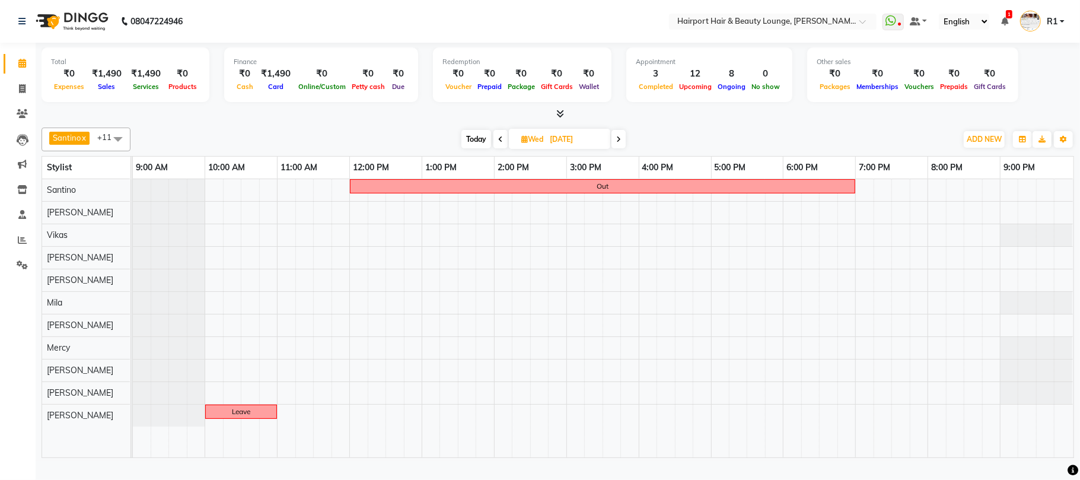
click at [618, 143] on icon at bounding box center [618, 139] width 5 height 7
click at [618, 143] on icon at bounding box center [617, 139] width 5 height 7
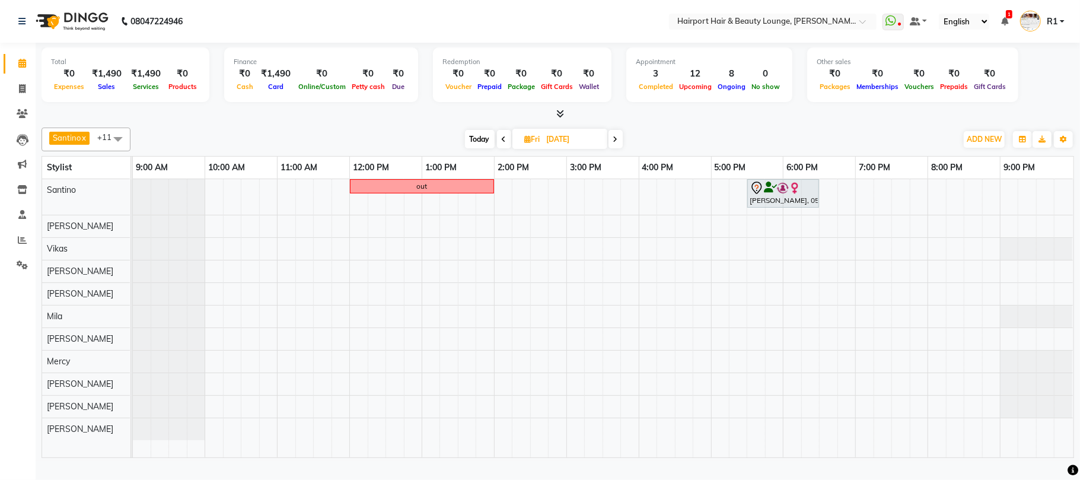
click at [505, 148] on span at bounding box center [504, 139] width 14 height 18
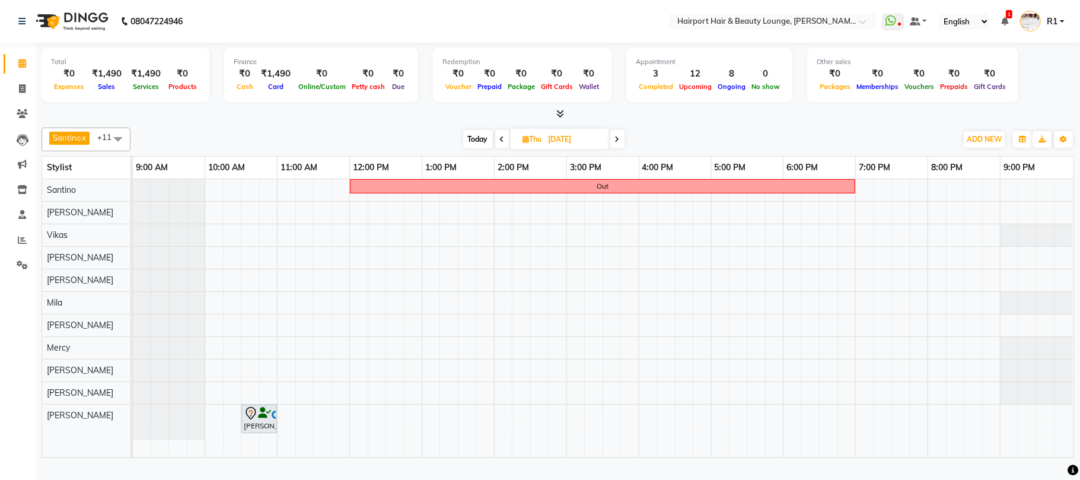
click at [622, 148] on span at bounding box center [617, 139] width 14 height 18
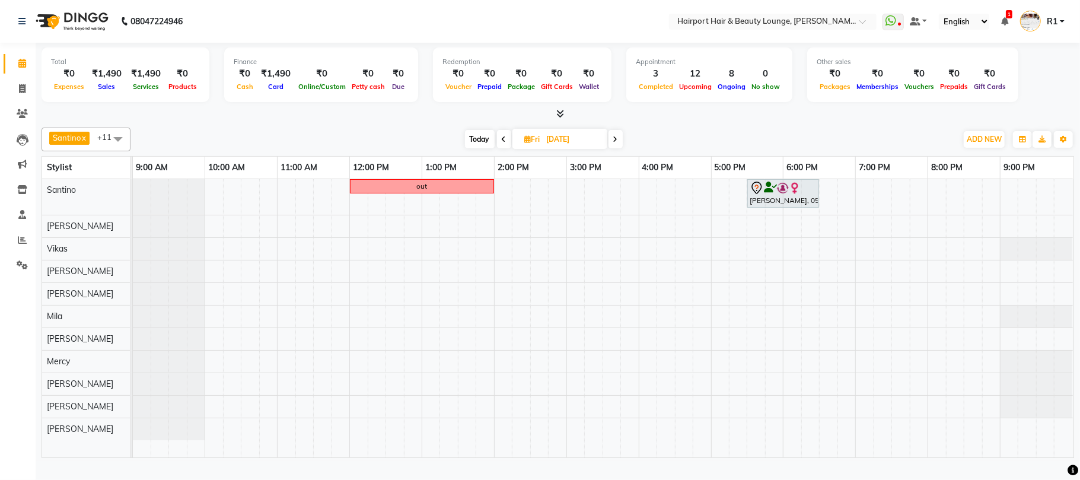
click at [504, 143] on icon at bounding box center [504, 139] width 5 height 7
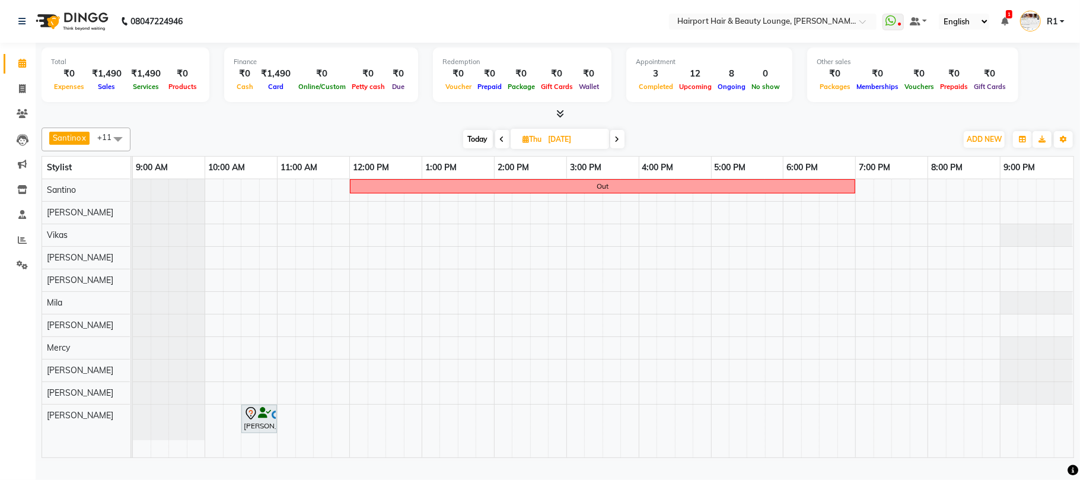
click at [504, 148] on span at bounding box center [502, 139] width 14 height 18
click at [504, 148] on span at bounding box center [500, 139] width 14 height 18
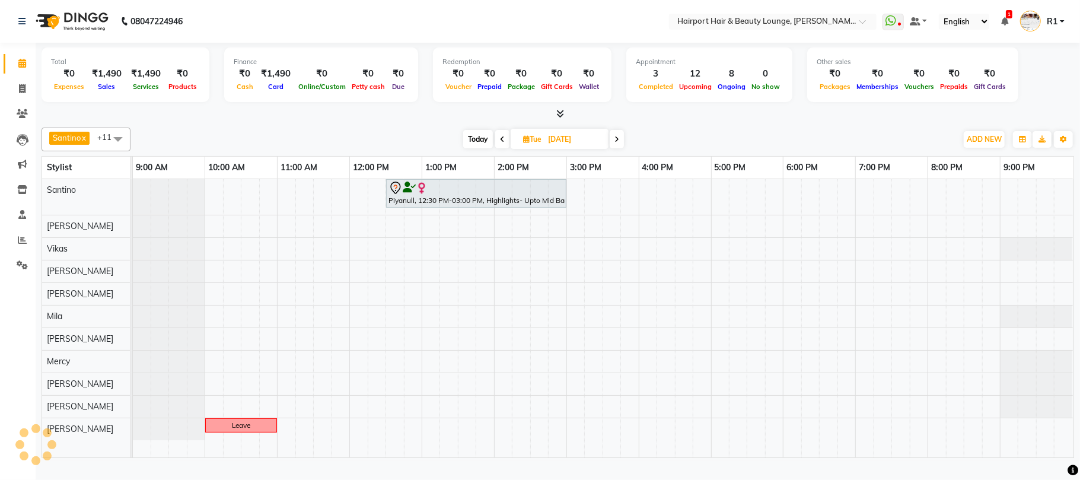
click at [504, 148] on span at bounding box center [502, 139] width 14 height 18
type input "08-09-2025"
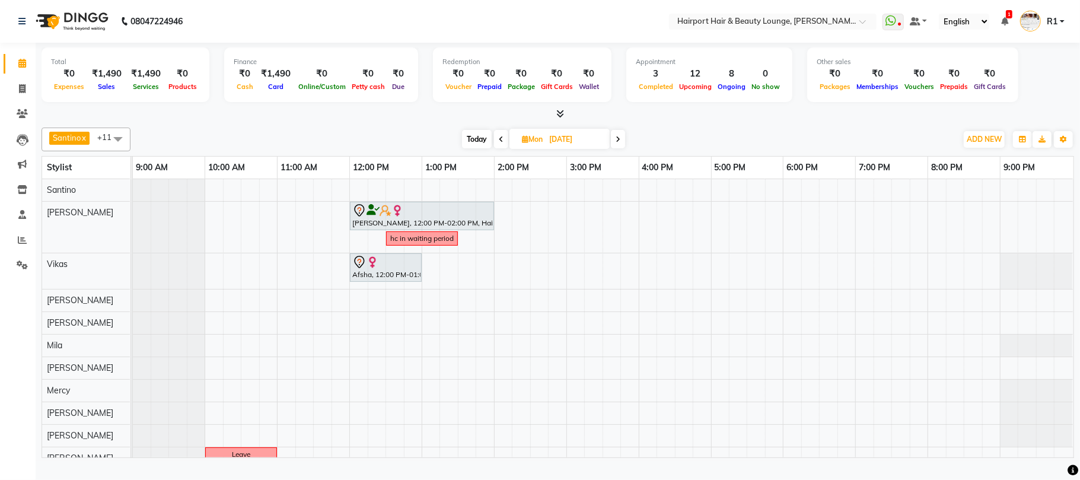
click at [578, 146] on input "08-09-2025" at bounding box center [575, 139] width 59 height 18
select select "9"
select select "2025"
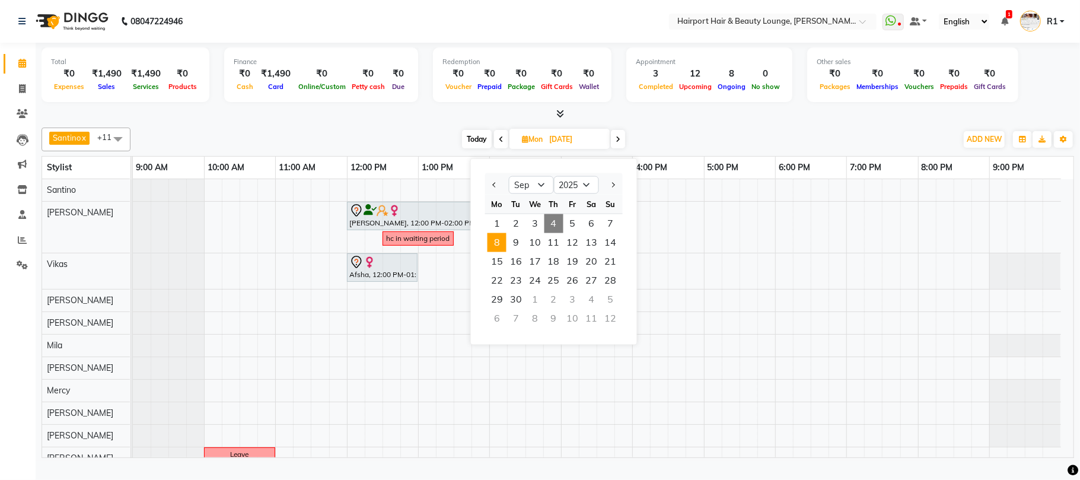
click at [703, 120] on div at bounding box center [558, 114] width 1032 height 12
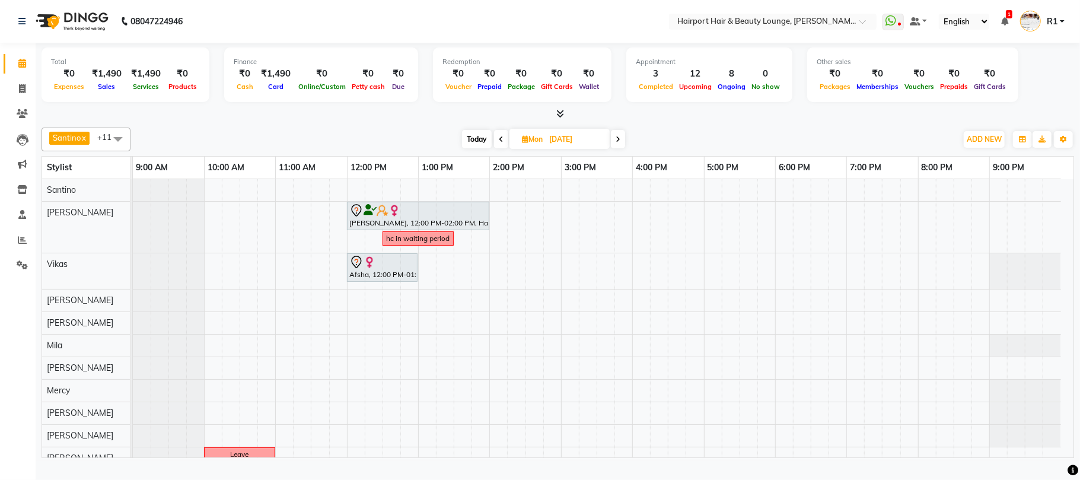
click at [477, 145] on span "Today" at bounding box center [477, 139] width 30 height 18
type input "[DATE]"
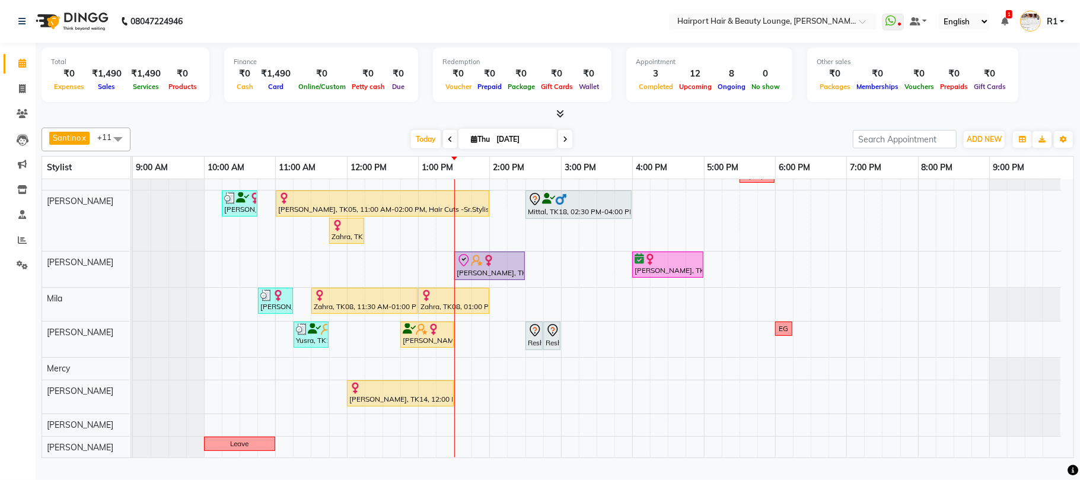
scroll to position [167, 0]
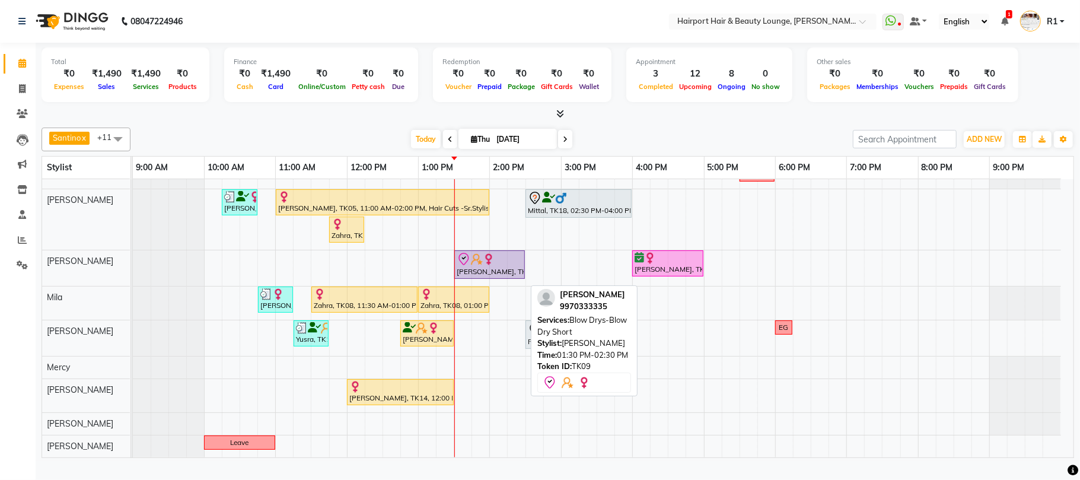
click at [486, 277] on div "Pushpa PAREKH, TK09, 01:30 PM-02:30 PM, Blow Drys-Blow Dry Short" at bounding box center [489, 264] width 68 height 25
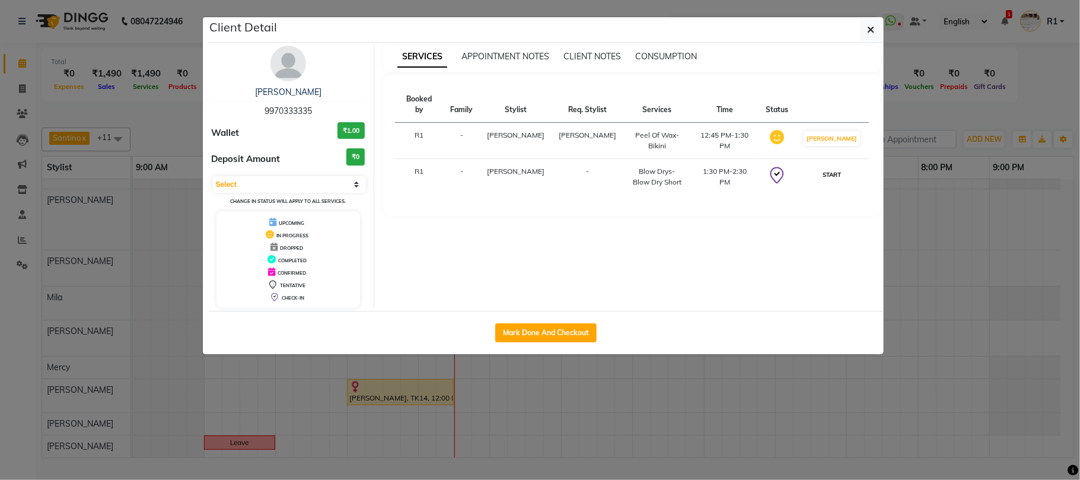
click at [828, 182] on button "START" at bounding box center [832, 174] width 24 height 15
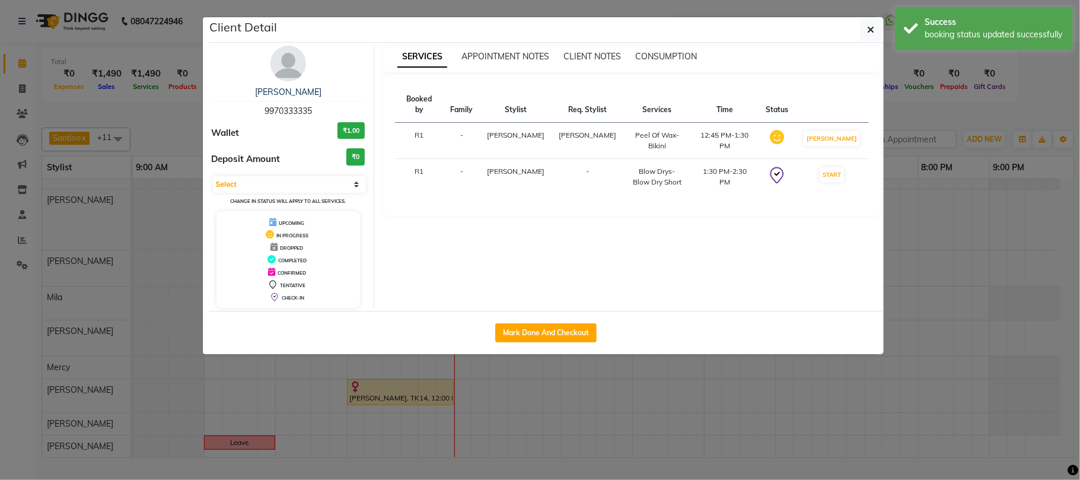
select select "1"
click at [961, 114] on ngb-modal-window "Client Detail Pushpa PAREKH 9970333335 Wallet ₹1.00 Deposit Amount ₹0 Select IN…" at bounding box center [540, 240] width 1080 height 480
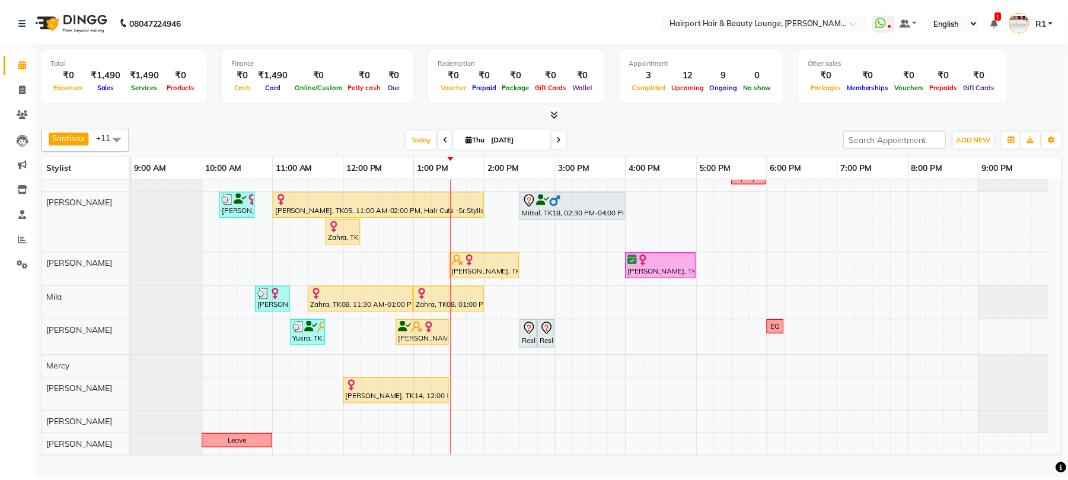
scroll to position [86, 0]
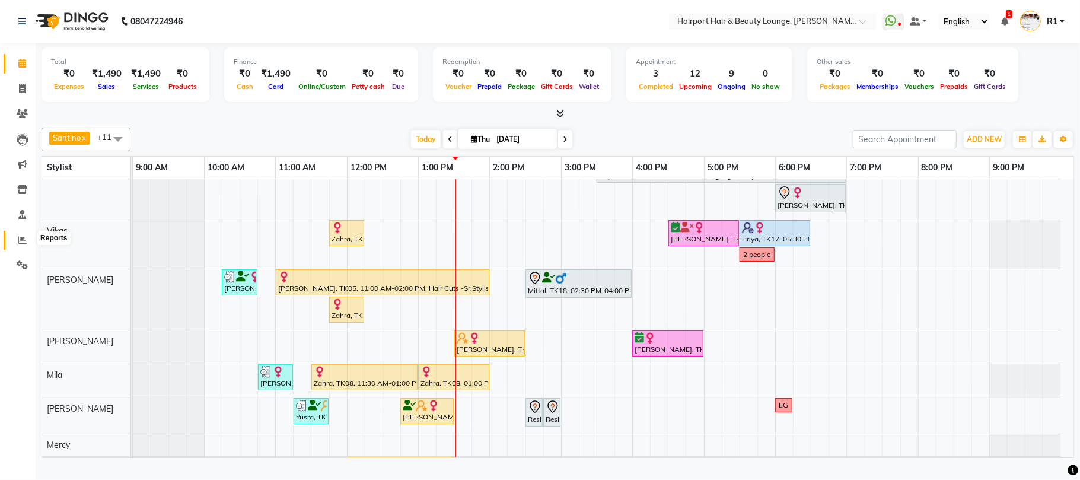
click at [25, 236] on icon at bounding box center [22, 239] width 9 height 9
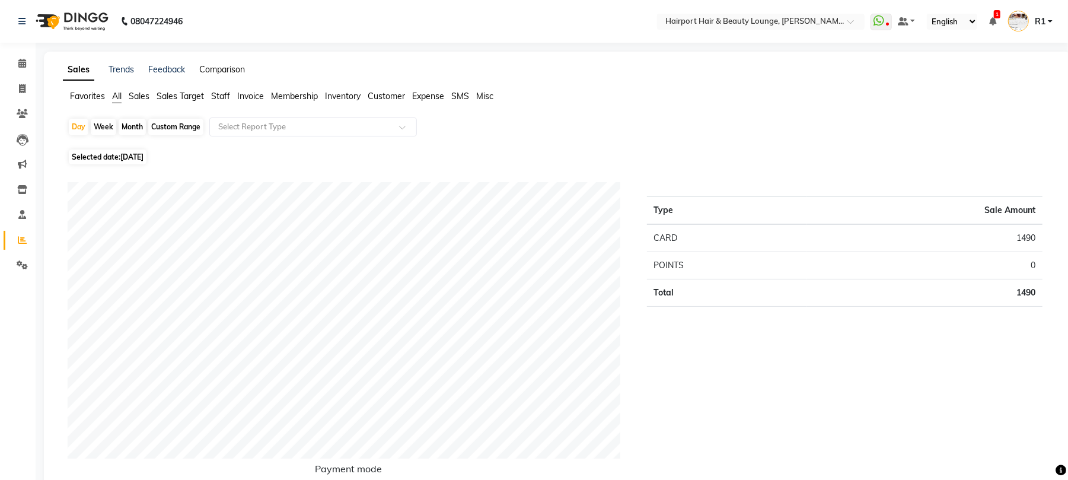
click at [245, 72] on link "Comparison" at bounding box center [222, 69] width 46 height 11
select select "single_date"
select select "single_date_dash"
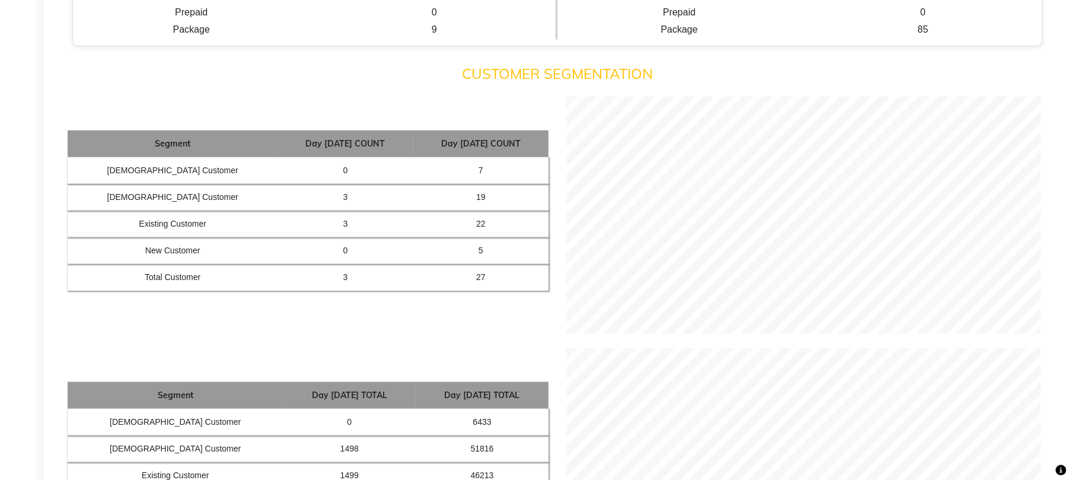
scroll to position [1107, 0]
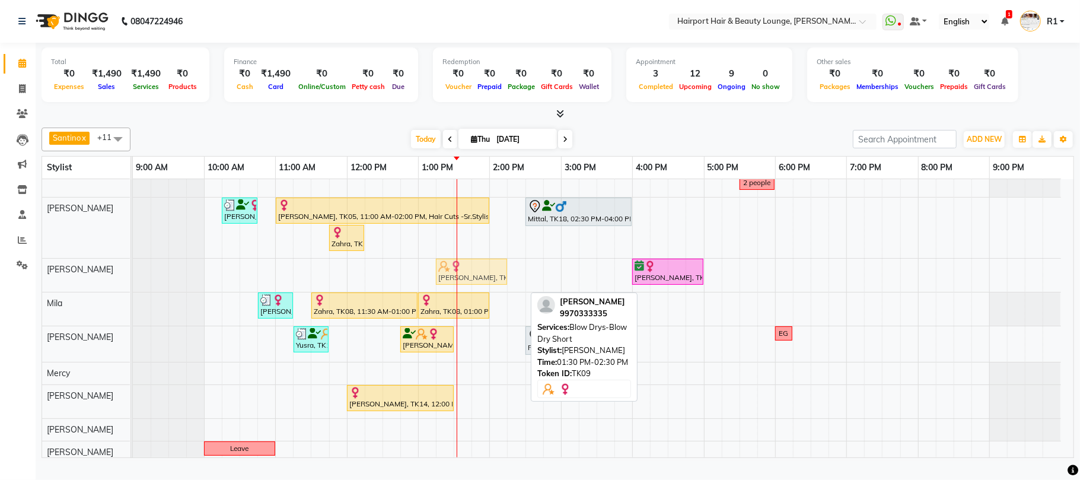
drag, startPoint x: 482, startPoint y: 282, endPoint x: 476, endPoint y: 276, distance: 8.8
click at [133, 275] on div "[PERSON_NAME], TK09, 01:30 PM-02:30 PM, Blow Drys-Blow Dry [PERSON_NAME], TK10,…" at bounding box center [133, 275] width 0 height 33
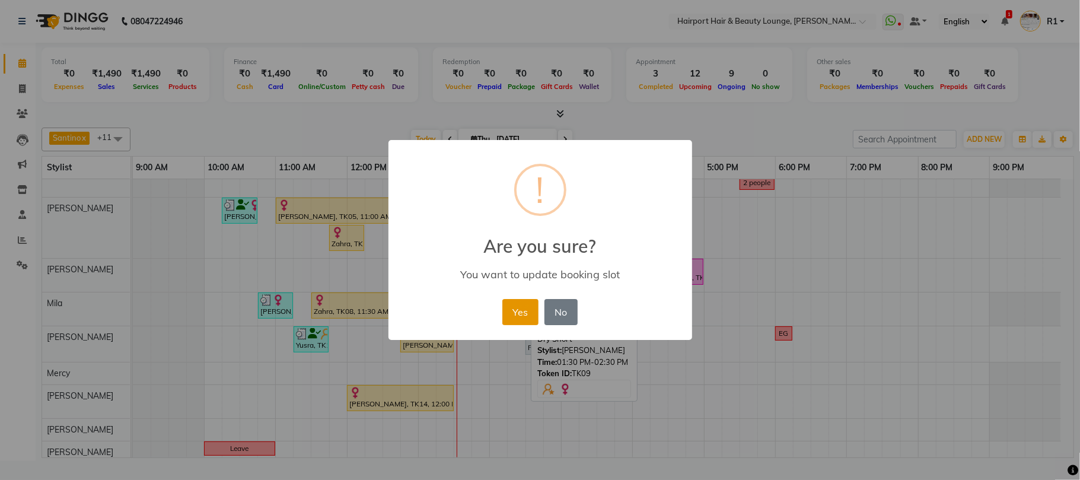
click at [513, 319] on button "Yes" at bounding box center [520, 312] width 36 height 26
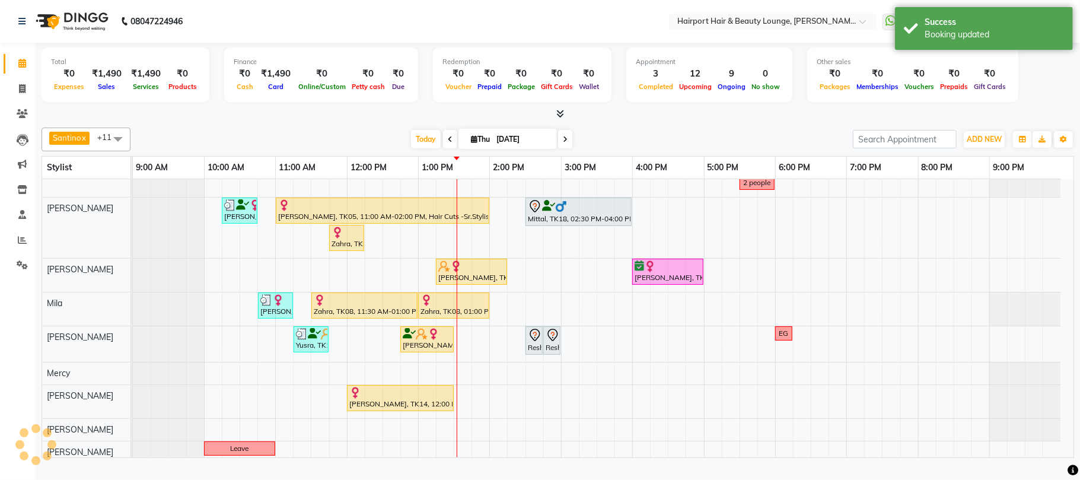
scroll to position [158, 0]
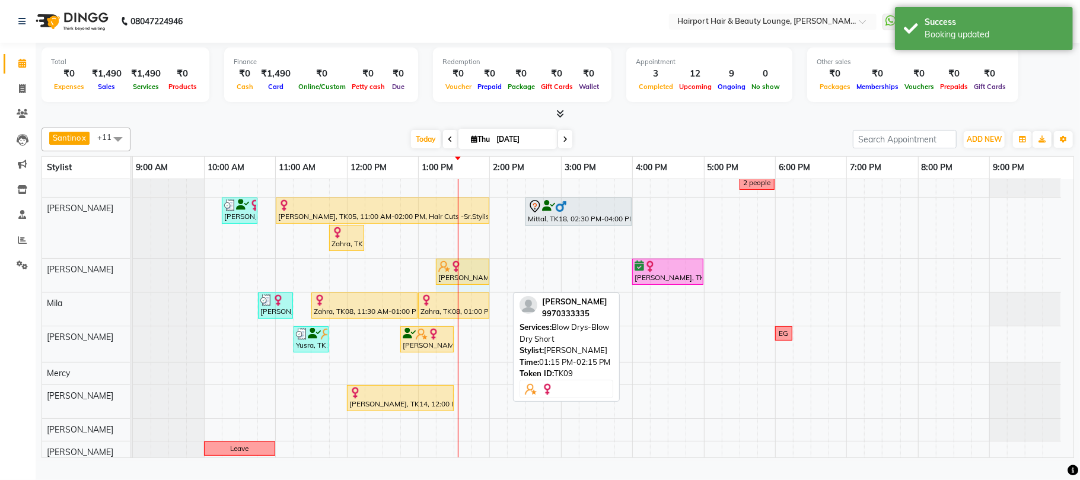
drag, startPoint x: 506, startPoint y: 281, endPoint x: 586, endPoint y: 299, distance: 81.4
click at [479, 266] on div "Sheetal, TK01, 12:45 PM-03:45 PM, Hair Cuts -Creative Expert ([DEMOGRAPHIC_DATA…" at bounding box center [603, 242] width 941 height 442
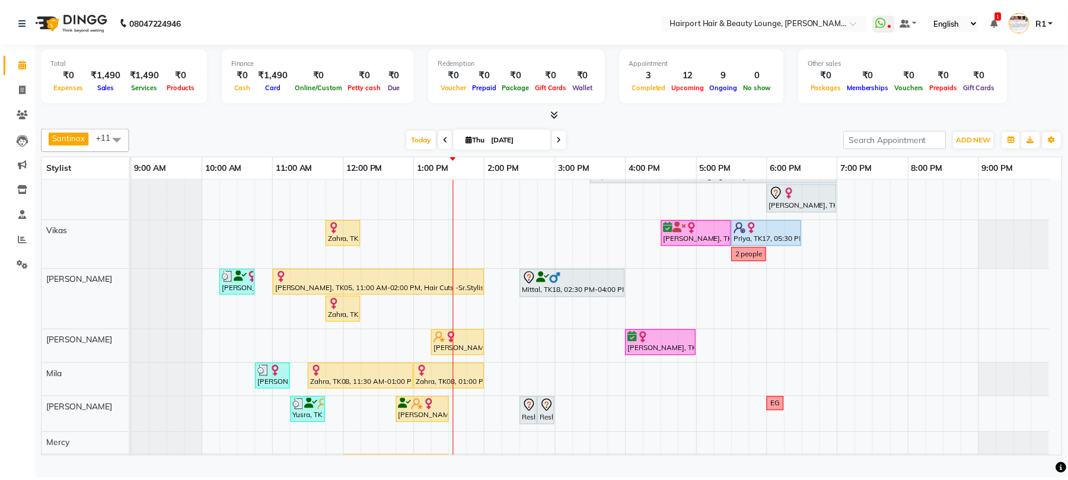
scroll to position [0, 0]
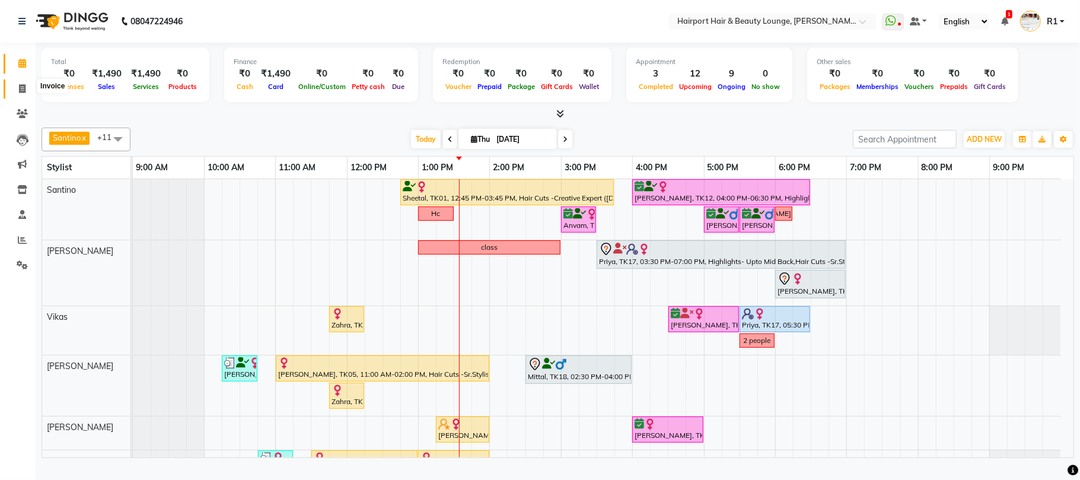
click at [23, 91] on icon at bounding box center [22, 88] width 7 height 9
select select "622"
select select "service"
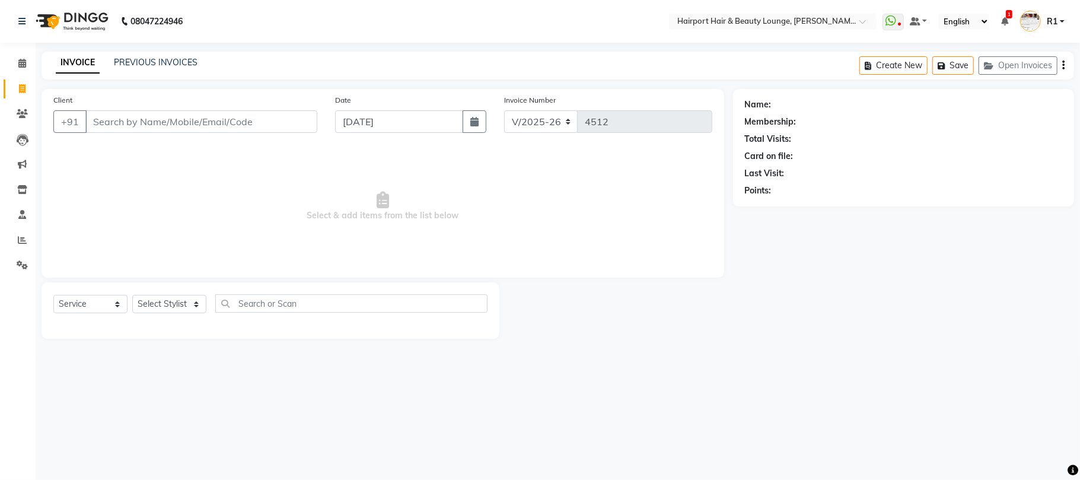
click at [170, 133] on input "Client" at bounding box center [201, 121] width 232 height 23
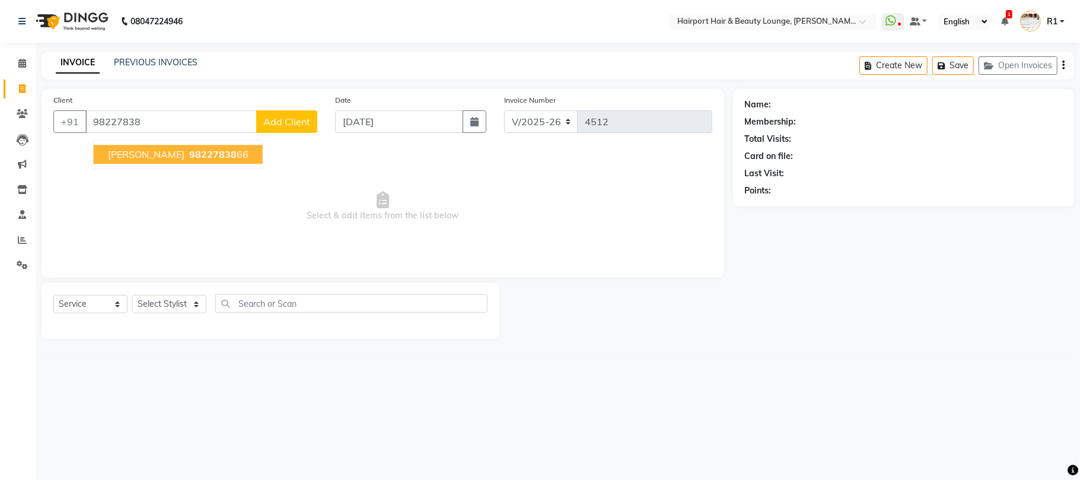
click at [232, 160] on ngb-highlight "98227838 66" at bounding box center [218, 154] width 62 height 12
type input "9822783866"
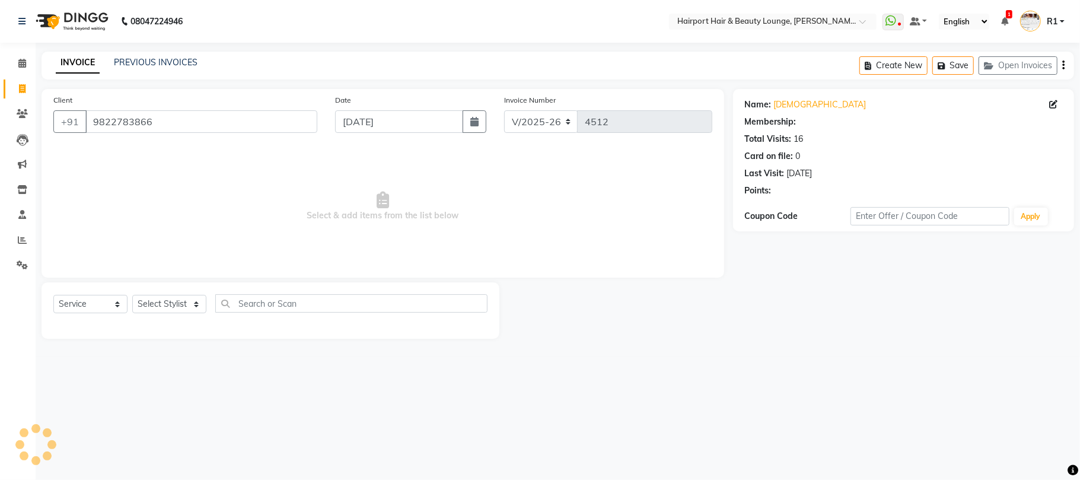
select select "1: Object"
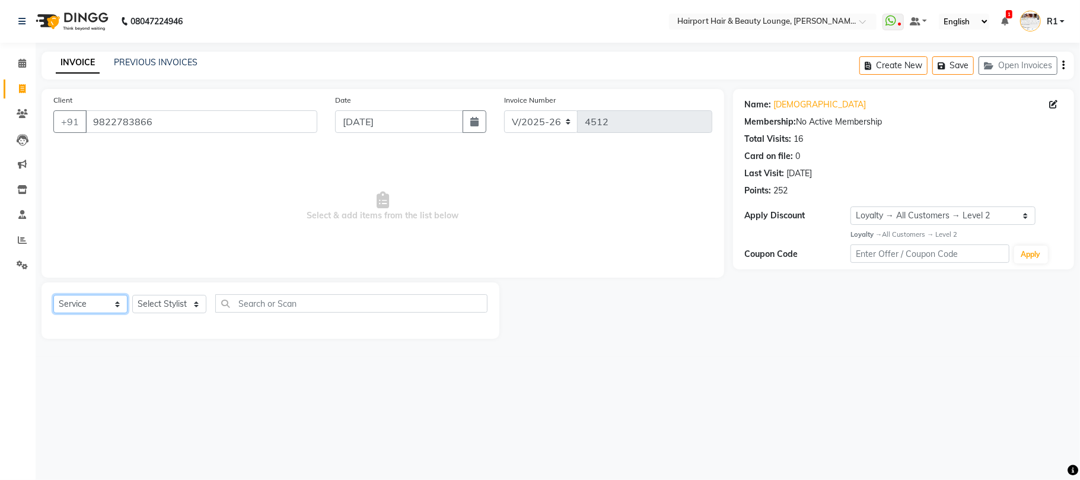
click at [103, 313] on select "Select Service Product Membership Package Voucher Prepaid Gift Card" at bounding box center [90, 304] width 74 height 18
select select "product"
click at [56, 313] on select "Select Service Product Membership Package Voucher Prepaid Gift Card" at bounding box center [90, 304] width 74 height 18
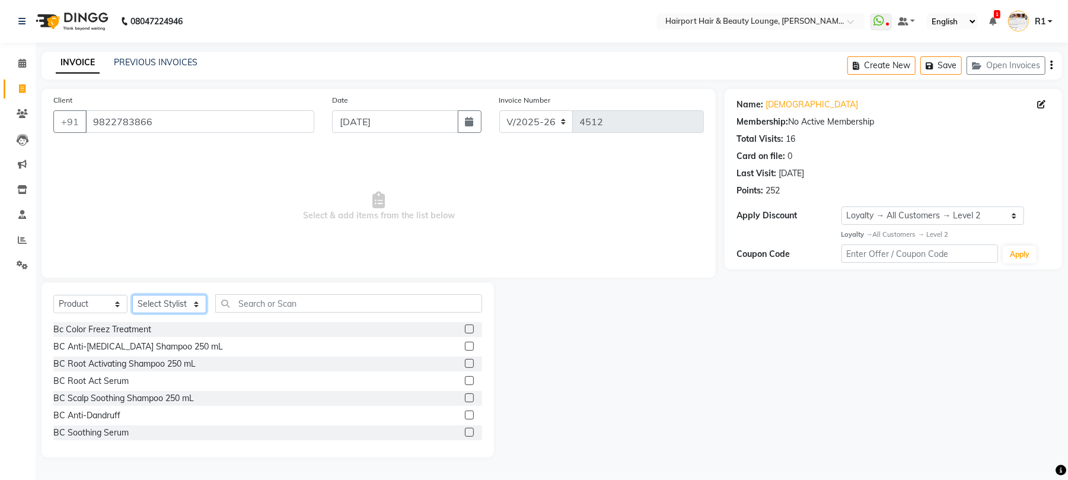
click at [170, 313] on select "Select Stylist 8806278622 9822054562 Accounts IV [PERSON_NAME] 3 Alc Camp Offic…" at bounding box center [169, 304] width 74 height 18
select select "9457"
click at [136, 313] on select "Select Stylist 8806278622 9822054562 Accounts IV [PERSON_NAME] 3 Alc Camp Offic…" at bounding box center [169, 304] width 74 height 18
click at [295, 313] on input "text" at bounding box center [348, 303] width 267 height 18
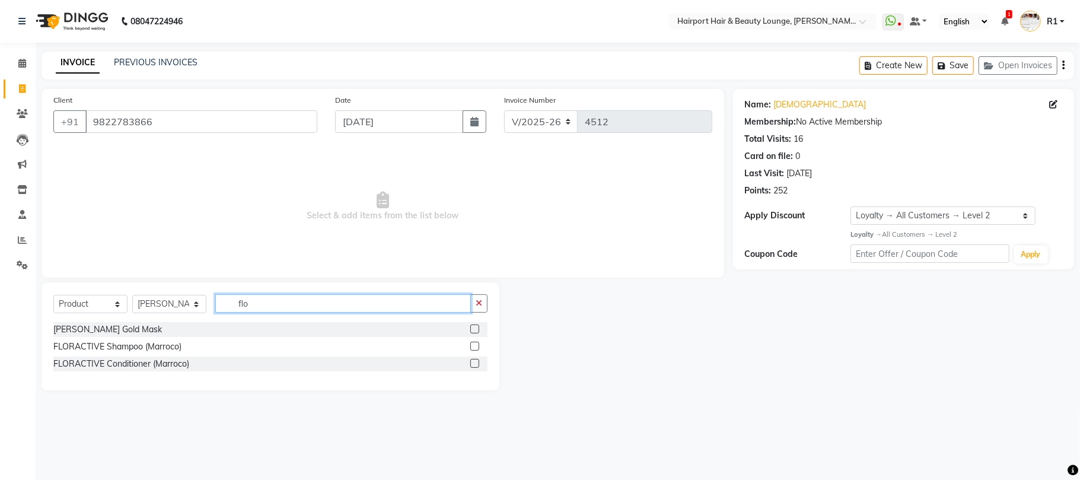
type input "flo"
click at [470, 350] on label at bounding box center [474, 346] width 9 height 9
click at [470, 350] on input "checkbox" at bounding box center [474, 347] width 8 height 8
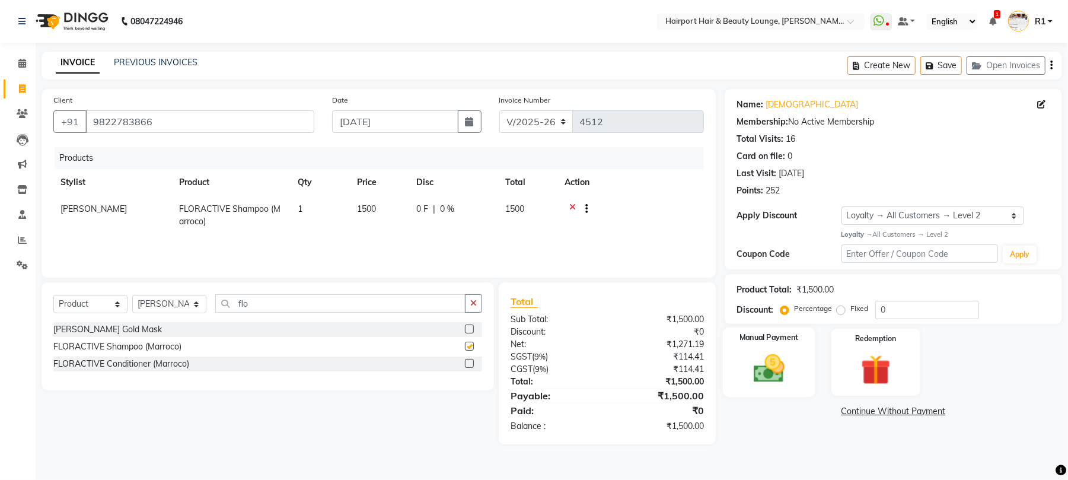
checkbox input "false"
click at [779, 383] on img at bounding box center [769, 368] width 51 height 36
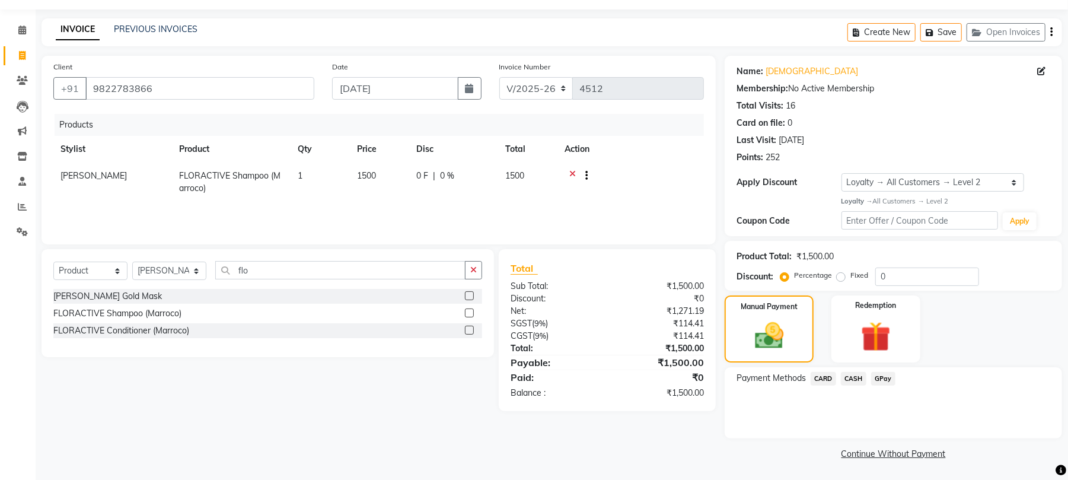
click at [820, 385] on span "CARD" at bounding box center [824, 379] width 26 height 14
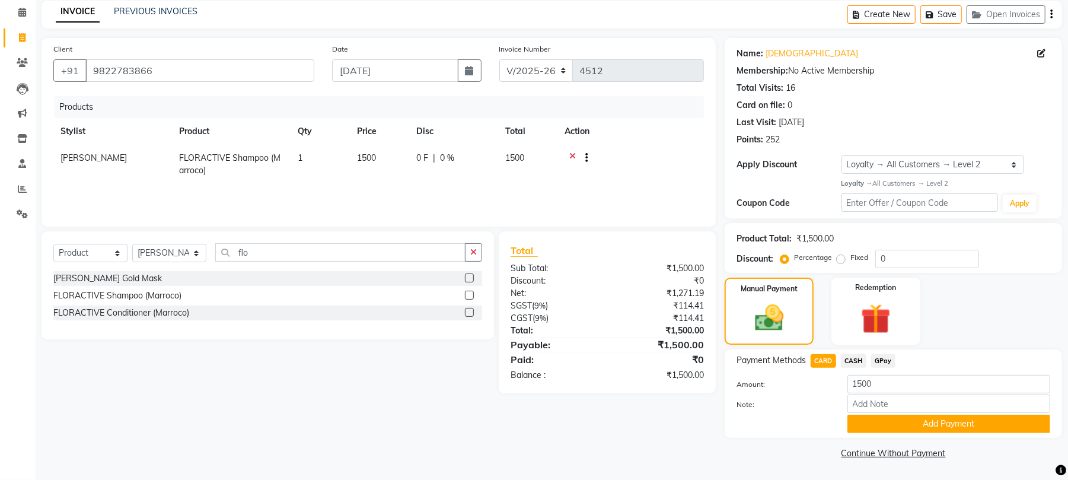
scroll to position [117, 0]
click at [868, 430] on div "Payment Methods CARD CASH GPay Amount: 1500 Note: Add Payment" at bounding box center [893, 393] width 337 height 88
click at [866, 421] on button "Add Payment" at bounding box center [948, 424] width 203 height 18
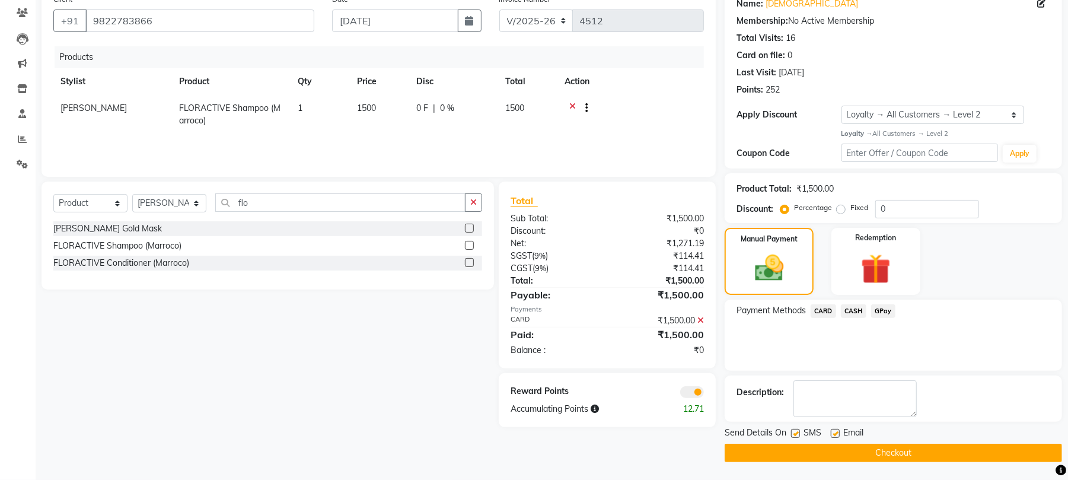
scroll to position [167, 0]
click at [859, 450] on button "Checkout" at bounding box center [893, 453] width 337 height 18
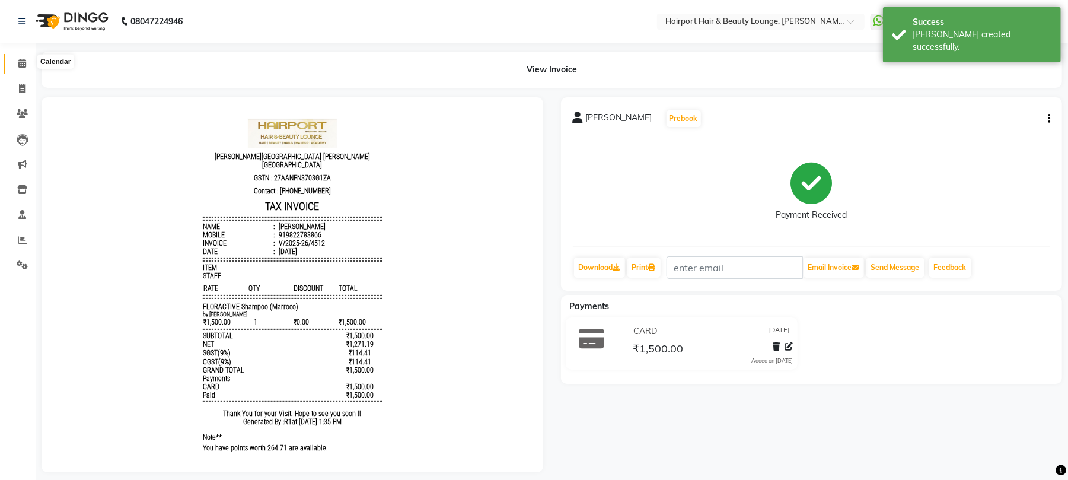
click at [15, 59] on span at bounding box center [22, 64] width 21 height 14
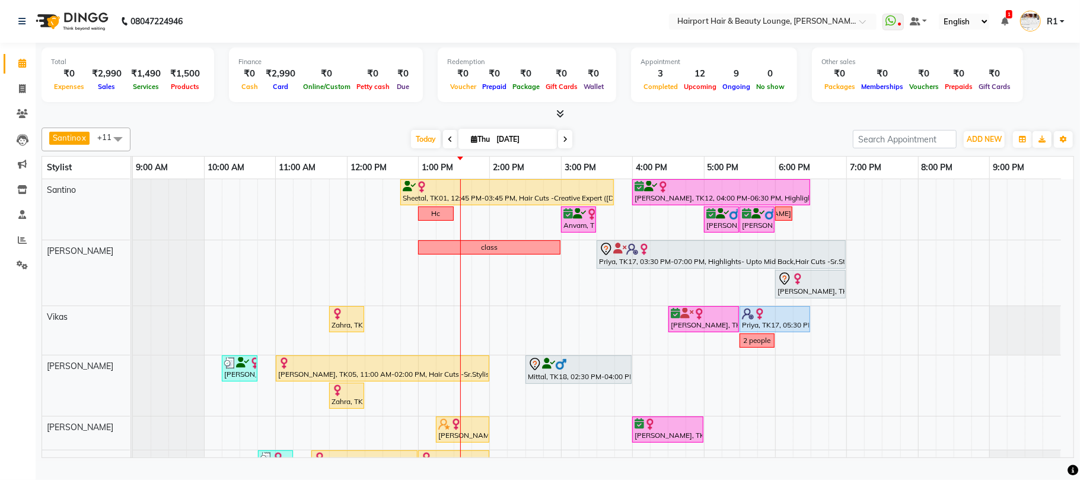
scroll to position [79, 0]
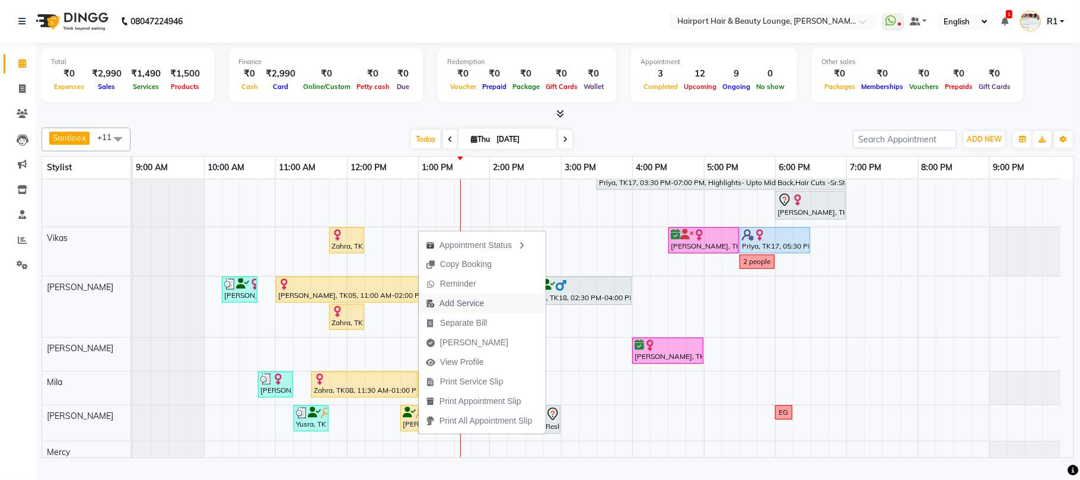
click at [473, 304] on span "Add Service" at bounding box center [461, 303] width 44 height 12
select select "14044"
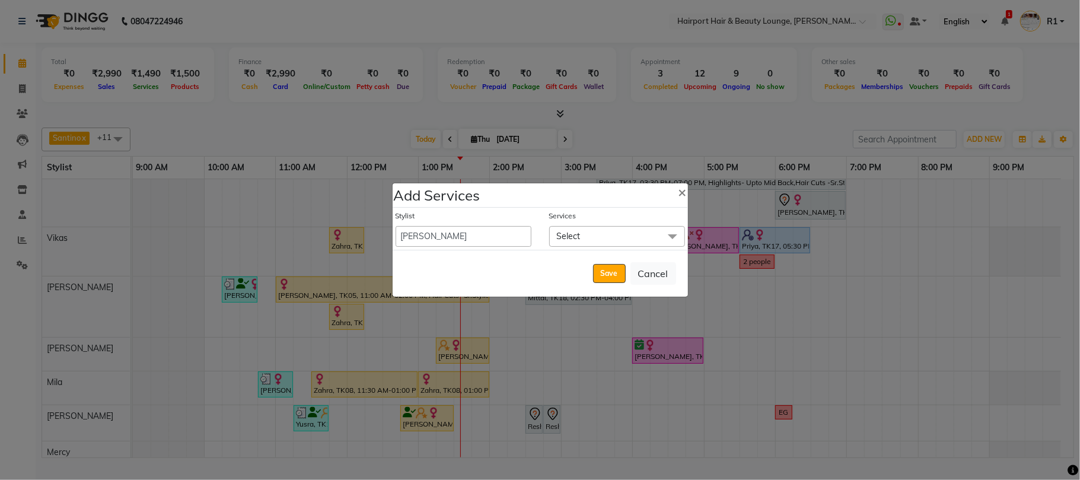
click at [588, 237] on span "Select" at bounding box center [617, 236] width 136 height 21
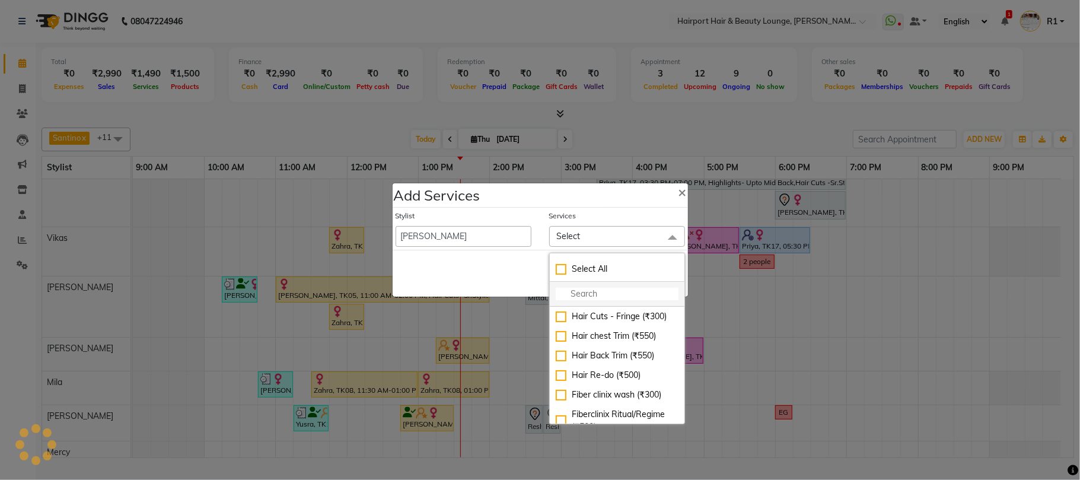
click at [580, 288] on input "multiselect-search" at bounding box center [617, 294] width 123 height 12
type input "thre"
click at [625, 318] on div "Threading Eyebrows (₹80)" at bounding box center [617, 316] width 123 height 12
checkbox input "true"
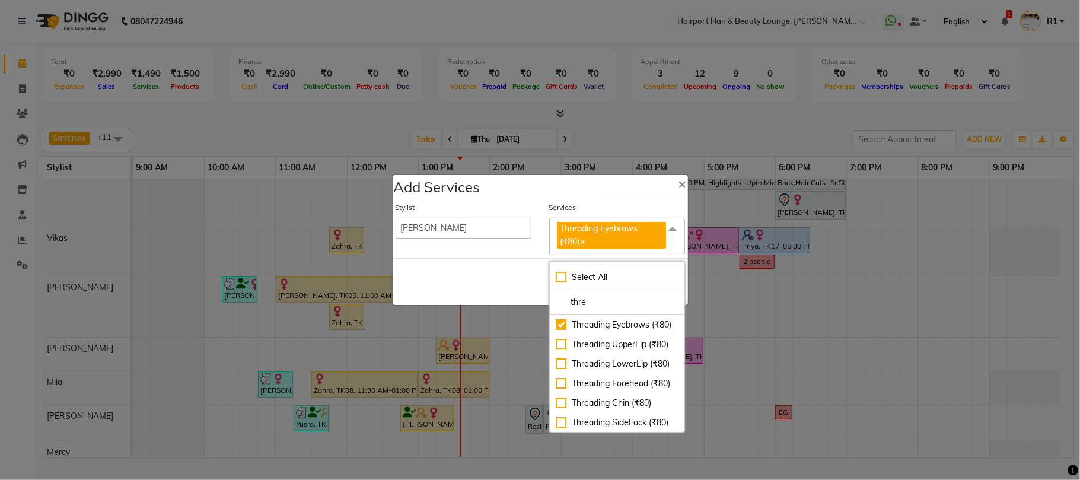
click at [499, 281] on div "Save Cancel" at bounding box center [540, 281] width 295 height 47
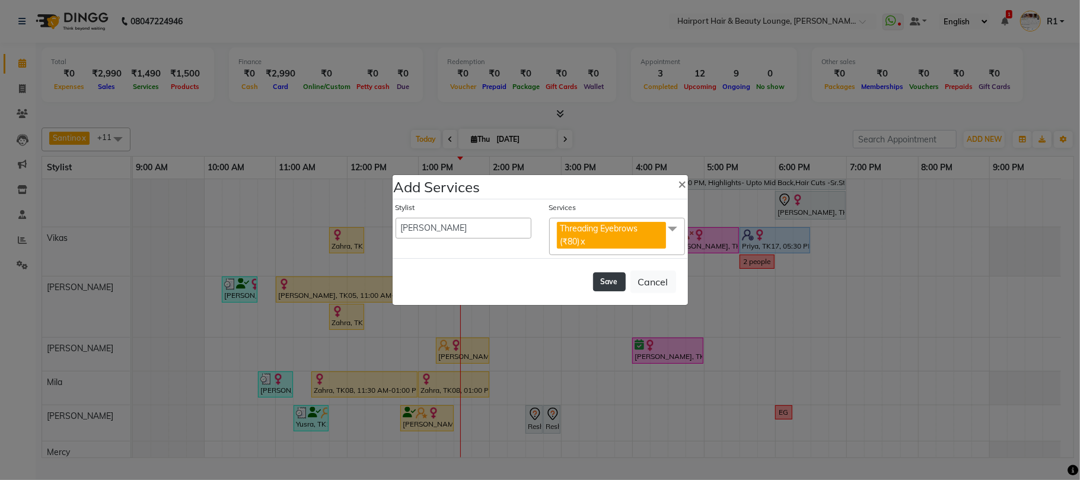
click at [593, 281] on button "Save" at bounding box center [609, 281] width 33 height 19
select select "7127"
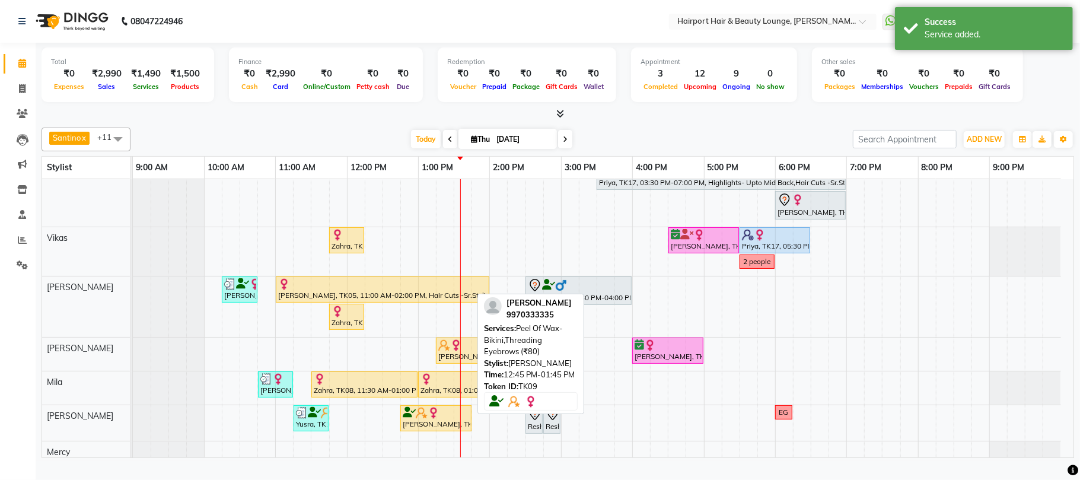
click at [441, 429] on div "[PERSON_NAME], TK09, 12:45 PM-01:45 PM, Peel Of Wax- Bikini,Threading Eyebrows …" at bounding box center [435, 418] width 69 height 23
select select "1"
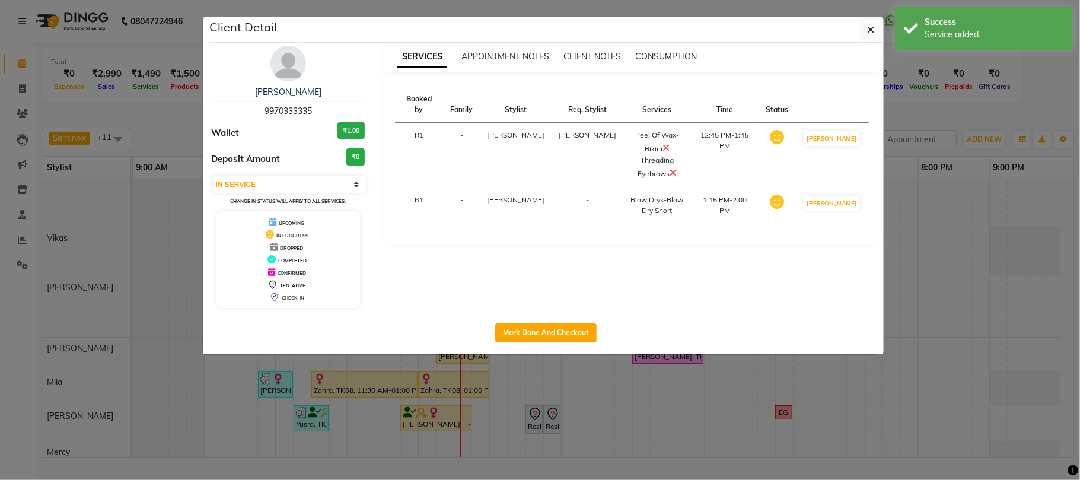
click at [973, 100] on ngb-modal-window "Client Detail [PERSON_NAME] 9970333335 Wallet ₹1.00 Deposit Amount ₹0 Select IN…" at bounding box center [540, 240] width 1080 height 480
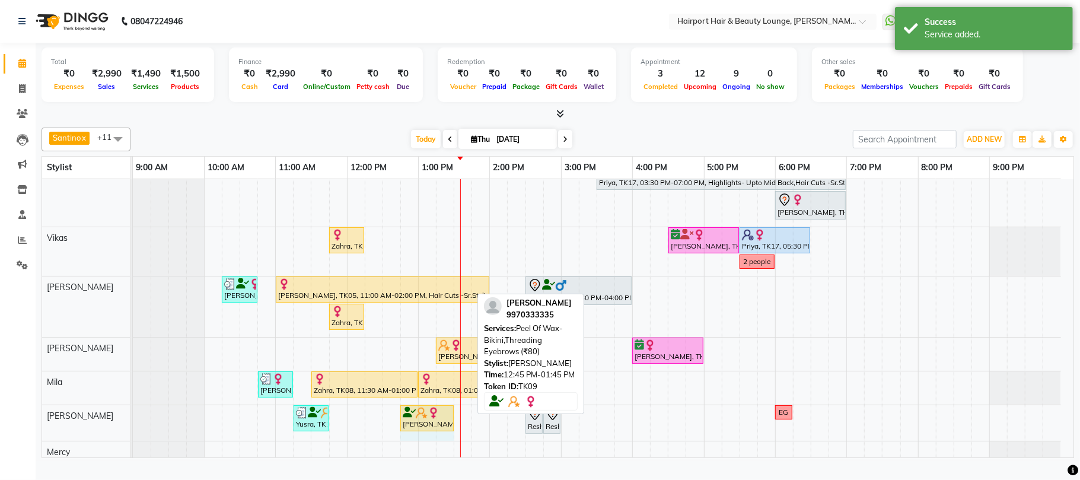
drag, startPoint x: 470, startPoint y: 427, endPoint x: 453, endPoint y: 421, distance: 17.6
click at [133, 421] on div "Yusra, TK13, 11:15 AM-11:45 AM, Threading Eyebrows,Threading UpperLip (₹80) [PE…" at bounding box center [133, 423] width 0 height 36
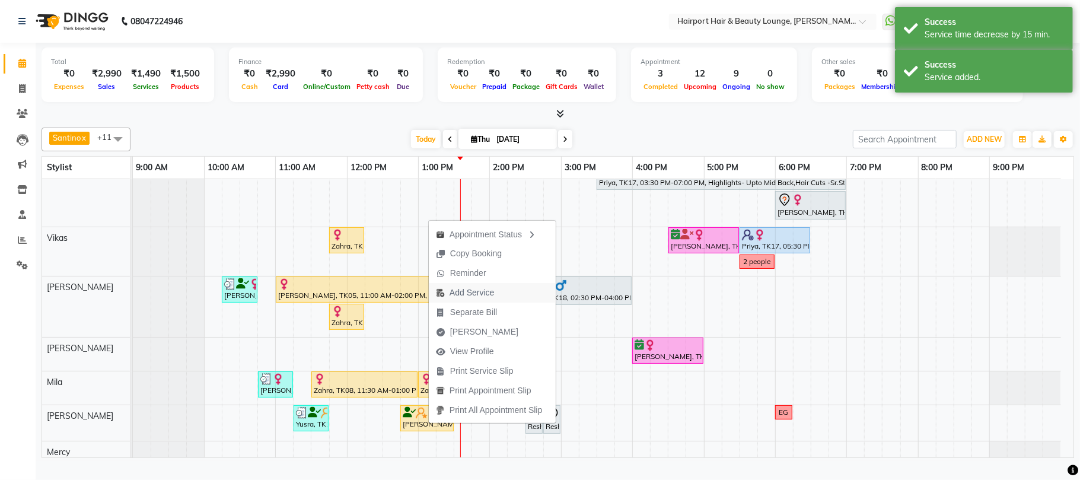
click at [492, 292] on span "Add Service" at bounding box center [472, 292] width 44 height 12
select select "14044"
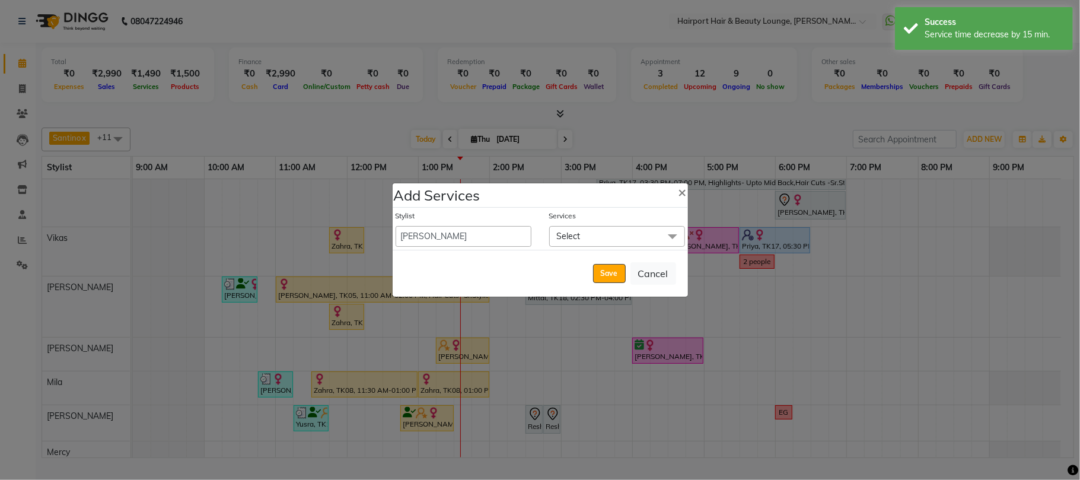
click at [604, 235] on span "Select" at bounding box center [617, 236] width 136 height 21
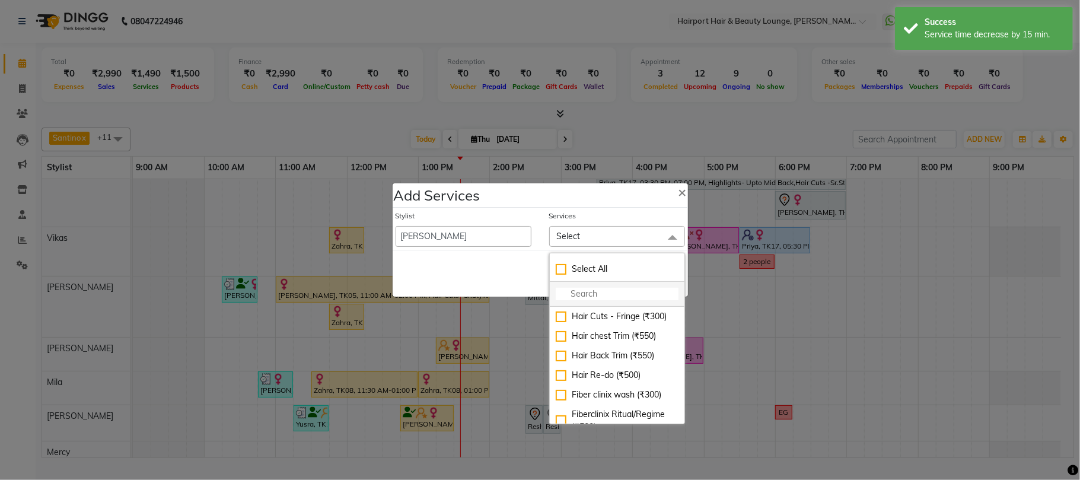
click at [577, 290] on input "multiselect-search" at bounding box center [617, 294] width 123 height 12
type input "thre"
click at [591, 316] on div "Threading Eyebrows (₹80)" at bounding box center [617, 316] width 123 height 12
checkbox input "true"
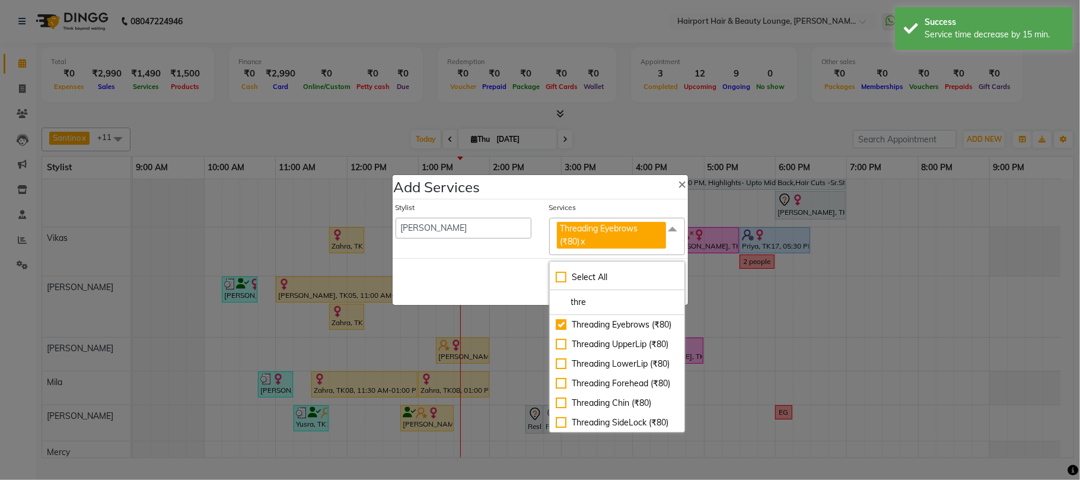
click at [501, 273] on div "Save Cancel" at bounding box center [540, 281] width 295 height 47
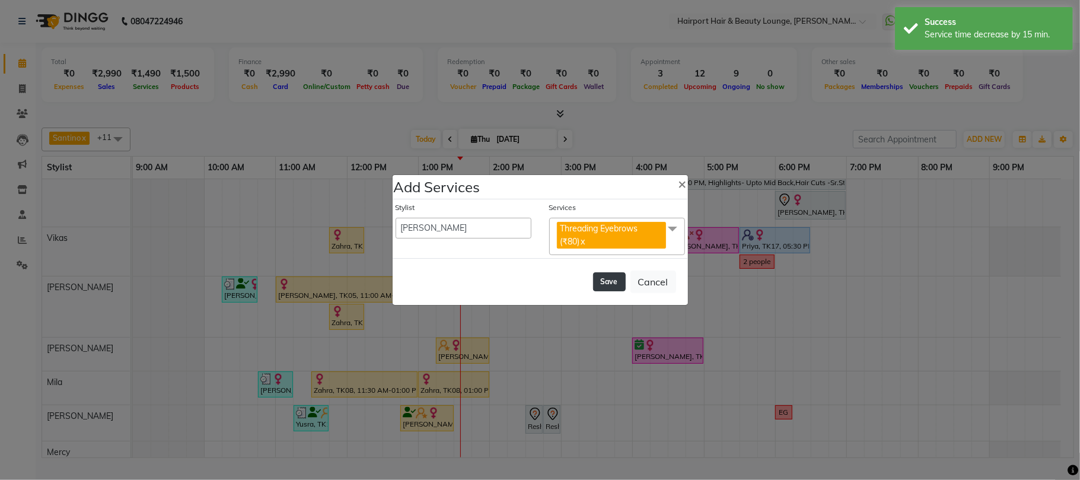
click at [593, 282] on button "Save" at bounding box center [609, 281] width 33 height 19
select select "7127"
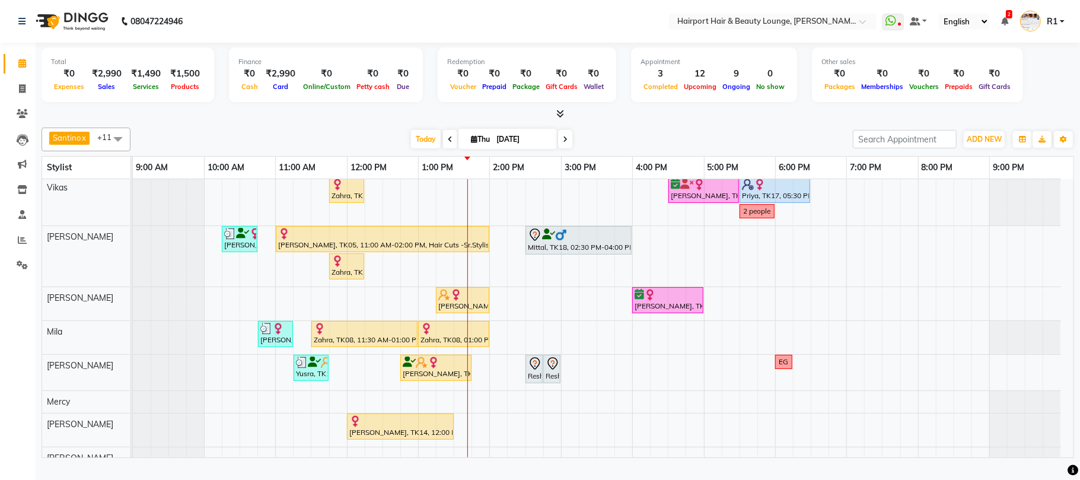
scroll to position [165, 0]
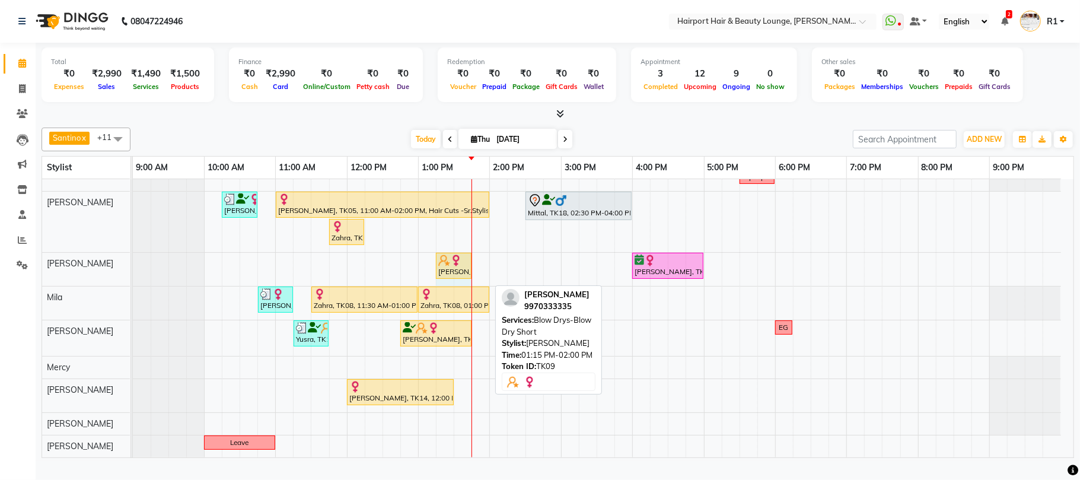
drag, startPoint x: 489, startPoint y: 274, endPoint x: 482, endPoint y: 274, distance: 6.5
click at [133, 274] on div "Pushpa PAREKH, TK09, 01:15 PM-02:00 PM, Blow Drys-Blow Dry Short Swagata, TK10,…" at bounding box center [133, 269] width 0 height 33
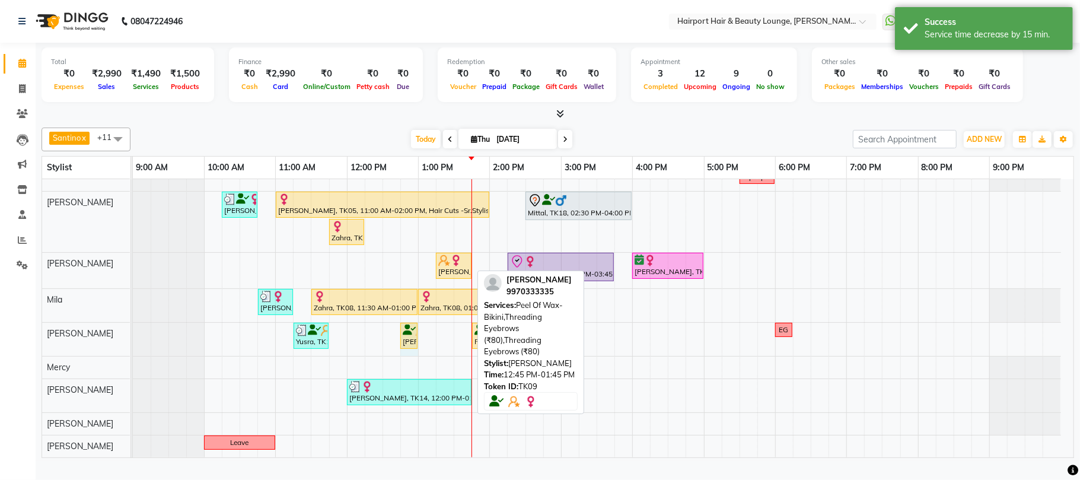
drag, startPoint x: 468, startPoint y: 349, endPoint x: 409, endPoint y: 349, distance: 58.7
click at [133, 349] on div "Yusra, TK13, 11:15 AM-11:45 AM, Threading Eyebrows,Threading UpperLip (₹80) Pus…" at bounding box center [133, 339] width 0 height 33
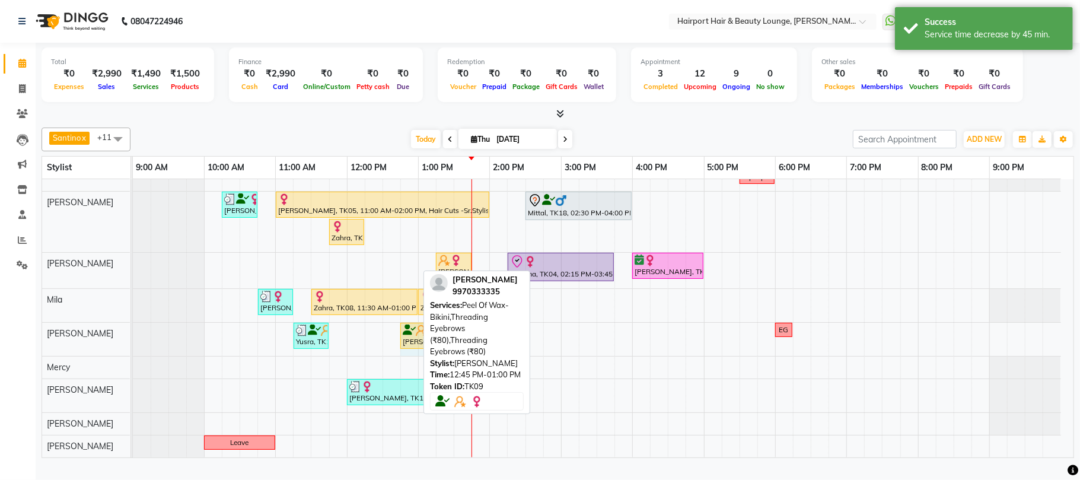
drag, startPoint x: 415, startPoint y: 352, endPoint x: 435, endPoint y: 352, distance: 19.6
click at [435, 352] on div "Santino x Anandita x Vikas x Elizabeth x Adnan x Mercy x Binita x Mila x Genevi…" at bounding box center [558, 290] width 1032 height 335
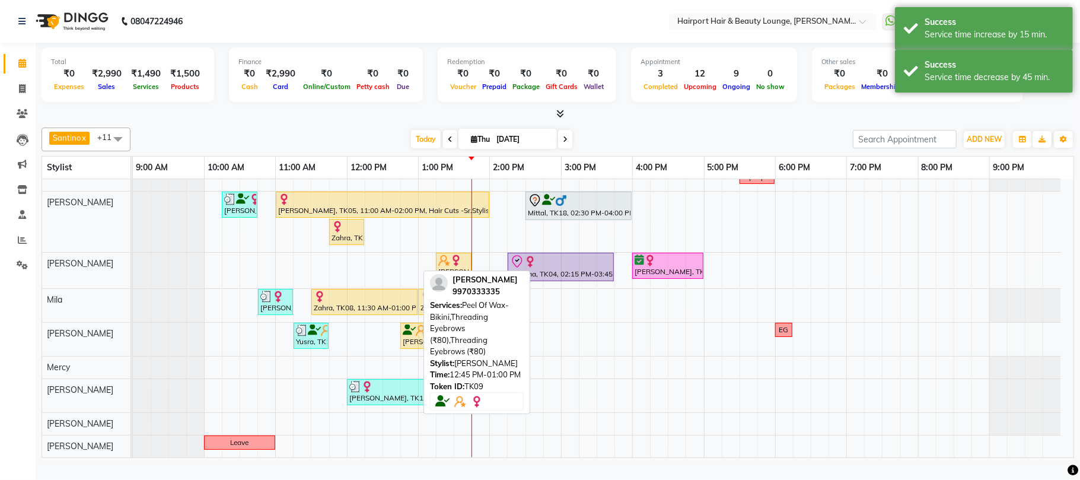
click at [621, 148] on div "Today Thu 04-09-2025" at bounding box center [491, 139] width 710 height 18
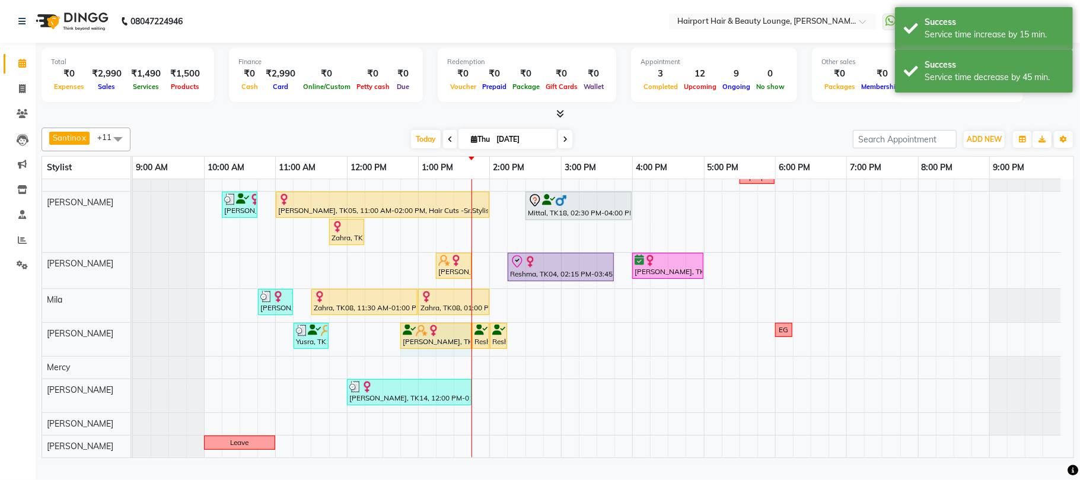
drag, startPoint x: 435, startPoint y: 344, endPoint x: 456, endPoint y: 348, distance: 21.1
click at [133, 348] on div "Yusra, TK13, 11:15 AM-11:45 AM, Threading Eyebrows,Threading UpperLip (₹80) Pus…" at bounding box center [133, 339] width 0 height 33
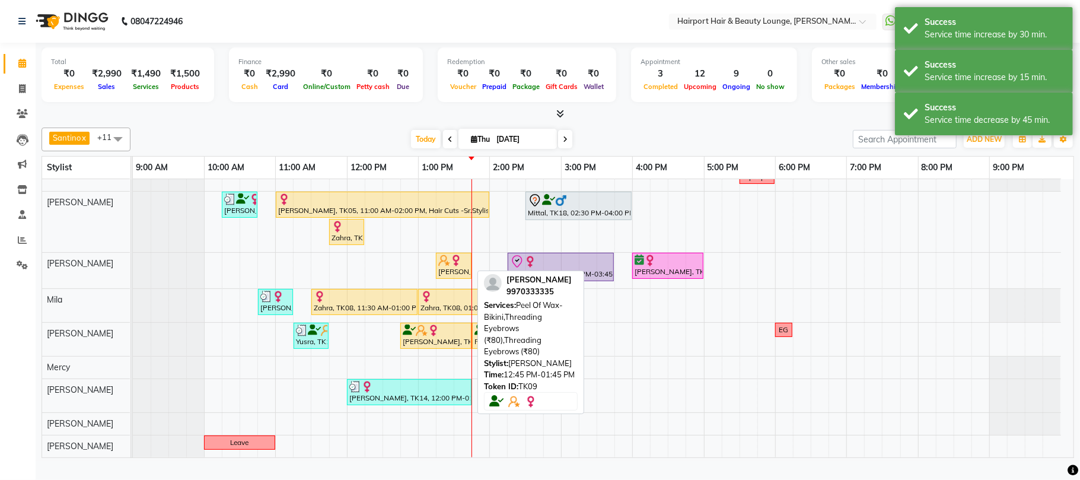
click at [456, 347] on div "Pushpa PAREKH, TK09, 12:45 PM-01:45 PM, Peel Of Wax- Bikini,Threading Eyebrows …" at bounding box center [435, 335] width 69 height 23
select select "1"
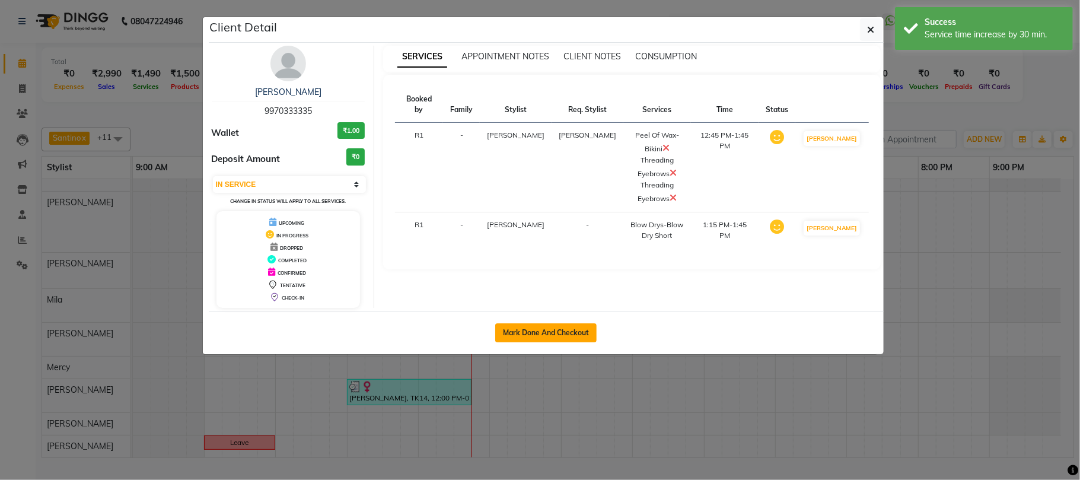
click at [551, 342] on button "Mark Done And Checkout" at bounding box center [545, 332] width 101 height 19
select select "622"
select select "service"
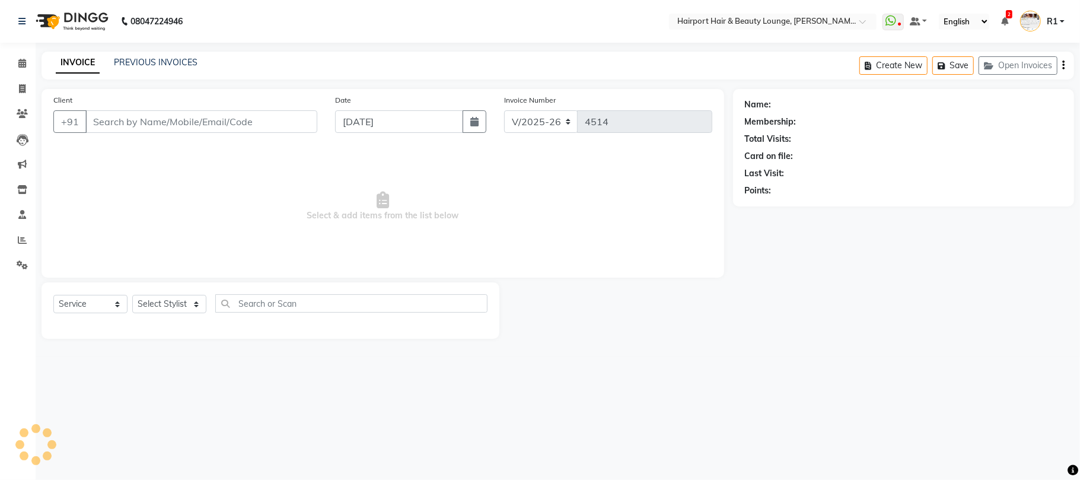
type input "9970333335"
select select "12656"
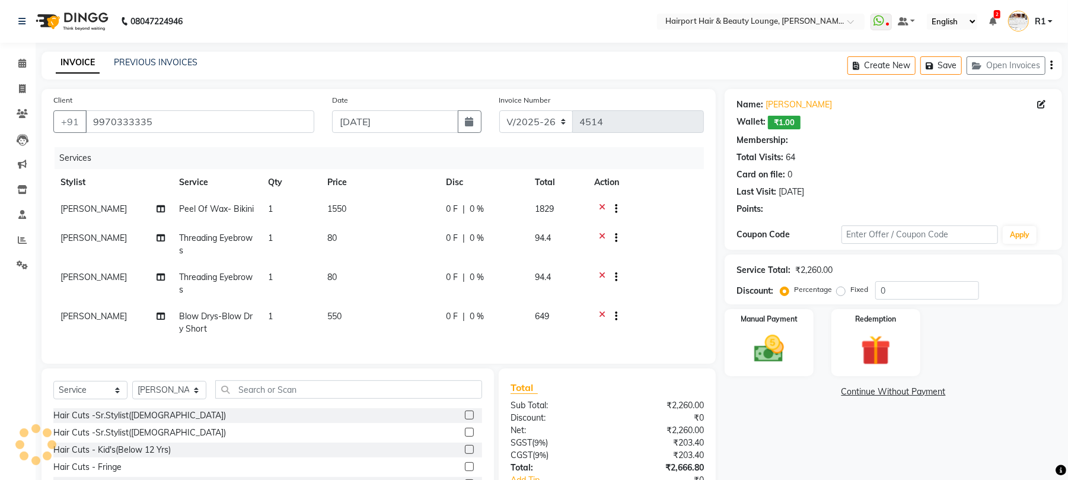
select select "1: Object"
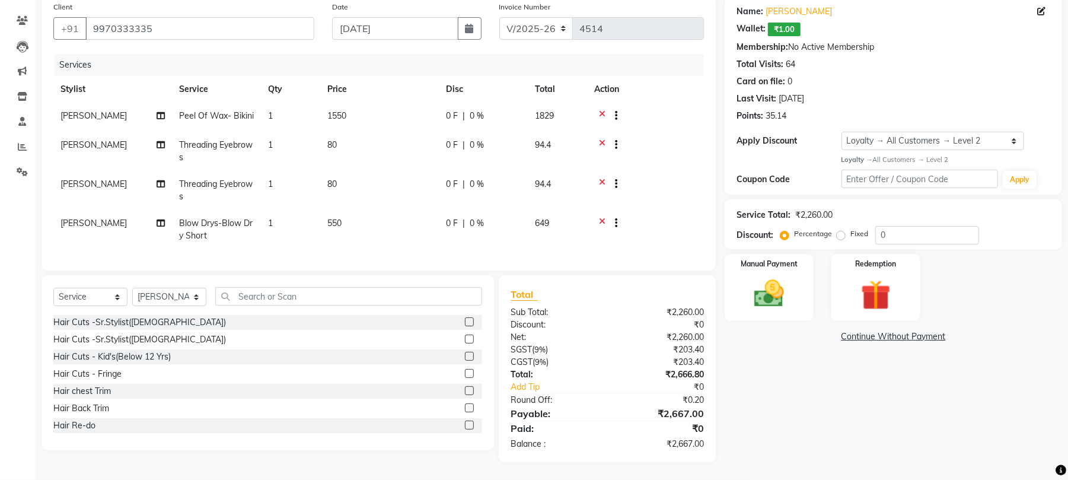
scroll to position [186, 0]
click at [605, 139] on icon at bounding box center [602, 146] width 7 height 15
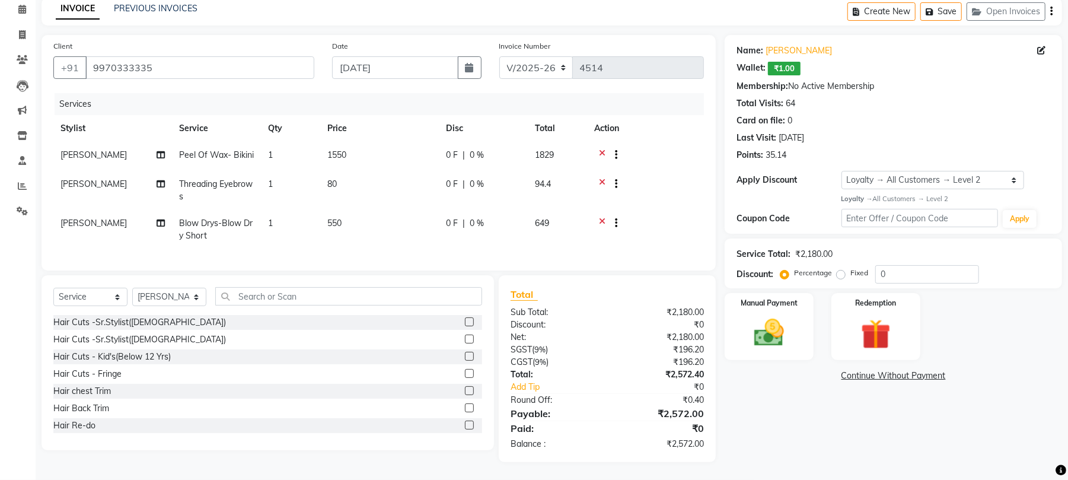
scroll to position [143, 0]
click at [901, 241] on div "Service Total: ₹2,180.00 Discount: Percentage Fixed 0" at bounding box center [893, 263] width 337 height 50
click at [904, 292] on div "Redemption" at bounding box center [876, 326] width 93 height 69
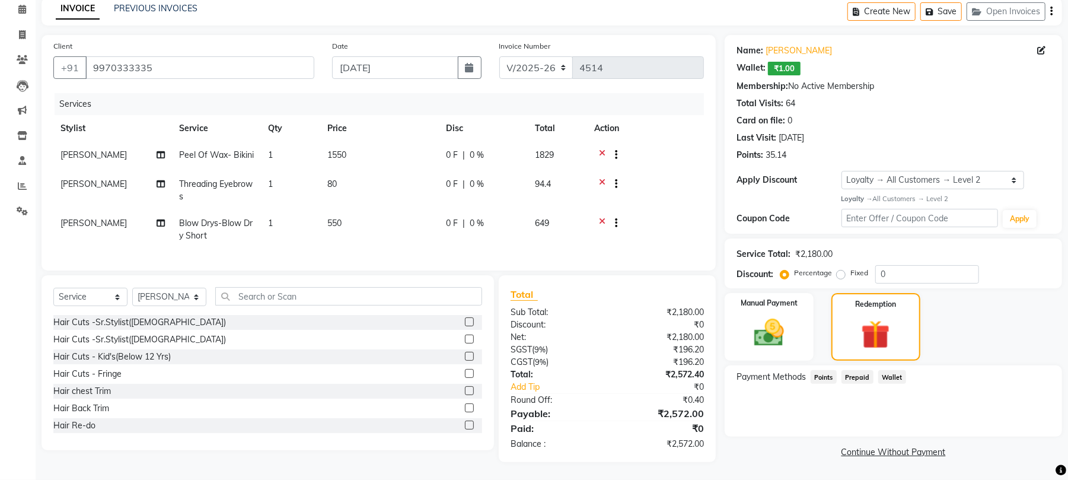
click at [833, 370] on span "Points" at bounding box center [824, 377] width 26 height 14
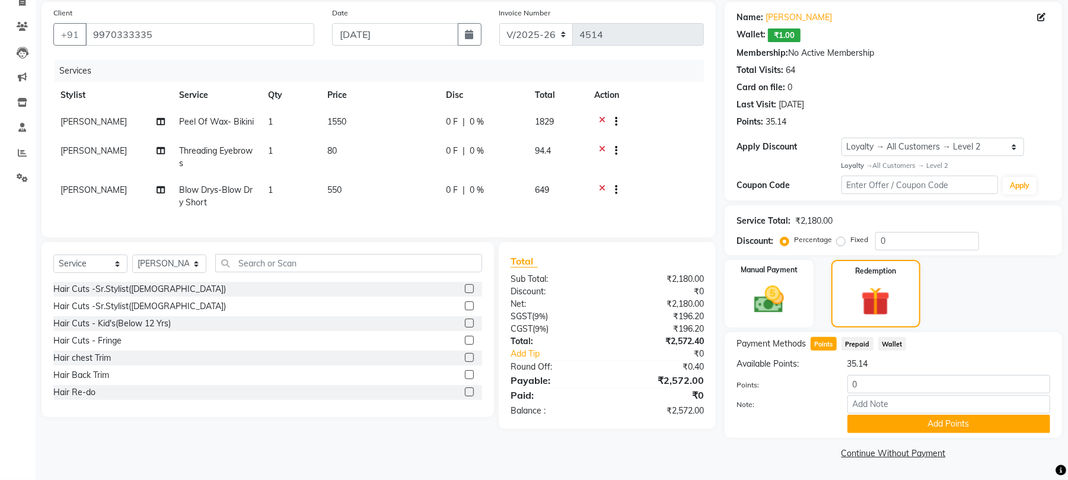
scroll to position [157, 0]
drag, startPoint x: 860, startPoint y: 368, endPoint x: 827, endPoint y: 374, distance: 33.6
click at [827, 375] on div "Points: 0" at bounding box center [894, 385] width 332 height 20
click at [861, 375] on input "12" at bounding box center [948, 384] width 203 height 18
type input "22"
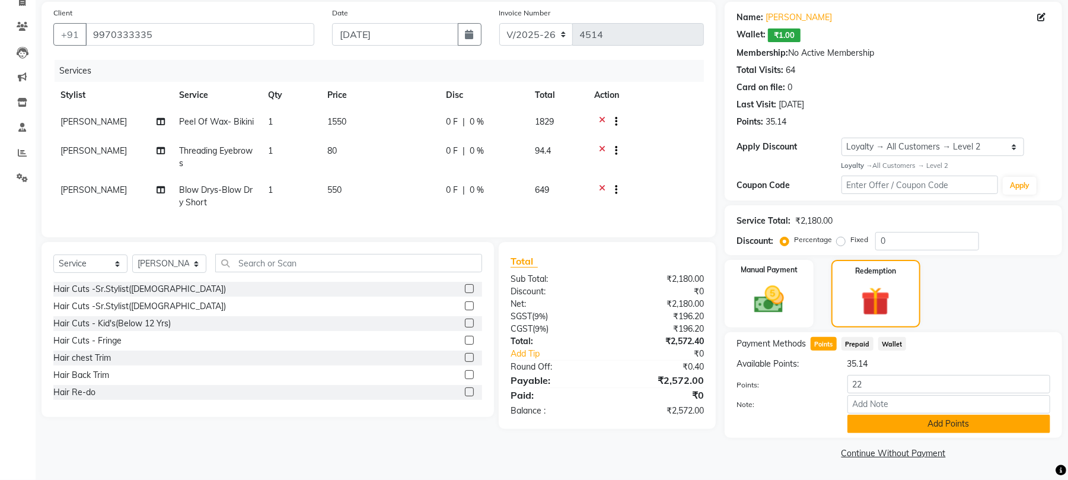
click at [977, 416] on button "Add Points" at bounding box center [948, 424] width 203 height 18
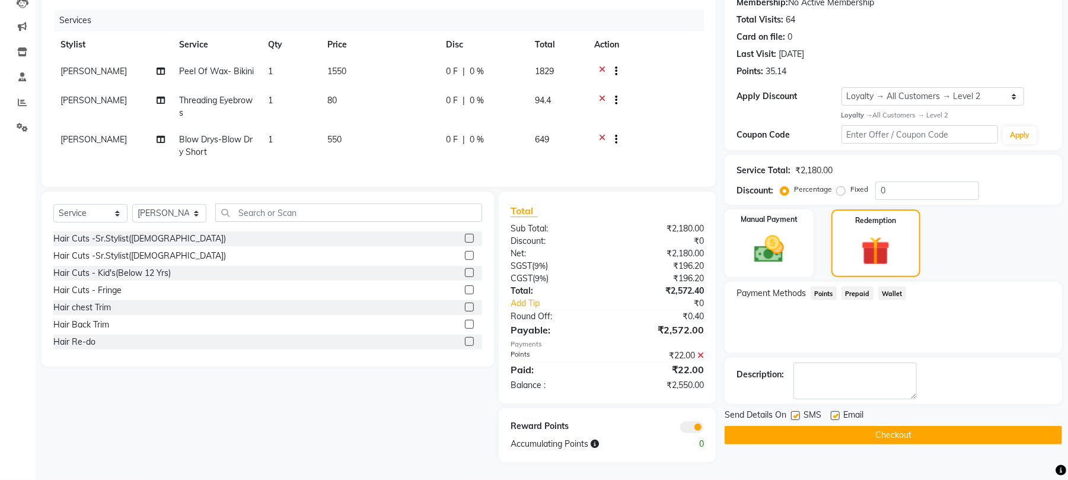
scroll to position [235, 0]
click at [734, 208] on div "Manual Payment" at bounding box center [769, 243] width 93 height 71
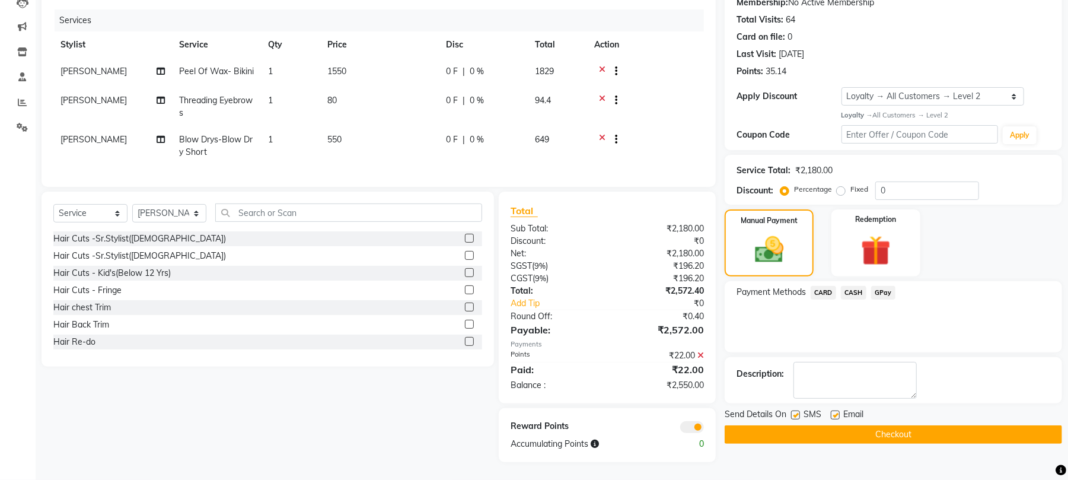
click at [862, 286] on span "CASH" at bounding box center [854, 293] width 26 height 14
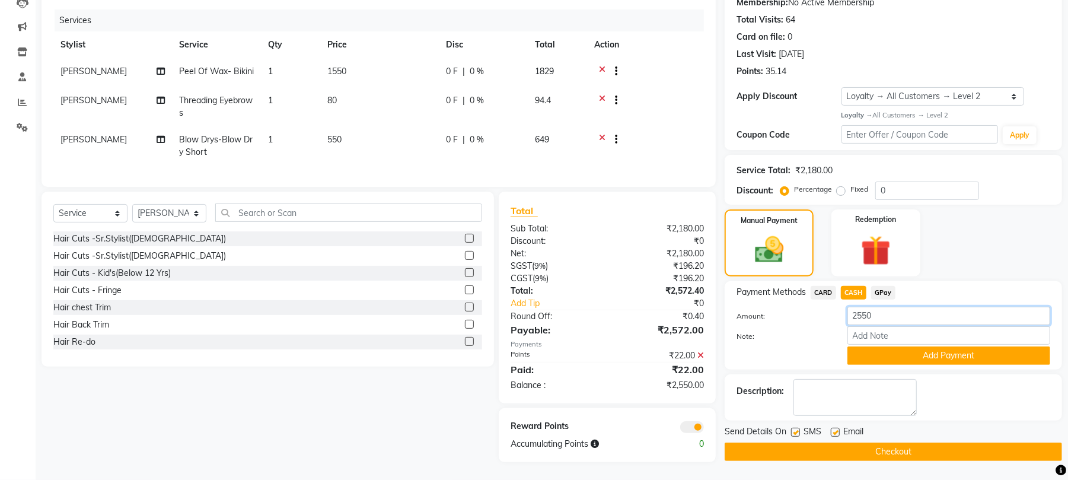
drag, startPoint x: 890, startPoint y: 275, endPoint x: 809, endPoint y: 285, distance: 81.8
click at [809, 307] on div "Amount: 2550 Note: Add Payment" at bounding box center [894, 336] width 314 height 58
type input "3000"
click at [912, 346] on button "Add Payment" at bounding box center [948, 355] width 203 height 18
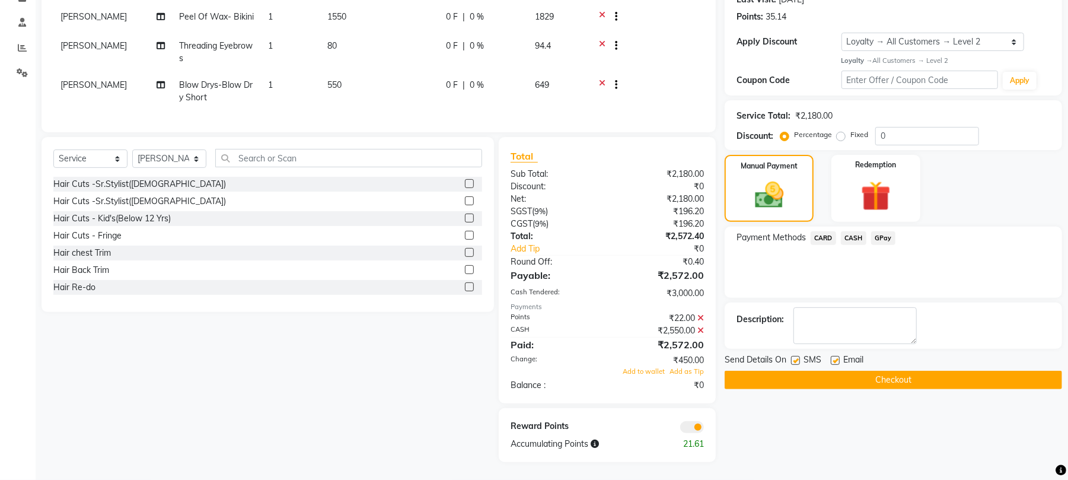
click at [697, 334] on icon at bounding box center [700, 330] width 7 height 8
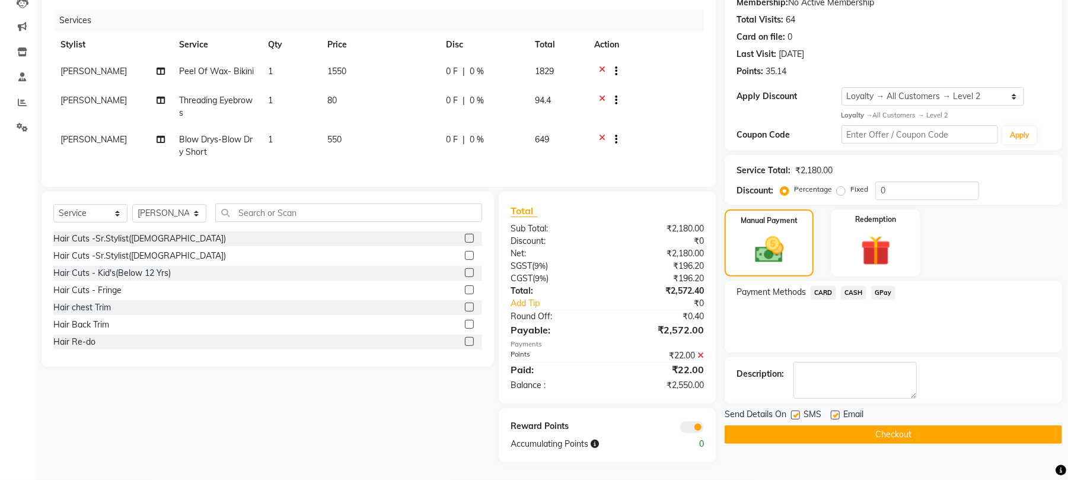
click at [865, 286] on span "CASH" at bounding box center [854, 293] width 26 height 14
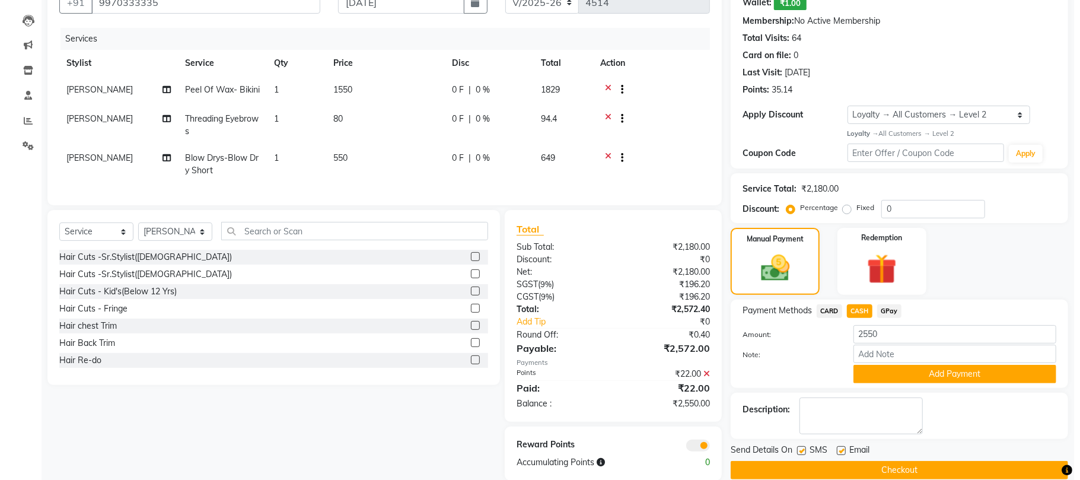
scroll to position [0, 0]
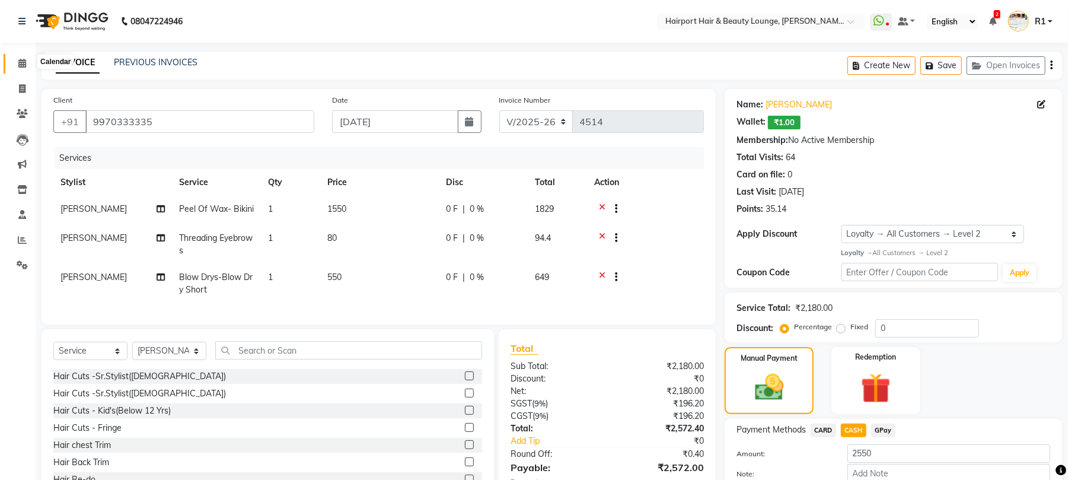
click at [18, 66] on icon at bounding box center [22, 63] width 8 height 9
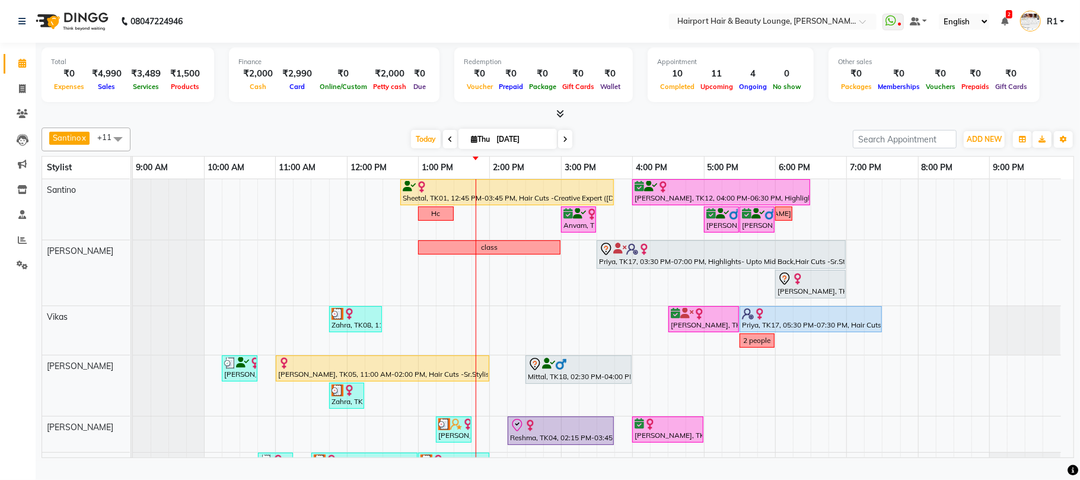
scroll to position [165, 0]
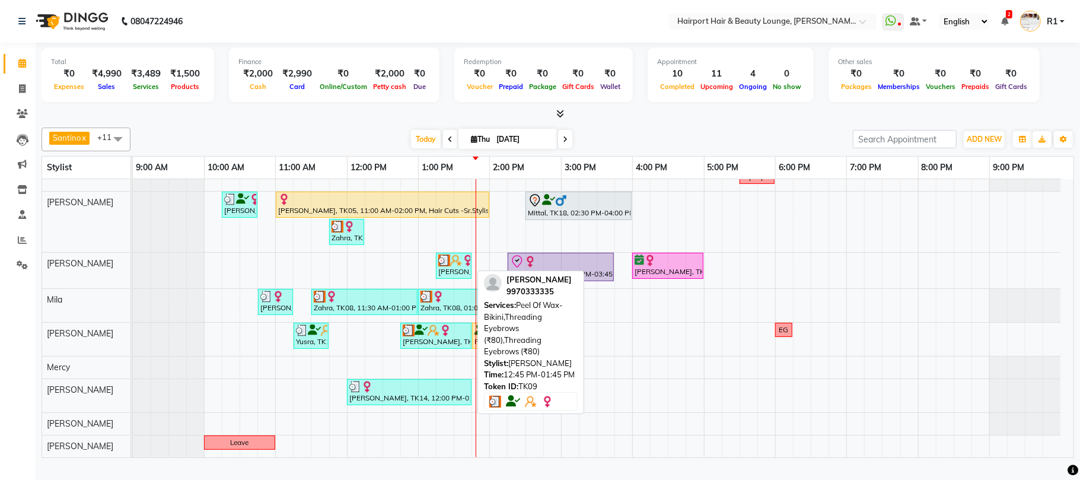
click at [423, 347] on div "Pushpa PAREKH, TK09, 12:45 PM-01:45 PM, Peel Of Wax- Bikini,Threading Eyebrows …" at bounding box center [435, 335] width 69 height 23
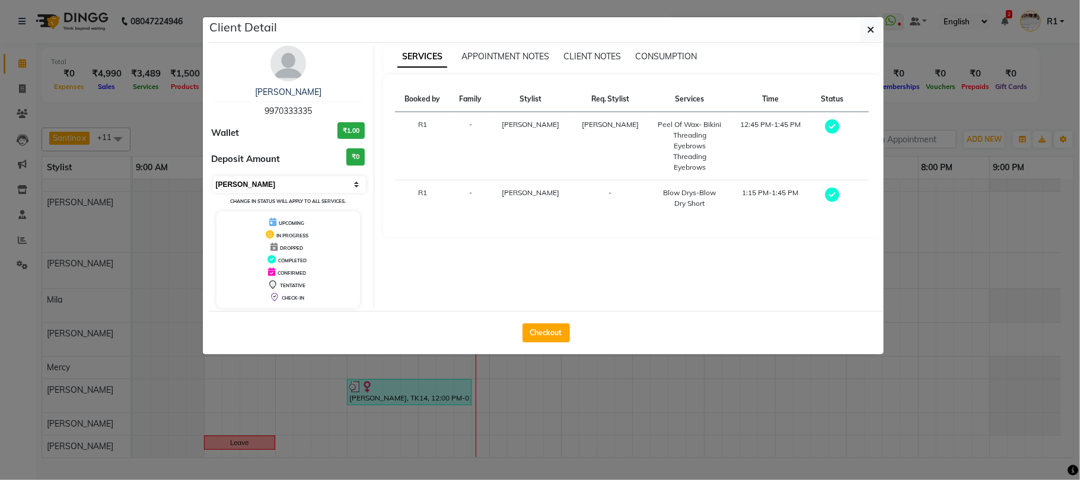
click at [274, 193] on select "Select MARK DONE UPCOMING" at bounding box center [290, 184] width 154 height 17
select select "5"
click at [213, 193] on select "Select MARK DONE UPCOMING" at bounding box center [290, 184] width 154 height 17
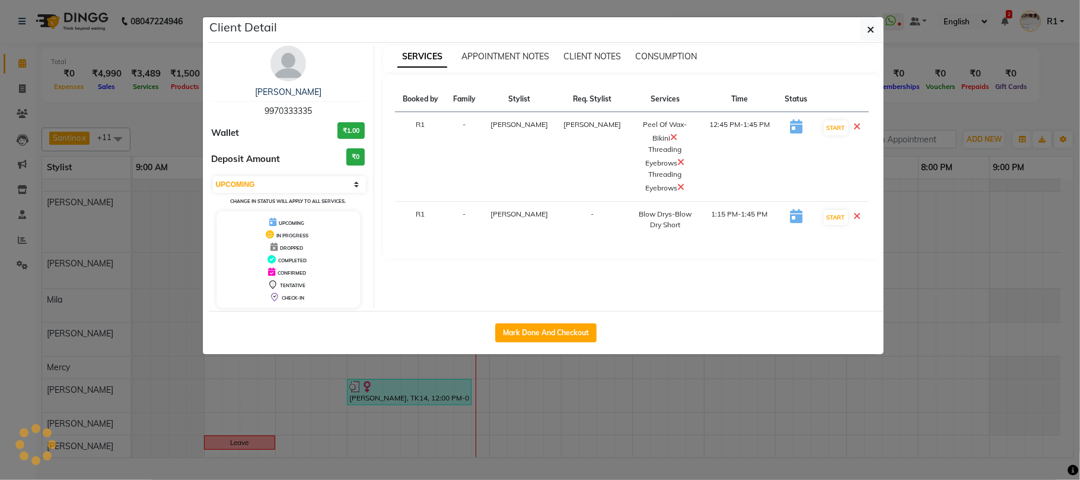
click at [678, 167] on icon at bounding box center [681, 161] width 7 height 9
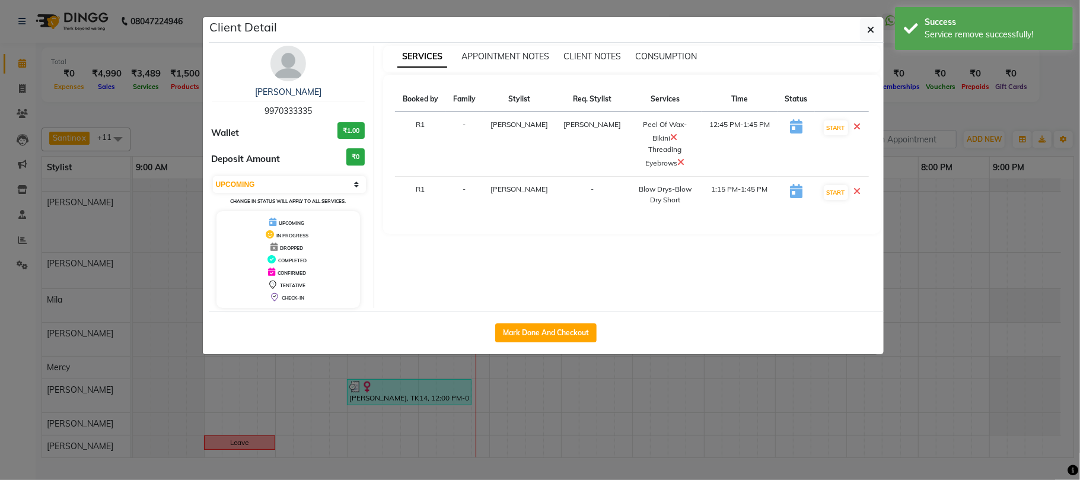
click at [1018, 133] on ngb-modal-window "Client Detail Pushpa PAREKH 9970333335 Wallet ₹1.00 Deposit Amount ₹0 Select IN…" at bounding box center [540, 240] width 1080 height 480
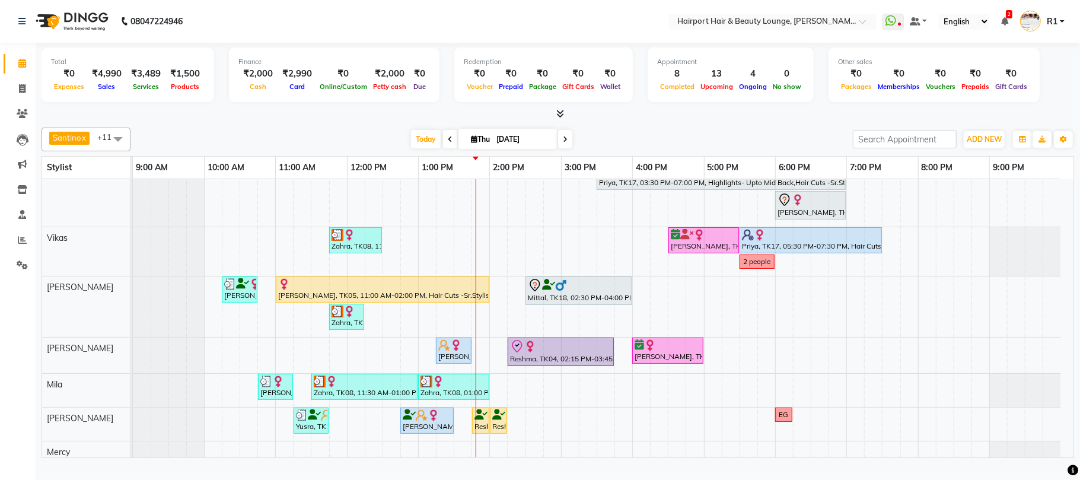
scroll to position [158, 0]
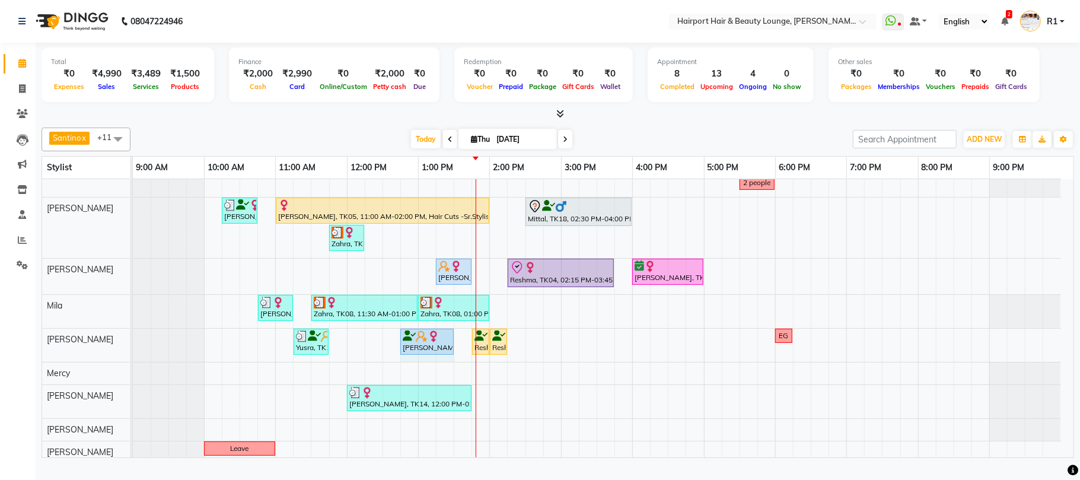
drag, startPoint x: 454, startPoint y: 352, endPoint x: 461, endPoint y: 356, distance: 8.2
click at [461, 356] on div "Sheetal, TK01, 12:45 PM-03:45 PM, Hair Cuts -Creative Expert ([DEMOGRAPHIC_DATA…" at bounding box center [603, 242] width 941 height 442
drag, startPoint x: 452, startPoint y: 347, endPoint x: 459, endPoint y: 350, distance: 7.7
click at [133, 350] on div "Yusra, TK13, 11:15 AM-11:45 AM, Threading Eyebrows,Threading UpperLip (₹80) [PE…" at bounding box center [133, 345] width 0 height 33
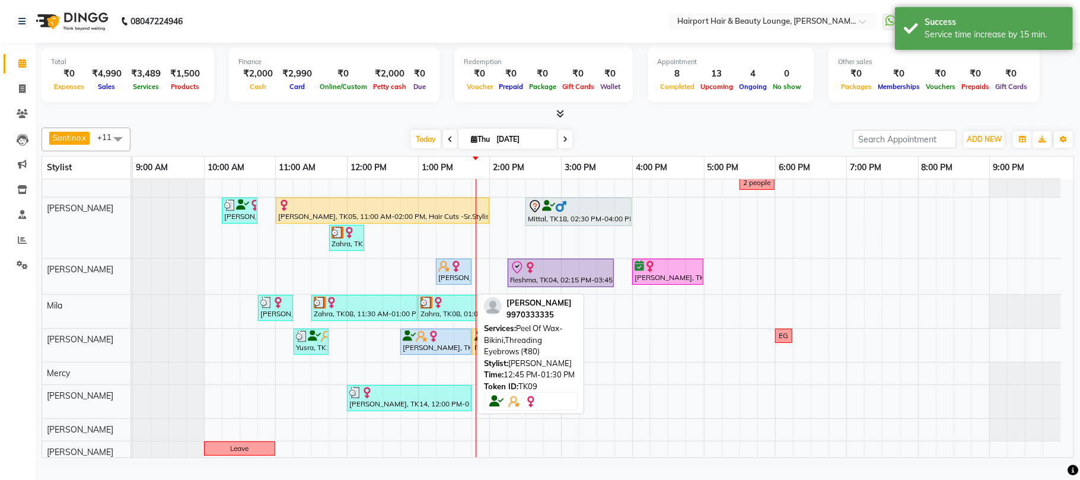
click at [422, 342] on img at bounding box center [422, 336] width 12 height 12
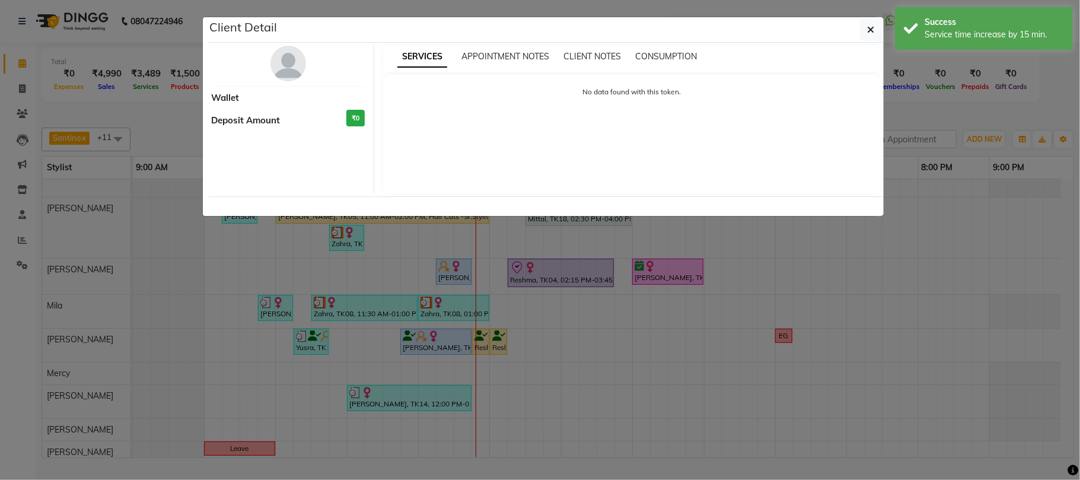
select select "5"
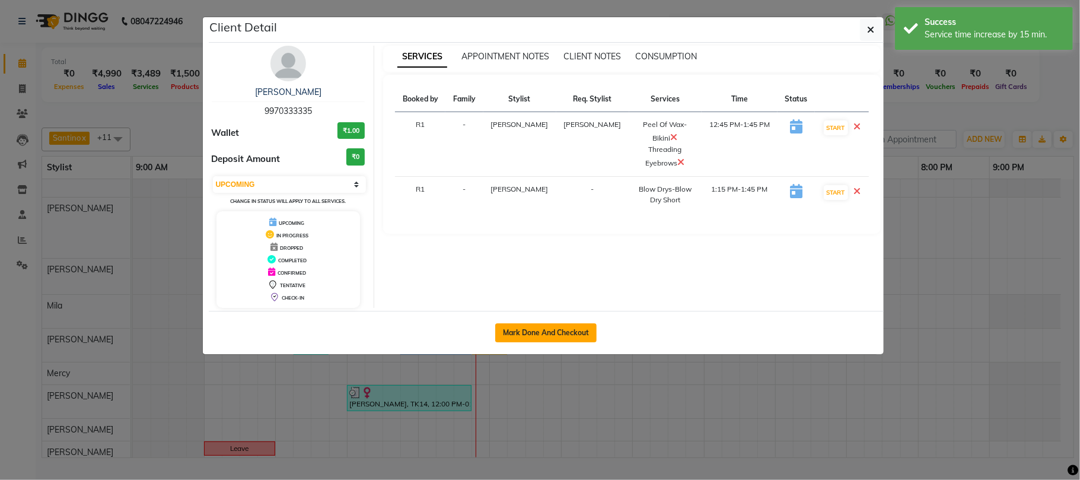
click at [543, 342] on button "Mark Done And Checkout" at bounding box center [545, 332] width 101 height 19
select select "622"
select select "service"
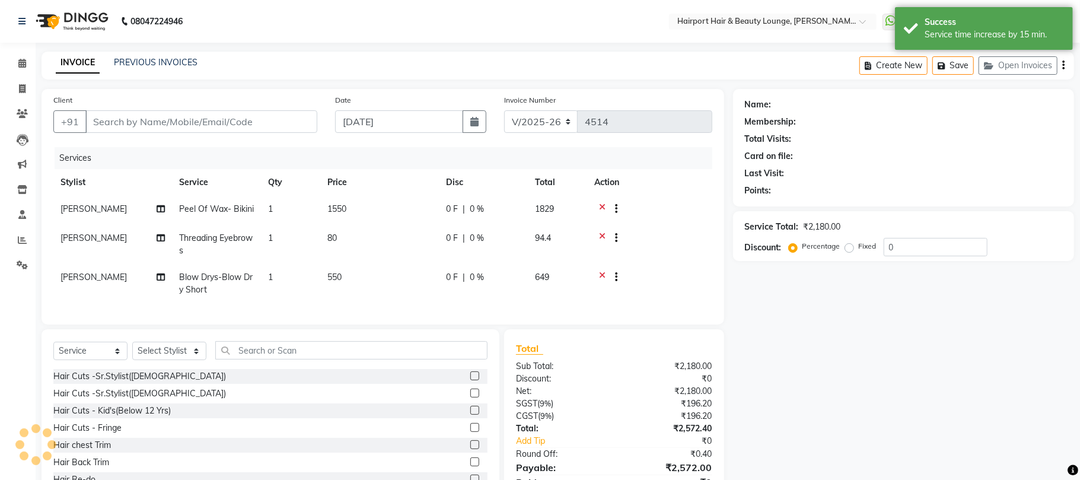
type input "9970333335"
select select "12656"
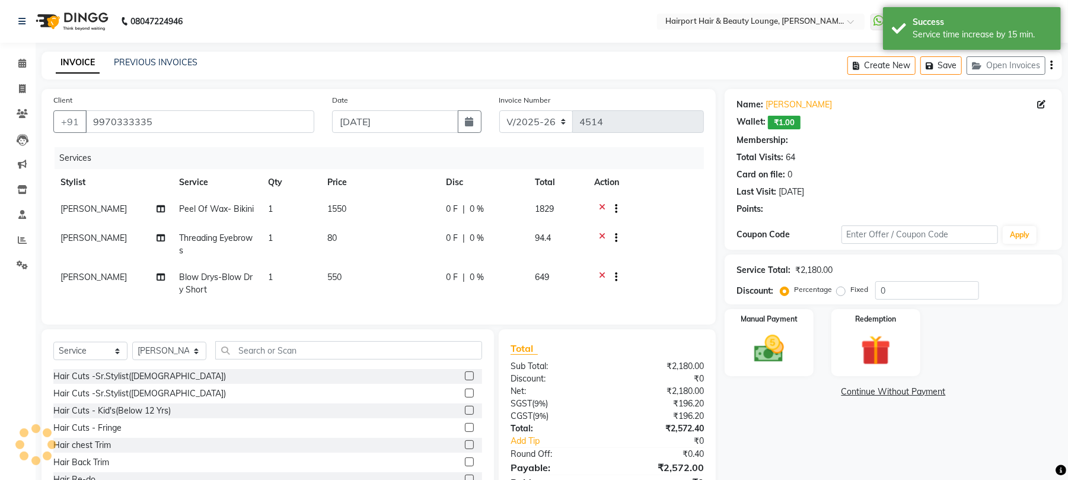
select select "1: Object"
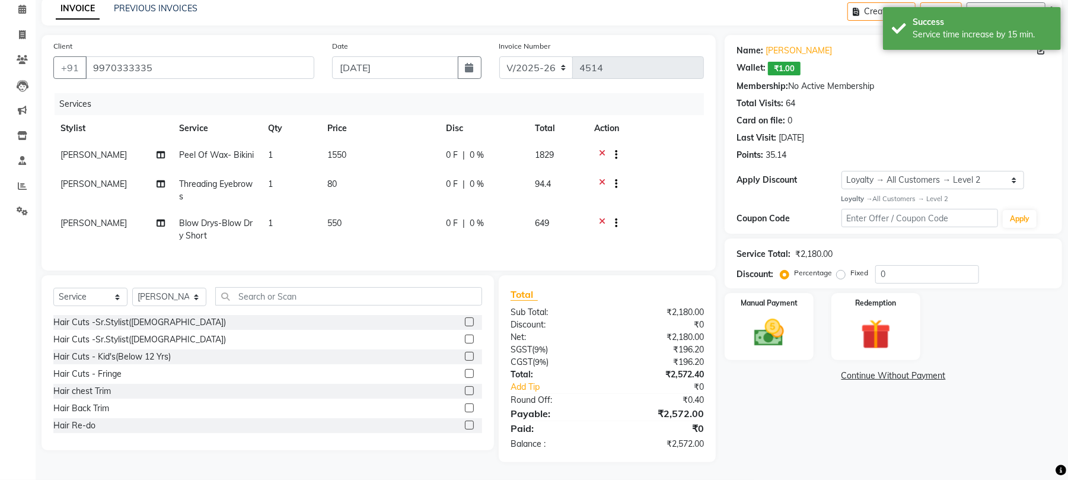
scroll to position [143, 0]
click at [852, 299] on div "Redemption" at bounding box center [876, 326] width 93 height 69
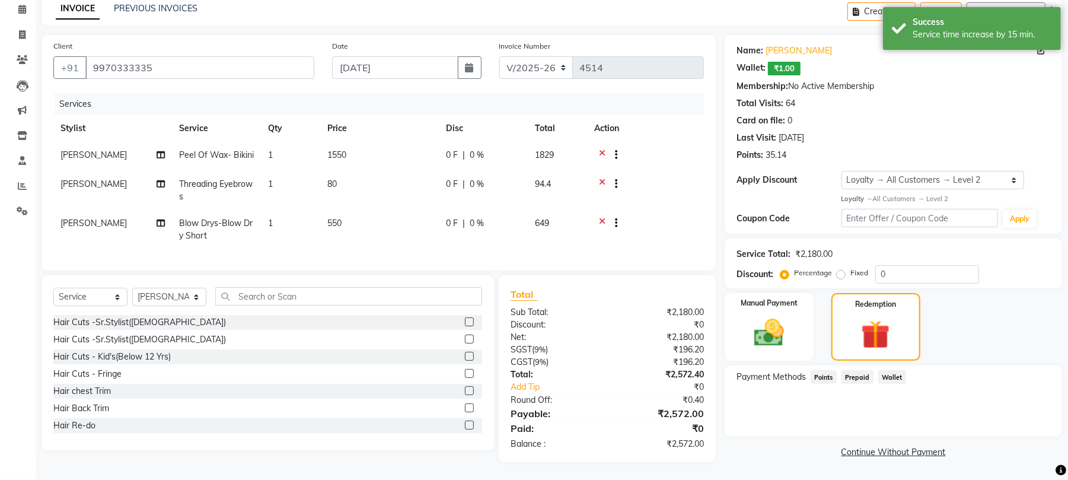
click at [837, 370] on span "Points" at bounding box center [824, 377] width 26 height 14
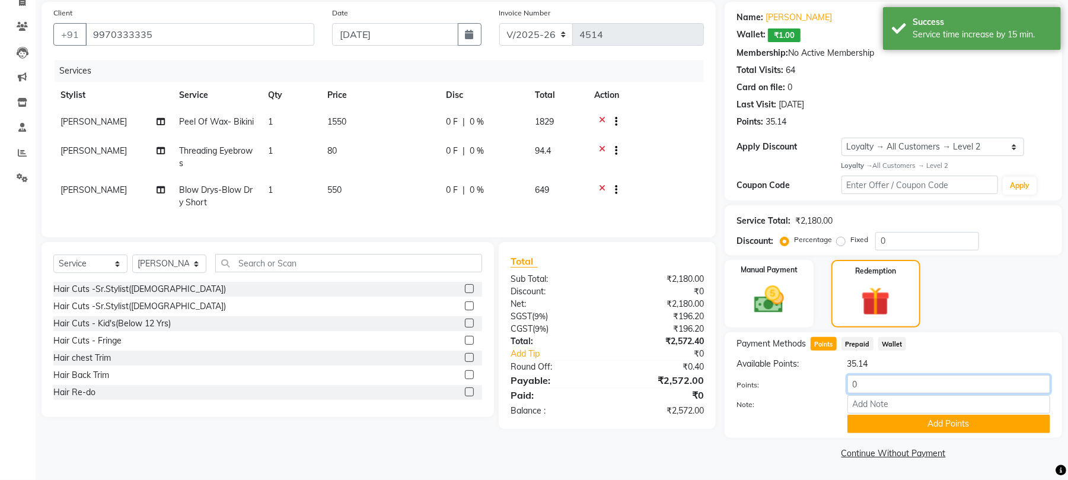
drag, startPoint x: 868, startPoint y: 380, endPoint x: 807, endPoint y: 392, distance: 62.9
click at [807, 392] on div "Points: 0" at bounding box center [894, 385] width 332 height 20
type input "22"
click at [971, 426] on button "Add Points" at bounding box center [948, 424] width 203 height 18
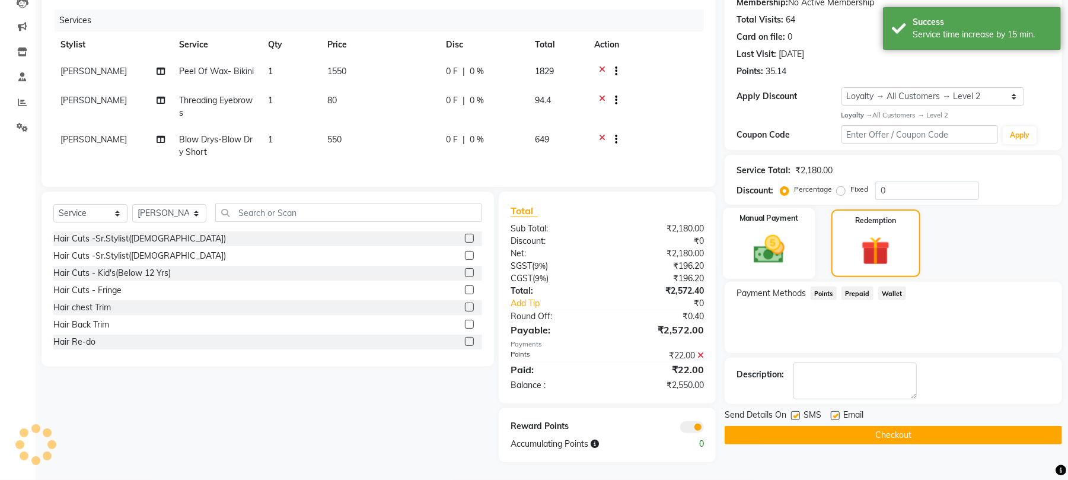
click at [789, 267] on img at bounding box center [769, 249] width 51 height 36
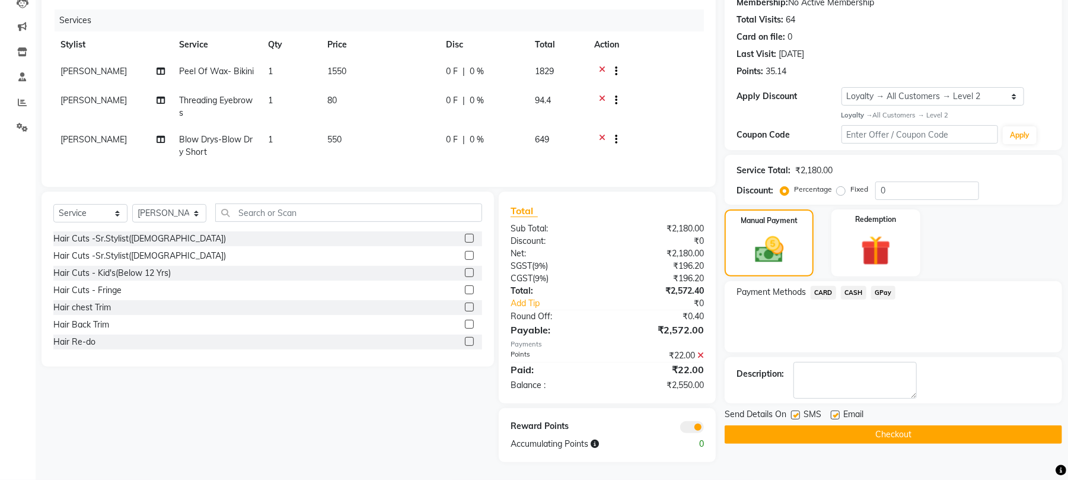
scroll to position [222, 0]
click at [834, 286] on span "CARD" at bounding box center [824, 293] width 26 height 14
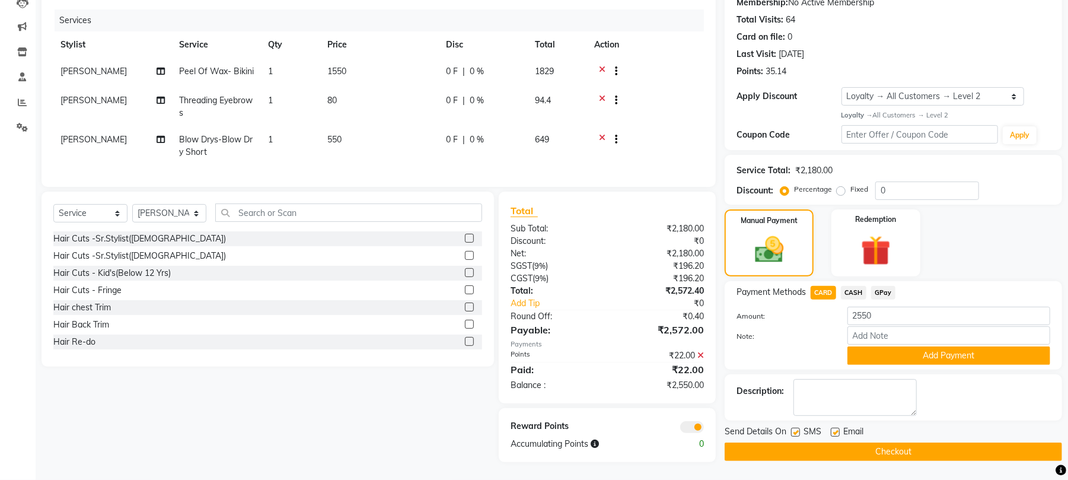
click at [858, 286] on span "CASH" at bounding box center [854, 293] width 26 height 14
click at [900, 346] on button "Add Payment" at bounding box center [948, 355] width 203 height 18
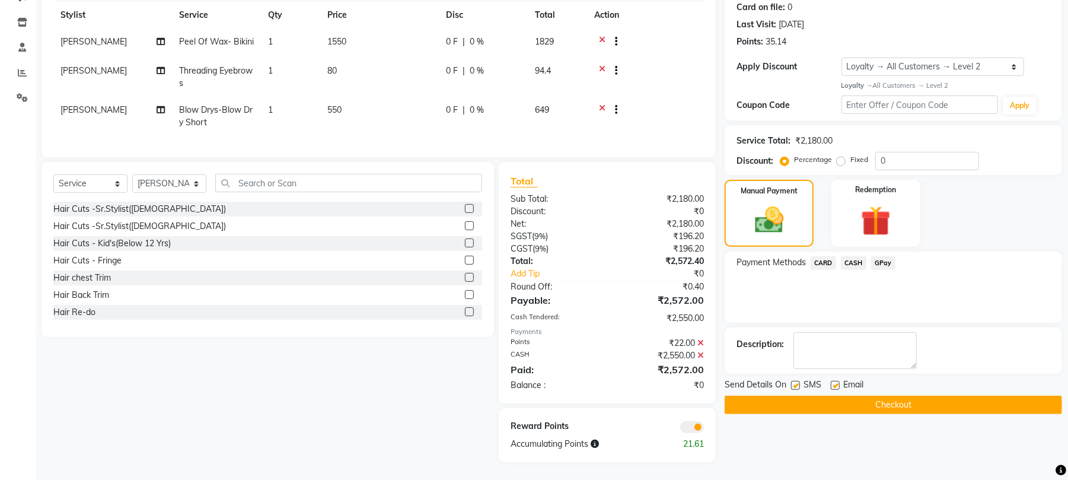
scroll to position [266, 0]
click at [897, 396] on button "Checkout" at bounding box center [893, 405] width 337 height 18
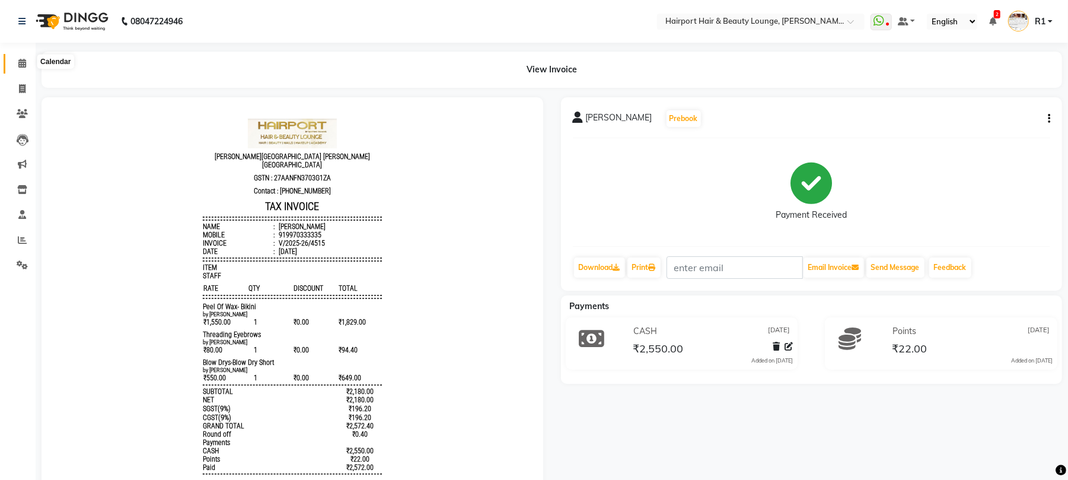
click at [18, 60] on icon at bounding box center [22, 63] width 8 height 9
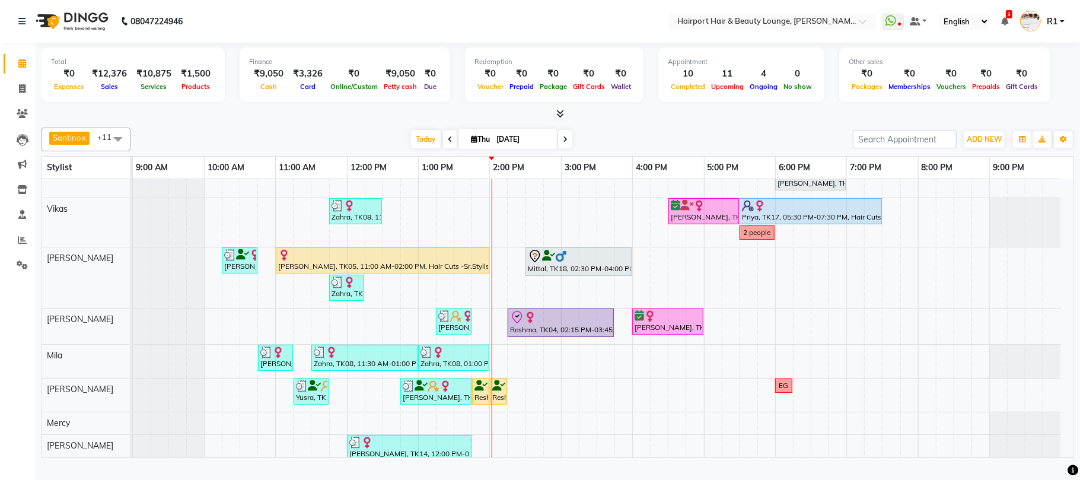
scroll to position [165, 0]
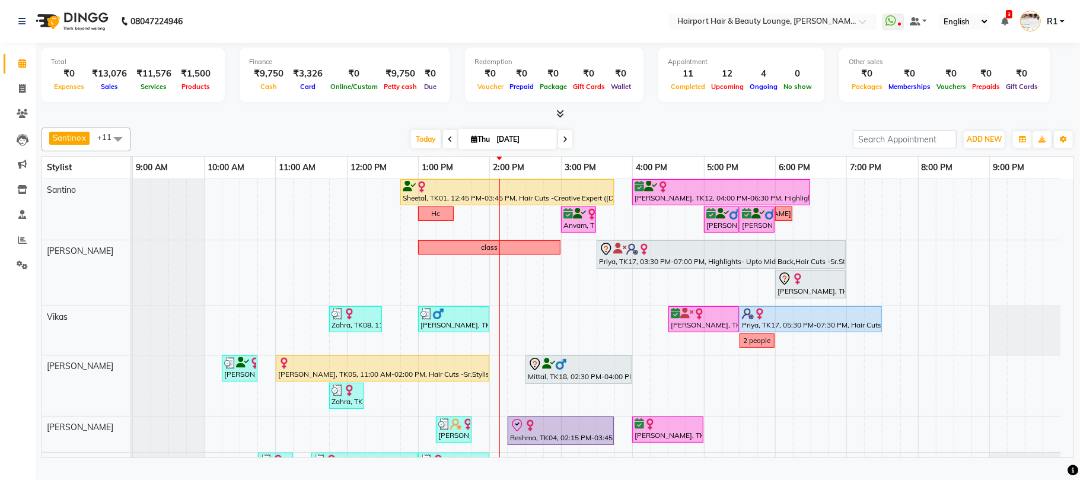
scroll to position [177, 0]
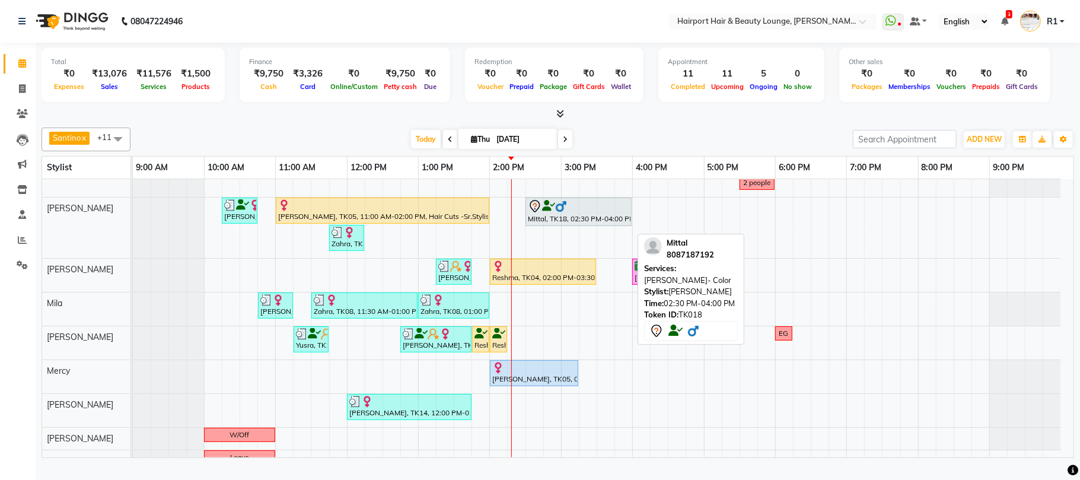
click at [603, 224] on div "Mittal, TK18, 02:30 PM-04:00 PM, [PERSON_NAME]- Color" at bounding box center [579, 211] width 104 height 25
select select "7"
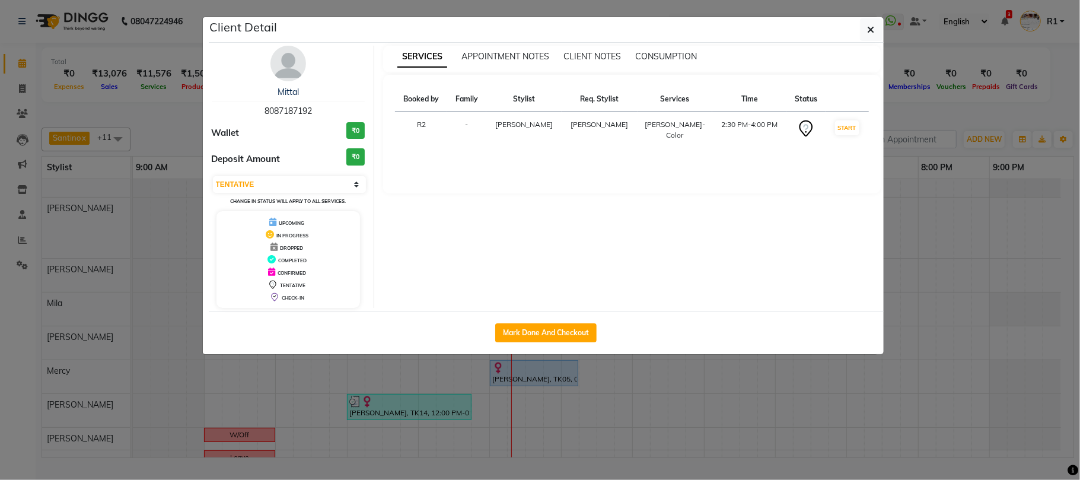
click at [594, 391] on ngb-modal-window "Client Detail Mittal 8087187192 Wallet ₹0 Deposit Amount ₹0 Select IN SERVICE C…" at bounding box center [540, 240] width 1080 height 480
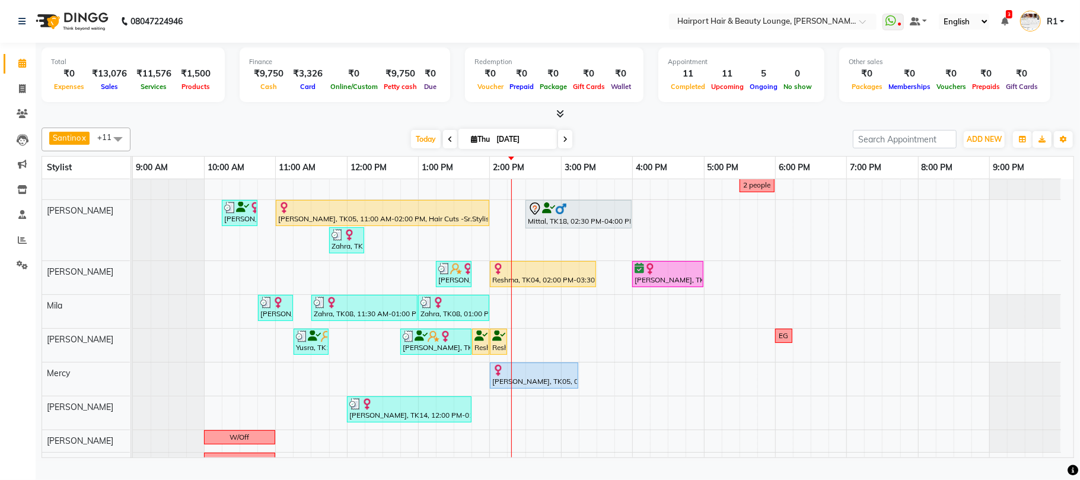
scroll to position [158, 0]
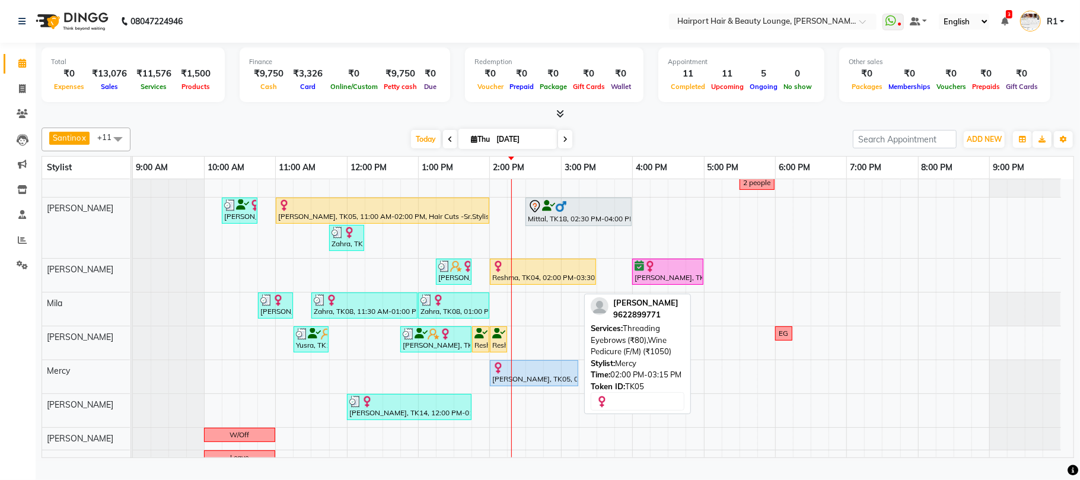
click at [549, 374] on div at bounding box center [534, 368] width 84 height 12
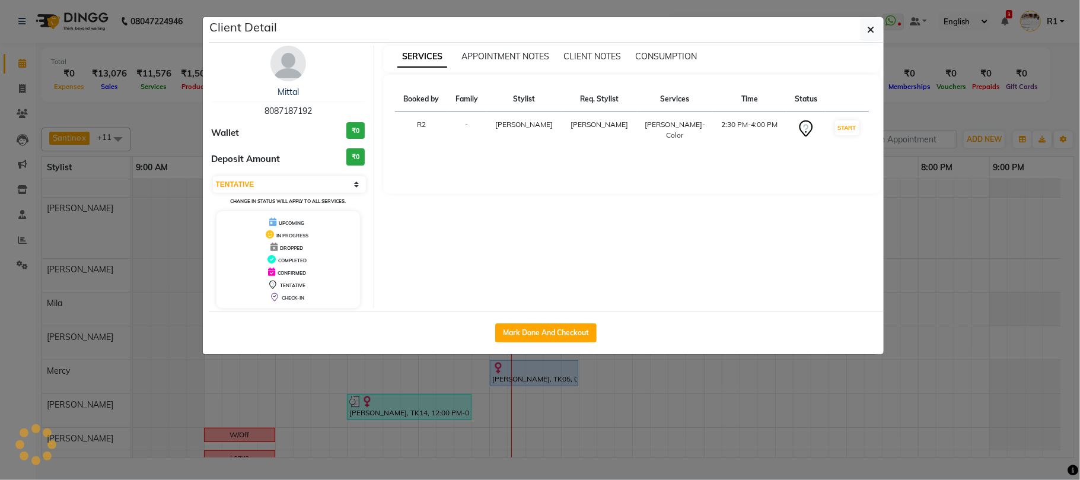
select select "select"
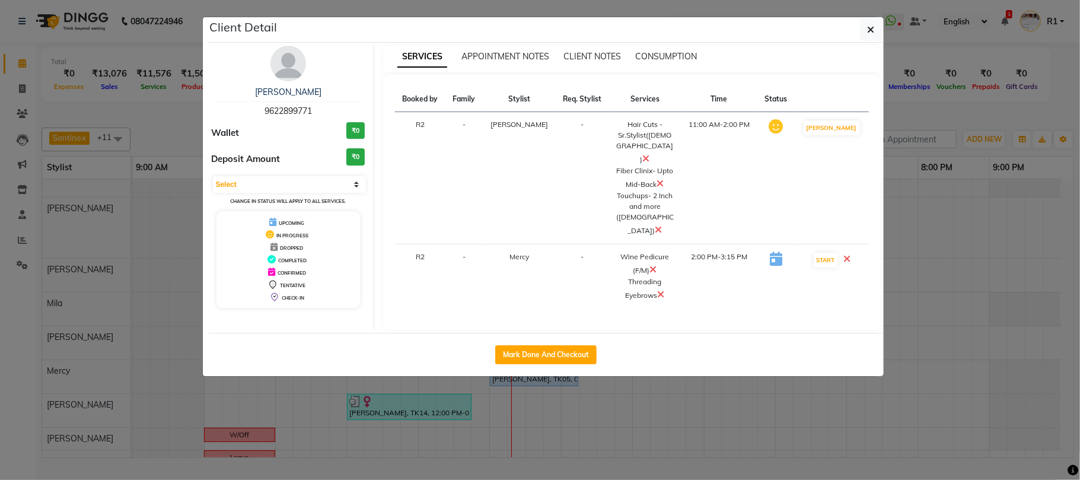
click at [554, 426] on ngb-modal-window "Client Detail Asmita 9622899771 Wallet ₹0 Deposit Amount ₹0 Select IN SERVICE C…" at bounding box center [540, 240] width 1080 height 480
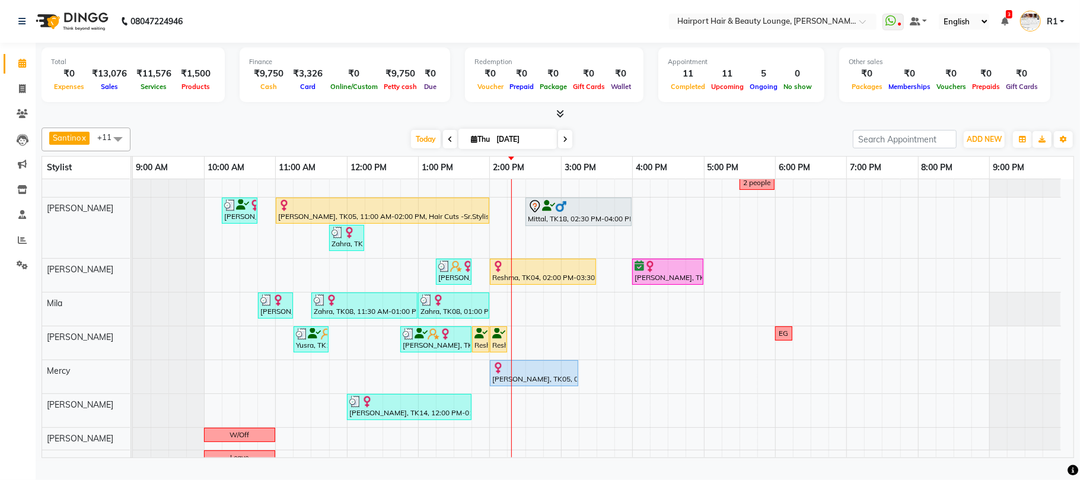
click at [368, 141] on div "[PERSON_NAME] x Vikas x [PERSON_NAME] [PERSON_NAME] x Mercy x [PERSON_NAME] x M…" at bounding box center [558, 140] width 1032 height 24
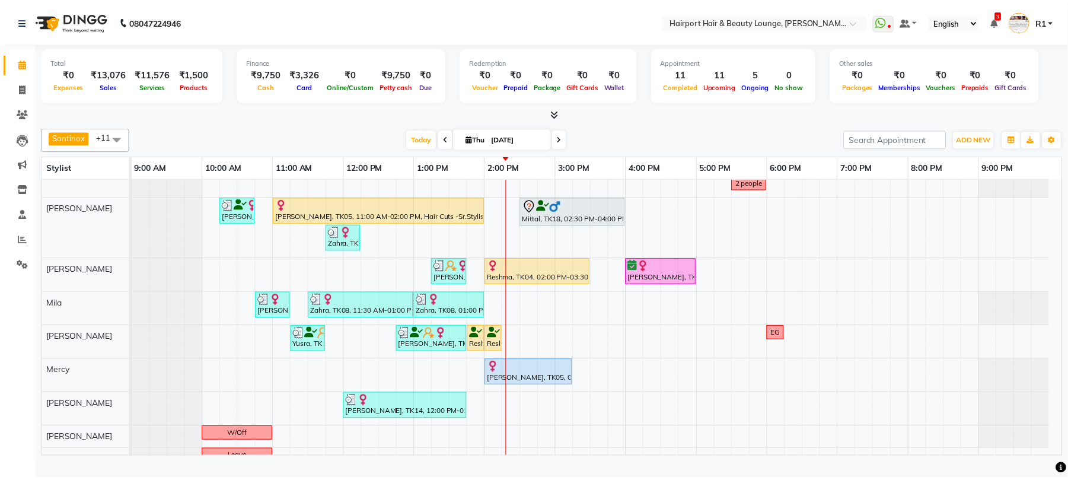
scroll to position [174, 0]
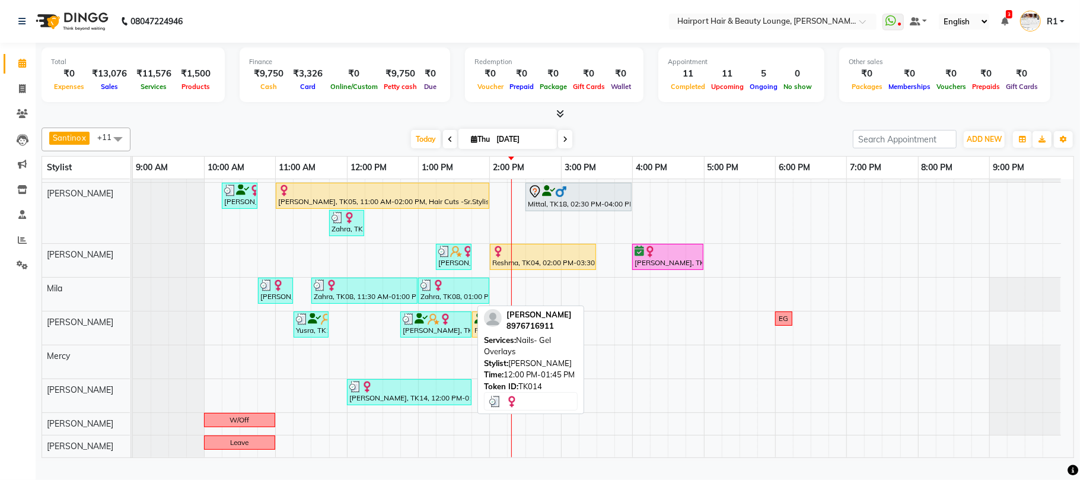
click at [425, 403] on div "[PERSON_NAME], TK14, 12:00 PM-01:45 PM, Nails- Gel Overlays" at bounding box center [409, 392] width 122 height 23
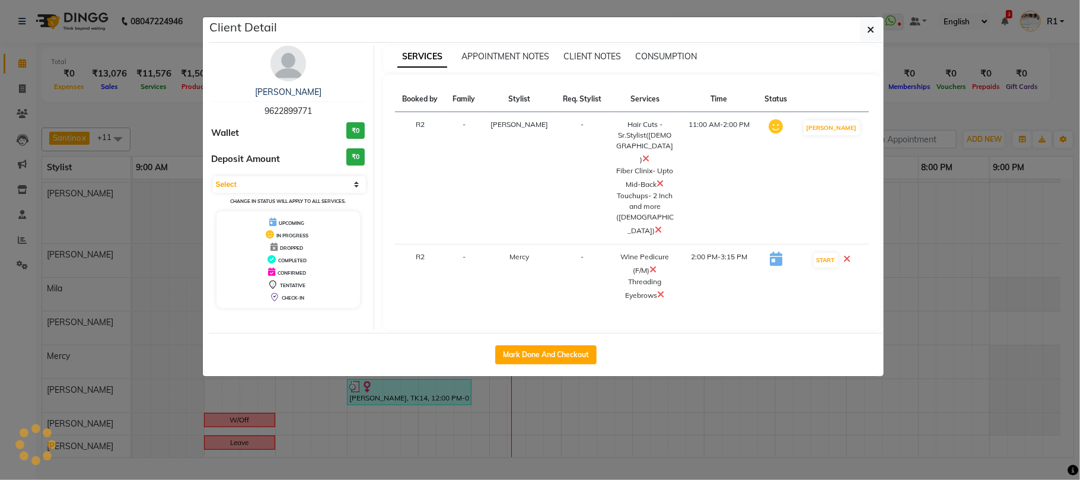
select select "3"
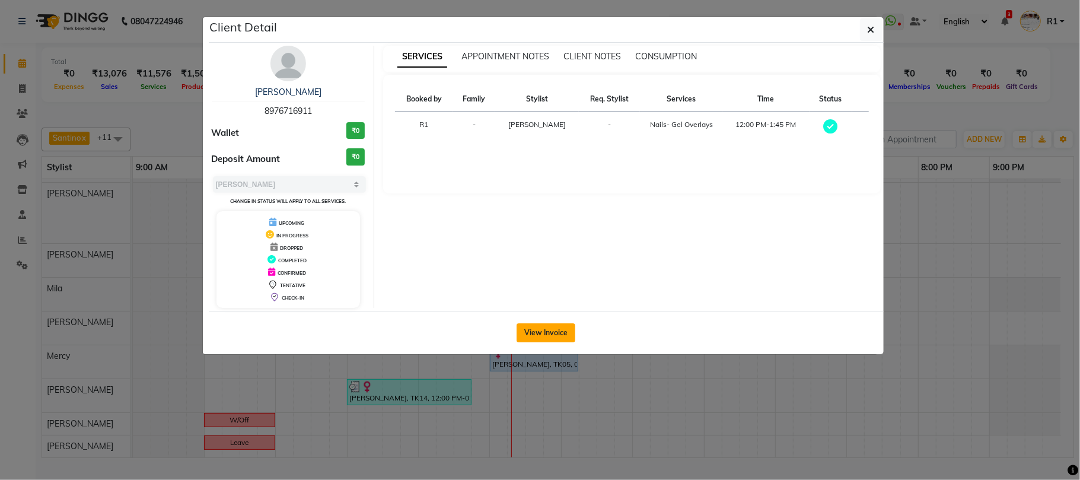
click at [546, 342] on button "View Invoice" at bounding box center [546, 332] width 59 height 19
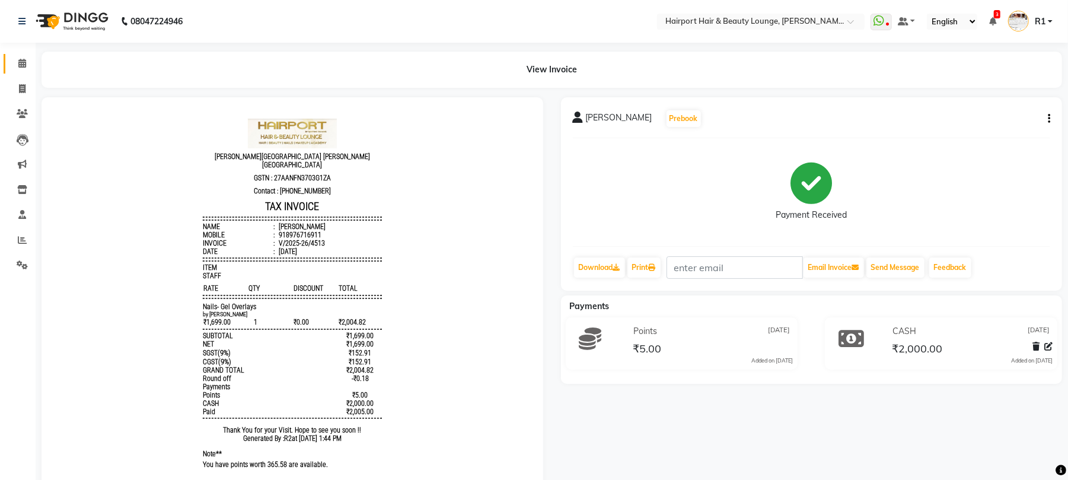
click at [22, 55] on link "Calendar" at bounding box center [18, 64] width 28 height 20
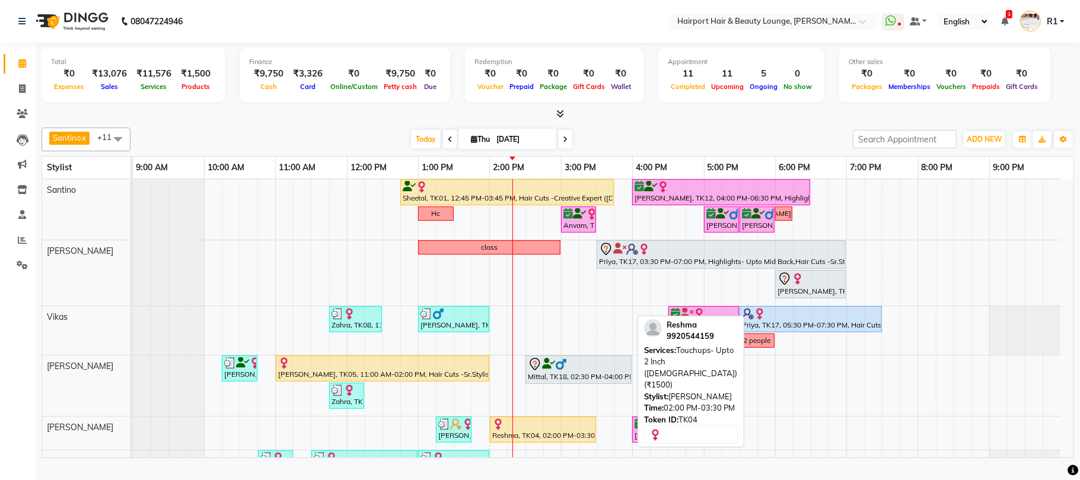
scroll to position [158, 0]
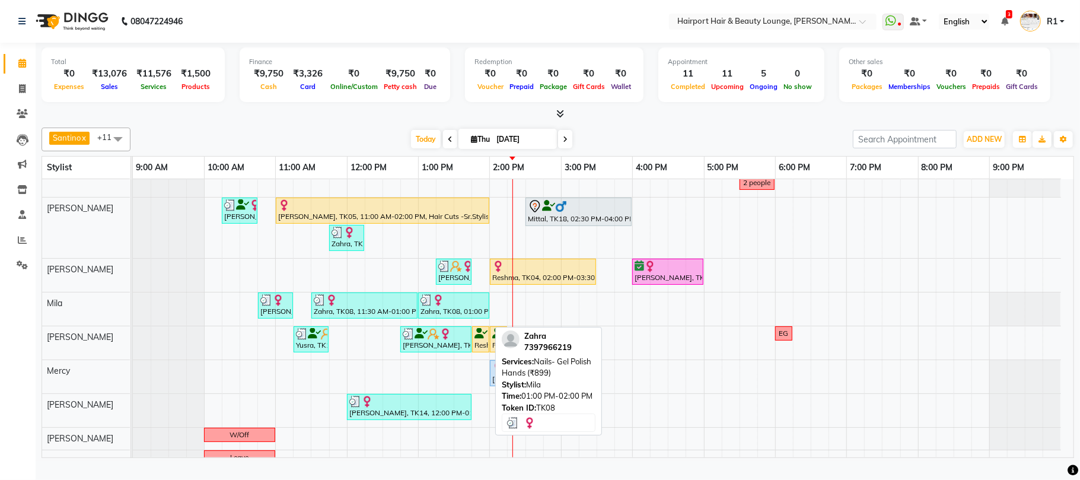
click at [436, 306] on img at bounding box center [438, 300] width 12 height 12
select select "3"
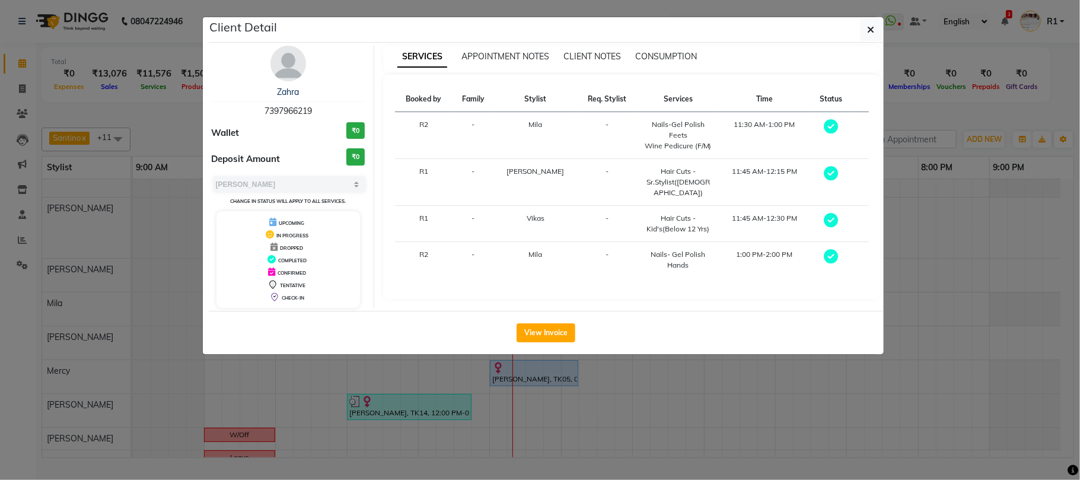
click at [483, 429] on ngb-modal-window "Client Detail Zahra 7397966219 Wallet ₹0 Deposit Amount ₹0 Select MARK DONE UPC…" at bounding box center [540, 240] width 1080 height 480
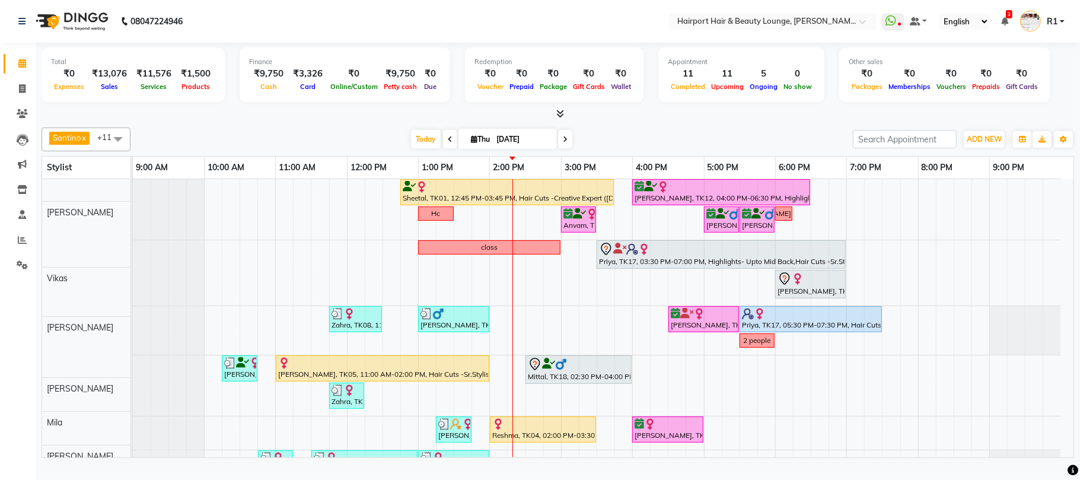
scroll to position [0, 0]
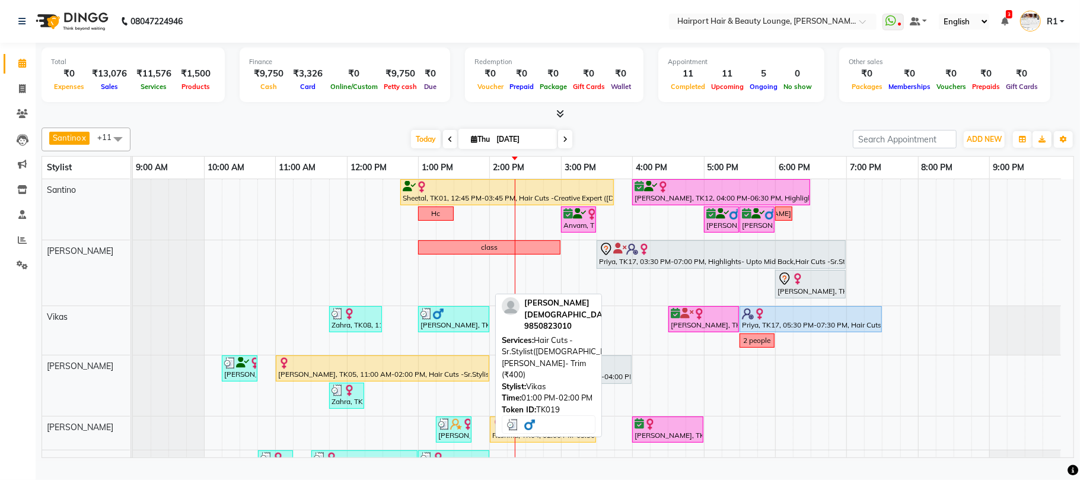
click at [432, 330] on div "[PERSON_NAME], TK19, 01:00 PM-02:00 PM, Hair Cuts -Sr.Stylist([DEMOGRAPHIC_DATA…" at bounding box center [453, 319] width 69 height 23
select select "3"
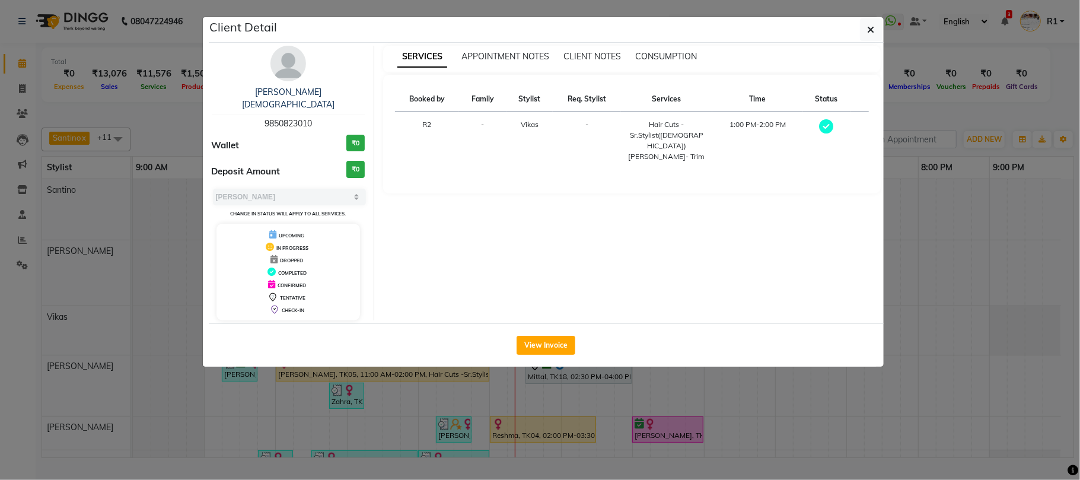
click at [442, 439] on ngb-modal-window "Client Detail Siddhart Jain 9850823010 Wallet ₹0 Deposit Amount ₹0 Select MARK …" at bounding box center [540, 240] width 1080 height 480
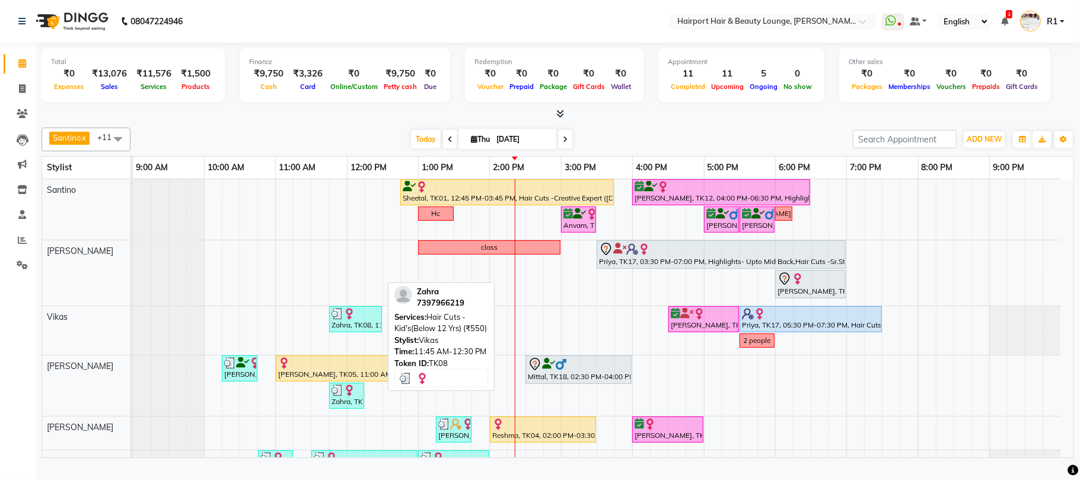
click at [370, 330] on div "Zahra, TK08, 11:45 AM-12:30 PM, Hair Cuts - Kid's(Below 12 Yrs) (₹550)" at bounding box center [355, 319] width 50 height 23
select select "3"
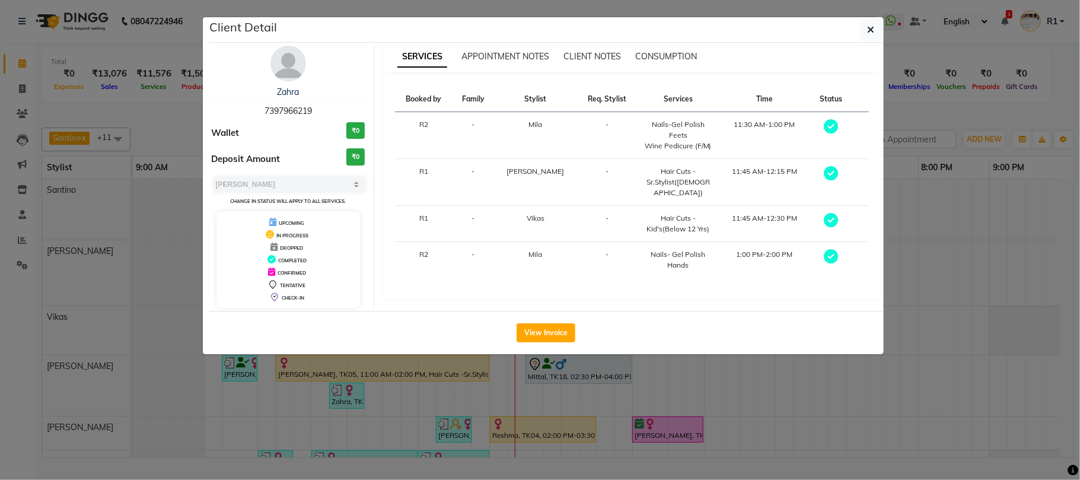
click at [447, 418] on ngb-modal-window "Client Detail Zahra 7397966219 Wallet ₹0 Deposit Amount ₹0 Select MARK DONE UPC…" at bounding box center [540, 240] width 1080 height 480
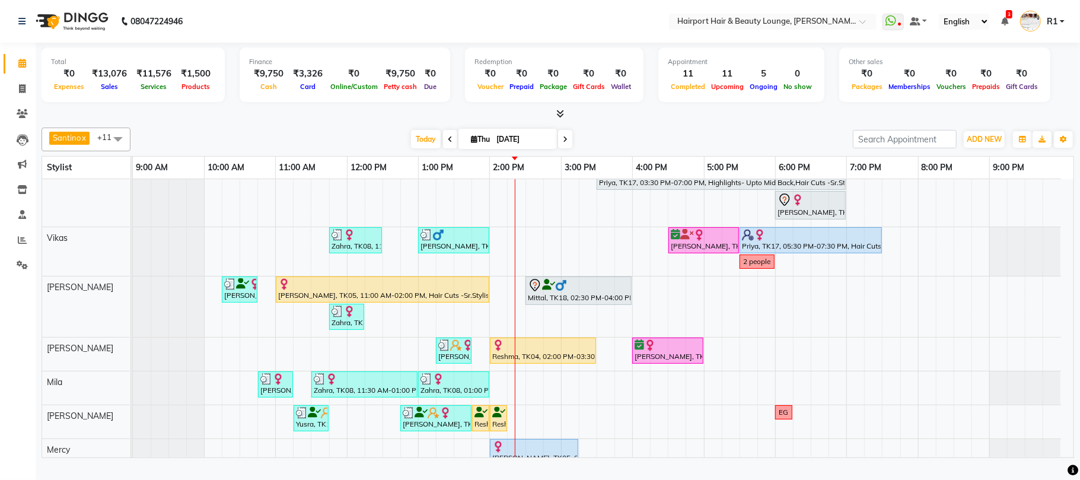
scroll to position [158, 0]
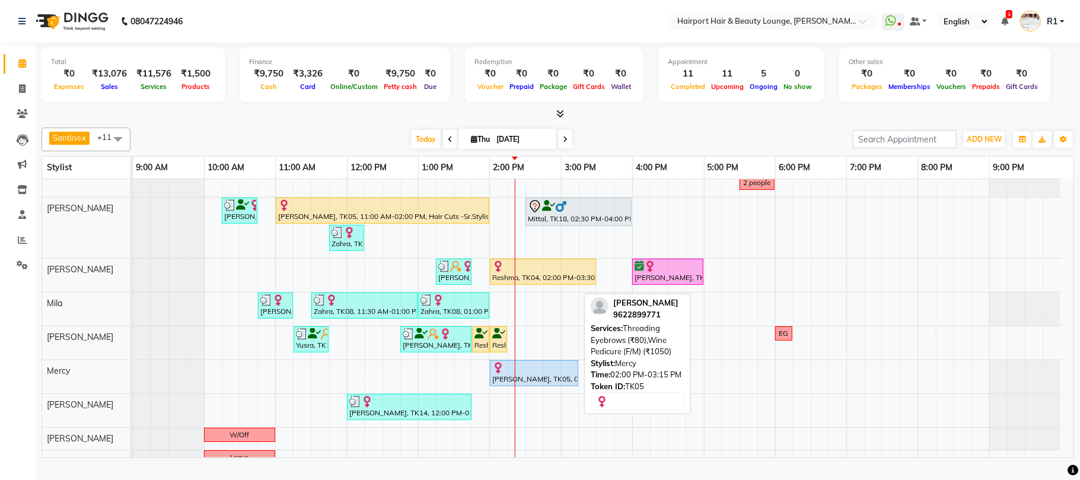
click at [548, 384] on div "Asmita, TK05, 02:00 PM-03:15 PM, Threading Eyebrows (₹80),Wine Pedicure (F/M) (…" at bounding box center [534, 373] width 86 height 23
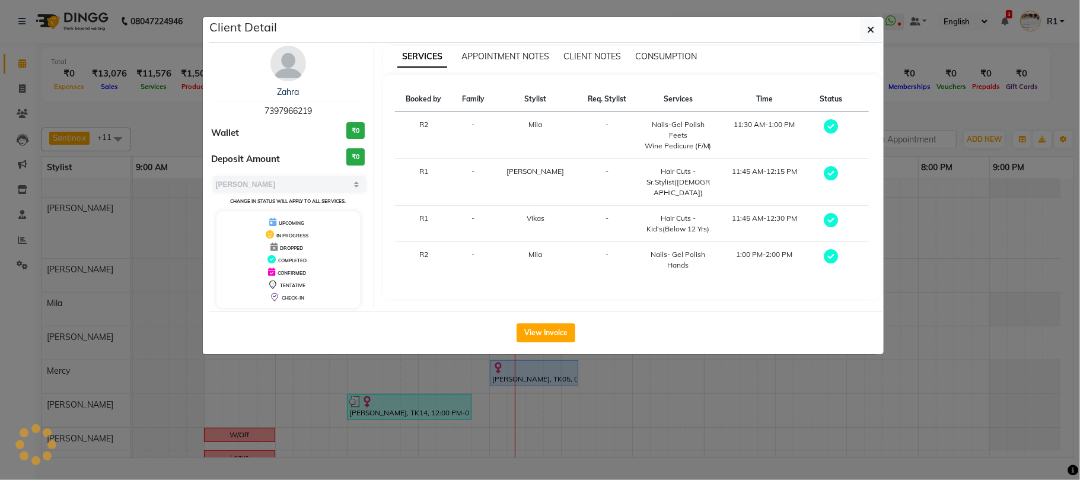
select select "select"
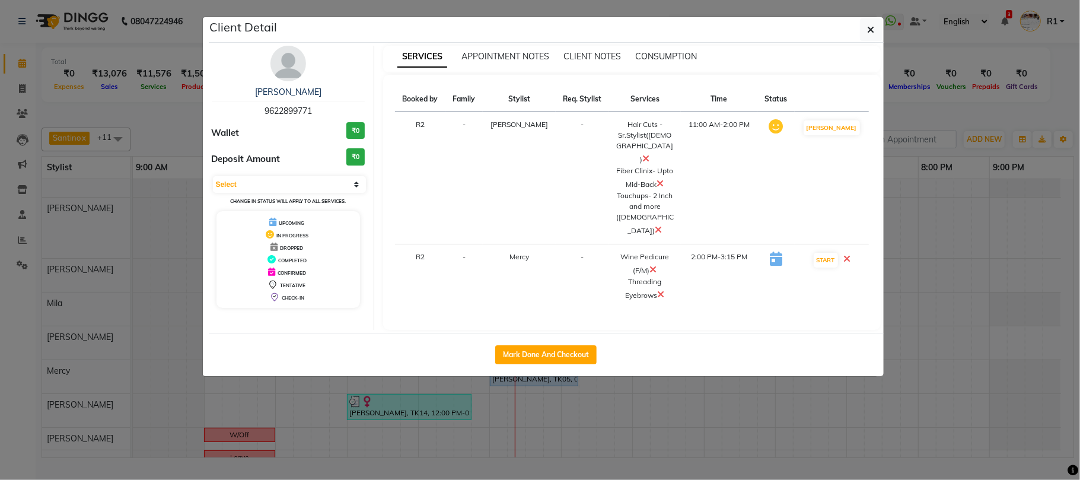
click at [527, 448] on ngb-modal-window "Client Detail Asmita 9622899771 Wallet ₹0 Deposit Amount ₹0 Select IN SERVICE C…" at bounding box center [540, 240] width 1080 height 480
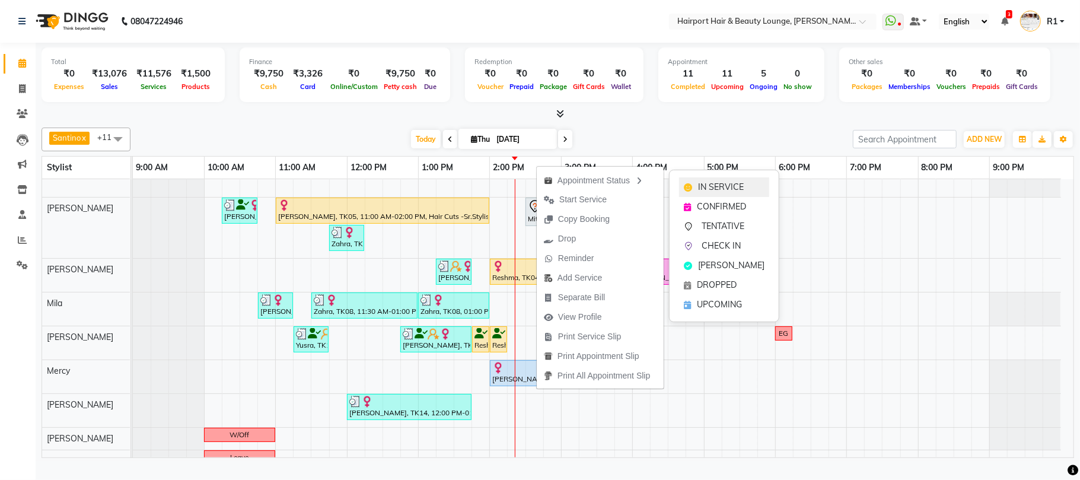
click at [693, 185] on div "IN SERVICE" at bounding box center [724, 187] width 90 height 20
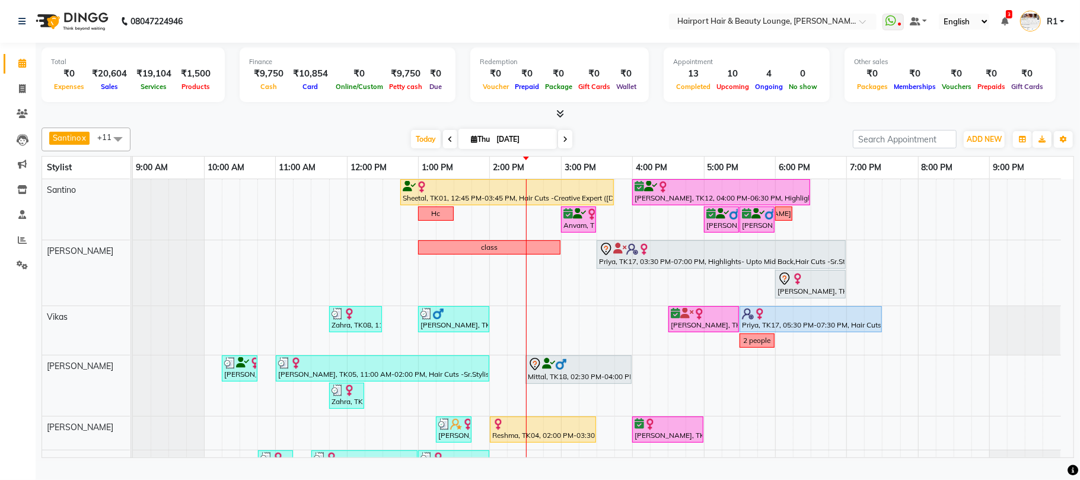
click at [374, 134] on div "[PERSON_NAME] x Vikas x [PERSON_NAME] [PERSON_NAME] x Mercy x [PERSON_NAME] x M…" at bounding box center [558, 290] width 1032 height 335
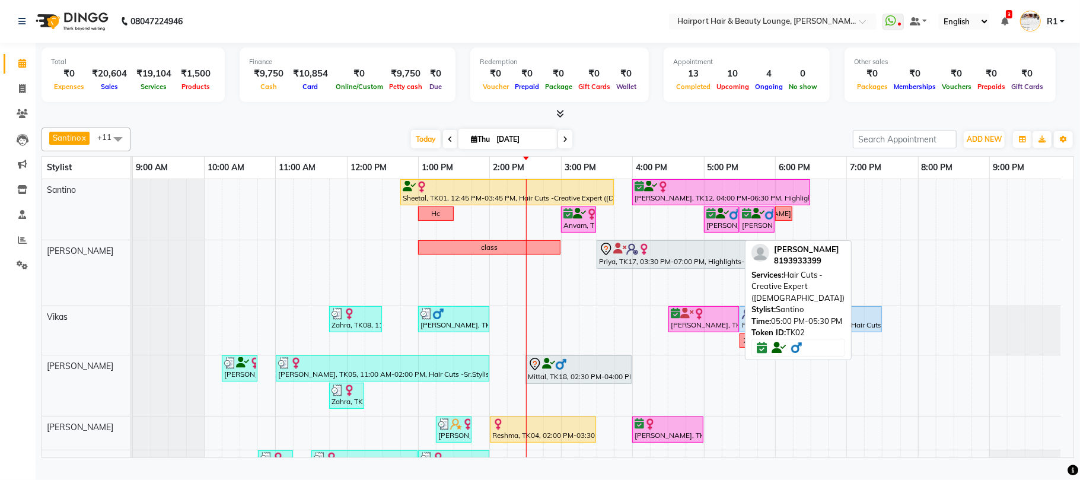
click at [709, 231] on div "[PERSON_NAME], TK02, 05:00 PM-05:30 PM, Hair Cuts -Creative Expert ([DEMOGRAPHI…" at bounding box center [721, 219] width 33 height 23
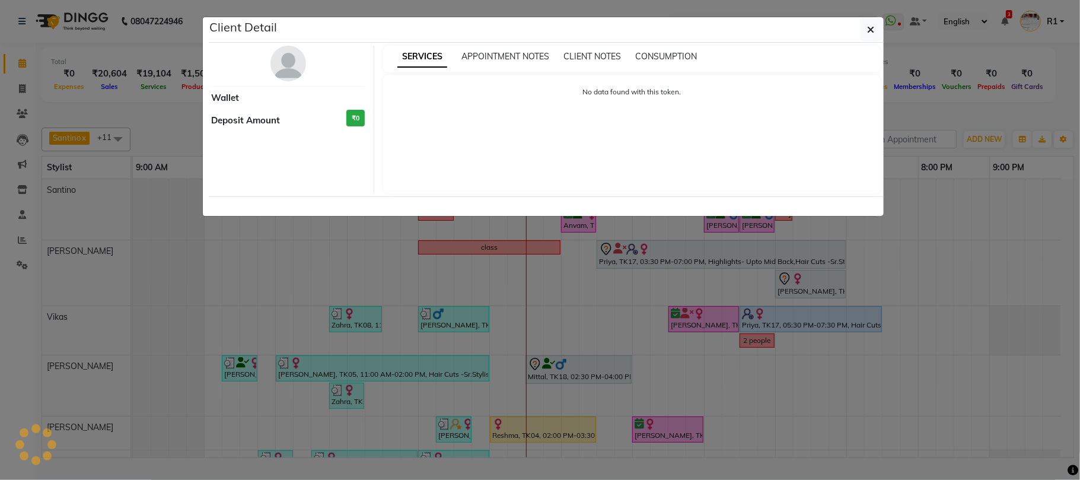
select select "6"
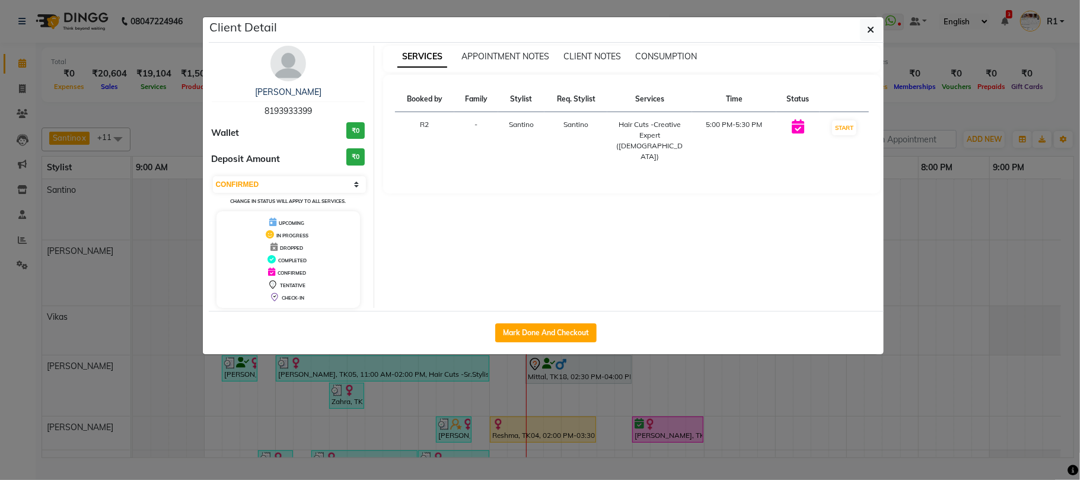
click at [713, 438] on ngb-modal-window "Client Detail [PERSON_NAME] 8193933399 Wallet ₹0 Deposit Amount ₹0 Select IN SE…" at bounding box center [540, 240] width 1080 height 480
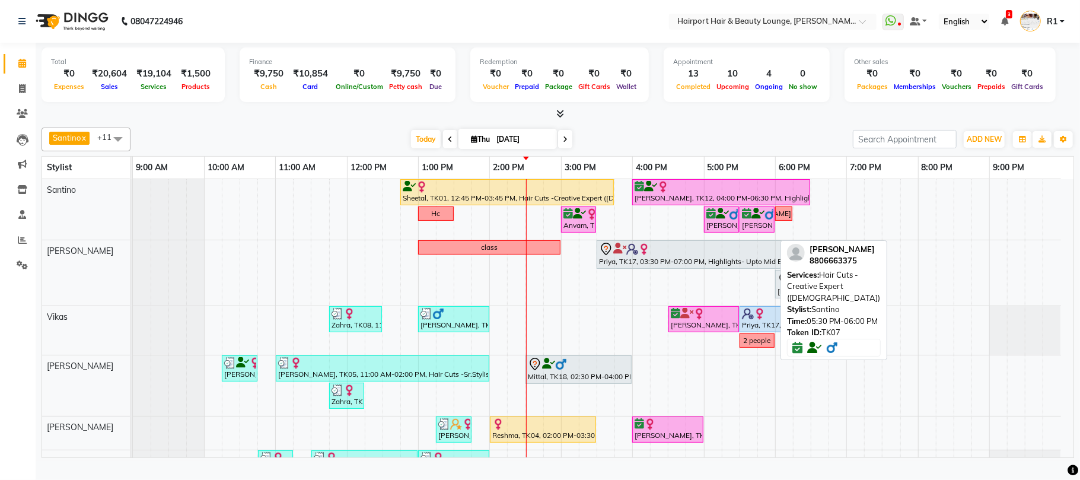
click at [769, 231] on div "[PERSON_NAME], TK07, 05:30 PM-06:00 PM, Hair Cuts -Creative Expert ([DEMOGRAPHI…" at bounding box center [757, 219] width 33 height 23
select select "6"
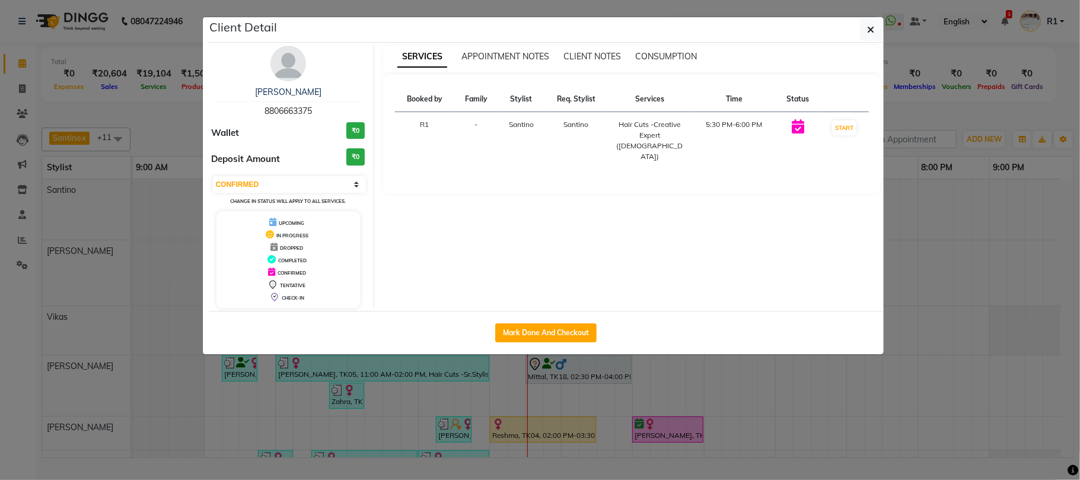
click at [675, 434] on ngb-modal-window "Client Detail [PERSON_NAME] 8806663375 Wallet ₹0 Deposit Amount ₹0 Select IN SE…" at bounding box center [540, 240] width 1080 height 480
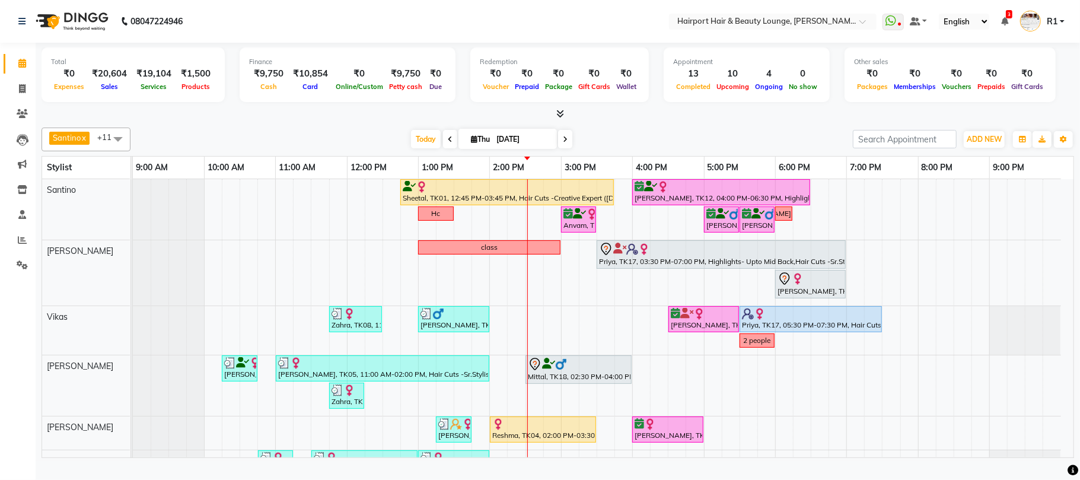
click at [253, 145] on div "[DATE] [DATE]" at bounding box center [491, 139] width 710 height 18
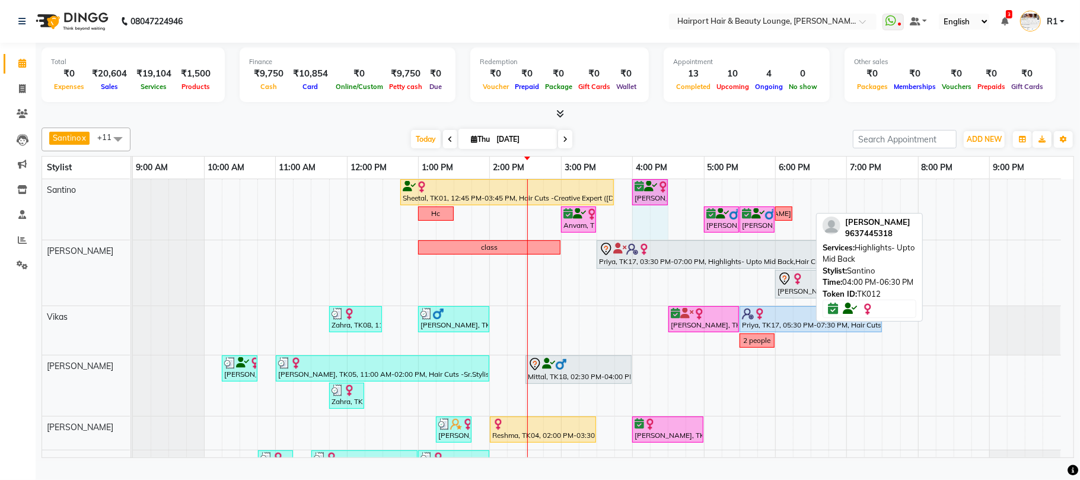
drag, startPoint x: 809, startPoint y: 199, endPoint x: 651, endPoint y: 202, distance: 158.4
click at [133, 202] on div "Sheetal, TK01, 12:45 PM-03:45 PM, Hair Cuts -Creative Expert ([DEMOGRAPHIC_DATA…" at bounding box center [133, 209] width 0 height 60
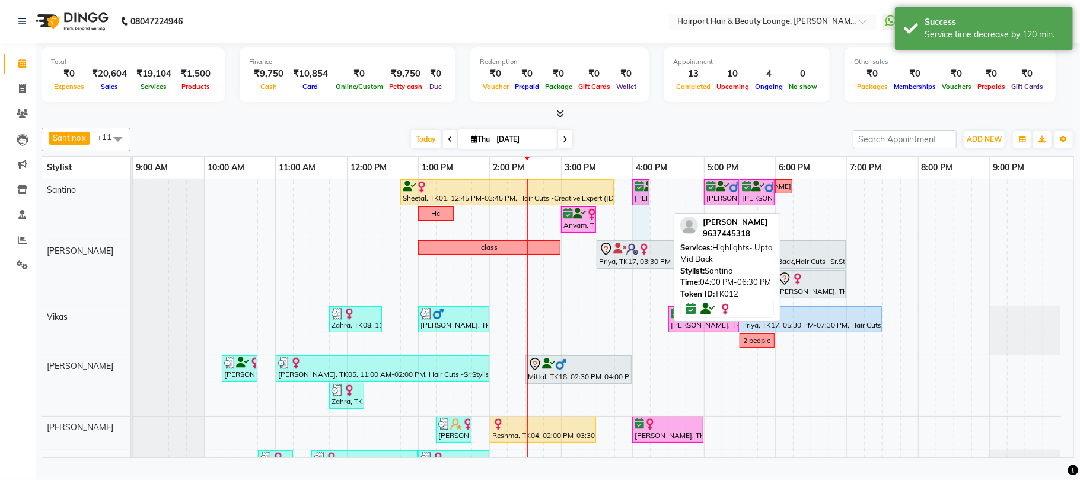
drag, startPoint x: 665, startPoint y: 204, endPoint x: 644, endPoint y: 202, distance: 21.5
click at [133, 202] on div "Sheetal, TK01, 12:45 PM-03:45 PM, Hair Cuts -Creative Expert ([DEMOGRAPHIC_DATA…" at bounding box center [133, 209] width 0 height 60
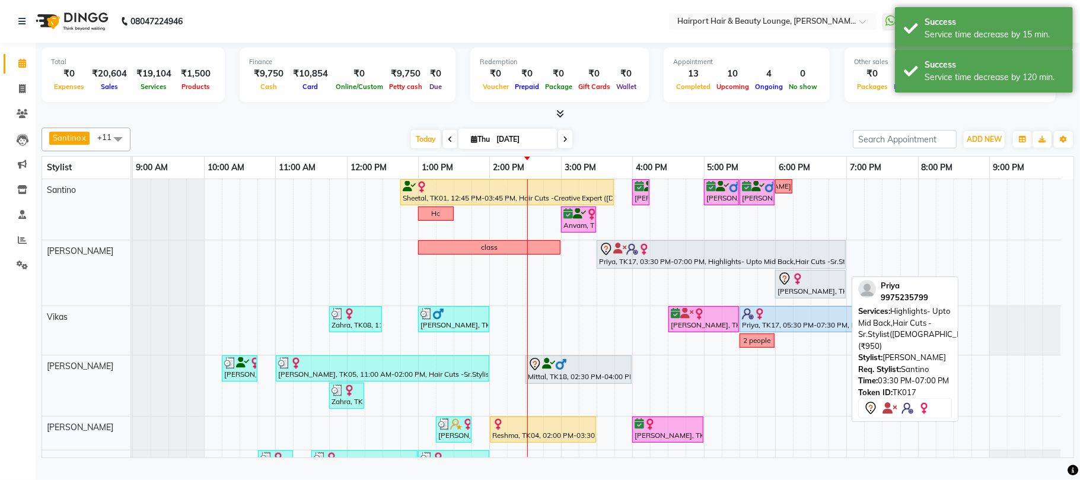
click at [807, 267] on div "Priya, TK17, 03:30 PM-07:00 PM, Highlights- Upto Mid Back,Hair Cuts -Sr.Stylist…" at bounding box center [721, 254] width 247 height 25
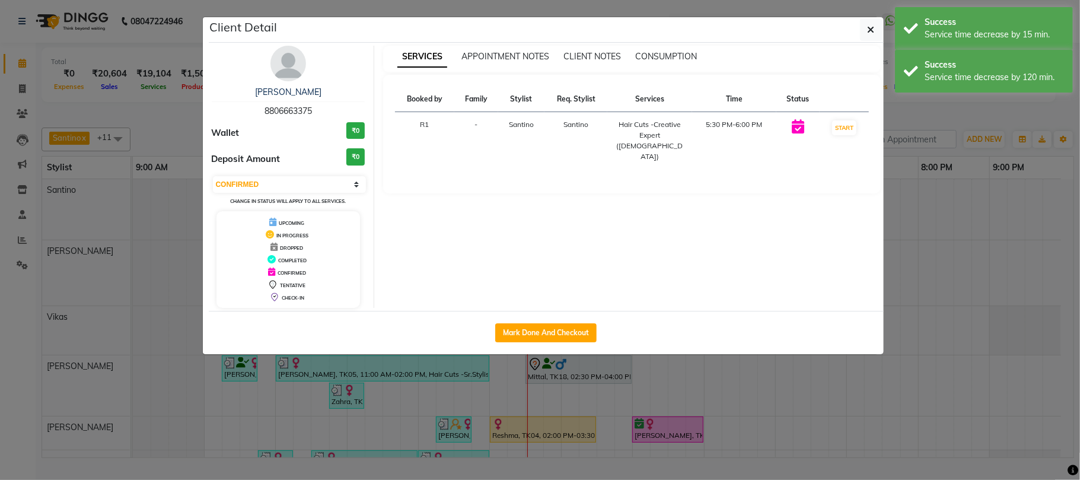
select select "select"
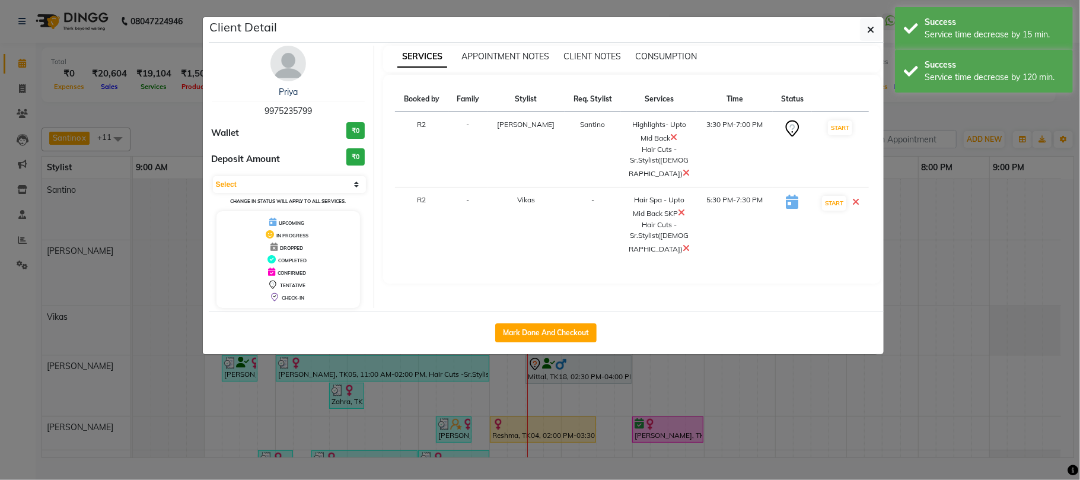
click at [783, 445] on ngb-modal-window "Client Detail Priya 9975235799 Wallet ₹0 Deposit Amount ₹0 Select IN SERVICE CO…" at bounding box center [540, 240] width 1080 height 480
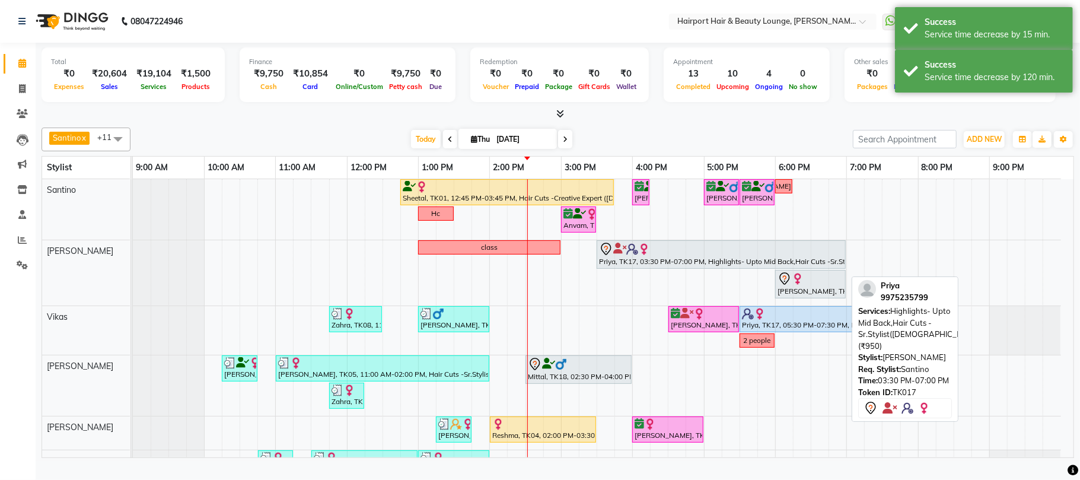
click at [671, 267] on div "Priya, TK17, 03:30 PM-07:00 PM, Highlights- Upto Mid Back,Hair Cuts -Sr.Stylist…" at bounding box center [721, 254] width 247 height 25
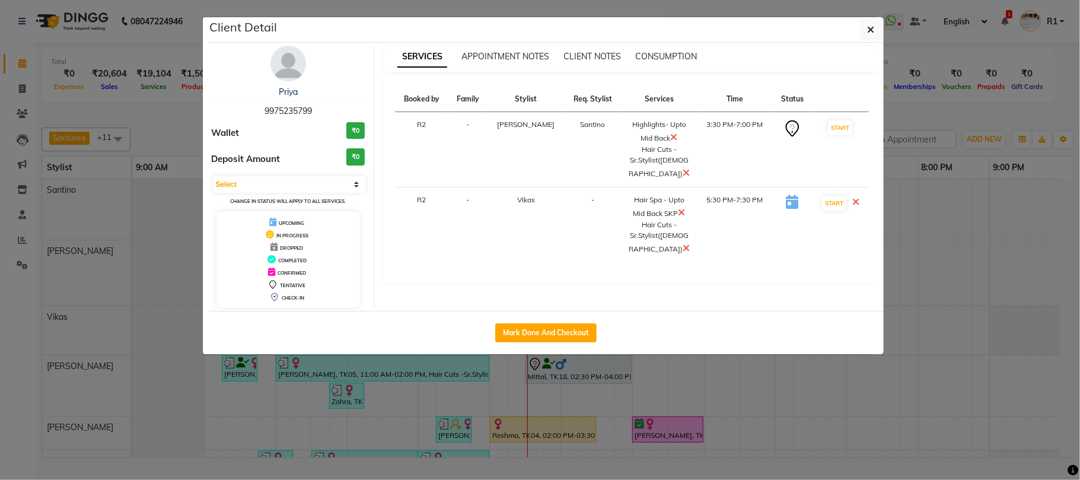
click at [958, 58] on ngb-modal-window "Client Detail Priya 9975235799 Wallet ₹0 Deposit Amount ₹0 Select IN SERVICE CO…" at bounding box center [540, 240] width 1080 height 480
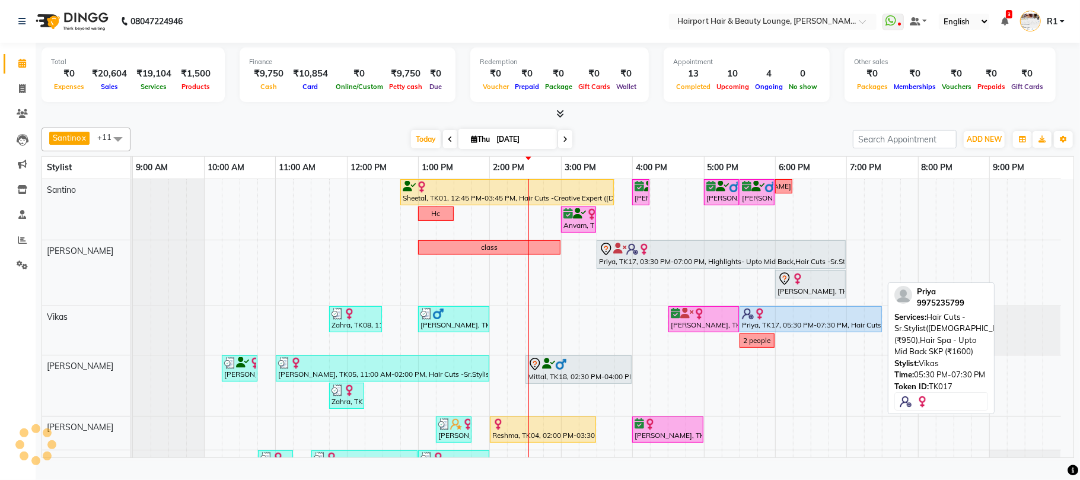
click at [786, 320] on div at bounding box center [811, 314] width 138 height 12
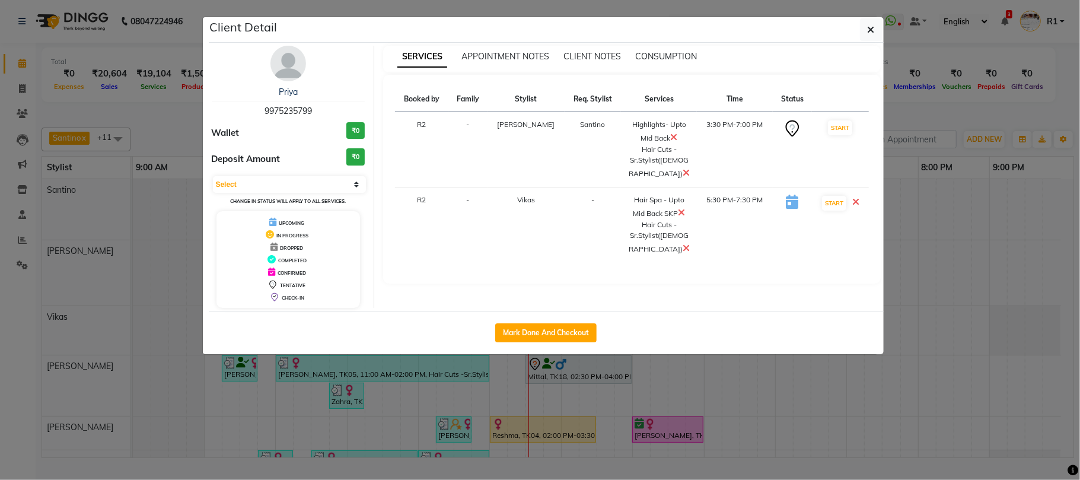
click at [793, 435] on ngb-modal-window "Client Detail Priya 9975235799 Wallet ₹0 Deposit Amount ₹0 Select IN SERVICE CO…" at bounding box center [540, 240] width 1080 height 480
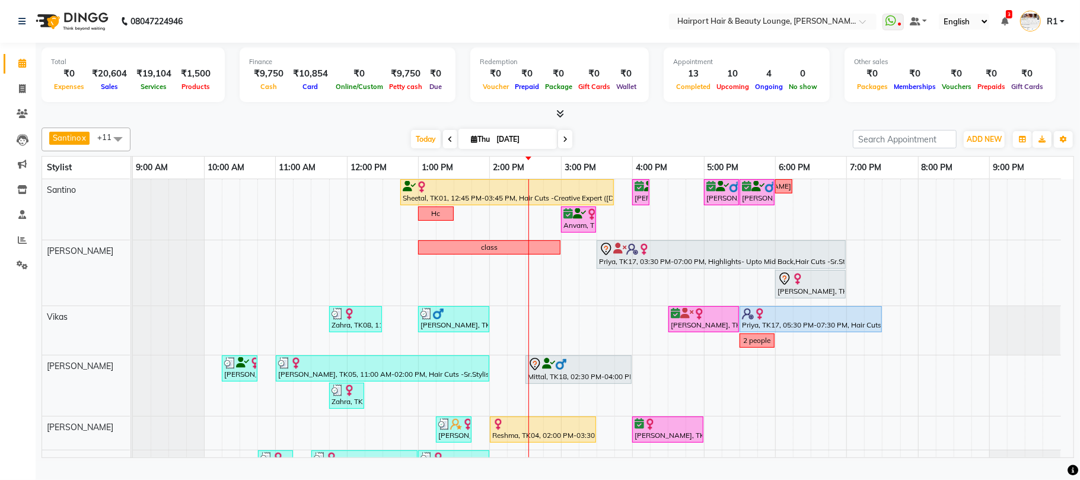
click at [558, 148] on span at bounding box center [565, 139] width 14 height 18
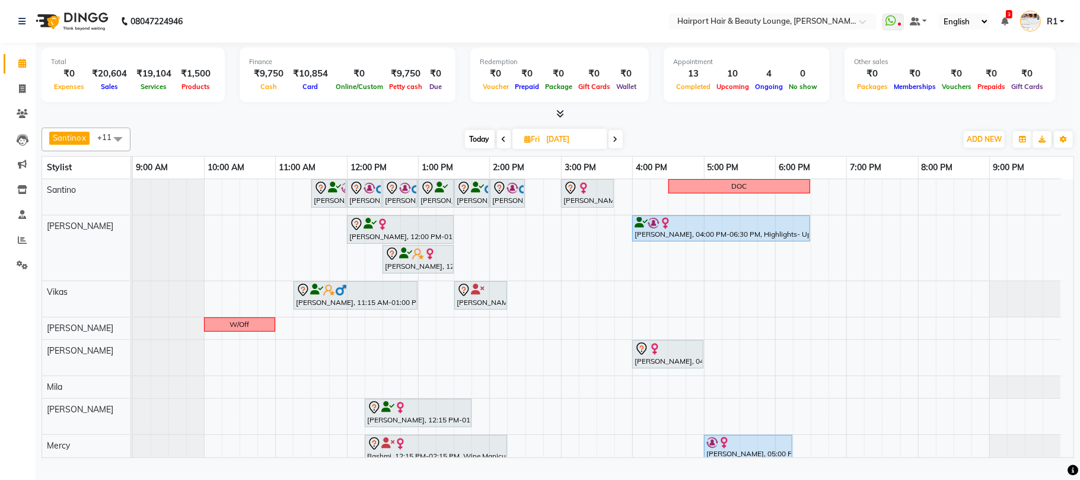
click at [487, 148] on span "Today" at bounding box center [480, 139] width 30 height 18
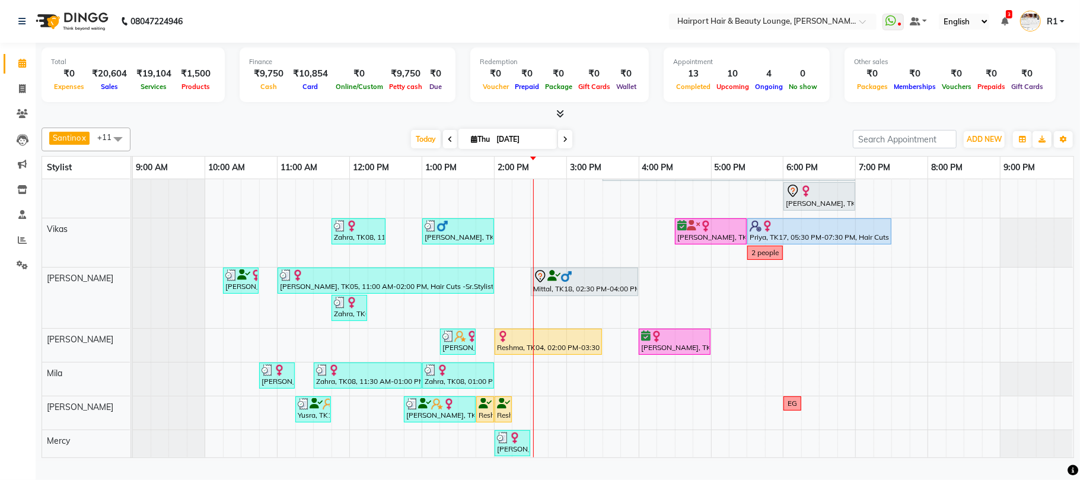
scroll to position [178, 0]
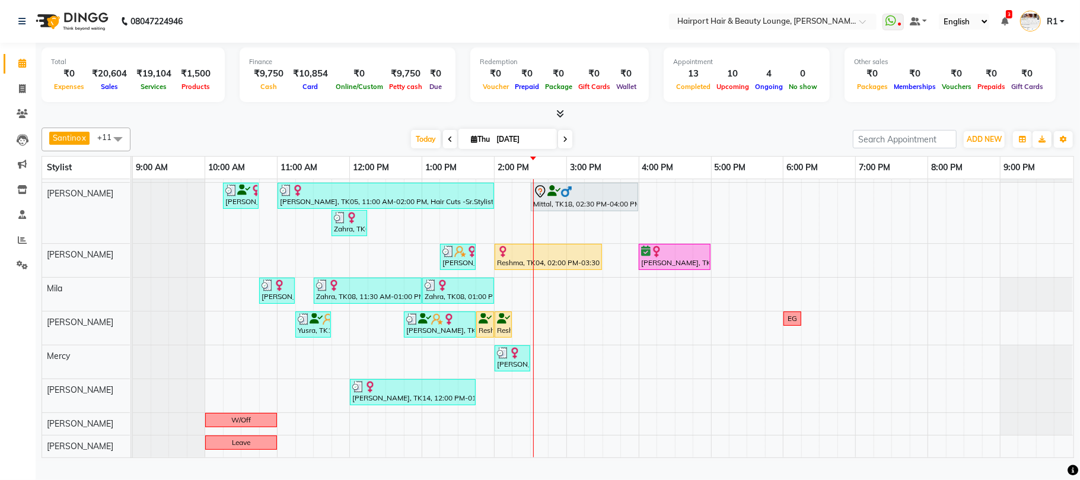
click at [563, 143] on icon at bounding box center [565, 139] width 5 height 7
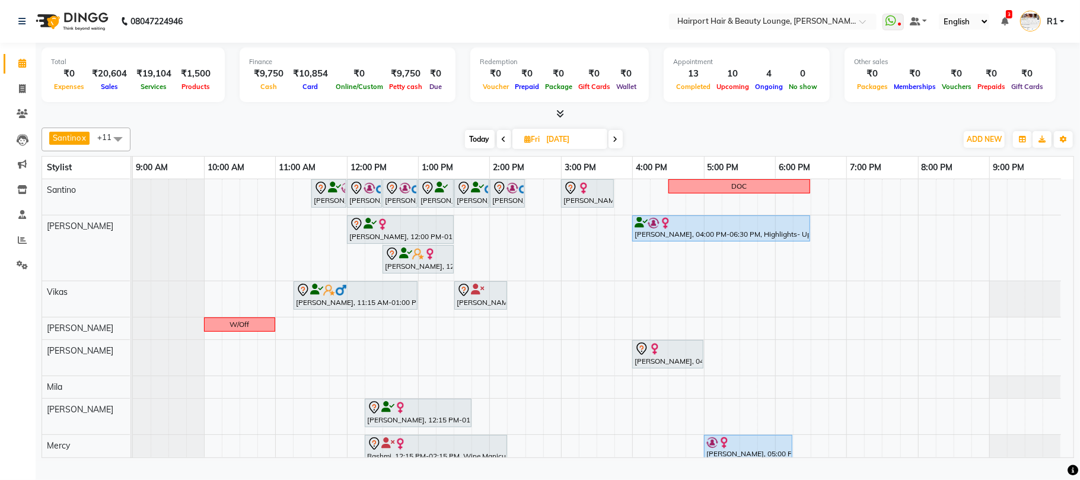
click at [612, 146] on span at bounding box center [615, 139] width 14 height 18
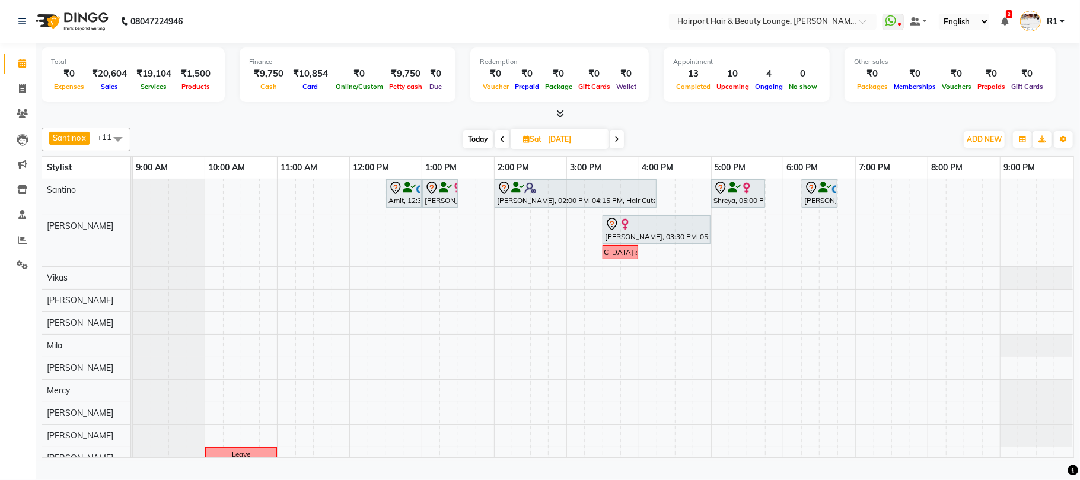
click at [613, 142] on span at bounding box center [617, 139] width 14 height 18
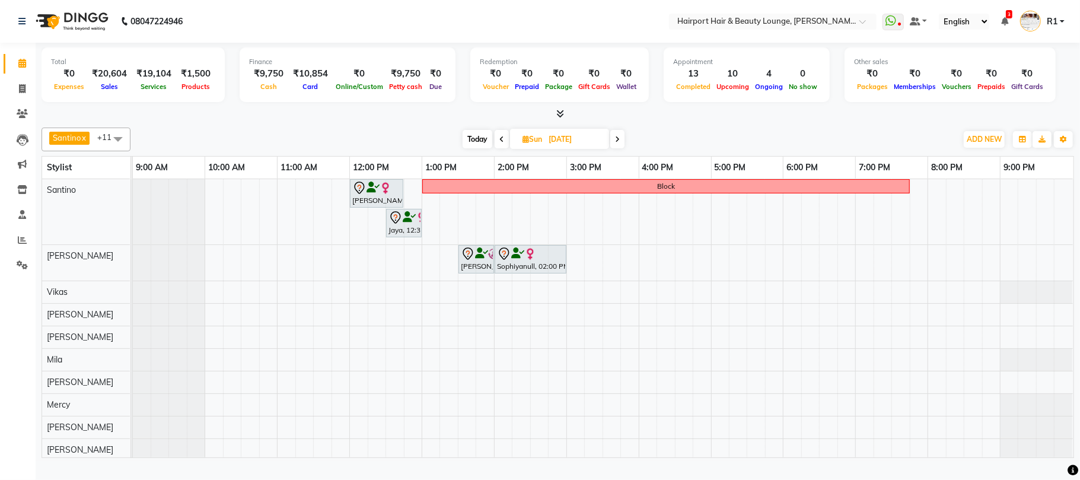
click at [613, 146] on span at bounding box center [617, 139] width 14 height 18
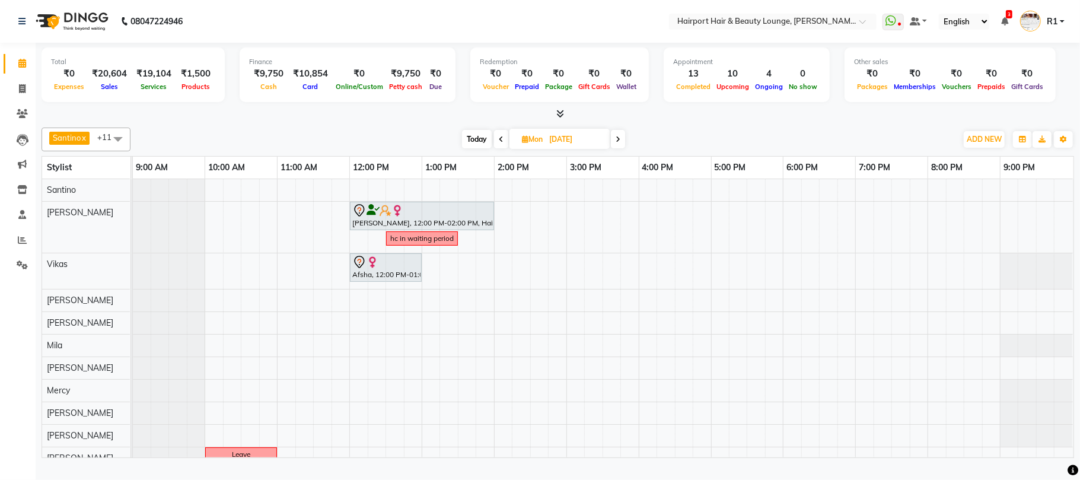
click at [613, 146] on span at bounding box center [618, 139] width 14 height 18
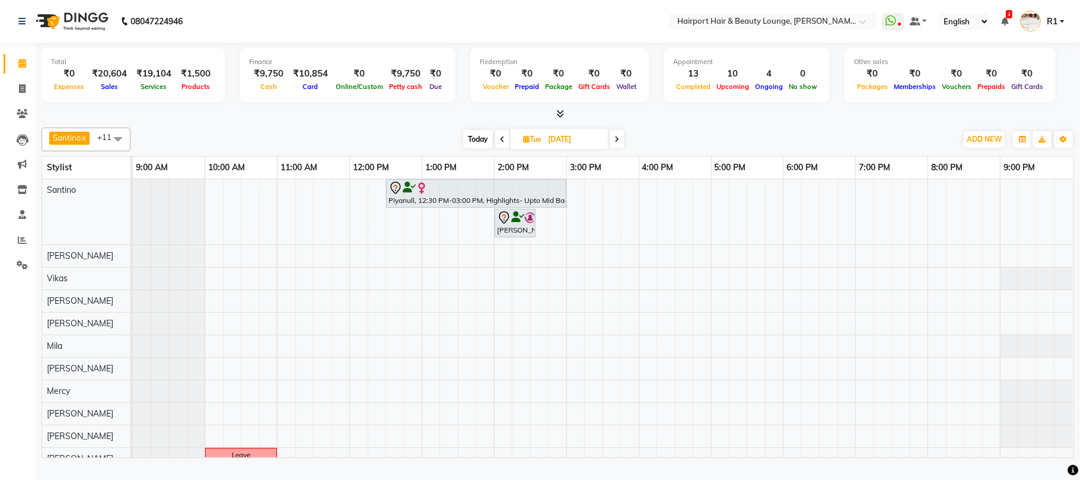
click at [498, 148] on span at bounding box center [502, 139] width 14 height 18
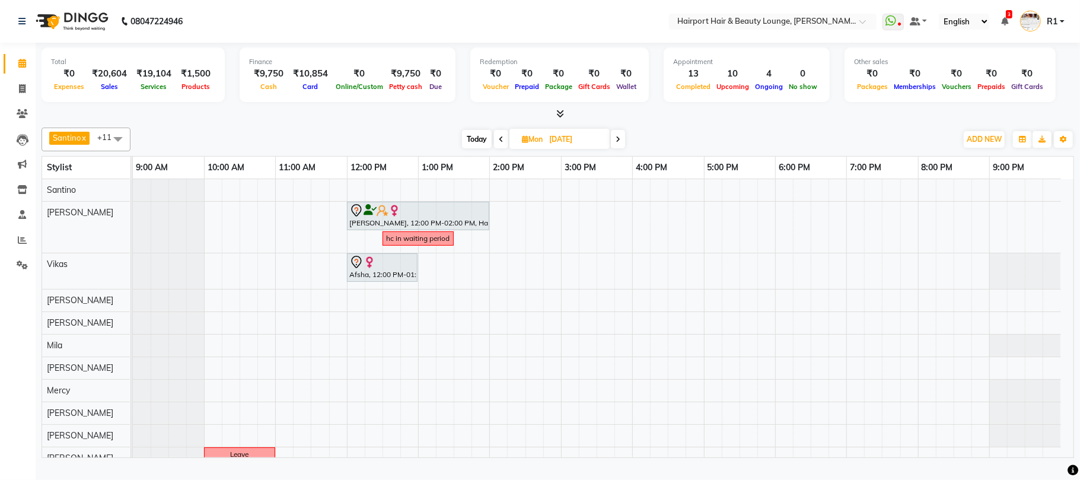
click at [616, 148] on span at bounding box center [618, 139] width 14 height 18
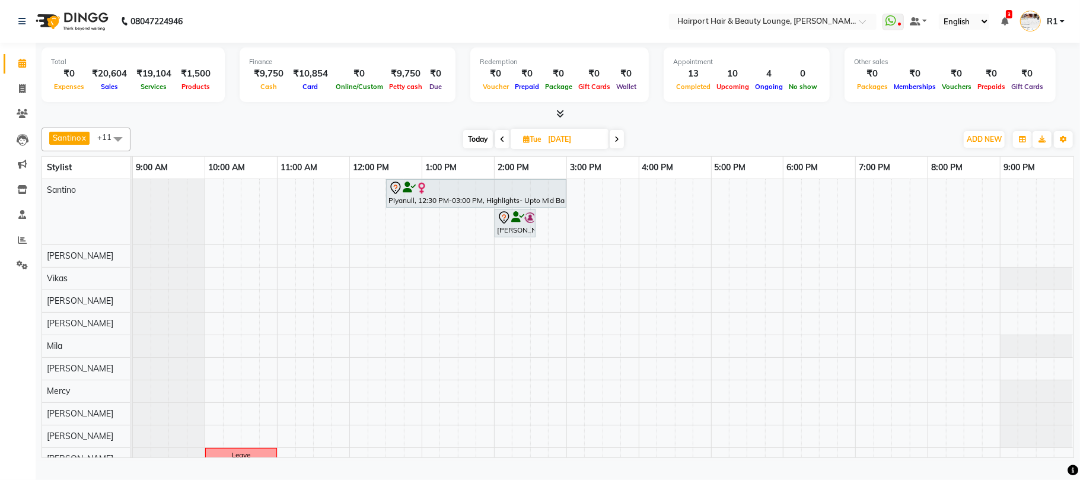
click at [499, 148] on span at bounding box center [502, 139] width 14 height 18
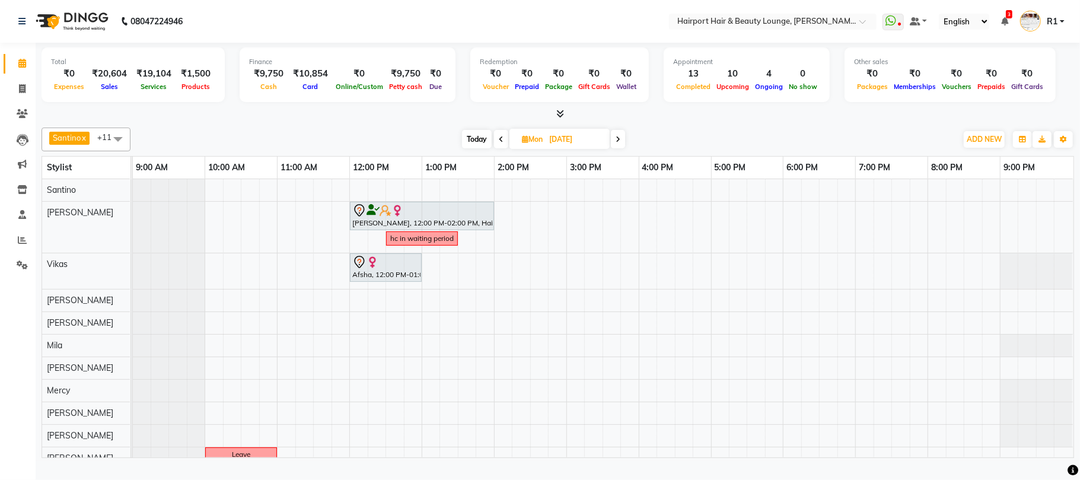
click at [499, 148] on span at bounding box center [501, 139] width 14 height 18
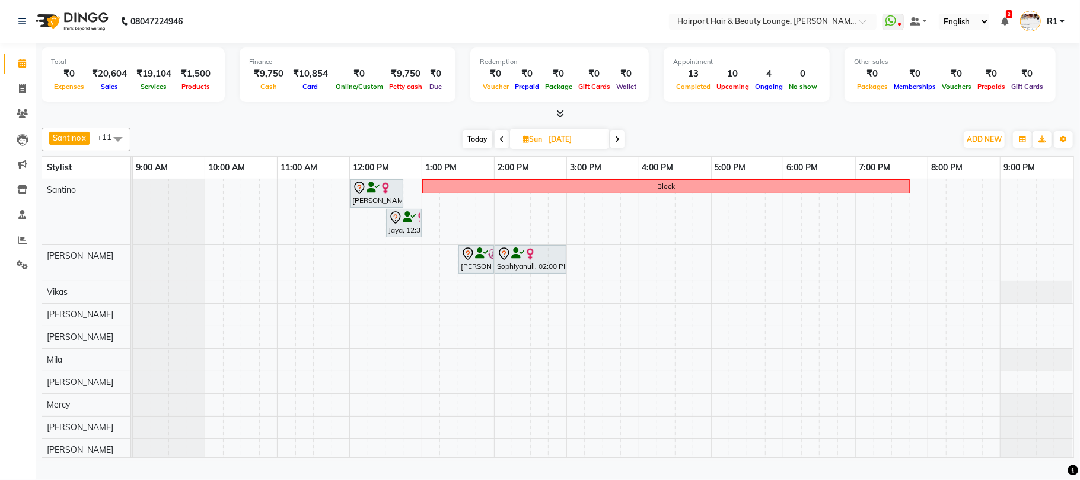
click at [625, 148] on div "Today Sun 07-09-2025" at bounding box center [543, 139] width 164 height 18
click at [620, 143] on icon at bounding box center [617, 139] width 5 height 7
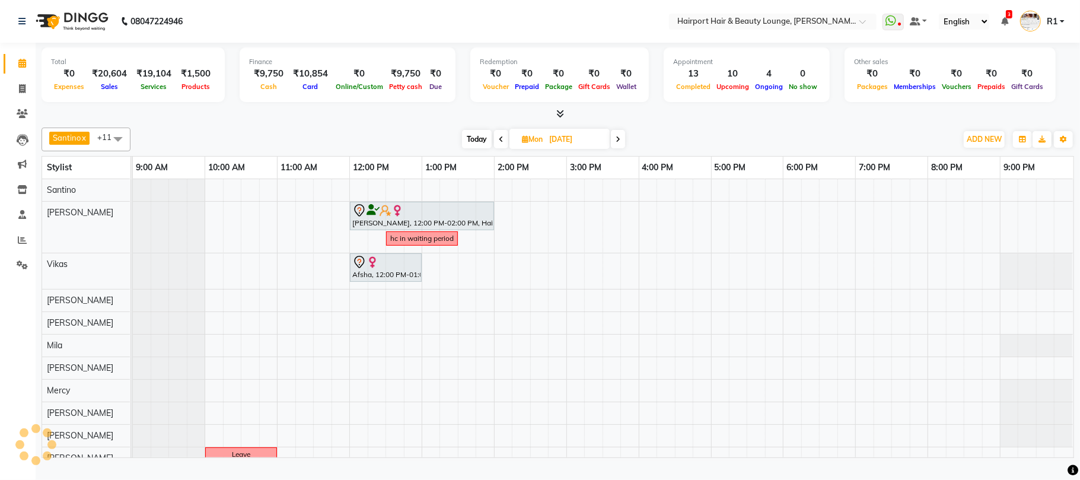
click at [620, 143] on icon at bounding box center [618, 139] width 5 height 7
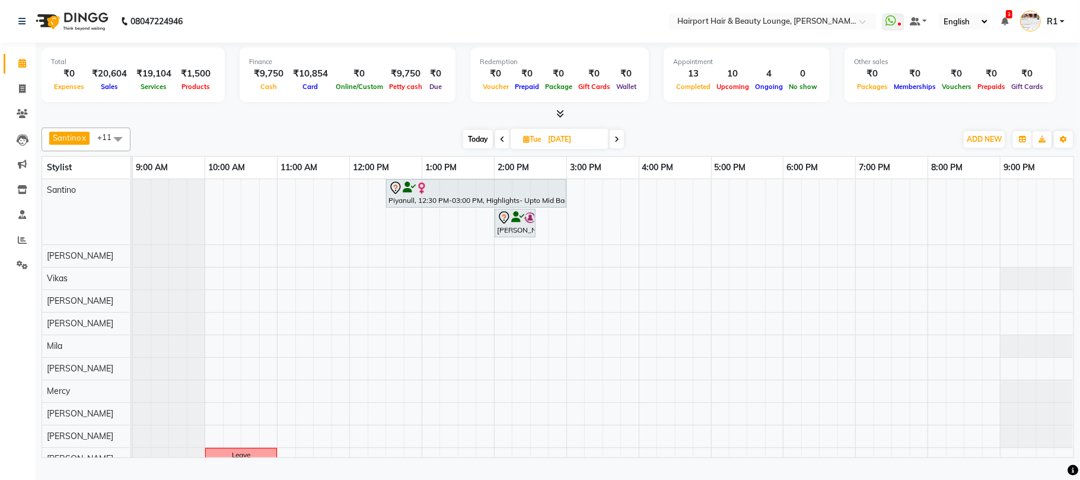
click at [620, 148] on span at bounding box center [617, 139] width 14 height 18
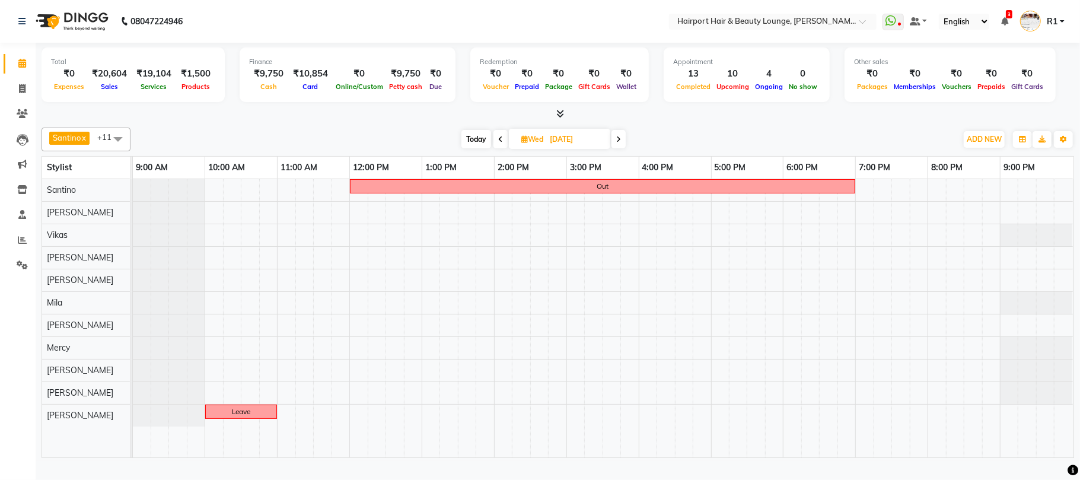
click at [620, 143] on icon at bounding box center [618, 139] width 5 height 7
click at [620, 143] on icon at bounding box center [617, 139] width 5 height 7
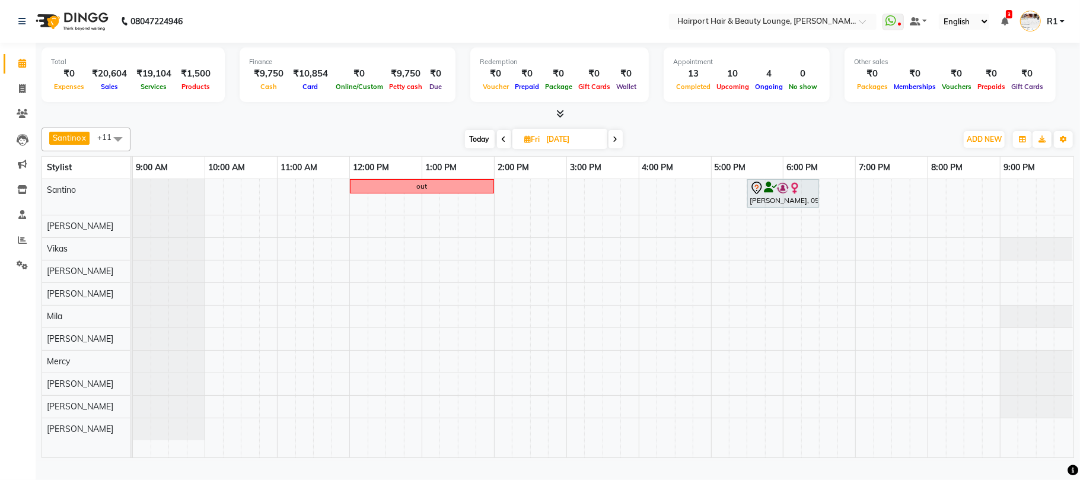
click at [615, 144] on span at bounding box center [615, 139] width 14 height 18
click at [495, 148] on span at bounding box center [502, 139] width 14 height 18
click at [613, 148] on span at bounding box center [615, 139] width 14 height 18
click at [622, 148] on span at bounding box center [617, 139] width 14 height 18
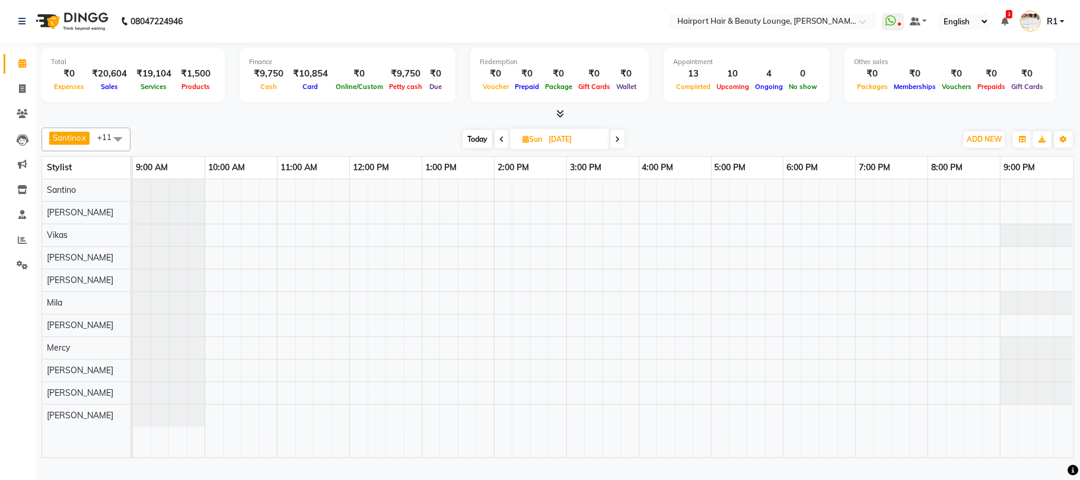
click at [472, 148] on span "Today" at bounding box center [478, 139] width 30 height 18
type input "[DATE]"
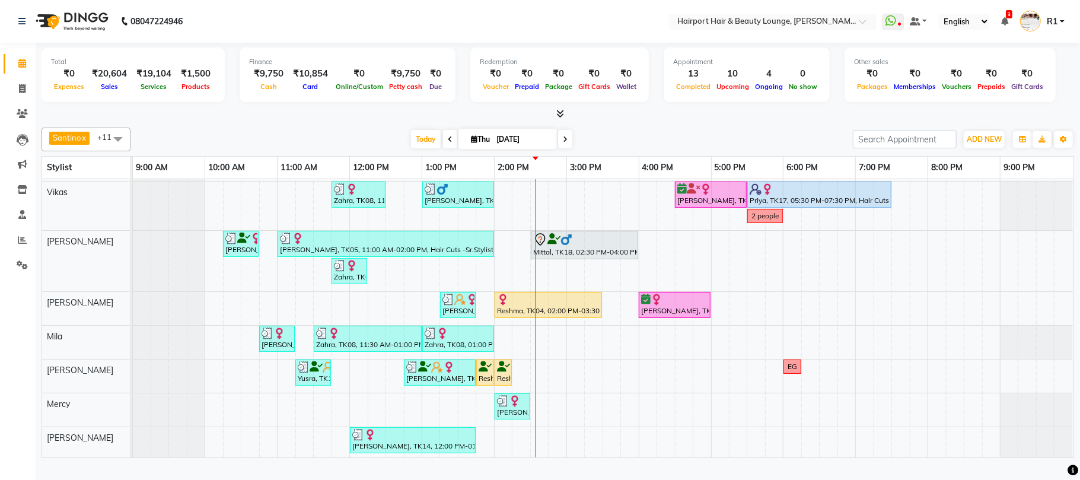
scroll to position [158, 0]
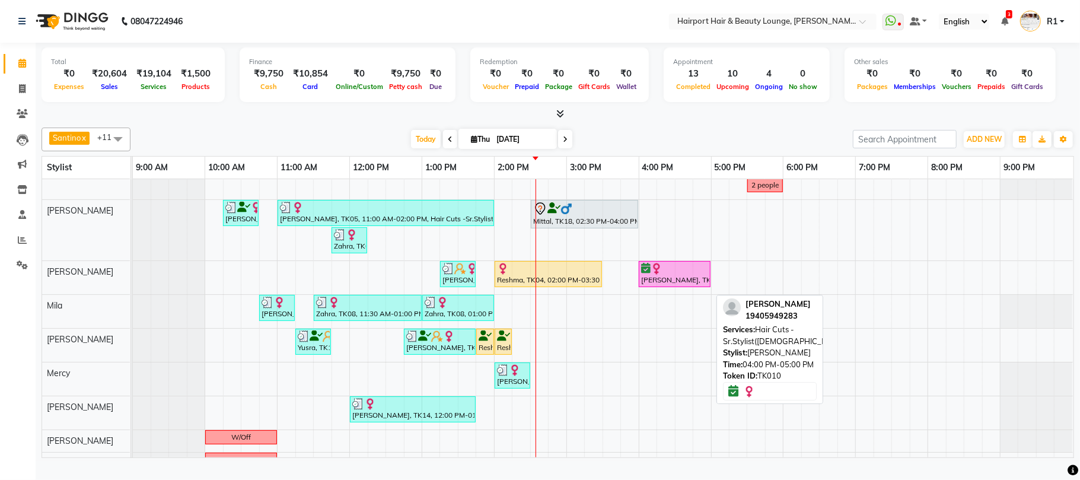
click at [675, 285] on div "Swagata, TK10, 04:00 PM-05:00 PM, Hair Cuts -Sr.Stylist(Female)" at bounding box center [674, 274] width 69 height 23
select select "6"
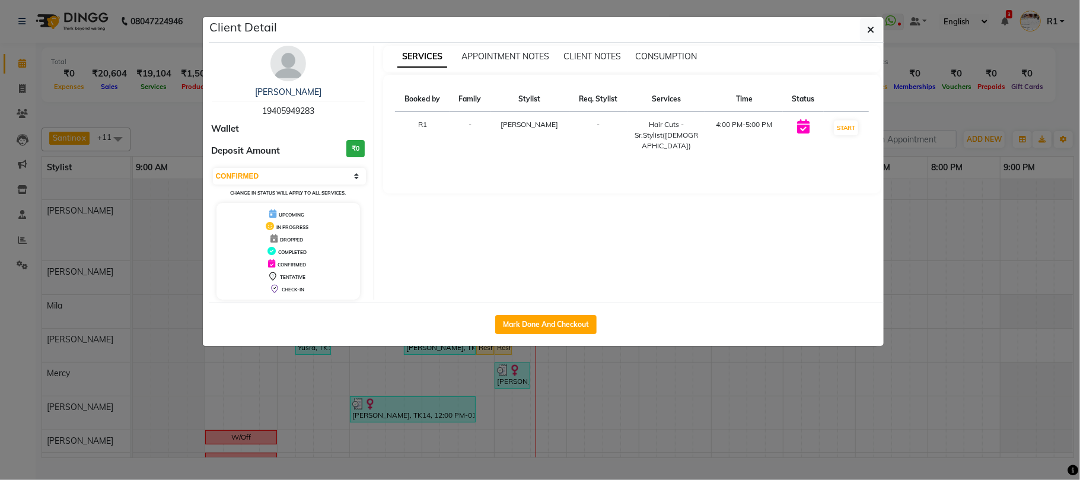
click at [671, 404] on ngb-modal-window "Client Detail Swagata 19405949283 Wallet Deposit Amount ₹0 Select IN SERVICE CO…" at bounding box center [540, 240] width 1080 height 480
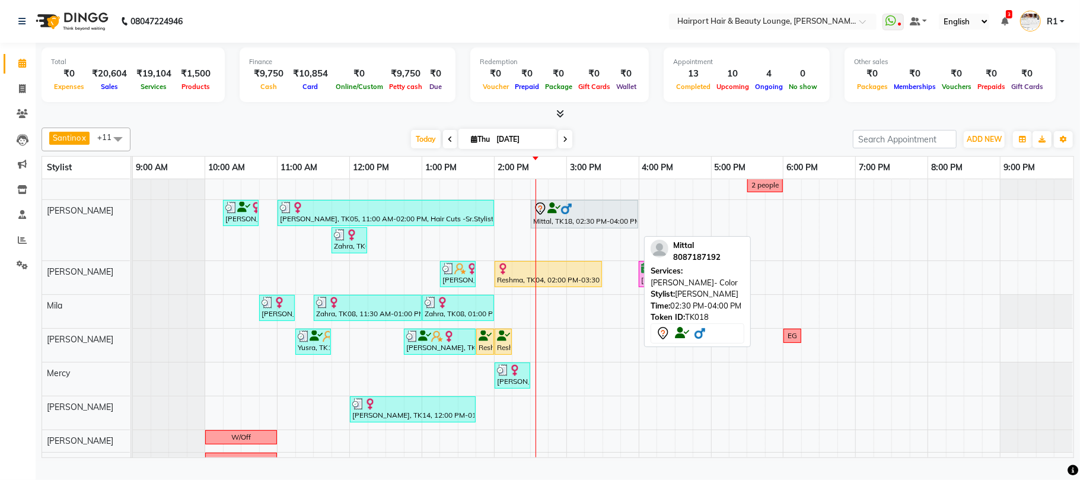
click at [591, 227] on div "Mittal, TK18, 02:30 PM-04:00 PM, Beard- Color" at bounding box center [584, 214] width 105 height 25
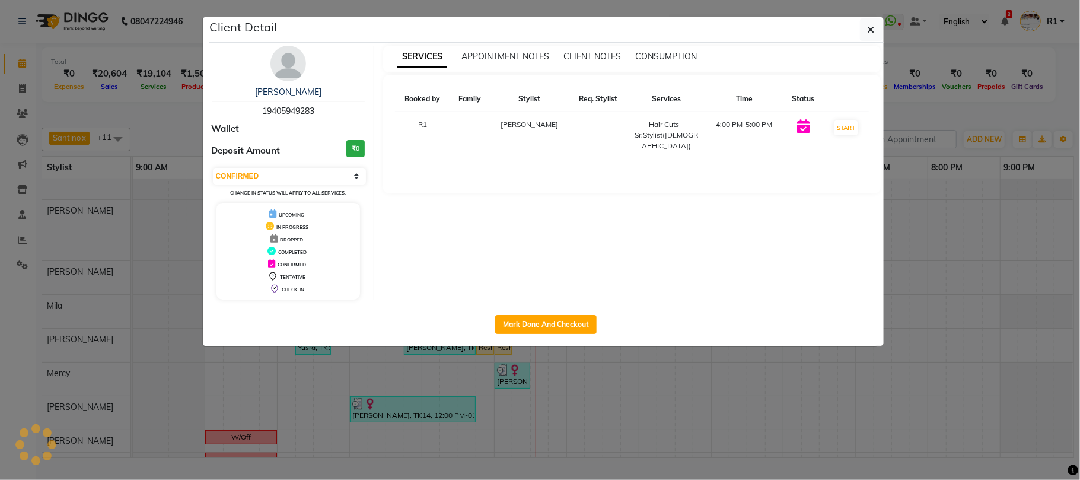
select select "7"
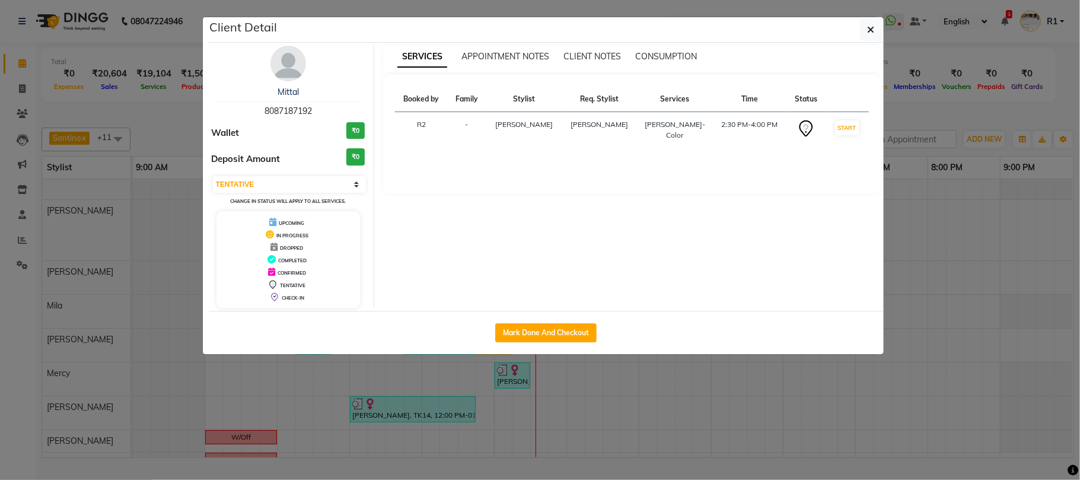
click at [623, 354] on div "Mark Done And Checkout" at bounding box center [546, 332] width 675 height 43
click at [644, 415] on ngb-modal-window "Client Detail Mittal 8087187192 Wallet ₹0 Deposit Amount ₹0 Select IN SERVICE C…" at bounding box center [540, 240] width 1080 height 480
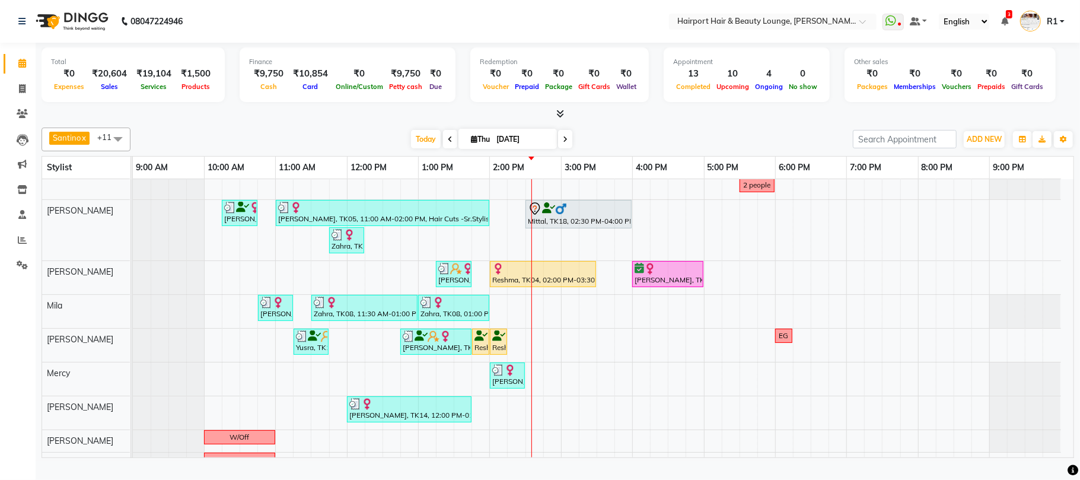
click at [506, 146] on input "[DATE]" at bounding box center [522, 139] width 59 height 18
select select "9"
select select "2025"
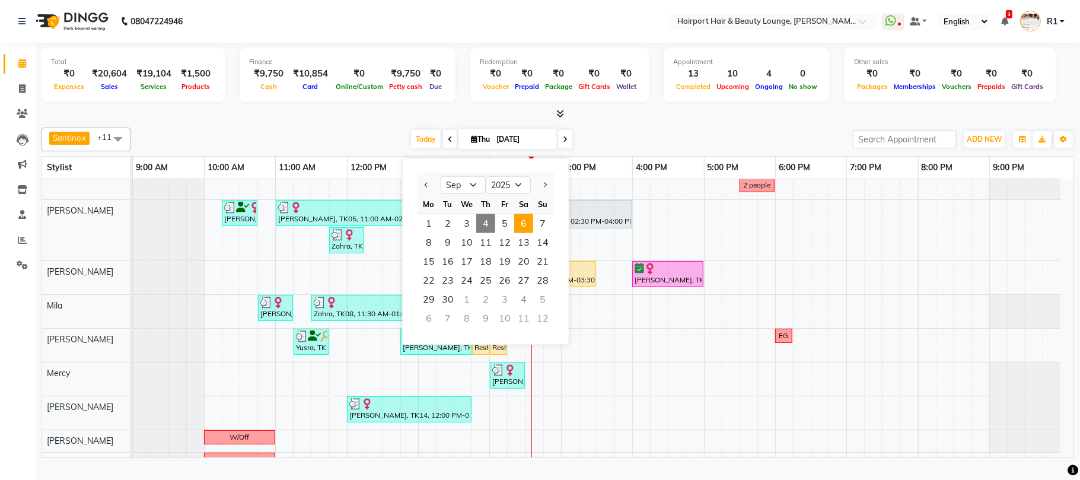
click at [533, 233] on span "6" at bounding box center [523, 223] width 19 height 19
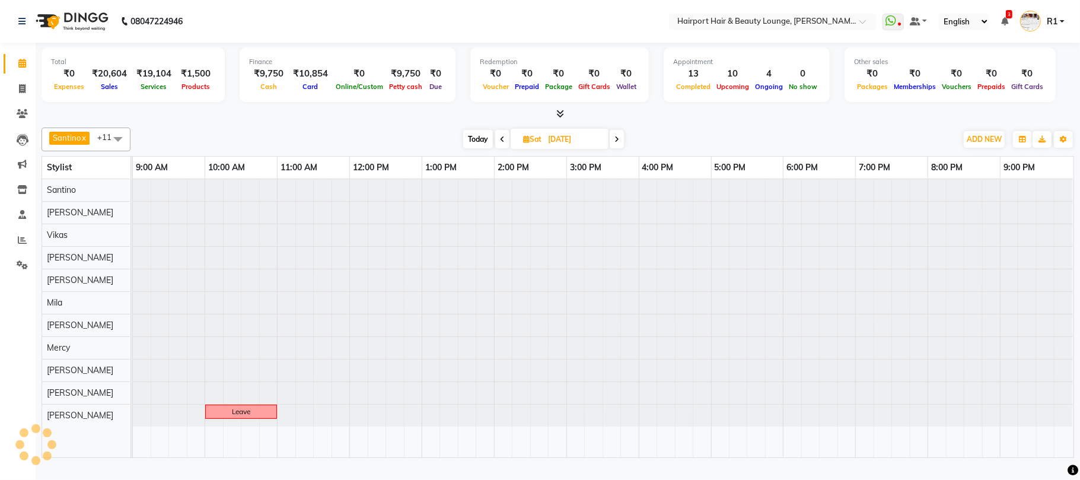
scroll to position [0, 0]
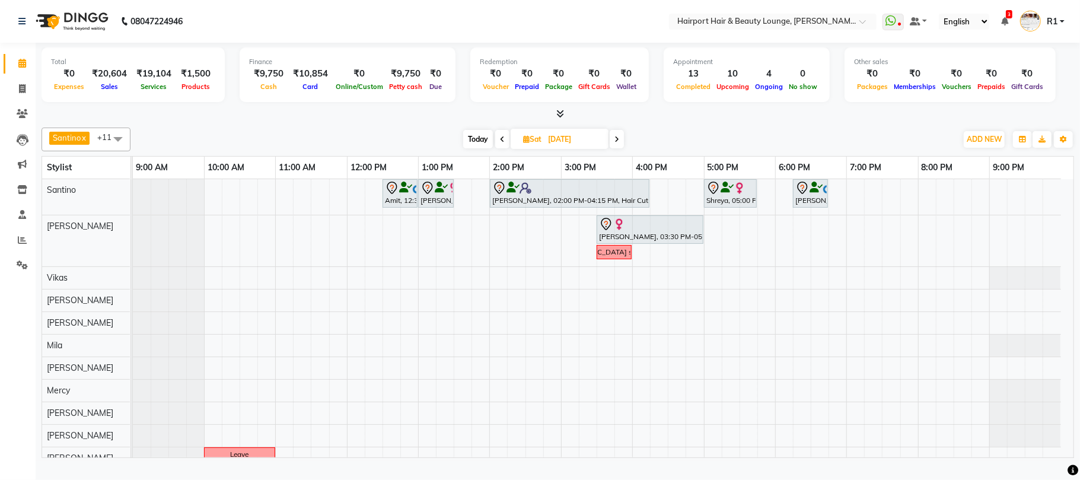
click at [465, 148] on span "Today" at bounding box center [478, 139] width 30 height 18
type input "[DATE]"
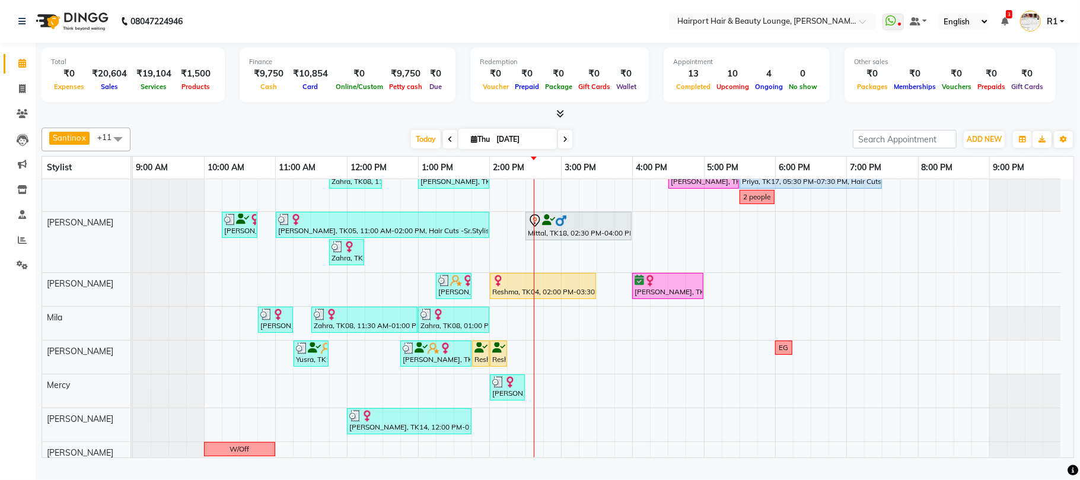
scroll to position [158, 0]
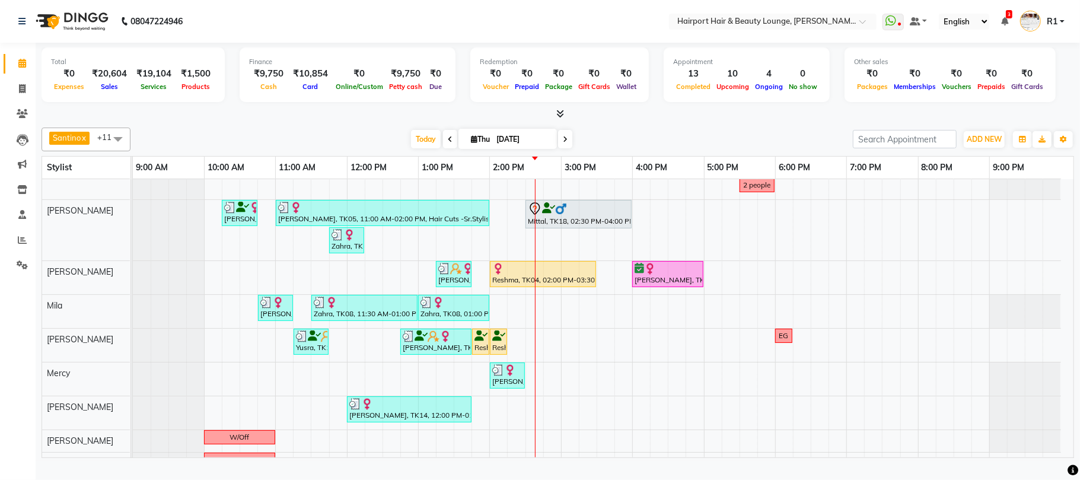
click at [263, 139] on div "Santino x Anandita x Vikas x Elizabeth x Adnan x Mercy x Binita x Mila x Genevi…" at bounding box center [558, 140] width 1032 height 24
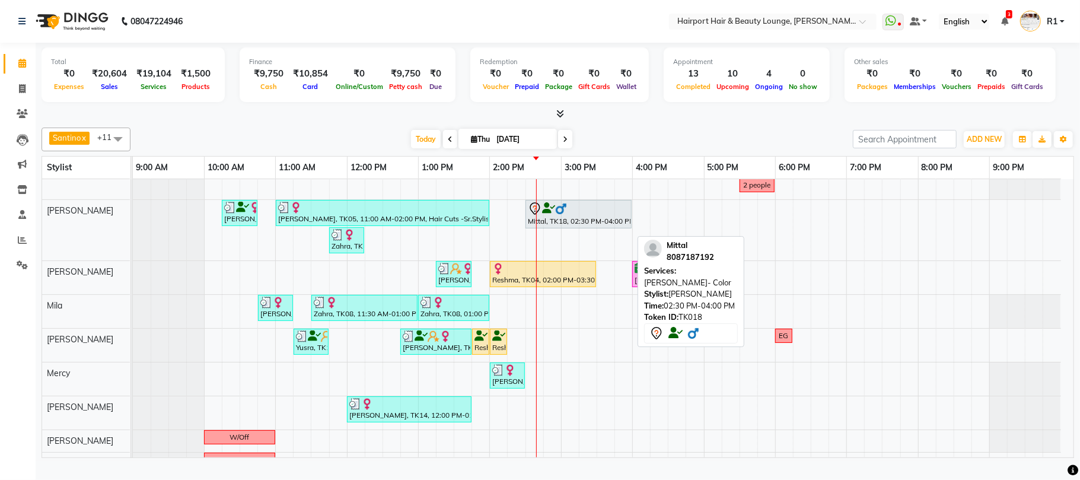
click at [565, 215] on img at bounding box center [561, 209] width 12 height 12
select select "7"
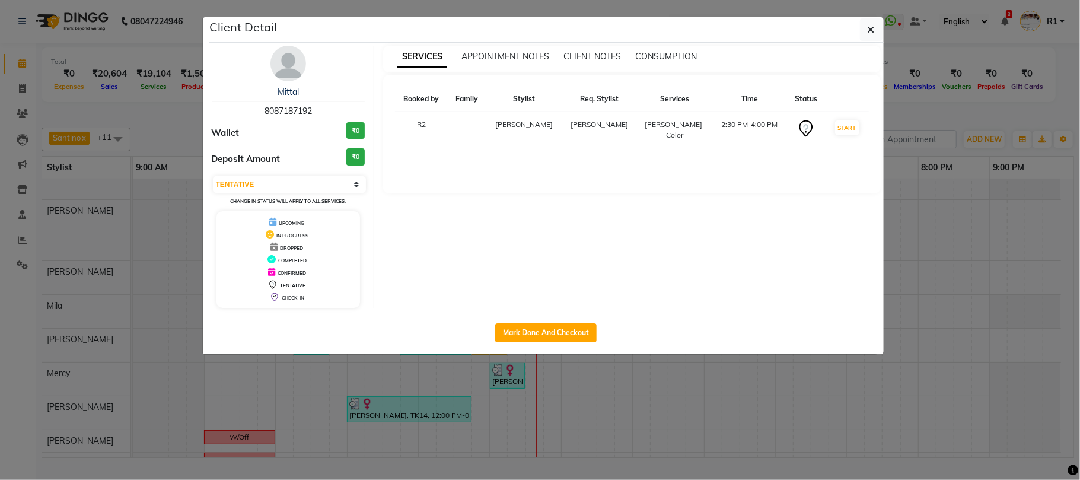
click at [597, 409] on ngb-modal-window "Client Detail Mittal 8087187192 Wallet ₹0 Deposit Amount ₹0 Select IN SERVICE C…" at bounding box center [540, 240] width 1080 height 480
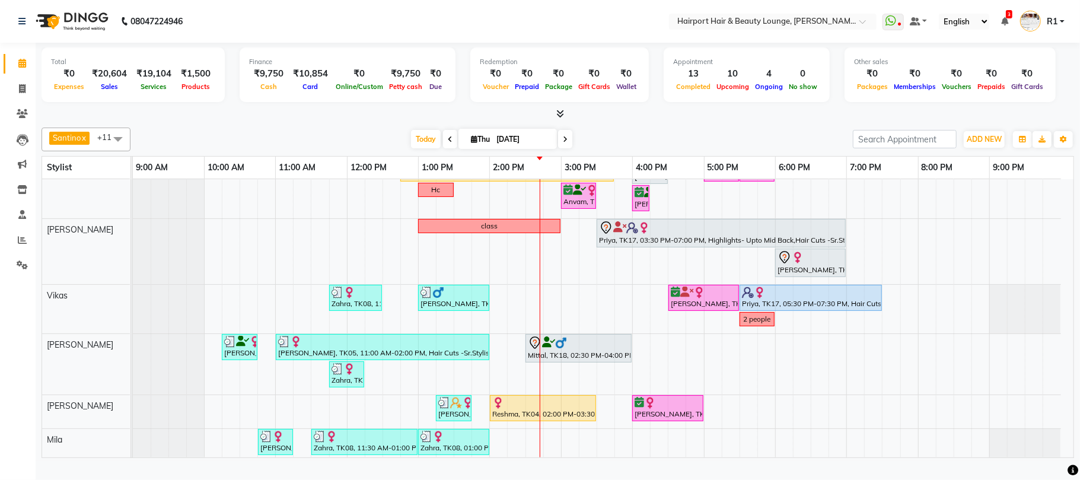
scroll to position [0, 0]
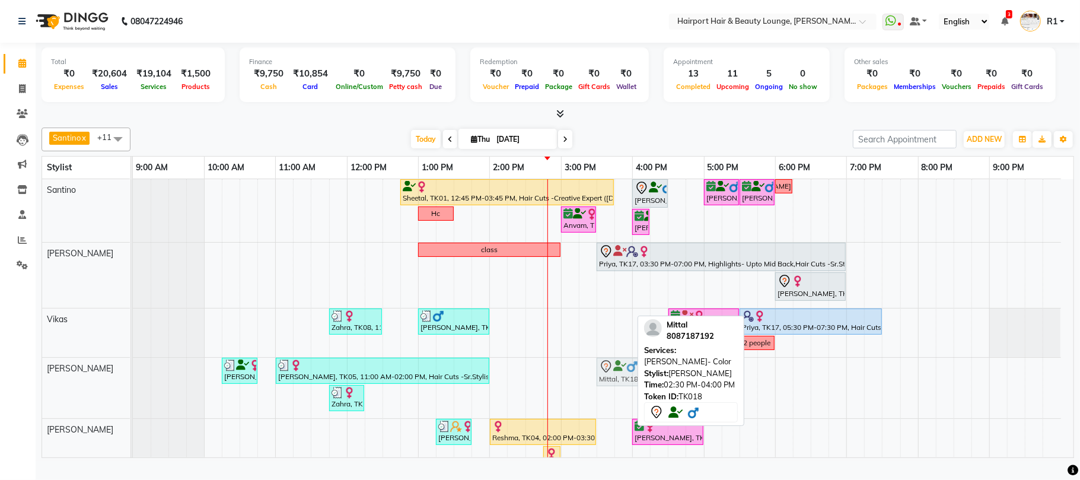
drag, startPoint x: 592, startPoint y: 389, endPoint x: 659, endPoint y: 387, distance: 67.6
click at [659, 387] on div "[PERSON_NAME] x Vikas x [PERSON_NAME] [PERSON_NAME] x Mercy x [PERSON_NAME] x M…" at bounding box center [558, 290] width 1032 height 335
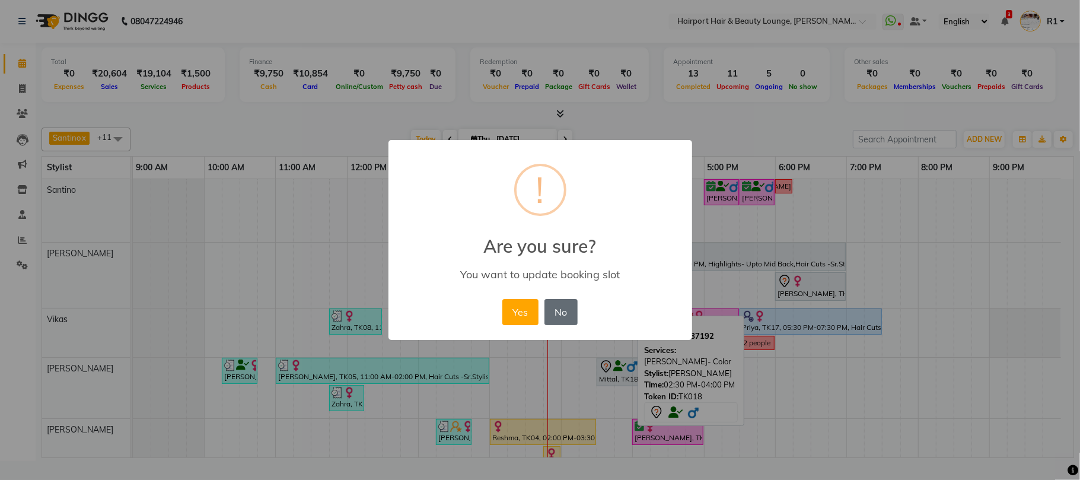
click at [555, 325] on button "No" at bounding box center [560, 312] width 33 height 26
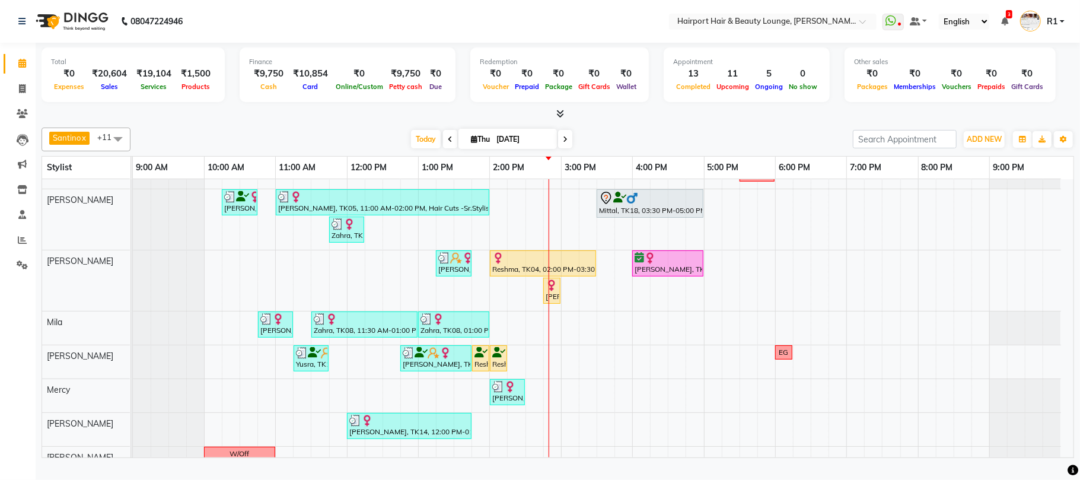
scroll to position [204, 0]
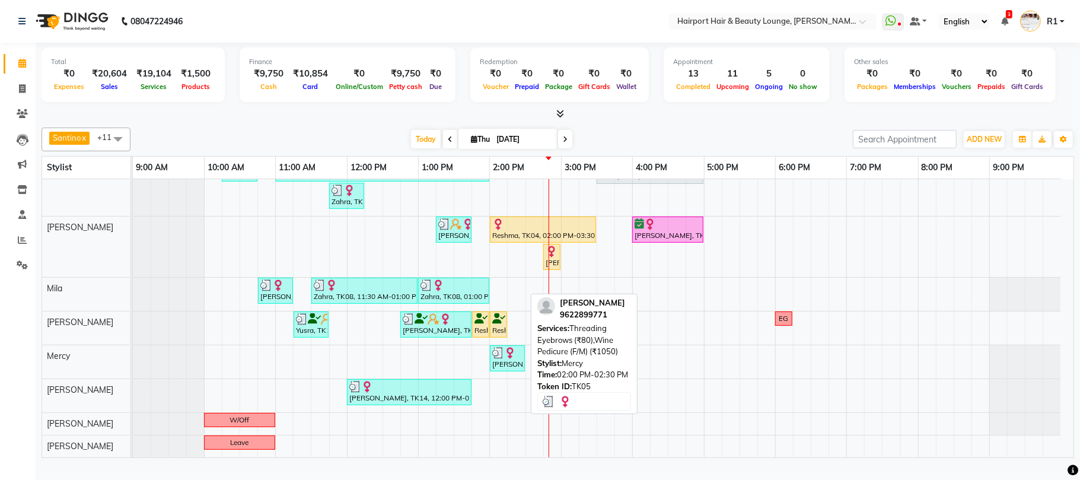
click at [508, 369] on div "[PERSON_NAME], TK05, 02:00 PM-02:30 PM, Threading Eyebrows (₹80),Wine Pedicure …" at bounding box center [507, 358] width 33 height 23
select select "3"
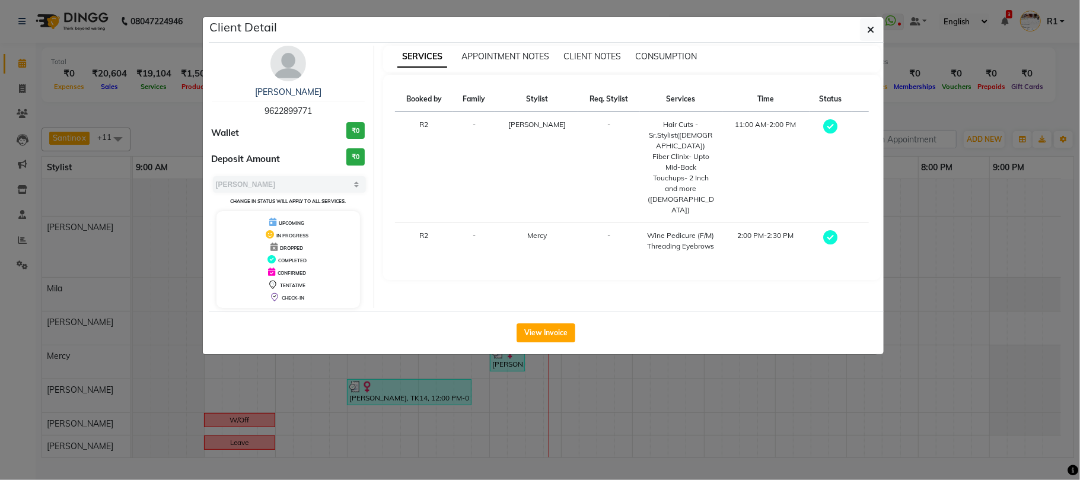
click at [499, 428] on ngb-modal-window "Client Detail [PERSON_NAME] 9622899771 Wallet ₹0 Deposit Amount ₹0 Select MARK …" at bounding box center [540, 240] width 1080 height 480
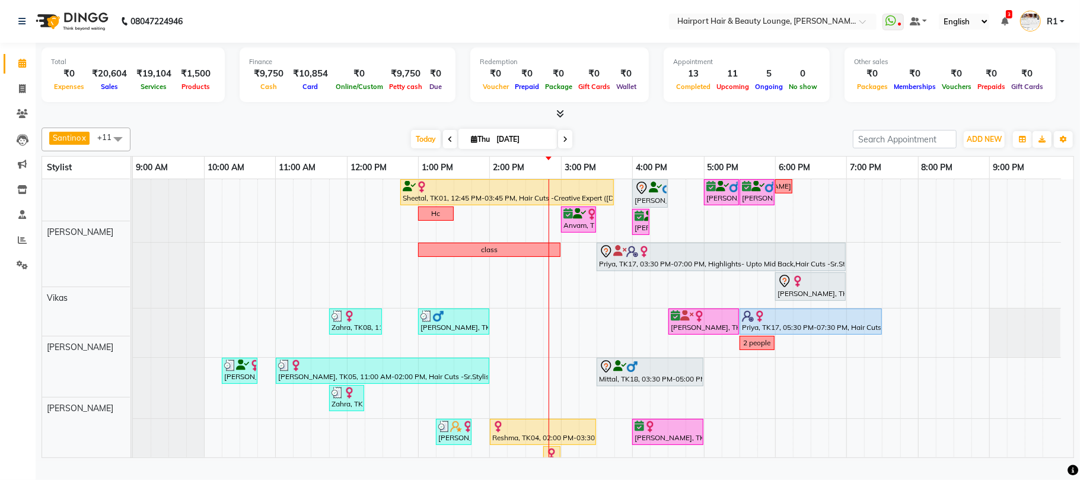
scroll to position [0, 0]
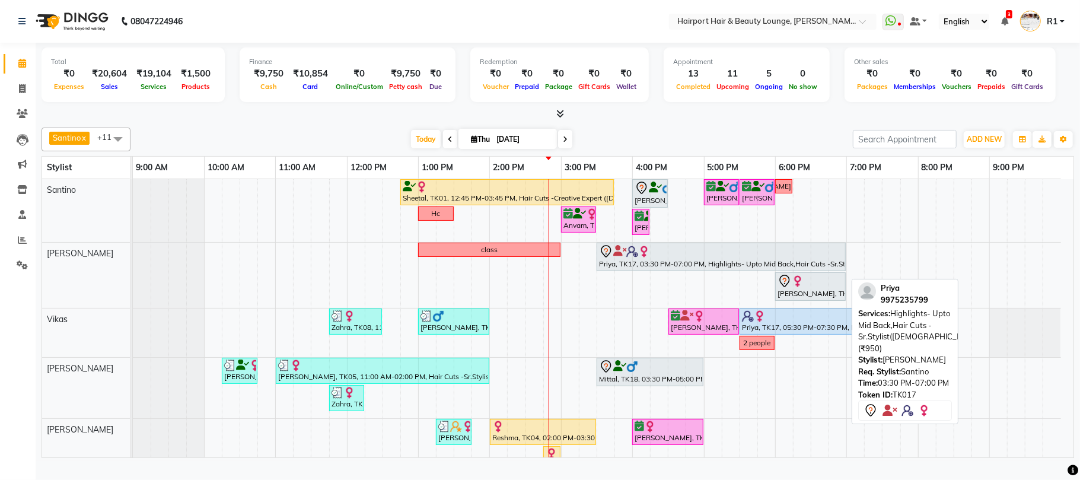
click at [740, 269] on div "Priya, TK17, 03:30 PM-07:00 PM, Highlights- Upto Mid Back,Hair Cuts -Sr.Stylist…" at bounding box center [721, 256] width 247 height 25
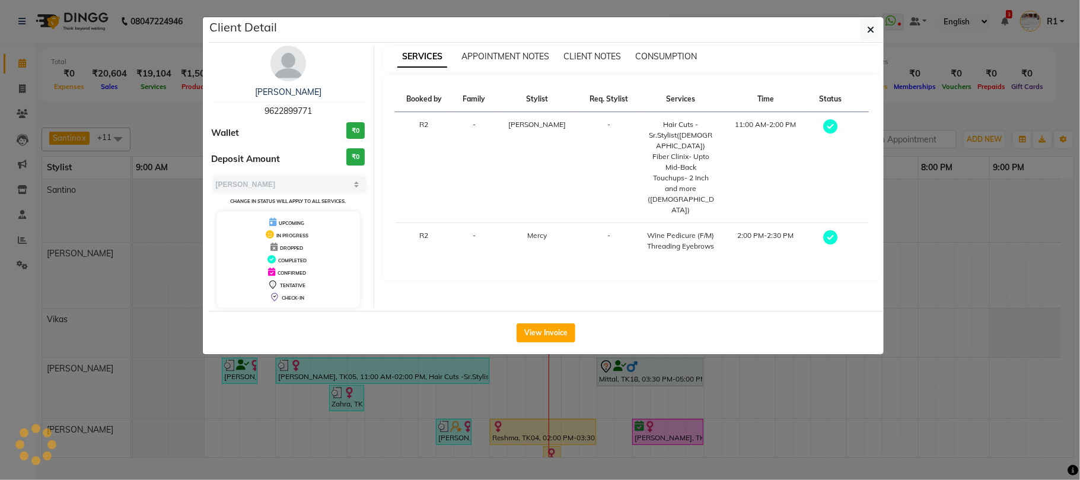
select select "select"
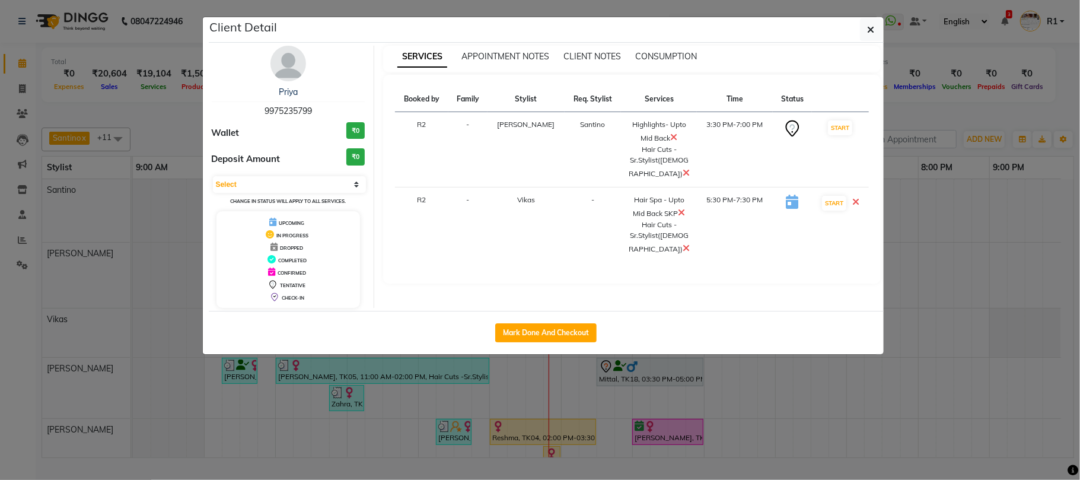
click at [662, 466] on ngb-modal-window "Client Detail Priya 9975235799 Wallet ₹0 Deposit Amount ₹0 Select IN SERVICE CO…" at bounding box center [540, 240] width 1080 height 480
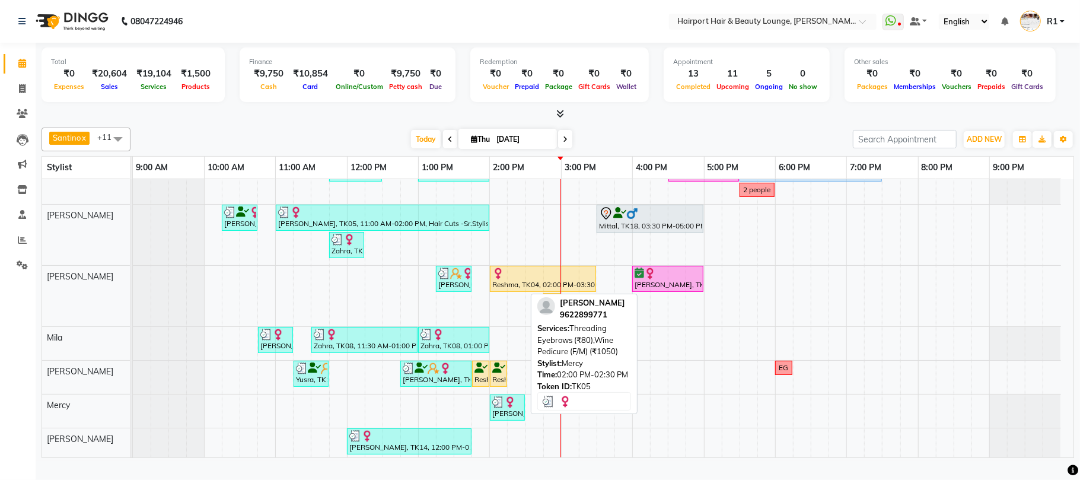
scroll to position [158, 0]
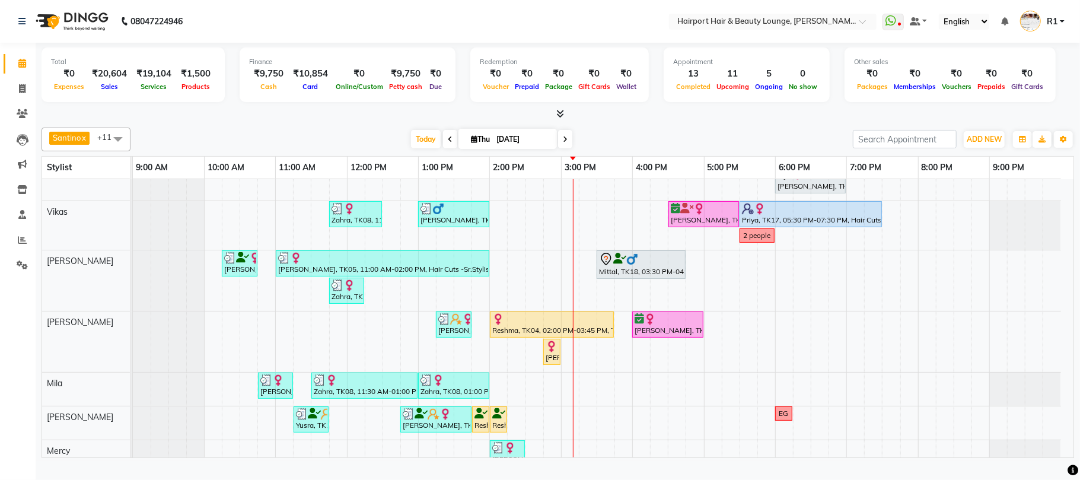
scroll to position [46, 0]
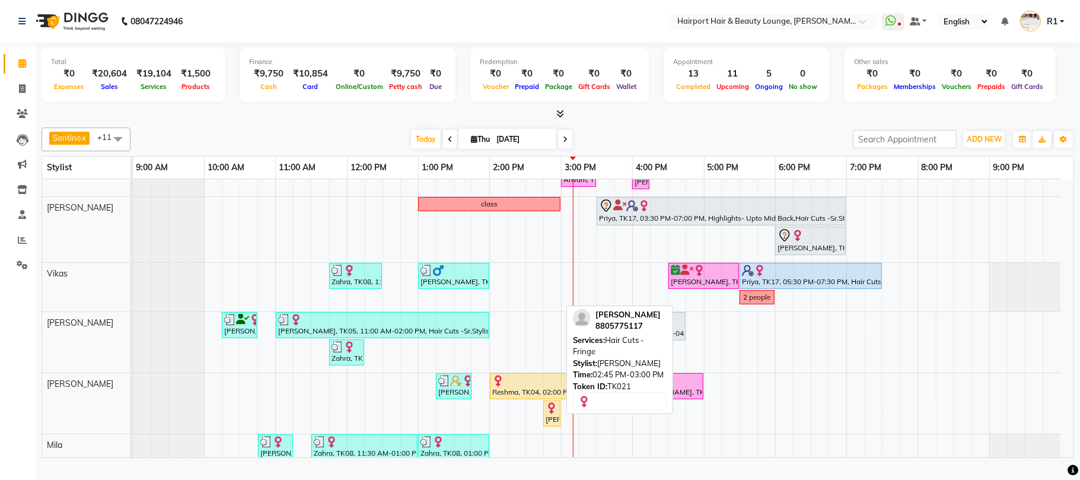
click at [552, 425] on div "[PERSON_NAME], TK21, 02:45 PM-03:00 PM, Hair Cuts - Fringe" at bounding box center [551, 413] width 15 height 23
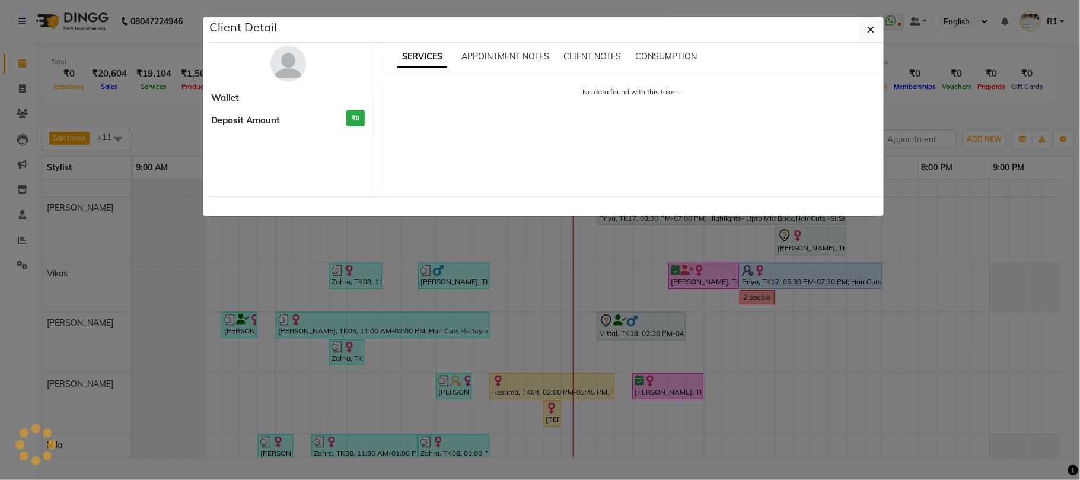
select select "1"
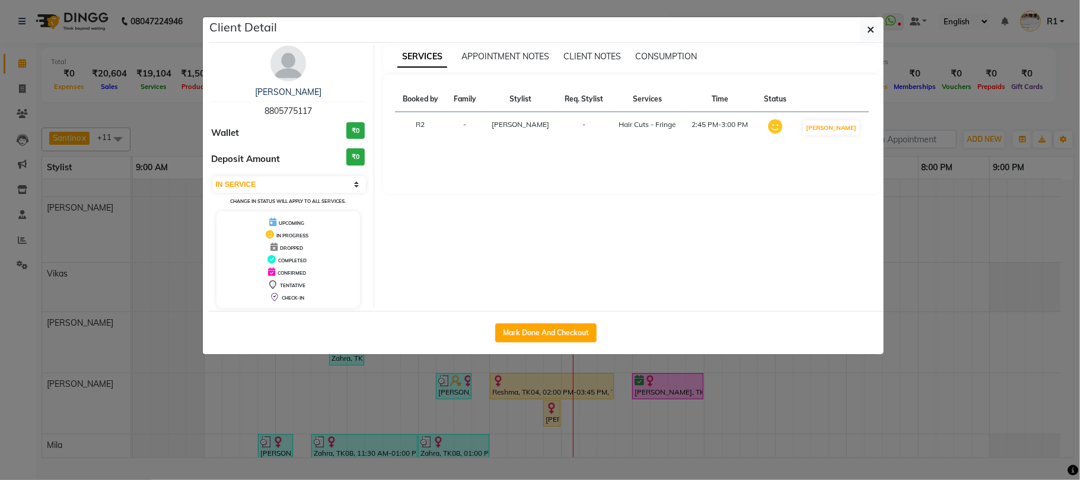
click at [572, 456] on ngb-modal-window "Client Detail [PERSON_NAME] 8805775117 Wallet ₹0 Deposit Amount ₹0 Select IN SE…" at bounding box center [540, 240] width 1080 height 480
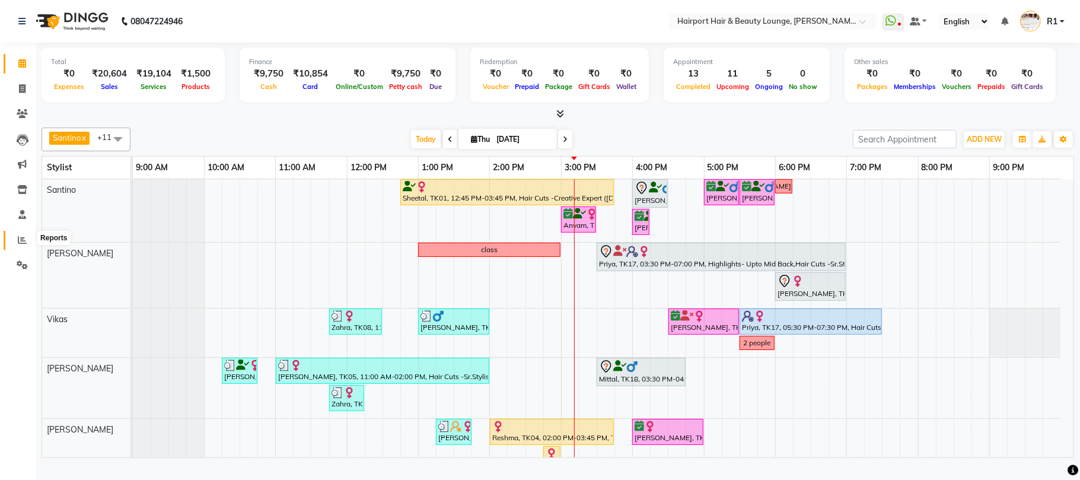
click at [22, 240] on icon at bounding box center [22, 239] width 9 height 9
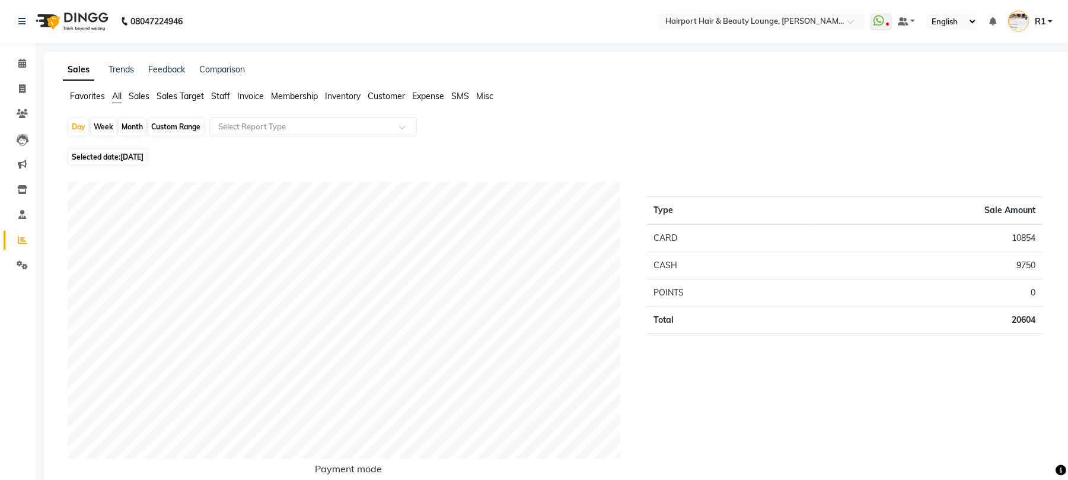
click at [223, 101] on span "Staff" at bounding box center [220, 96] width 19 height 11
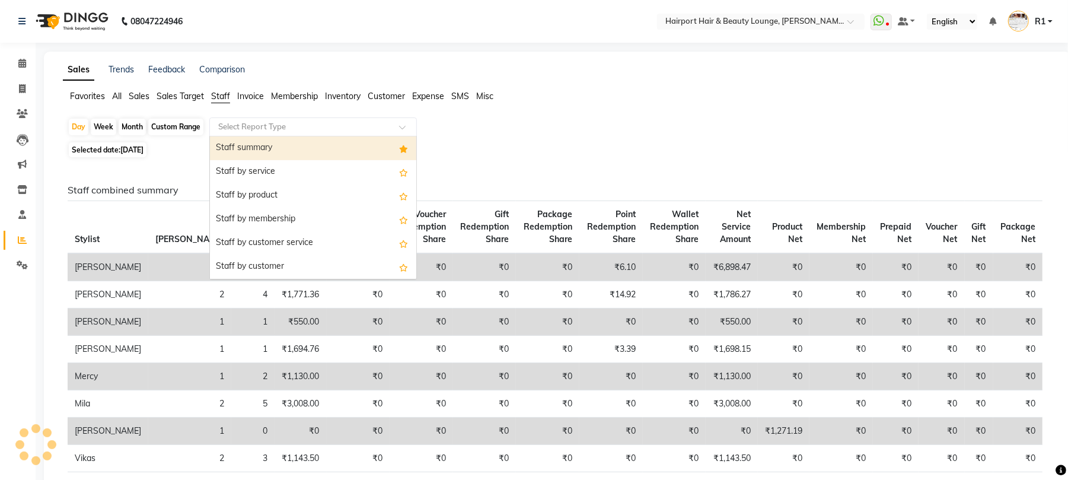
click at [254, 133] on input "text" at bounding box center [301, 127] width 171 height 12
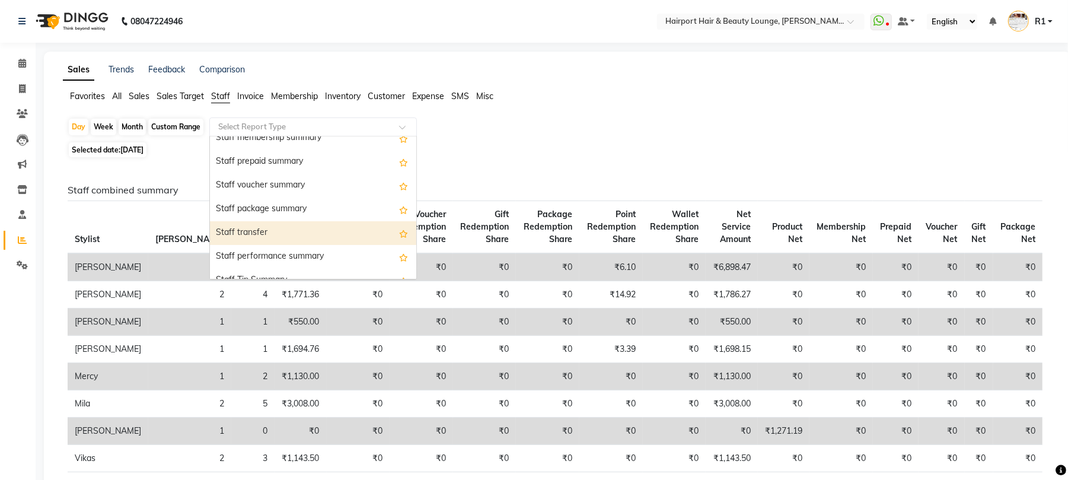
scroll to position [356, 0]
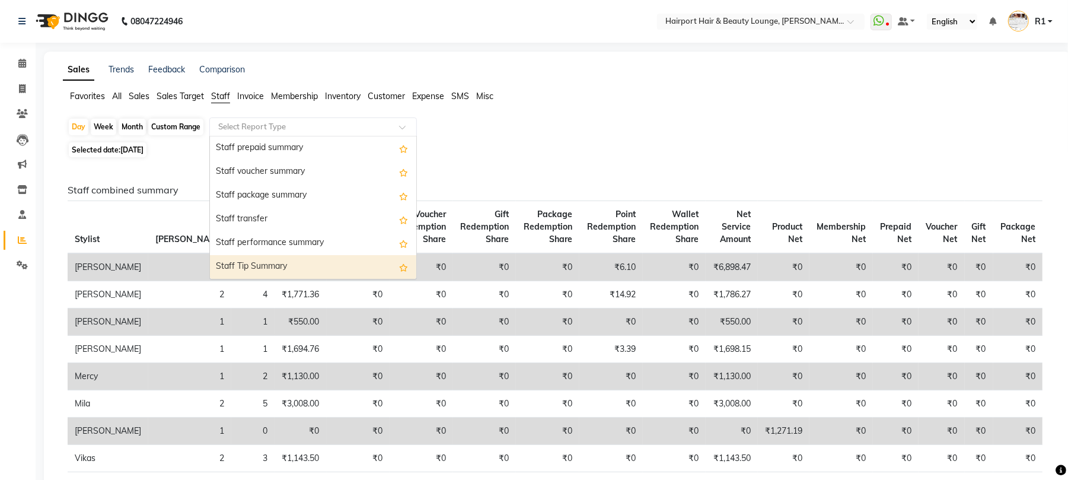
click at [285, 278] on div "Staff Tip Summary" at bounding box center [313, 267] width 206 height 24
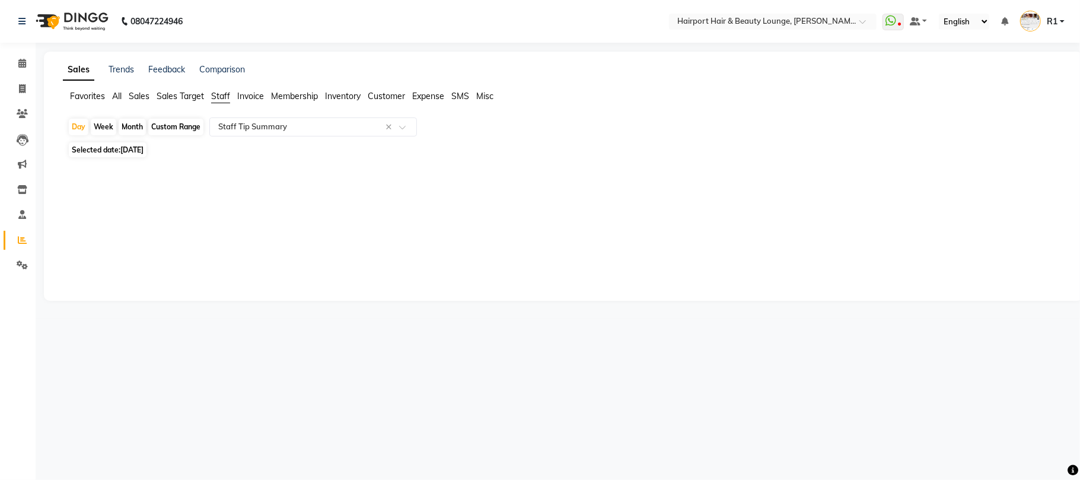
click at [133, 135] on div "Month" at bounding box center [132, 127] width 27 height 17
select select "9"
select select "2025"
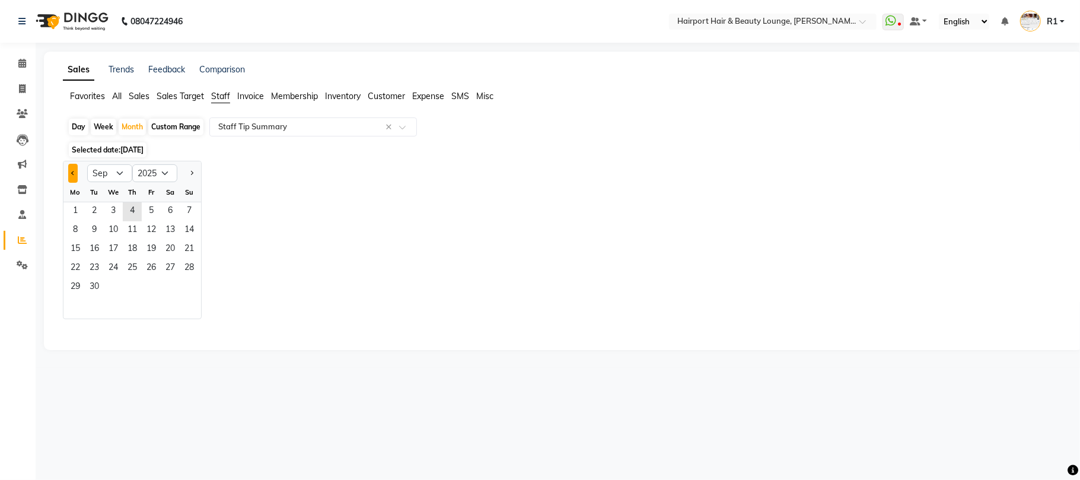
click at [76, 183] on button "Previous month" at bounding box center [72, 173] width 9 height 19
select select "8"
click at [161, 221] on span "1" at bounding box center [151, 211] width 19 height 19
select select "csv"
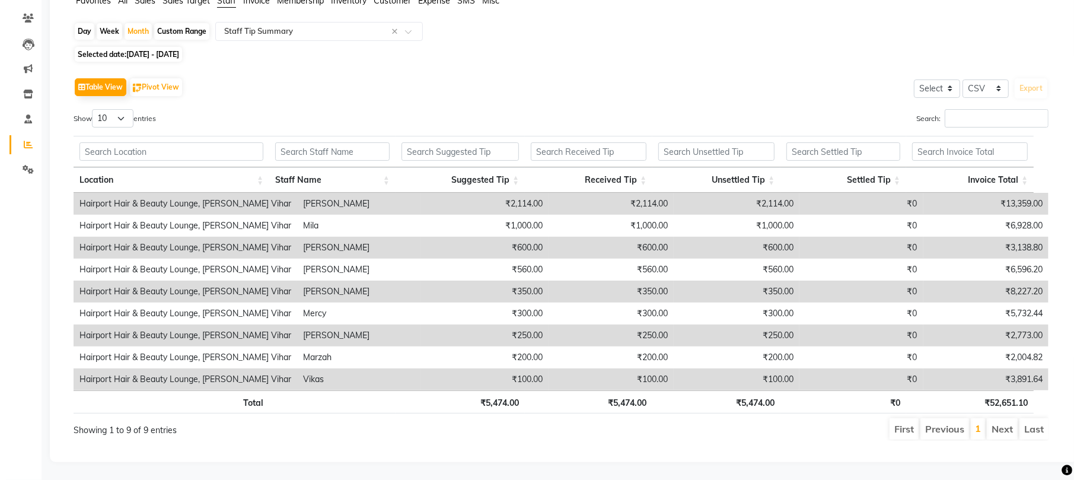
scroll to position [0, 0]
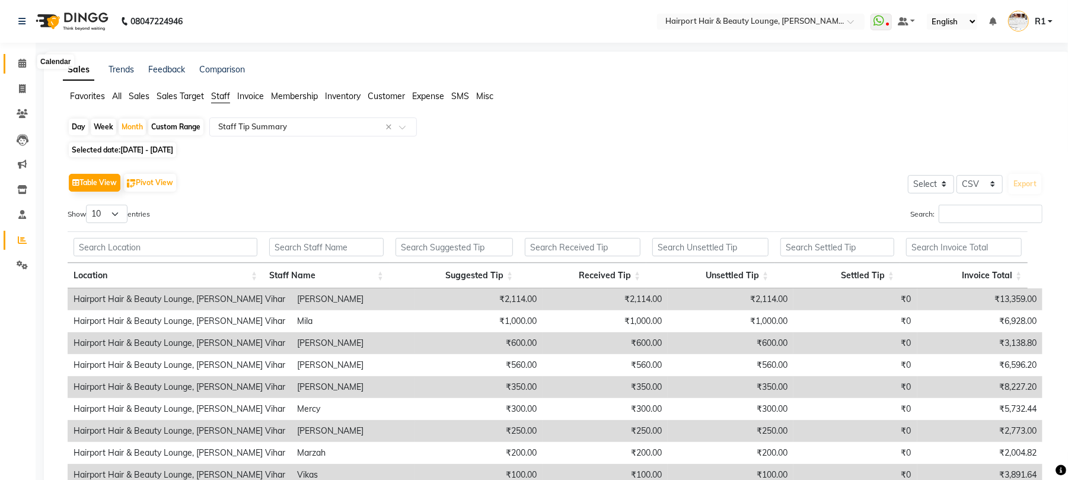
click at [22, 58] on span at bounding box center [22, 64] width 21 height 14
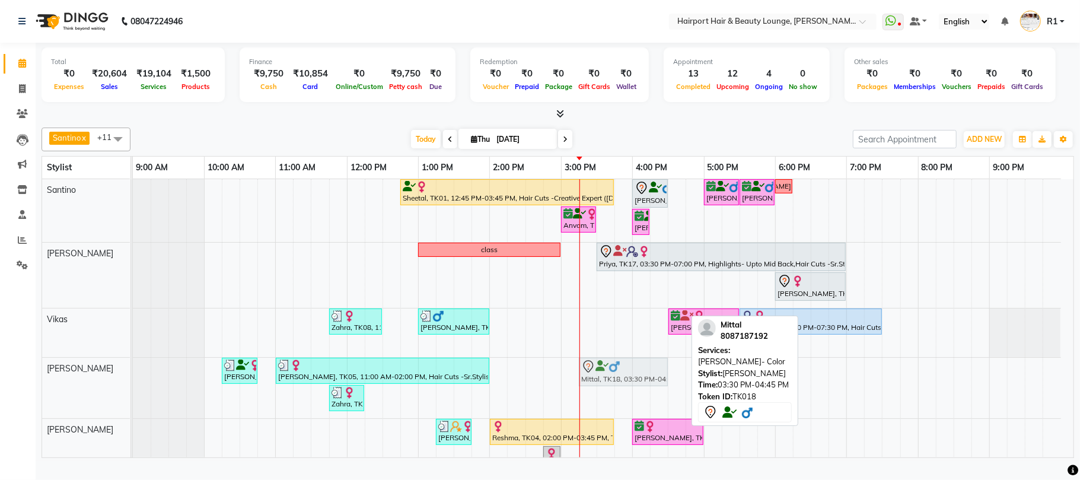
drag, startPoint x: 631, startPoint y: 383, endPoint x: 620, endPoint y: 385, distance: 11.5
click at [133, 385] on div "Charmaine Soni, TK03, 10:15 AM-10:45 AM, Hair Cuts -Sr.Stylist(Female) Asmita, …" at bounding box center [133, 388] width 0 height 60
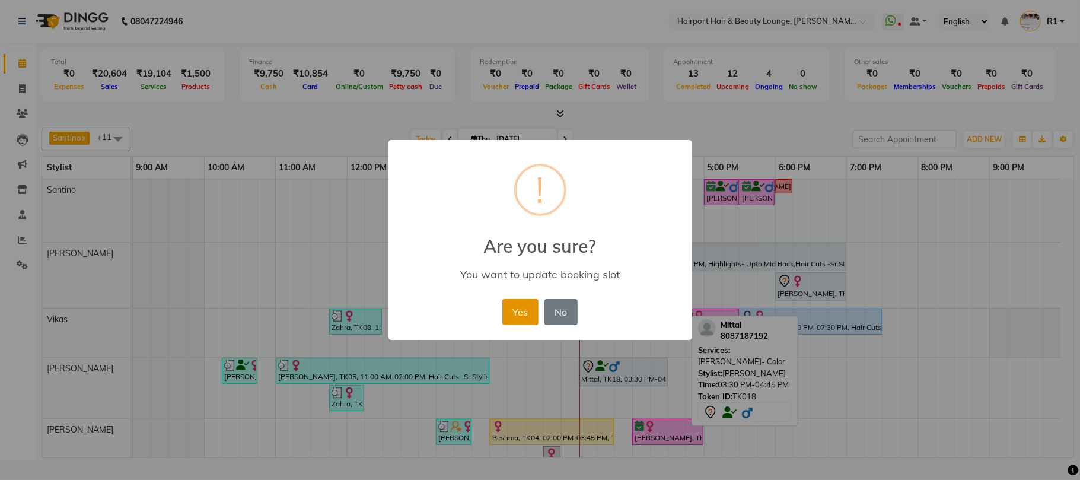
click at [516, 325] on button "Yes" at bounding box center [520, 312] width 36 height 26
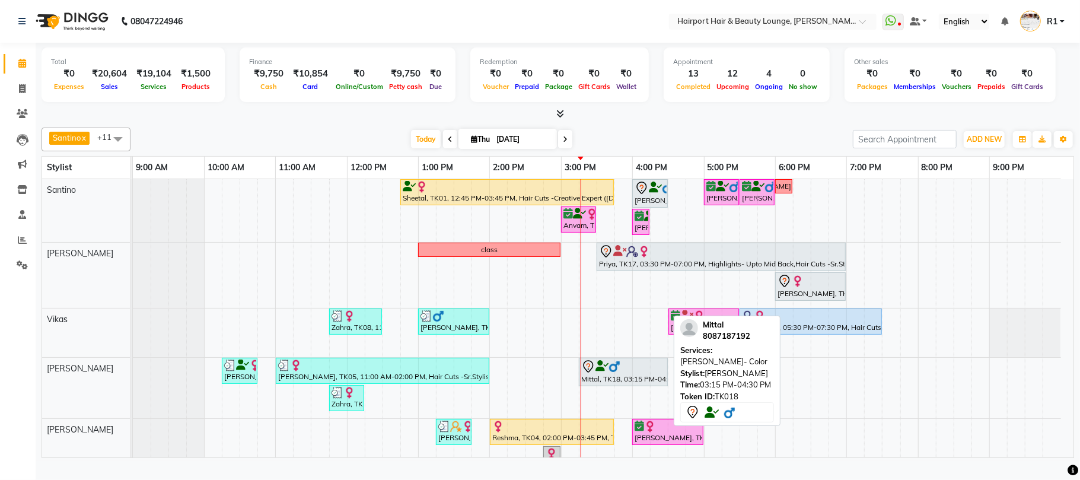
click at [617, 384] on div "Mittal, TK18, 03:15 PM-04:30 PM, Beard- Color" at bounding box center [623, 371] width 87 height 25
select select "7"
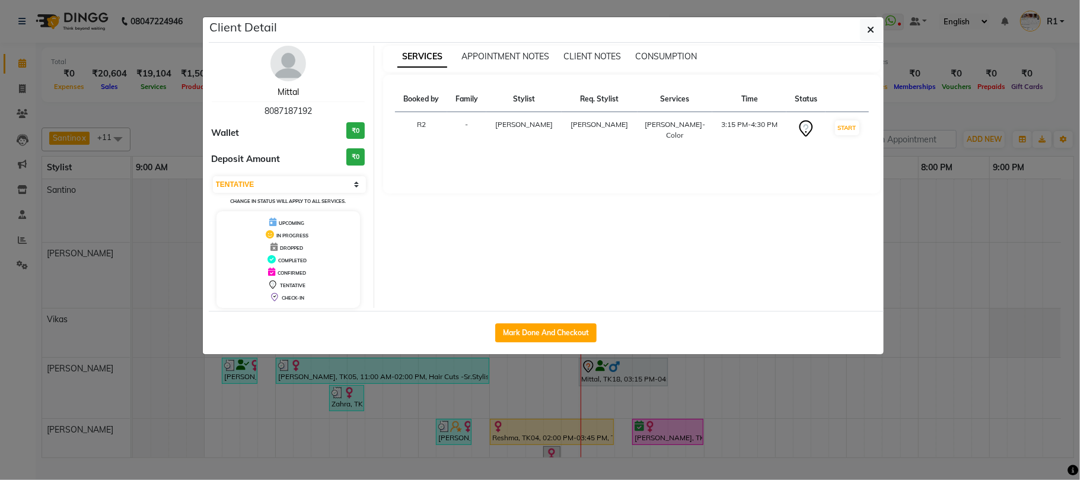
click at [291, 97] on link "Mittal" at bounding box center [288, 92] width 21 height 11
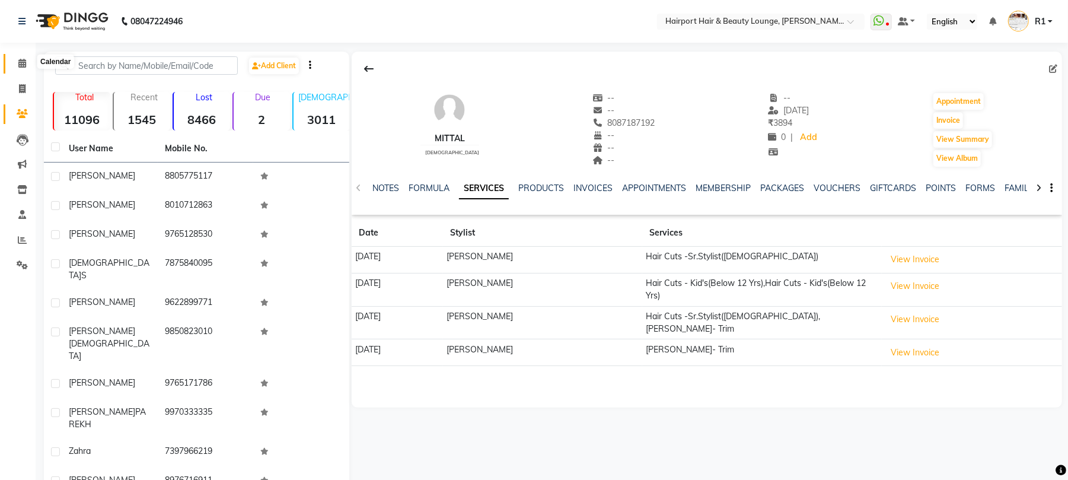
click at [21, 66] on icon at bounding box center [22, 63] width 8 height 9
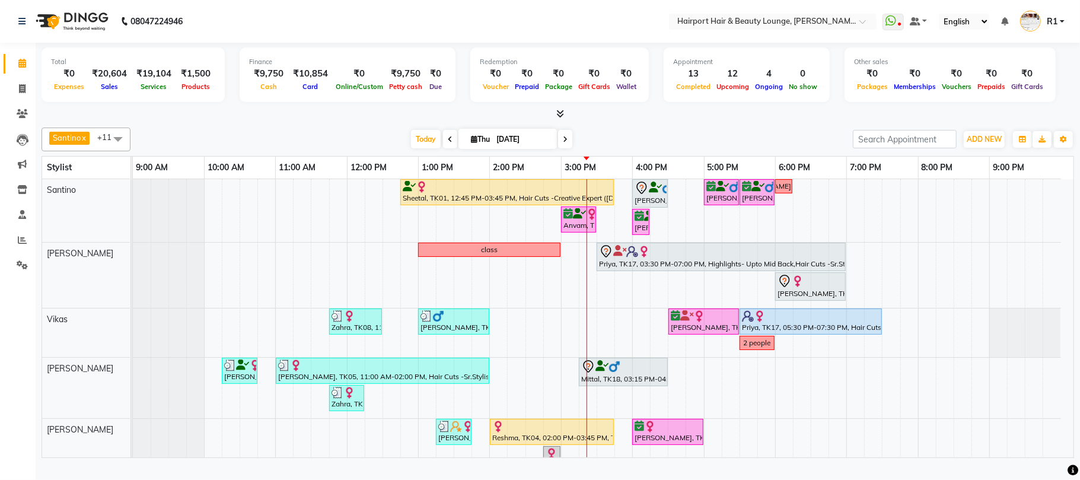
click at [558, 148] on div "Today Thu 04-09-2025" at bounding box center [492, 139] width 164 height 18
click at [558, 148] on span at bounding box center [565, 139] width 14 height 18
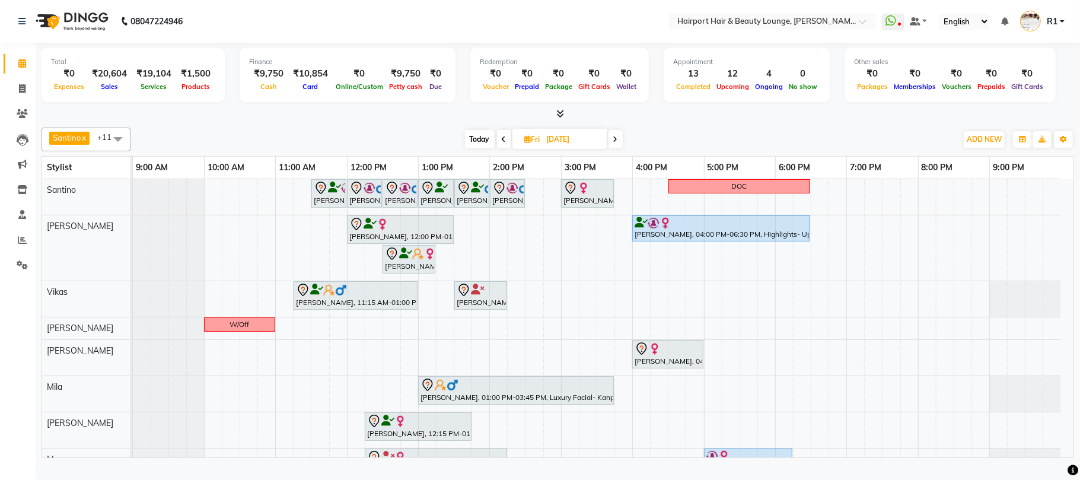
click at [615, 143] on icon at bounding box center [615, 139] width 5 height 7
type input "06-09-2025"
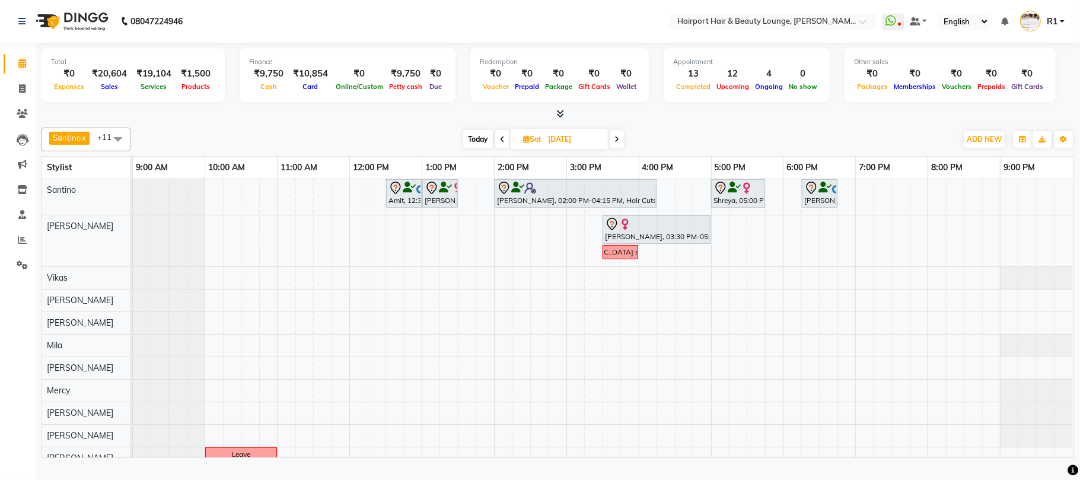
click at [595, 226] on div "Amit, 12:30 PM-01:00 PM, Hair Cuts -Creative Expert (Male) VISHI, 01:00 PM-01:3…" at bounding box center [603, 324] width 941 height 290
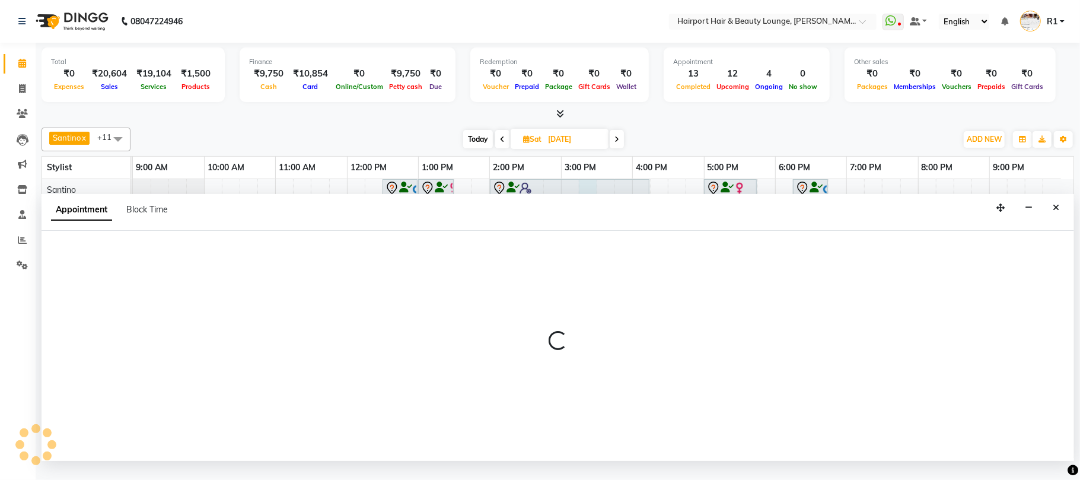
select select "9137"
select select "915"
select select "tentative"
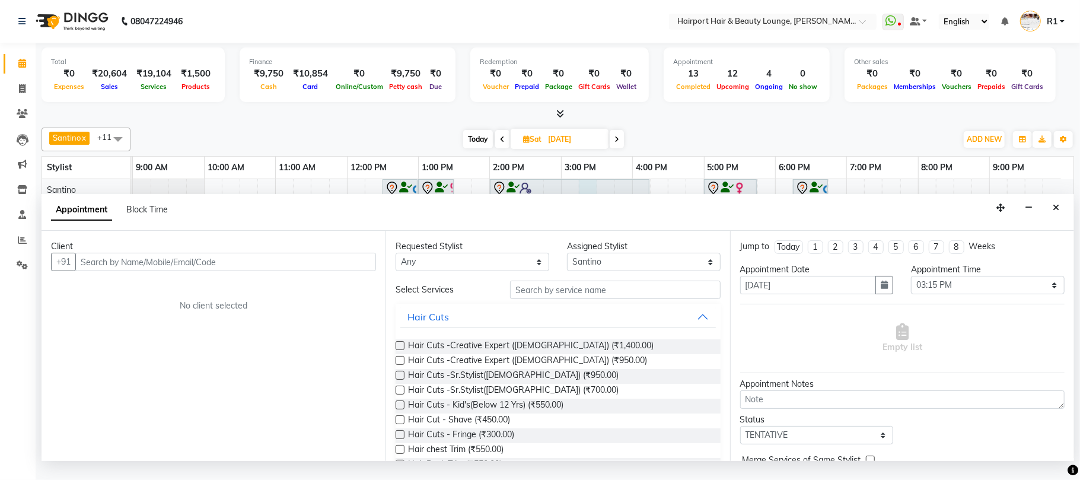
click at [298, 271] on input "text" at bounding box center [225, 262] width 301 height 18
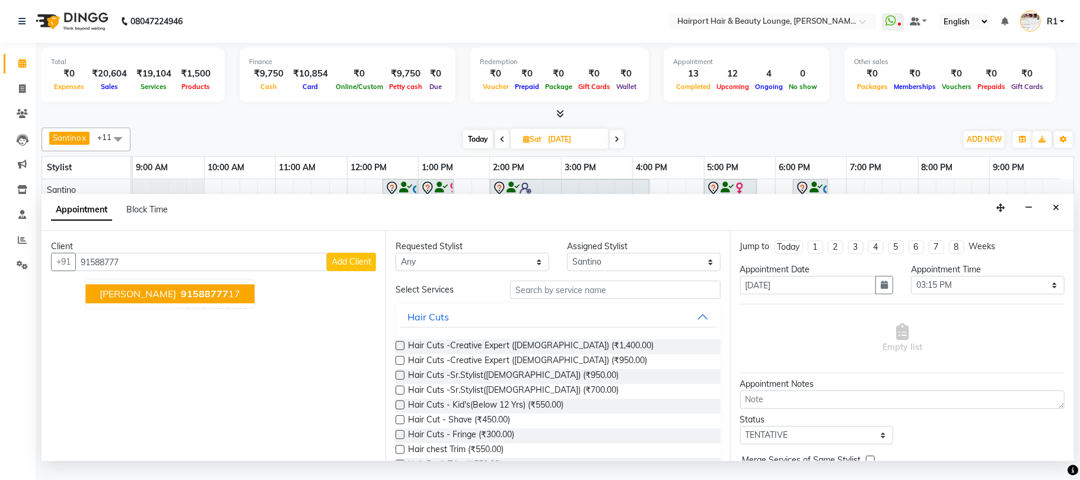
click at [228, 300] on span "91588777" at bounding box center [204, 294] width 47 height 12
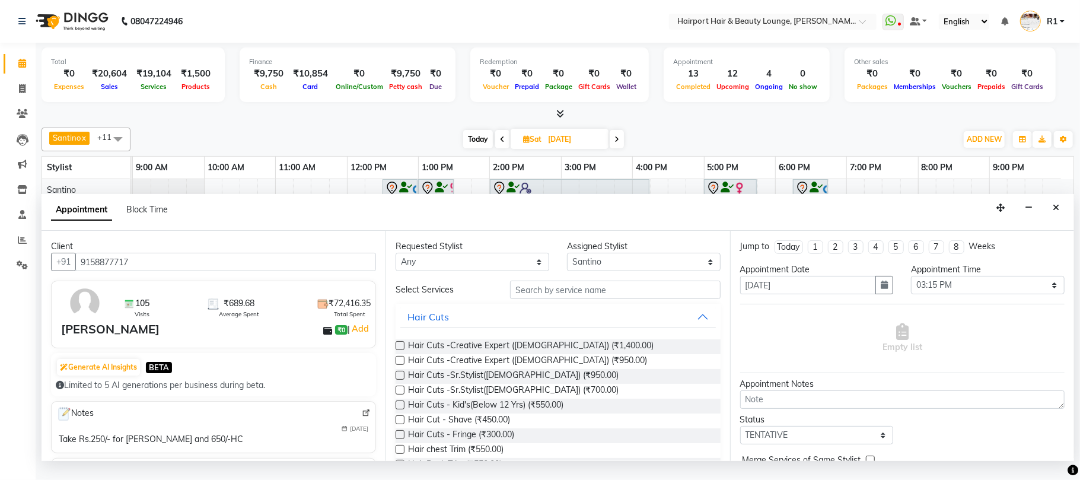
type input "9158877717"
click at [597, 299] on input "text" at bounding box center [615, 290] width 211 height 18
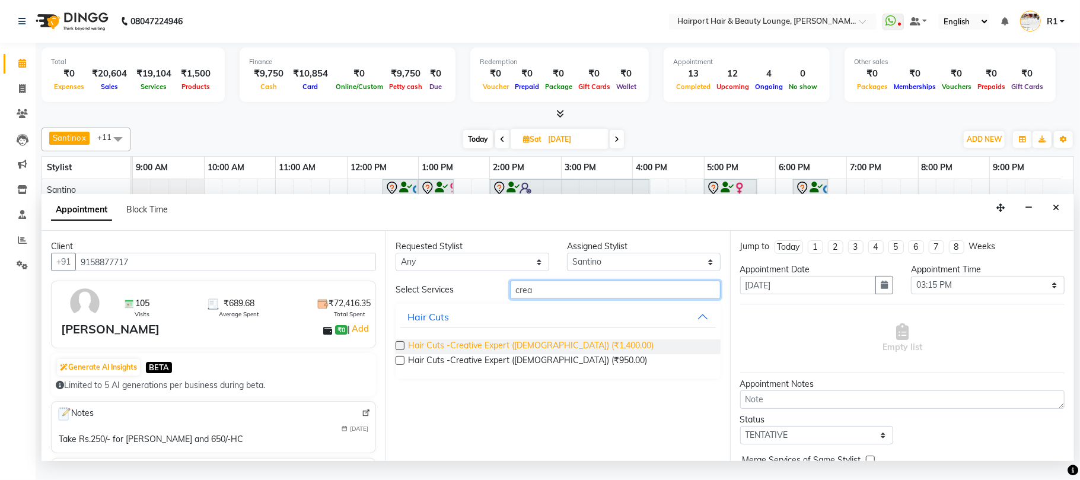
type input "crea"
click at [430, 354] on span "Hair Cuts -Creative Expert (Female) (₹1,400.00)" at bounding box center [531, 346] width 246 height 15
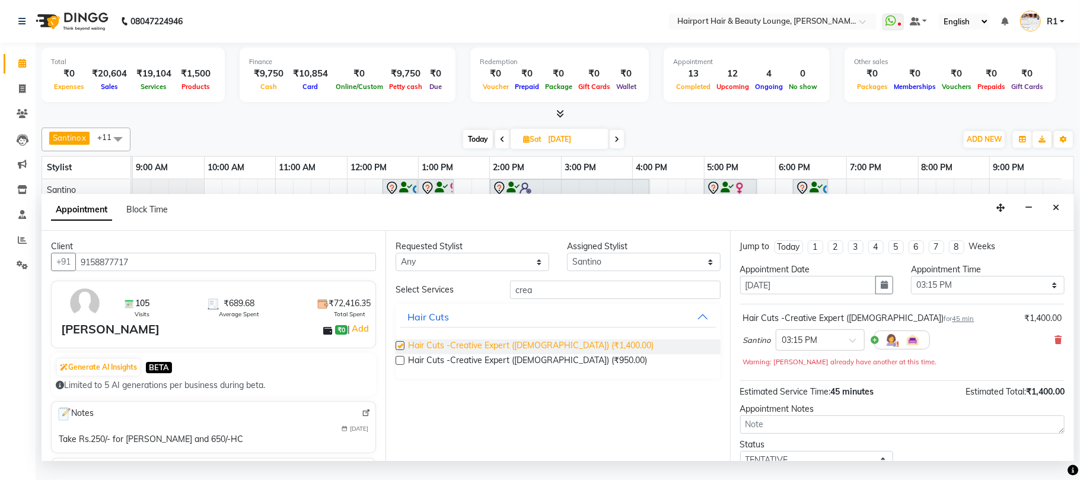
checkbox input "false"
click at [1054, 344] on icon at bounding box center [1057, 340] width 7 height 8
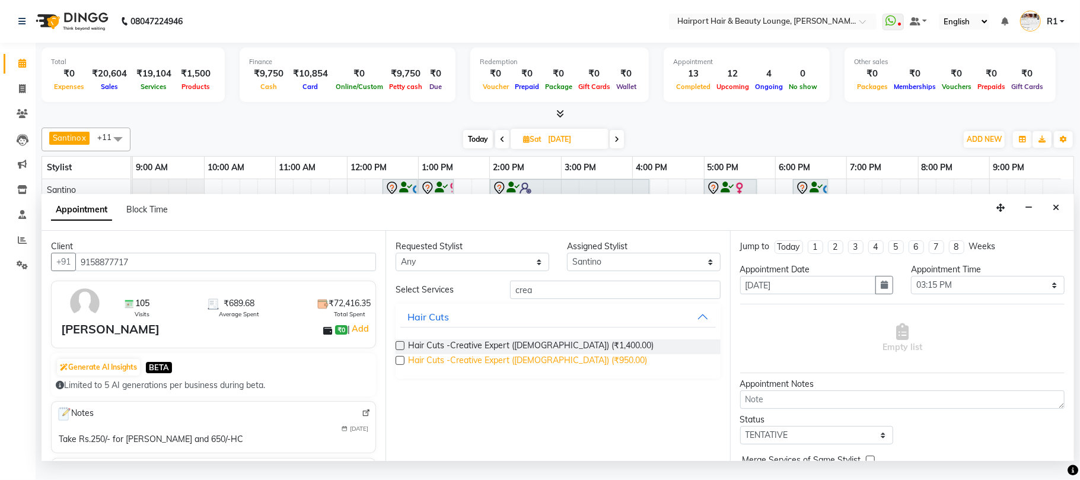
click at [515, 369] on span "Hair Cuts -Creative Expert (Male) (₹950.00)" at bounding box center [527, 361] width 239 height 15
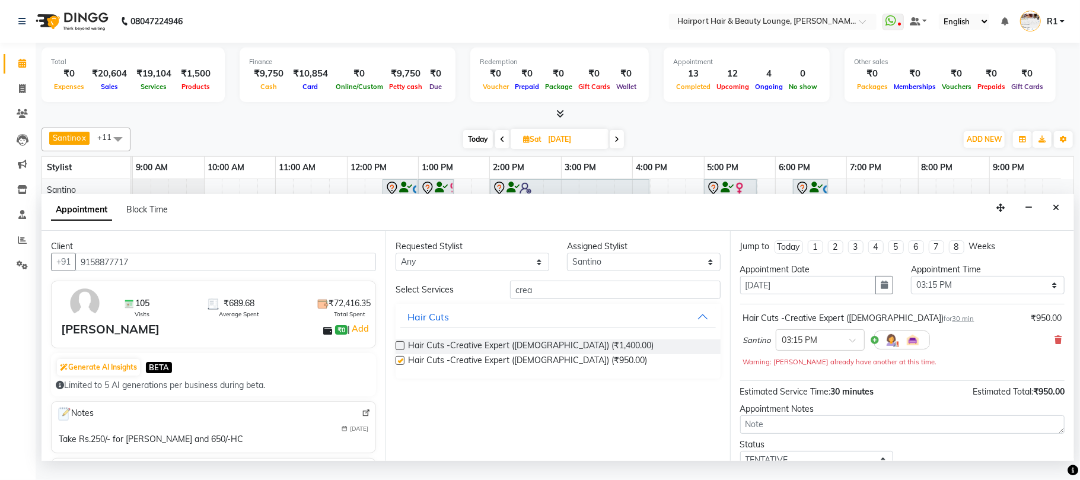
checkbox input "false"
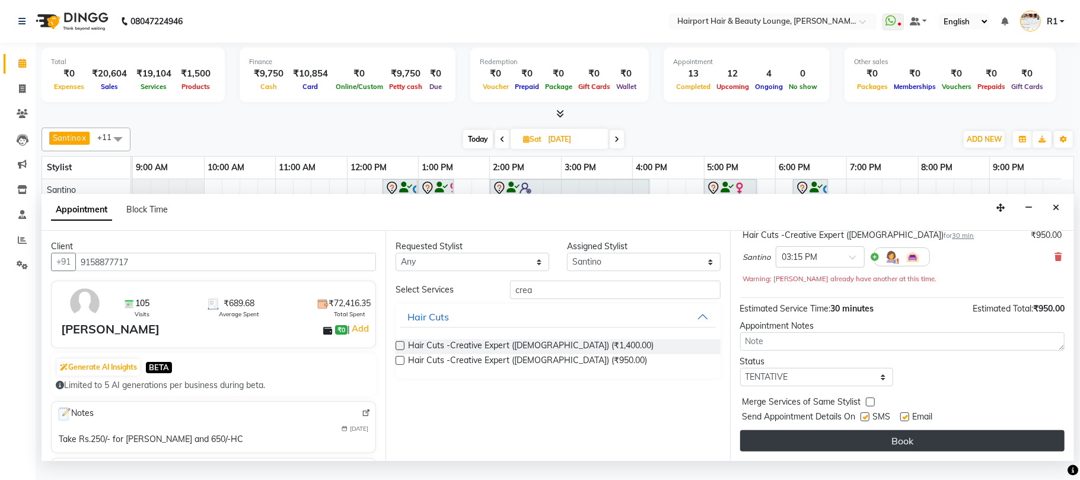
click at [1035, 447] on button "Book" at bounding box center [902, 440] width 324 height 21
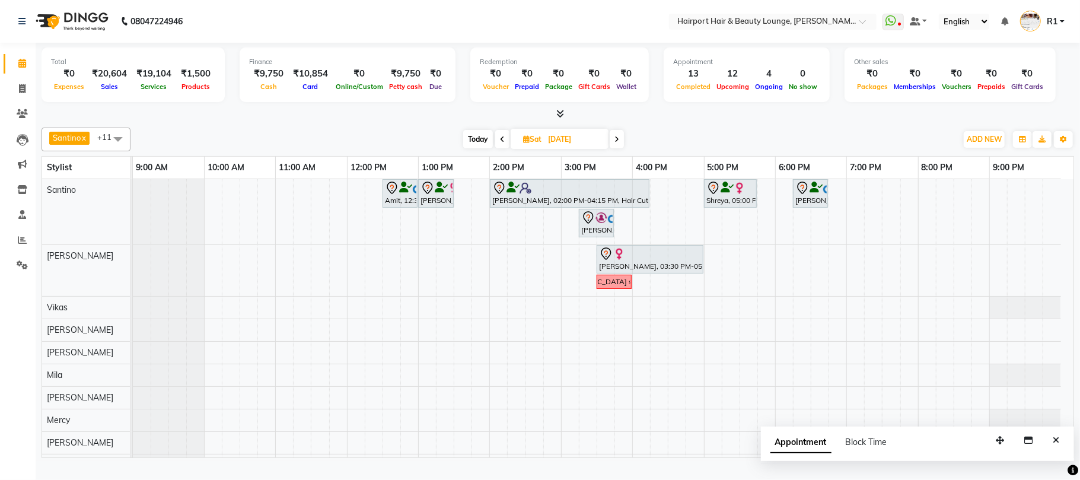
click at [473, 144] on span "Today" at bounding box center [478, 139] width 30 height 18
type input "[DATE]"
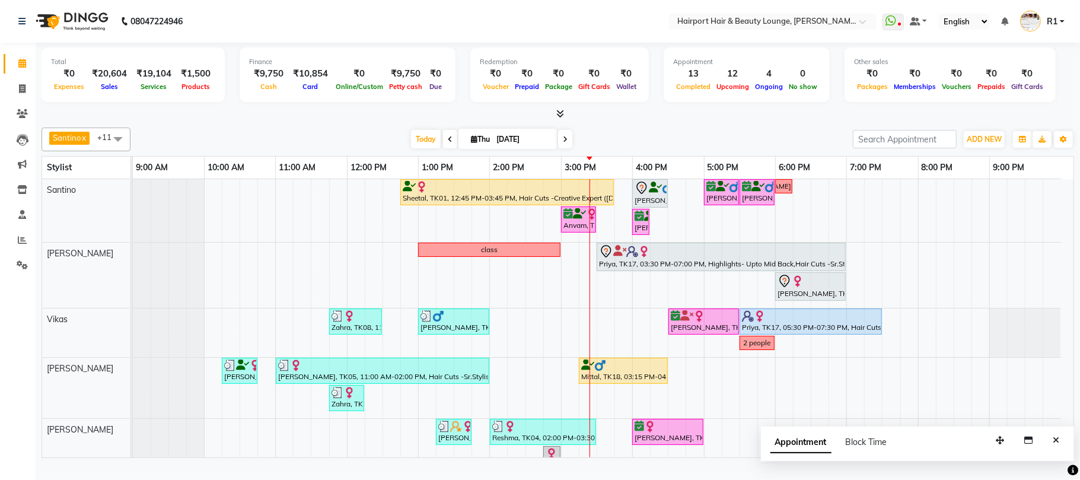
click at [745, 148] on div "Today Thu 04-09-2025" at bounding box center [491, 139] width 710 height 18
click at [559, 151] on div "Santino x Anandita x Vikas x Elizabeth x Adnan x Mercy x Binita x Mila x Genevi…" at bounding box center [558, 140] width 1032 height 24
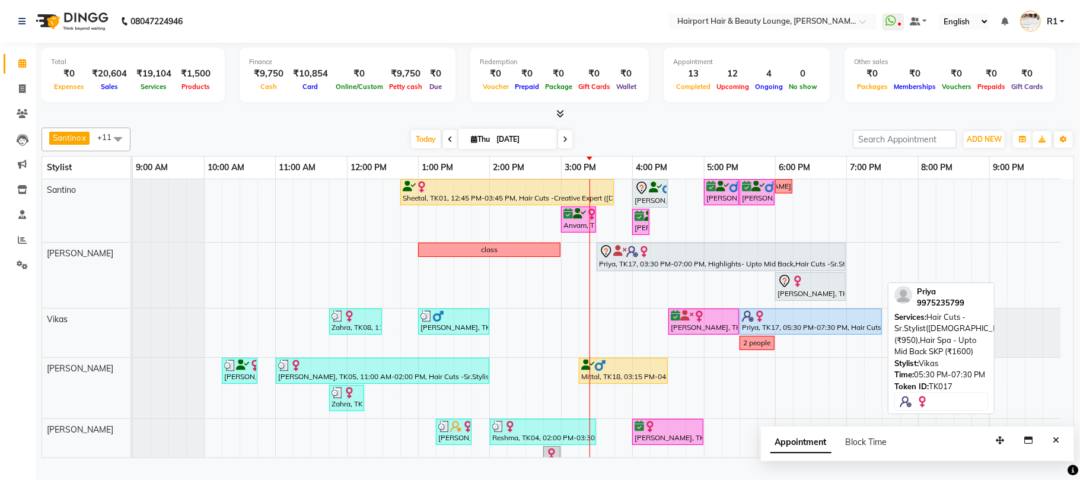
click at [796, 322] on div at bounding box center [811, 316] width 138 height 12
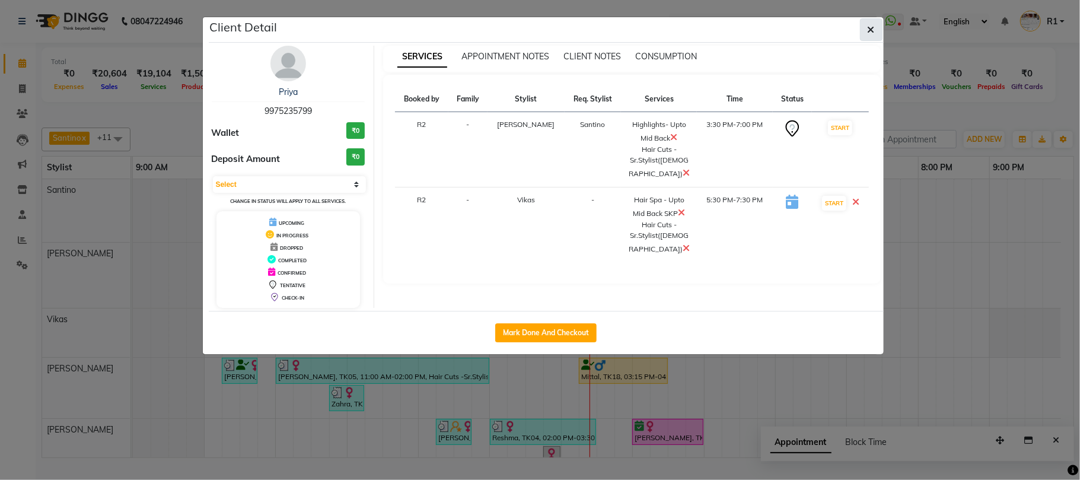
click at [873, 40] on button "button" at bounding box center [871, 29] width 23 height 23
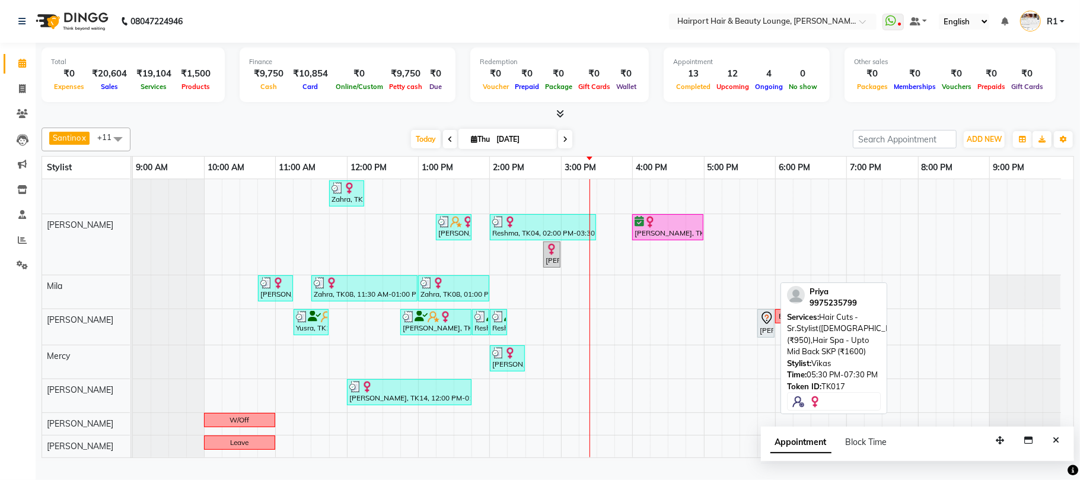
scroll to position [0, 0]
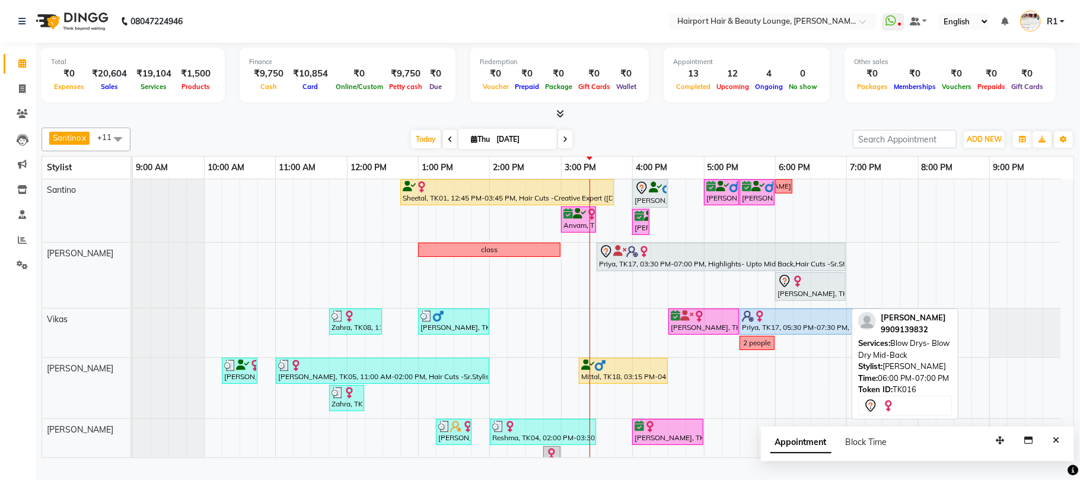
click at [812, 288] on div at bounding box center [810, 281] width 66 height 14
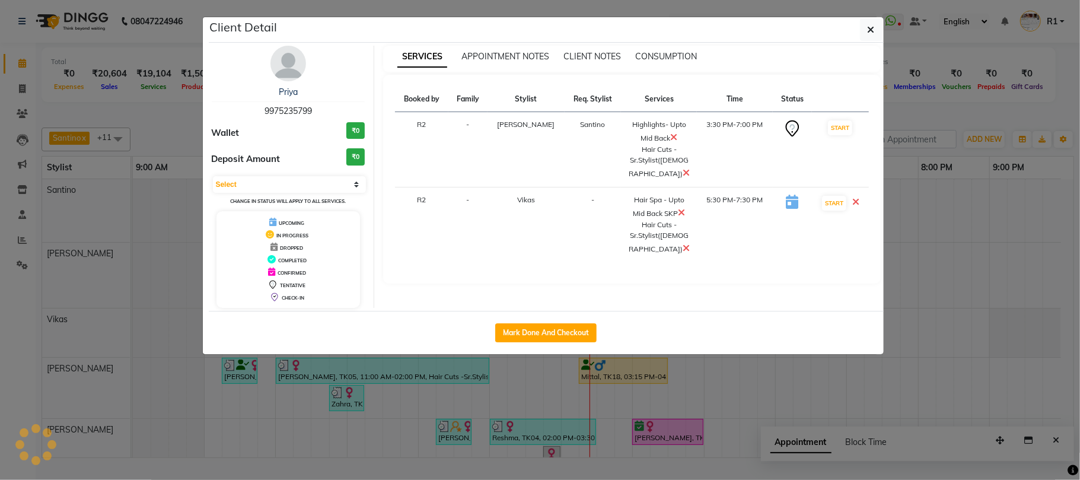
select select "7"
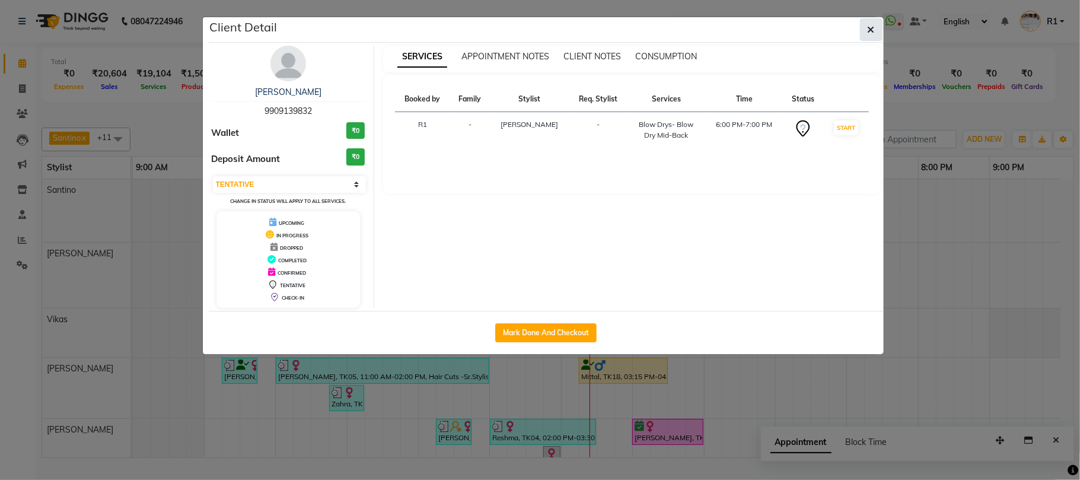
click at [868, 31] on icon "button" at bounding box center [871, 29] width 7 height 9
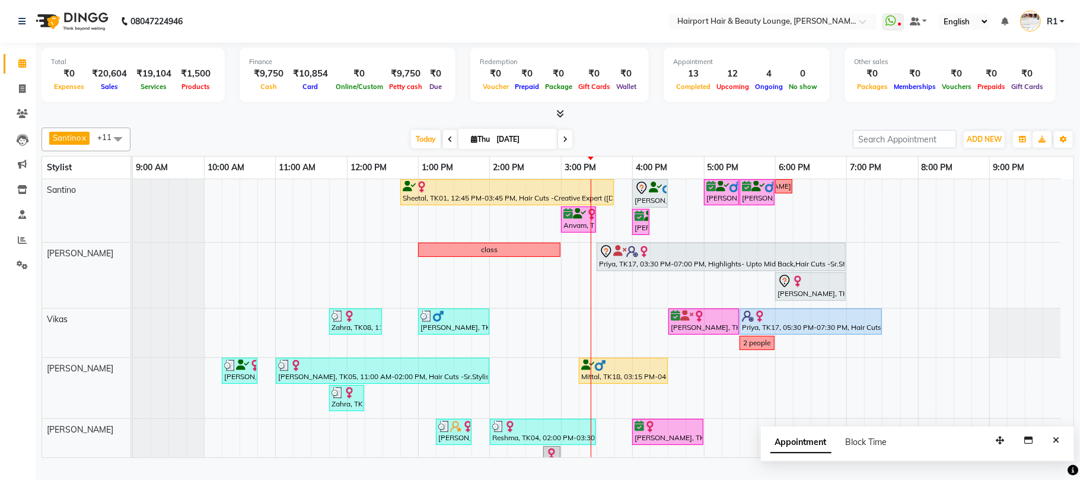
click at [558, 148] on div "Today Thu 04-09-2025" at bounding box center [492, 139] width 164 height 18
click at [558, 148] on span at bounding box center [565, 139] width 14 height 18
type input "05-09-2025"
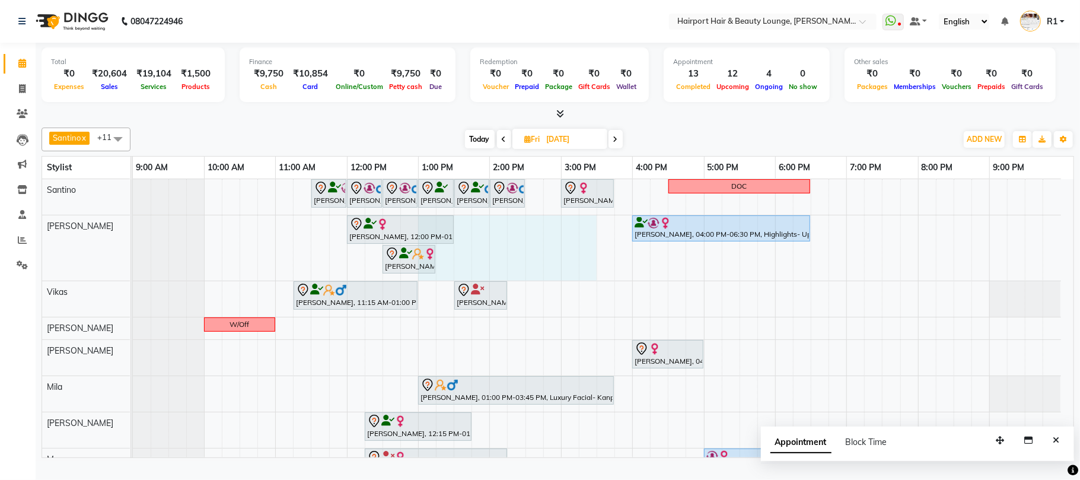
drag, startPoint x: 423, startPoint y: 291, endPoint x: 589, endPoint y: 276, distance: 166.7
click at [589, 276] on div "Hussian, 11:30 AM-12:00 PM, Hair Cuts -Creative Expert (Male) Jashank Bhandari,…" at bounding box center [603, 365] width 941 height 372
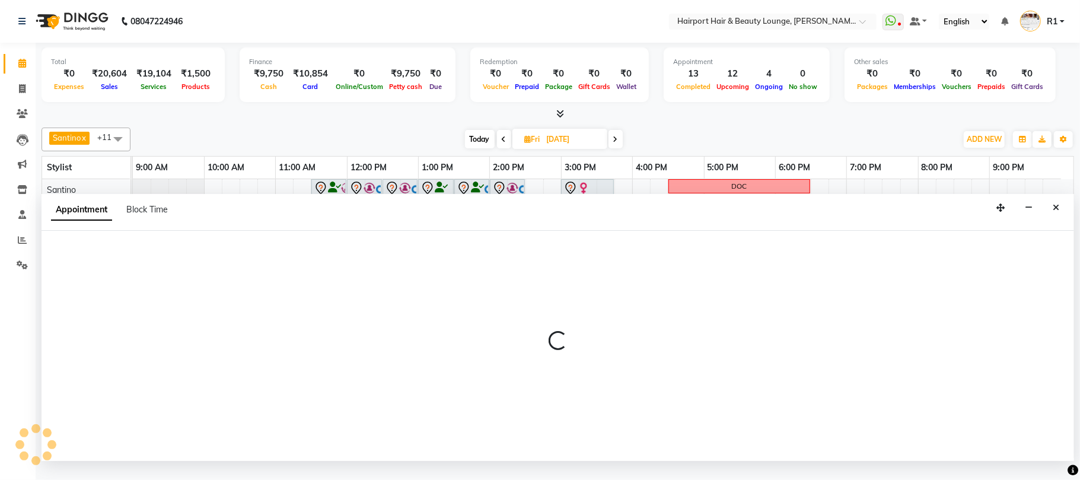
select select "9138"
select select "780"
select select "tentative"
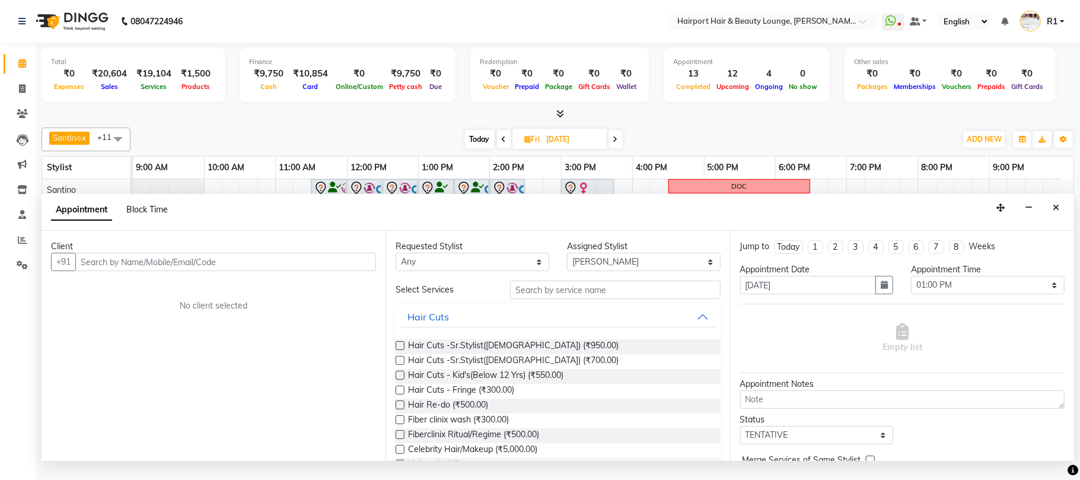
click at [155, 215] on span "Block Time" at bounding box center [147, 209] width 42 height 11
select select "9138"
select select "780"
select select "930"
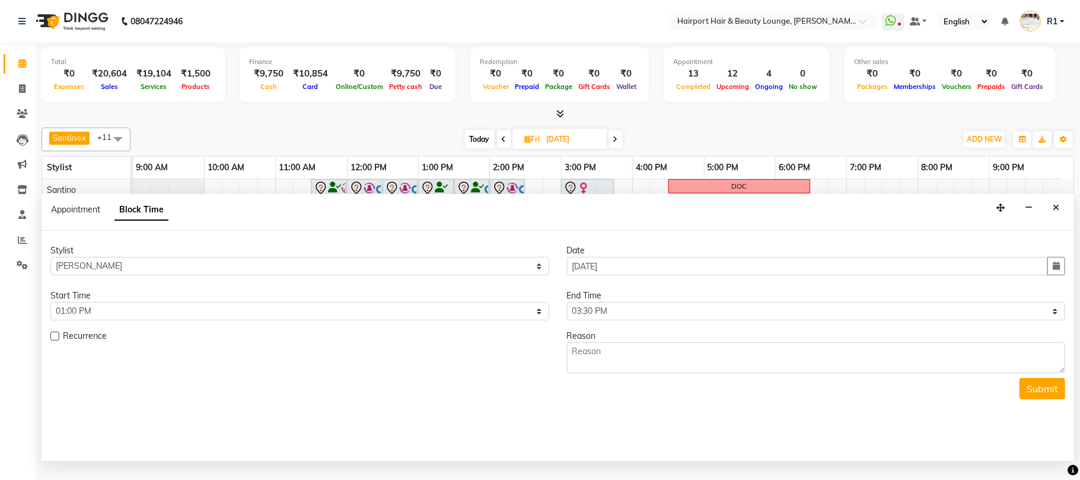
click at [645, 342] on div "Reason" at bounding box center [816, 336] width 499 height 12
click at [632, 373] on textarea at bounding box center [816, 357] width 499 height 31
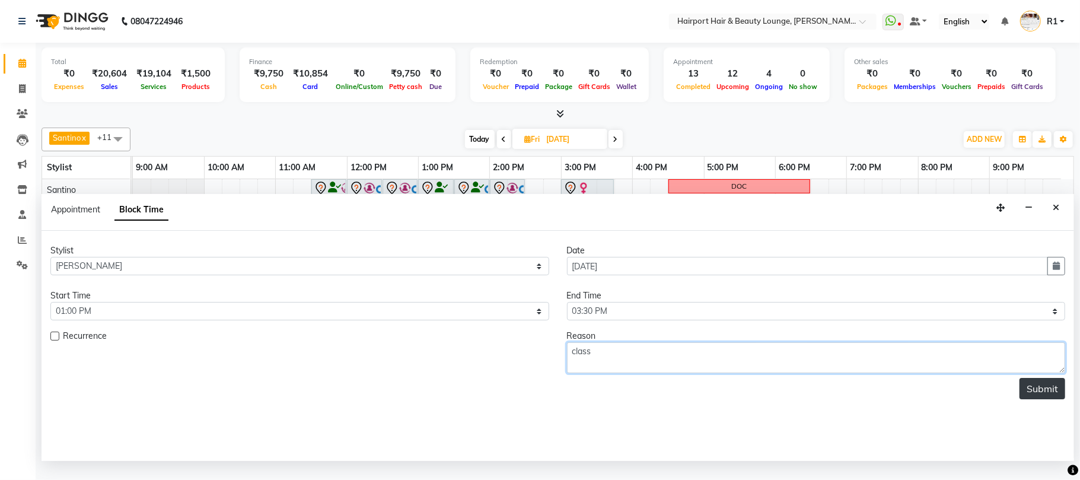
type textarea "class"
click at [1056, 399] on button "Submit" at bounding box center [1042, 388] width 46 height 21
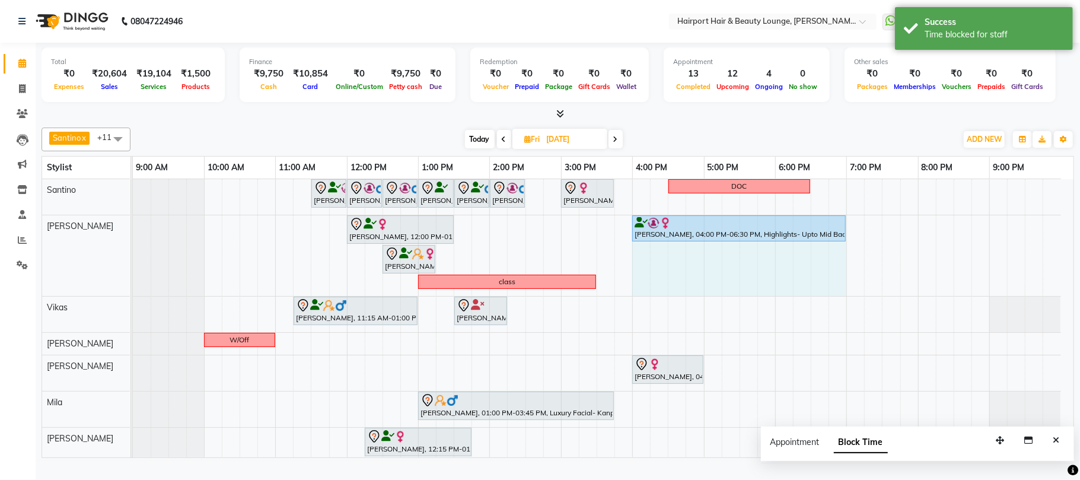
drag, startPoint x: 811, startPoint y: 238, endPoint x: 856, endPoint y: 231, distance: 45.7
click at [856, 231] on div "Hussian, 11:30 AM-12:00 PM, Hair Cuts -Creative Expert (Male) Jashank Bhandari,…" at bounding box center [603, 373] width 941 height 388
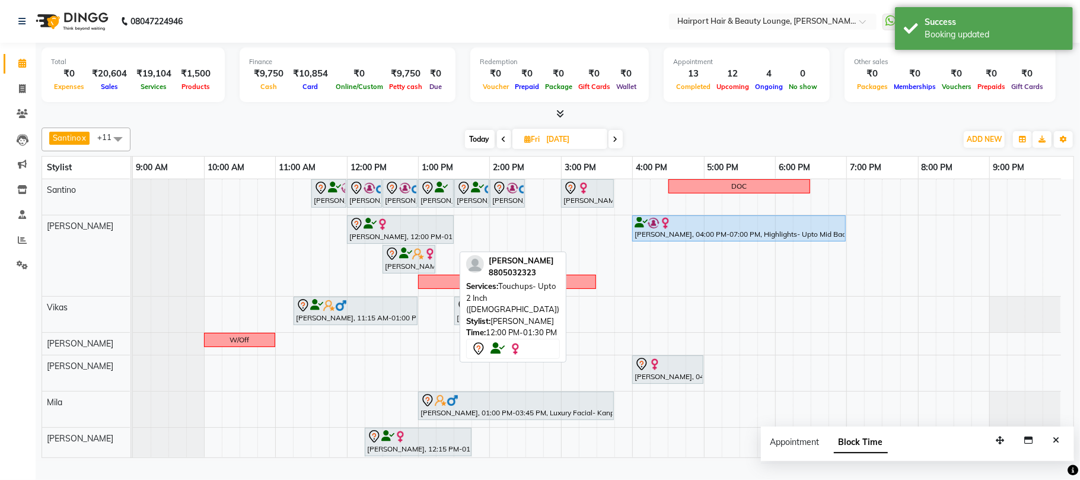
click at [371, 242] on div "Yashika, 12:00 PM-01:30 PM, Touchups- Upto 2 Inch (Female)" at bounding box center [400, 229] width 104 height 25
select select "7"
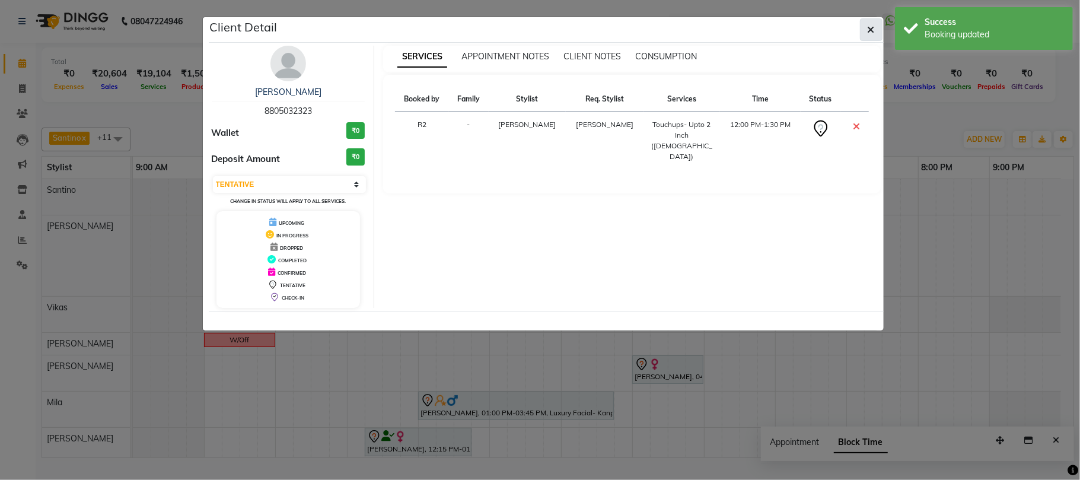
click at [868, 34] on icon "button" at bounding box center [871, 29] width 7 height 9
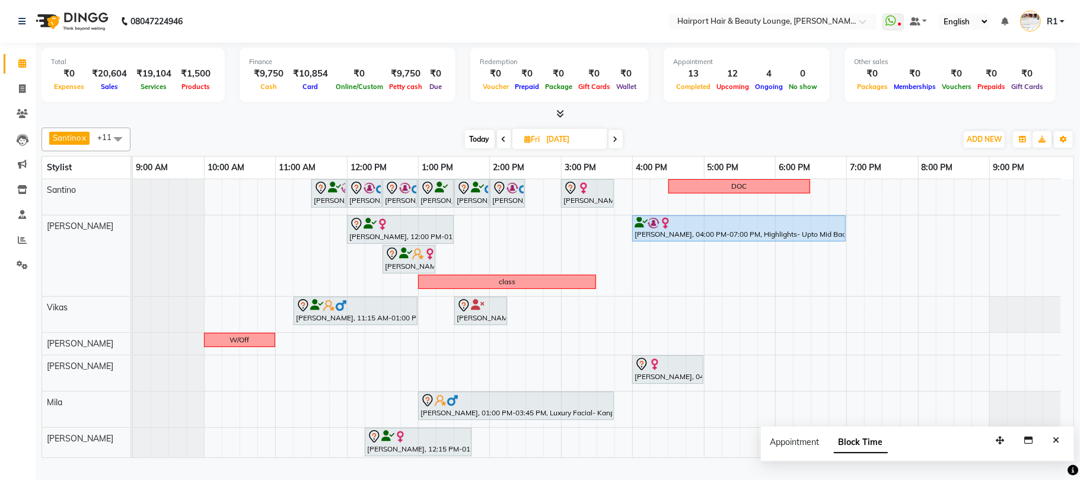
click at [623, 148] on div "Today Fri 05-09-2025" at bounding box center [544, 139] width 160 height 18
click at [617, 143] on icon at bounding box center [615, 139] width 5 height 7
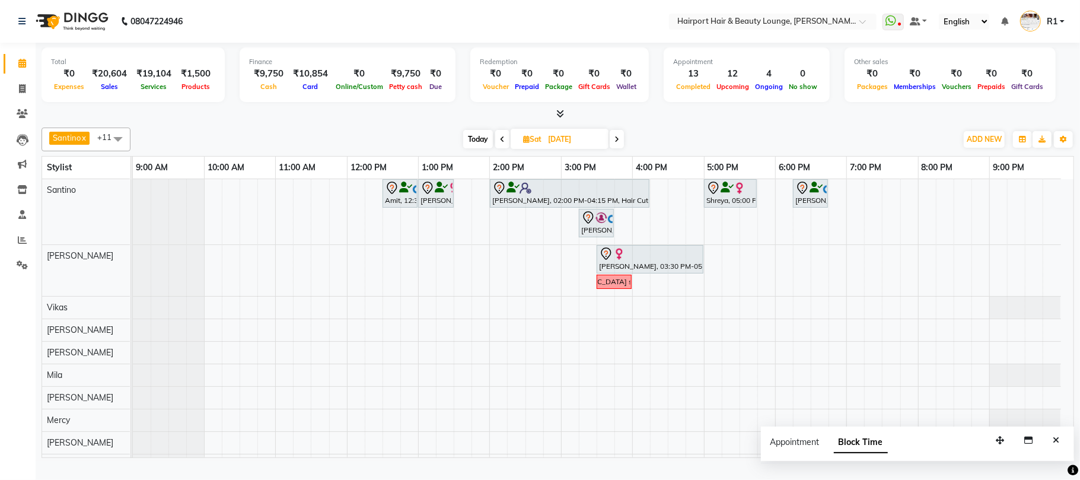
click at [617, 143] on icon at bounding box center [616, 139] width 5 height 7
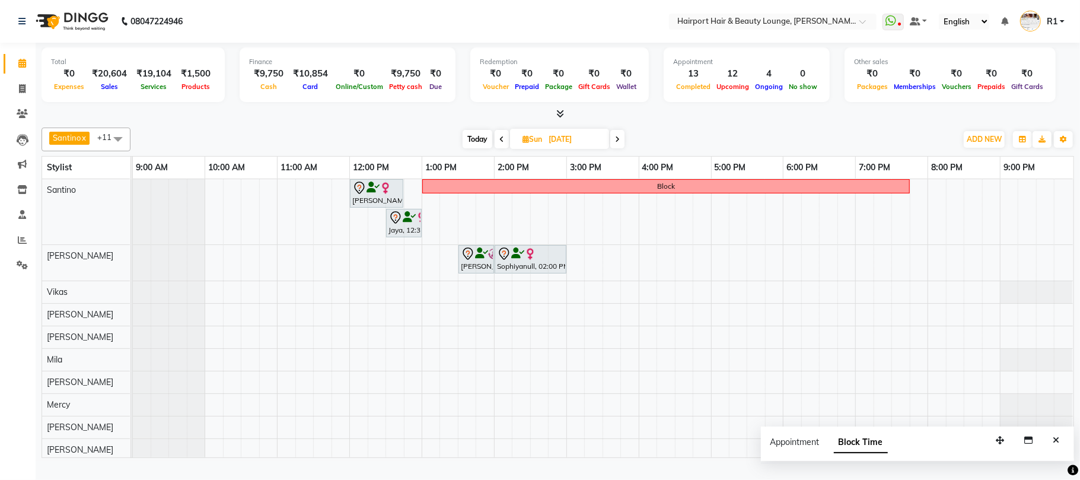
click at [643, 148] on div "Today Sun 07-09-2025" at bounding box center [543, 139] width 814 height 18
click at [624, 148] on span at bounding box center [617, 139] width 14 height 18
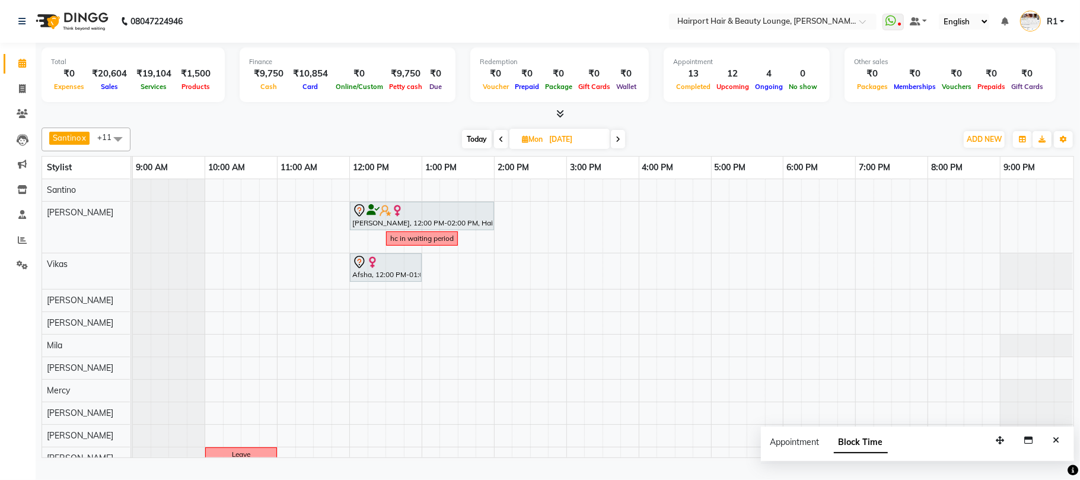
click at [496, 147] on span at bounding box center [501, 139] width 14 height 18
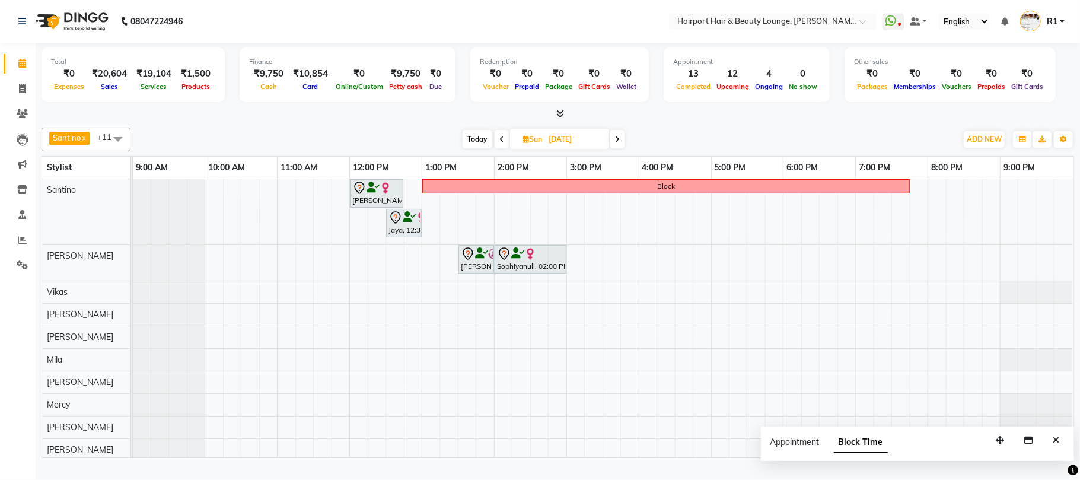
click at [620, 143] on icon at bounding box center [617, 139] width 5 height 7
type input "08-09-2025"
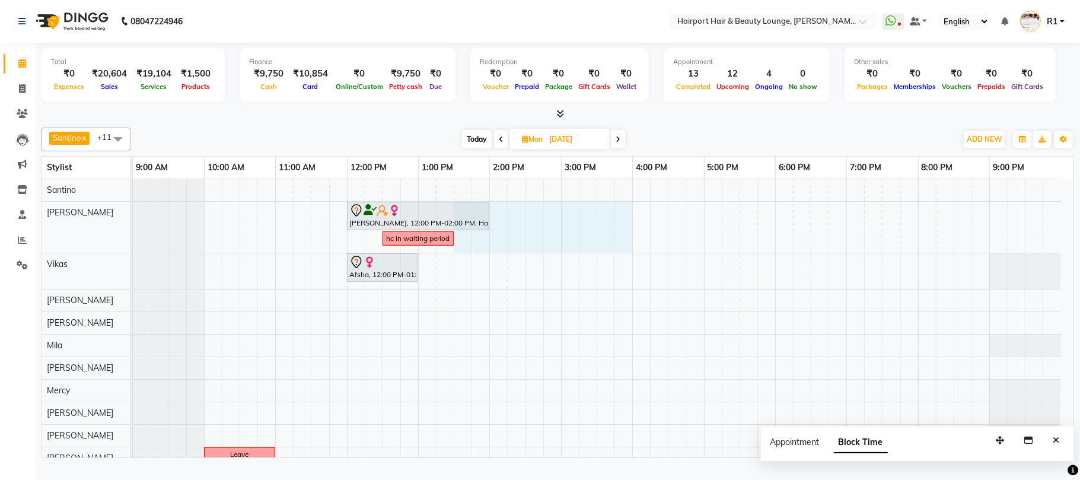
drag, startPoint x: 458, startPoint y: 263, endPoint x: 627, endPoint y: 259, distance: 168.5
click at [627, 259] on div "Shobha Khamboljaa, 12:00 PM-02:00 PM, Hair Cuts -Sr.Stylist(Female),Touchups- U…" at bounding box center [603, 324] width 941 height 290
select select "9138"
select select "tentative"
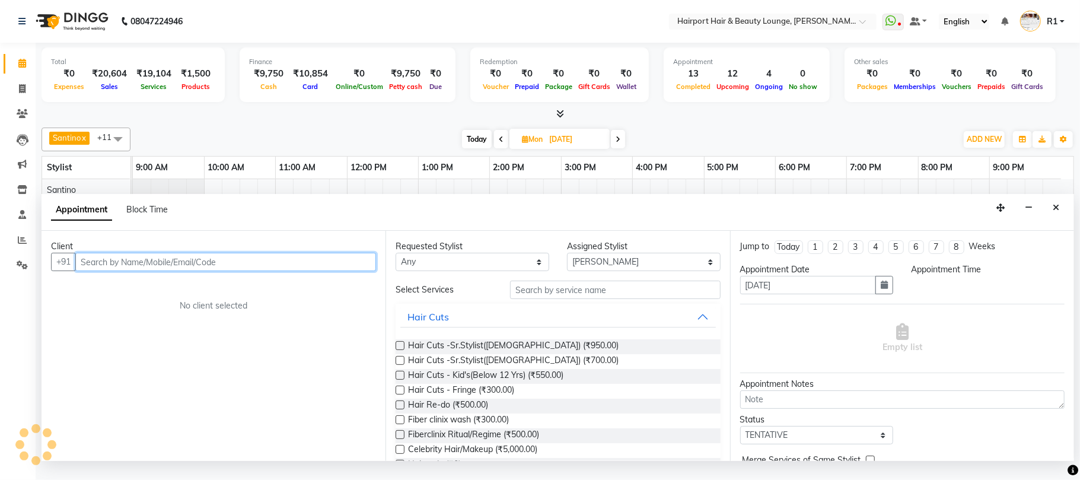
select select "810"
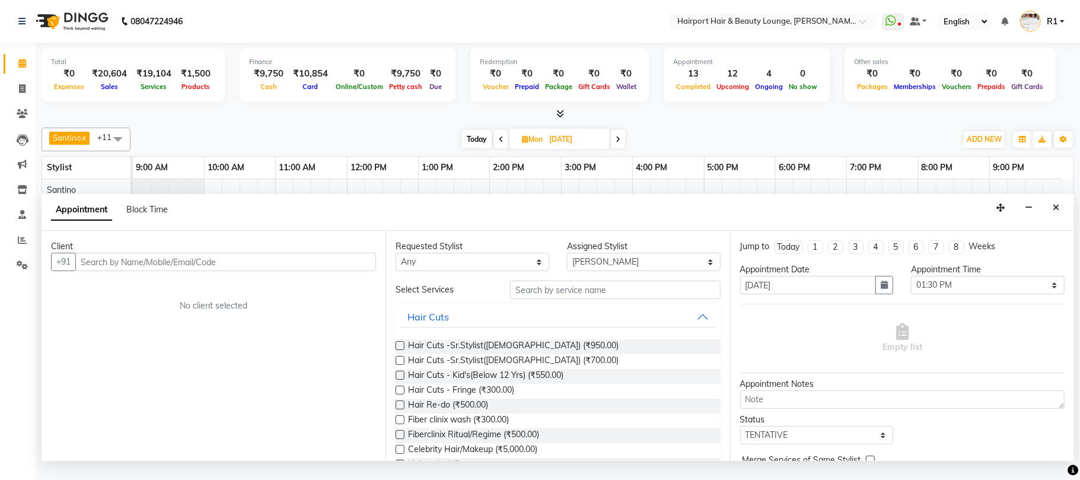
click at [179, 211] on div "Appointment Block Time" at bounding box center [558, 212] width 1032 height 37
click at [169, 217] on div "Appointment Block Time" at bounding box center [116, 212] width 131 height 27
click at [164, 215] on span "Block Time" at bounding box center [147, 209] width 42 height 11
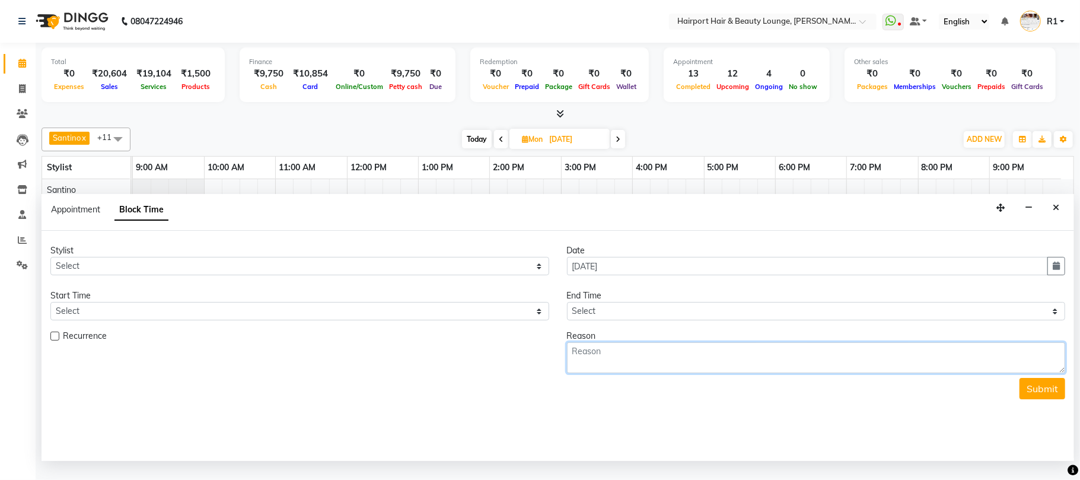
click at [790, 373] on textarea at bounding box center [816, 357] width 499 height 31
type textarea "class"
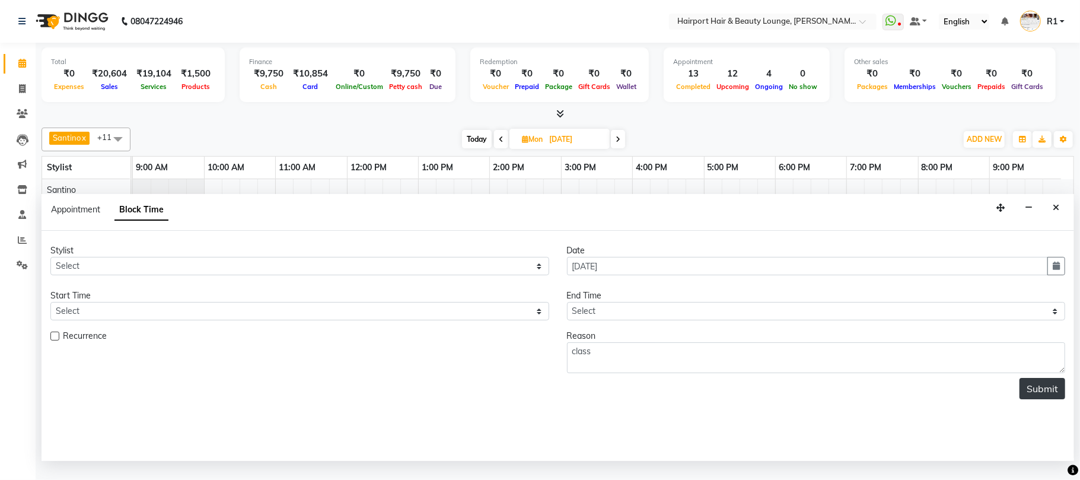
click at [1019, 399] on button "Submit" at bounding box center [1042, 388] width 46 height 21
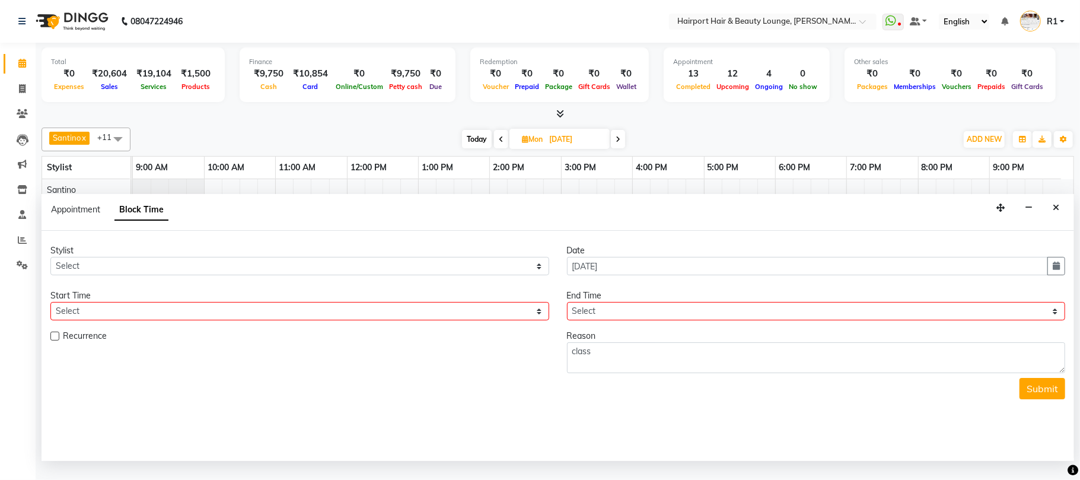
click at [1054, 212] on icon "Close" at bounding box center [1056, 207] width 7 height 8
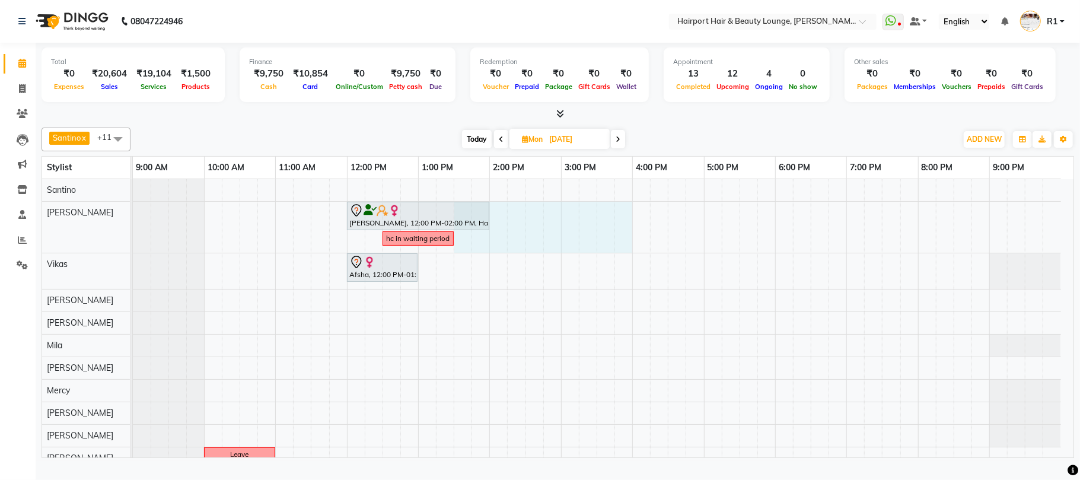
drag, startPoint x: 454, startPoint y: 262, endPoint x: 615, endPoint y: 260, distance: 160.7
click at [625, 257] on div "Shobha Khamboljaa, 12:00 PM-02:00 PM, Hair Cuts -Sr.Stylist(Female),Touchups- U…" at bounding box center [603, 324] width 941 height 290
select select "9138"
select select "tentative"
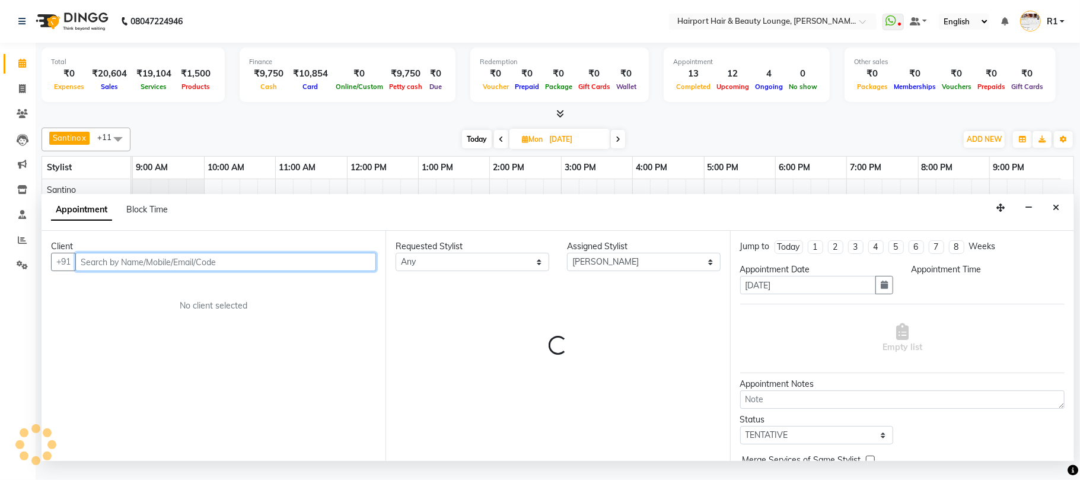
select select "810"
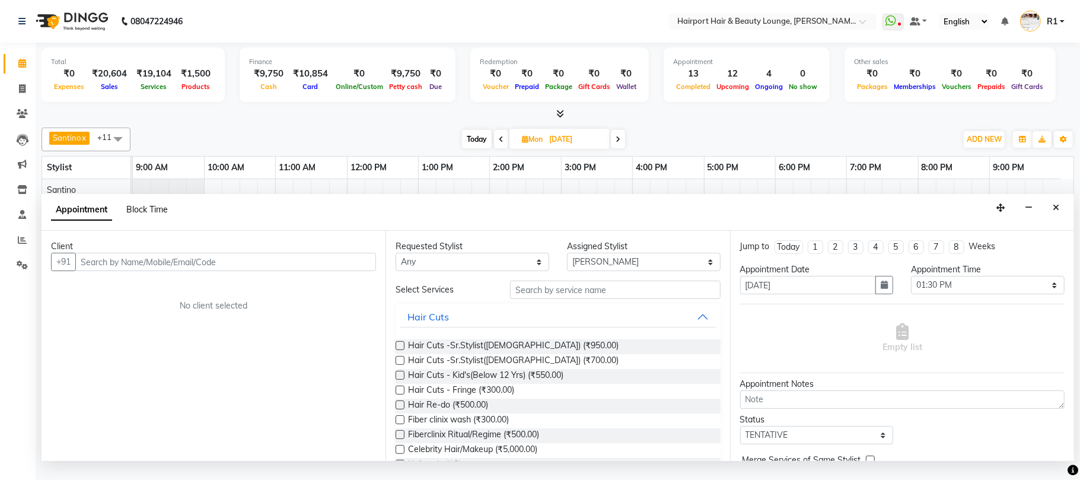
click at [162, 215] on span "Block Time" at bounding box center [147, 209] width 42 height 11
select select "9138"
select select "810"
select select "960"
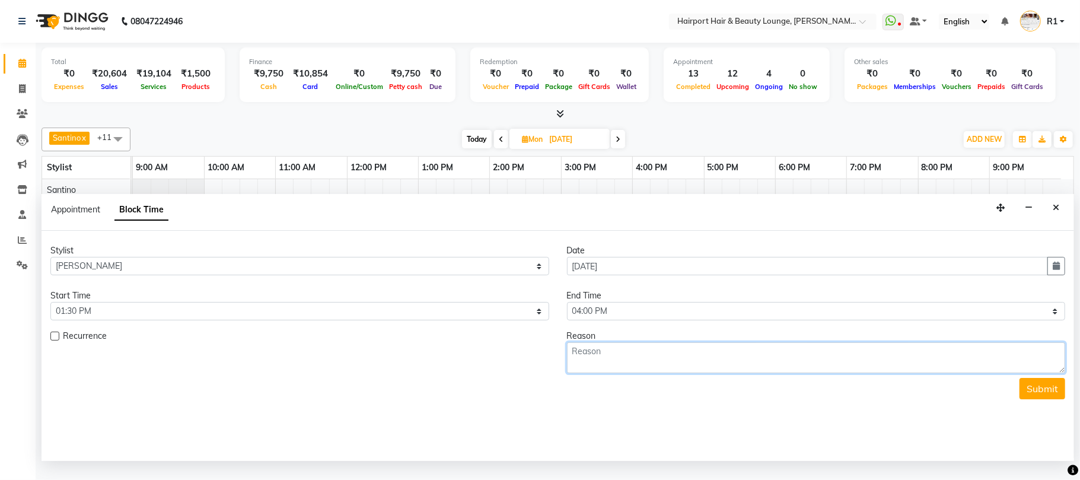
click at [663, 373] on textarea at bounding box center [816, 357] width 499 height 31
type textarea "class"
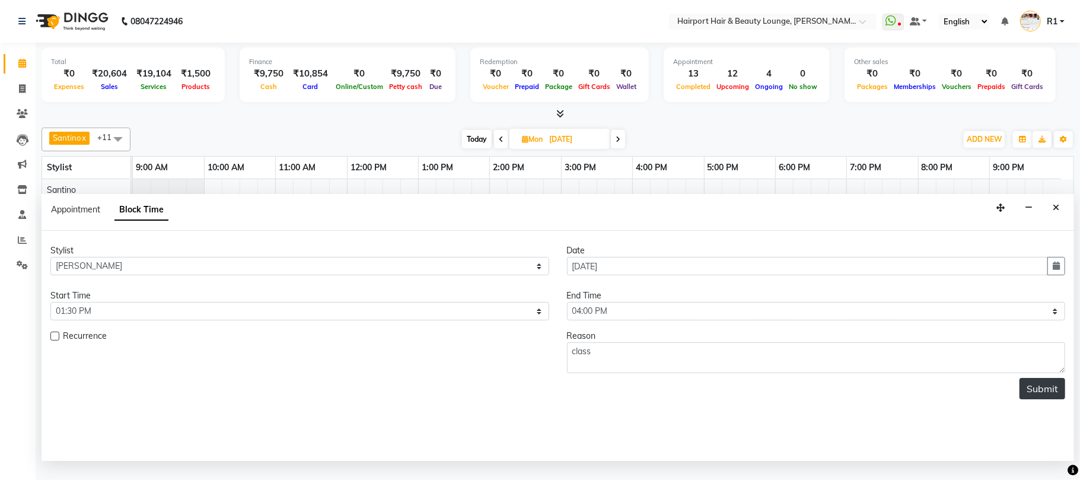
click at [1041, 399] on button "Submit" at bounding box center [1042, 388] width 46 height 21
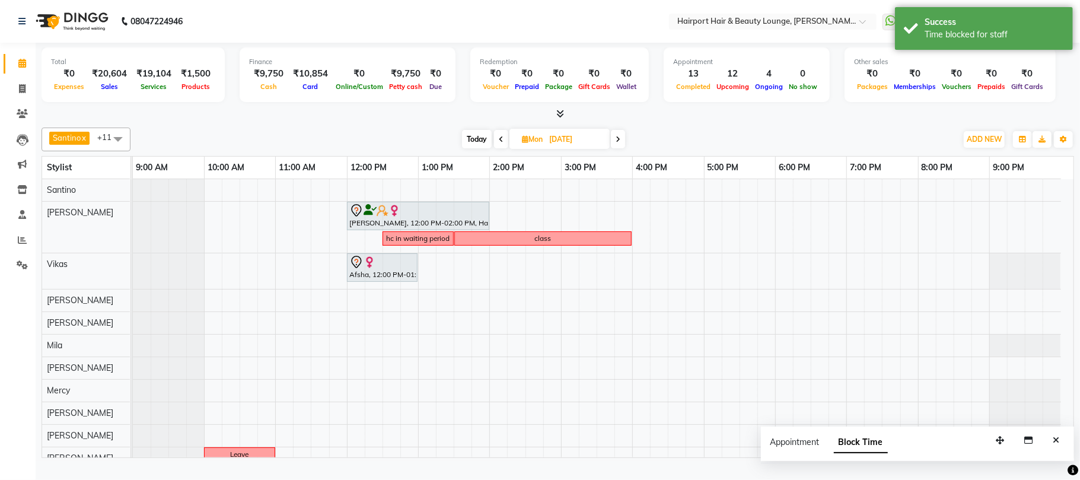
click at [620, 143] on icon at bounding box center [618, 139] width 5 height 7
type input "09-09-2025"
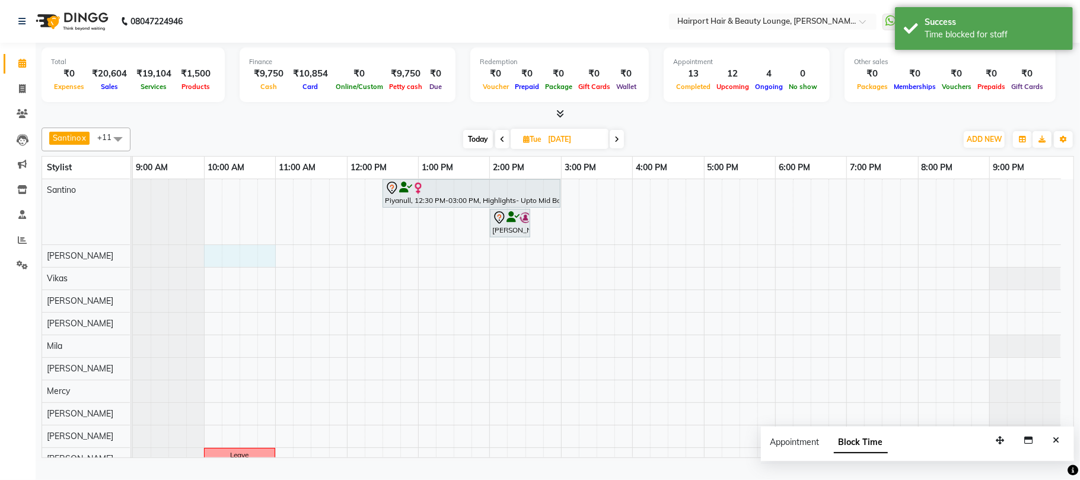
drag, startPoint x: 209, startPoint y: 273, endPoint x: 262, endPoint y: 276, distance: 53.5
click at [262, 276] on div "Piyanull, 12:30 PM-03:00 PM, Highlights- Upto Mid Back Naazish S, 02:00 PM-02:3…" at bounding box center [603, 324] width 941 height 291
select select "9138"
select select "600"
select select "tentative"
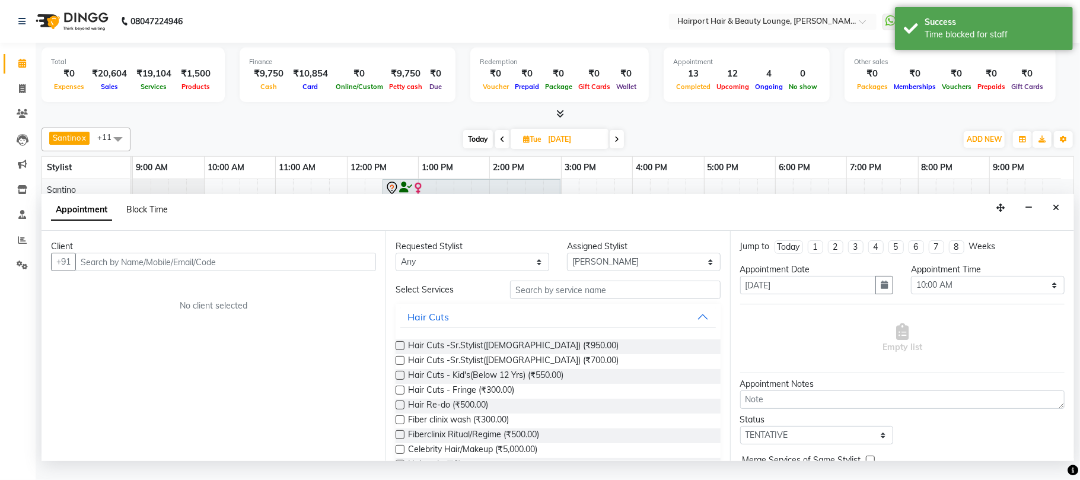
click at [160, 215] on span "Block Time" at bounding box center [147, 209] width 42 height 11
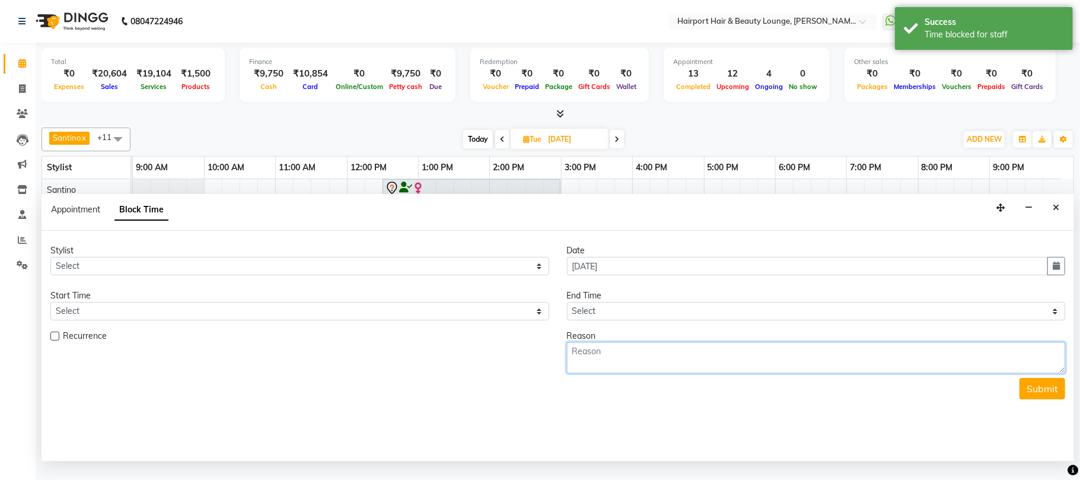
click at [716, 373] on textarea at bounding box center [816, 357] width 499 height 31
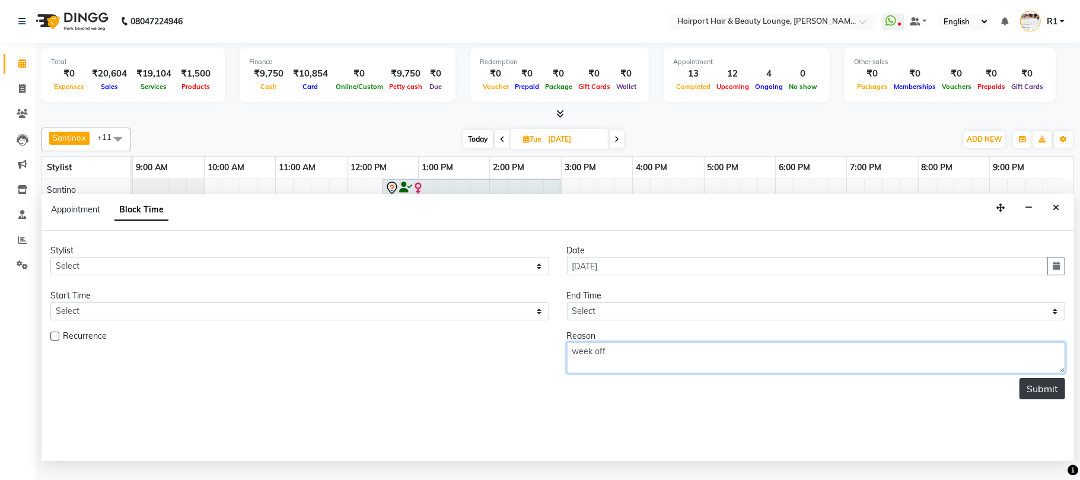
type textarea "week off"
click at [1029, 399] on button "Submit" at bounding box center [1042, 388] width 46 height 21
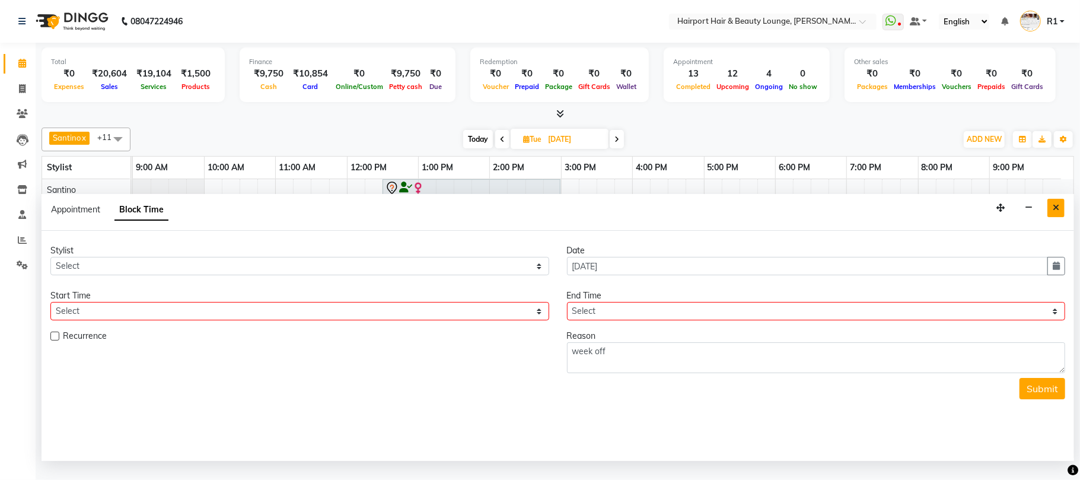
click at [1053, 212] on icon "Close" at bounding box center [1056, 207] width 7 height 8
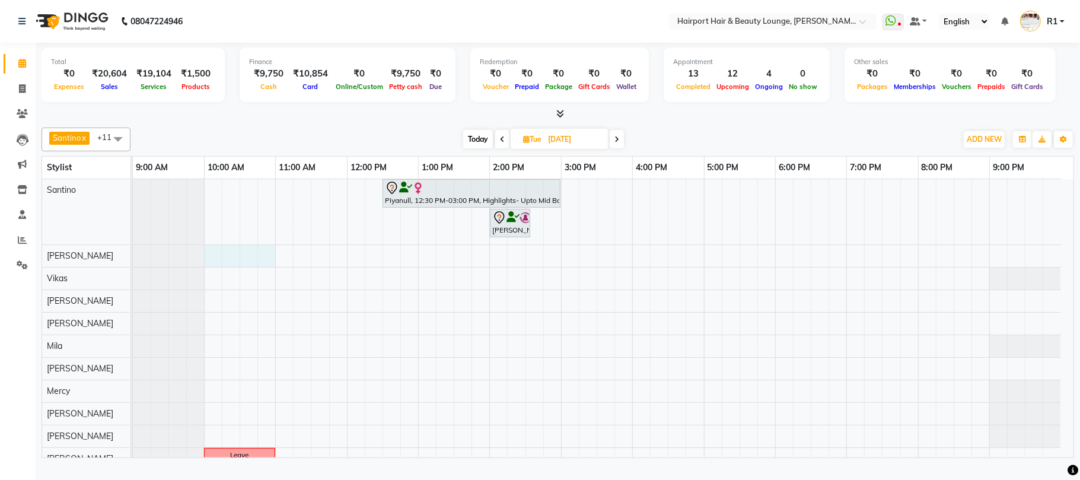
drag, startPoint x: 208, startPoint y: 268, endPoint x: 264, endPoint y: 268, distance: 56.9
click at [264, 268] on div "Piyanull, 12:30 PM-03:00 PM, Highlights- Upto Mid Back Naazish S, 02:00 PM-02:3…" at bounding box center [603, 324] width 941 height 291
select select "9138"
select select "600"
select select "tentative"
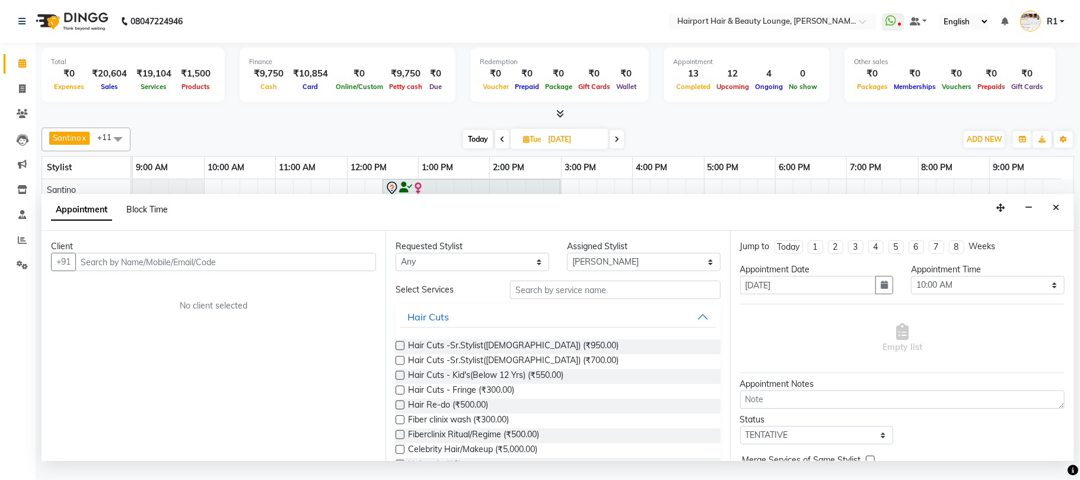
click at [162, 215] on span "Block Time" at bounding box center [147, 209] width 42 height 11
select select "9138"
select select "600"
select select "660"
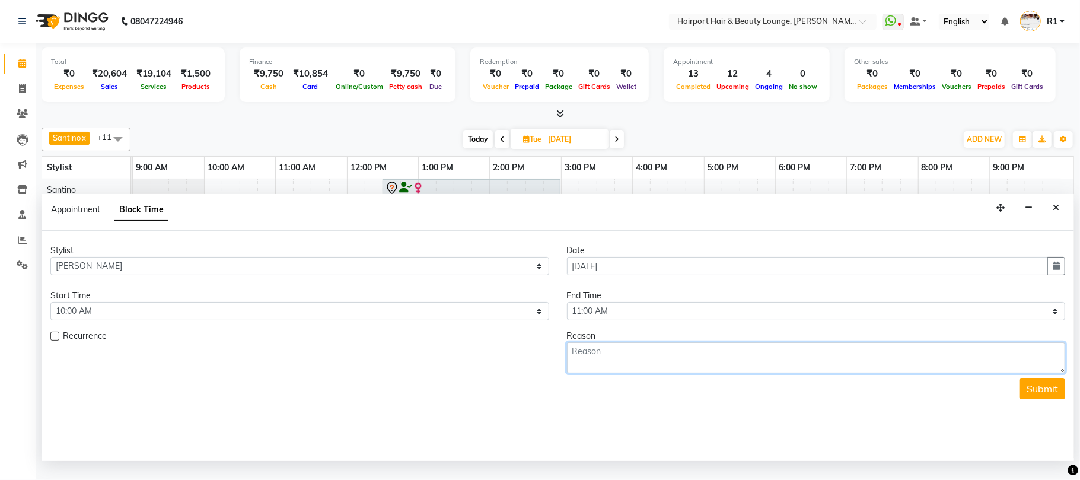
click at [626, 373] on textarea at bounding box center [816, 357] width 499 height 31
type textarea "week off"
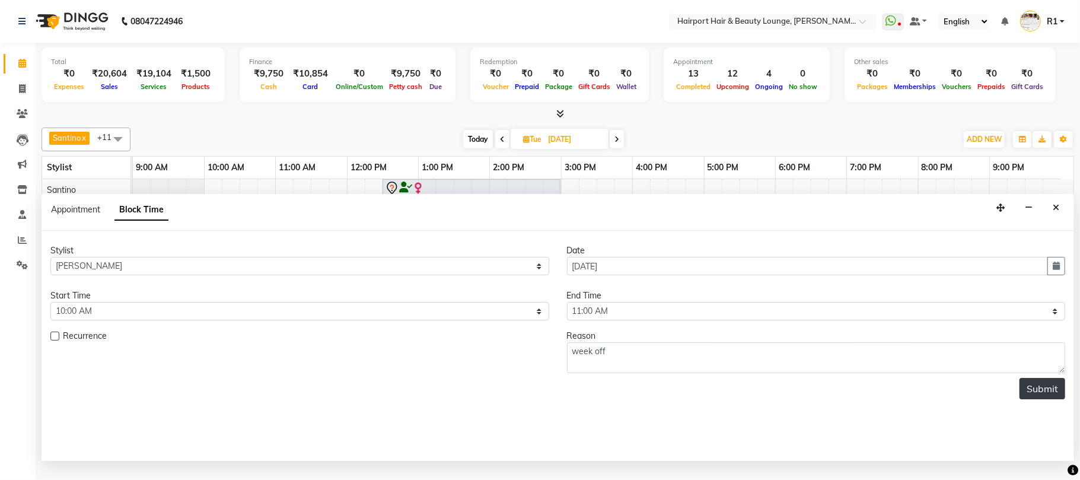
click at [1044, 399] on button "Submit" at bounding box center [1042, 388] width 46 height 21
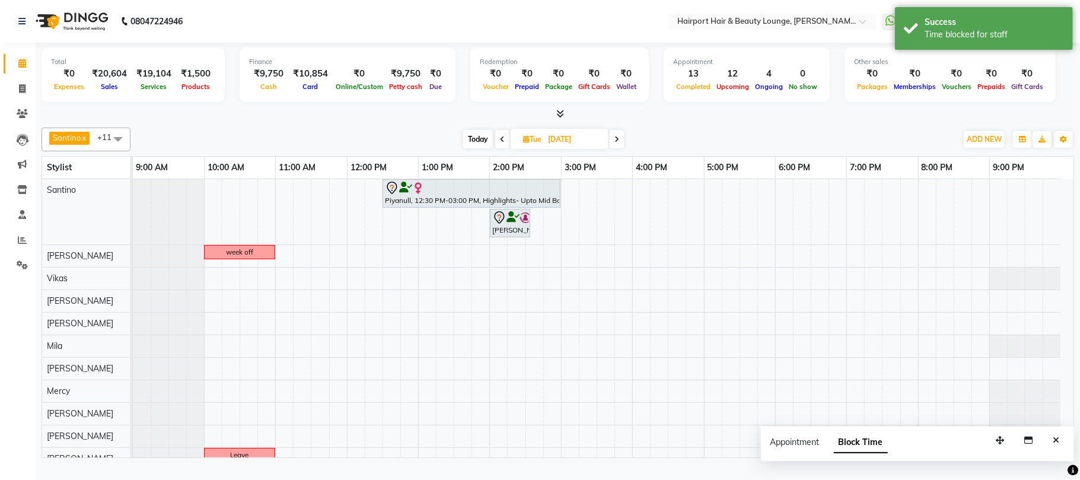
click at [618, 151] on div "Santino x Anandita x Vikas x Elizabeth x Adnan x Mercy x Binita x Mila x Genevi…" at bounding box center [558, 140] width 1032 height 24
click at [618, 148] on span at bounding box center [617, 139] width 14 height 18
type input "10-09-2025"
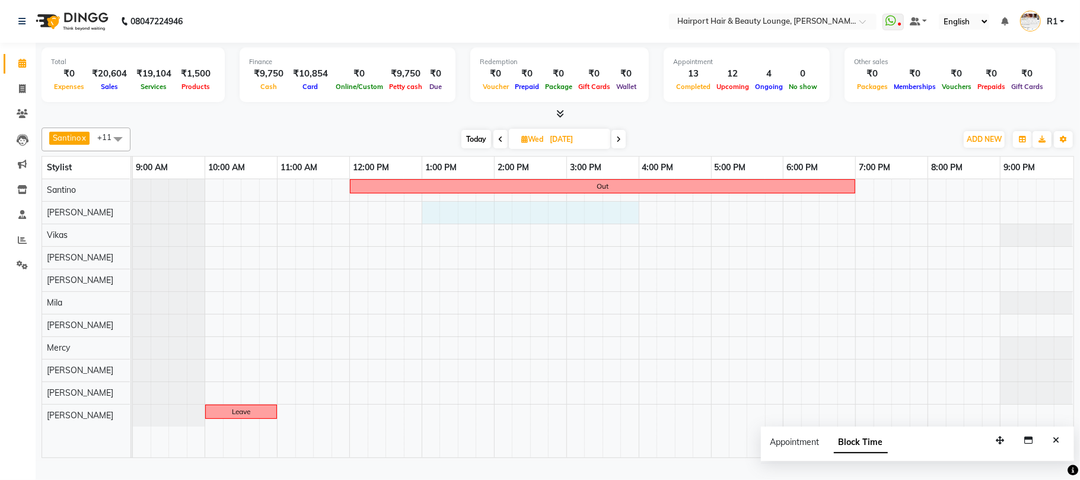
drag, startPoint x: 425, startPoint y: 223, endPoint x: 629, endPoint y: 224, distance: 204.6
click at [629, 224] on div "Out Leave" at bounding box center [603, 318] width 941 height 278
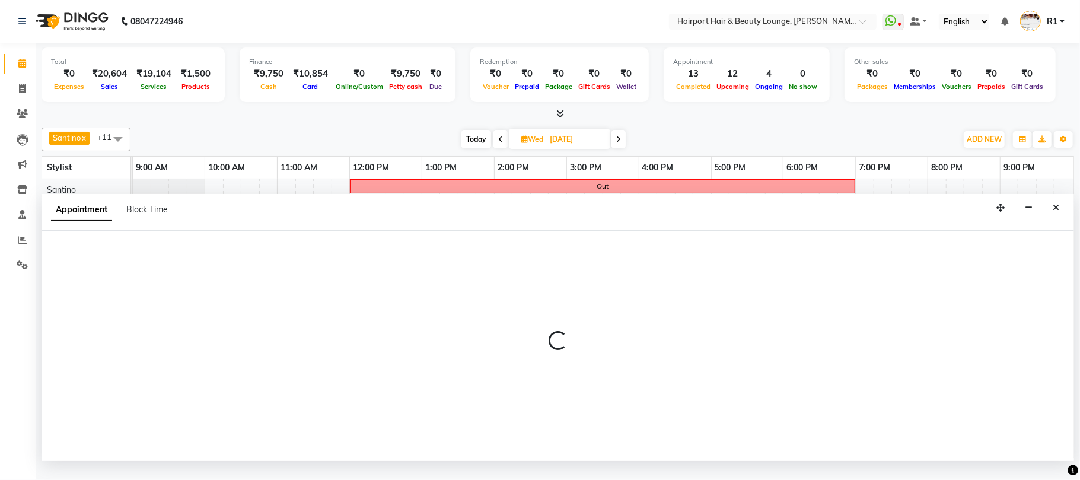
select select "9138"
select select "780"
select select "tentative"
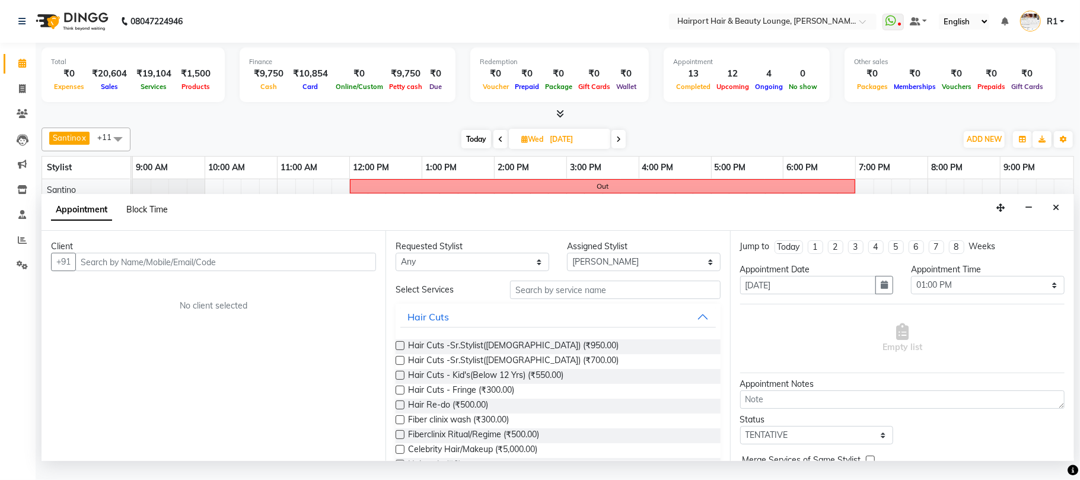
click at [164, 215] on span "Block Time" at bounding box center [147, 209] width 42 height 11
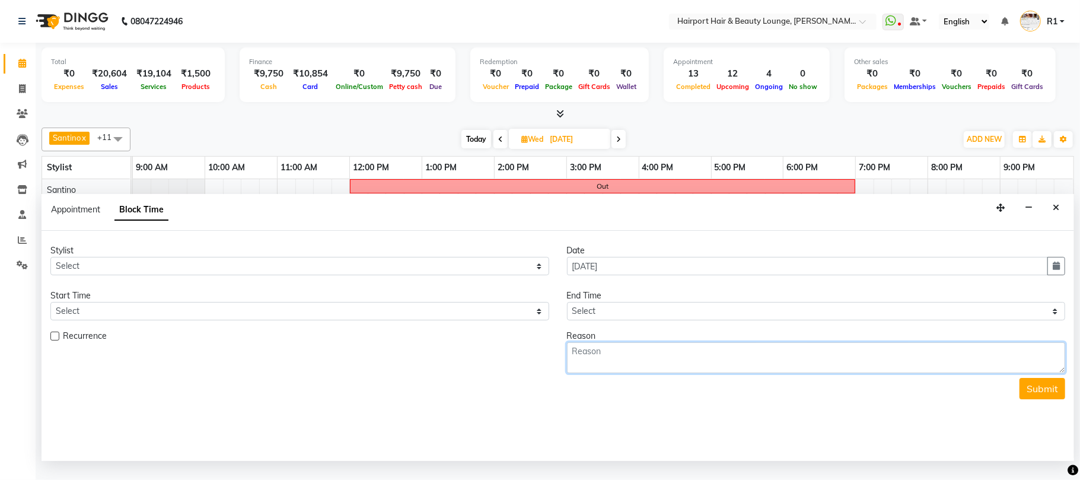
click at [748, 373] on textarea at bounding box center [816, 357] width 499 height 31
click at [1054, 212] on icon "Close" at bounding box center [1056, 207] width 7 height 8
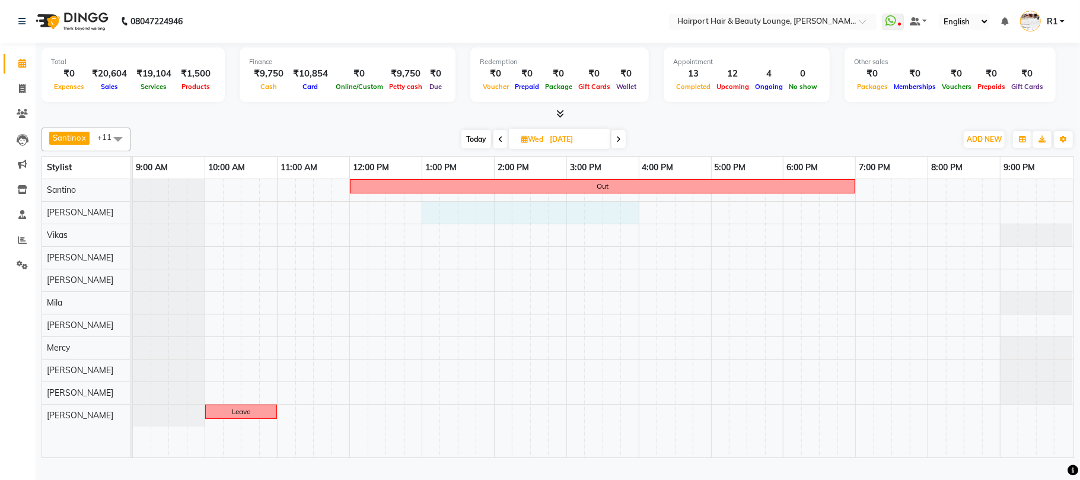
drag, startPoint x: 426, startPoint y: 231, endPoint x: 621, endPoint y: 234, distance: 195.7
click at [626, 234] on div "Out Leave" at bounding box center [603, 318] width 941 height 278
select select "9138"
select select "tentative"
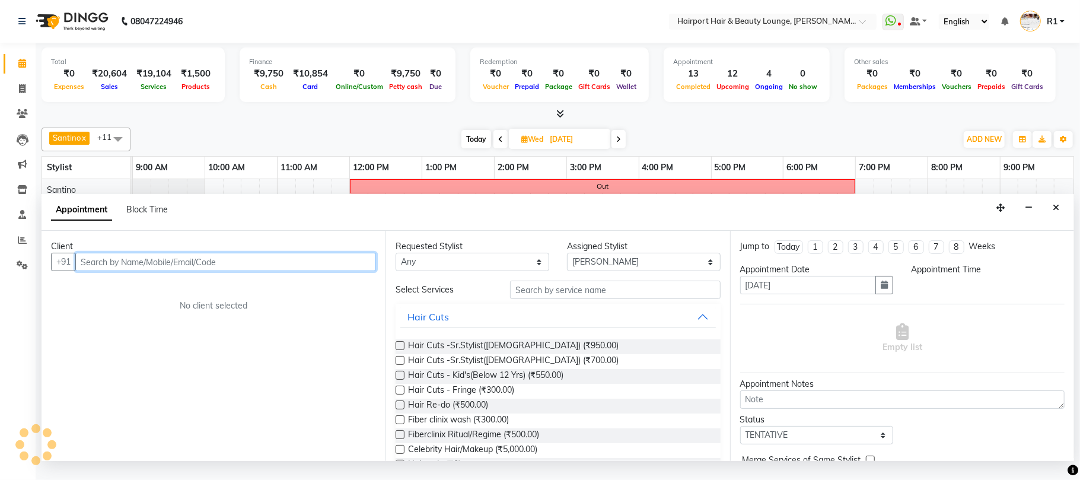
select select "780"
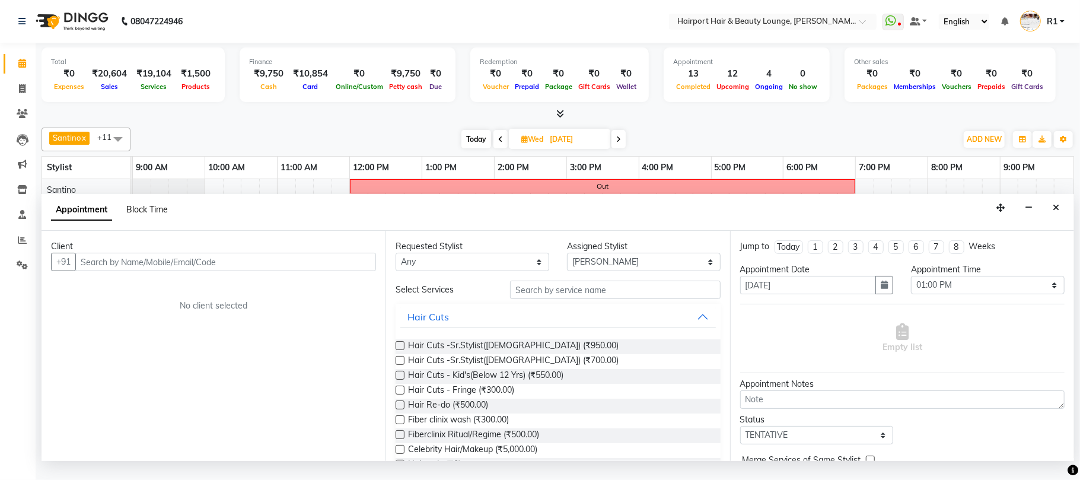
click at [159, 215] on span "Block Time" at bounding box center [147, 209] width 42 height 11
select select "9138"
select select "780"
select select "960"
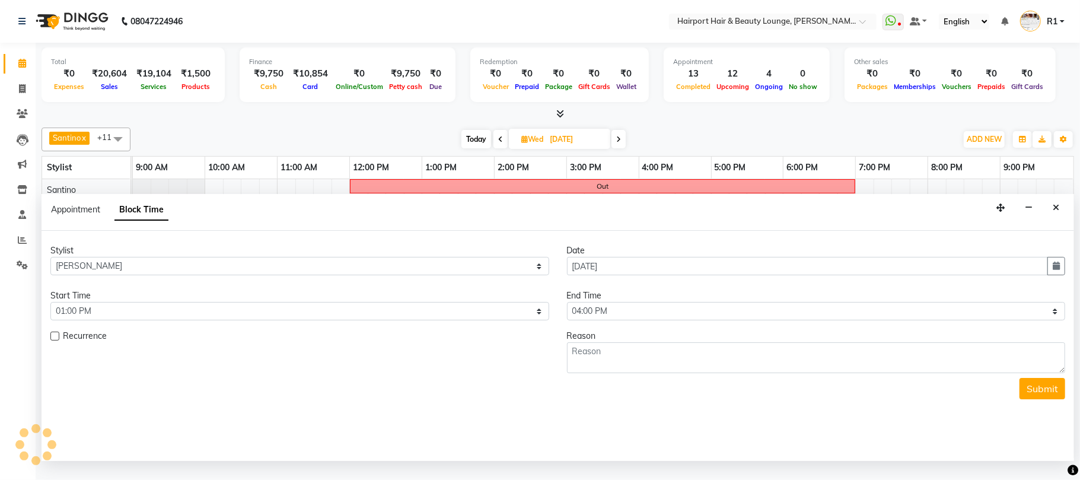
click at [681, 342] on div "Reason" at bounding box center [816, 336] width 499 height 12
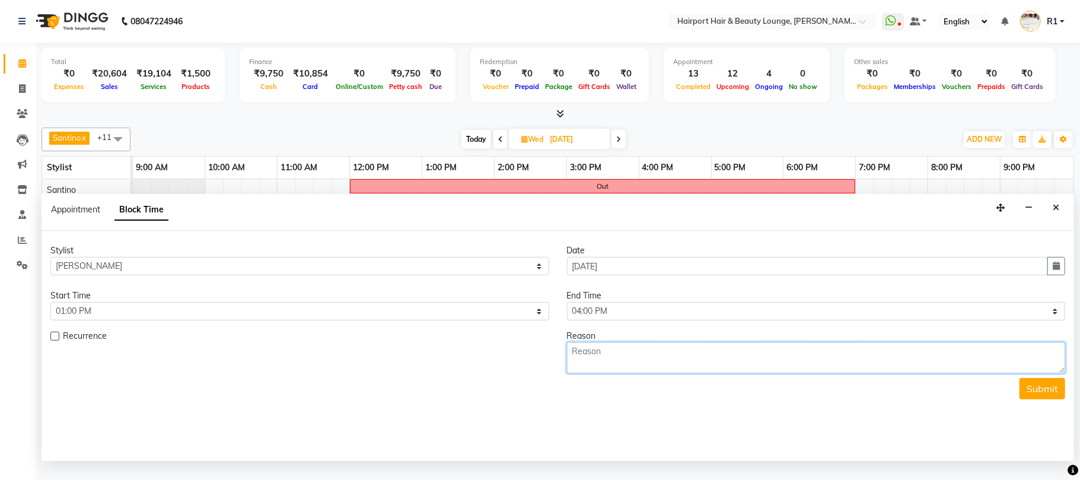
click at [664, 373] on textarea at bounding box center [816, 357] width 499 height 31
type textarea "class"
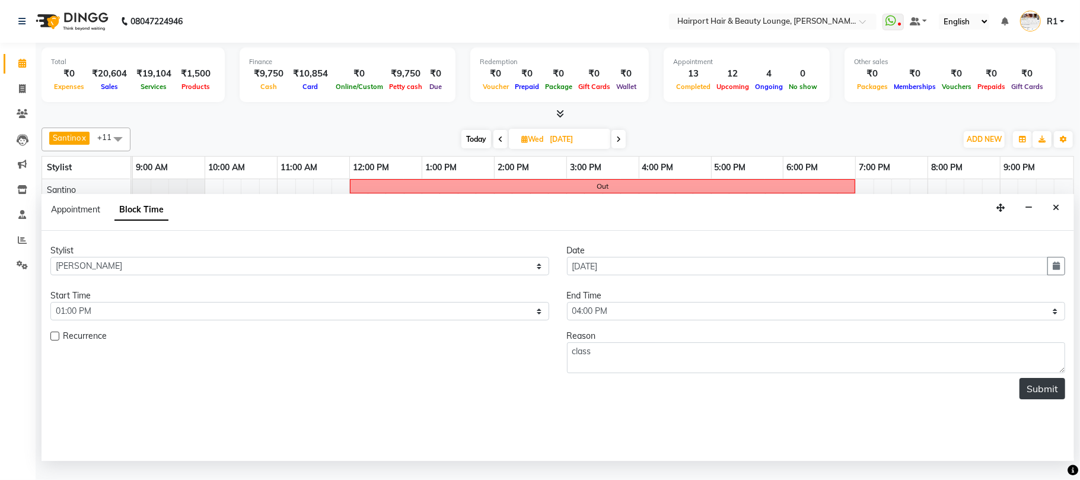
click at [1031, 399] on button "Submit" at bounding box center [1042, 388] width 46 height 21
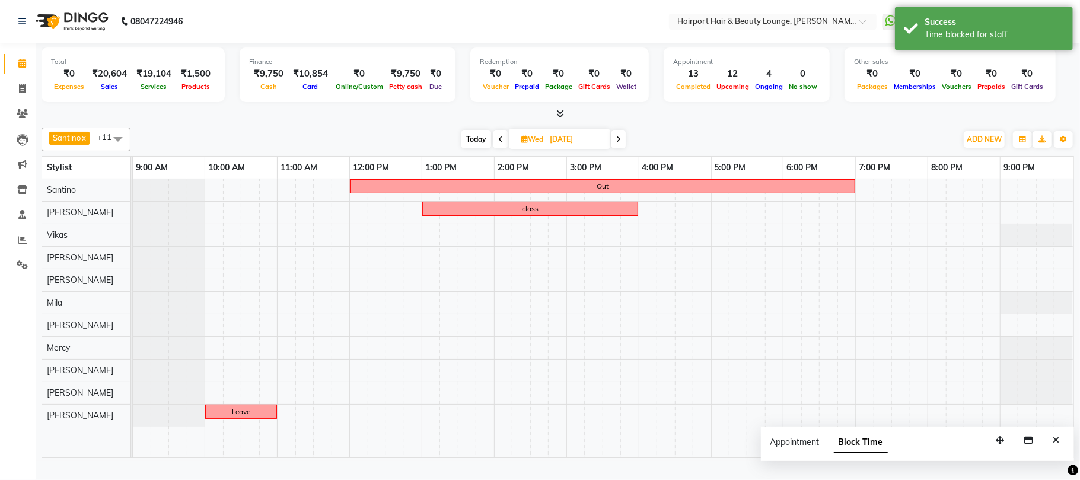
click at [618, 143] on icon at bounding box center [618, 139] width 5 height 7
type input "11-09-2025"
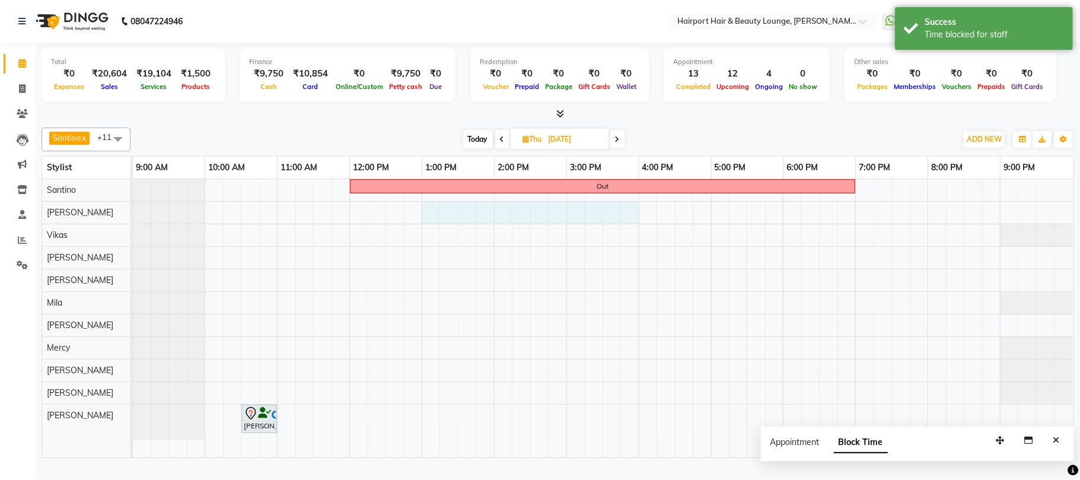
drag, startPoint x: 425, startPoint y: 228, endPoint x: 629, endPoint y: 230, distance: 203.4
click at [629, 230] on div "Out Biraj, 10:30 AM-11:00 AM, Hair Cuts -Sr.Stylist(Male)" at bounding box center [603, 318] width 941 height 278
select select "9138"
select select "780"
select select "tentative"
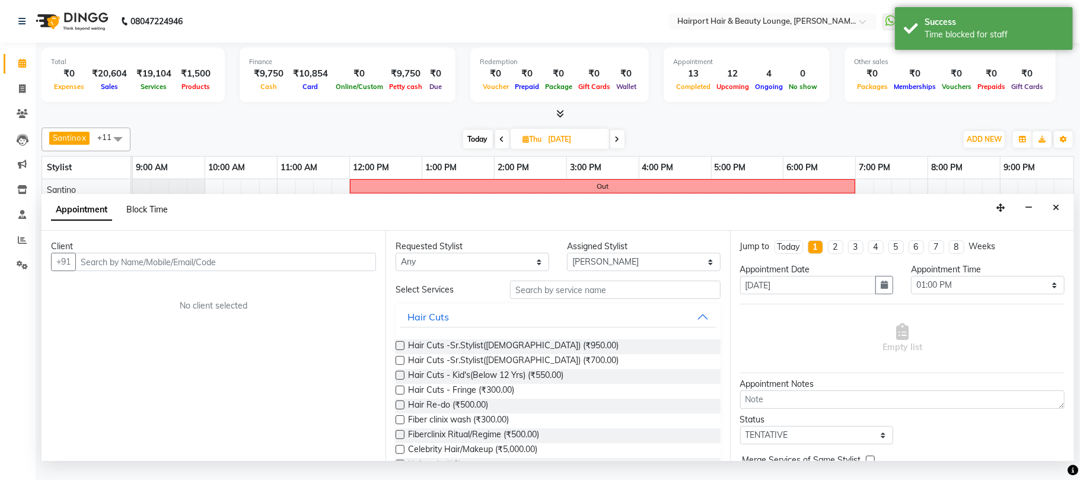
click at [158, 215] on span "Block Time" at bounding box center [147, 209] width 42 height 11
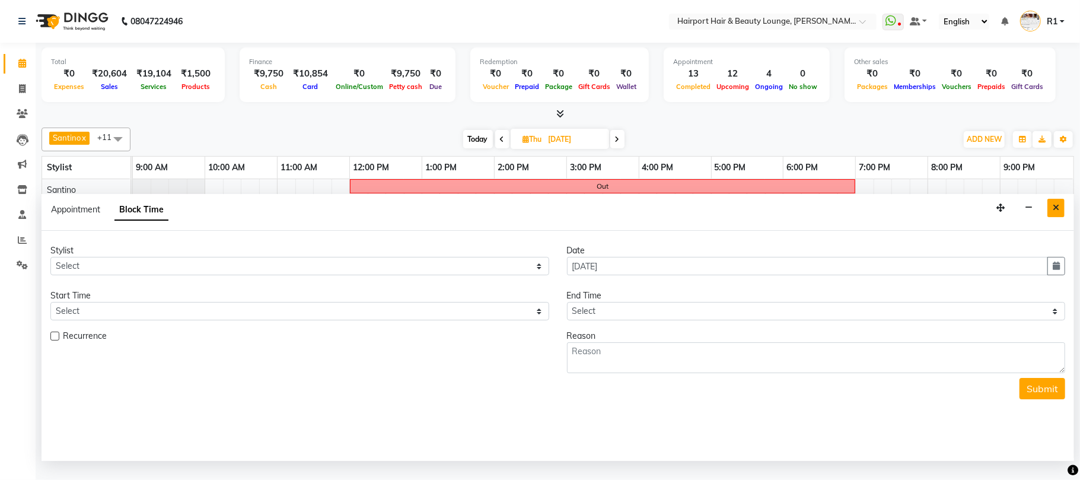
click at [1053, 212] on icon "Close" at bounding box center [1056, 207] width 7 height 8
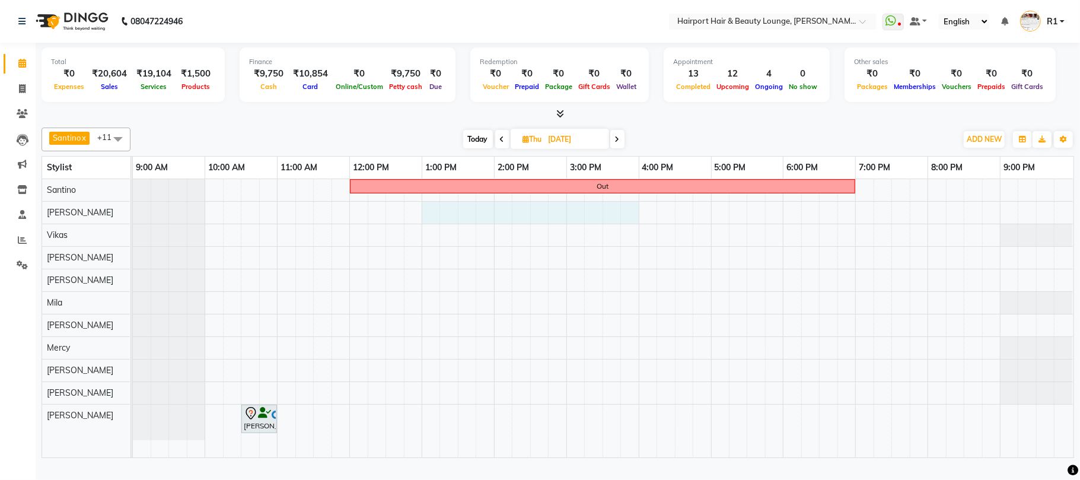
drag, startPoint x: 425, startPoint y: 224, endPoint x: 622, endPoint y: 228, distance: 197.5
click at [632, 226] on div "Out Biraj, 10:30 AM-11:00 AM, Hair Cuts -Sr.Stylist(Male)" at bounding box center [603, 318] width 941 height 278
select select "9138"
select select "780"
select select "tentative"
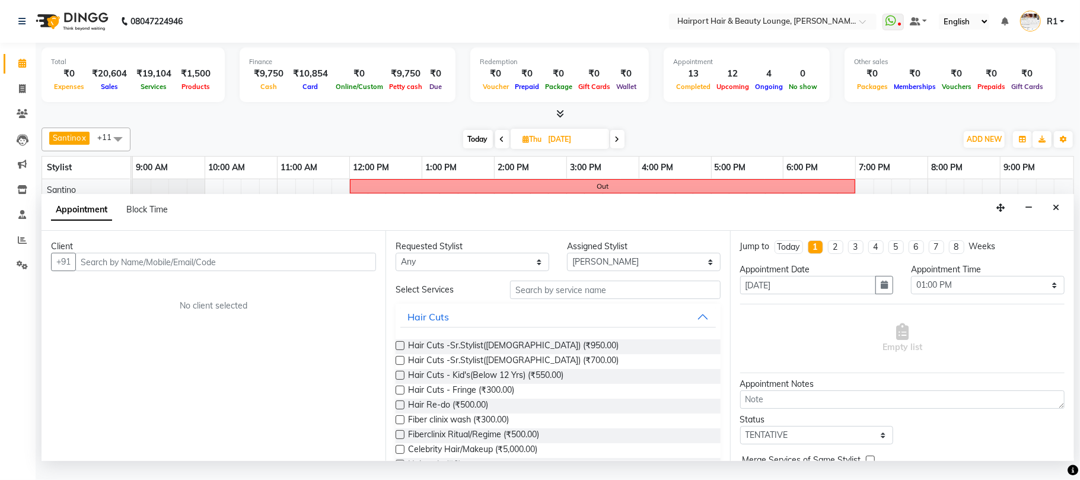
click at [168, 216] on div "Block Time" at bounding box center [147, 209] width 42 height 12
click at [167, 215] on span "Block Time" at bounding box center [147, 209] width 42 height 11
select select "9138"
select select "780"
select select "960"
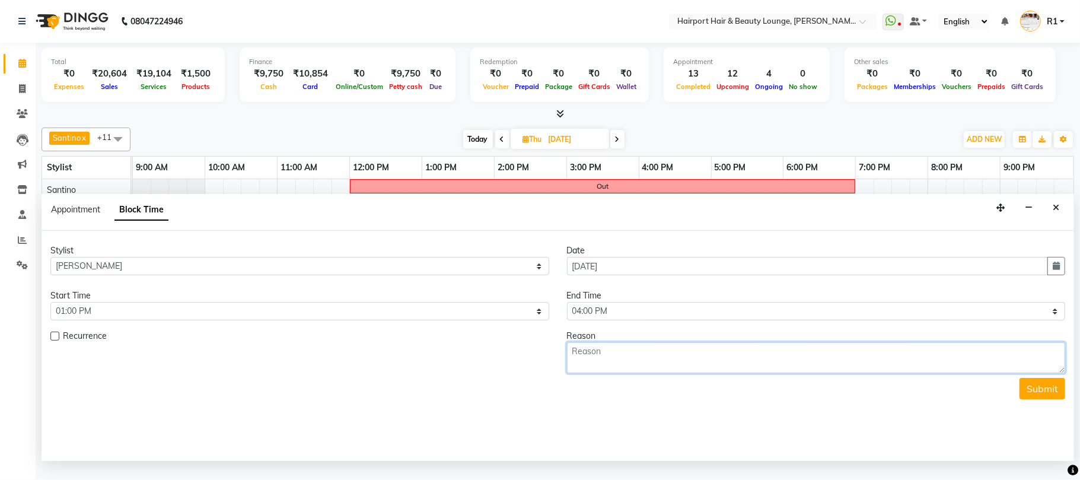
drag, startPoint x: 698, startPoint y: 391, endPoint x: 691, endPoint y: 395, distance: 8.0
click at [697, 373] on textarea at bounding box center [816, 357] width 499 height 31
type textarea "class"
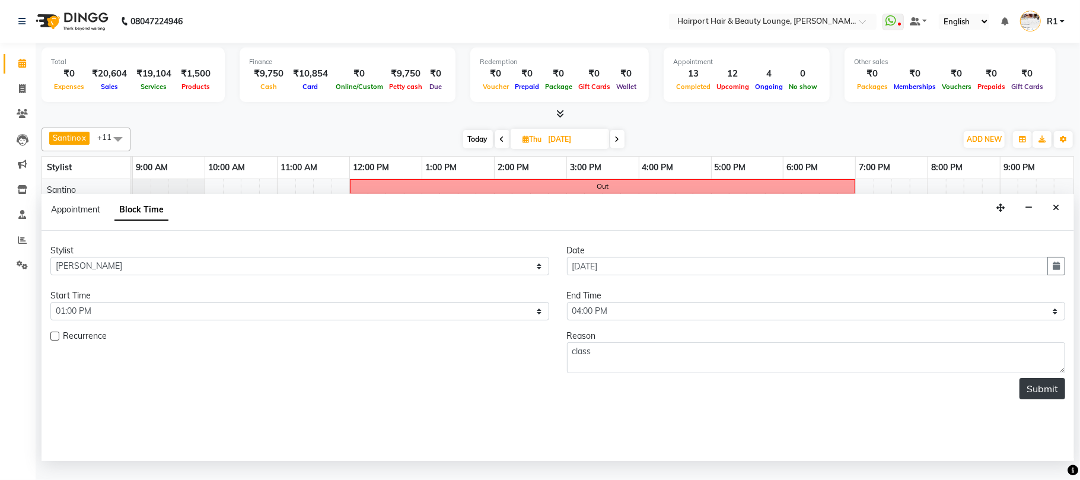
click at [1049, 399] on button "Submit" at bounding box center [1042, 388] width 46 height 21
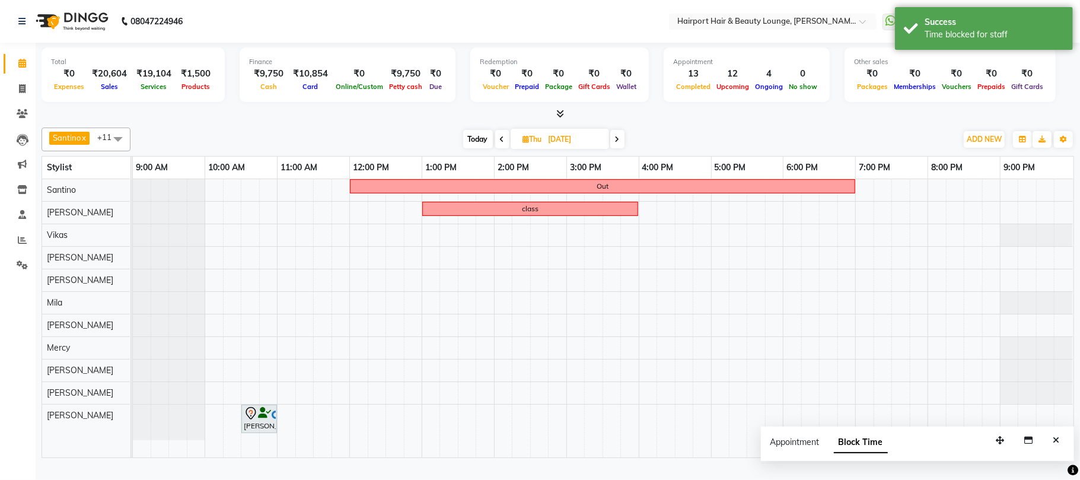
click at [617, 143] on icon at bounding box center [617, 139] width 5 height 7
type input "12-09-2025"
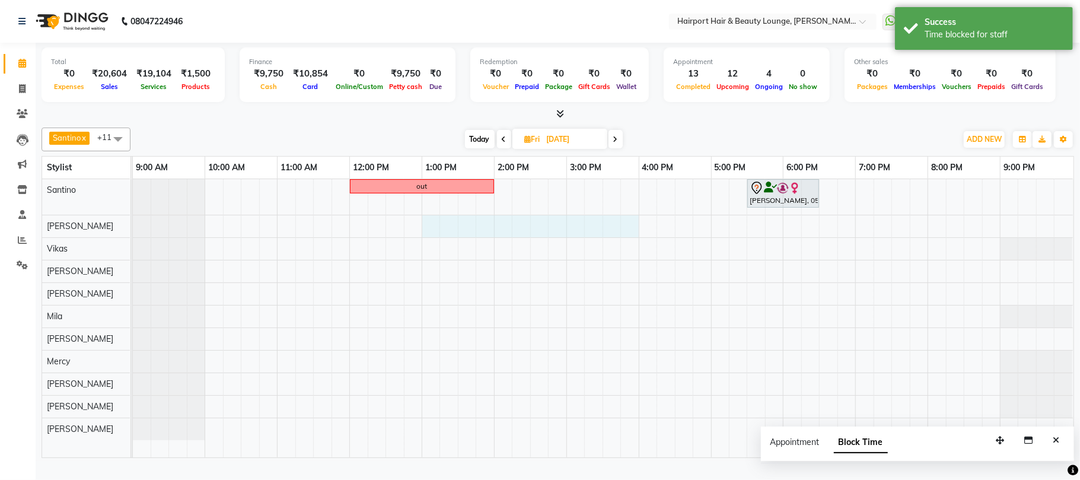
drag, startPoint x: 423, startPoint y: 238, endPoint x: 622, endPoint y: 238, distance: 198.7
click at [622, 238] on div "out HARBINDER, 05:30 PM-06:30 PM, Blow Drys- Blow Dry Mid-Back" at bounding box center [603, 318] width 941 height 278
select select "9138"
select select "780"
select select "tentative"
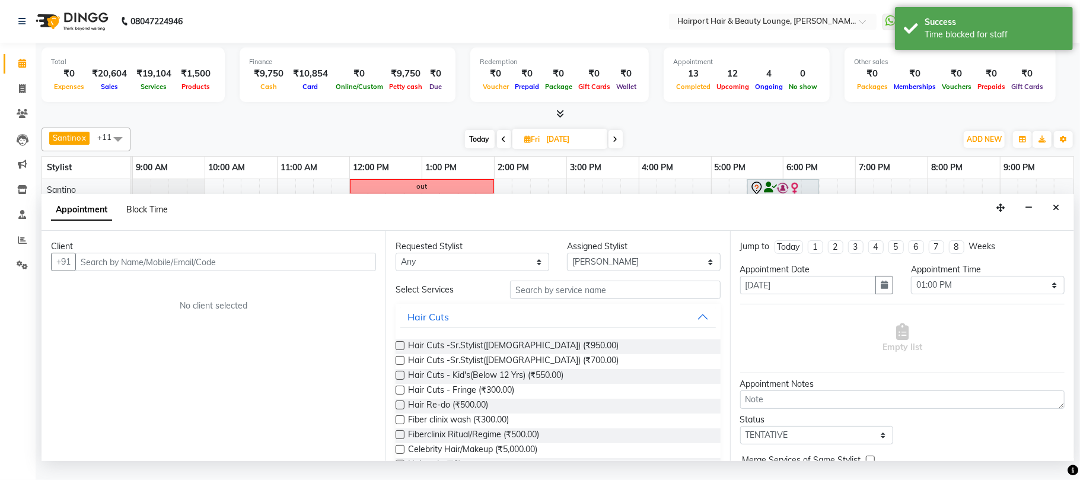
click at [148, 215] on span "Block Time" at bounding box center [147, 209] width 42 height 11
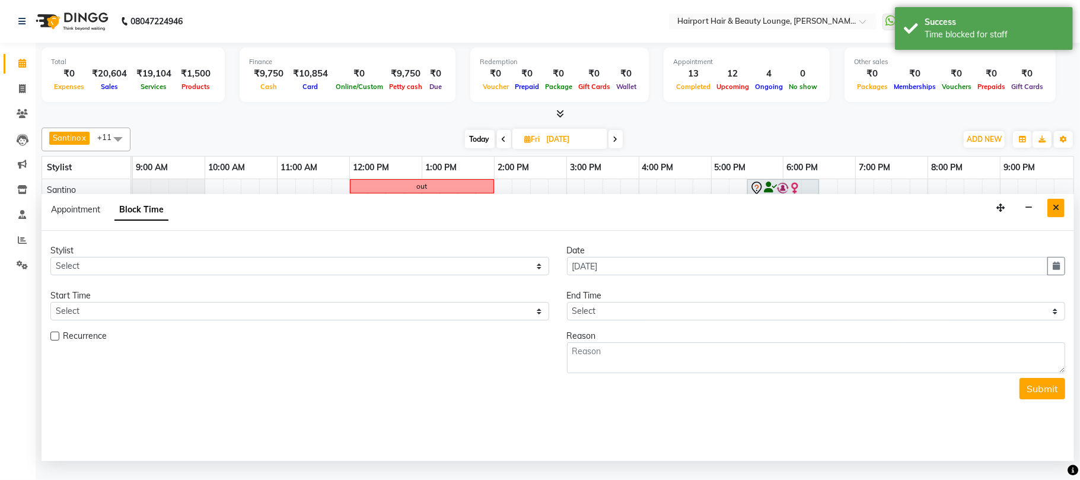
click at [1054, 212] on icon "Close" at bounding box center [1056, 207] width 7 height 8
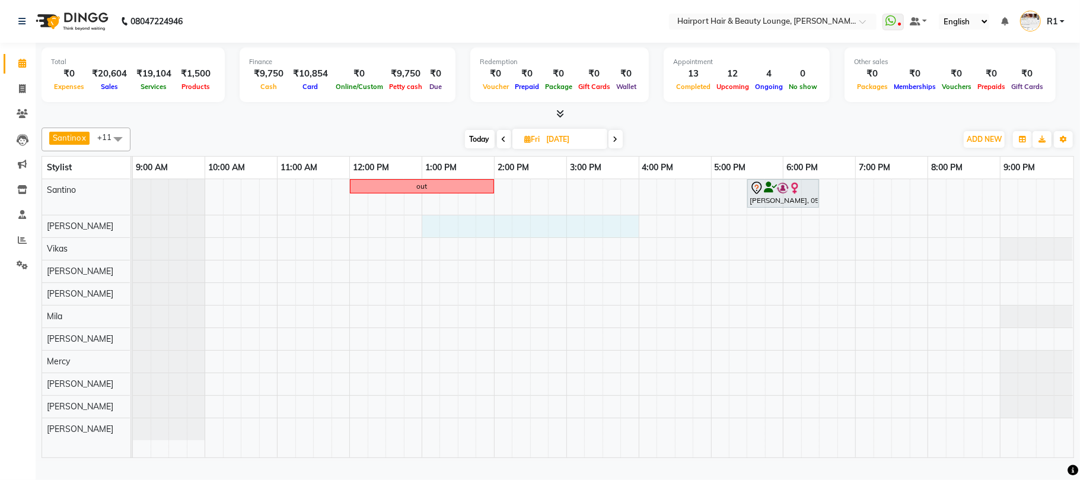
drag, startPoint x: 426, startPoint y: 243, endPoint x: 631, endPoint y: 242, distance: 205.2
click at [631, 242] on div "out HARBINDER, 05:30 PM-06:30 PM, Blow Drys- Blow Dry Mid-Back" at bounding box center [603, 318] width 941 height 278
select select "9138"
select select "780"
select select "tentative"
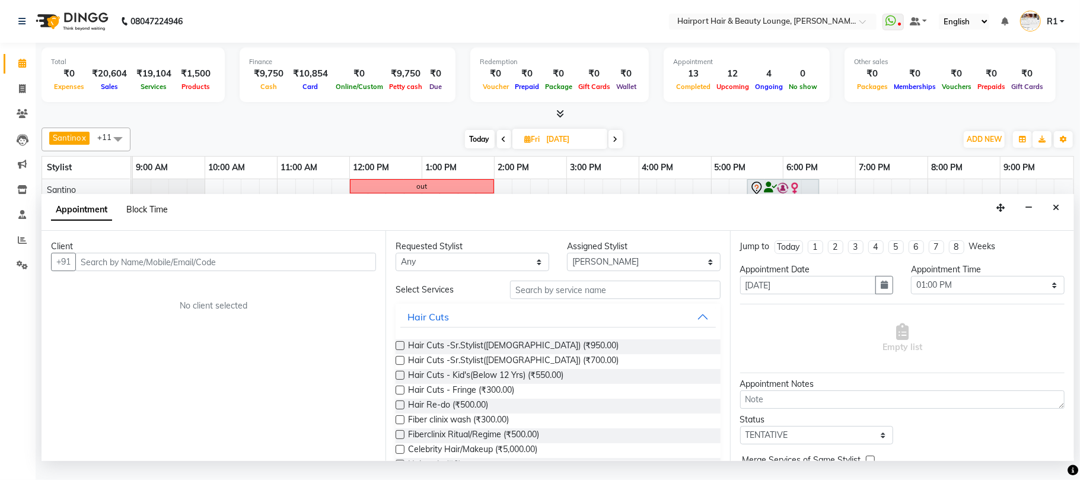
click at [167, 215] on span "Block Time" at bounding box center [147, 209] width 42 height 11
select select "9138"
select select "780"
select select "960"
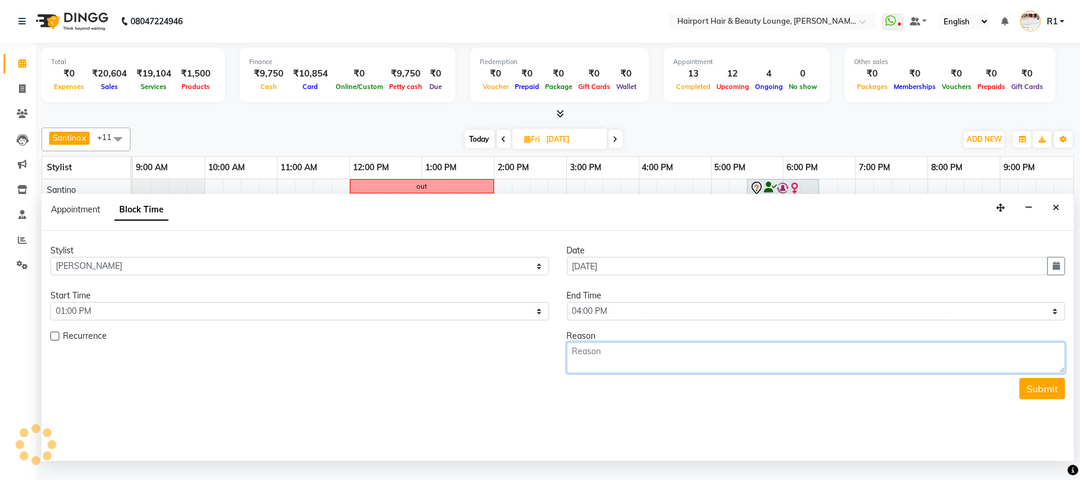
click at [729, 373] on textarea at bounding box center [816, 357] width 499 height 31
type textarea "class"
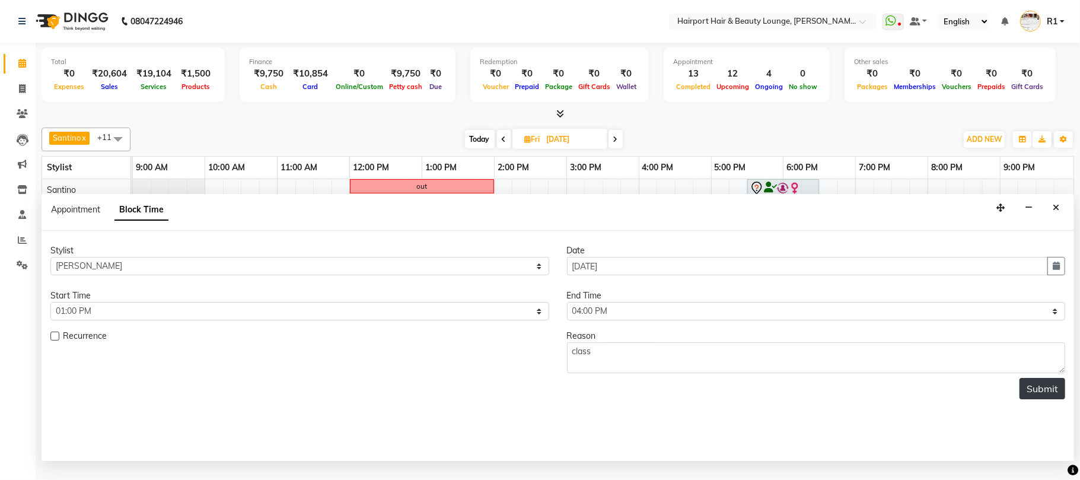
click at [1032, 399] on button "Submit" at bounding box center [1042, 388] width 46 height 21
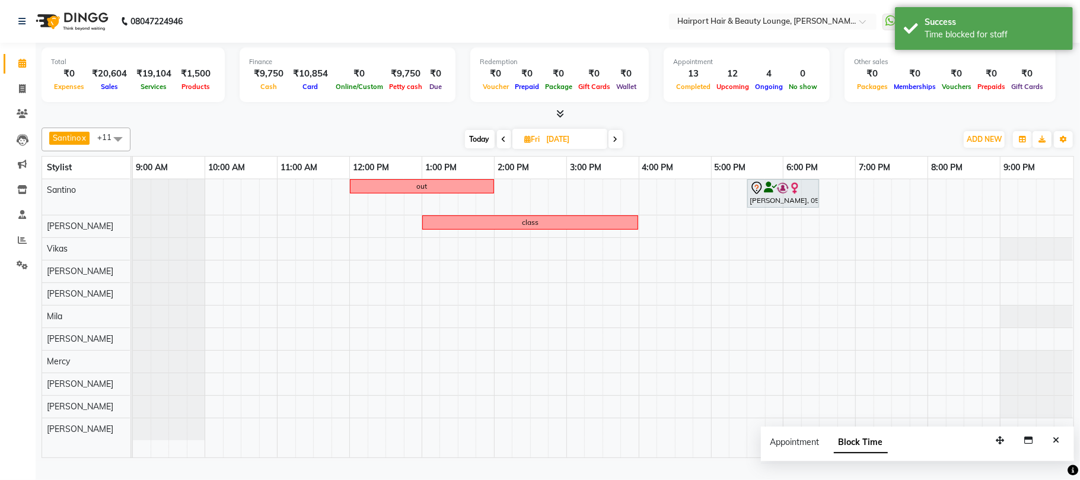
click at [618, 143] on icon at bounding box center [615, 139] width 5 height 7
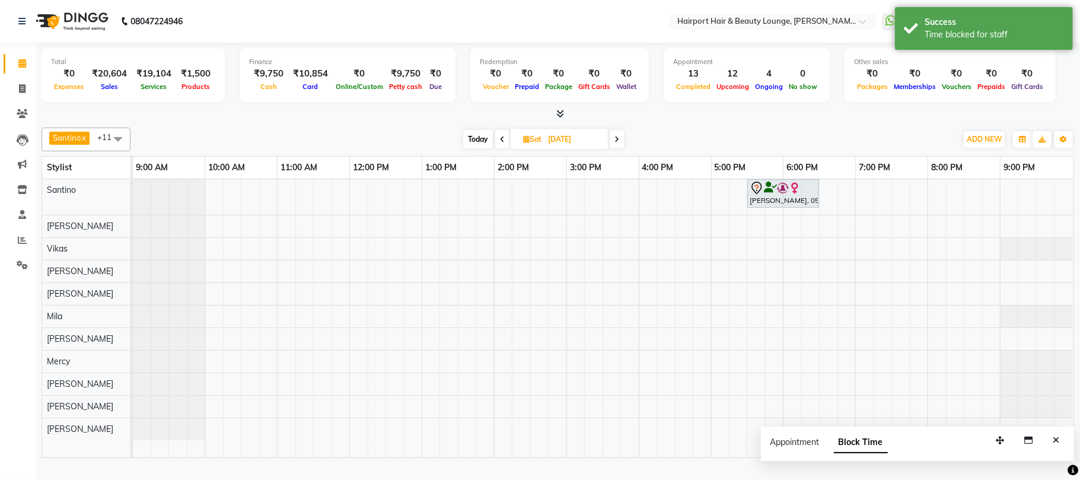
click at [619, 143] on icon at bounding box center [616, 139] width 5 height 7
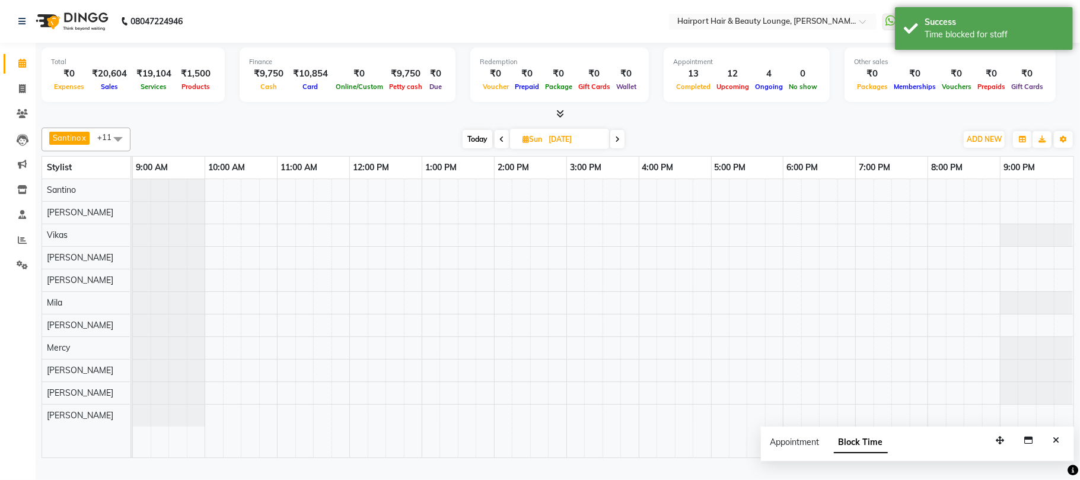
click at [619, 143] on icon at bounding box center [617, 139] width 5 height 7
click at [619, 143] on icon at bounding box center [618, 139] width 5 height 7
click at [619, 143] on icon at bounding box center [616, 139] width 5 height 7
click at [619, 143] on icon at bounding box center [618, 139] width 5 height 7
click at [619, 143] on icon at bounding box center [617, 139] width 5 height 7
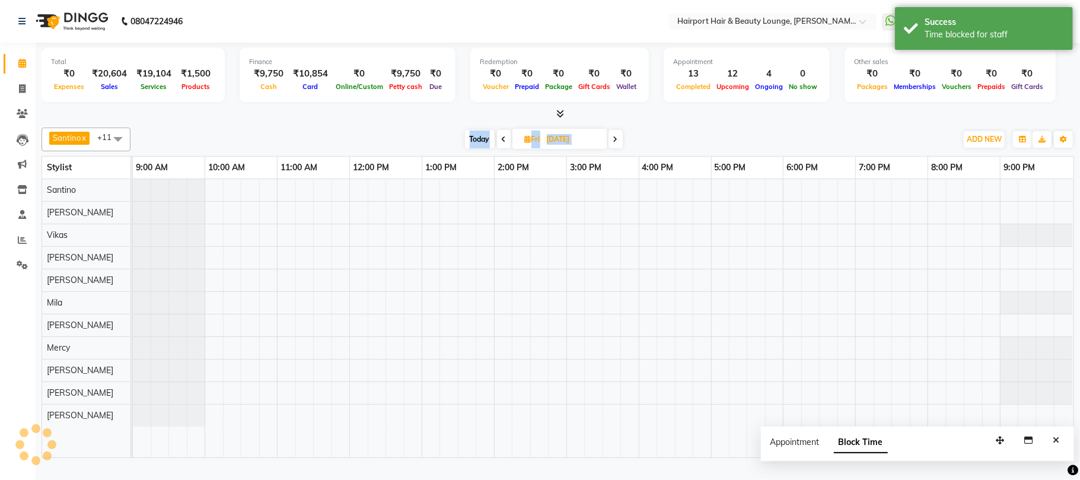
click at [619, 148] on span at bounding box center [615, 139] width 14 height 18
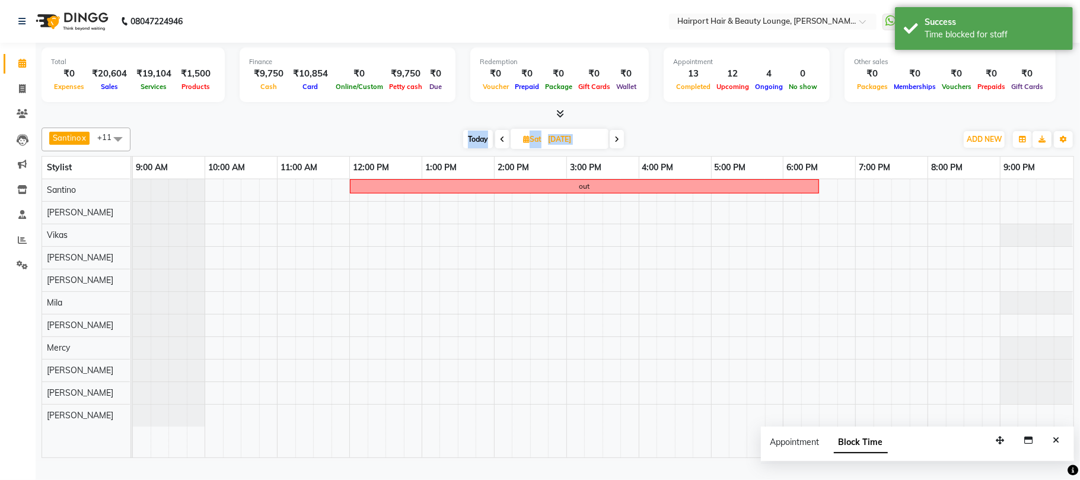
click at [619, 143] on icon at bounding box center [616, 139] width 5 height 7
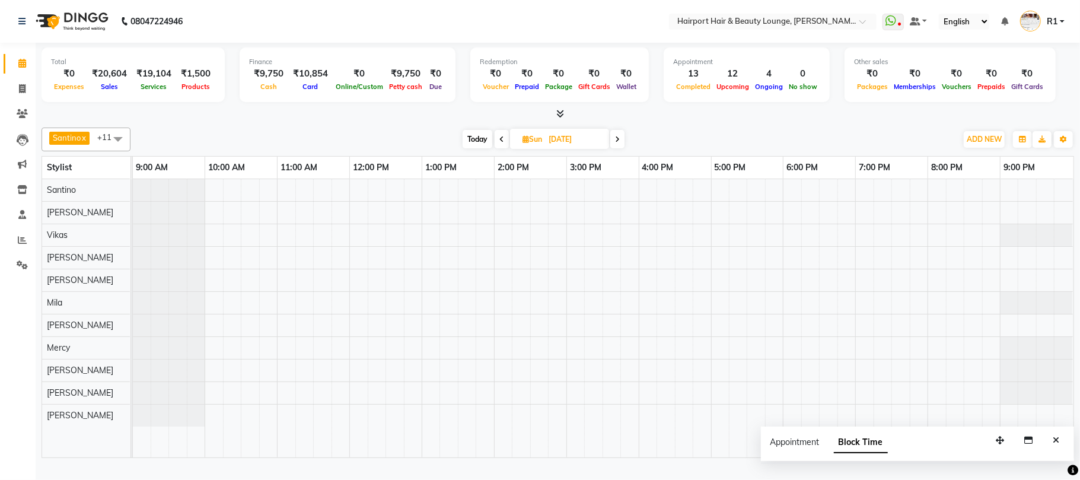
click at [492, 148] on div "Today Sun 21-09-2025" at bounding box center [543, 139] width 164 height 18
click at [497, 148] on span at bounding box center [502, 139] width 14 height 18
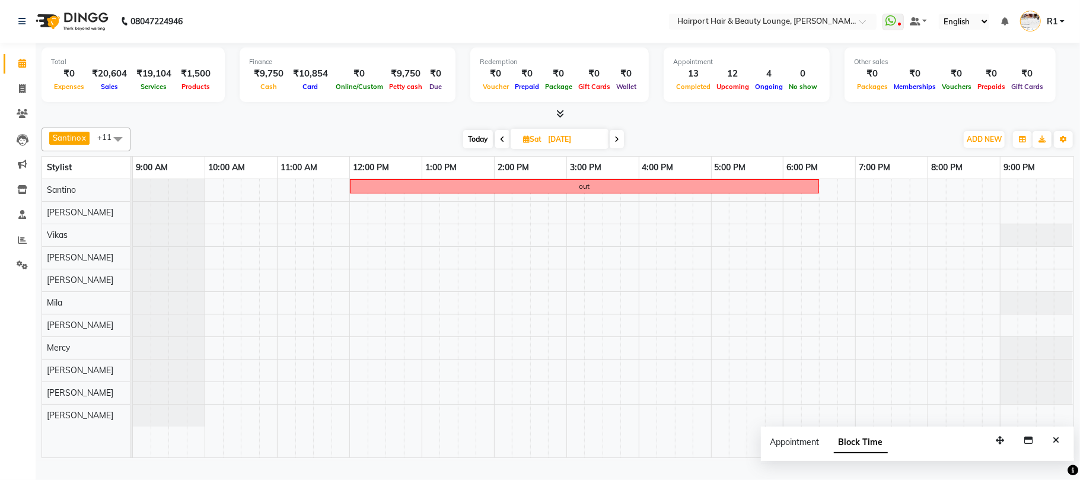
click at [497, 148] on span at bounding box center [502, 139] width 14 height 18
type input "19-09-2025"
drag, startPoint x: 498, startPoint y: 231, endPoint x: 558, endPoint y: 227, distance: 60.1
click at [558, 227] on div "out" at bounding box center [603, 318] width 941 height 278
select select "9138"
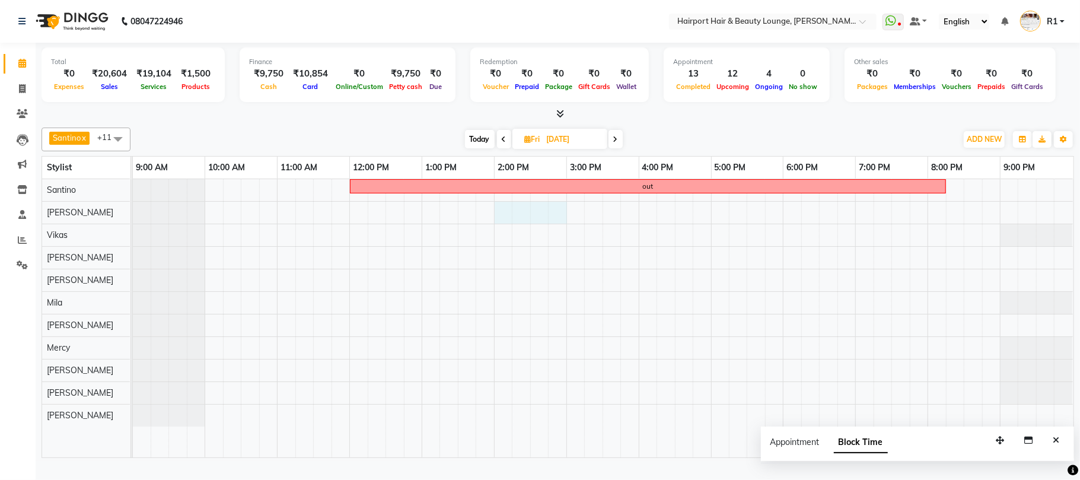
select select "tentative"
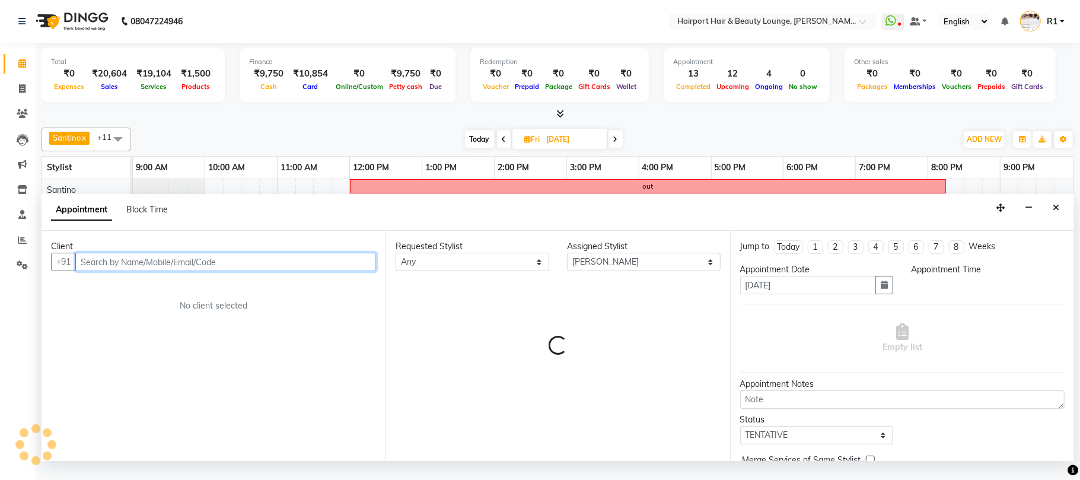
select select "840"
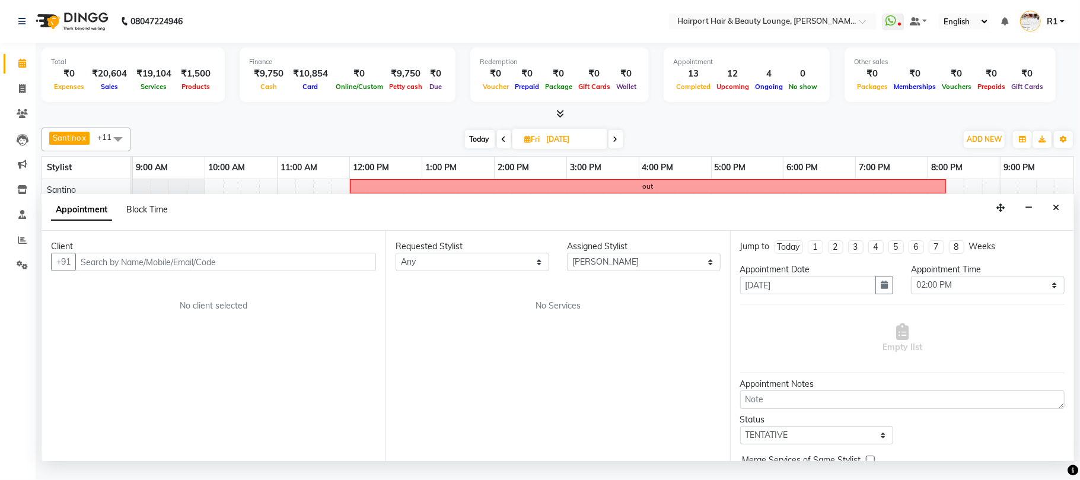
click at [149, 215] on span "Block Time" at bounding box center [147, 209] width 42 height 11
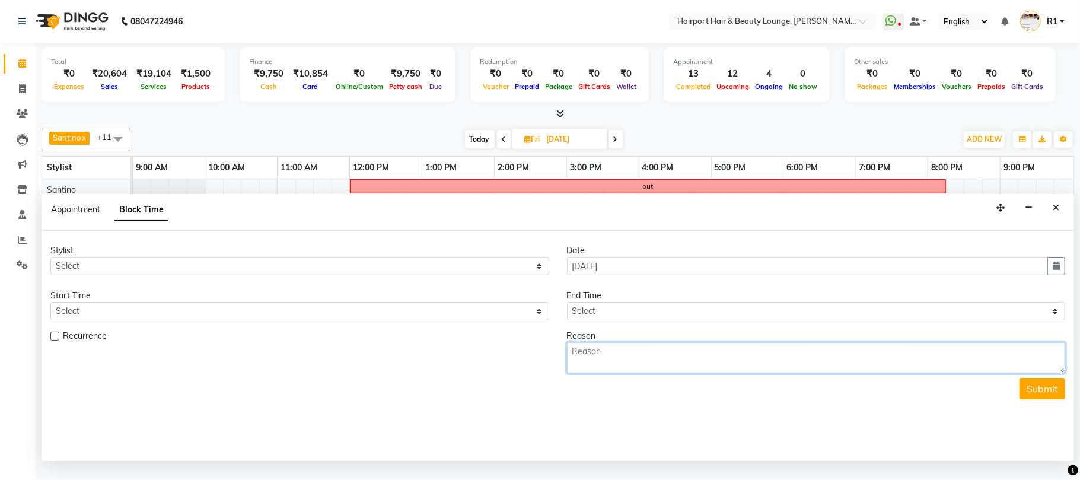
click at [605, 373] on textarea at bounding box center [816, 357] width 499 height 31
type textarea "out"
click at [1056, 217] on button "Close" at bounding box center [1055, 208] width 17 height 18
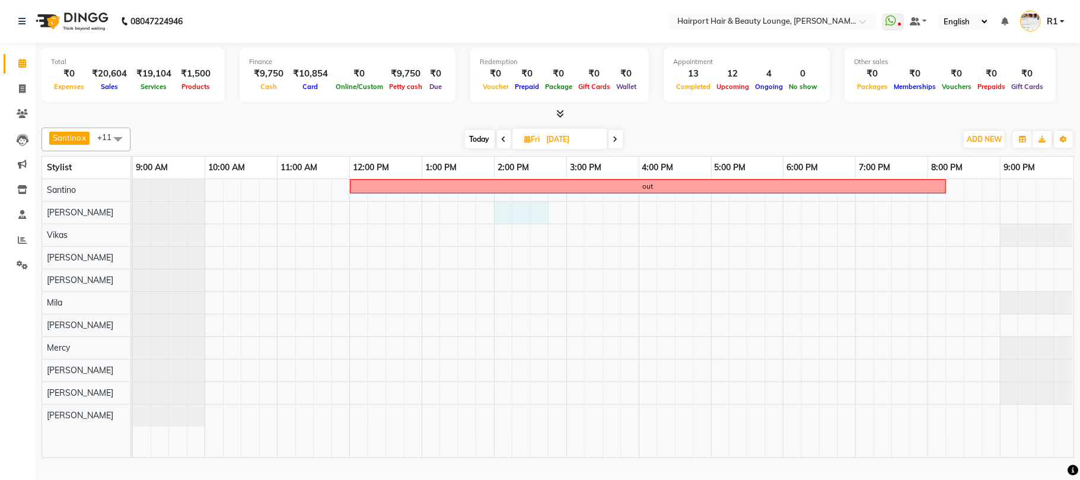
drag, startPoint x: 495, startPoint y: 225, endPoint x: 542, endPoint y: 224, distance: 47.5
click at [542, 224] on div "out" at bounding box center [603, 318] width 941 height 278
select select "9138"
select select "840"
select select "tentative"
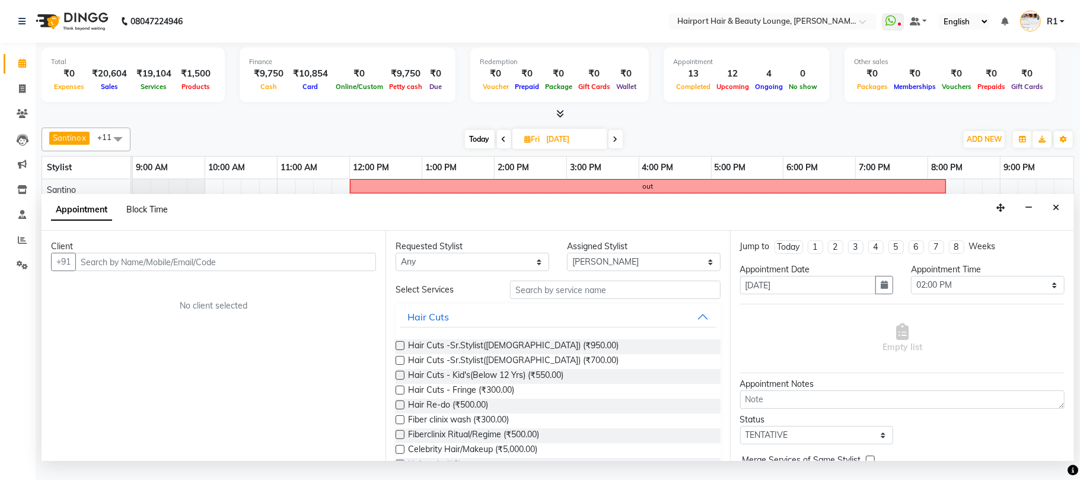
click at [168, 215] on span "Block Time" at bounding box center [147, 209] width 42 height 11
select select "9138"
select select "840"
select select "885"
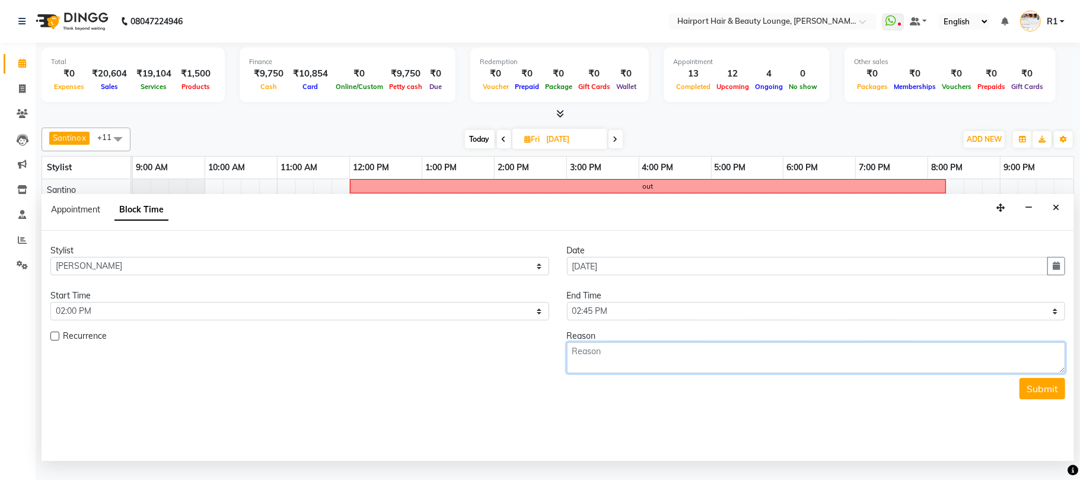
click at [632, 373] on textarea at bounding box center [816, 357] width 499 height 31
type textarea "out"
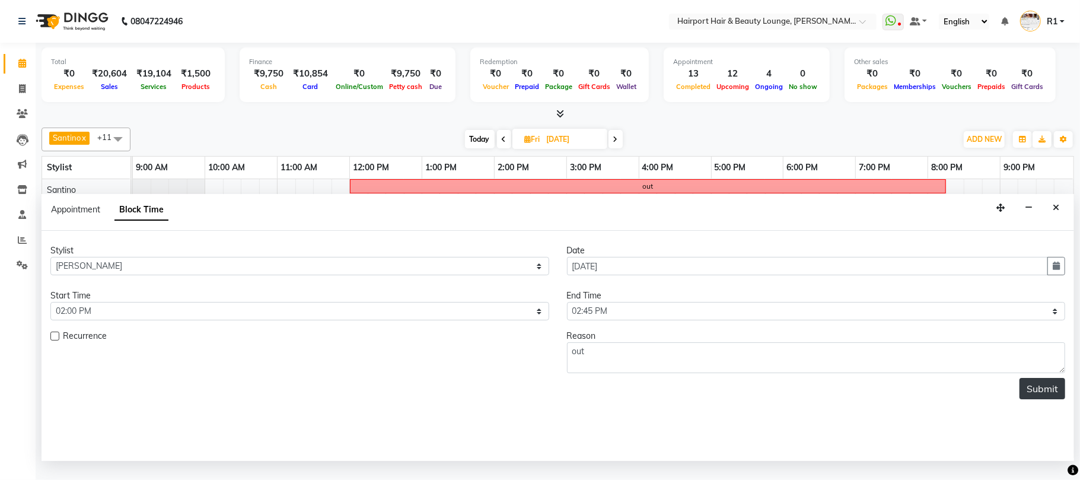
click at [1037, 399] on button "Submit" at bounding box center [1042, 388] width 46 height 21
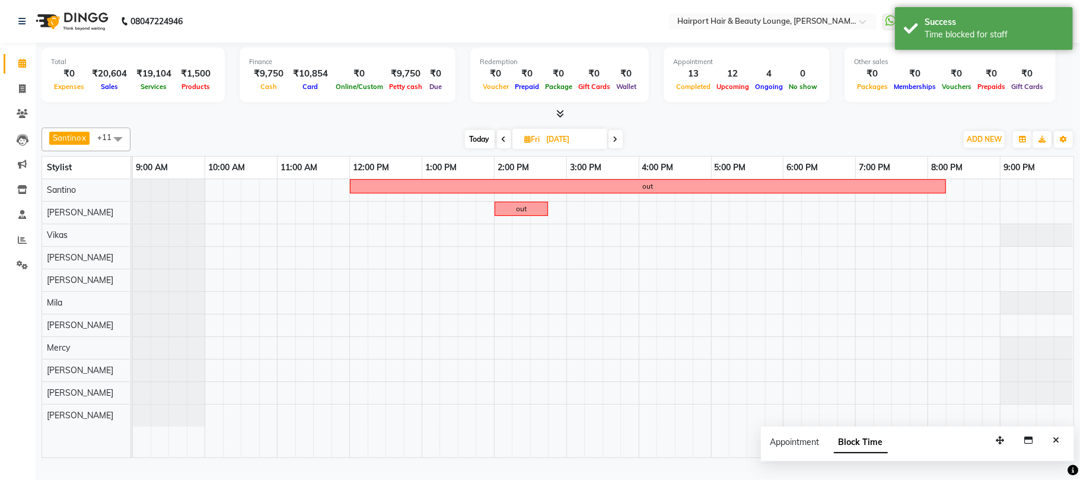
click at [503, 143] on icon at bounding box center [504, 139] width 5 height 7
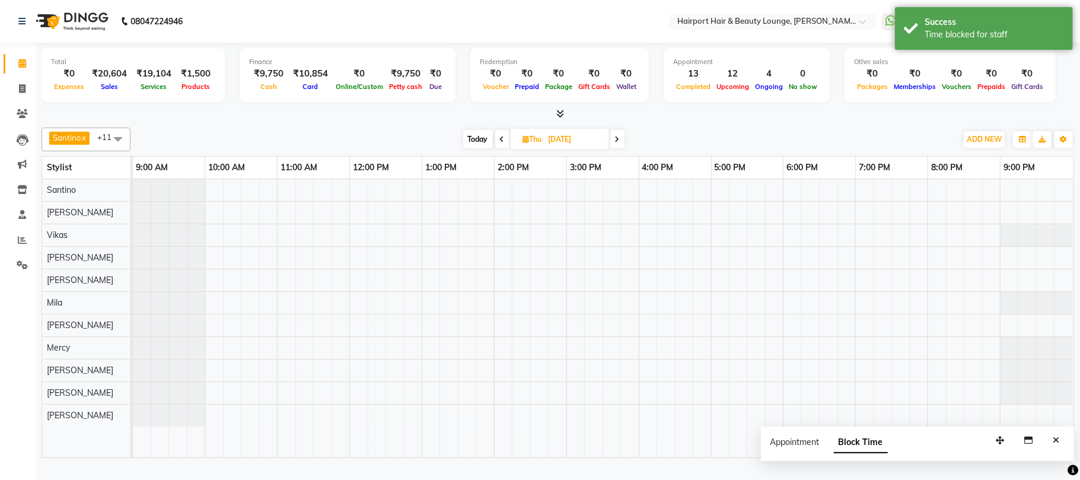
click at [619, 143] on icon at bounding box center [617, 139] width 5 height 7
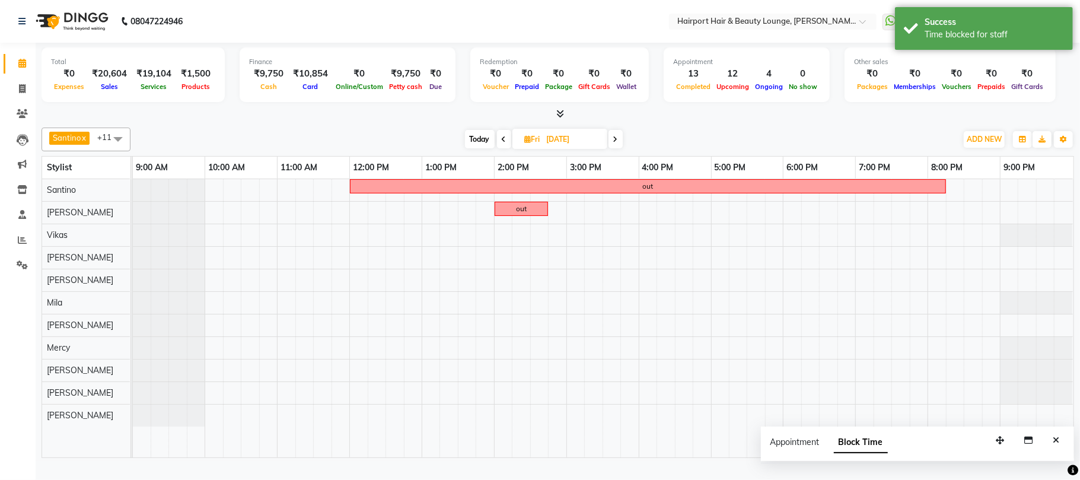
click at [619, 146] on span at bounding box center [615, 139] width 14 height 18
click at [619, 143] on icon at bounding box center [616, 139] width 5 height 7
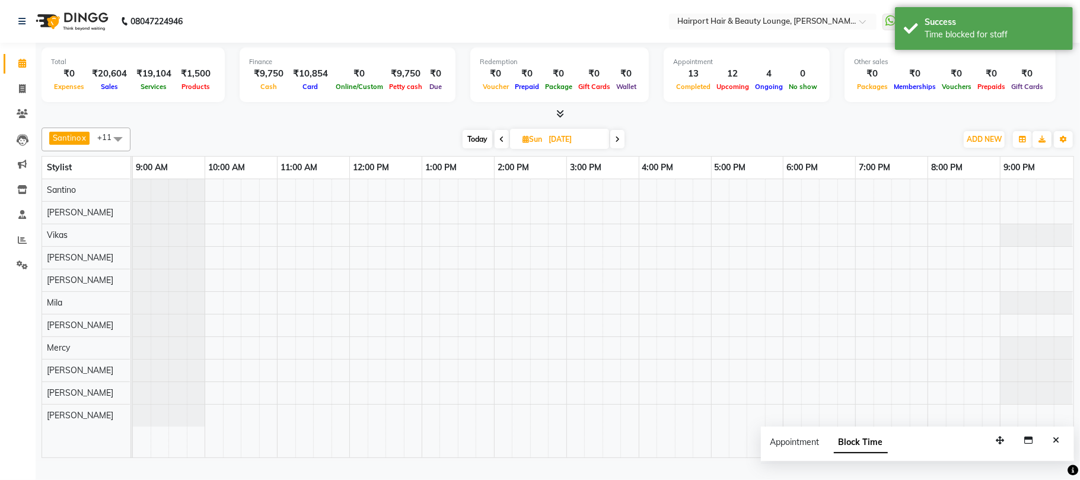
click at [495, 148] on span at bounding box center [502, 139] width 14 height 18
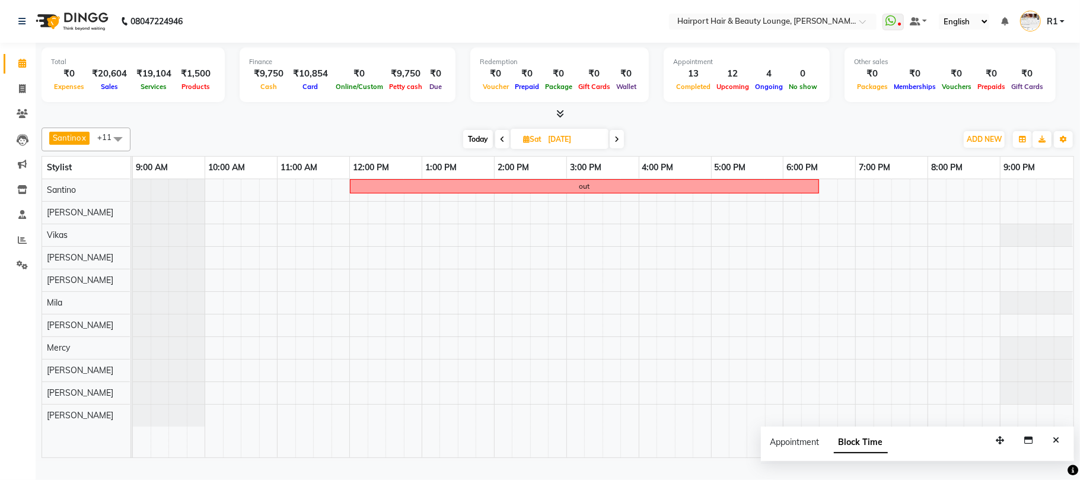
click at [500, 143] on icon at bounding box center [502, 139] width 5 height 7
click at [477, 148] on span "Today" at bounding box center [480, 139] width 30 height 18
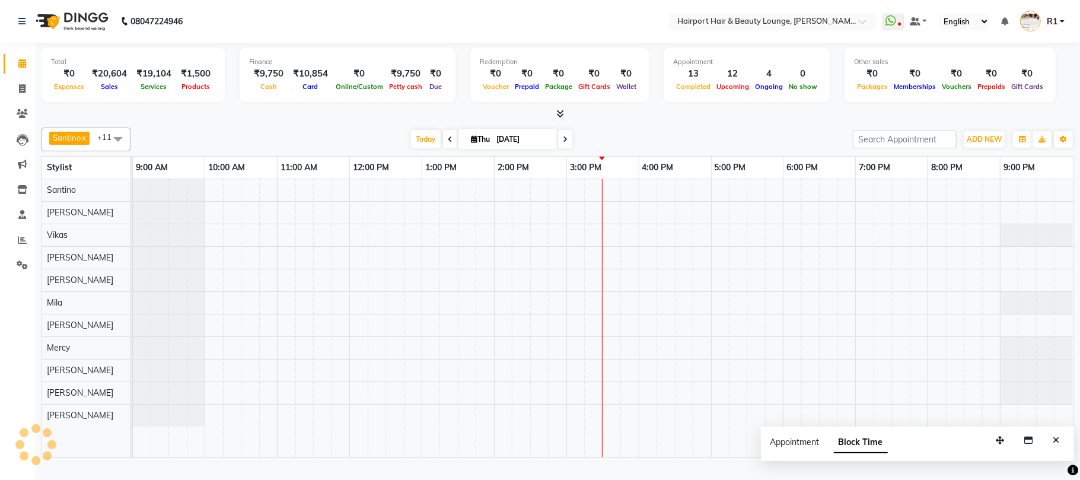
click at [558, 148] on span at bounding box center [565, 139] width 14 height 18
type input "05-09-2025"
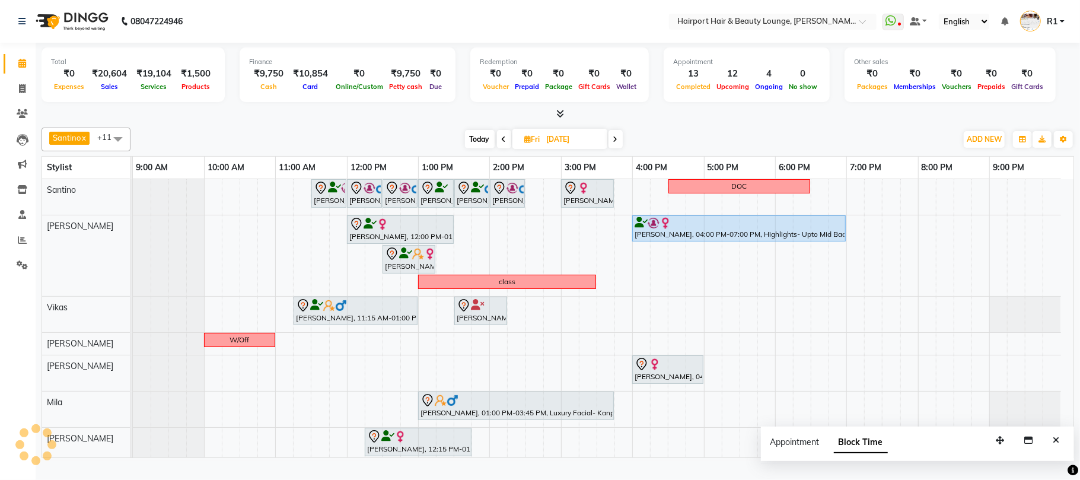
click at [598, 148] on input "05-09-2025" at bounding box center [572, 139] width 59 height 18
select select "9"
select select "2025"
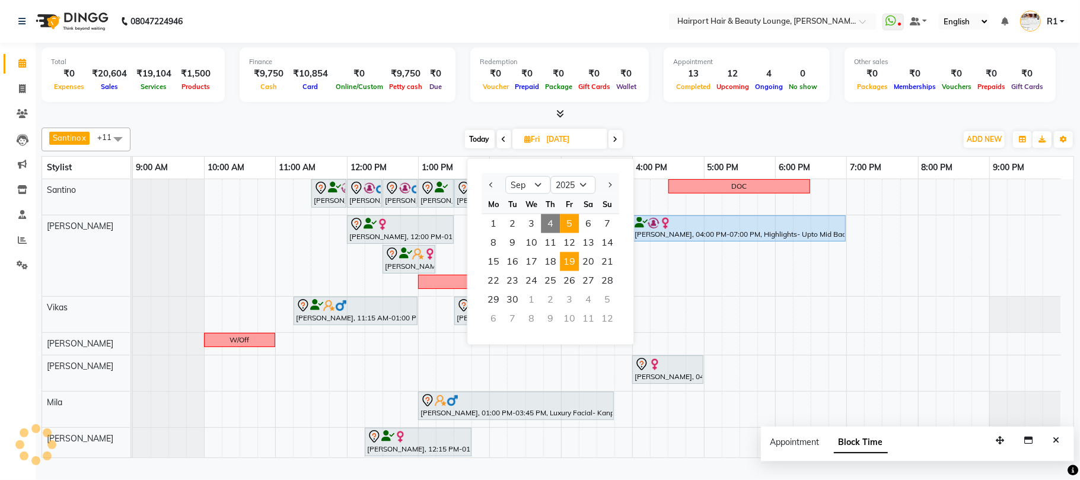
click at [579, 271] on span "19" at bounding box center [569, 261] width 19 height 19
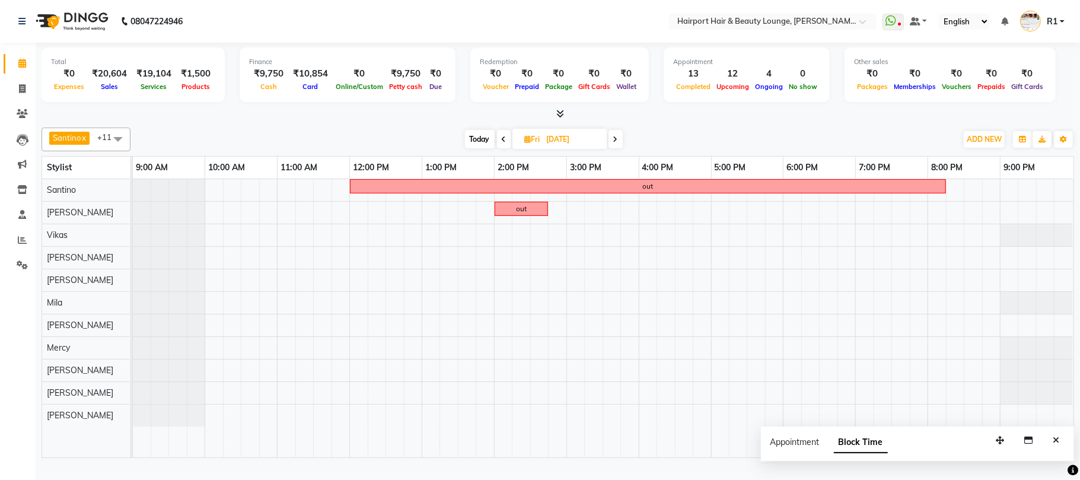
click at [620, 148] on span at bounding box center [615, 139] width 14 height 18
click at [615, 143] on icon at bounding box center [616, 139] width 5 height 7
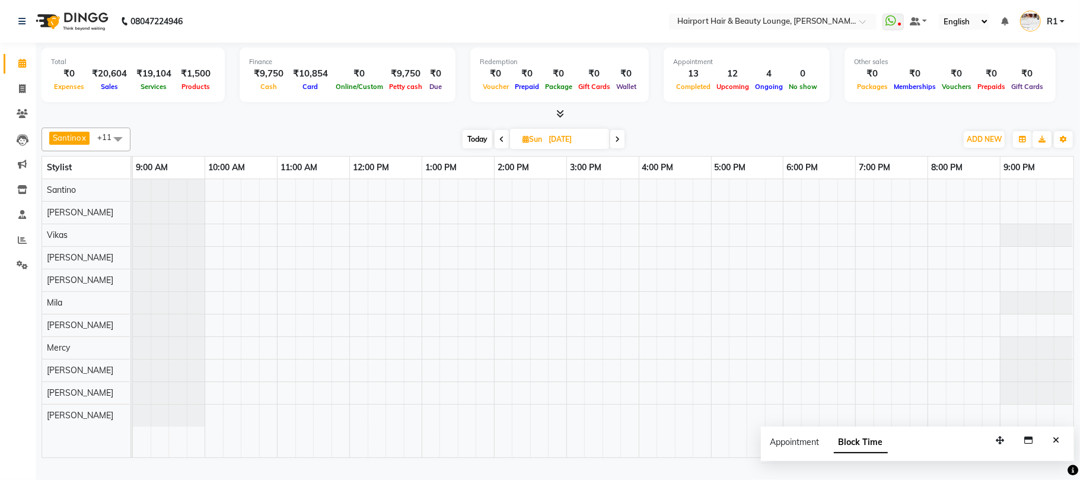
click at [620, 143] on icon at bounding box center [617, 139] width 5 height 7
type input "22-09-2025"
drag, startPoint x: 572, startPoint y: 224, endPoint x: 621, endPoint y: 228, distance: 49.4
click at [629, 228] on div at bounding box center [603, 318] width 941 height 278
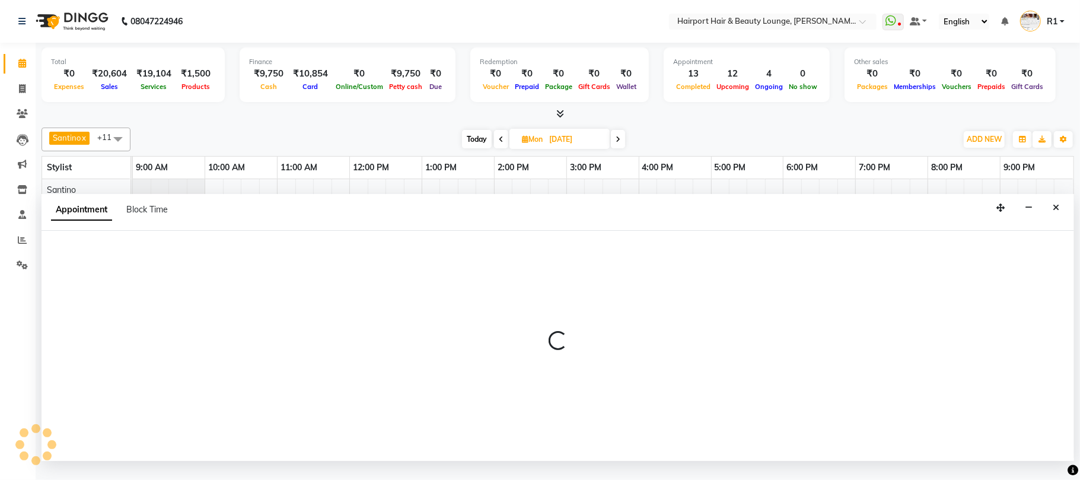
select select "9138"
select select "900"
select select "tentative"
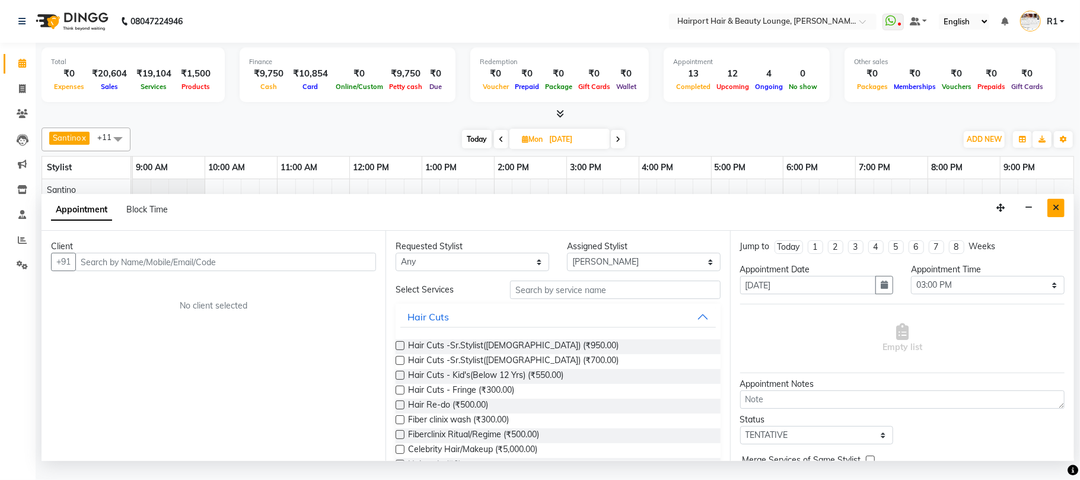
click at [1054, 212] on icon "Close" at bounding box center [1056, 207] width 7 height 8
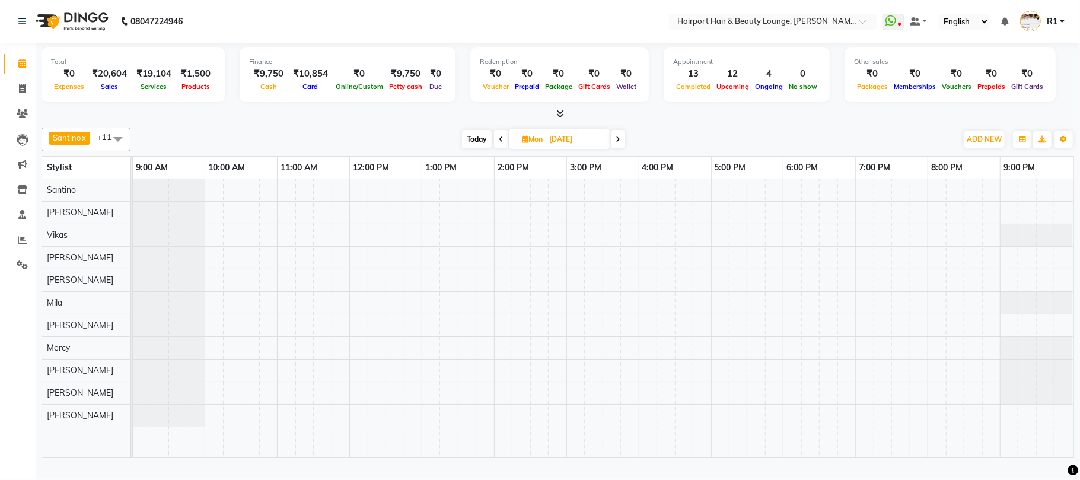
click at [549, 148] on input "22-09-2025" at bounding box center [575, 139] width 59 height 18
select select "9"
select select "2025"
click at [686, 141] on div "Santino x Anandita x Vikas x Elizabeth x Adnan x Mercy x Binita x Mila x Genevi…" at bounding box center [558, 140] width 1032 height 24
drag, startPoint x: 678, startPoint y: 224, endPoint x: 702, endPoint y: 228, distance: 24.1
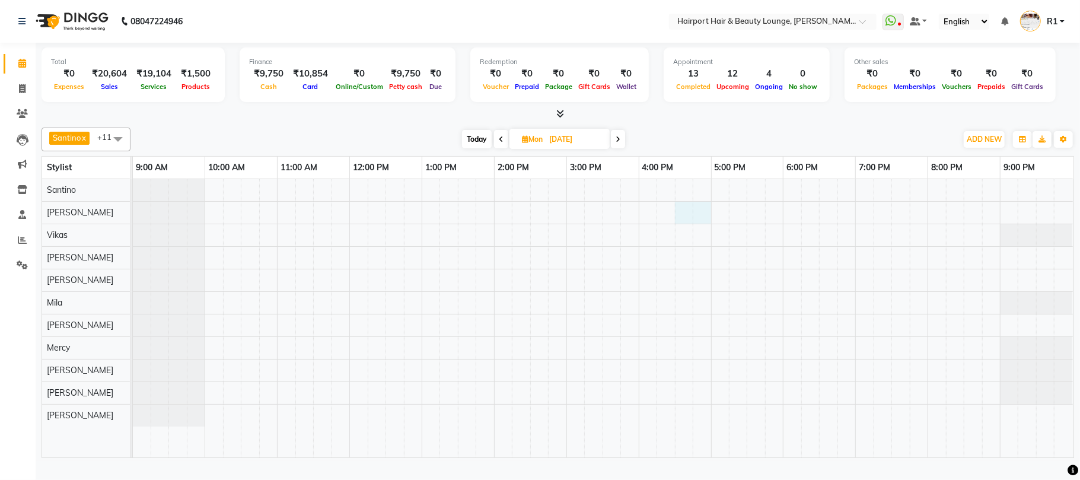
click at [702, 228] on div at bounding box center [603, 318] width 941 height 278
select select "9138"
select select "990"
select select "tentative"
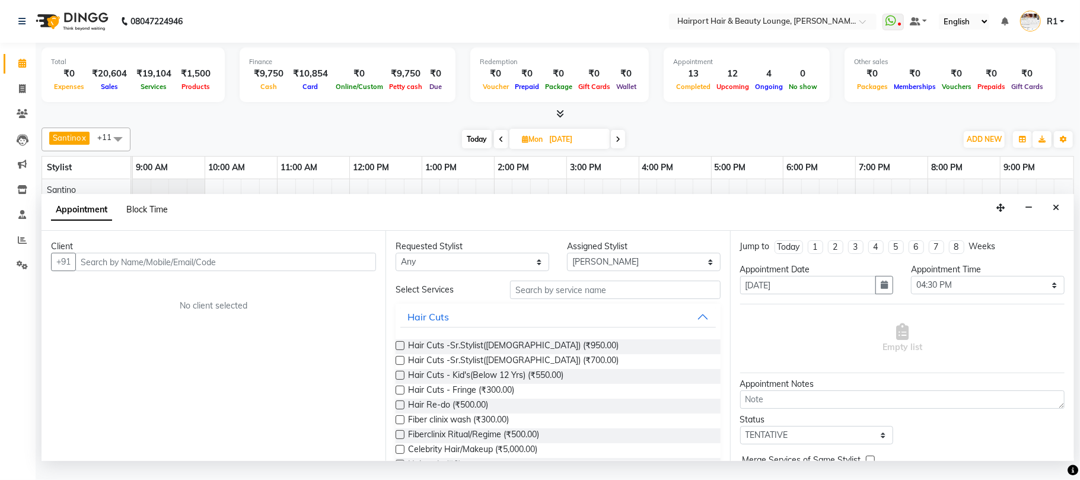
click at [167, 215] on span "Block Time" at bounding box center [147, 209] width 42 height 11
select select "9138"
select select "990"
select select "1020"
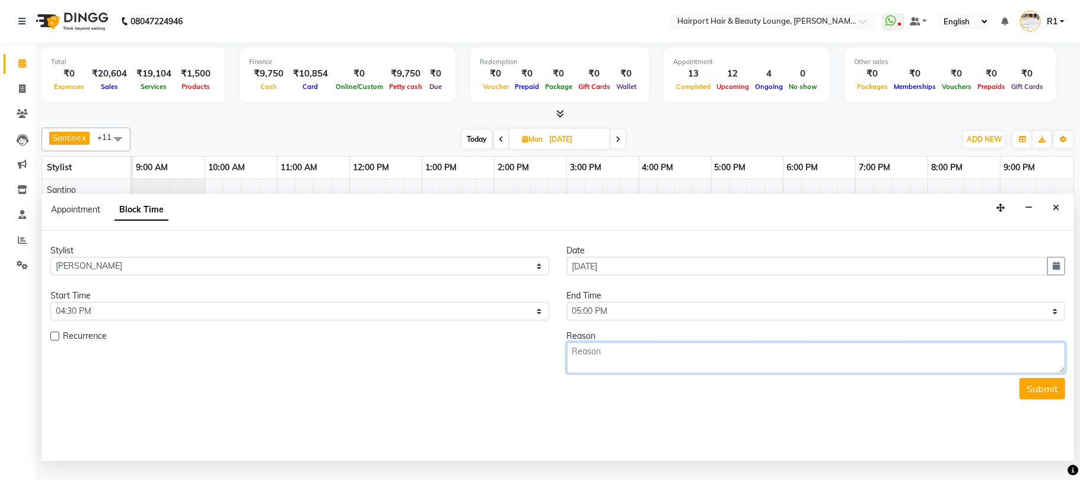
click at [802, 373] on textarea at bounding box center [816, 357] width 499 height 31
type textarea "coming at 5"
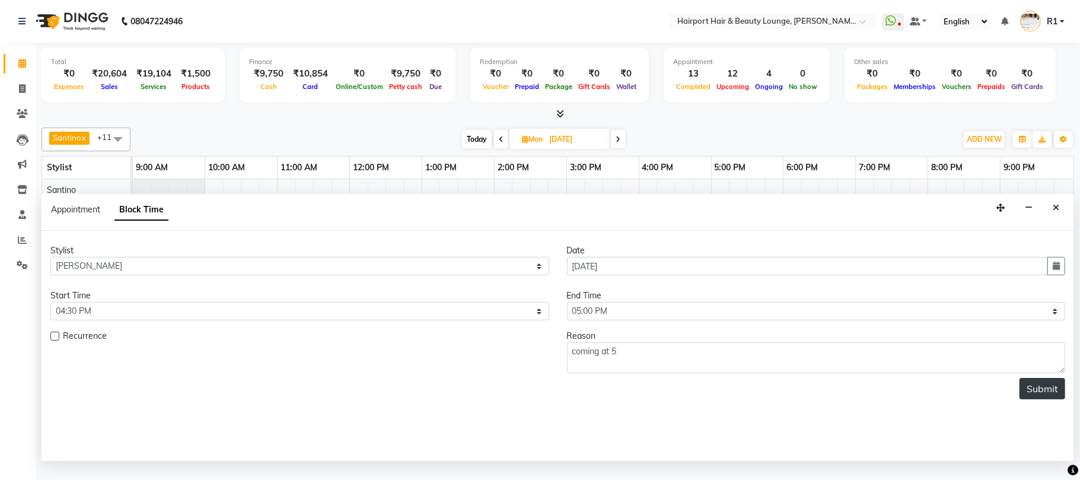
click at [1019, 399] on button "Submit" at bounding box center [1042, 388] width 46 height 21
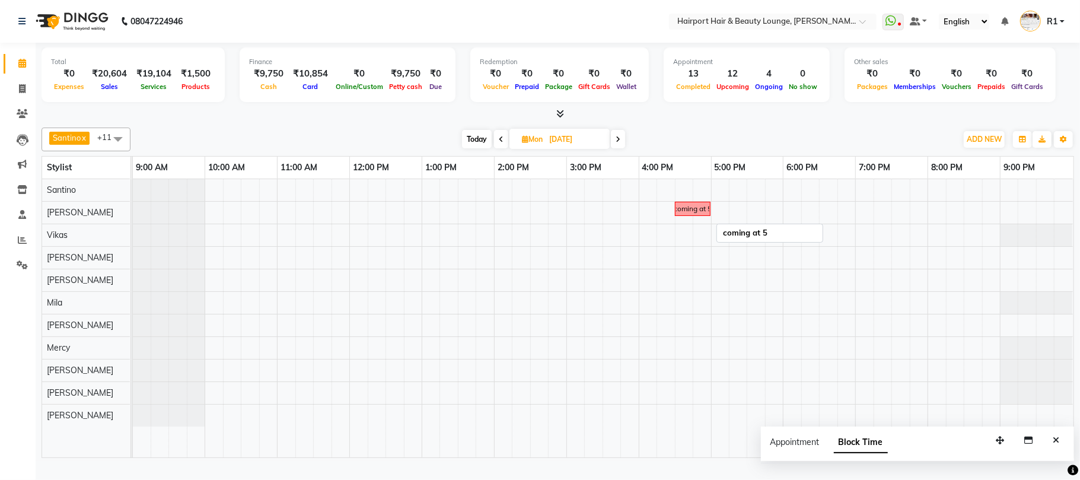
click at [681, 214] on div "coming at 5" at bounding box center [693, 208] width 38 height 11
click at [718, 250] on span "Edit Block Time" at bounding box center [731, 253] width 57 height 12
select select "9138"
select select "990"
select select "1020"
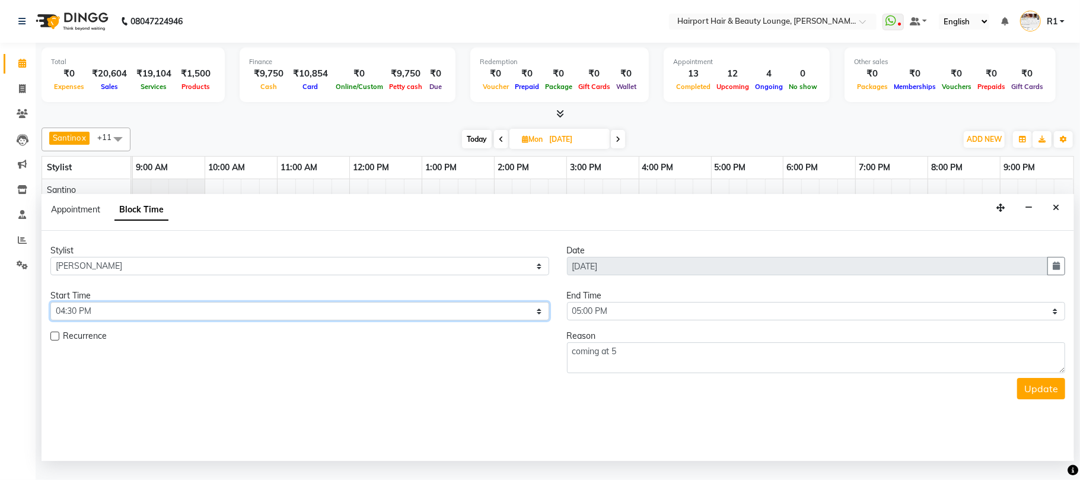
click at [200, 320] on select "Select 10:00 AM 10:15 AM 10:30 AM 10:45 AM 11:00 AM 11:15 AM 11:30 AM 11:45 AM …" at bounding box center [299, 311] width 499 height 18
select select "960"
click at [50, 320] on select "Select 10:00 AM 10:15 AM 10:30 AM 10:45 AM 11:00 AM 11:15 AM 11:30 AM 11:45 AM …" at bounding box center [299, 311] width 499 height 18
click at [1038, 399] on button "Update" at bounding box center [1041, 388] width 48 height 21
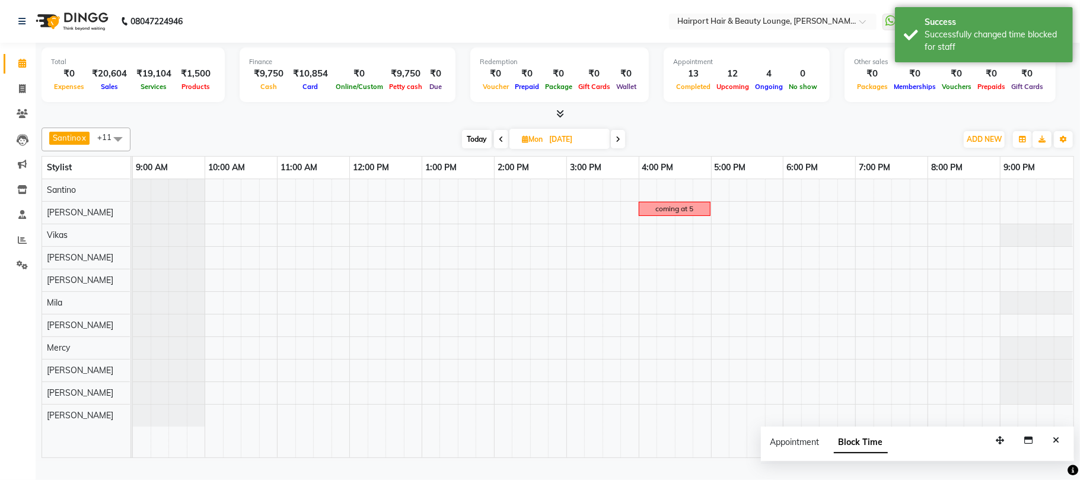
click at [504, 148] on span at bounding box center [501, 139] width 14 height 18
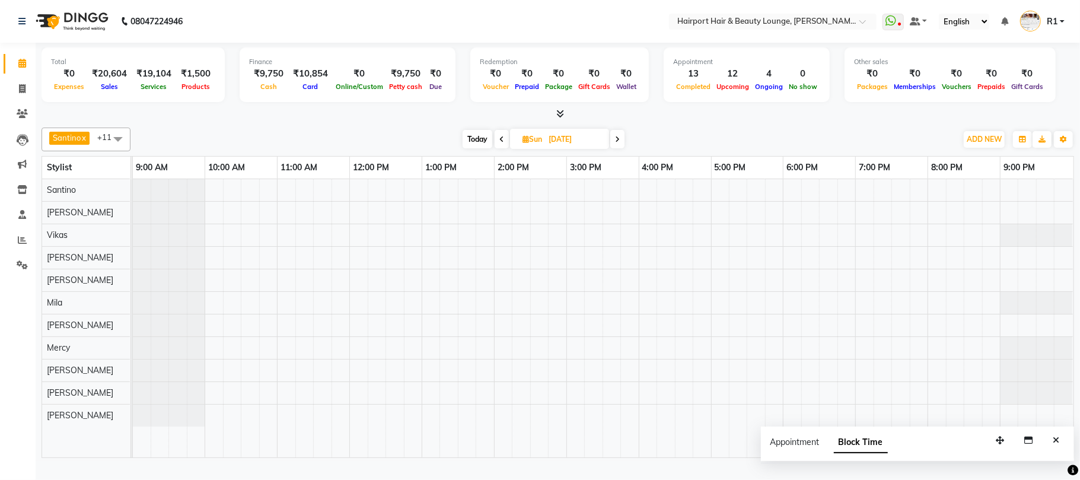
click at [504, 148] on span at bounding box center [502, 139] width 14 height 18
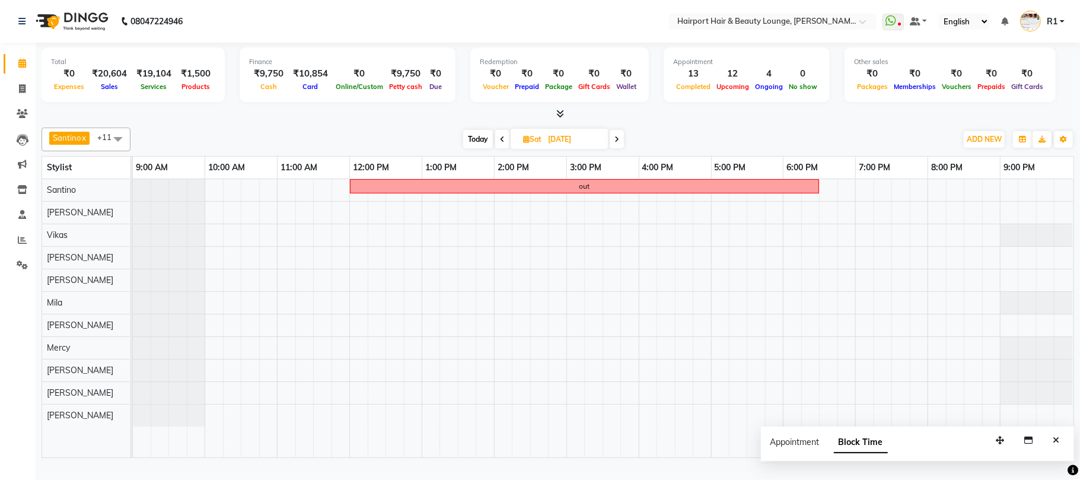
click at [497, 148] on span at bounding box center [502, 139] width 14 height 18
click at [530, 214] on div "out" at bounding box center [521, 208] width 51 height 11
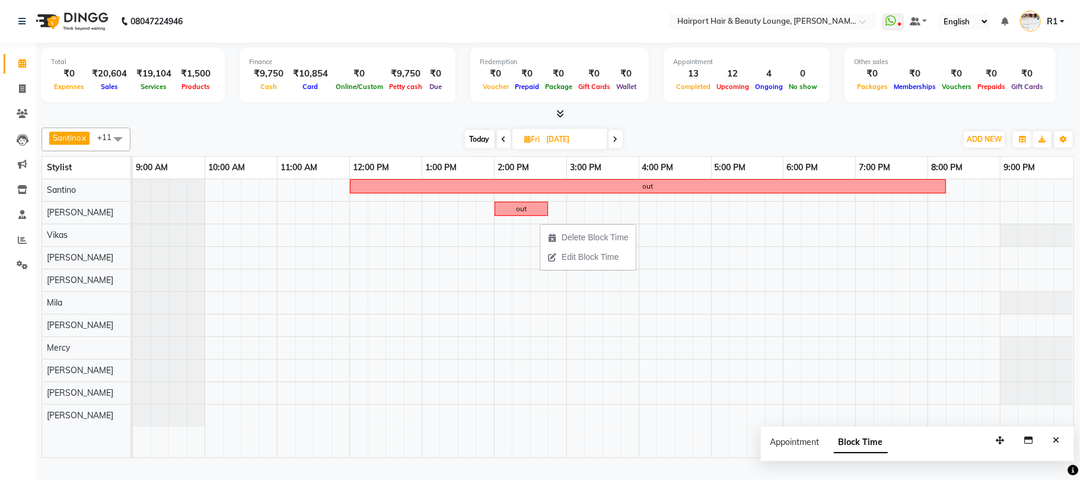
click at [721, 120] on div at bounding box center [558, 114] width 1032 height 12
click at [613, 143] on icon at bounding box center [615, 139] width 5 height 7
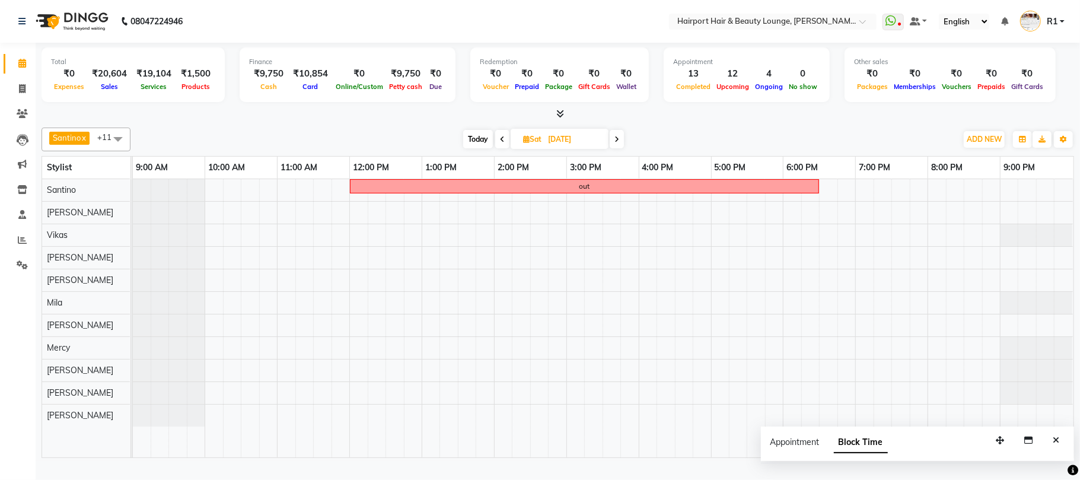
click at [621, 148] on span at bounding box center [617, 139] width 14 height 18
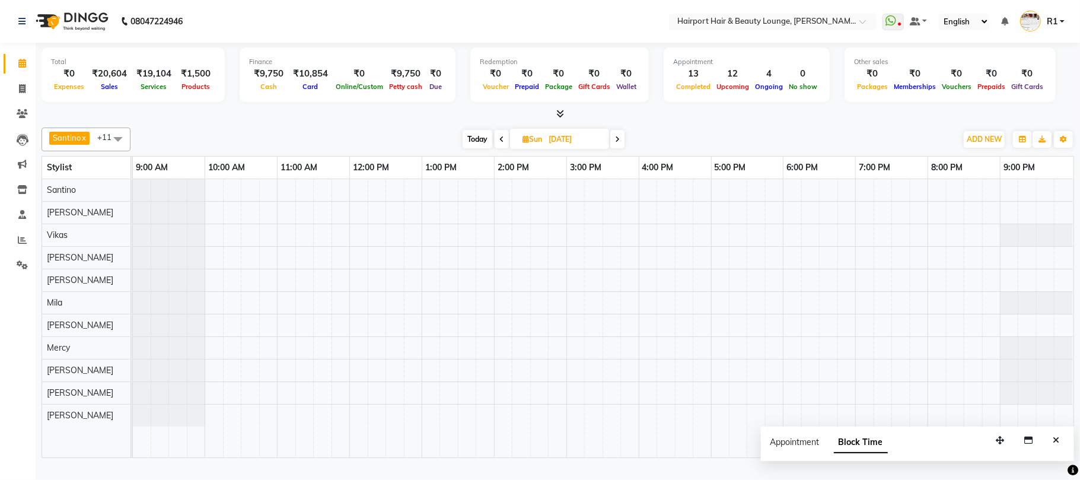
click at [499, 143] on icon at bounding box center [501, 139] width 5 height 7
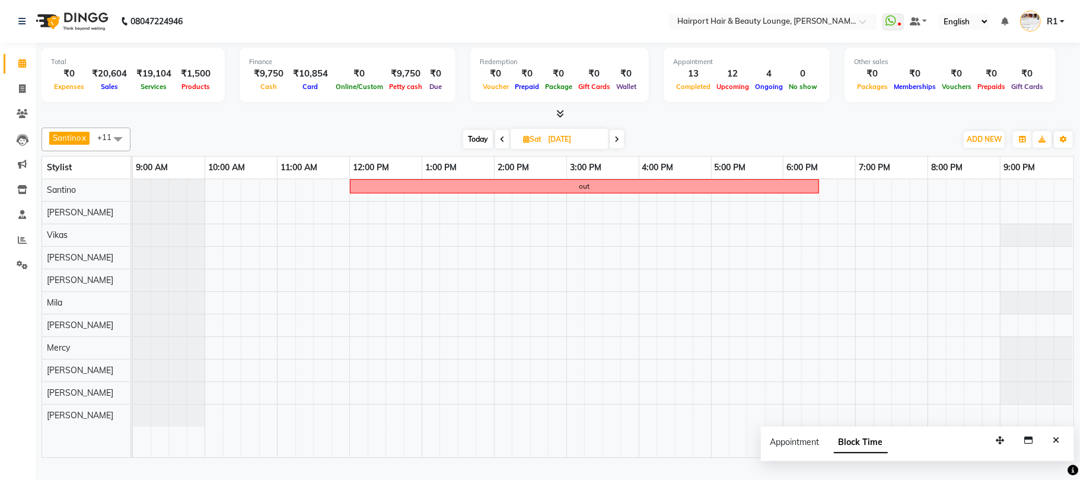
click at [484, 148] on span "Today" at bounding box center [478, 139] width 30 height 18
type input "[DATE]"
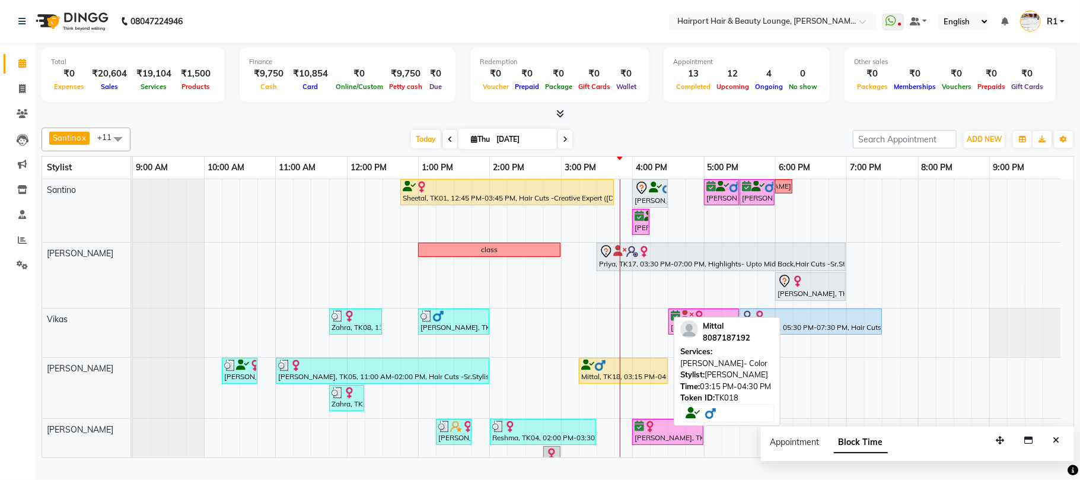
click at [607, 371] on div at bounding box center [623, 365] width 84 height 12
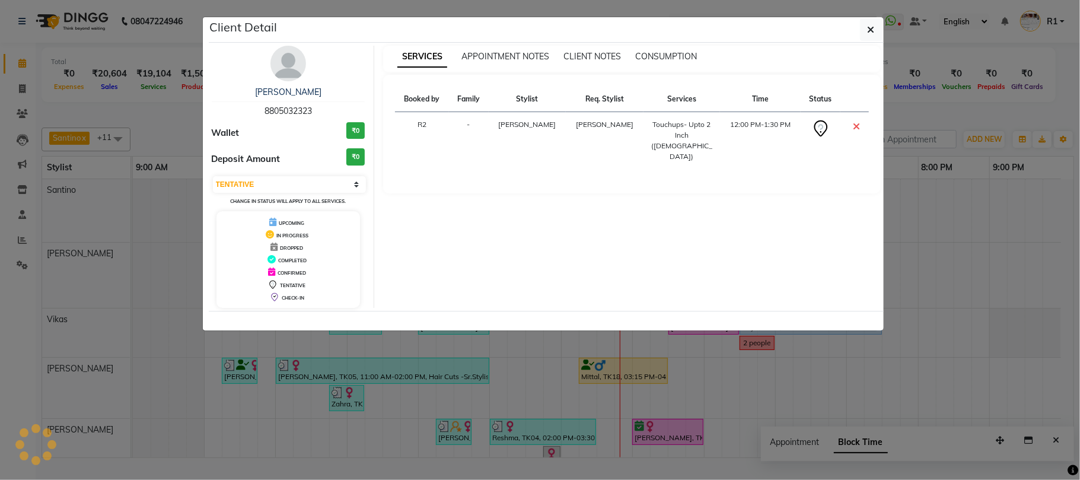
select select "1"
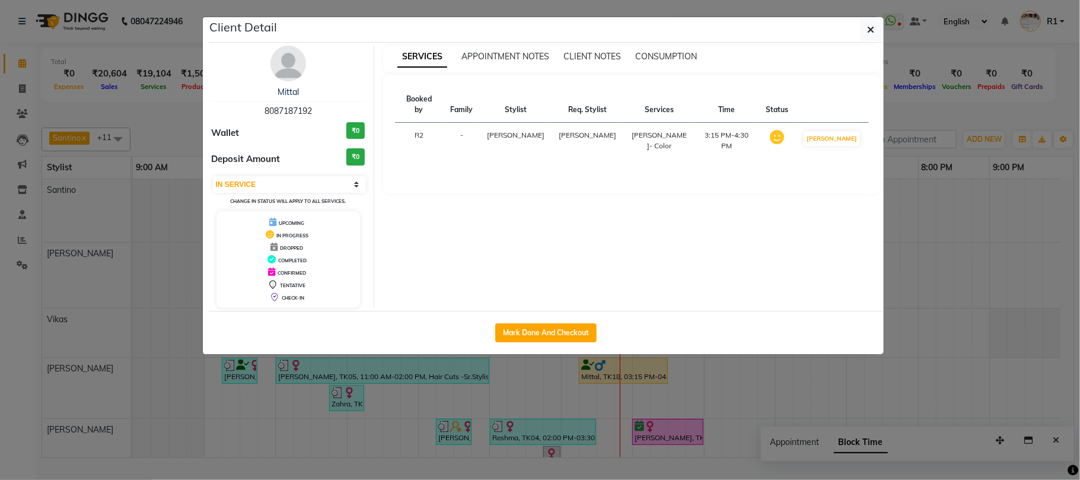
click at [619, 432] on ngb-modal-window "Client Detail Mittal 8087187192 Wallet ₹0 Deposit Amount ₹0 Select IN SERVICE C…" at bounding box center [540, 240] width 1080 height 480
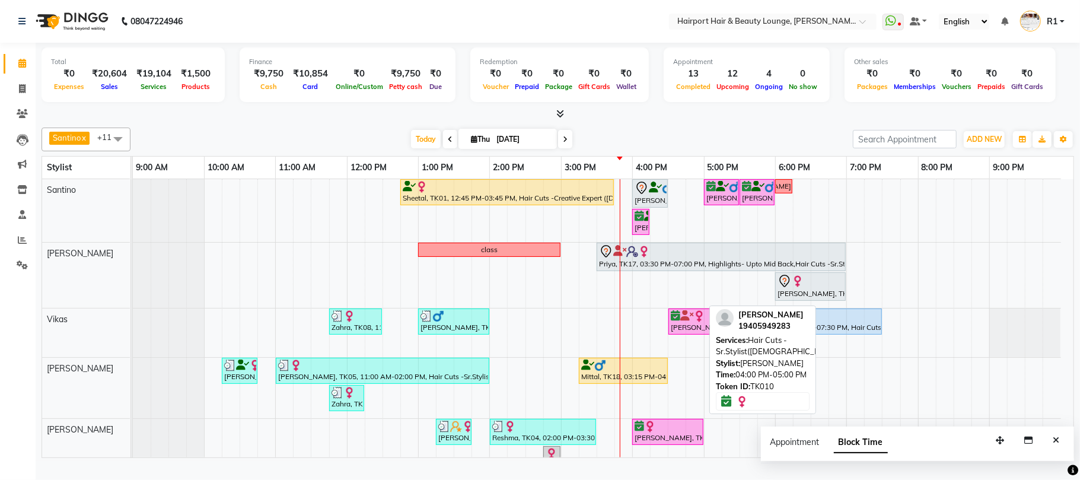
click at [654, 443] on div "Swagata, TK10, 04:00 PM-05:00 PM, Hair Cuts -Sr.Stylist(Female)" at bounding box center [667, 431] width 69 height 23
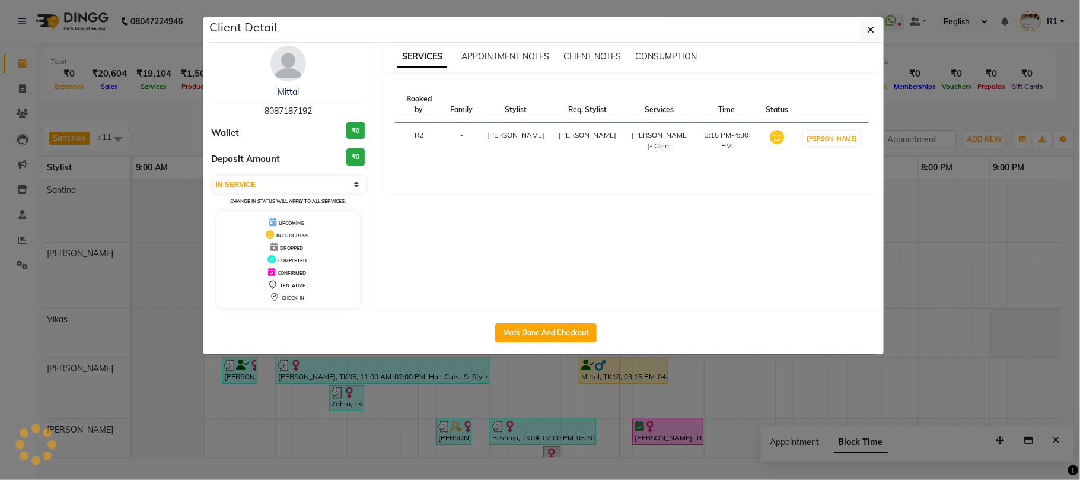
select select "6"
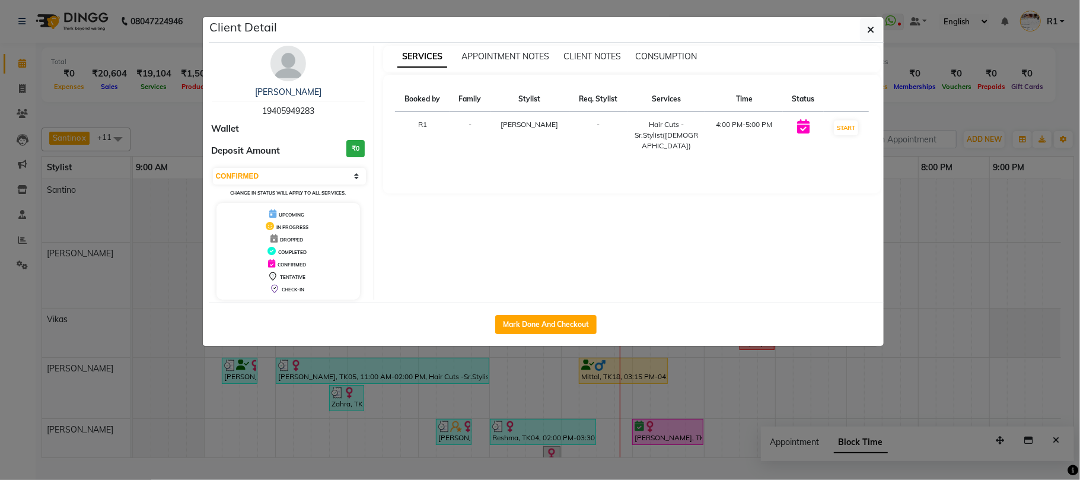
click at [654, 447] on ngb-modal-window "Client Detail Swagata 19405949283 Wallet Deposit Amount ₹0 Select IN SERVICE CO…" at bounding box center [540, 240] width 1080 height 480
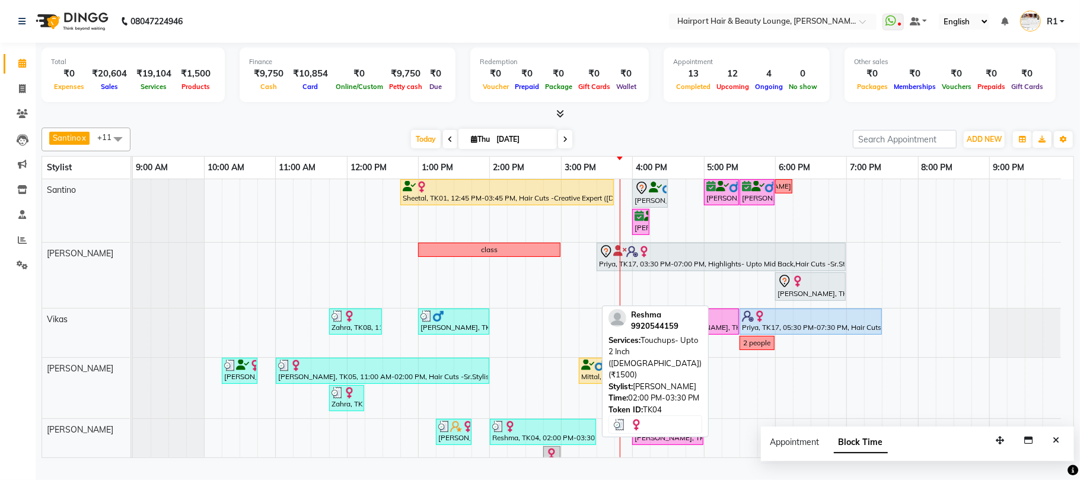
click at [525, 443] on div "Reshma, TK04, 02:00 PM-03:30 PM, Touchups- Upto 2 Inch ([DEMOGRAPHIC_DATA]) (₹1…" at bounding box center [543, 431] width 104 height 23
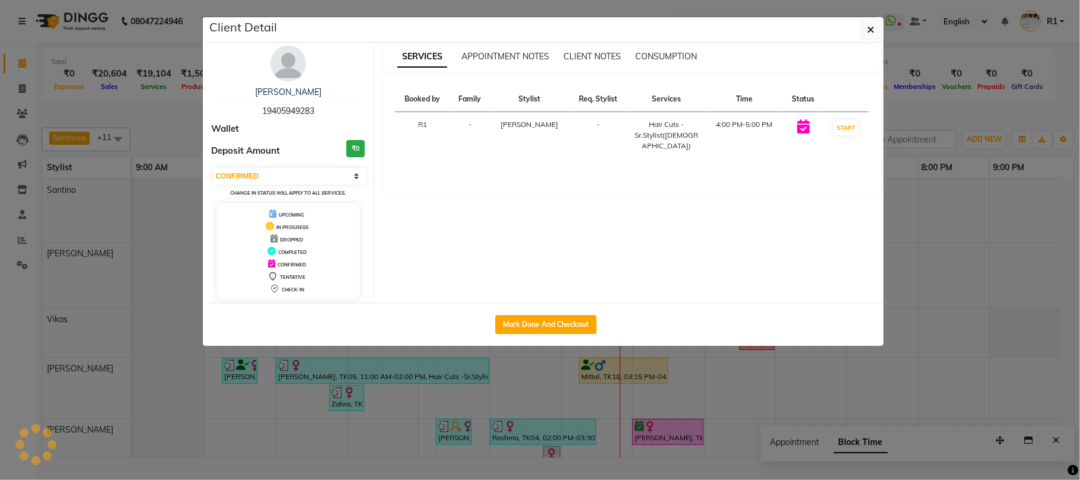
select select "3"
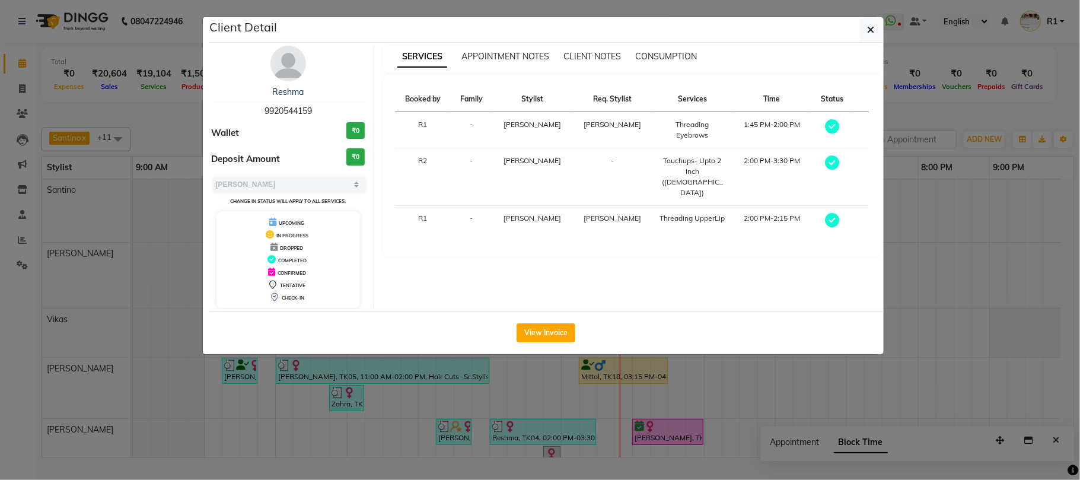
click at [525, 456] on ngb-modal-window "Client Detail Reshma 9920544159 Wallet ₹0 Deposit Amount ₹0 Select MARK DONE UP…" at bounding box center [540, 240] width 1080 height 480
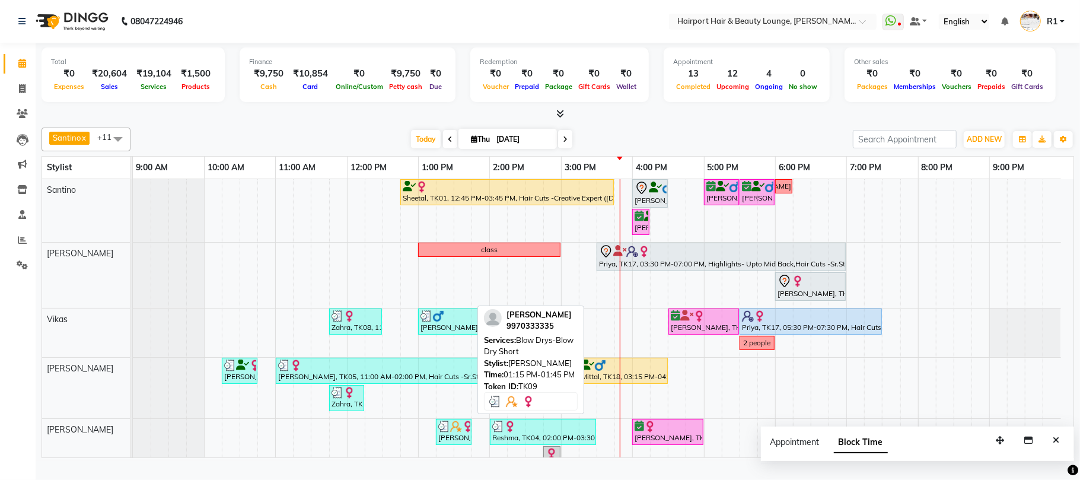
click at [449, 443] on div "[PERSON_NAME], TK09, 01:15 PM-01:45 PM, Blow Drys-Blow Dry Short" at bounding box center [453, 431] width 33 height 23
select select "3"
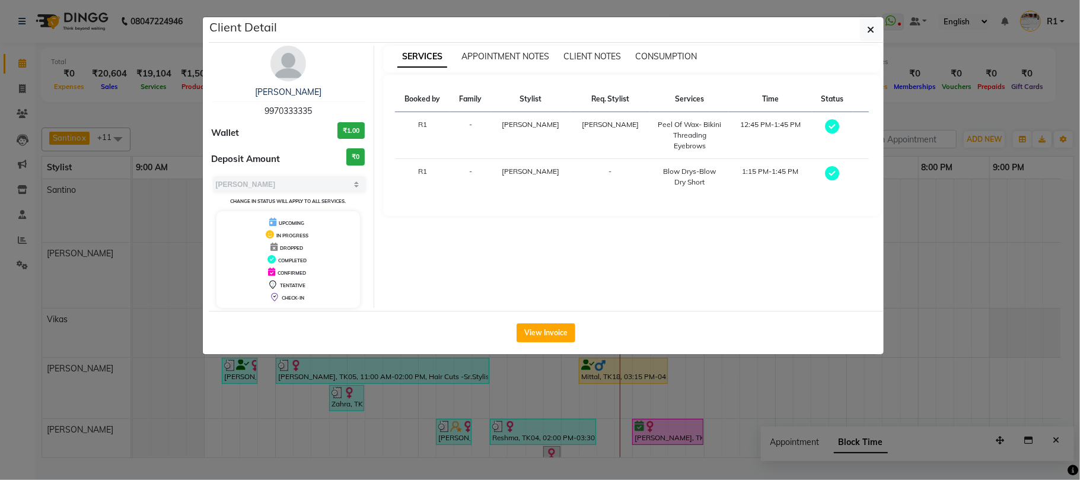
click at [492, 456] on ngb-modal-window "Client Detail Pushpa PAREKH 9970333335 Wallet ₹1.00 Deposit Amount ₹0 Select MA…" at bounding box center [540, 240] width 1080 height 480
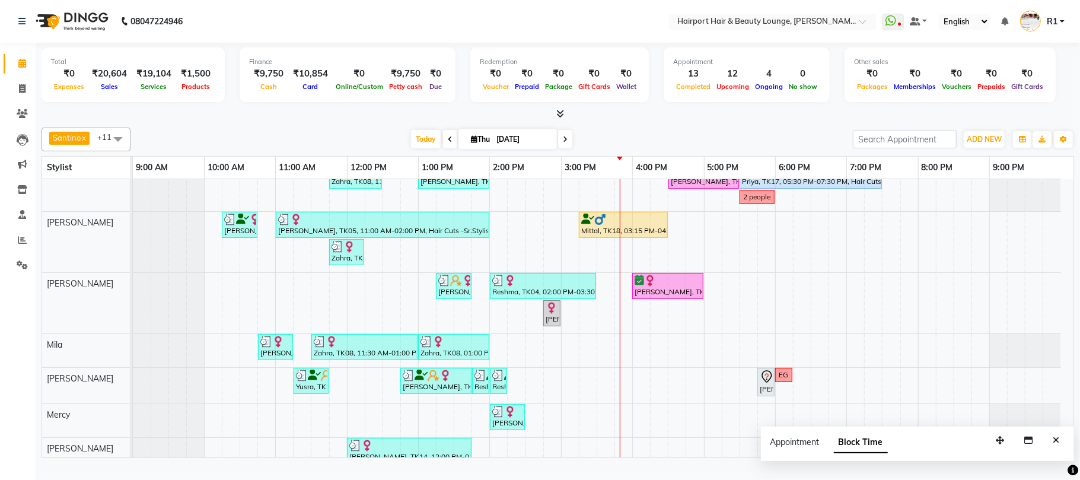
scroll to position [158, 0]
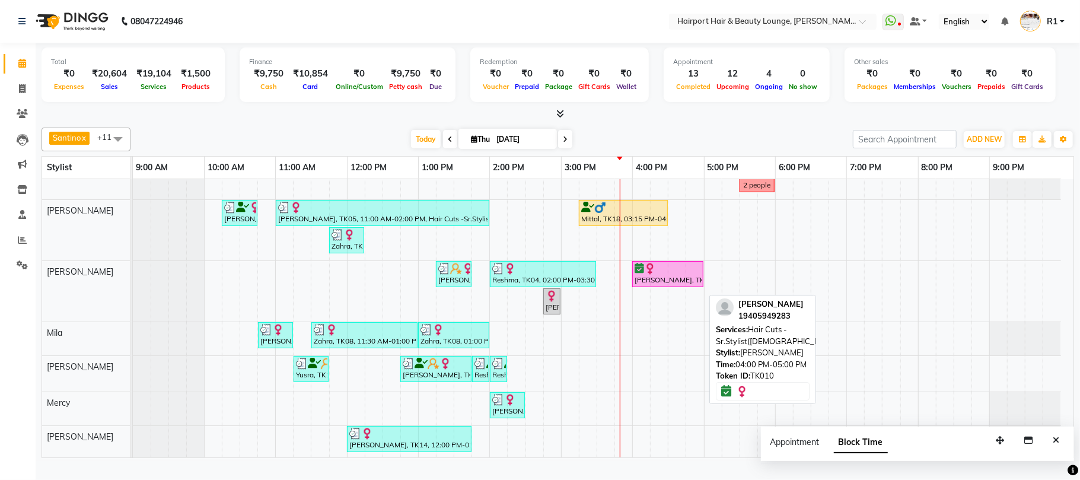
click at [674, 285] on div "Swagata, TK10, 04:00 PM-05:00 PM, Hair Cuts -Sr.Stylist(Female)" at bounding box center [667, 274] width 69 height 23
select select "6"
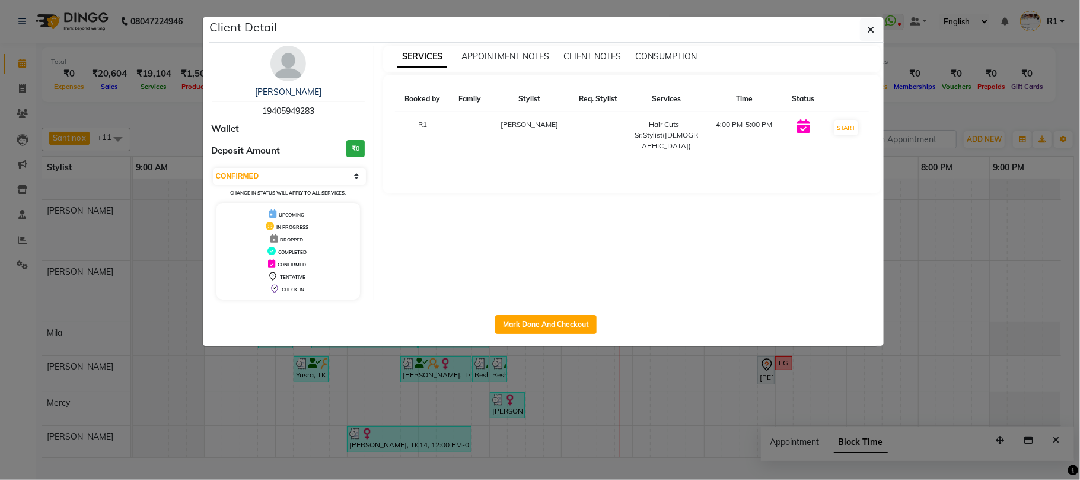
click at [710, 432] on ngb-modal-window "Client Detail Swagata 19405949283 Wallet Deposit Amount ₹0 Select IN SERVICE CO…" at bounding box center [540, 240] width 1080 height 480
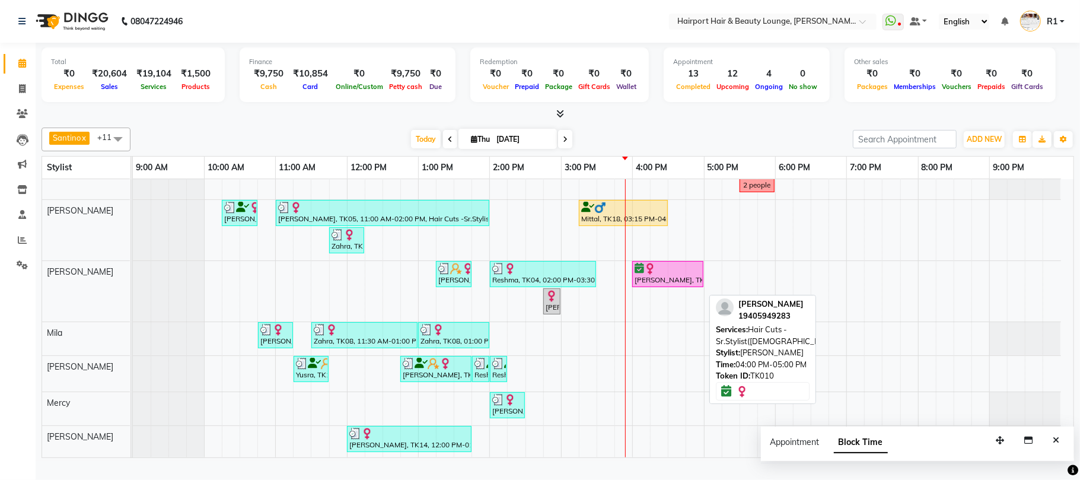
click at [649, 275] on img at bounding box center [650, 269] width 12 height 12
select select "6"
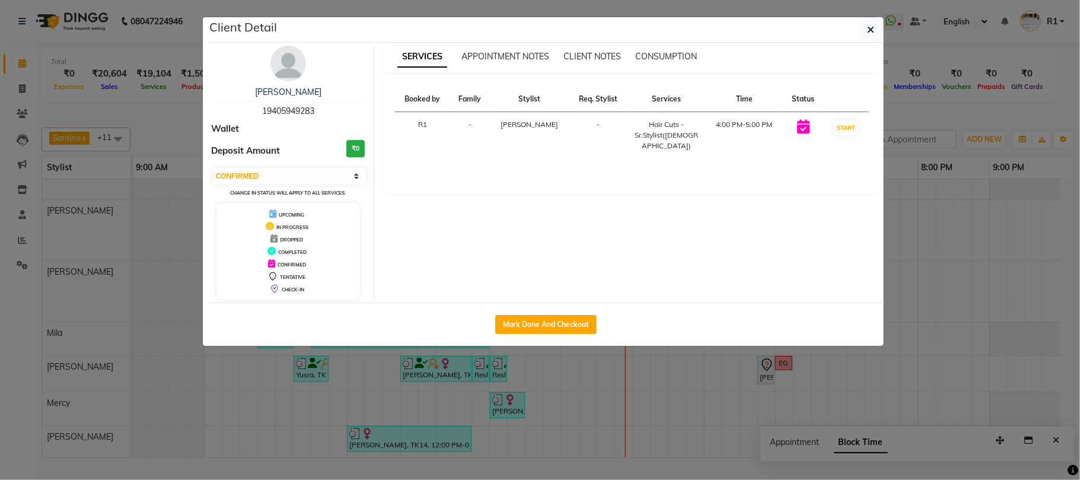
click at [705, 409] on ngb-modal-window "Client Detail Swagata 19405949283 Wallet Deposit Amount ₹0 Select IN SERVICE CO…" at bounding box center [540, 240] width 1080 height 480
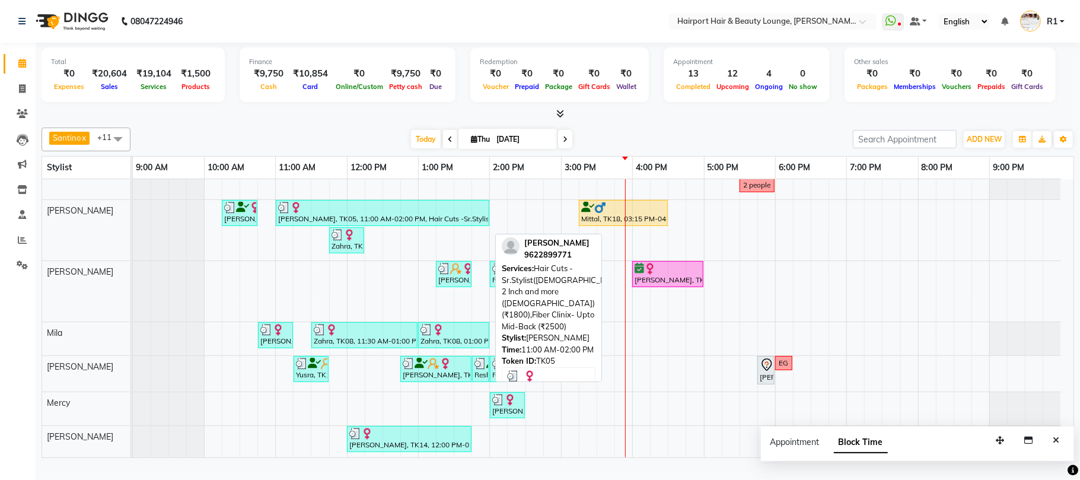
click at [293, 224] on div "[PERSON_NAME], TK05, 11:00 AM-02:00 PM, Hair Cuts -Sr.Stylist([DEMOGRAPHIC_DATA…" at bounding box center [382, 213] width 211 height 23
select select "3"
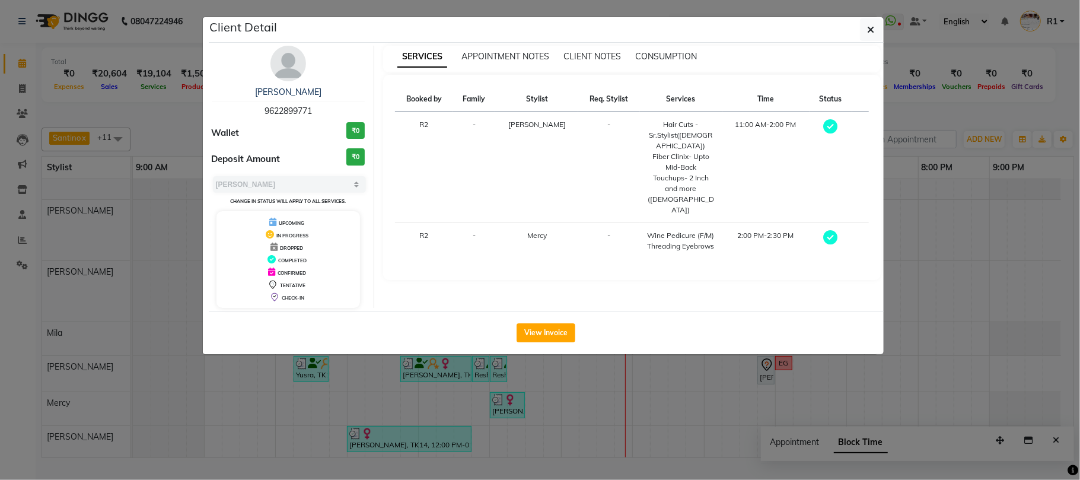
click at [431, 421] on ngb-modal-window "Client Detail Asmita 9622899771 Wallet ₹0 Deposit Amount ₹0 Select MARK DONE UP…" at bounding box center [540, 240] width 1080 height 480
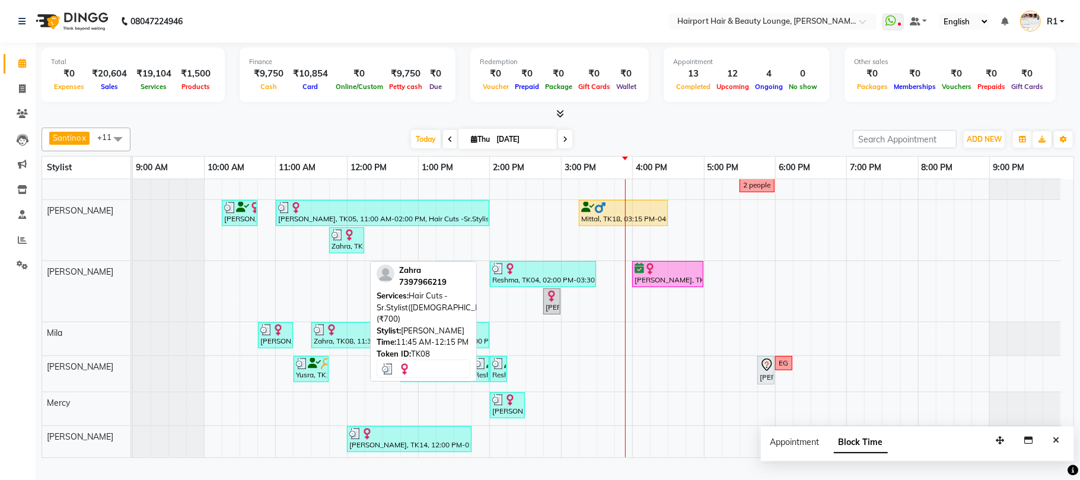
click at [347, 251] on div "Zahra, TK08, 11:45 AM-12:15 PM, Hair Cuts -Sr.Stylist([DEMOGRAPHIC_DATA]) (₹700)" at bounding box center [346, 240] width 33 height 23
select select "3"
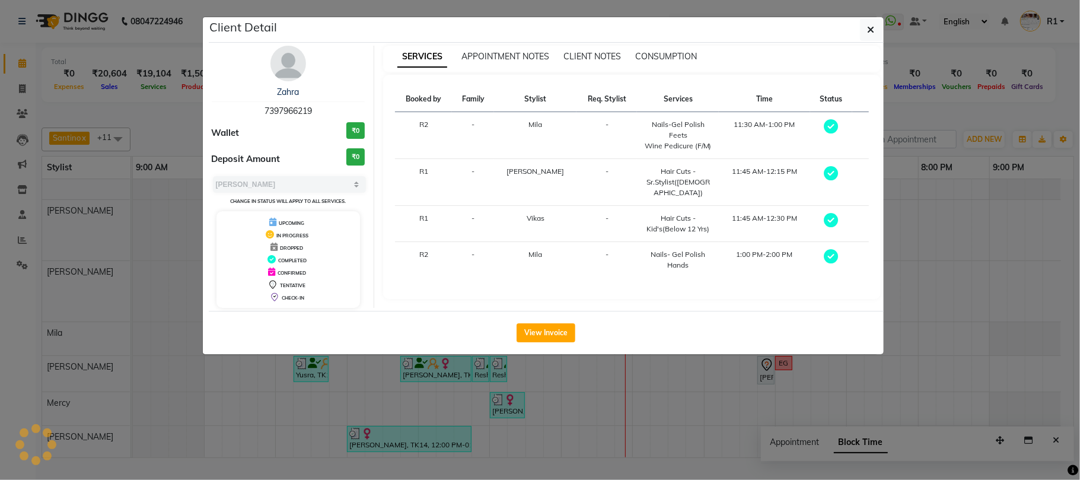
click at [435, 423] on ngb-modal-window "Client Detail Zahra 7397966219 Wallet ₹0 Deposit Amount ₹0 Select MARK DONE UPC…" at bounding box center [540, 240] width 1080 height 480
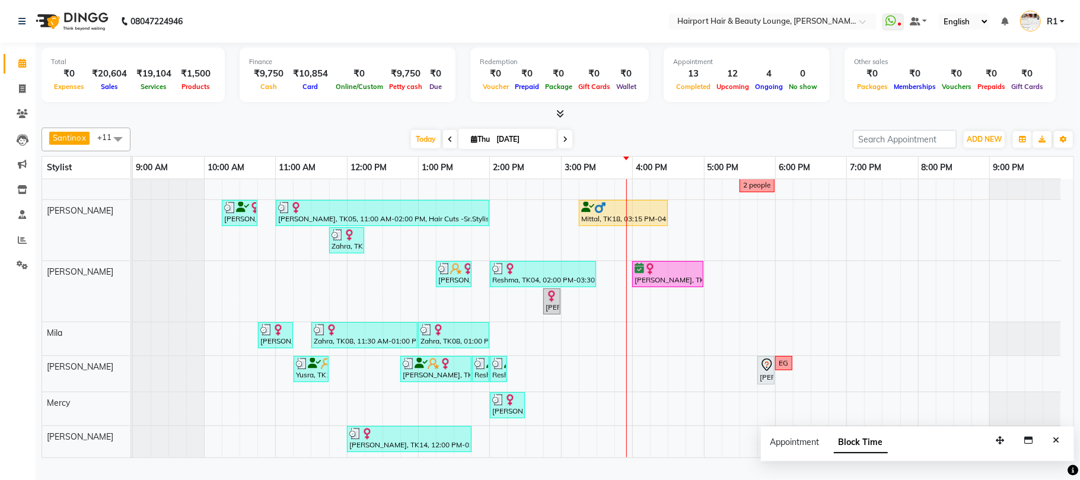
click at [448, 143] on icon at bounding box center [450, 139] width 5 height 7
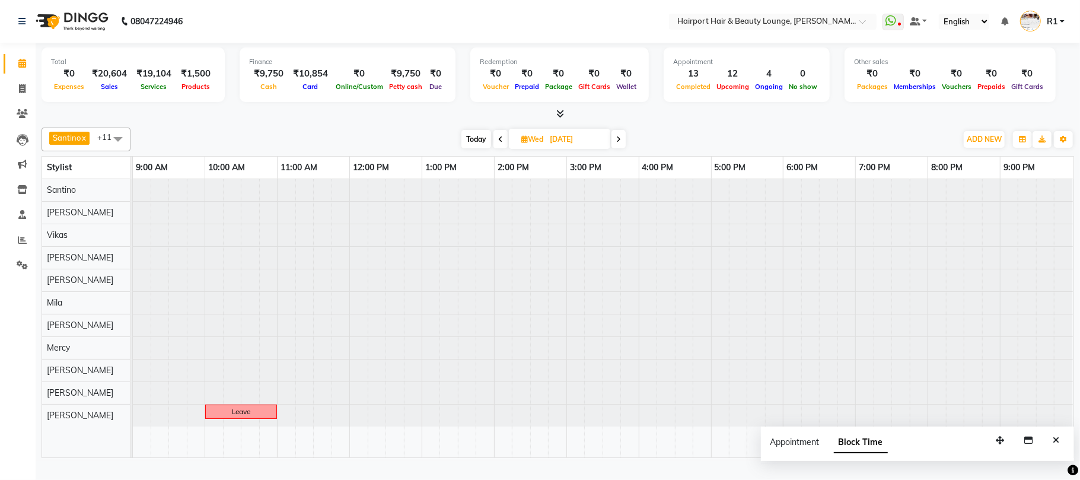
scroll to position [0, 0]
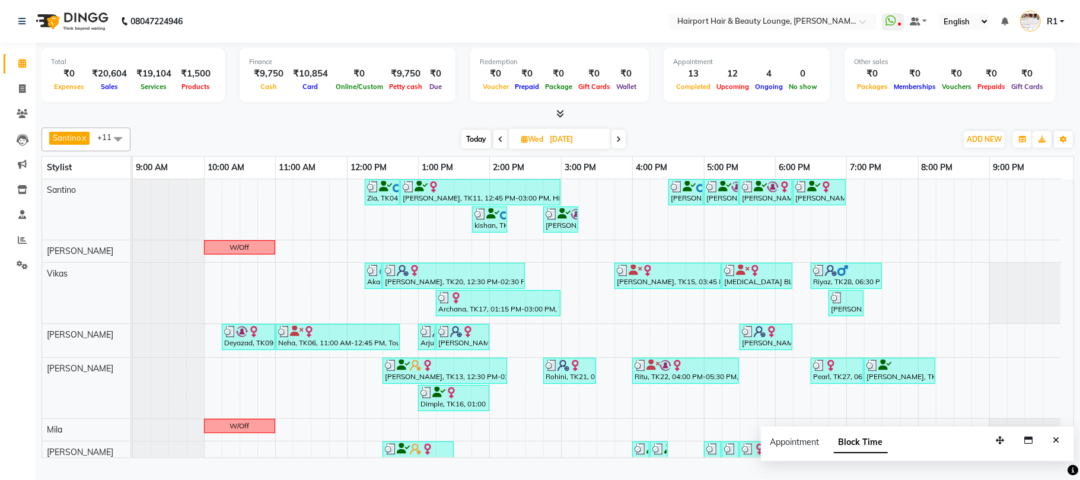
click at [501, 143] on icon at bounding box center [500, 139] width 5 height 7
type input "02-09-2025"
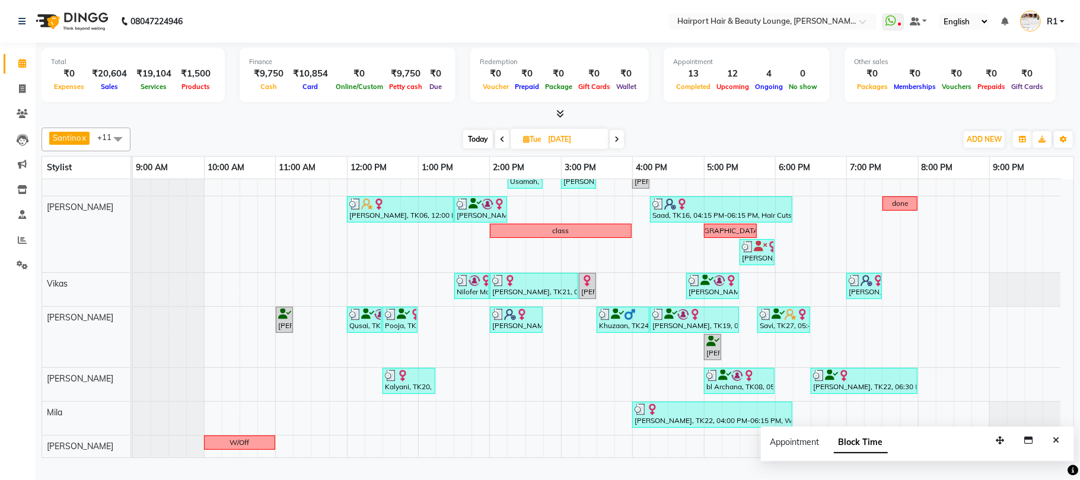
scroll to position [79, 0]
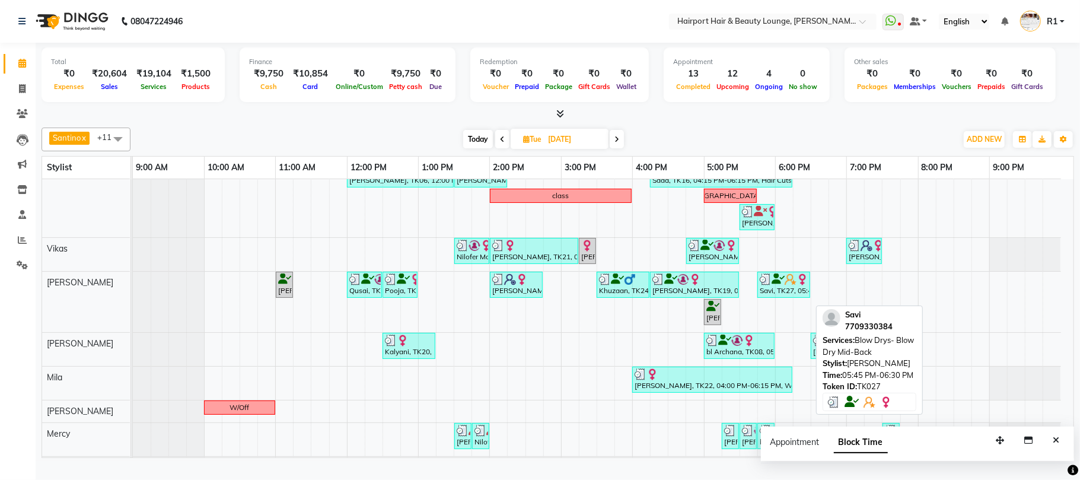
click at [766, 285] on img at bounding box center [766, 279] width 12 height 12
select select "3"
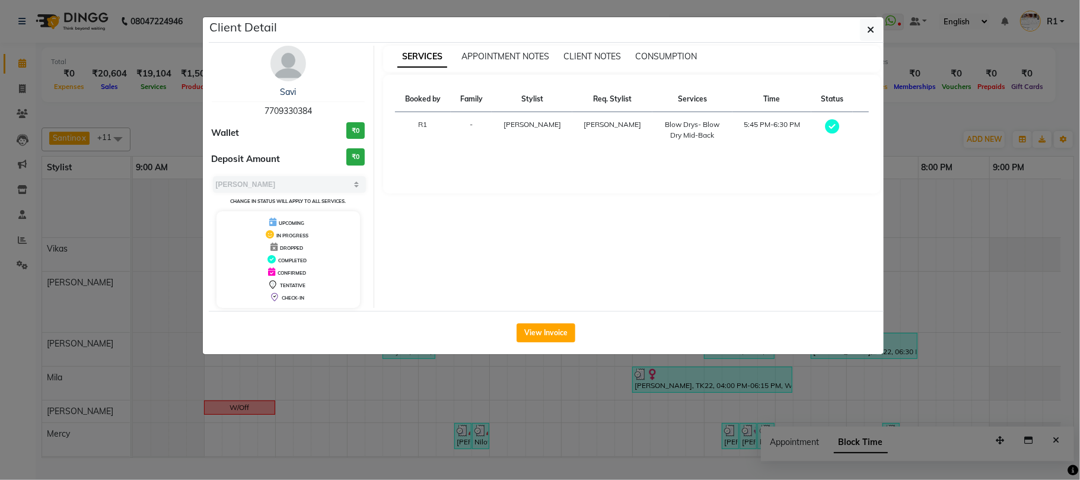
click at [949, 255] on ngb-modal-window "Client Detail Savi 7709330384 Wallet ₹0 Deposit Amount ₹0 Select MARK DONE UPCO…" at bounding box center [540, 240] width 1080 height 480
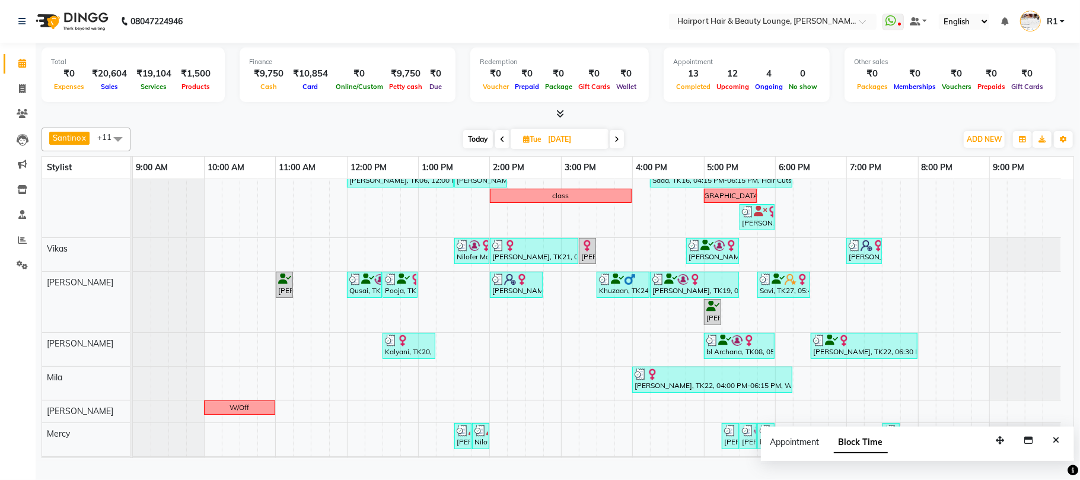
click at [501, 143] on icon at bounding box center [502, 139] width 5 height 7
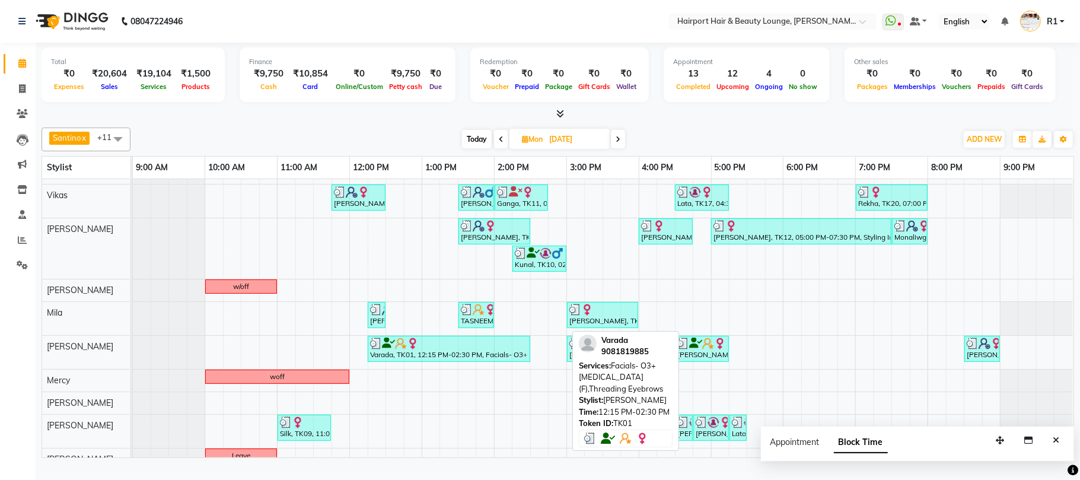
scroll to position [66, 0]
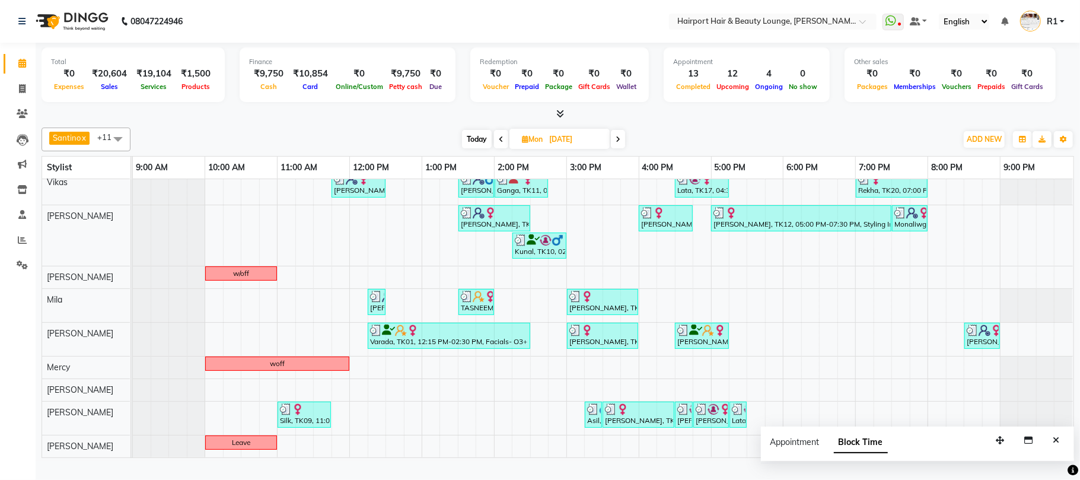
click at [624, 148] on span at bounding box center [618, 139] width 14 height 18
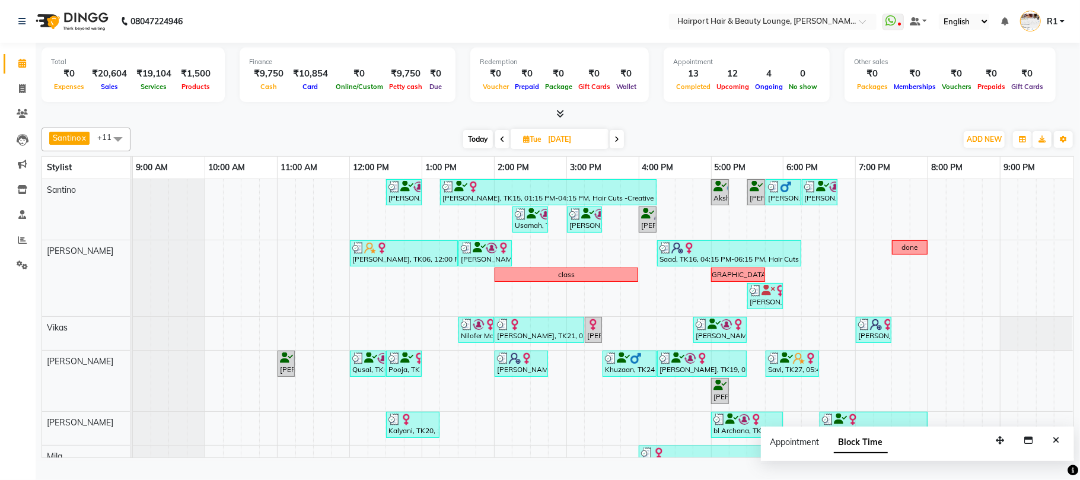
click at [619, 143] on icon at bounding box center [616, 139] width 5 height 7
type input "03-09-2025"
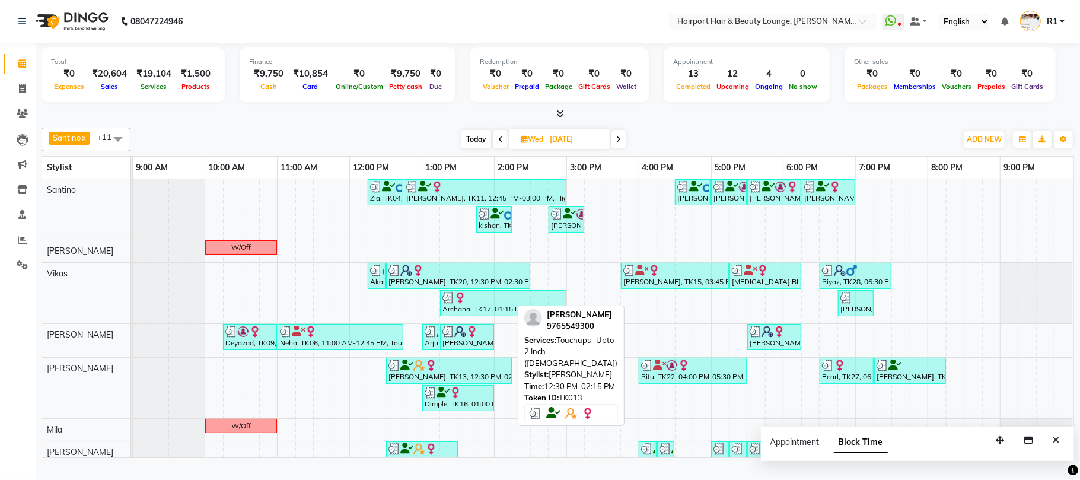
click at [479, 371] on div at bounding box center [448, 365] width 121 height 12
select select "3"
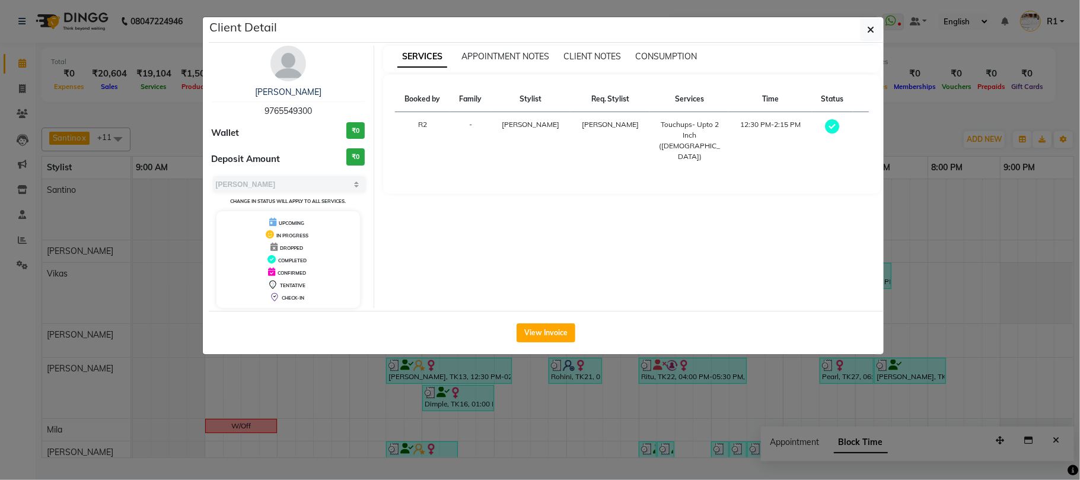
click at [558, 437] on ngb-modal-window "Client Detail Rosy Bagga 9765549300 Wallet ₹0 Deposit Amount ₹0 Select MARK DON…" at bounding box center [540, 240] width 1080 height 480
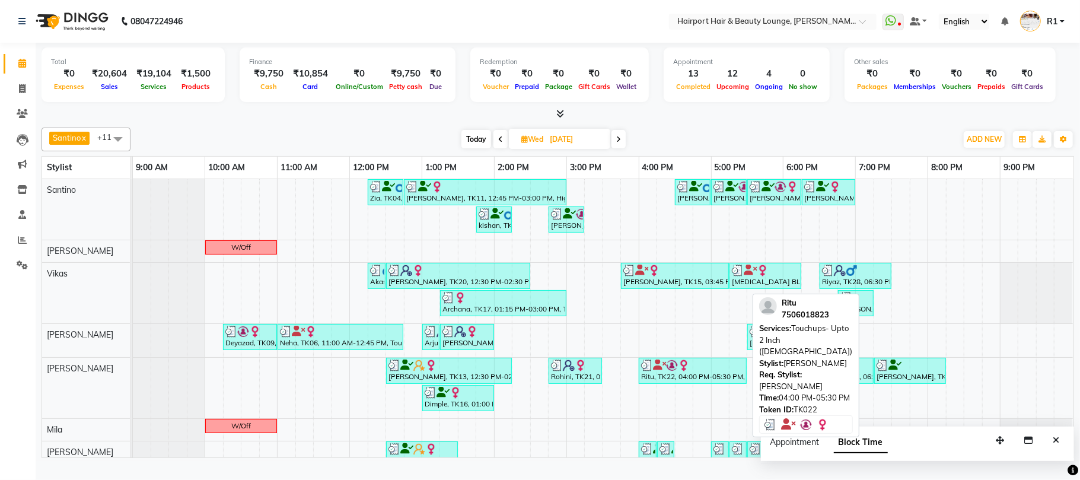
click at [662, 382] on div "Ritu, TK22, 04:00 PM-05:30 PM, Touchups- Upto 2 Inch (Female)" at bounding box center [693, 370] width 106 height 23
select select "3"
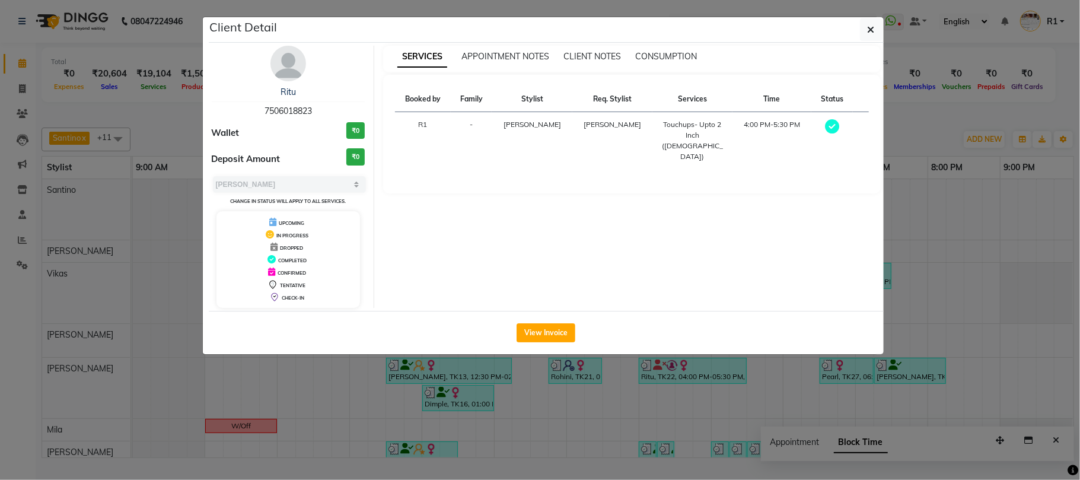
click at [747, 439] on ngb-modal-window "Client Detail Ritu 7506018823 Wallet ₹0 Deposit Amount ₹0 Select MARK DONE UPCO…" at bounding box center [540, 240] width 1080 height 480
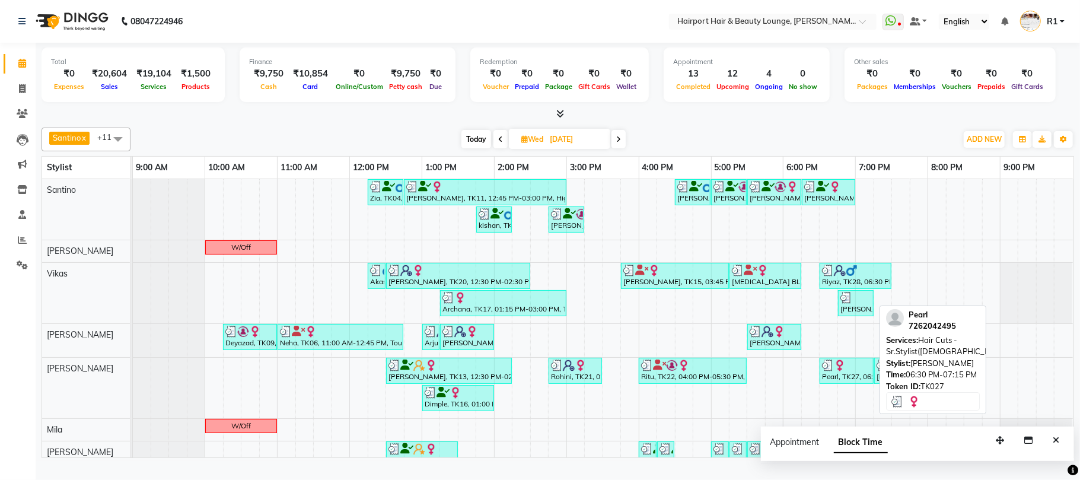
click at [835, 382] on div "Pearl, TK27, 06:30 PM-07:15 PM, Hair Cuts -Sr.Stylist(Female)" at bounding box center [847, 370] width 52 height 23
select select "3"
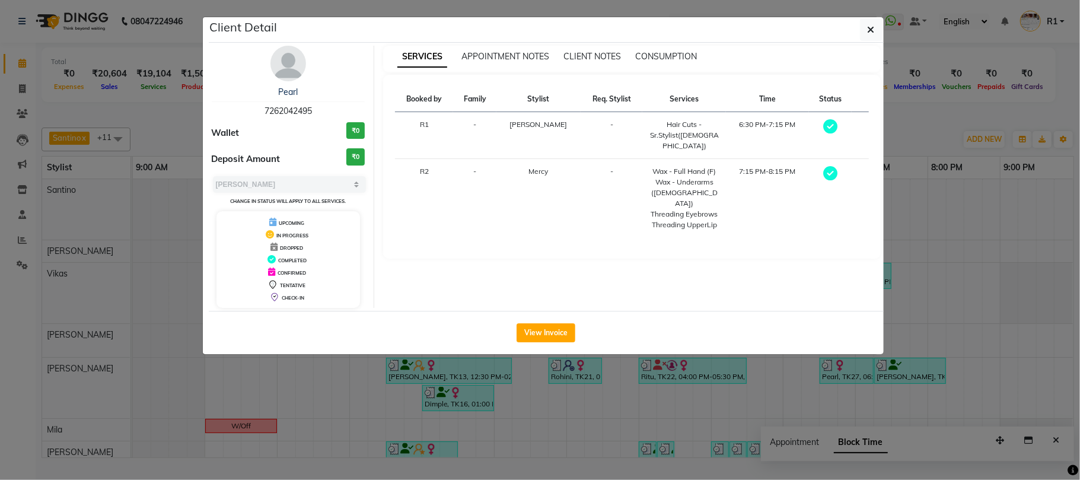
click at [864, 455] on ngb-modal-window "Client Detail Pearl 7262042495 Wallet ₹0 Deposit Amount ₹0 Select MARK DONE UPC…" at bounding box center [540, 240] width 1080 height 480
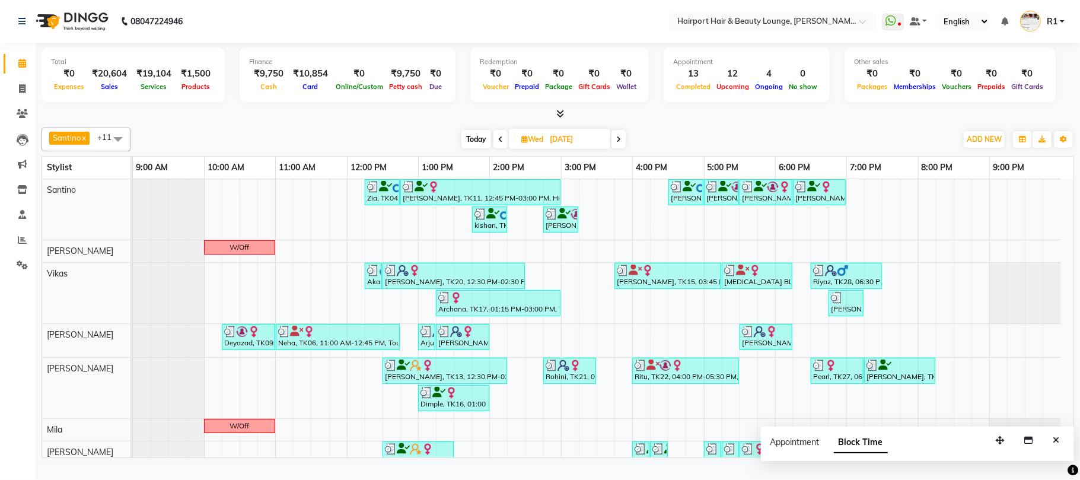
drag, startPoint x: 605, startPoint y: 154, endPoint x: 619, endPoint y: 155, distance: 14.2
click at [605, 148] on input "03-09-2025" at bounding box center [575, 139] width 59 height 18
select select "9"
select select "2025"
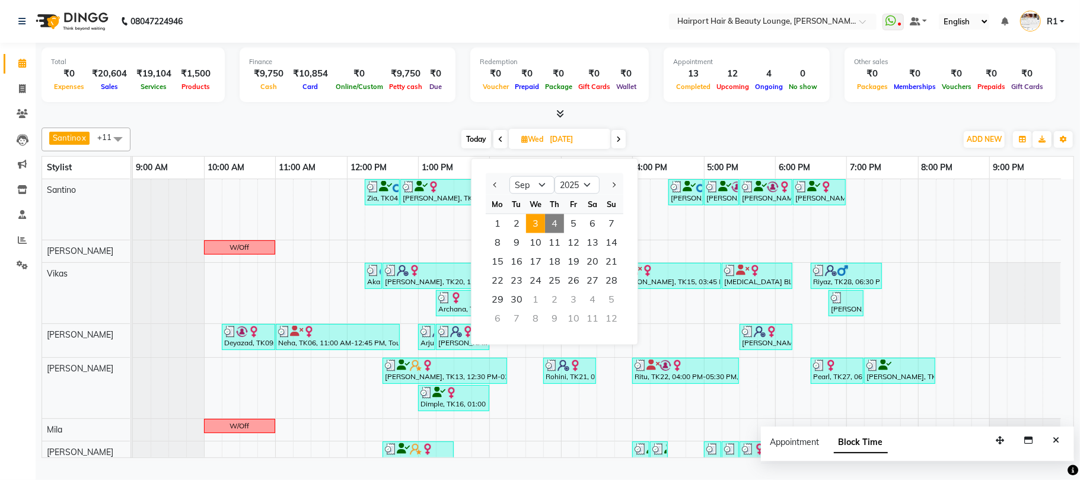
click at [623, 148] on span at bounding box center [618, 139] width 14 height 18
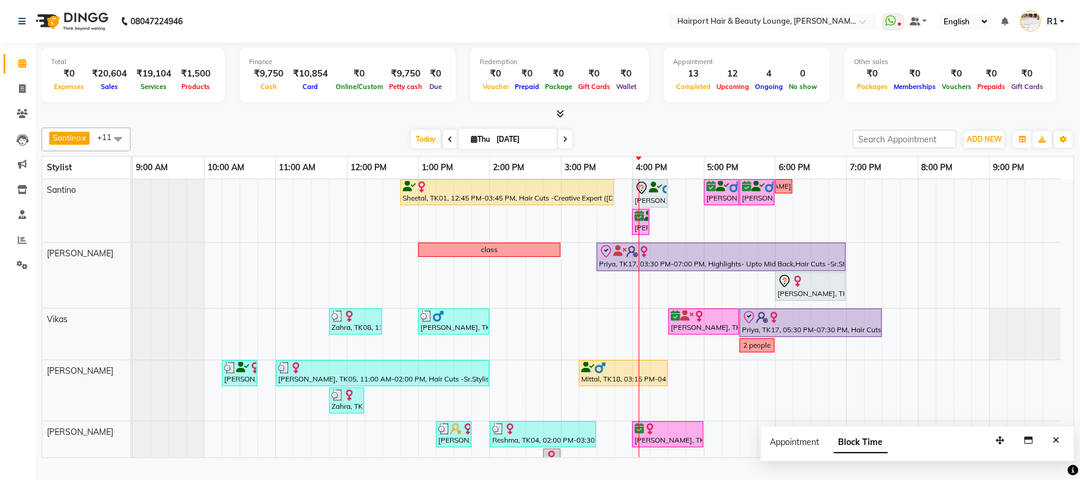
click at [558, 148] on span at bounding box center [565, 139] width 14 height 18
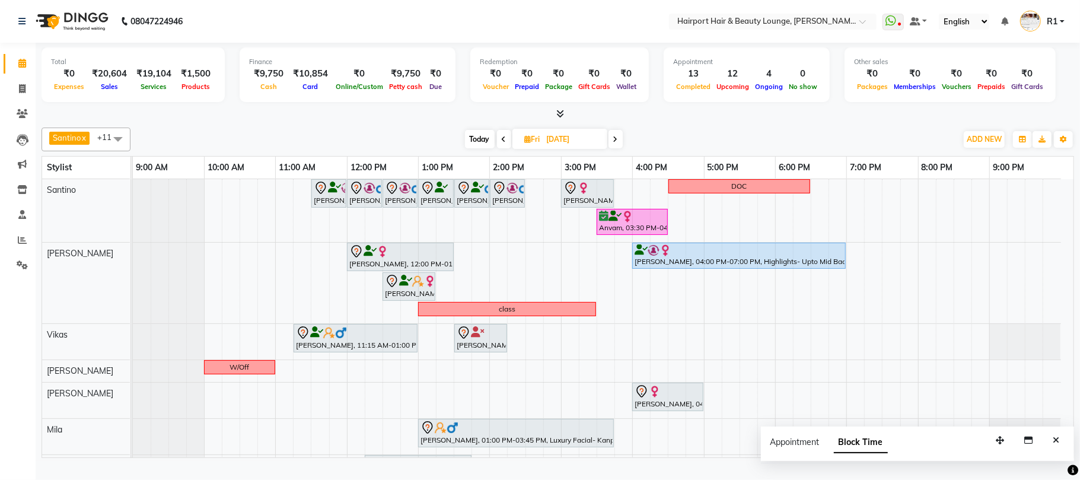
click at [617, 143] on icon at bounding box center [615, 139] width 5 height 7
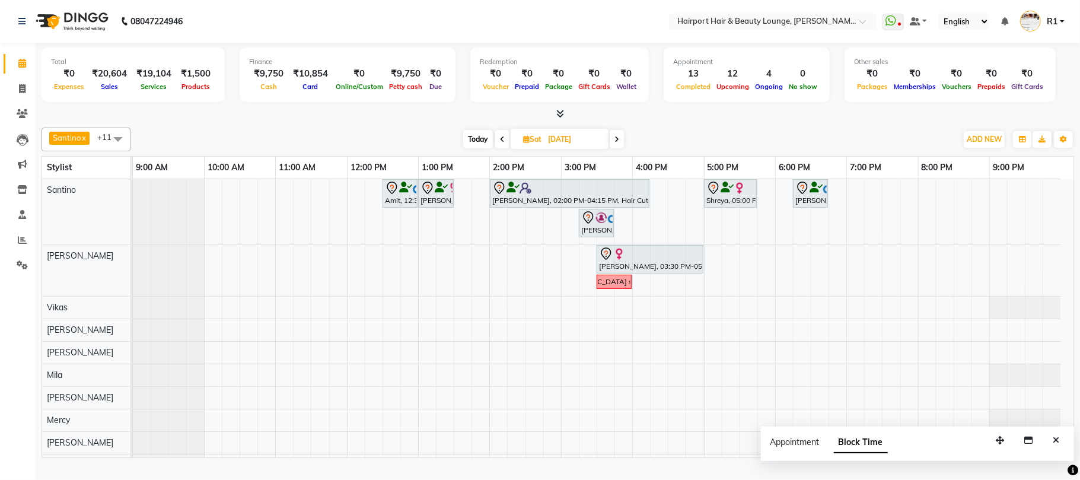
click at [500, 143] on icon at bounding box center [502, 139] width 5 height 7
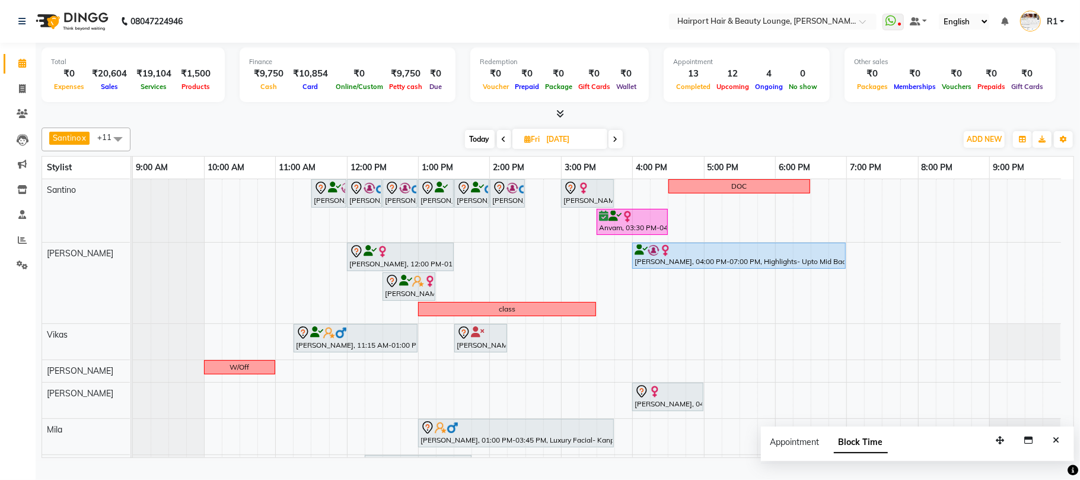
click at [618, 143] on icon at bounding box center [615, 139] width 5 height 7
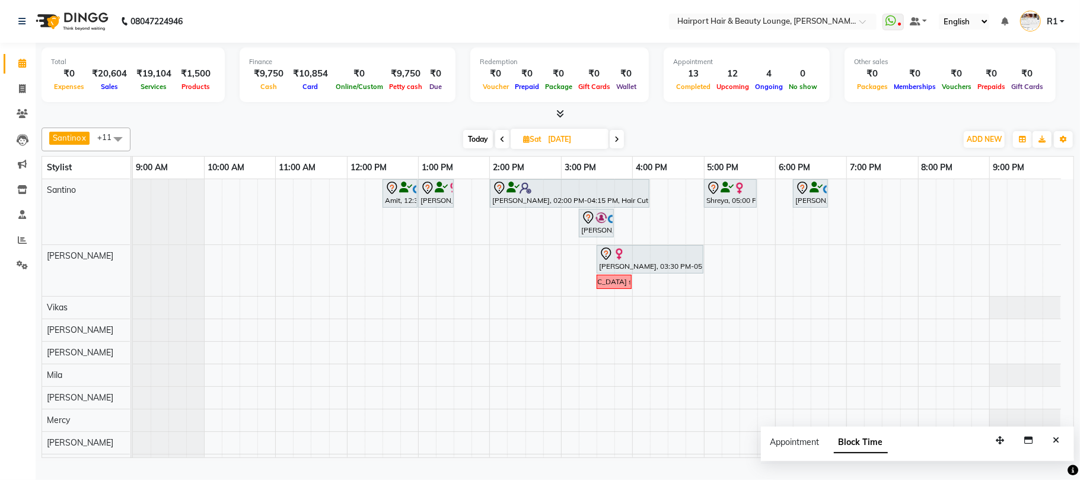
click at [506, 148] on span at bounding box center [502, 139] width 14 height 18
type input "05-09-2025"
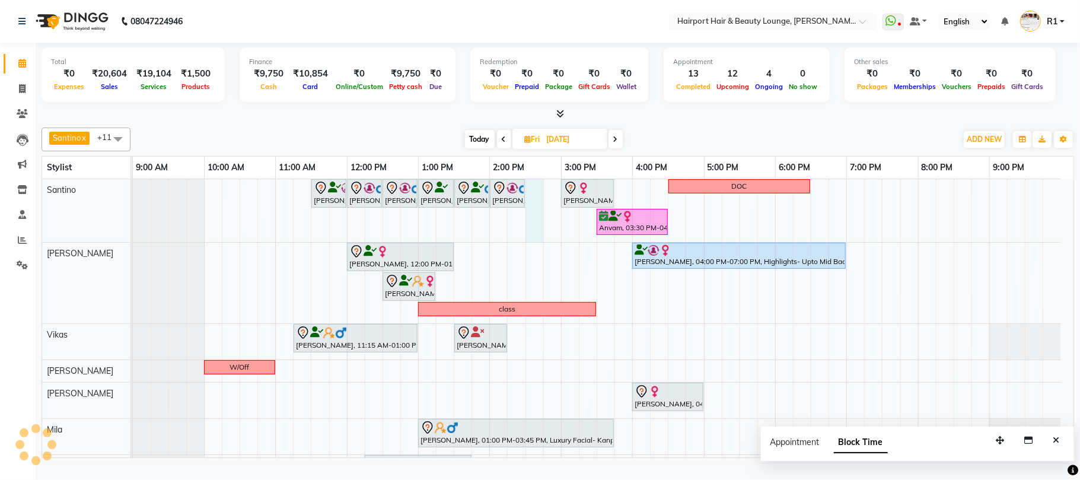
click at [534, 221] on div "Hussian, 11:30 AM-12:00 PM, Hair Cuts -Creative Expert (Male) Jashank Bhandari,…" at bounding box center [603, 386] width 941 height 415
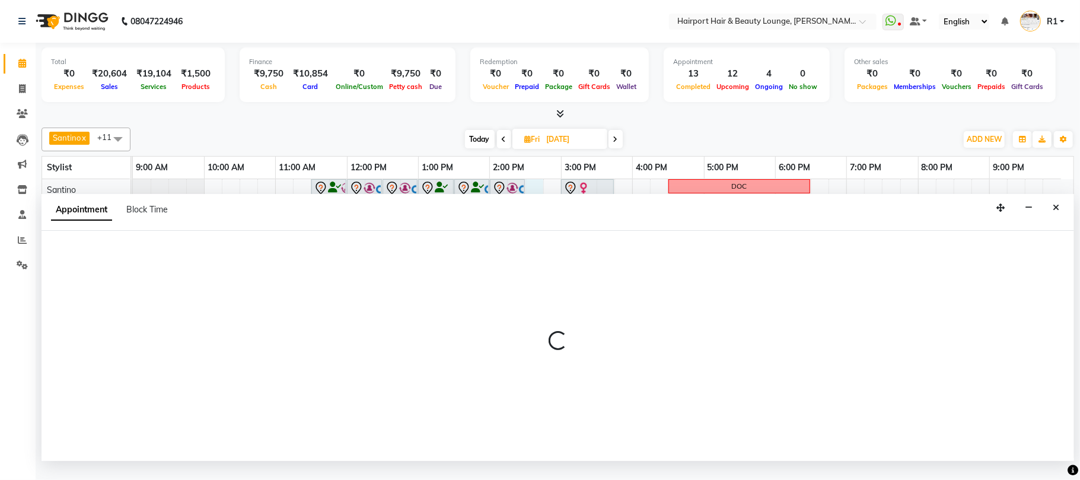
select select "9137"
select select "870"
select select "tentative"
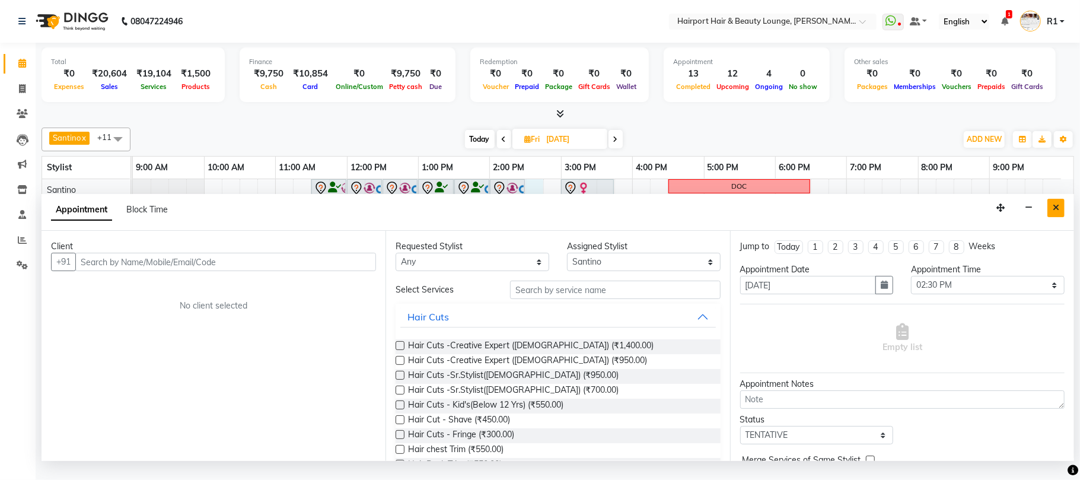
click at [1053, 212] on icon "Close" at bounding box center [1056, 207] width 7 height 8
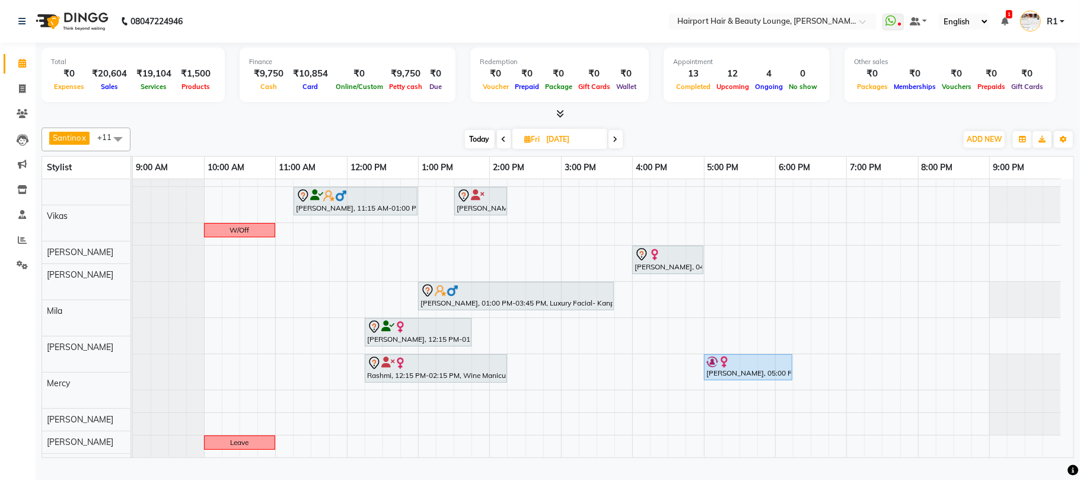
scroll to position [139, 0]
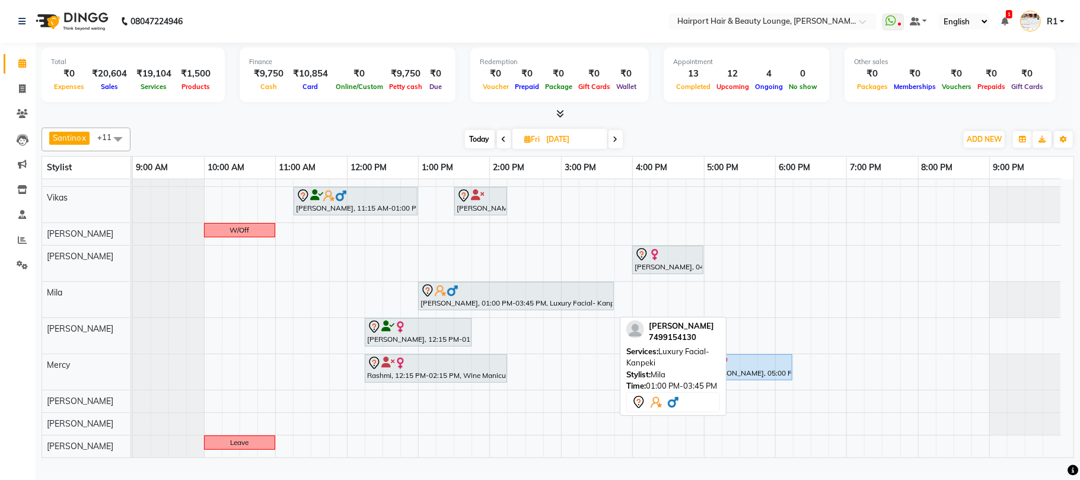
click at [502, 308] on div "Manmeet, 01:00 PM-03:45 PM, Luxury Facial- Kanpeki" at bounding box center [515, 295] width 193 height 25
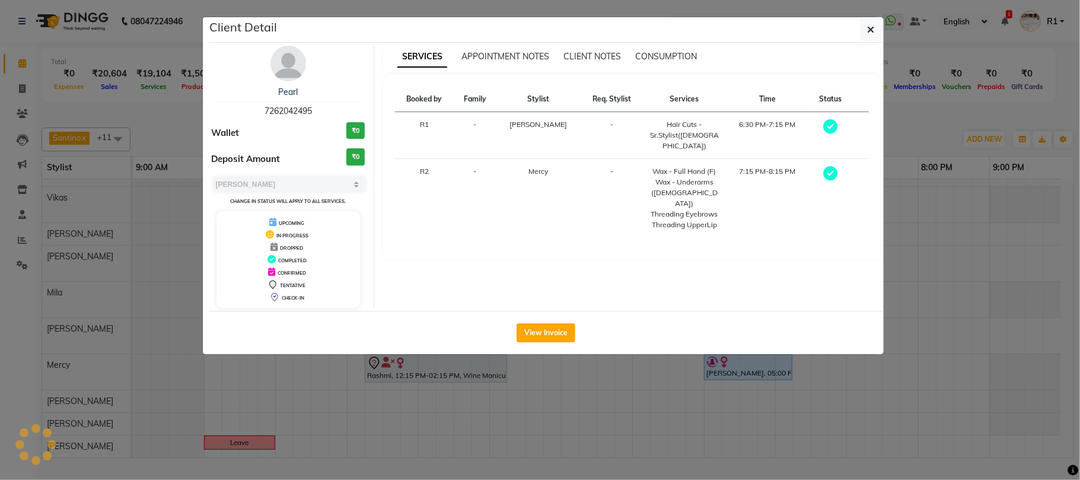
select select "7"
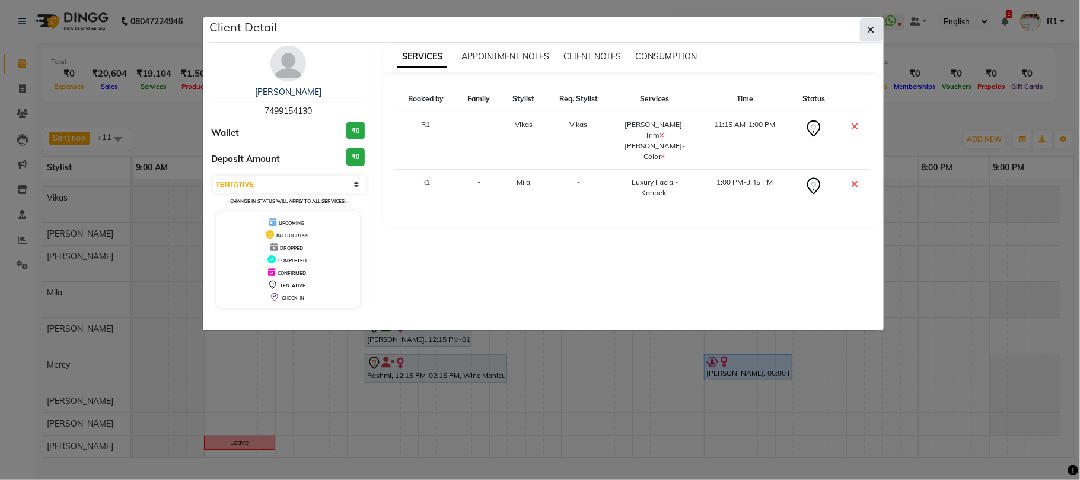
click at [881, 41] on button "button" at bounding box center [871, 29] width 23 height 23
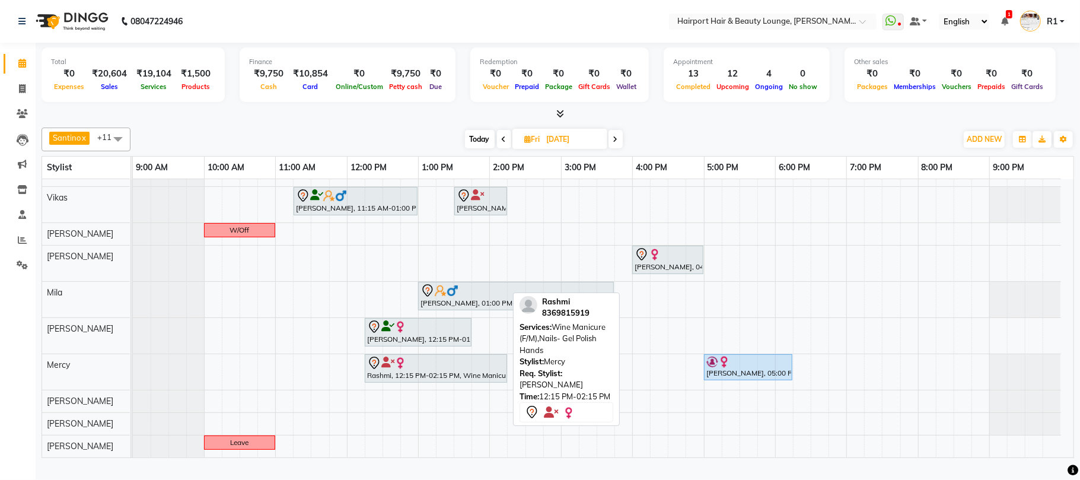
click at [401, 381] on div "Rashmi, 12:15 PM-02:15 PM, Wine Manicure (F/M),Nails- Gel Polish Hands" at bounding box center [436, 368] width 140 height 25
select select "7"
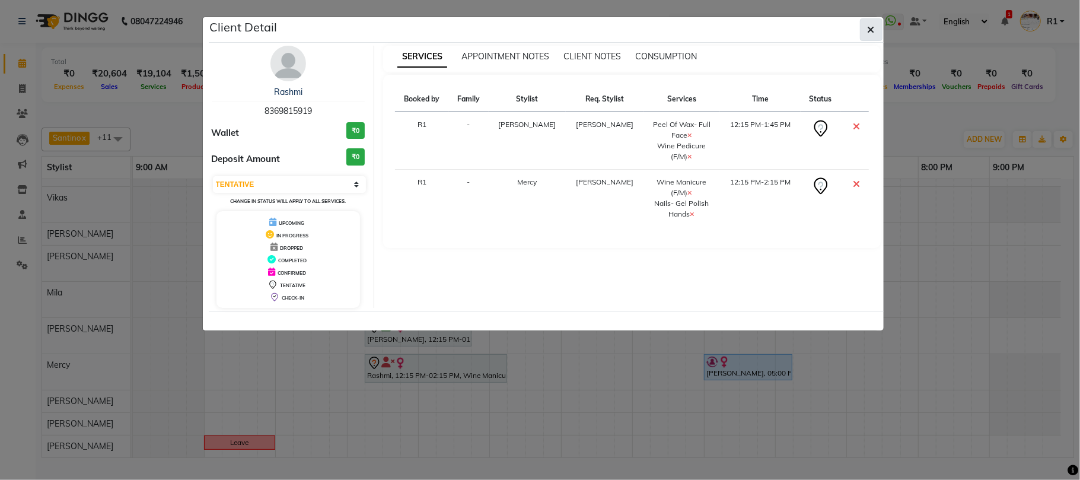
click at [872, 41] on button "button" at bounding box center [871, 29] width 23 height 23
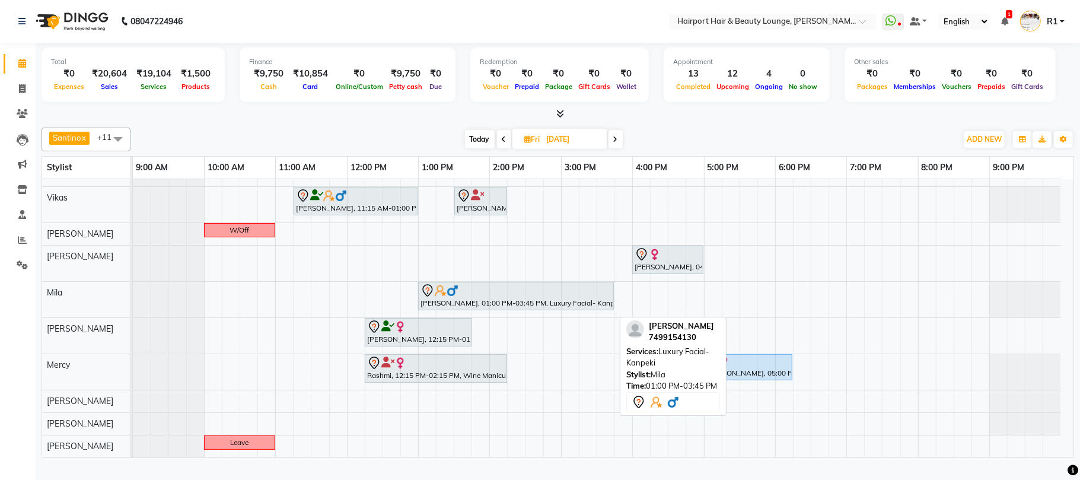
click at [568, 308] on div "Manmeet, 01:00 PM-03:45 PM, Luxury Facial- Kanpeki" at bounding box center [515, 295] width 193 height 25
select select "7"
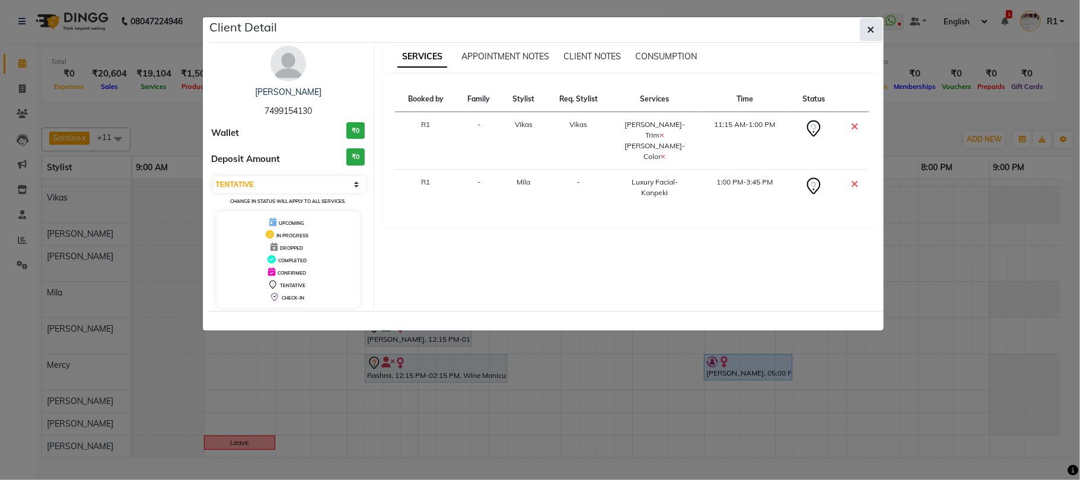
click at [869, 34] on icon "button" at bounding box center [871, 29] width 7 height 9
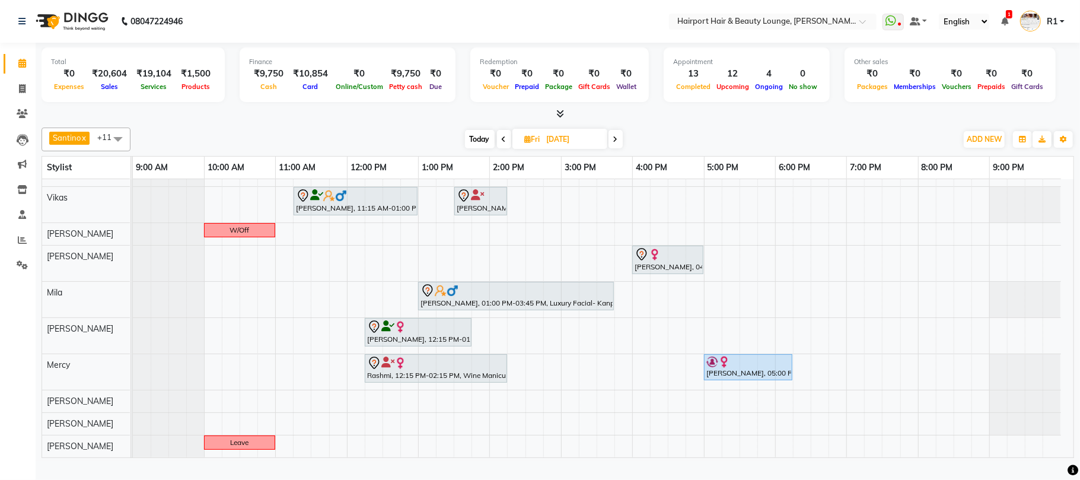
click at [614, 143] on icon at bounding box center [615, 139] width 5 height 7
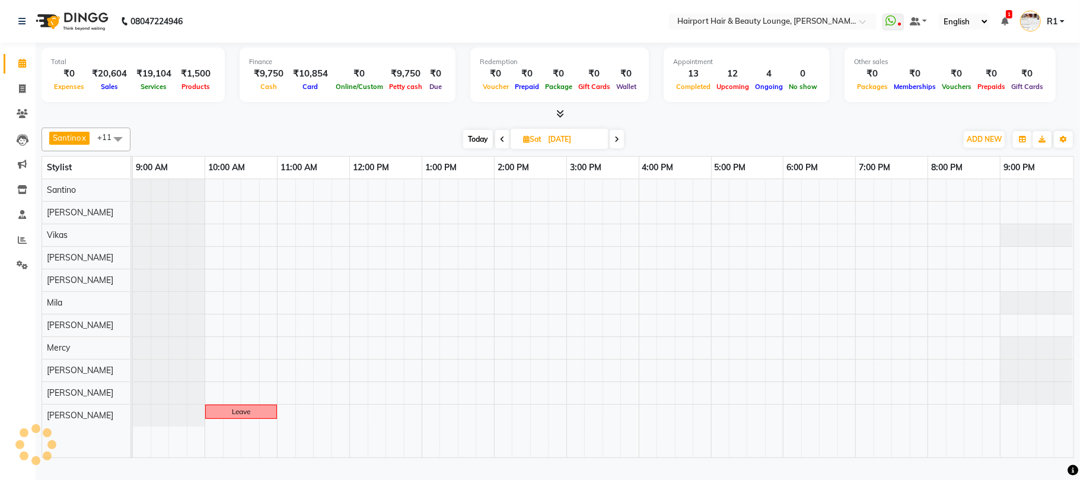
scroll to position [0, 0]
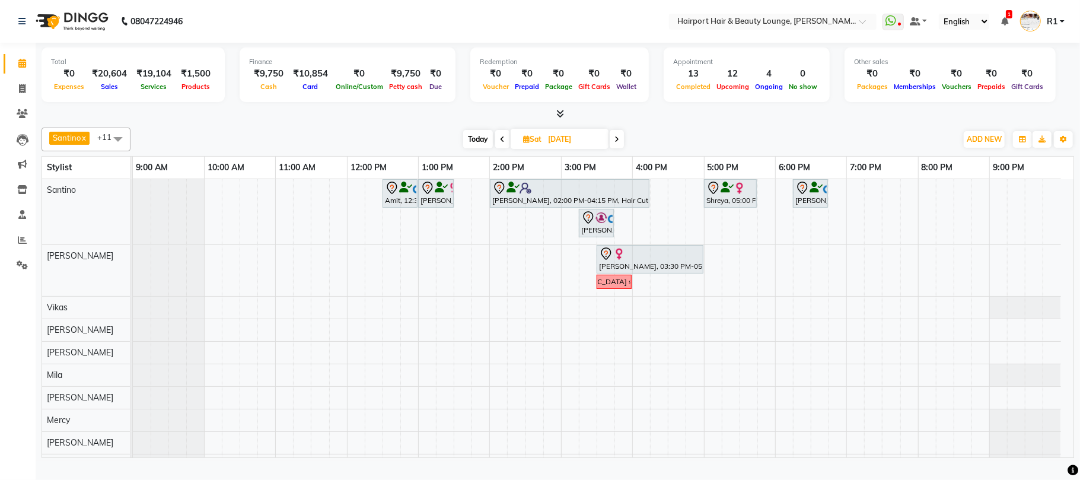
click at [483, 148] on span "Today" at bounding box center [478, 139] width 30 height 18
type input "[DATE]"
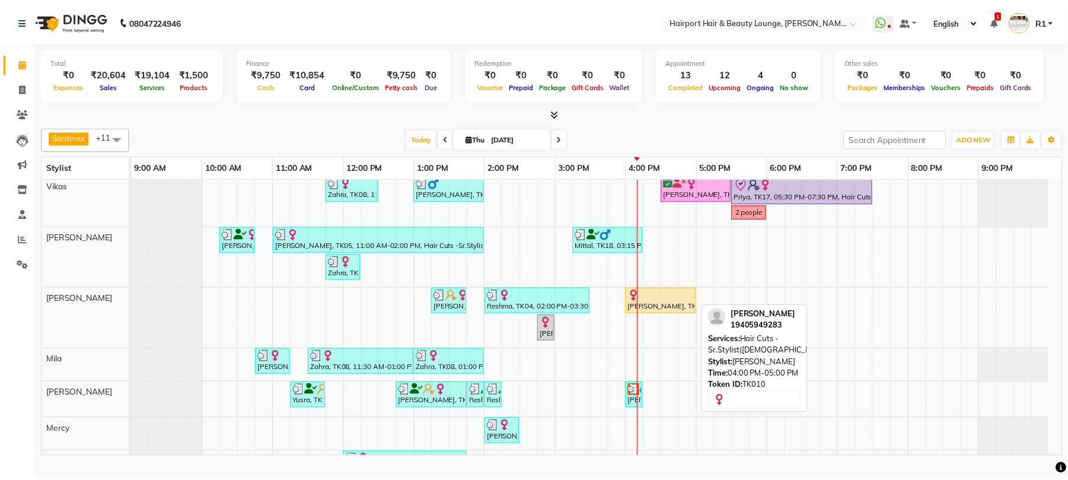
scroll to position [206, 0]
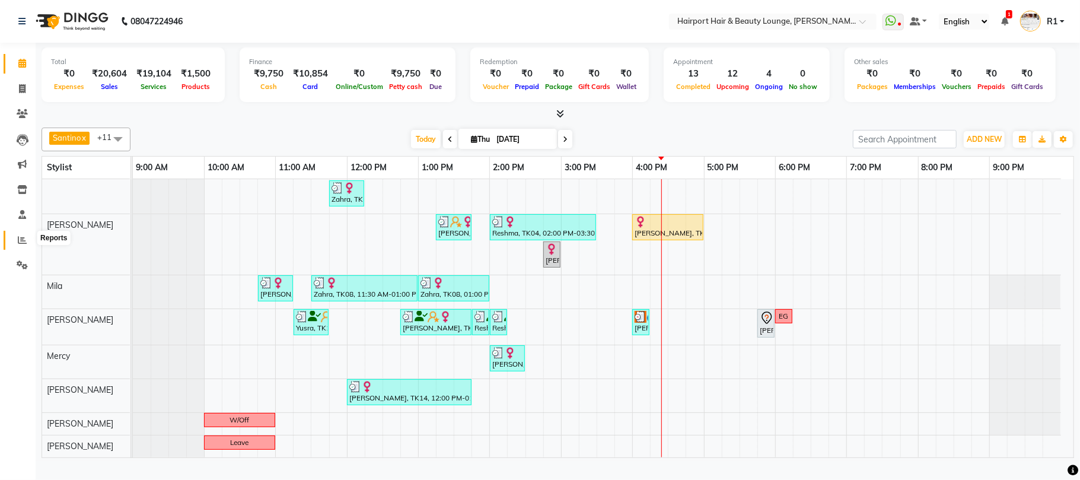
click at [18, 243] on icon at bounding box center [22, 239] width 9 height 9
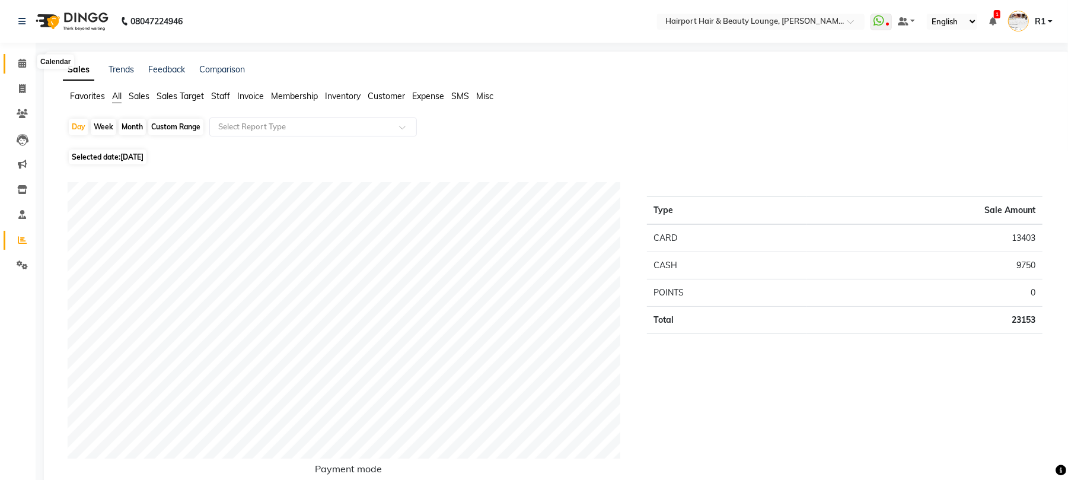
click at [24, 59] on icon at bounding box center [22, 63] width 8 height 9
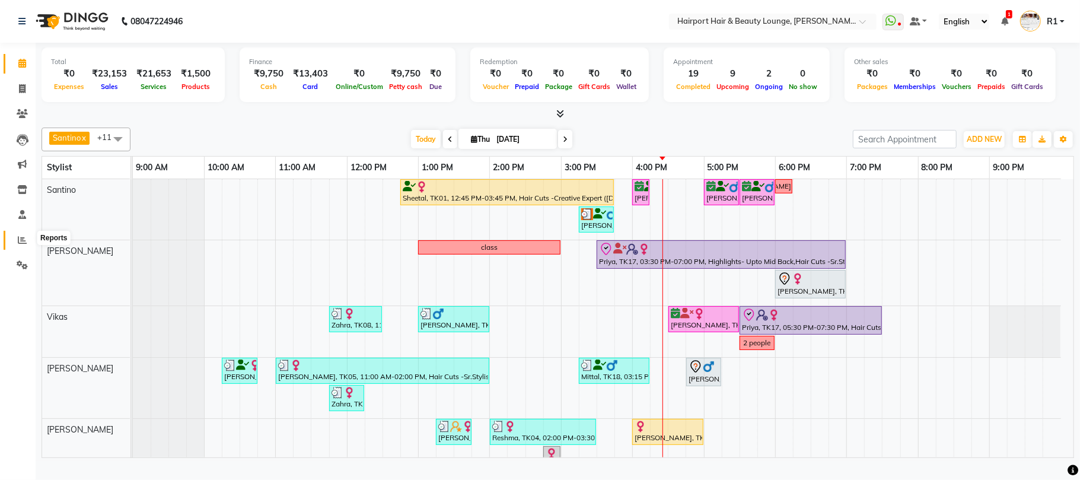
click at [19, 238] on icon at bounding box center [22, 239] width 9 height 9
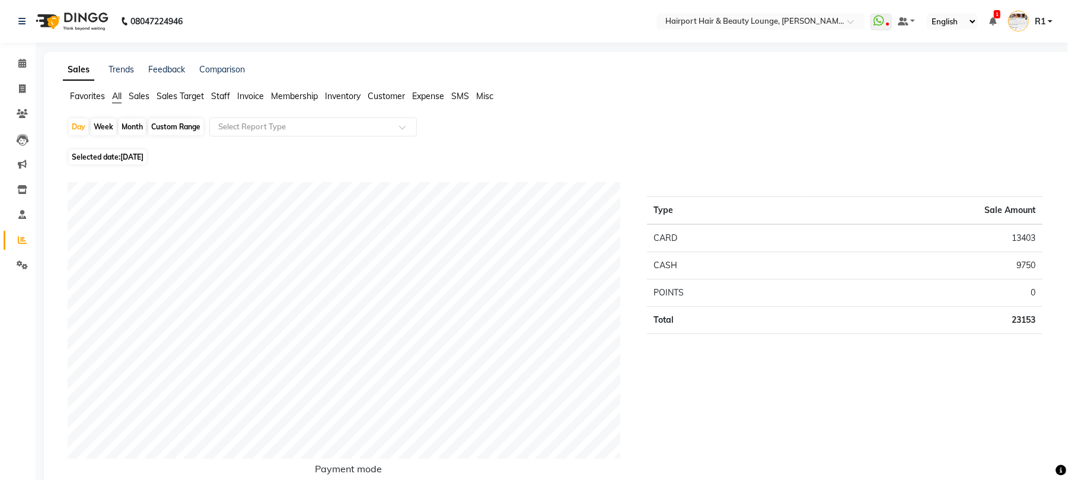
click at [223, 101] on span "Staff" at bounding box center [220, 96] width 19 height 11
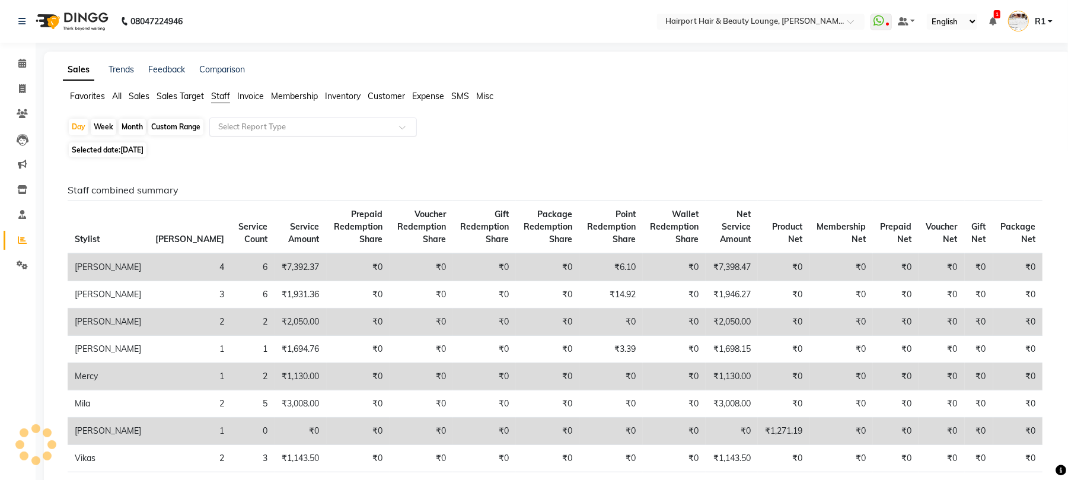
click at [255, 133] on input "text" at bounding box center [301, 127] width 171 height 12
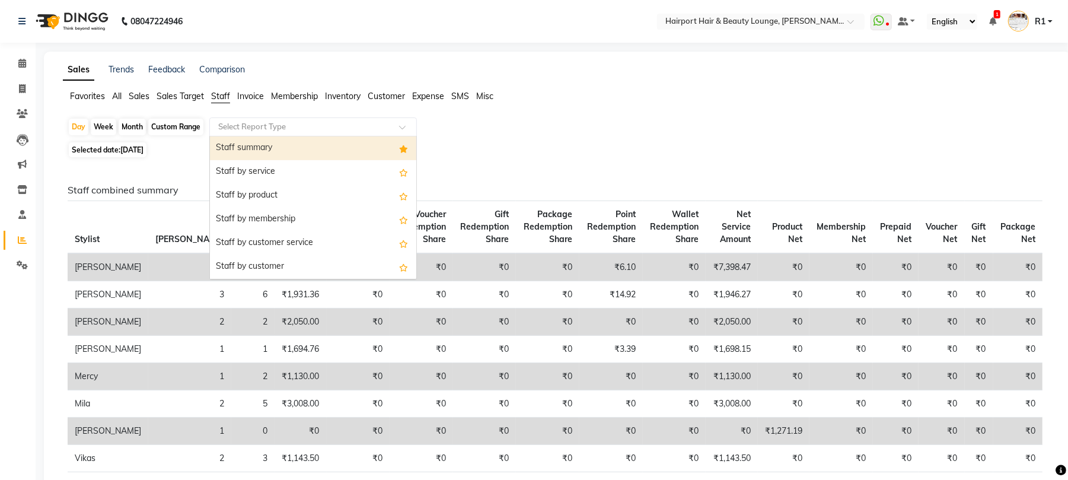
click at [235, 157] on div "Staff summary" at bounding box center [313, 148] width 206 height 24
select select "csv"
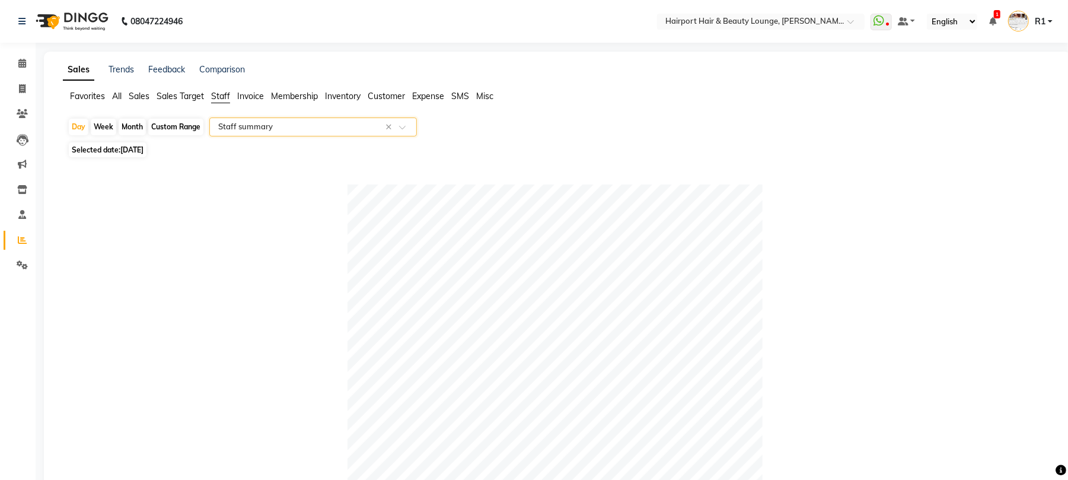
click at [141, 135] on div "Month" at bounding box center [132, 127] width 27 height 17
select select "9"
select select "2025"
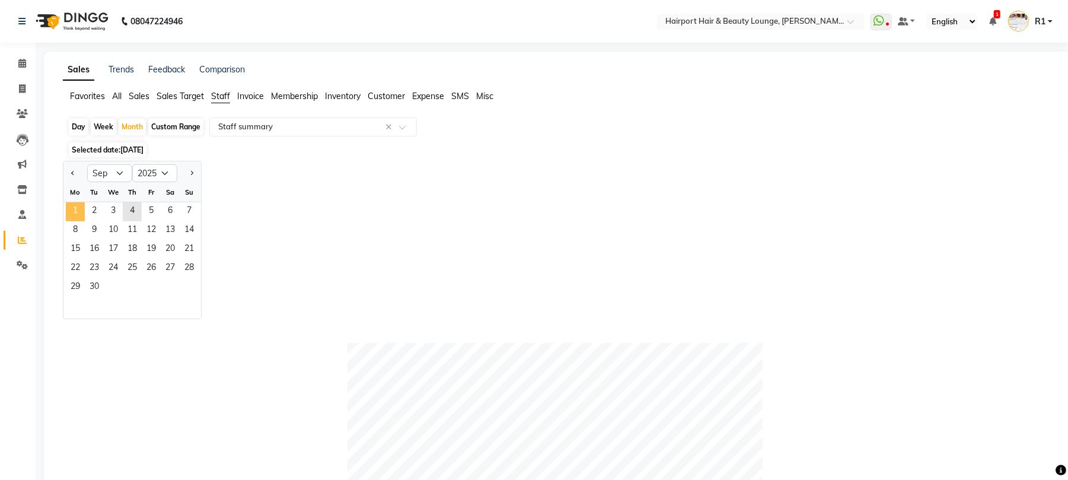
click at [82, 221] on span "1" at bounding box center [75, 211] width 19 height 19
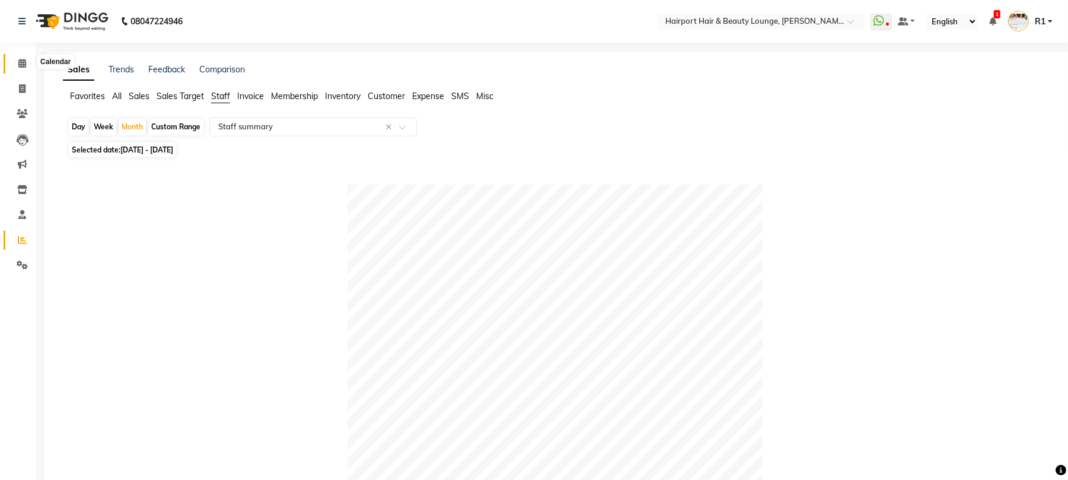
click at [19, 60] on icon at bounding box center [22, 63] width 8 height 9
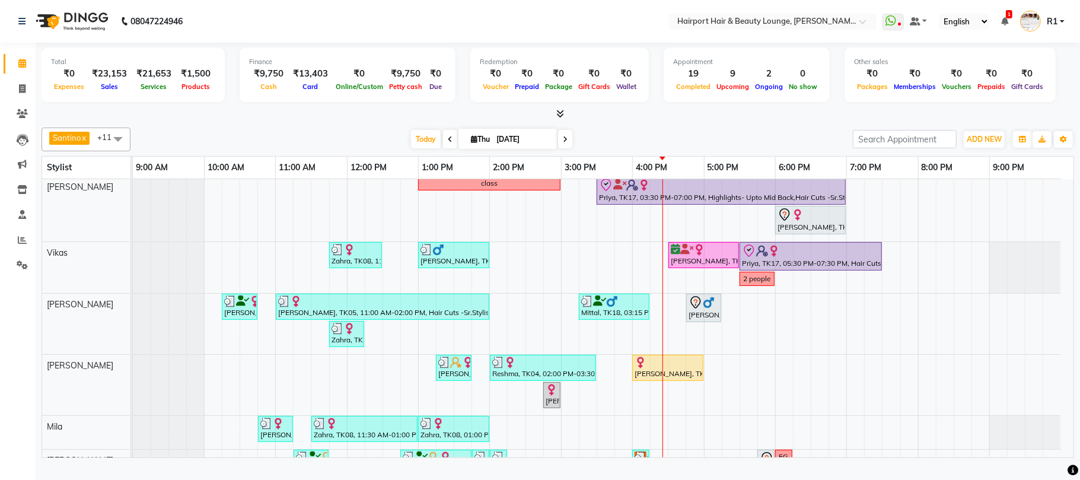
scroll to position [206, 0]
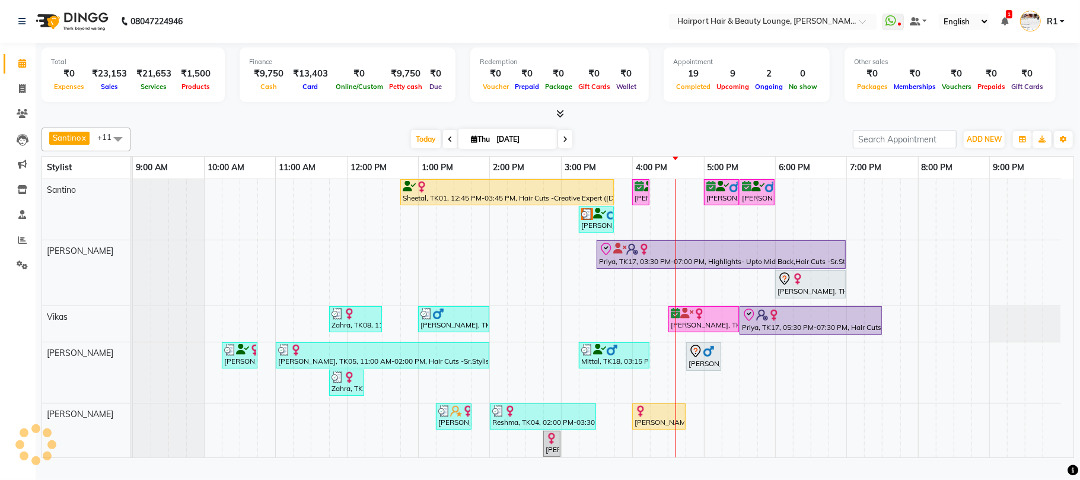
select select "en"
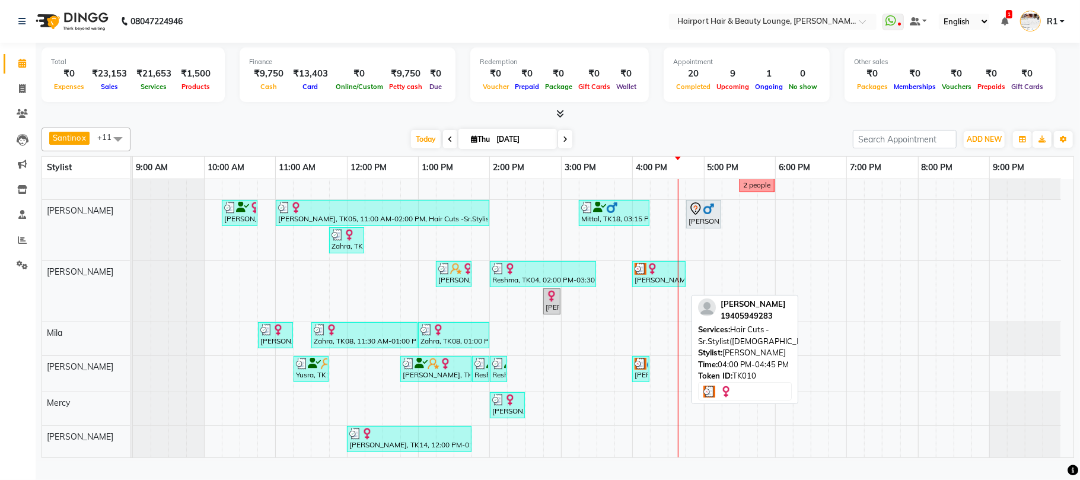
click at [643, 285] on div "[PERSON_NAME], TK10, 04:00 PM-04:45 PM, Hair Cuts -Sr.Stylist([DEMOGRAPHIC_DATA…" at bounding box center [658, 274] width 51 height 23
select select "3"
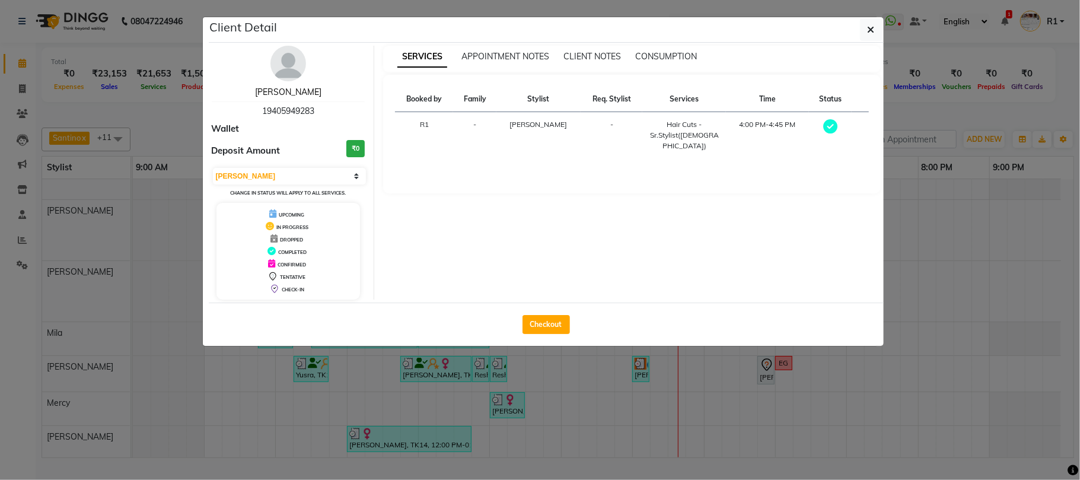
click at [286, 97] on link "Swagata" at bounding box center [288, 92] width 66 height 11
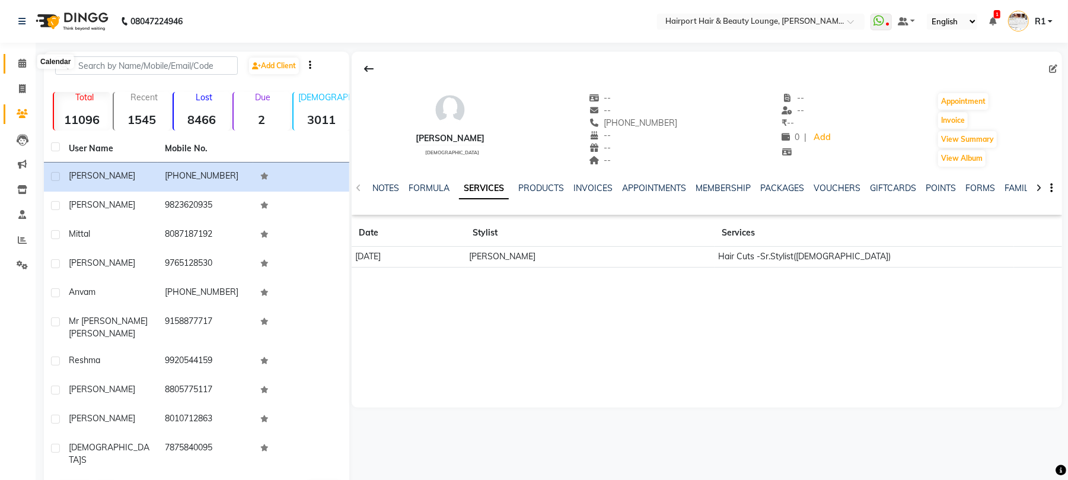
click at [23, 60] on icon at bounding box center [22, 63] width 8 height 9
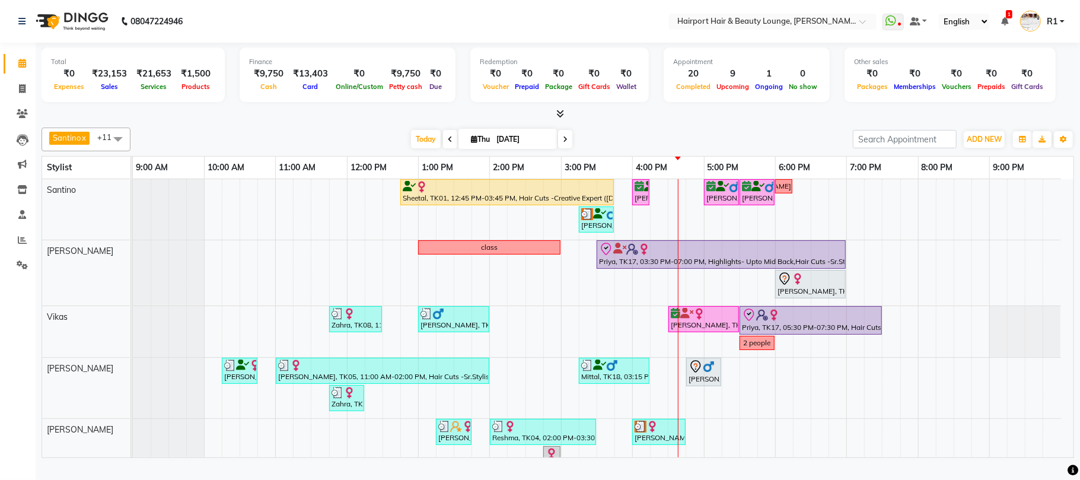
click at [318, 117] on div at bounding box center [558, 114] width 1032 height 12
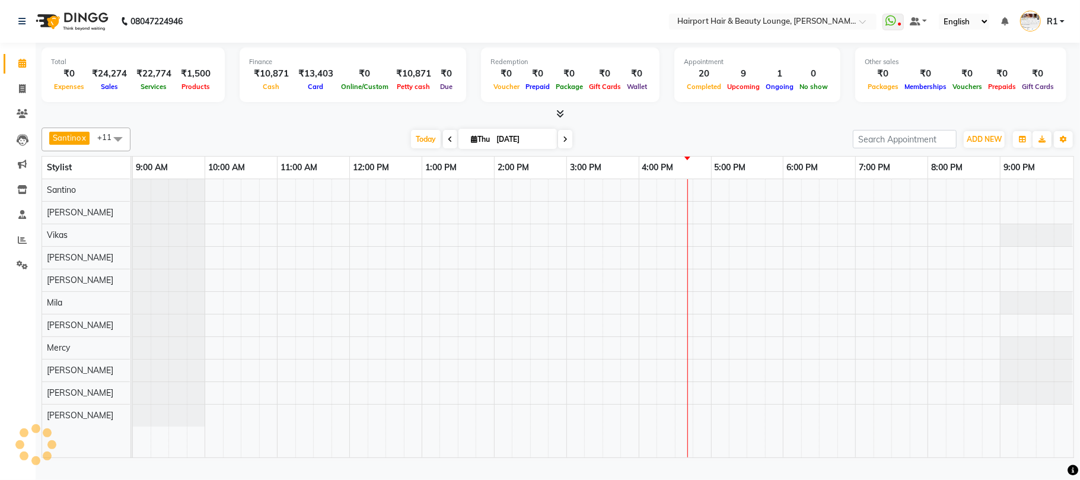
select select "en"
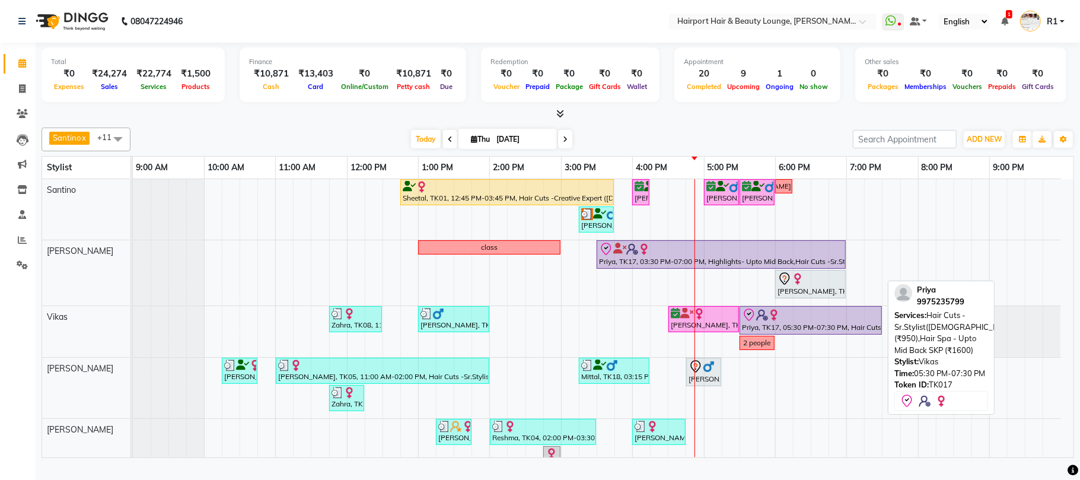
click at [855, 333] on div "Priya, TK17, 05:30 PM-07:30 PM, Hair Cuts -Sr.Stylist([DEMOGRAPHIC_DATA]) (₹950…" at bounding box center [811, 320] width 140 height 25
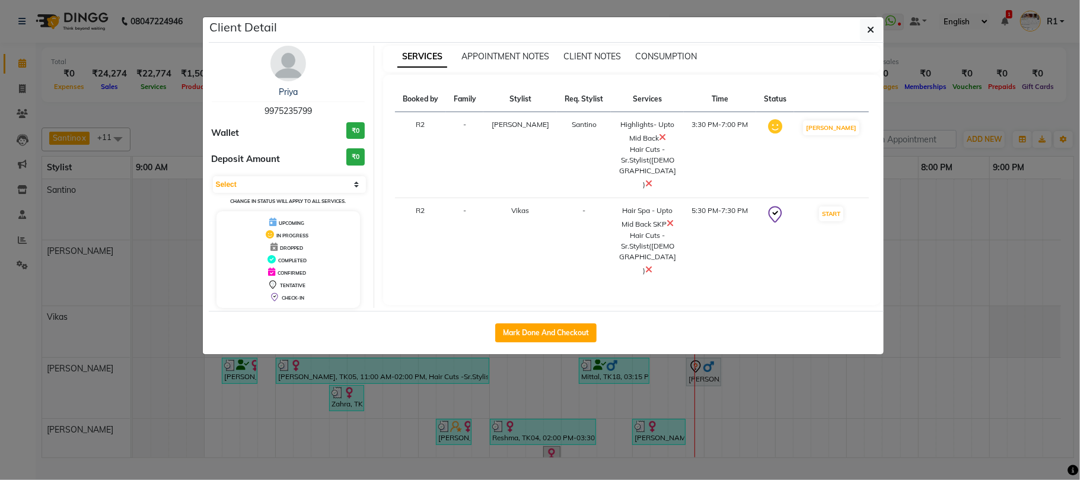
click at [790, 430] on ngb-modal-window "Client Detail Priya 9975235799 Wallet ₹0 Deposit Amount ₹0 Select IN SERVICE CO…" at bounding box center [540, 240] width 1080 height 480
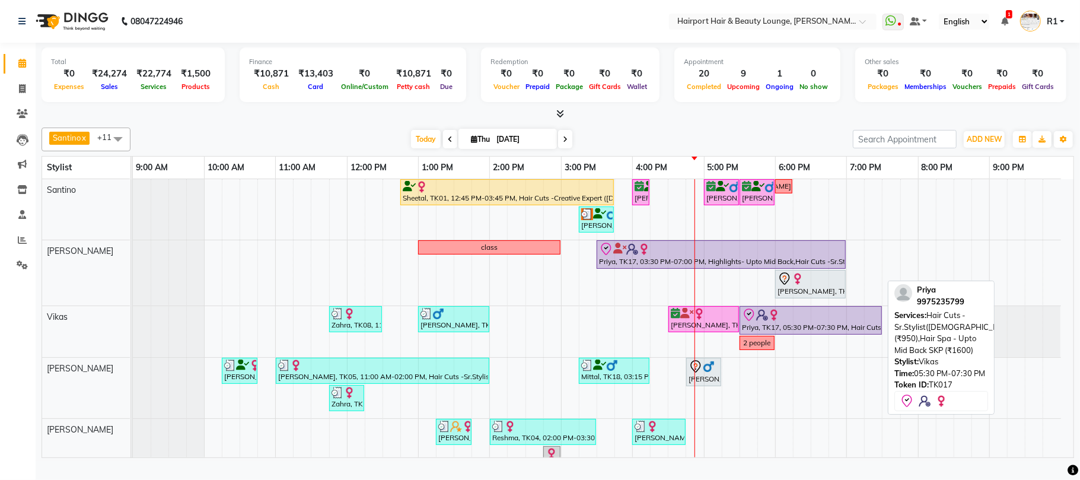
click at [759, 321] on img at bounding box center [762, 315] width 12 height 12
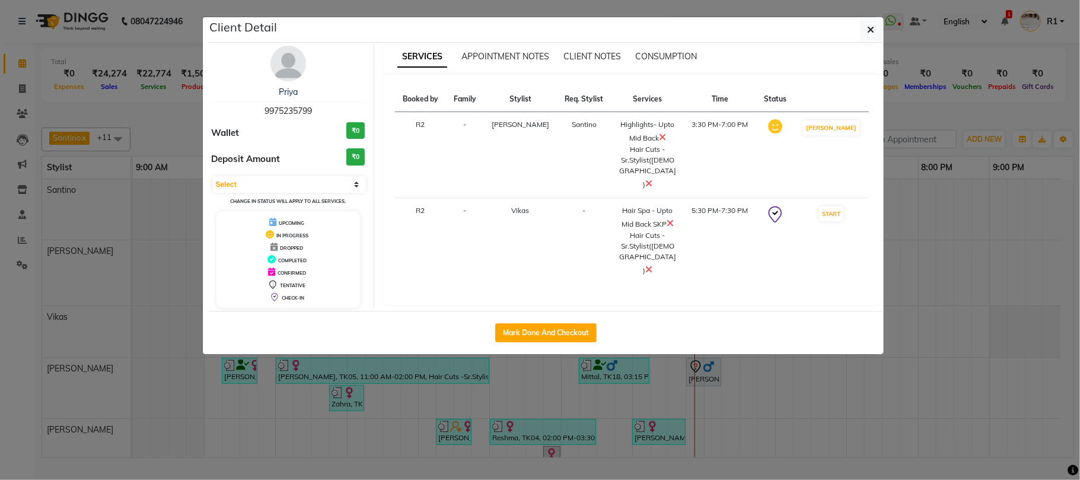
click at [820, 436] on ngb-modal-window "Client Detail Priya 9975235799 Wallet ₹0 Deposit Amount ₹0 Select IN SERVICE CO…" at bounding box center [540, 240] width 1080 height 480
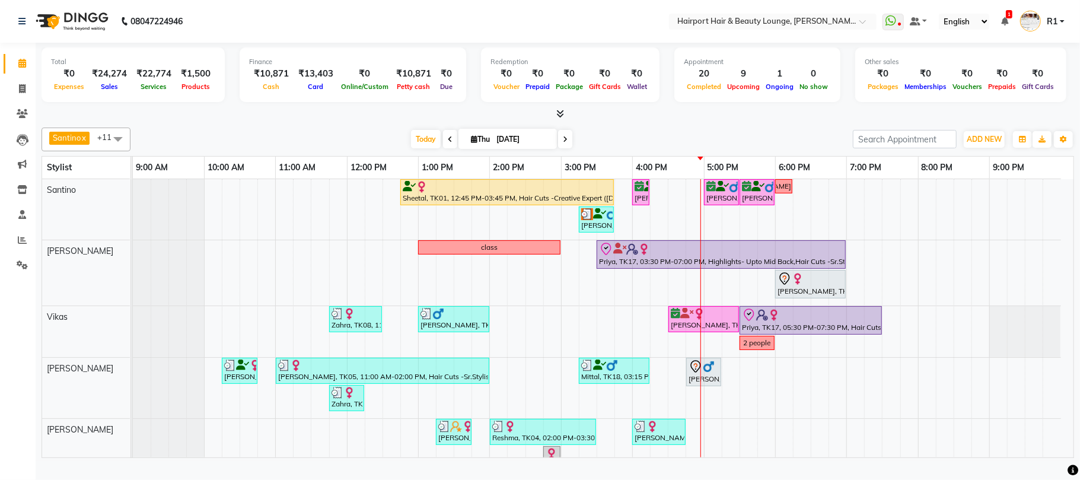
click at [504, 148] on input "[DATE]" at bounding box center [522, 139] width 59 height 18
select select "9"
select select "2025"
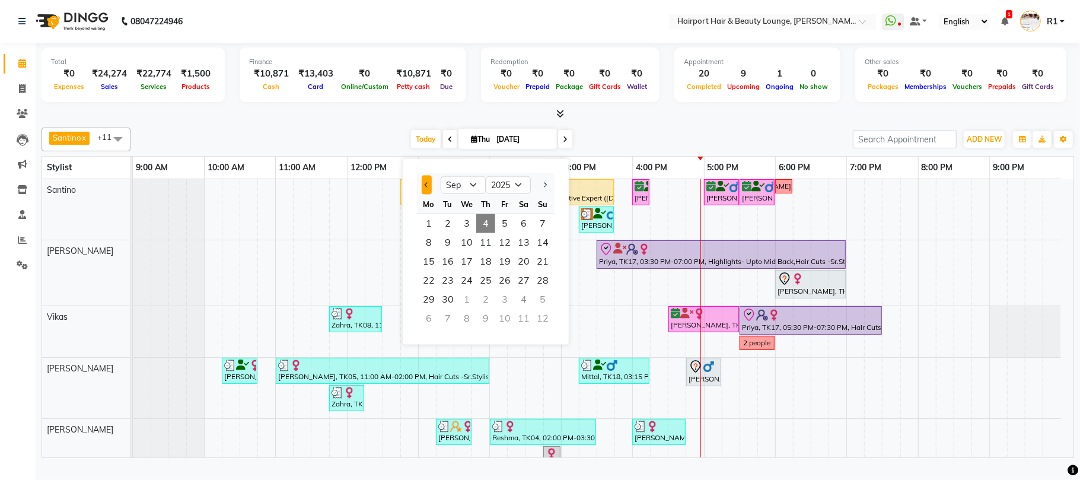
click at [423, 180] on button "Previous month" at bounding box center [427, 185] width 10 height 19
select select "8"
click at [476, 271] on span "13" at bounding box center [466, 261] width 19 height 19
type input "13-08-2025"
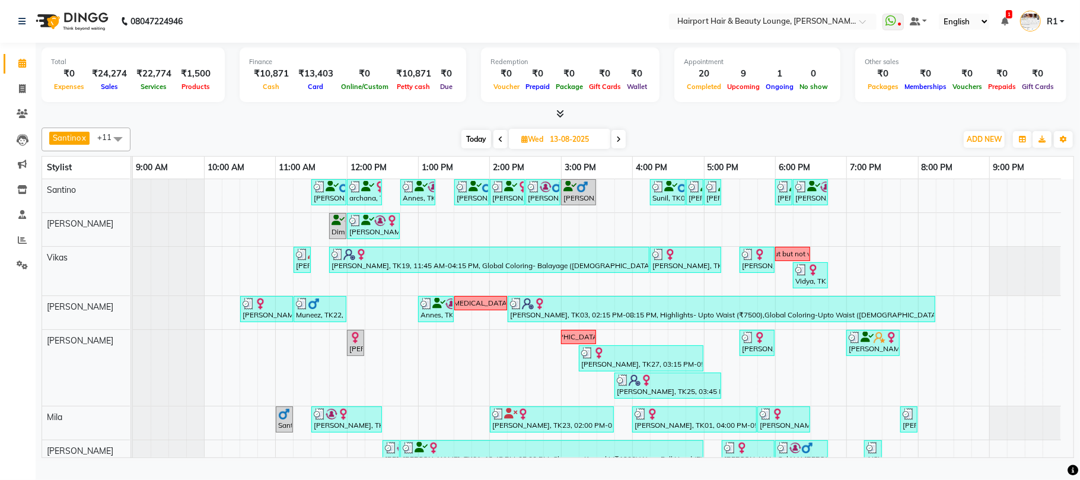
click at [582, 148] on input "13-08-2025" at bounding box center [575, 139] width 59 height 18
select select "8"
select select "2025"
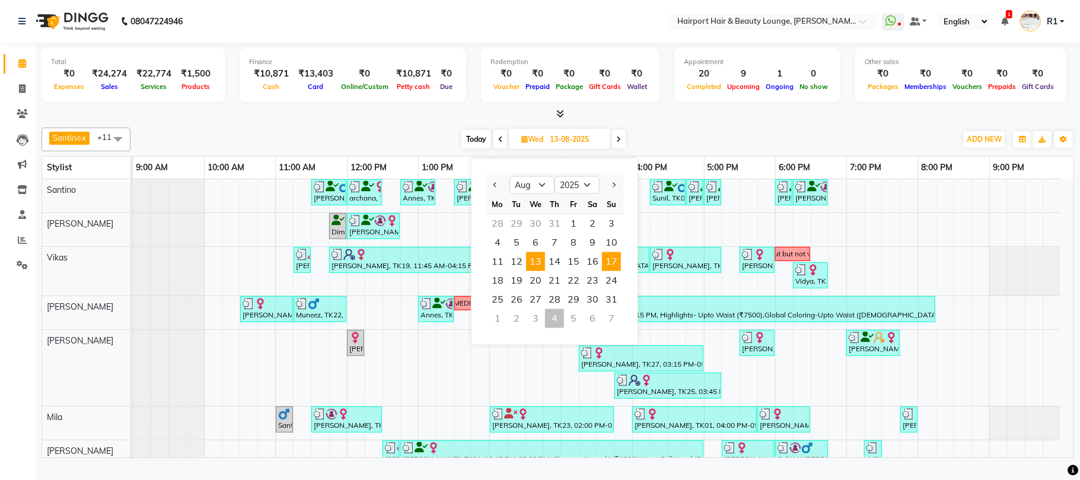
click at [621, 271] on span "17" at bounding box center [611, 261] width 19 height 19
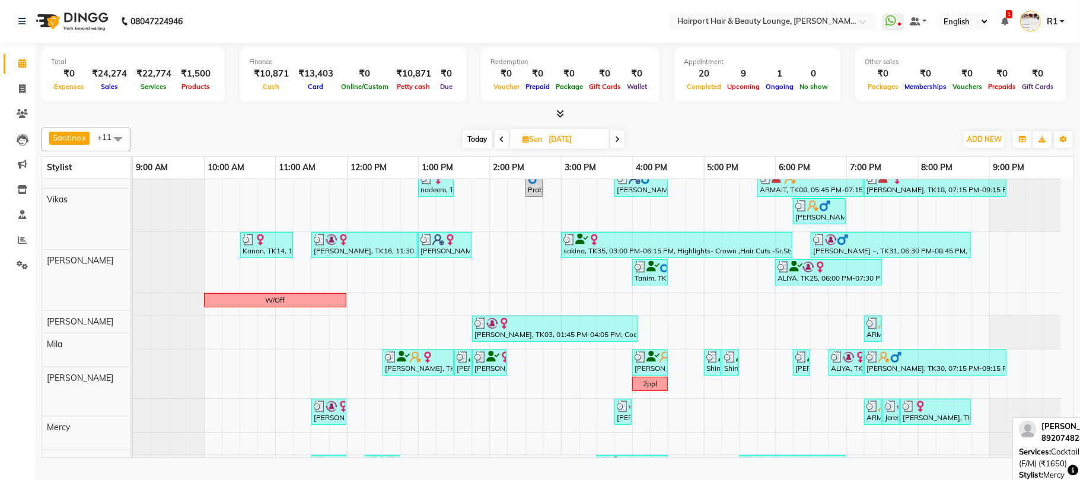
scroll to position [158, 0]
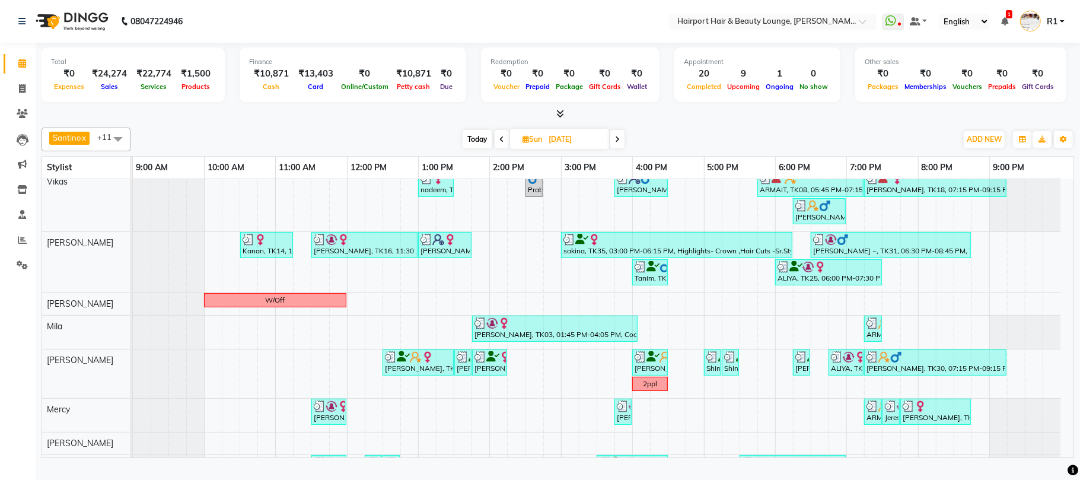
click at [621, 147] on span at bounding box center [617, 139] width 14 height 18
type input "[DATE]"
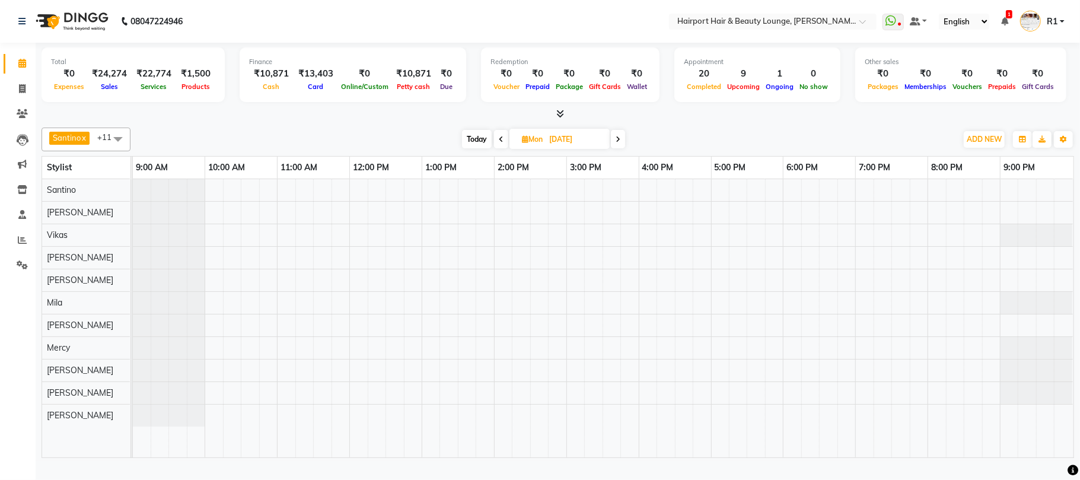
scroll to position [0, 0]
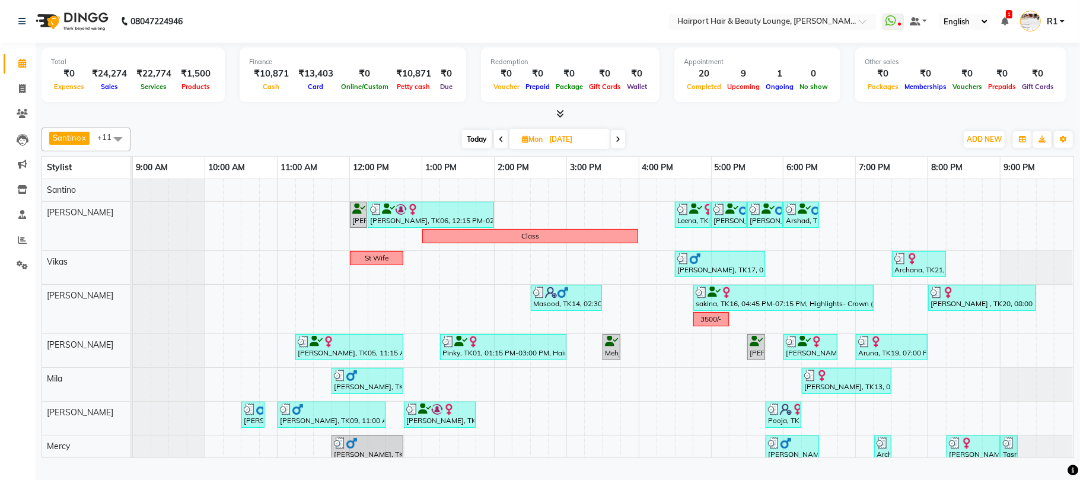
click at [546, 144] on span "Mon" at bounding box center [532, 139] width 27 height 9
select select "8"
select select "2025"
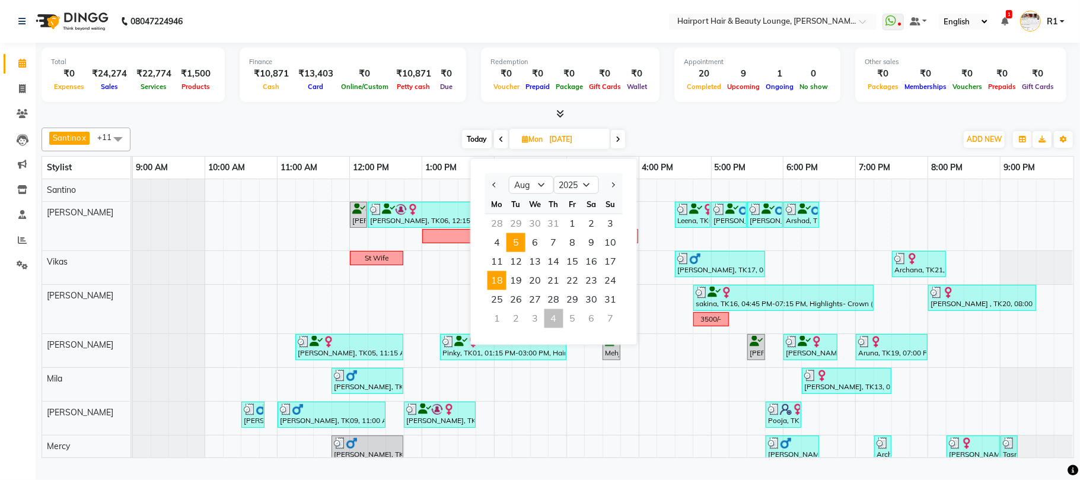
click at [520, 252] on span "5" at bounding box center [515, 242] width 19 height 19
type input "[DATE]"
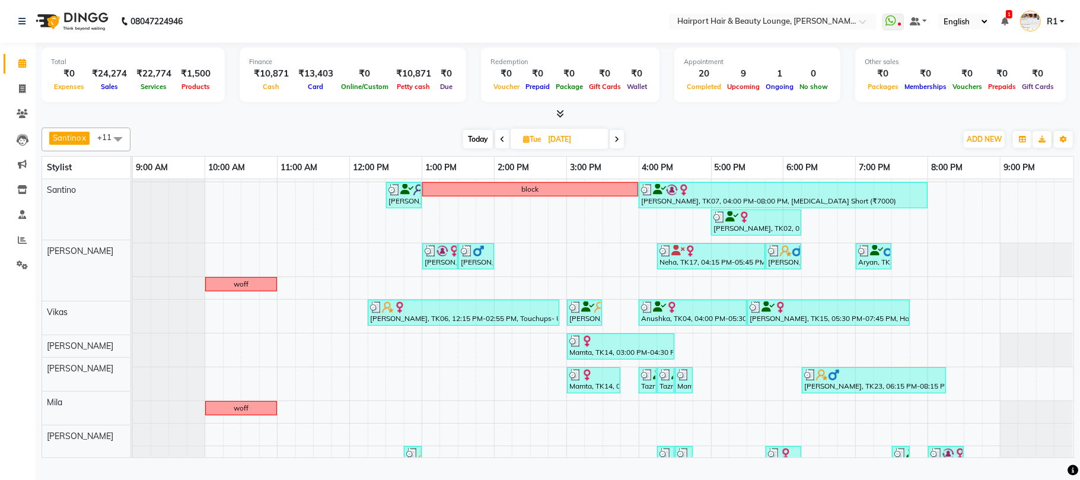
scroll to position [79, 0]
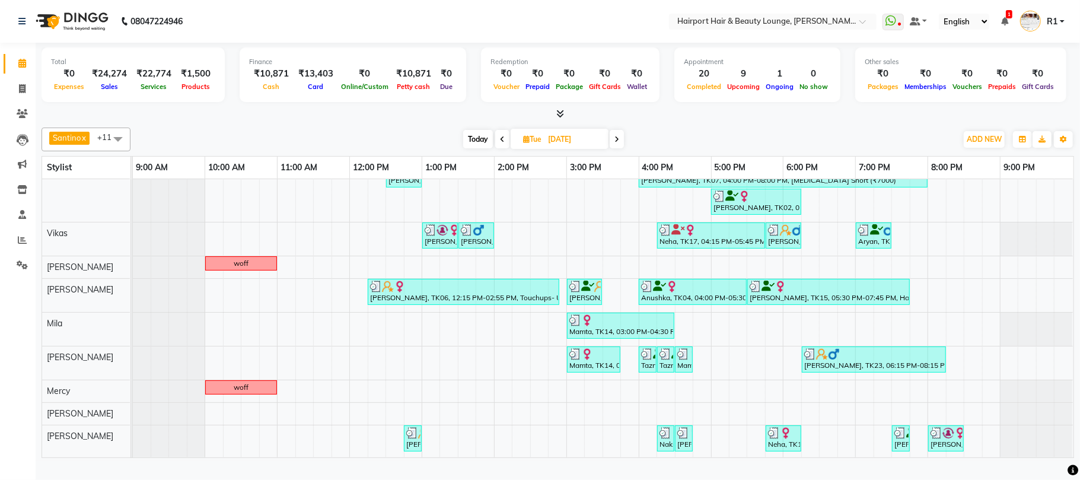
click at [572, 140] on span "[DATE]" at bounding box center [560, 139] width 98 height 20
click at [555, 148] on input "[DATE]" at bounding box center [573, 139] width 59 height 18
select select "8"
select select "2025"
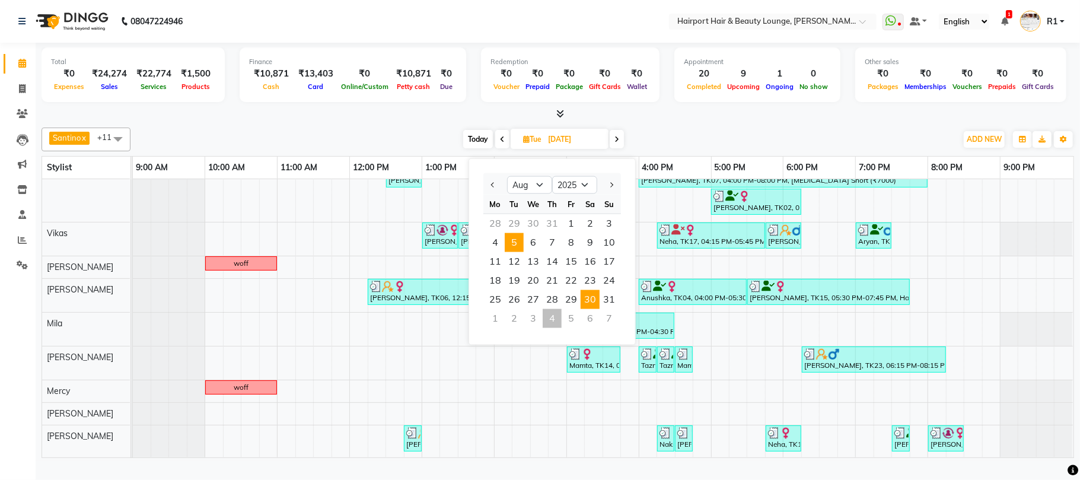
click at [600, 309] on span "30" at bounding box center [590, 299] width 19 height 19
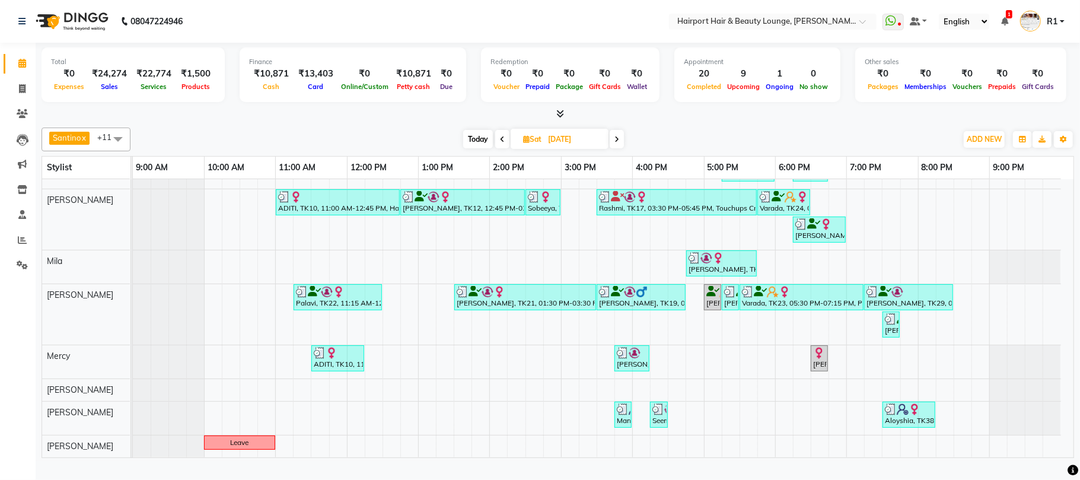
scroll to position [236, 0]
click at [498, 148] on span at bounding box center [502, 139] width 14 height 18
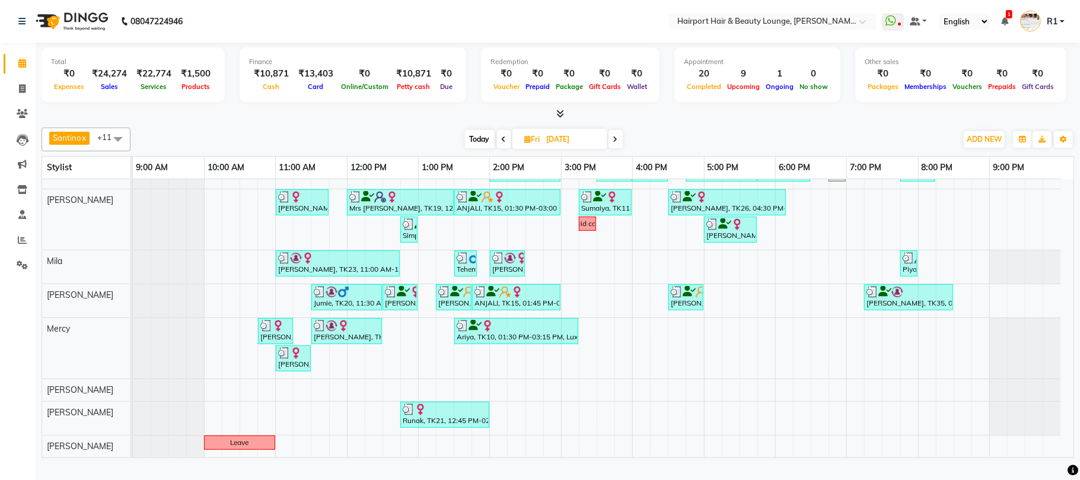
scroll to position [75, 0]
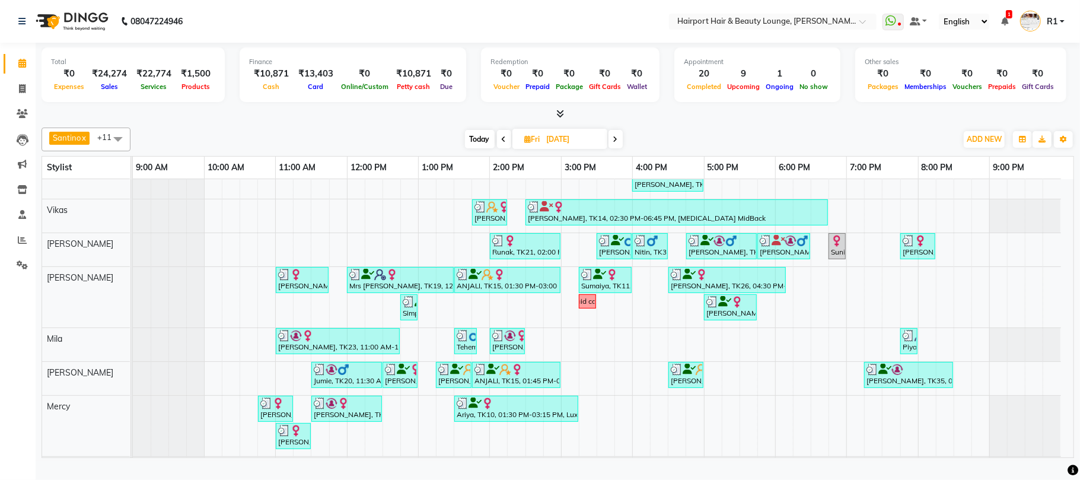
click at [612, 148] on span at bounding box center [615, 139] width 14 height 18
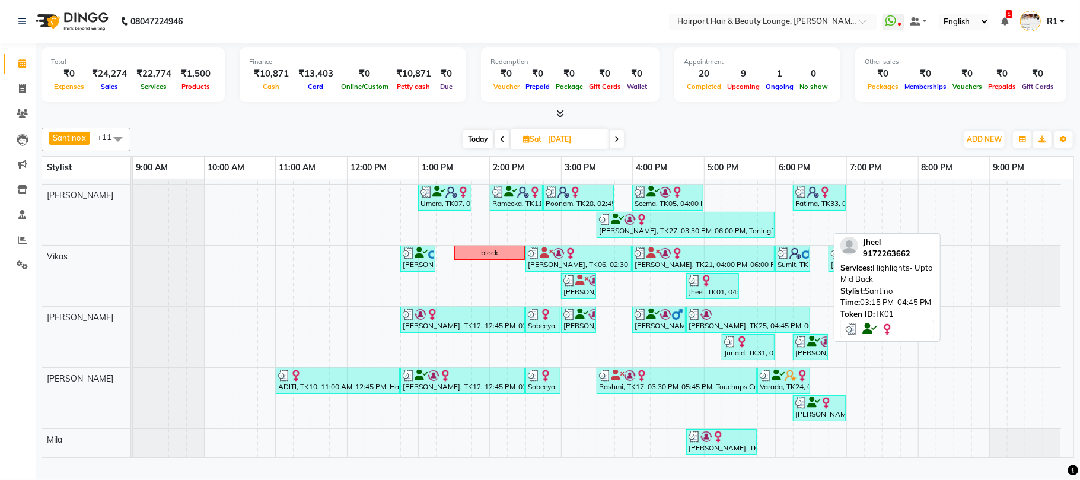
scroll to position [158, 0]
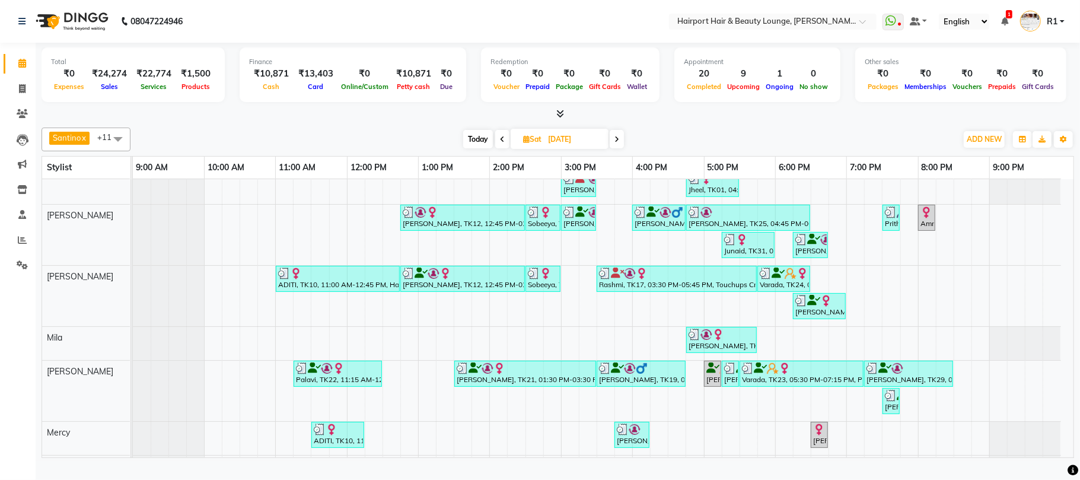
click at [375, 133] on div "Santino x Anandita x Vikas x Elizabeth x Adnan x Mercy x Binita x Mila x Genevi…" at bounding box center [558, 290] width 1032 height 335
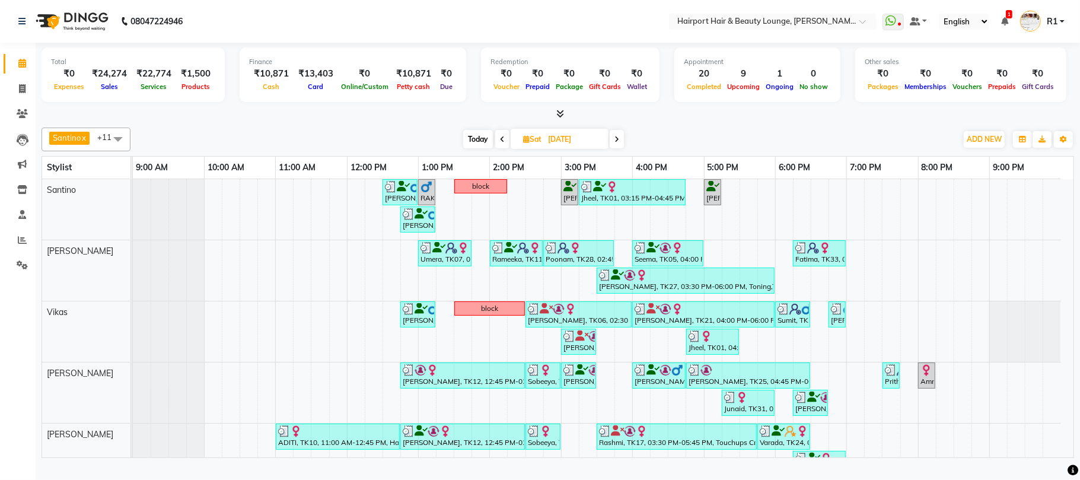
click at [468, 148] on span "Today" at bounding box center [478, 139] width 30 height 18
type input "[DATE]"
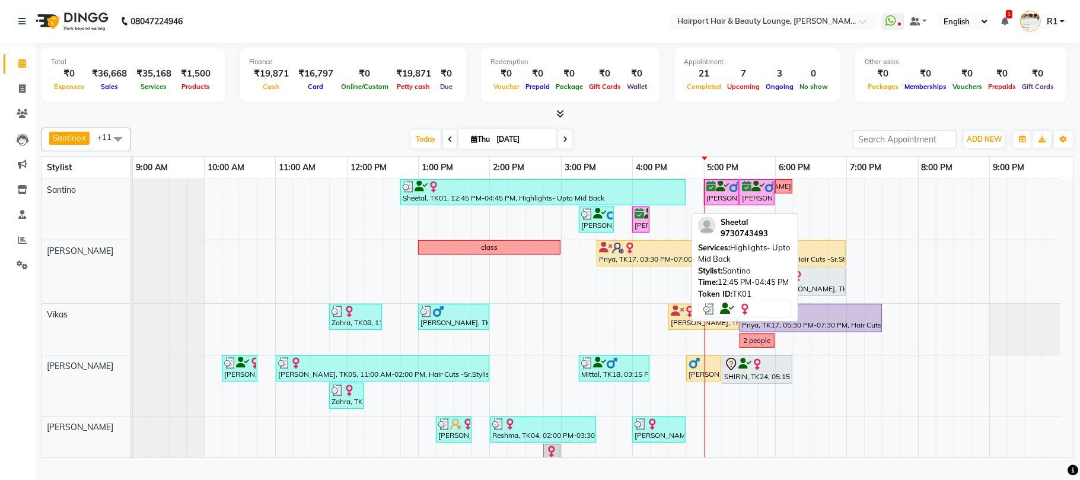
click at [492, 203] on div "Sheetal, TK01, 12:45 PM-04:45 PM, Highlights- Upto Mid Back" at bounding box center [542, 192] width 283 height 23
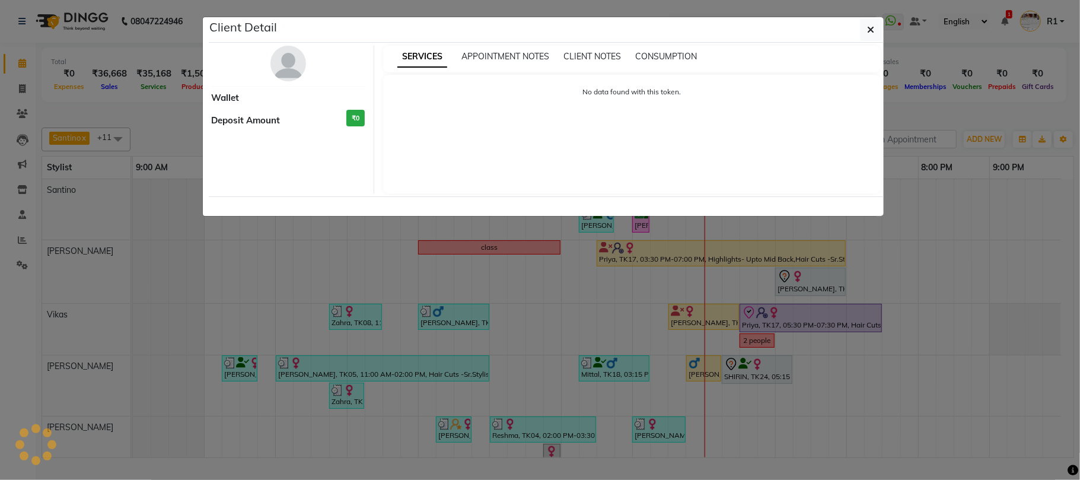
select select "3"
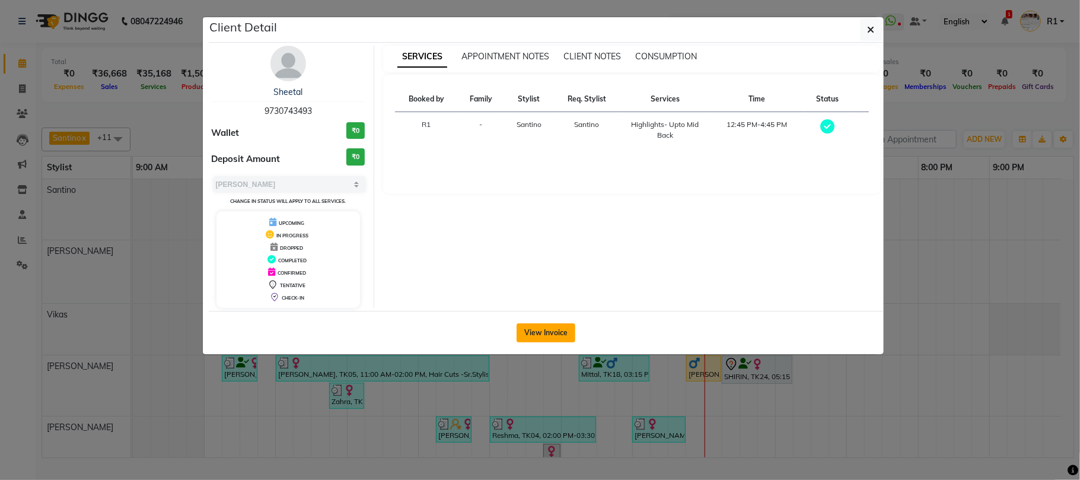
click at [559, 342] on button "View Invoice" at bounding box center [546, 332] width 59 height 19
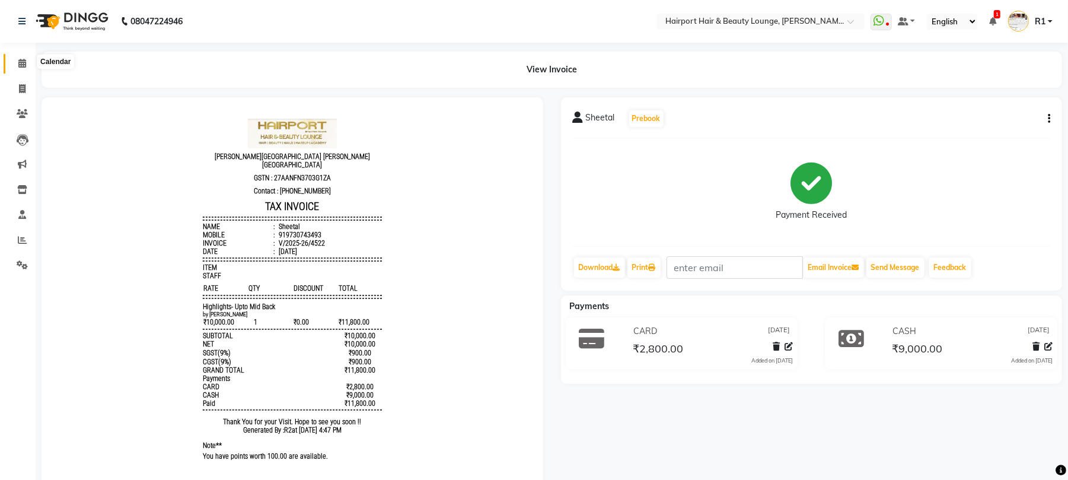
click at [19, 65] on icon at bounding box center [22, 63] width 8 height 9
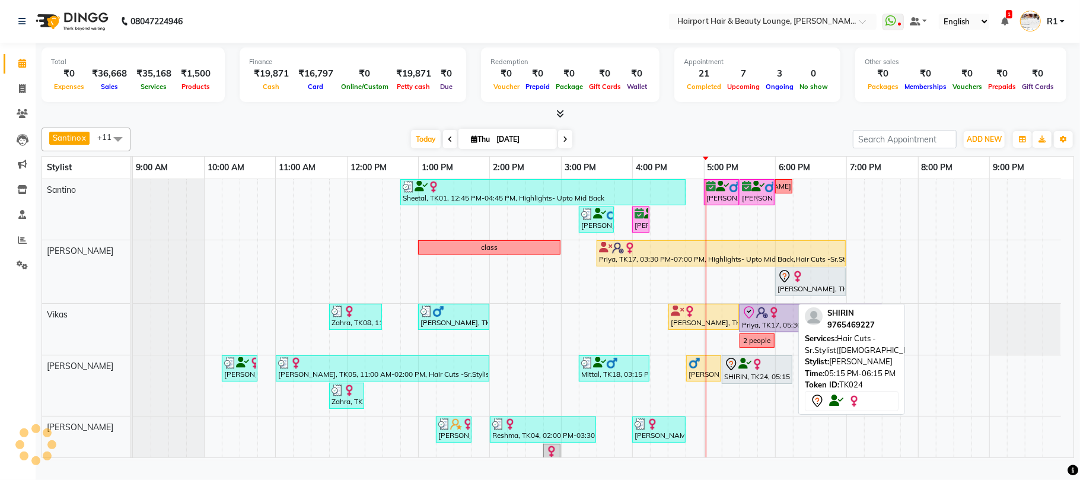
click at [770, 382] on div "SHIRIN, TK24, 05:15 PM-06:15 PM, Hair Cuts -Sr.Stylist([DEMOGRAPHIC_DATA])" at bounding box center [757, 369] width 68 height 25
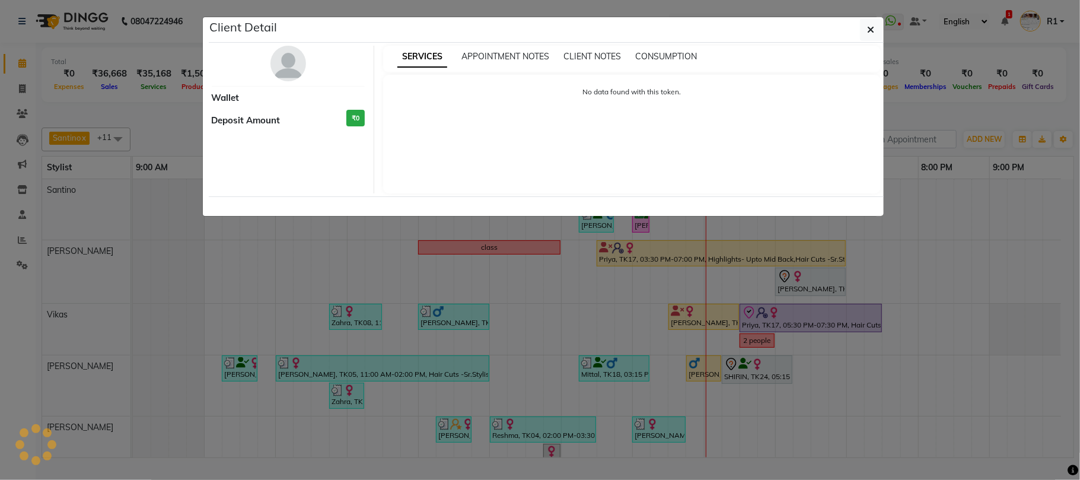
select select "7"
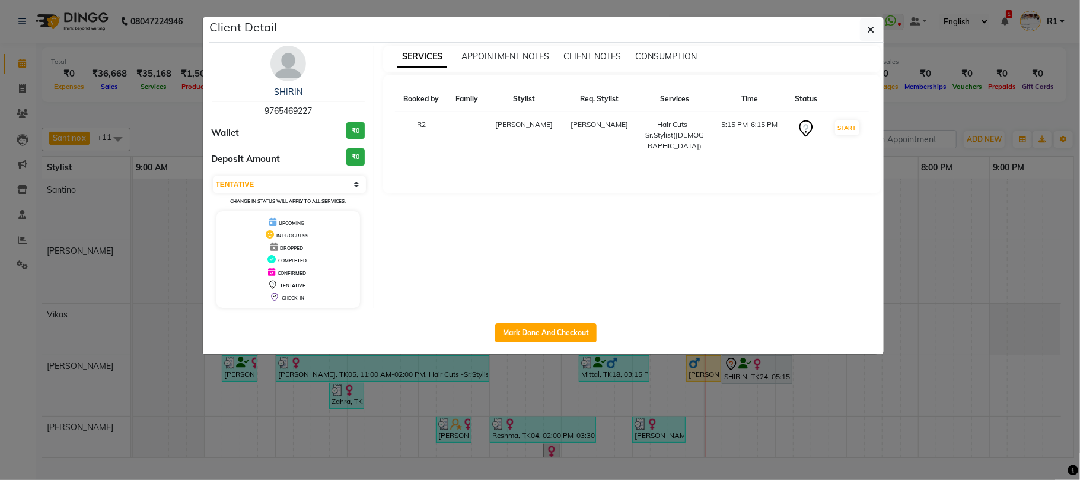
click at [754, 446] on ngb-modal-window "Client Detail SHIRIN 9765469227 Wallet ₹0 Deposit Amount ₹0 Select IN SERVICE C…" at bounding box center [540, 240] width 1080 height 480
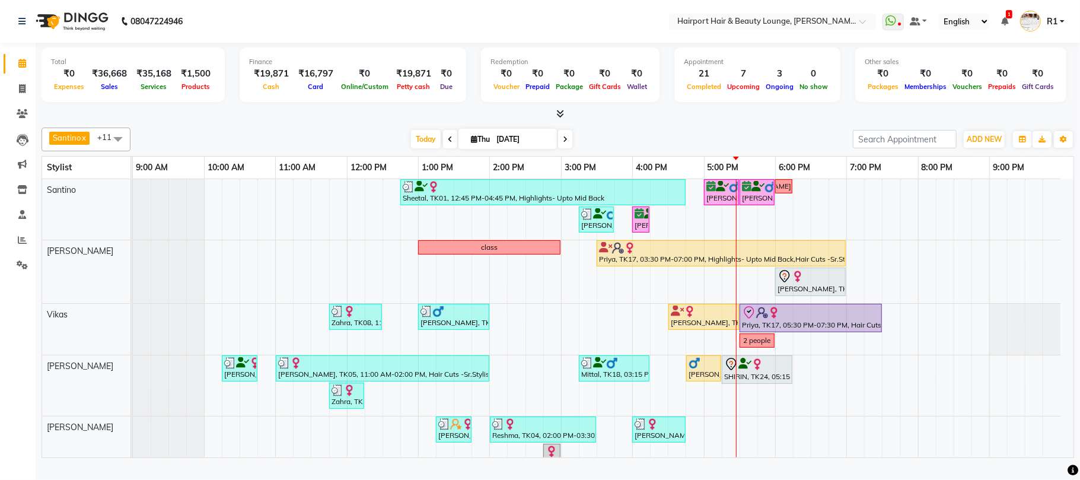
click at [563, 143] on icon at bounding box center [565, 139] width 5 height 7
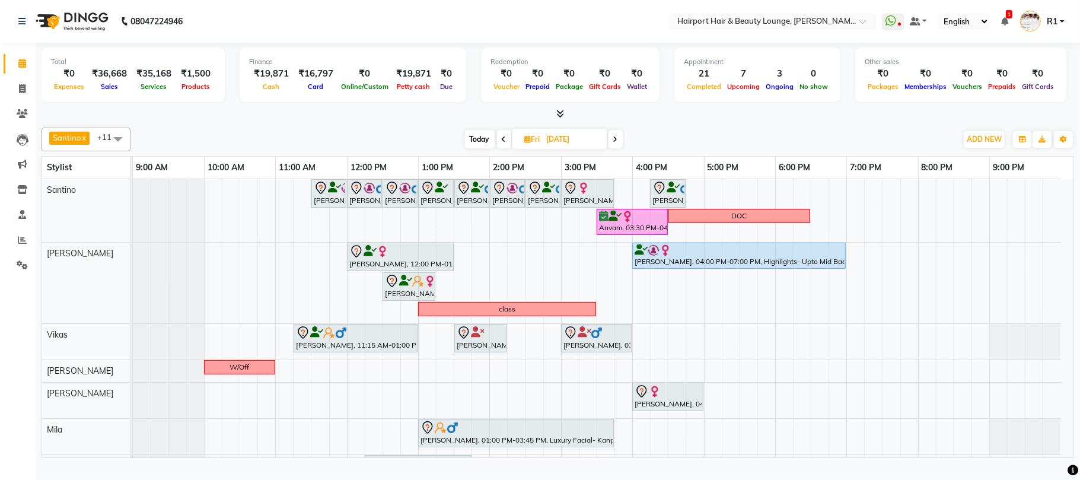
click at [483, 148] on span "Today" at bounding box center [480, 139] width 30 height 18
type input "[DATE]"
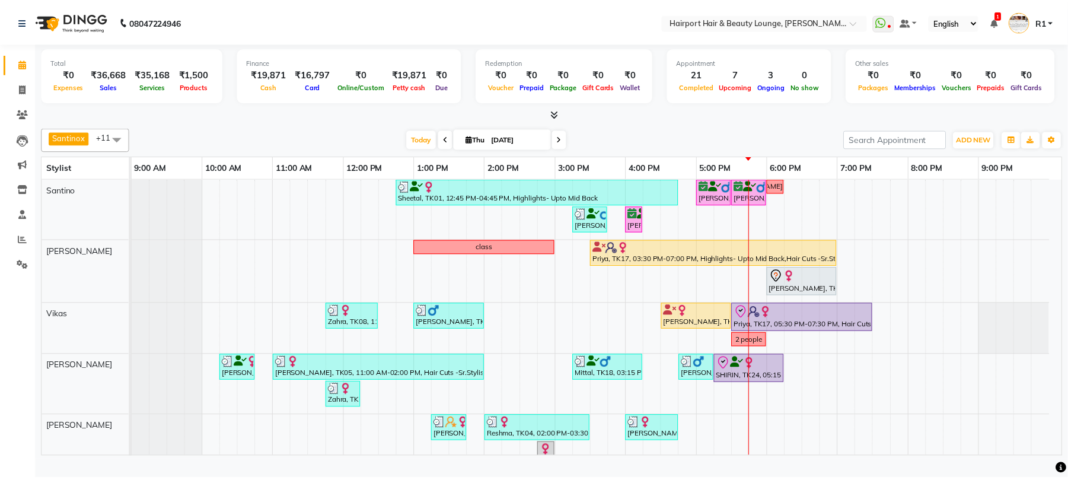
scroll to position [79, 0]
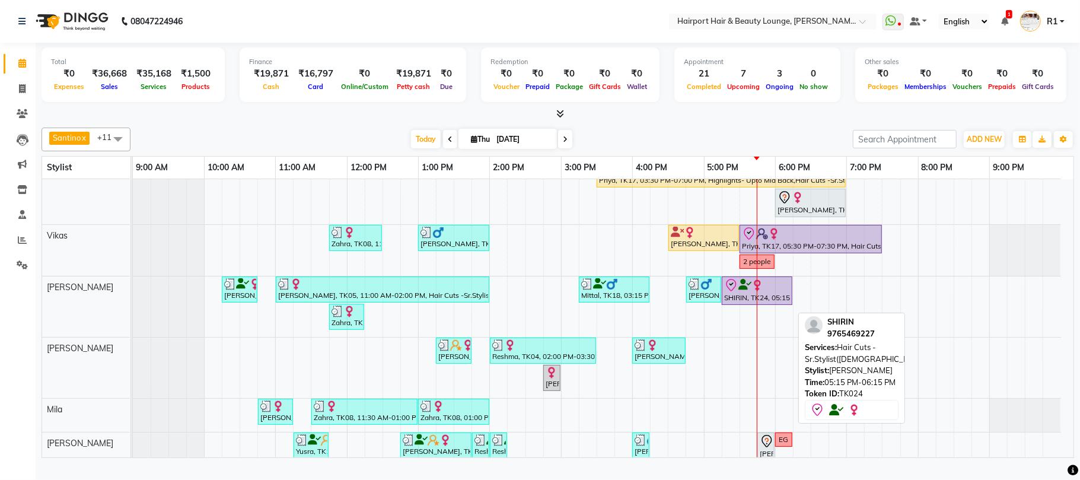
click at [738, 303] on div "SHIRIN, TK24, 05:15 PM-06:15 PM, Hair Cuts -Sr.Stylist([DEMOGRAPHIC_DATA])" at bounding box center [757, 290] width 68 height 25
select select "8"
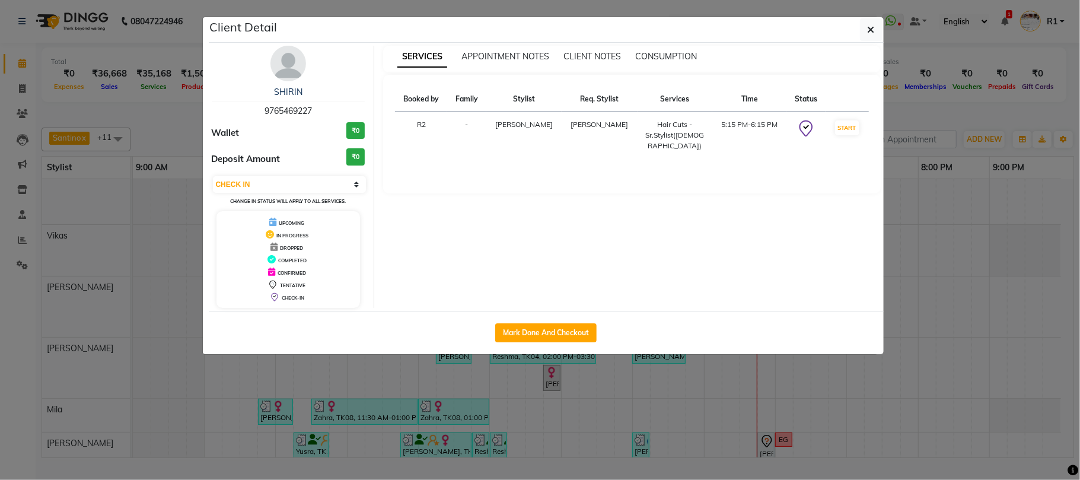
click at [748, 442] on ngb-modal-window "Client Detail SHIRIN 9765469227 Wallet ₹0 Deposit Amount ₹0 Select IN SERVICE C…" at bounding box center [540, 240] width 1080 height 480
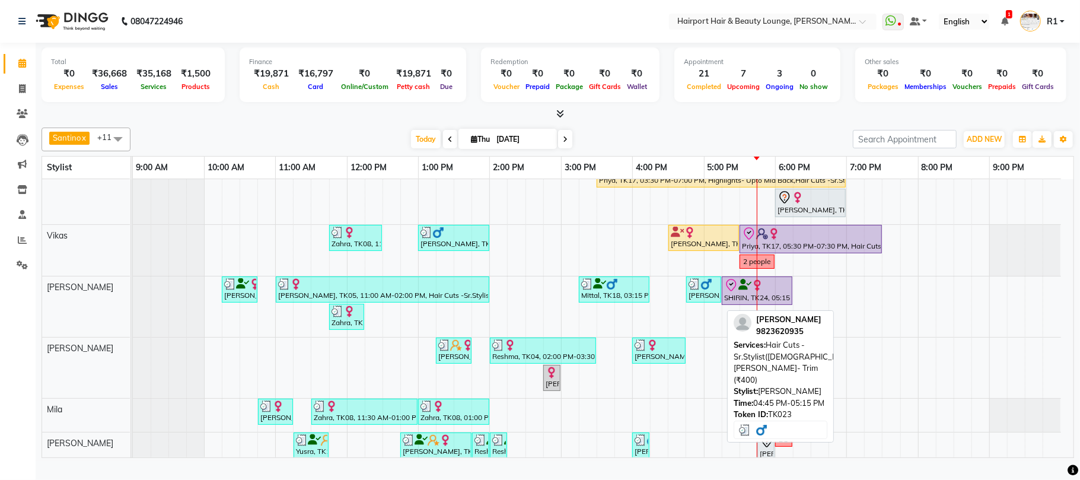
click at [703, 301] on div "Vinit, TK23, 04:45 PM-05:15 PM, Hair Cuts -Sr.Stylist(Male),Beard- Trim (₹400)" at bounding box center [703, 289] width 33 height 23
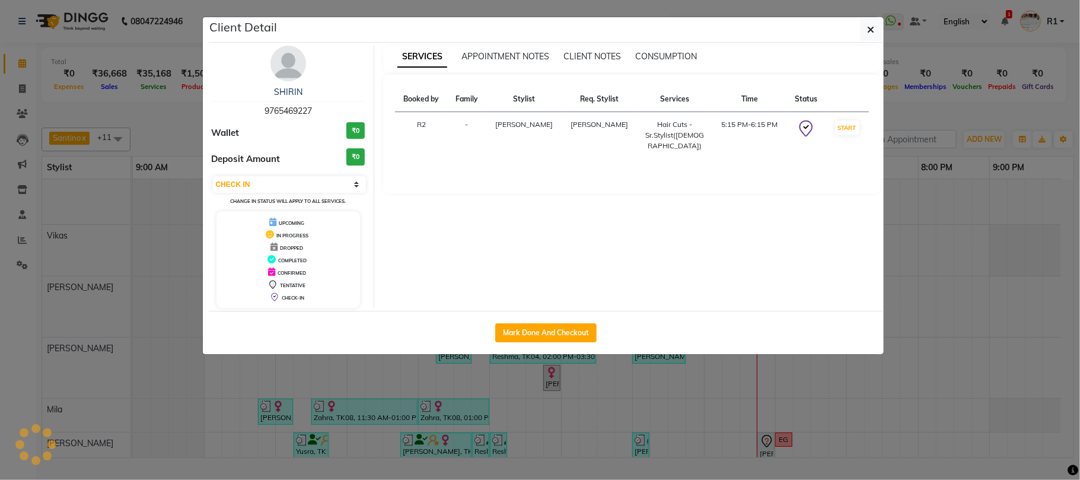
select select "3"
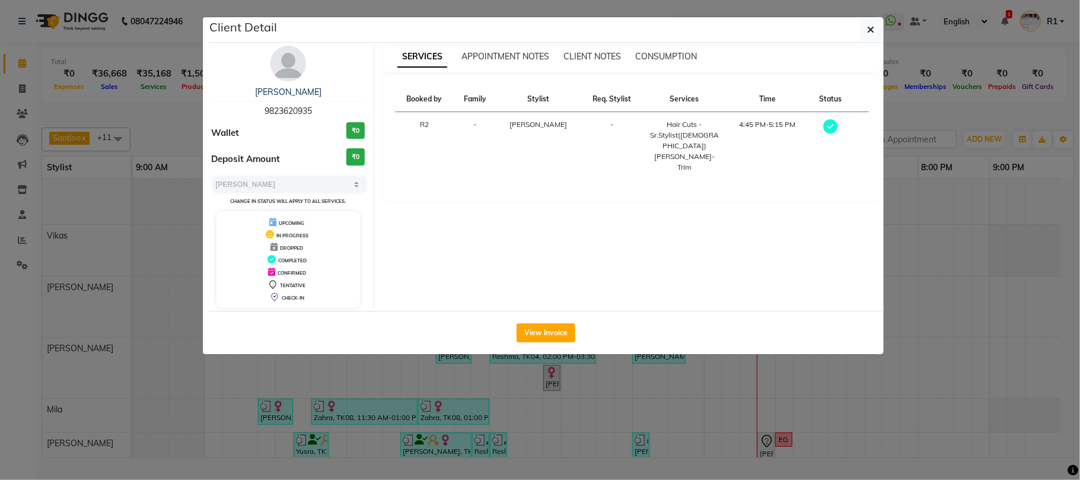
click at [752, 425] on ngb-modal-window "Client Detail Vinit 9823620935 Wallet ₹0 Deposit Amount ₹0 Select MARK DONE UPC…" at bounding box center [540, 240] width 1080 height 480
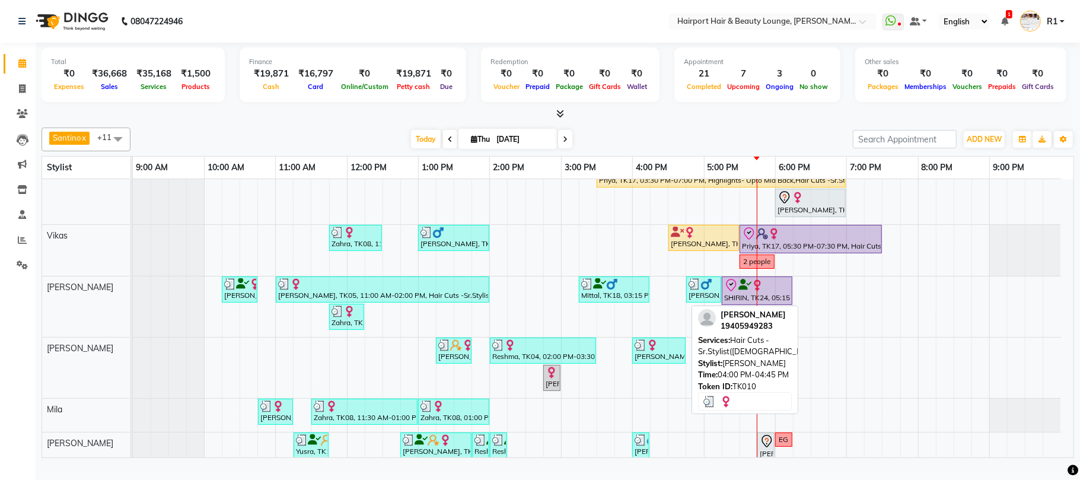
click at [670, 362] on div "[PERSON_NAME], TK10, 04:00 PM-04:45 PM, Hair Cuts -Sr.Stylist([DEMOGRAPHIC_DATA…" at bounding box center [658, 350] width 51 height 23
select select "3"
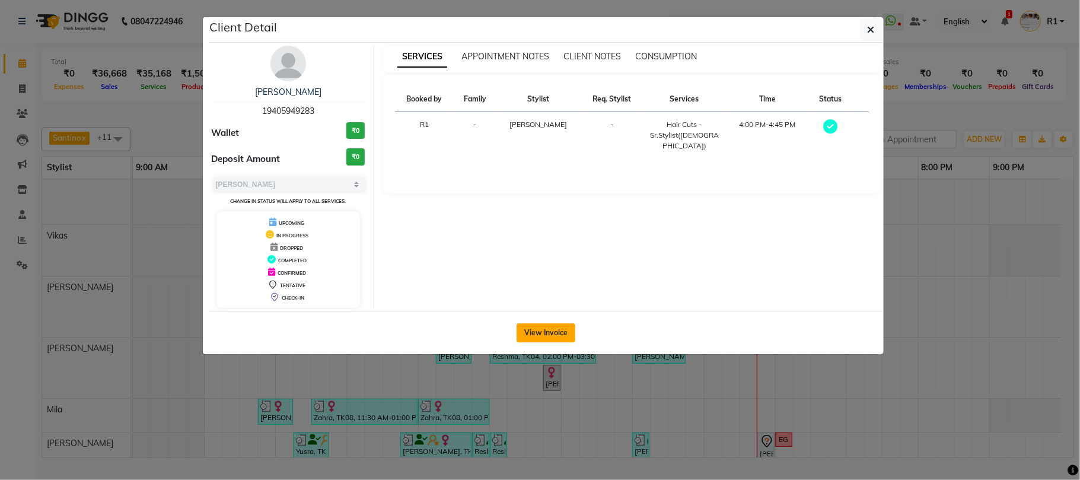
click at [568, 342] on button "View Invoice" at bounding box center [546, 332] width 59 height 19
